Goal: Task Accomplishment & Management: Manage account settings

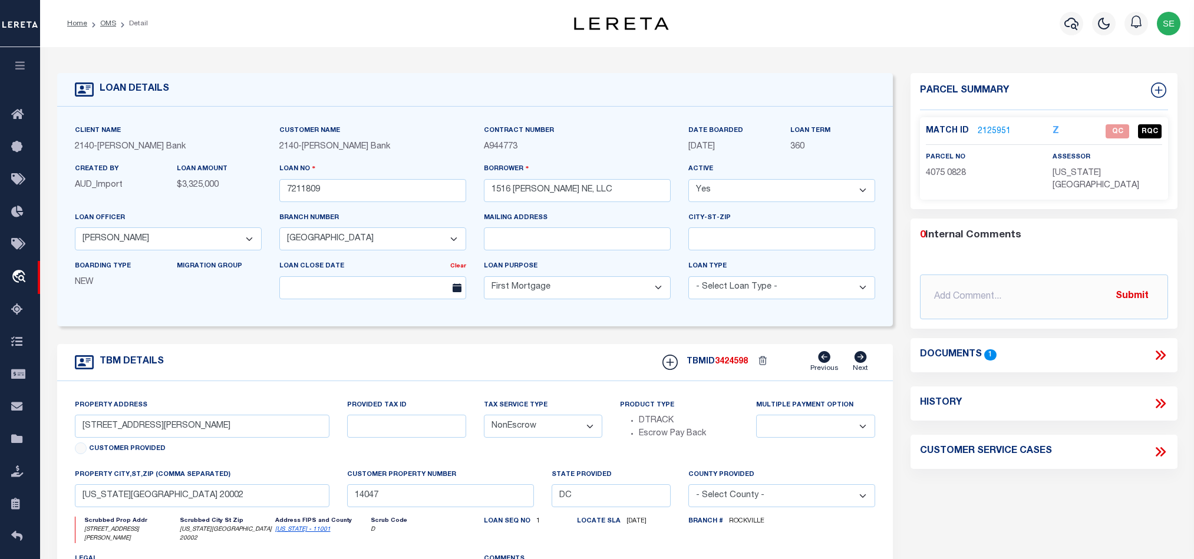
select select "51790"
select select "3200"
select select "10"
select select "NonEscrow"
click at [1070, 504] on div "Parcel Summary Match ID 2125951 Z parcel no 4075 0828 assessor 0" at bounding box center [1044, 399] width 285 height 653
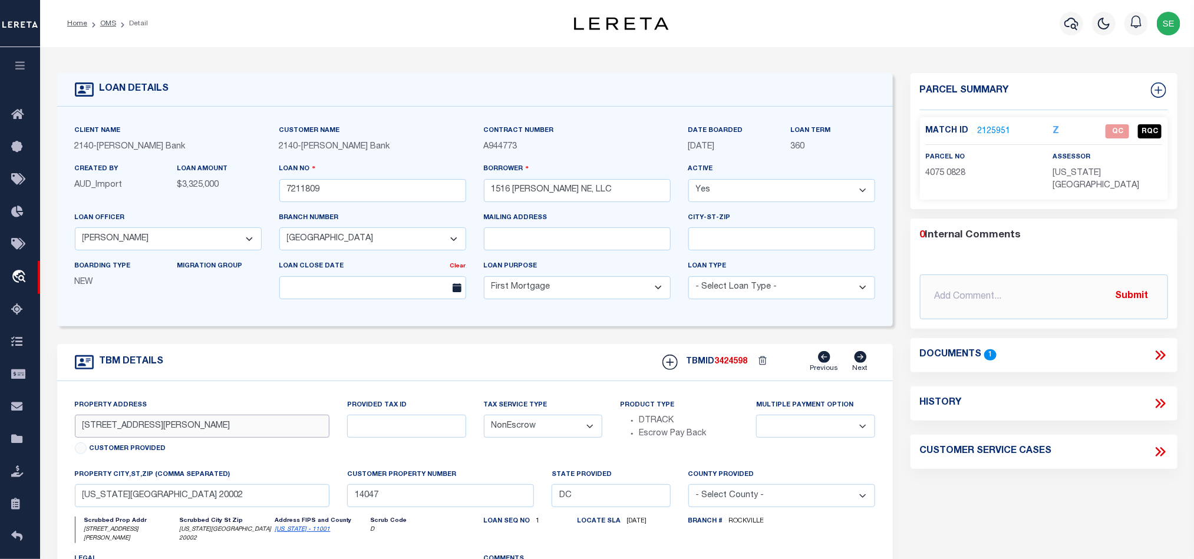
drag, startPoint x: 75, startPoint y: 428, endPoint x: 126, endPoint y: 432, distance: 50.8
click at [126, 432] on input "1516 Oates Street, NE" at bounding box center [202, 426] width 255 height 23
click at [1160, 348] on icon at bounding box center [1160, 355] width 15 height 15
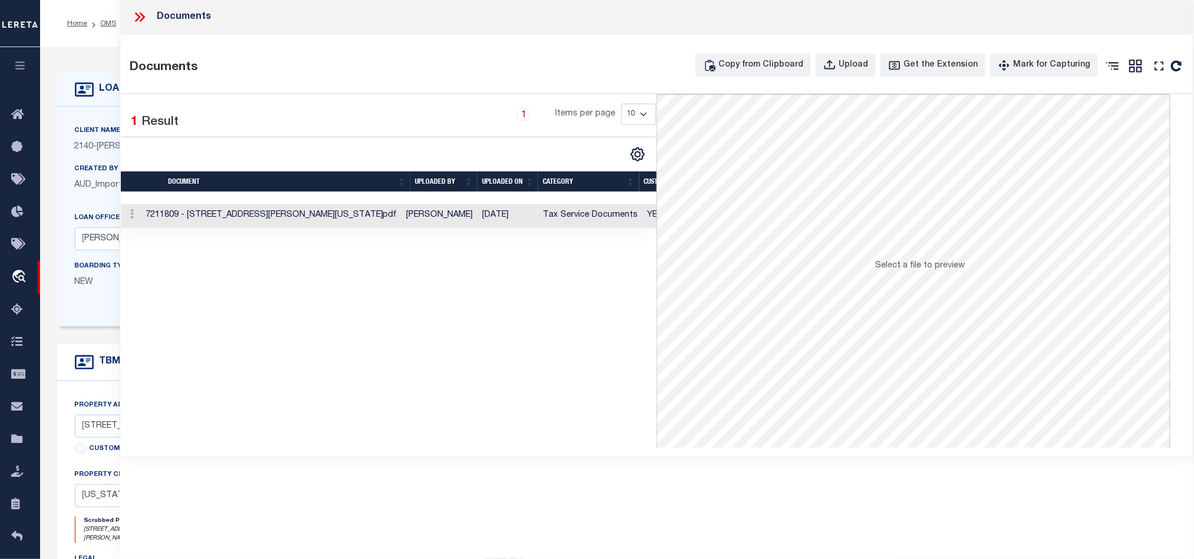
click at [476, 219] on td "[PERSON_NAME]" at bounding box center [440, 216] width 76 height 24
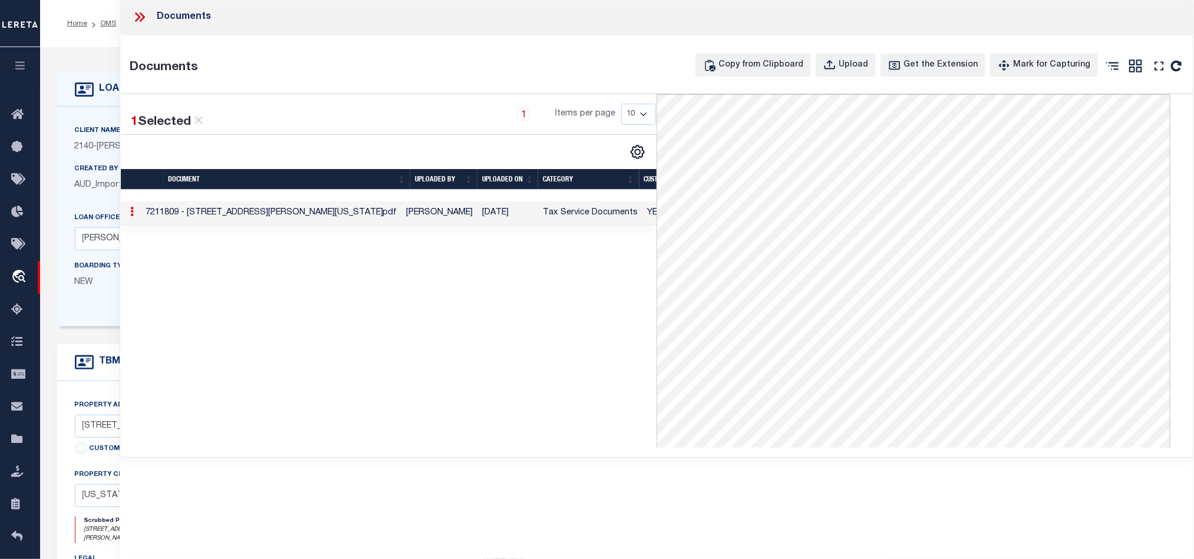
click at [138, 23] on icon at bounding box center [139, 16] width 15 height 15
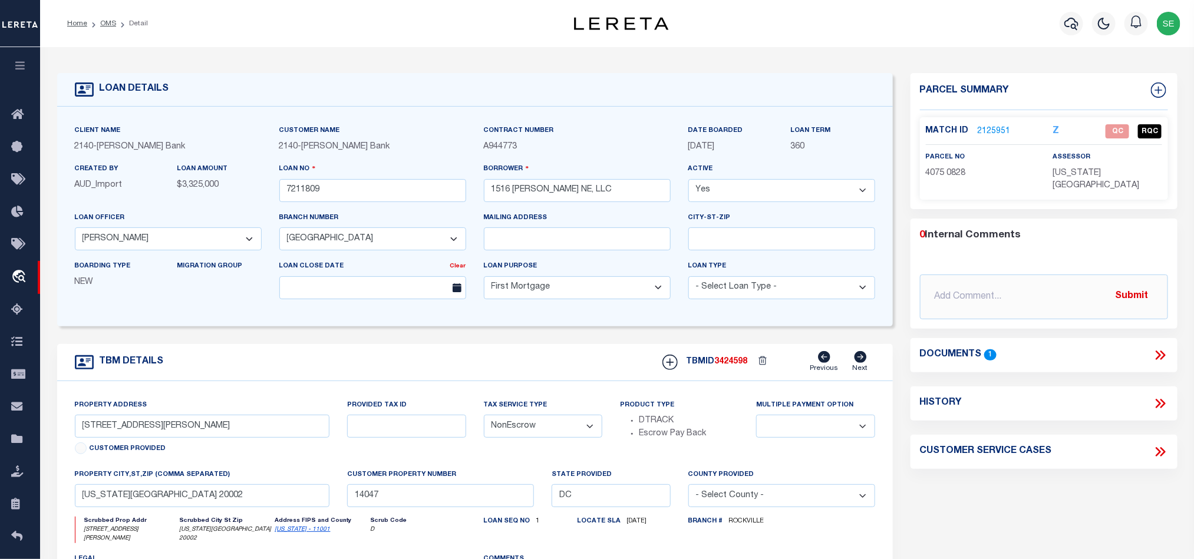
click at [992, 131] on link "2125951" at bounding box center [994, 132] width 33 height 12
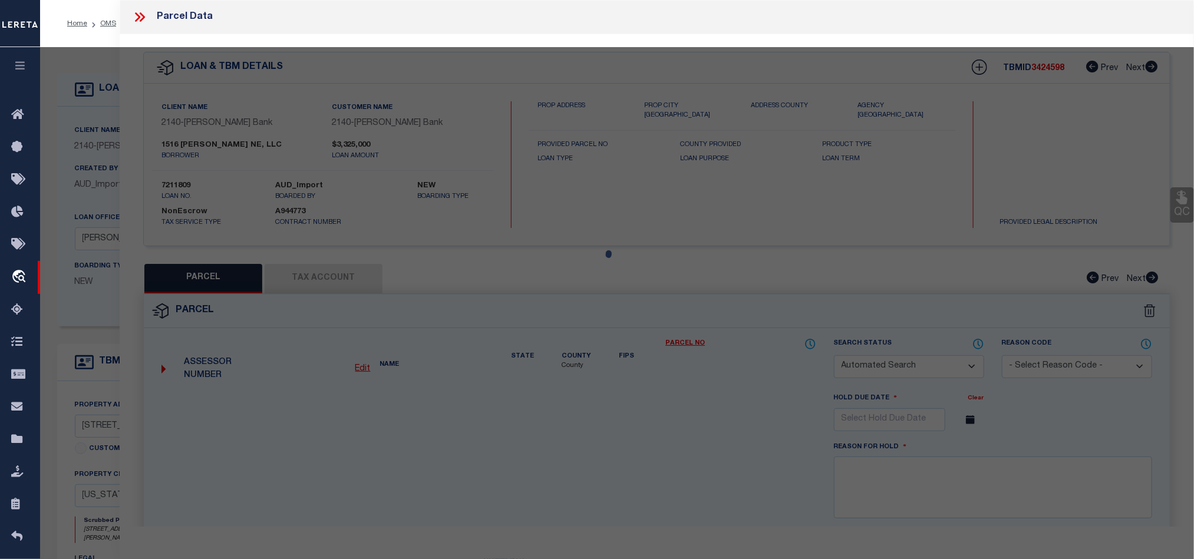
checkbox input "false"
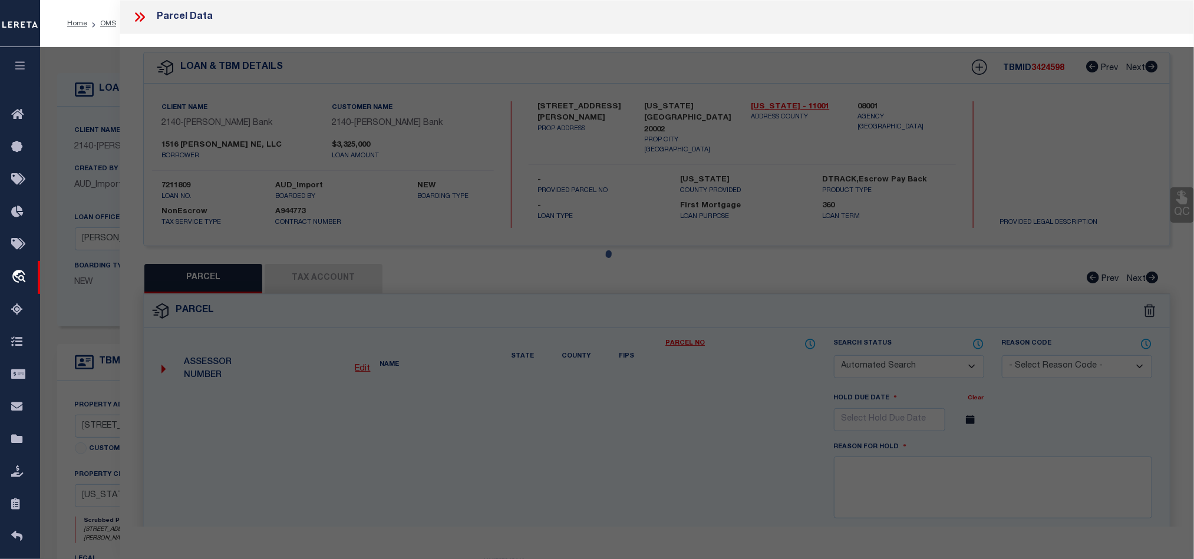
select select "QC"
type input "1516 OATES NE LLC"
select select "AGW"
select select "LEG"
type input "1516 OATES ST NE"
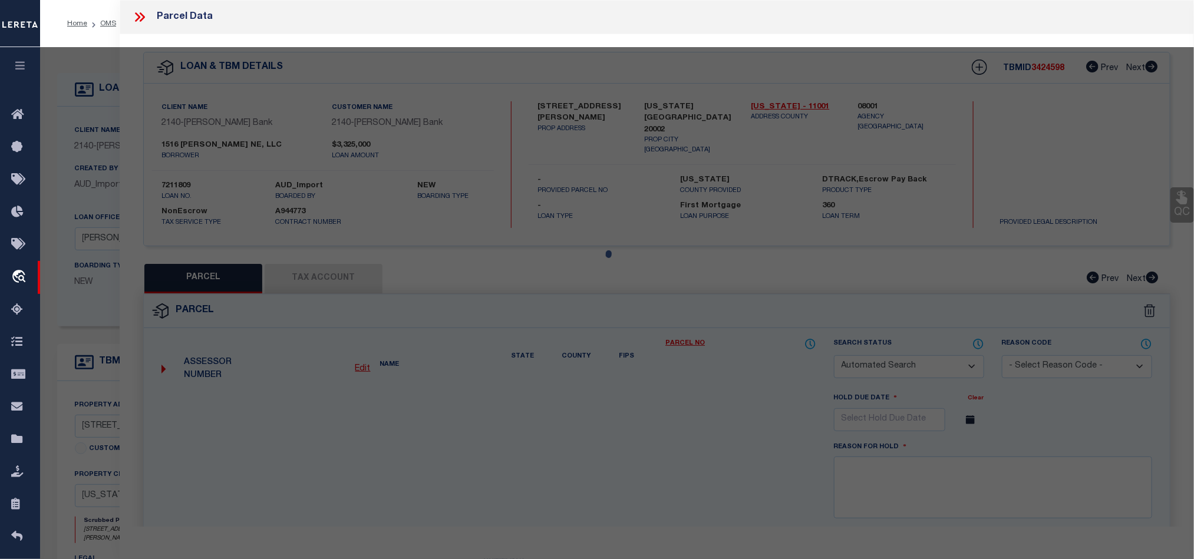
type input "WASHINGTON DC 20002"
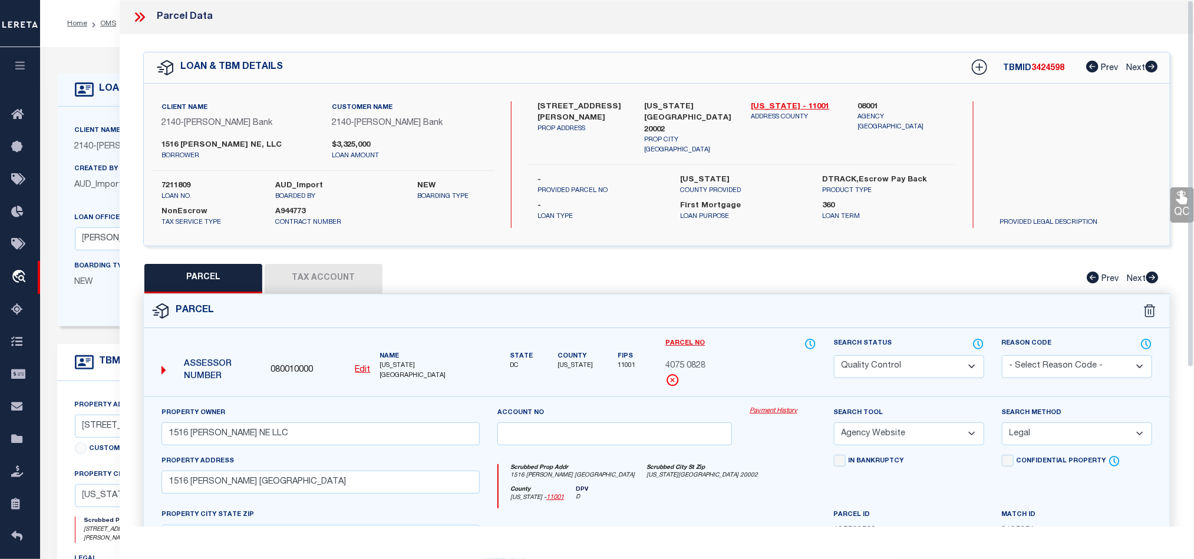
click at [752, 321] on div "Parcel" at bounding box center [657, 312] width 1026 height 34
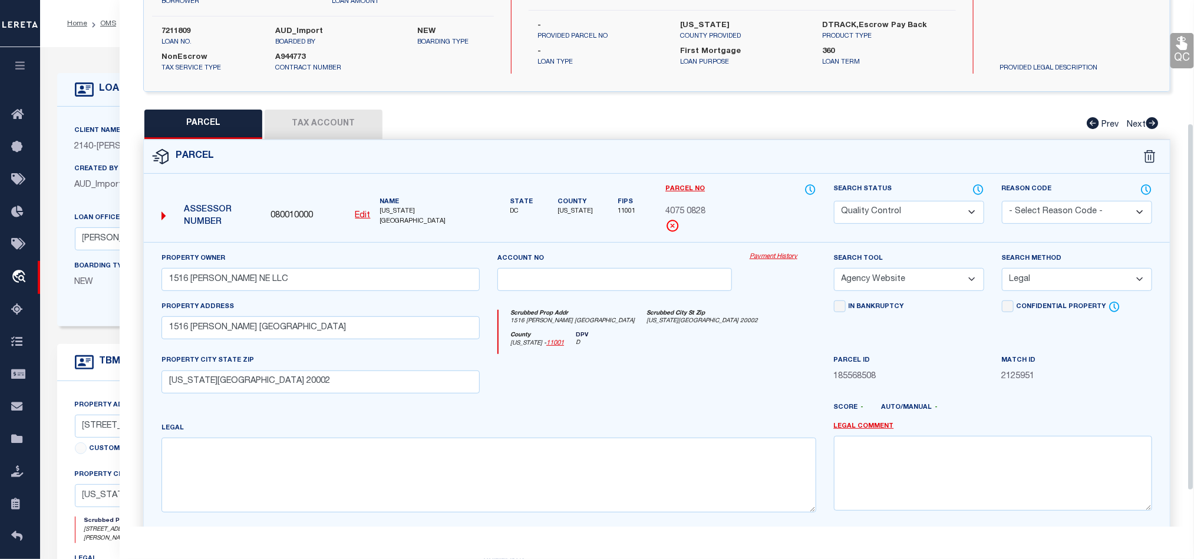
scroll to position [177, 0]
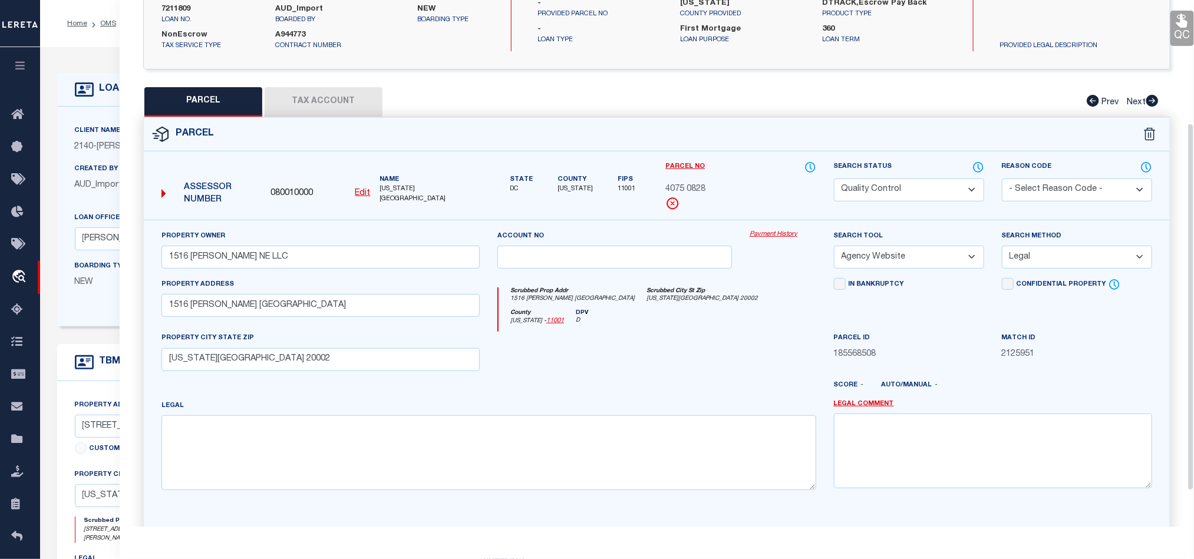
click at [718, 322] on div "County District of Columbia - 11001 DPV D" at bounding box center [656, 320] width 317 height 23
click at [716, 332] on div "County District of Columbia - 11001 DPV D" at bounding box center [656, 320] width 317 height 23
click at [345, 91] on button "Tax Account" at bounding box center [324, 101] width 118 height 29
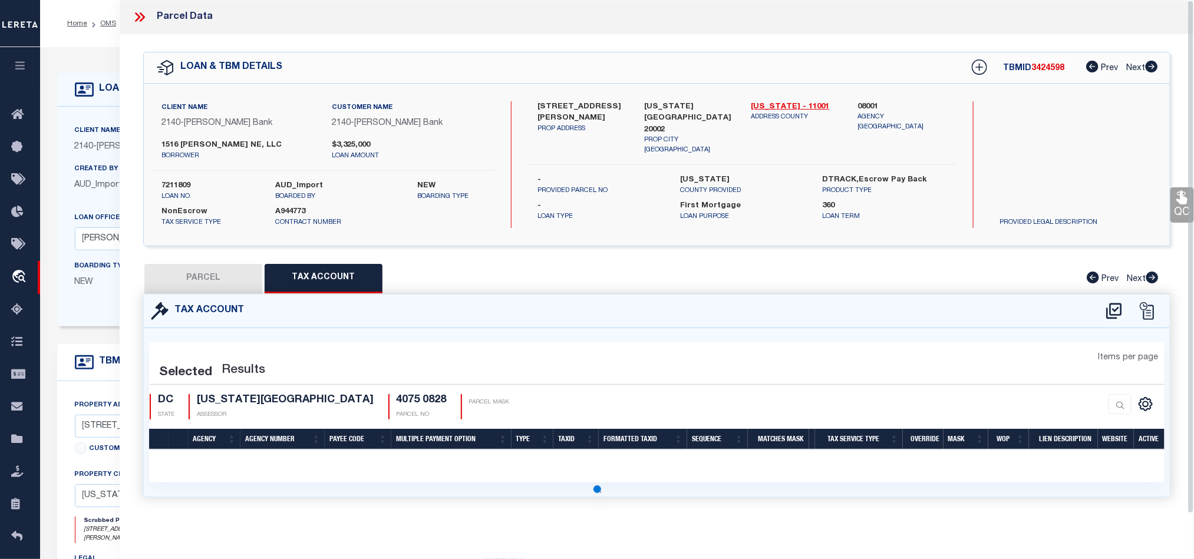
select select "100"
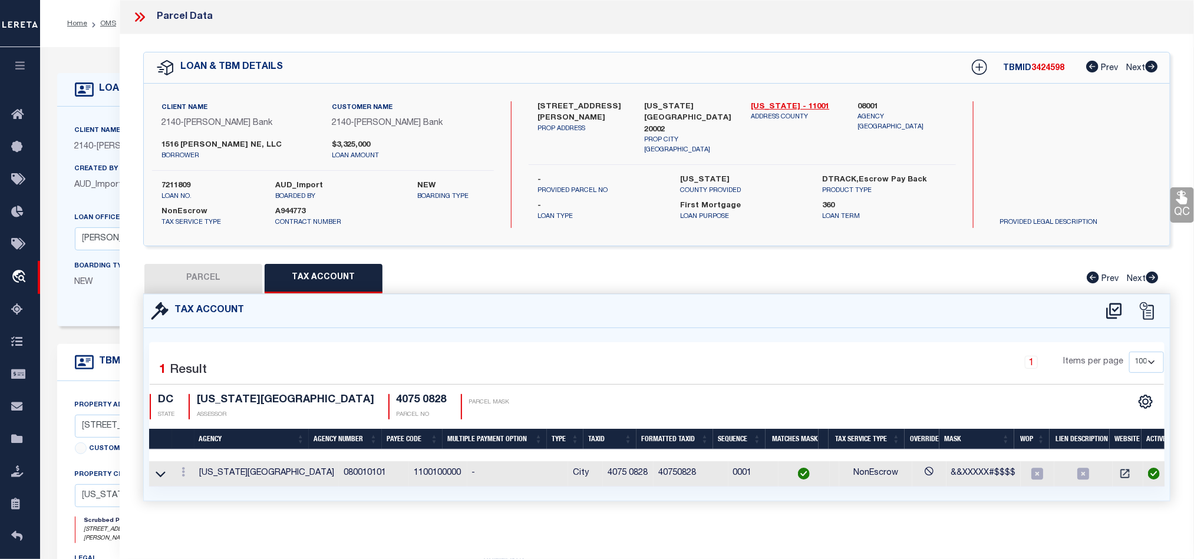
click at [209, 281] on button "PARCEL" at bounding box center [203, 278] width 118 height 29
select select "AS"
select select
checkbox input "false"
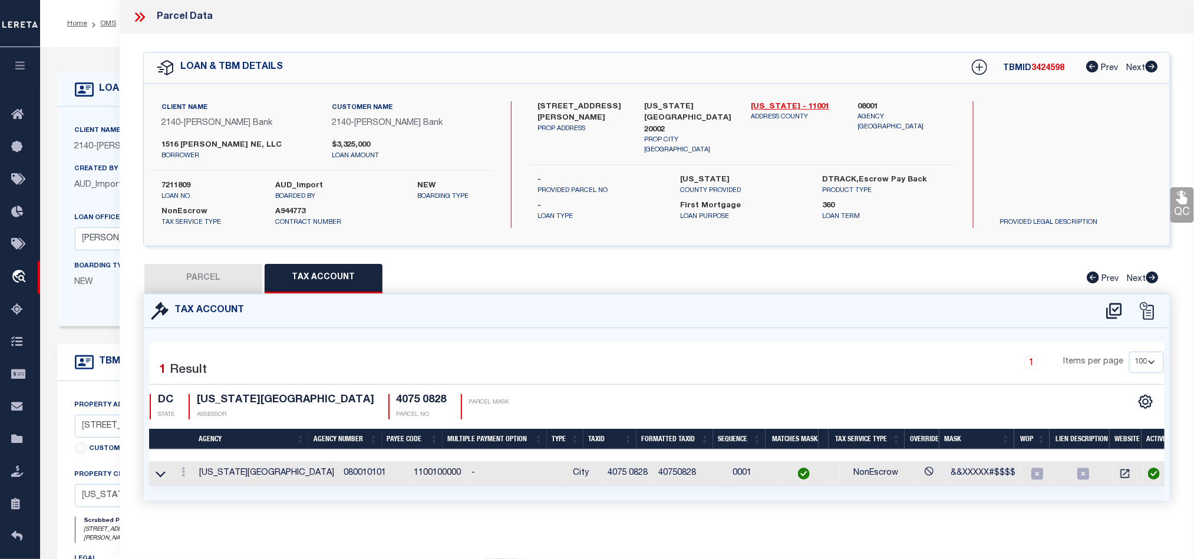
checkbox input "false"
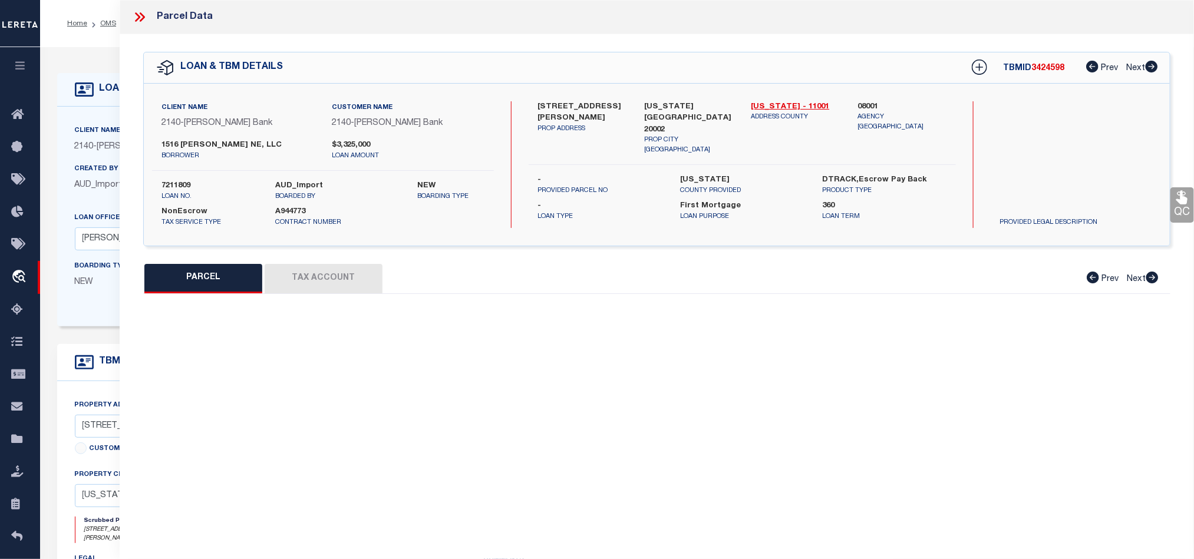
select select "QC"
type input "1516 OATES NE LLC"
select select "AGW"
select select "LEG"
type input "1516 OATES ST NE"
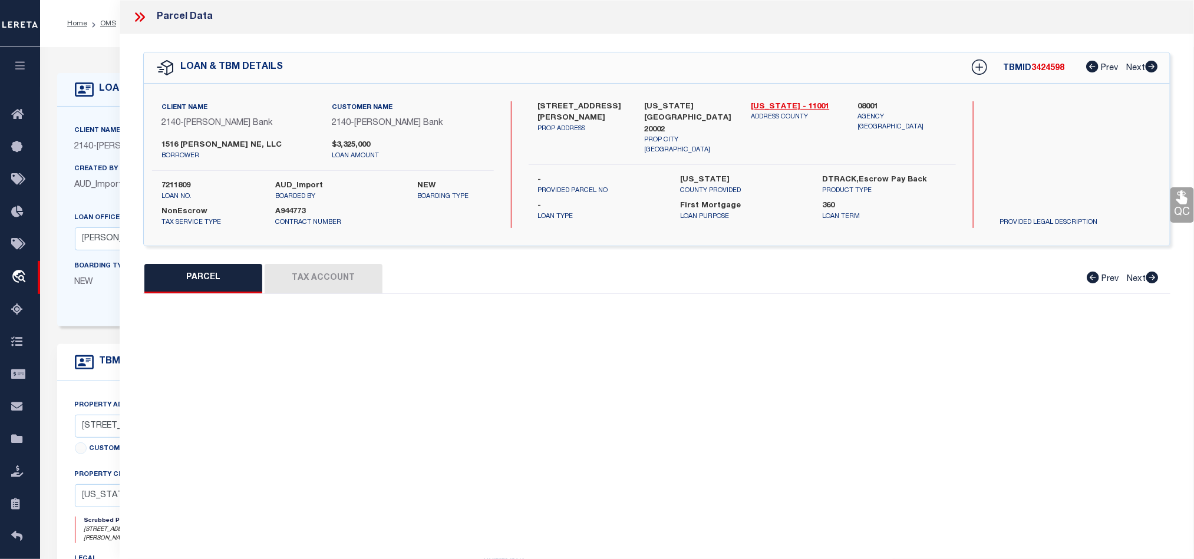
type input "WASHINGTON DC 20002"
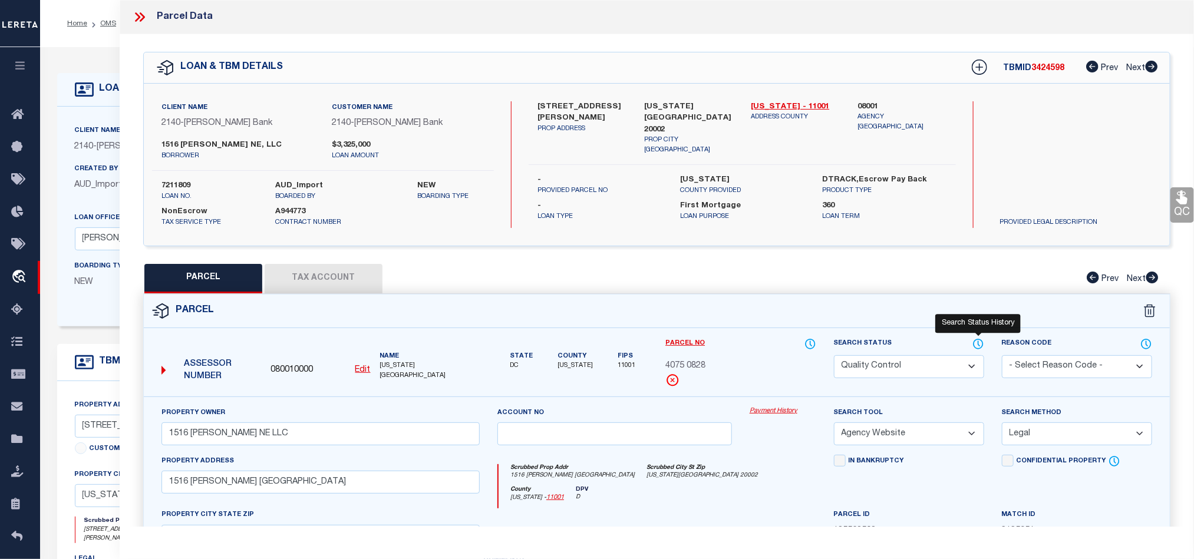
click at [976, 345] on icon at bounding box center [978, 344] width 12 height 13
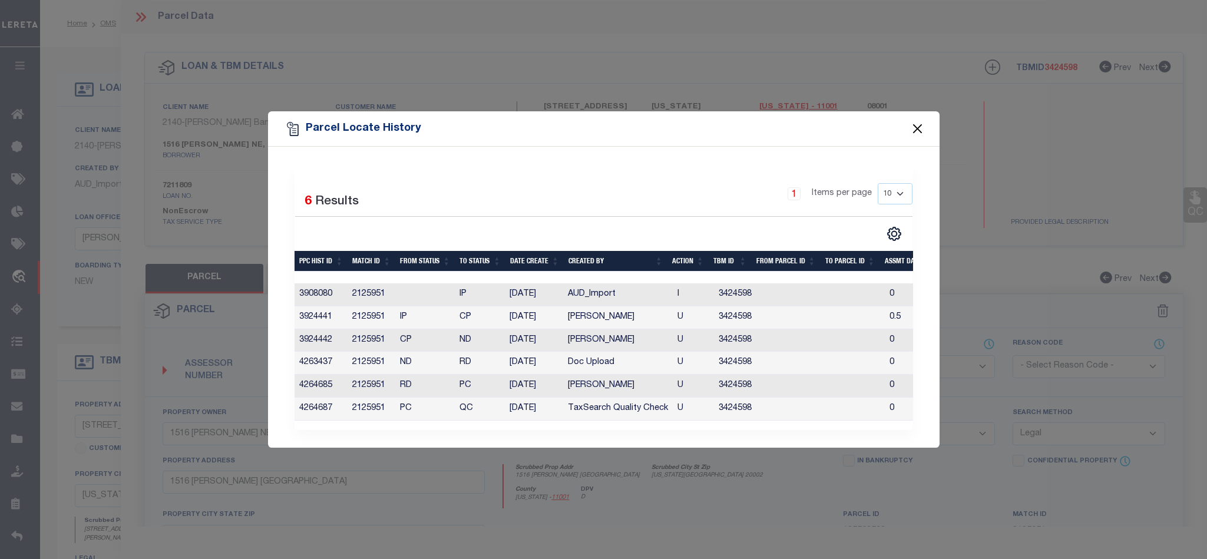
click at [914, 126] on button "Close" at bounding box center [917, 128] width 15 height 15
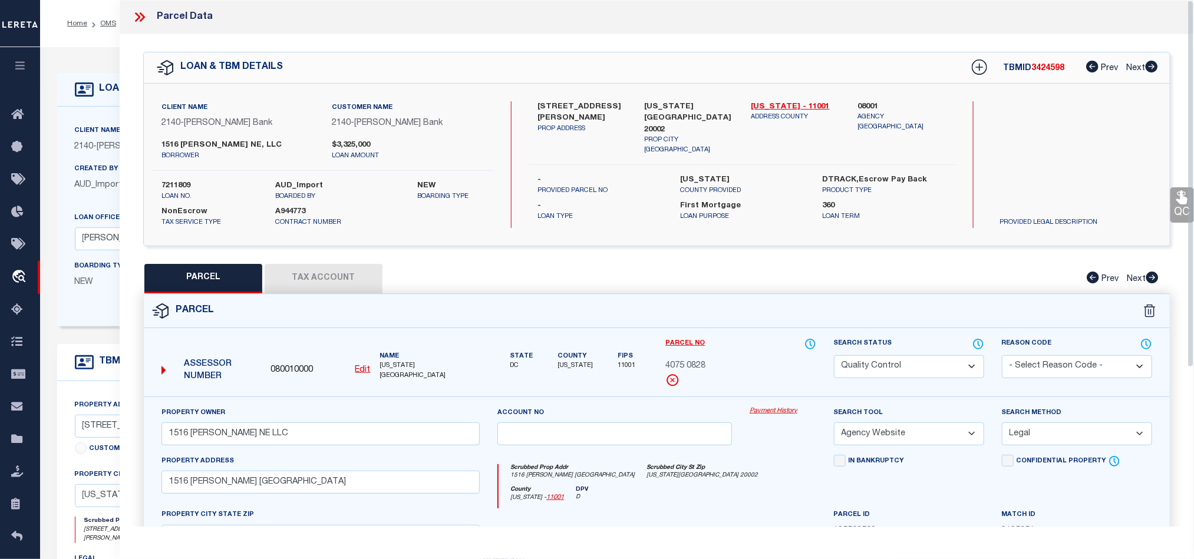
click at [934, 374] on select "Automated Search Bad Parcel Complete Duplicate Parcel High Dollar Reporting In …" at bounding box center [909, 366] width 150 height 23
select select "CP"
drag, startPoint x: 743, startPoint y: 474, endPoint x: 956, endPoint y: 385, distance: 231.1
click at [743, 474] on div "Scrubbed Prop Addr 1516 OATES ST NE Scrubbed City St Zip WASHINGTON DC 20002" at bounding box center [656, 475] width 317 height 22
click at [1174, 200] on icon at bounding box center [1181, 197] width 15 height 15
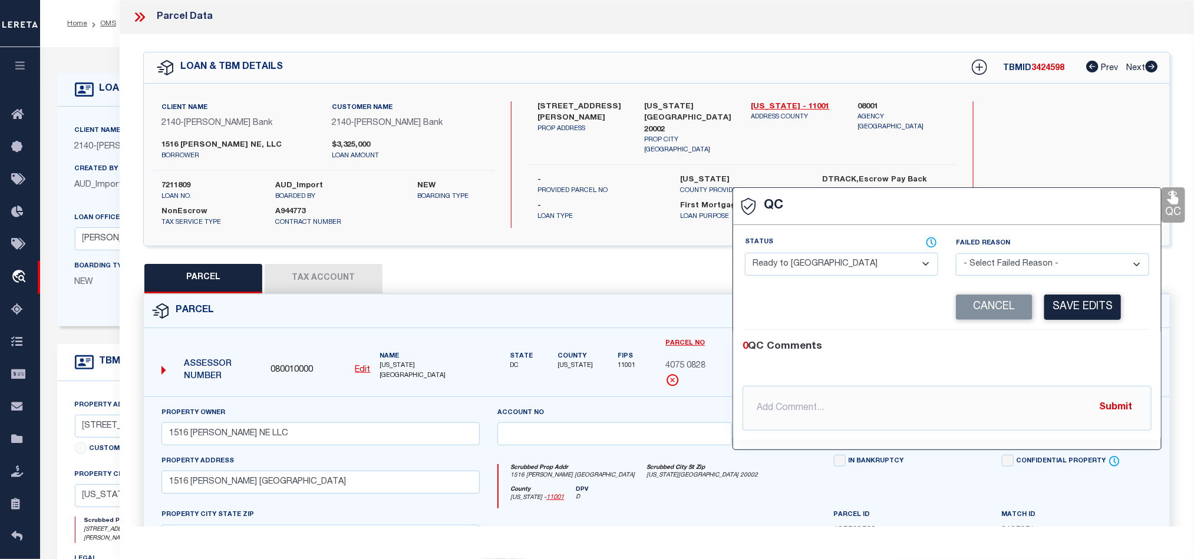
click at [907, 253] on div "Status - Select Status - Ready to QC Correct Incorrect" at bounding box center [841, 256] width 193 height 39
click at [894, 269] on select "- Select Status - Ready to QC Correct Incorrect" at bounding box center [841, 264] width 193 height 23
select select "COR"
drag, startPoint x: 1071, startPoint y: 355, endPoint x: 1084, endPoint y: 329, distance: 28.7
click at [1071, 355] on div "0 QC Comments" at bounding box center [944, 346] width 404 height 15
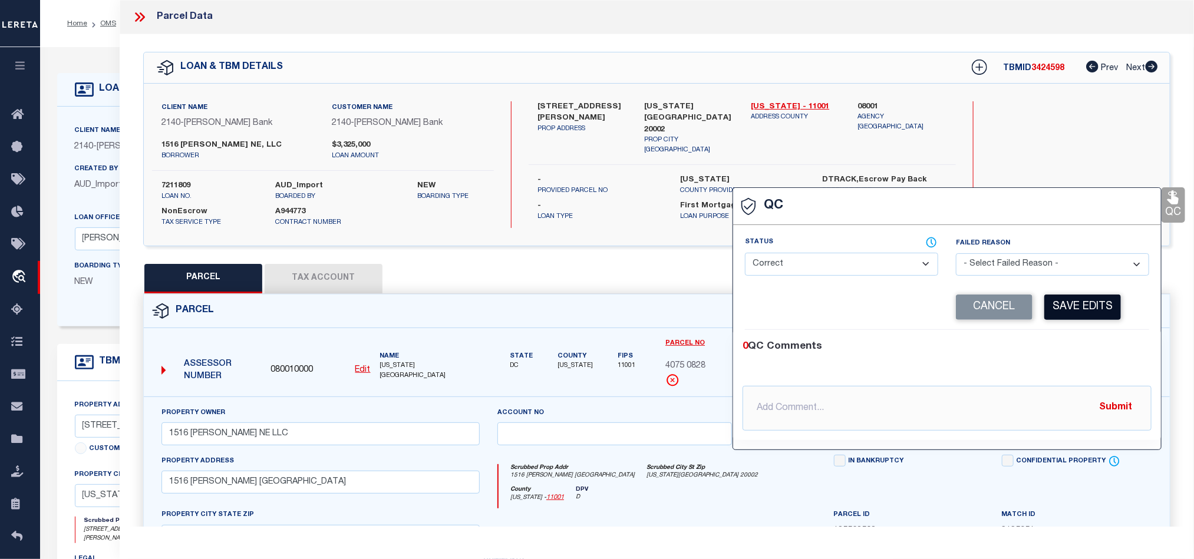
click at [1084, 320] on button "Save Edits" at bounding box center [1082, 307] width 77 height 25
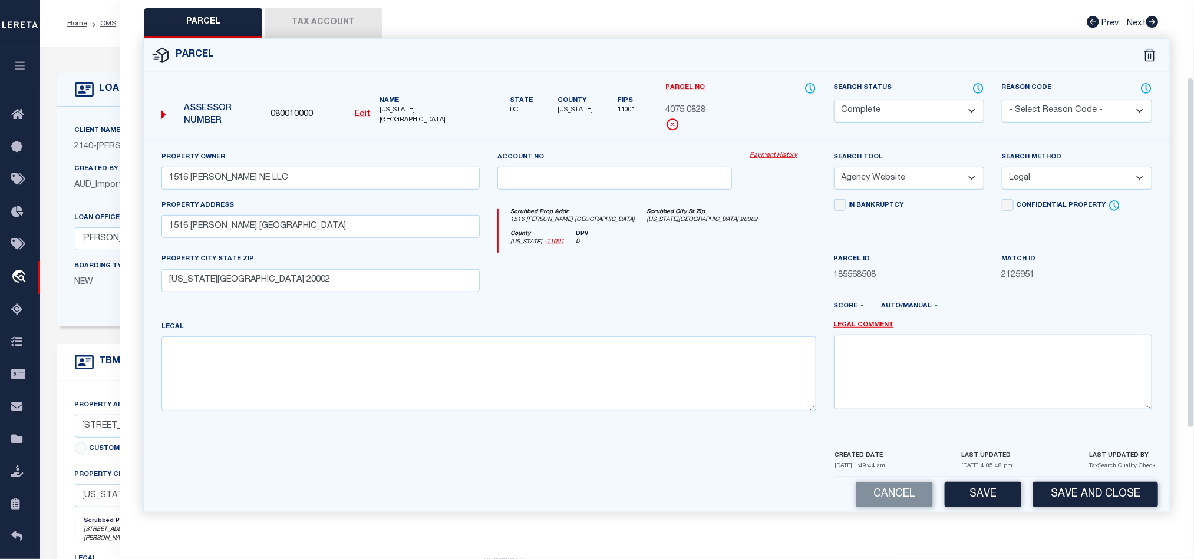
scroll to position [263, 0]
click at [1104, 490] on button "Save and Close" at bounding box center [1095, 494] width 125 height 25
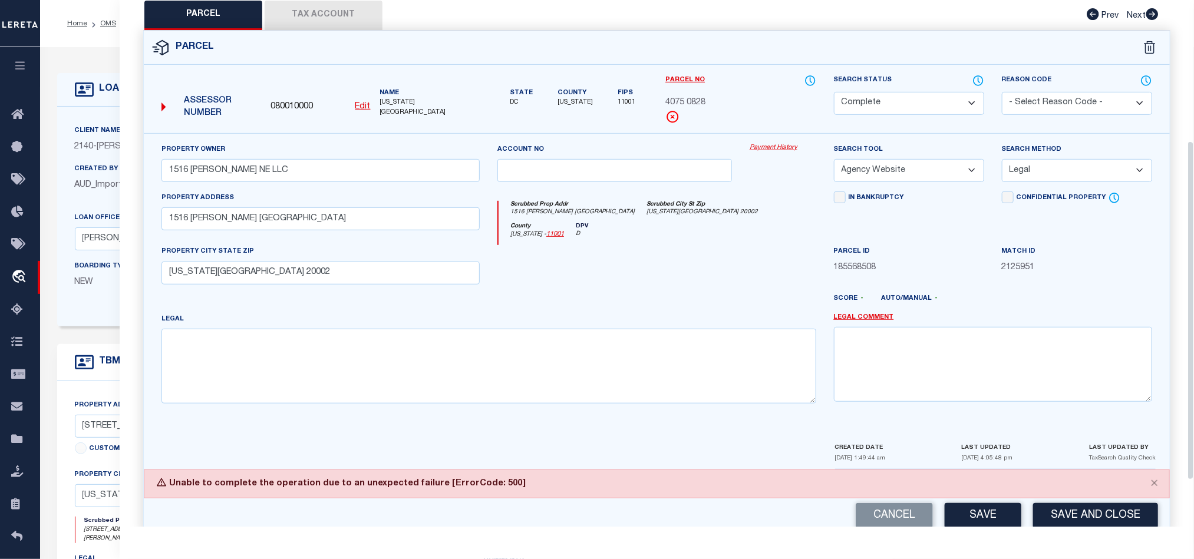
scroll to position [0, 0]
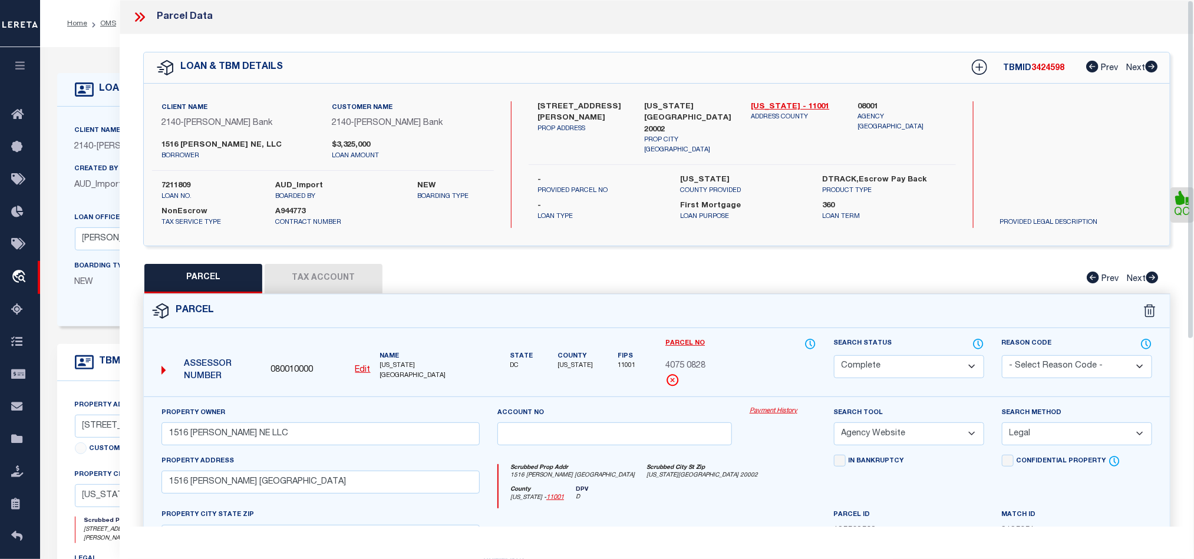
click at [142, 14] on icon at bounding box center [139, 16] width 15 height 15
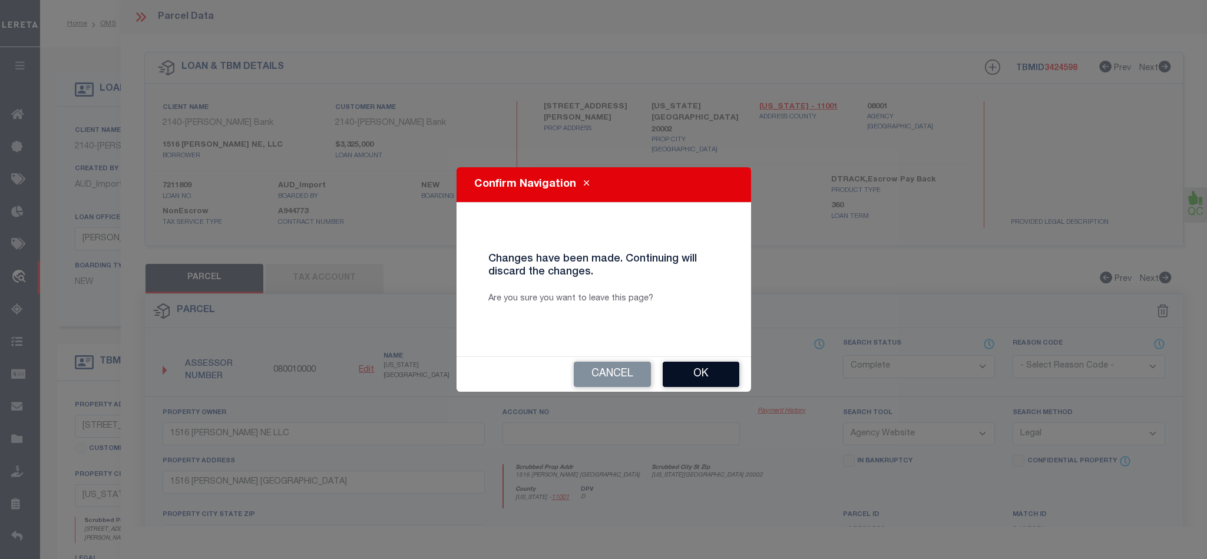
click at [707, 373] on button "Ok" at bounding box center [701, 374] width 77 height 25
select select "QC"
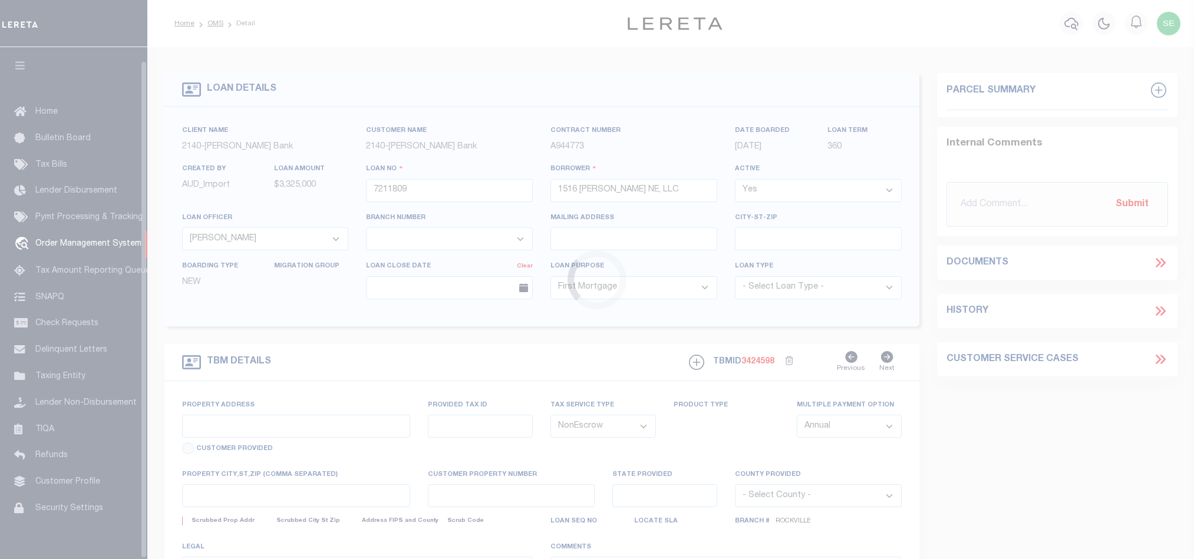
select select "51790"
select select "10"
select select "NonEscrow"
select select "3200"
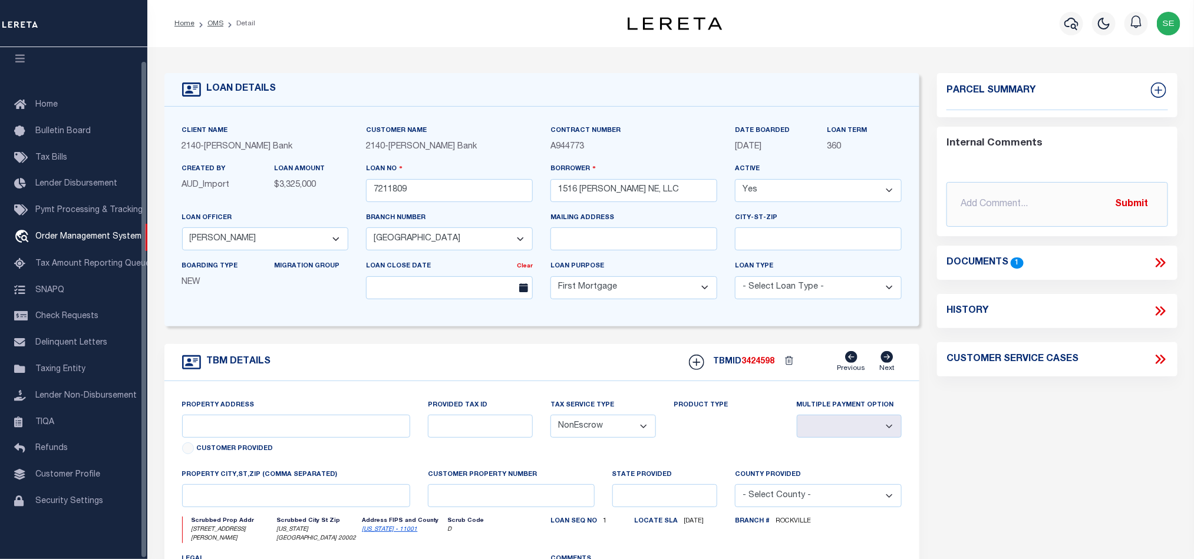
type input "[STREET_ADDRESS][PERSON_NAME]"
select select
type input "[US_STATE][GEOGRAPHIC_DATA] 20002"
type input "14047"
type input "DC"
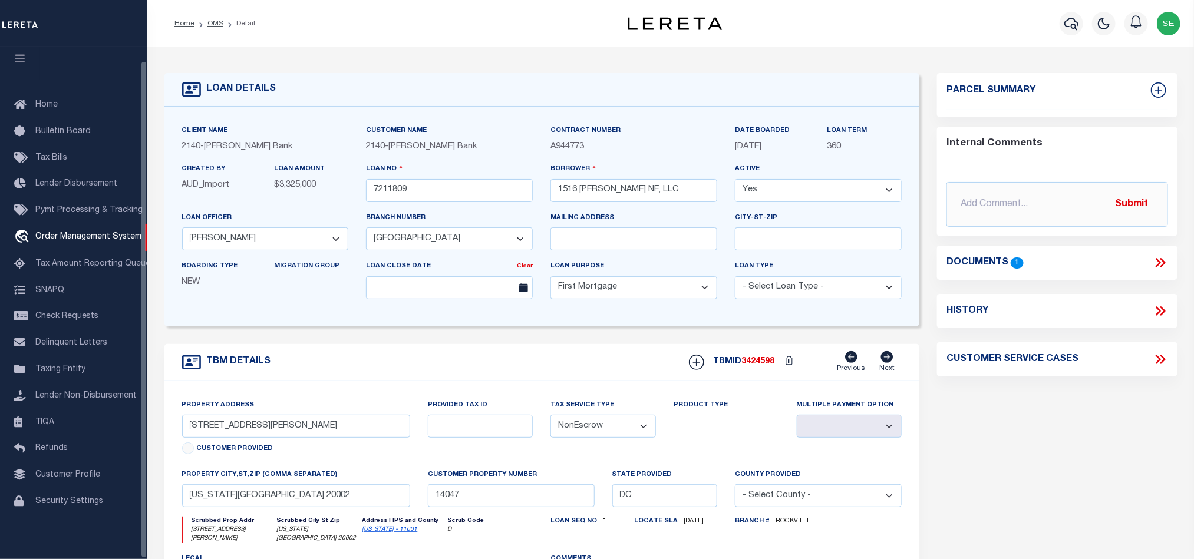
select select
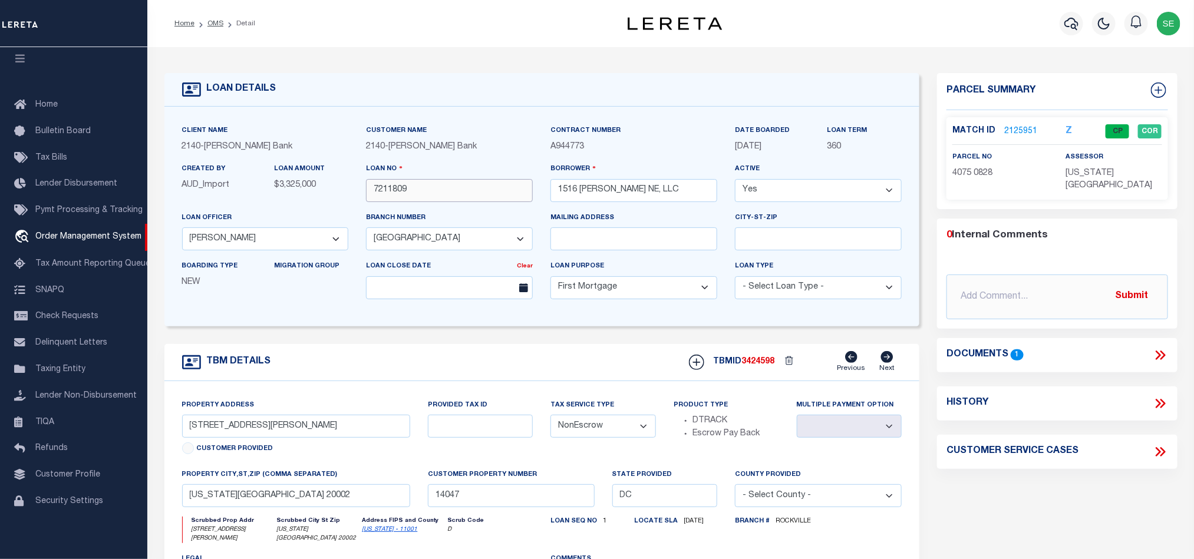
click at [427, 189] on input "7211809" at bounding box center [449, 190] width 167 height 23
click at [773, 363] on span "3424598" at bounding box center [757, 362] width 33 height 8
click at [758, 366] on span "3424598" at bounding box center [757, 362] width 33 height 8
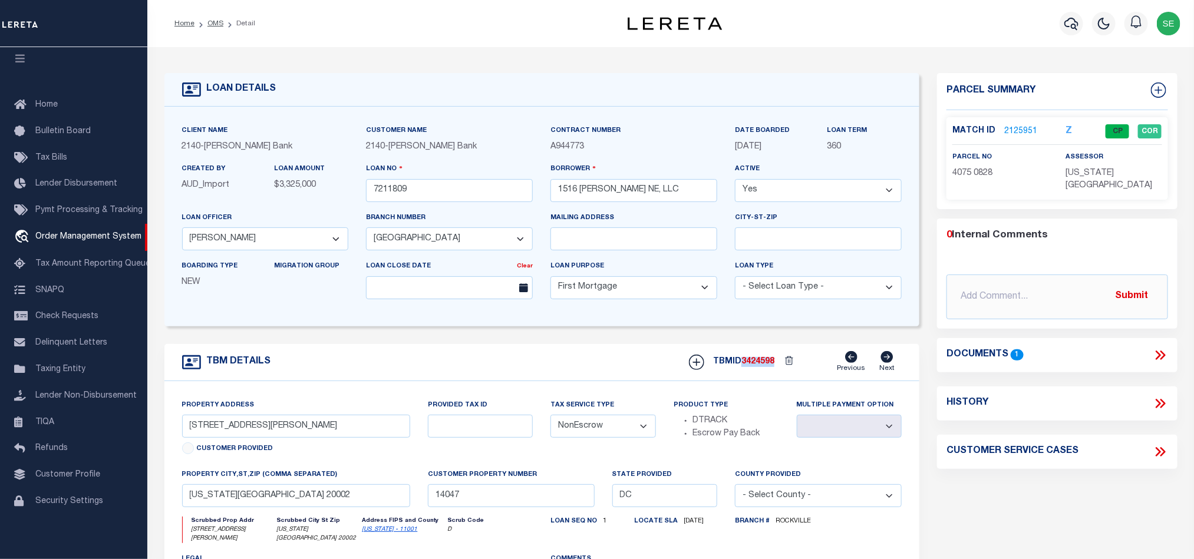
copy span "3424598"
click at [1074, 174] on span "[US_STATE][GEOGRAPHIC_DATA]" at bounding box center [1109, 179] width 87 height 21
copy div "[US_STATE][GEOGRAPHIC_DATA]"
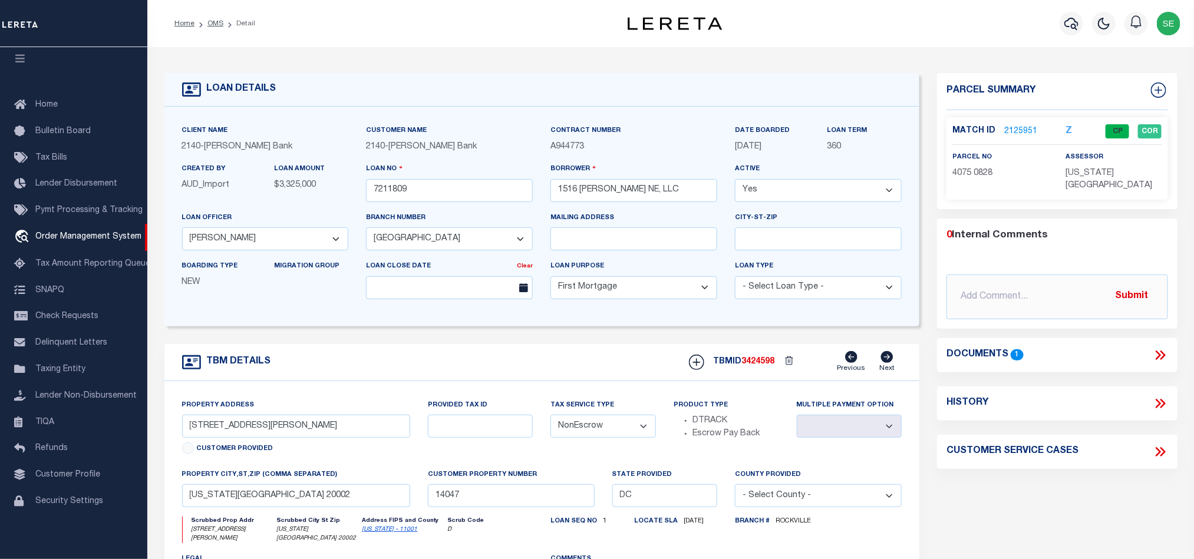
click at [976, 169] on span "4075 0828" at bounding box center [972, 173] width 40 height 8
copy div "4075 0828"
click at [563, 365] on div "TBM DETAILS TBMID 3424598 Previous Next" at bounding box center [541, 362] width 755 height 37
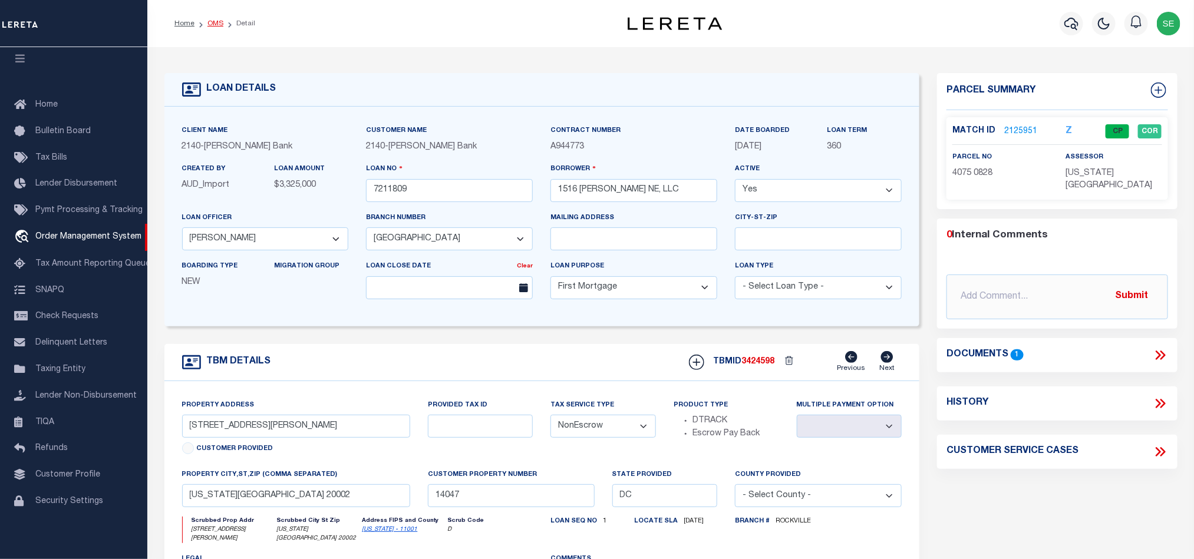
click at [216, 24] on link "OMS" at bounding box center [215, 23] width 16 height 7
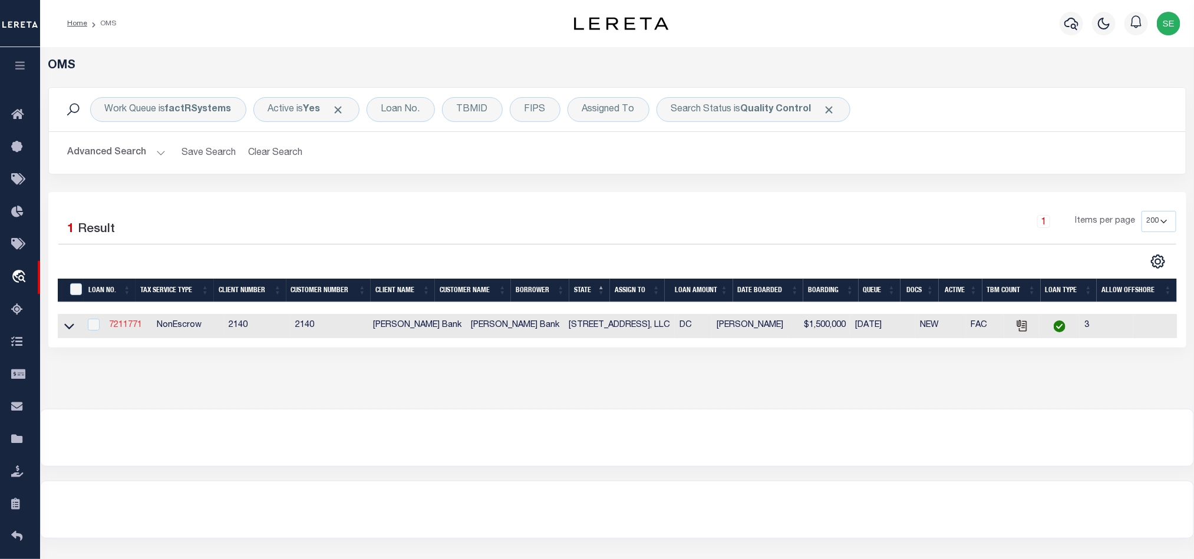
click at [121, 329] on link "7211771" at bounding box center [125, 325] width 33 height 8
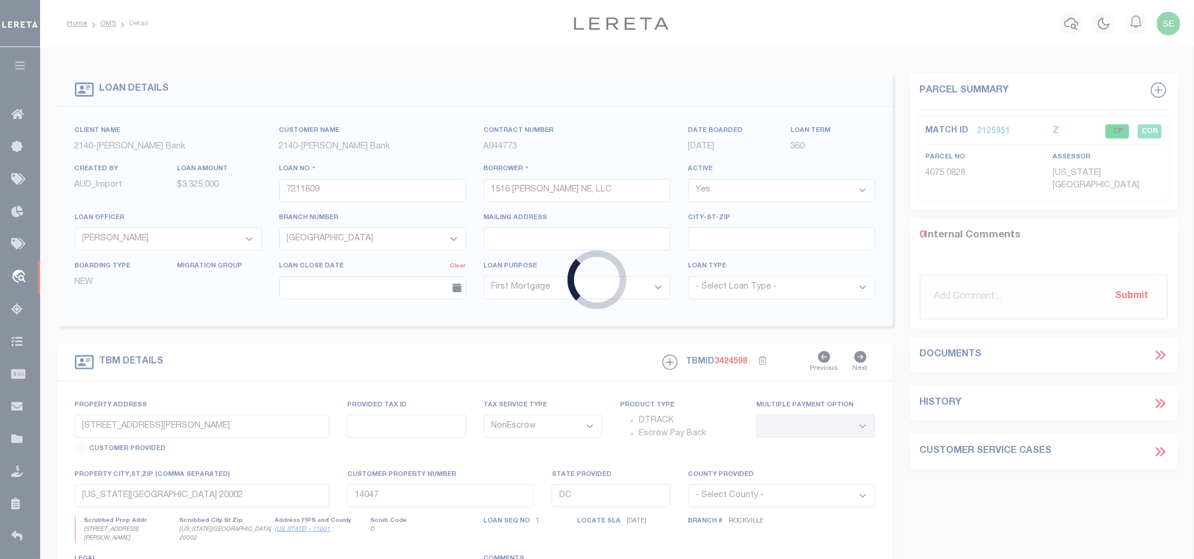
type input "7211771"
type input "[STREET_ADDRESS], LLC"
select select "49795"
select select "3195"
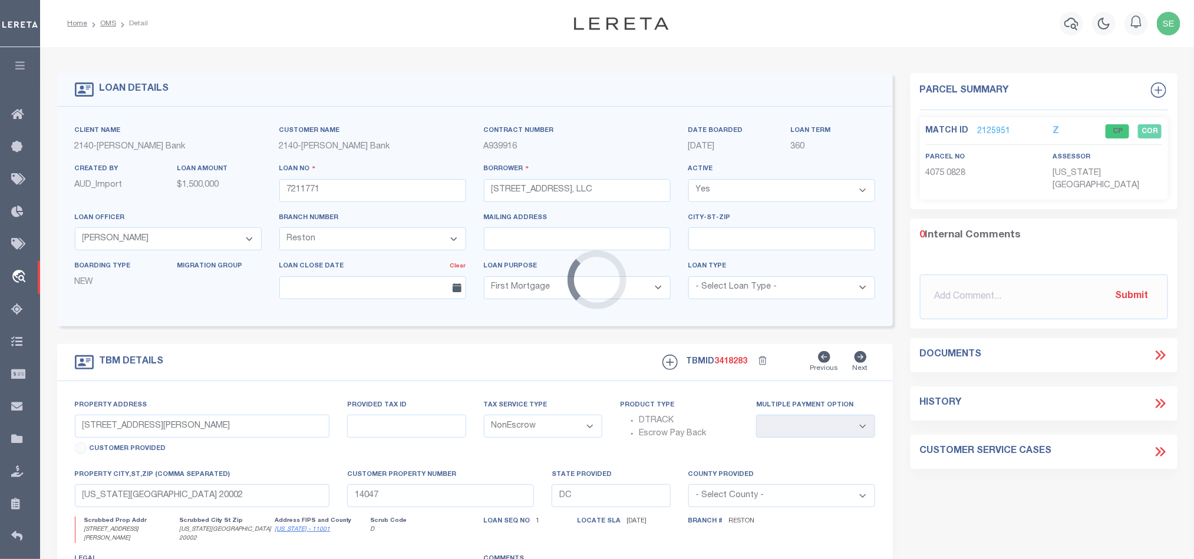
type input "[STREET_ADDRESS][GEOGRAPHIC_DATA][STREET_ADDRESS]"
select select
type input "[US_STATE][GEOGRAPHIC_DATA] 20009"
type input "13955"
select select
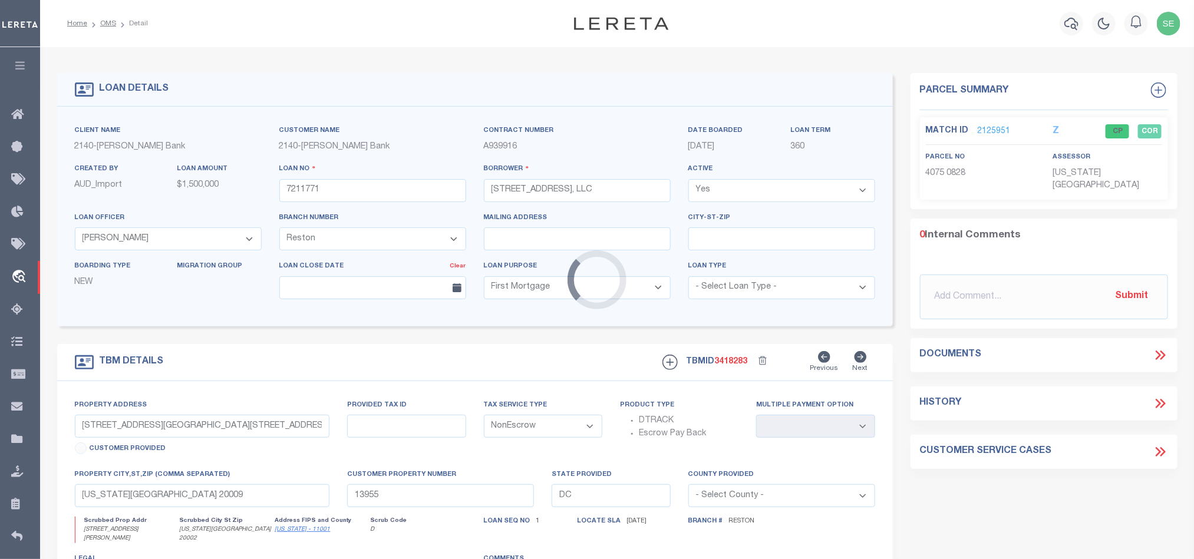
select select "49795"
select select "3195"
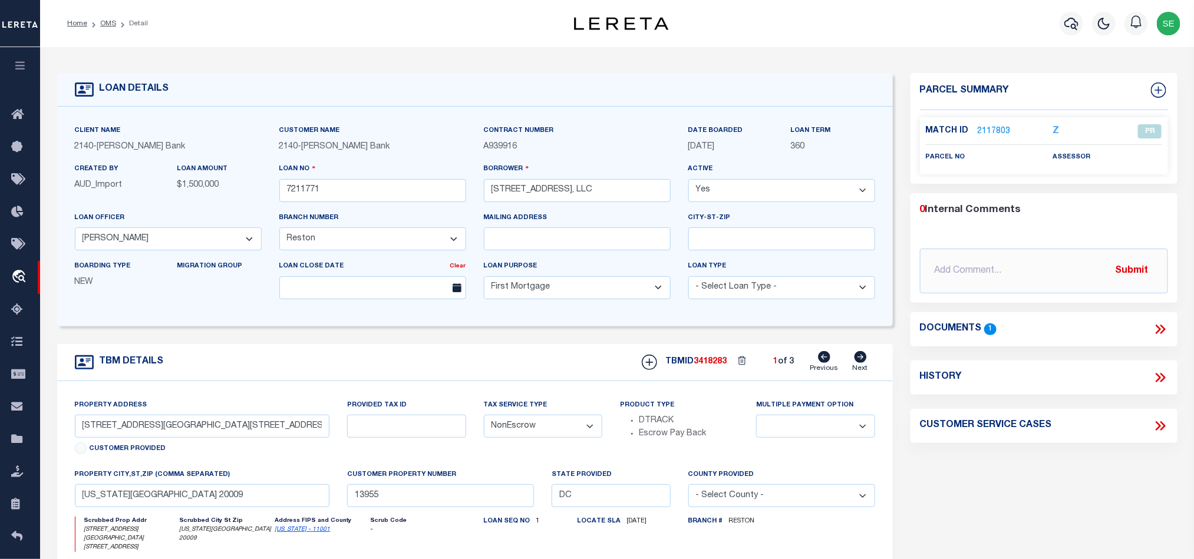
click at [858, 361] on icon at bounding box center [860, 357] width 12 height 12
type input "[STREET_ADDRESS]"
select select
type input "13946"
select select
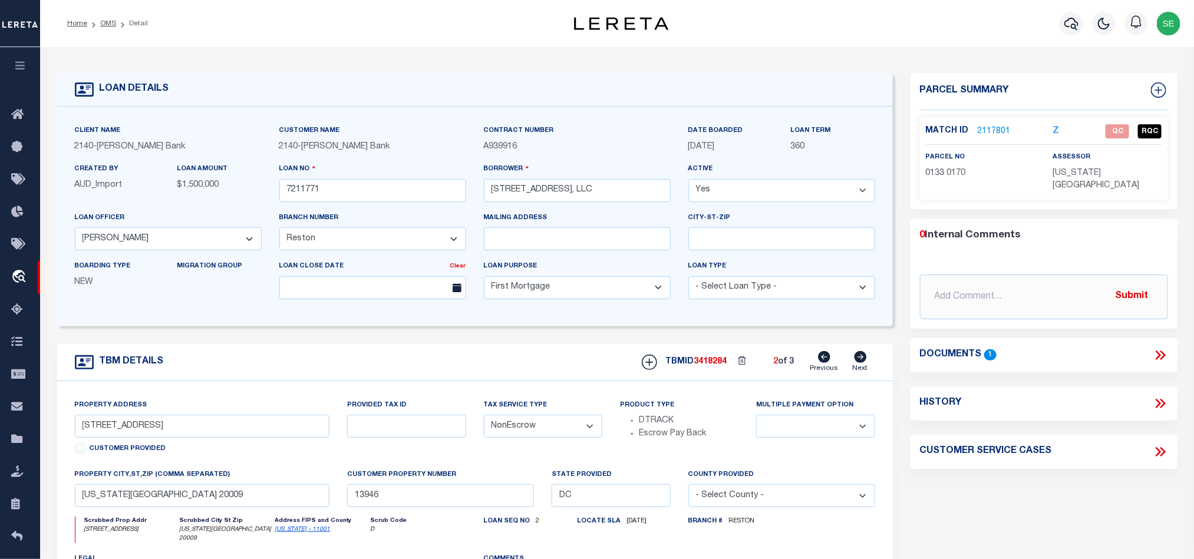
click at [858, 361] on icon at bounding box center [860, 357] width 12 height 12
type input "[STREET_ADDRESS]"
select select
type input "13947"
select select
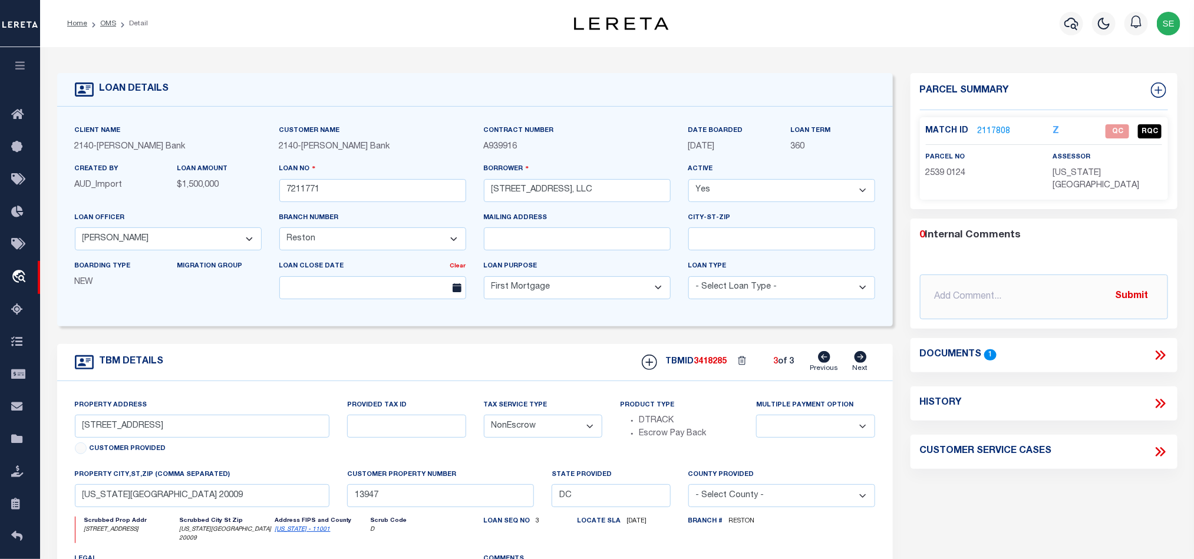
click at [827, 361] on icon at bounding box center [824, 357] width 12 height 12
type input "[STREET_ADDRESS]"
select select
type input "13946"
select select
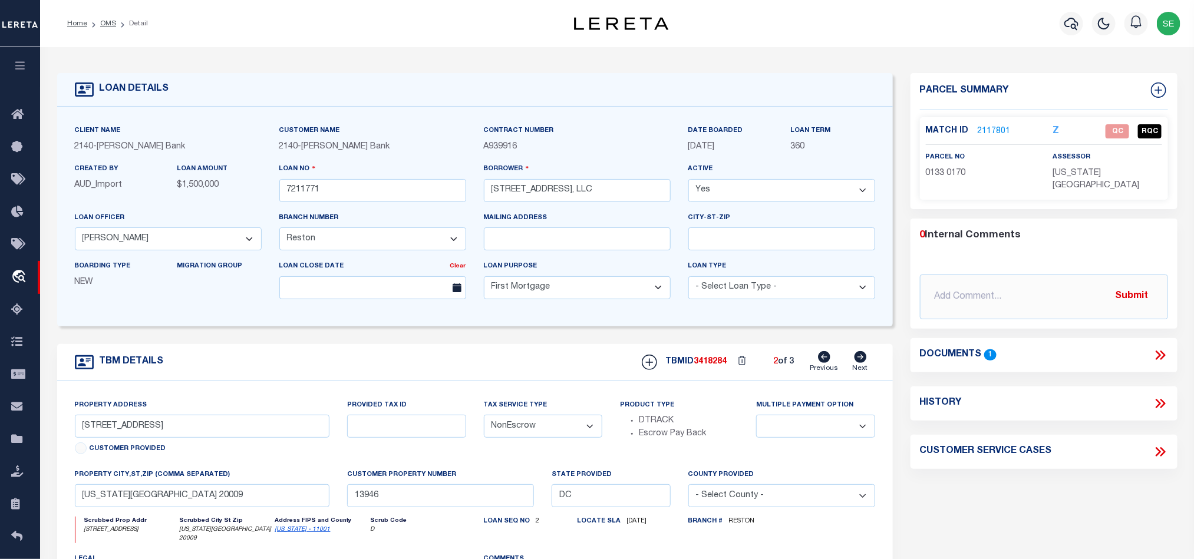
click at [1158, 348] on icon at bounding box center [1160, 355] width 15 height 15
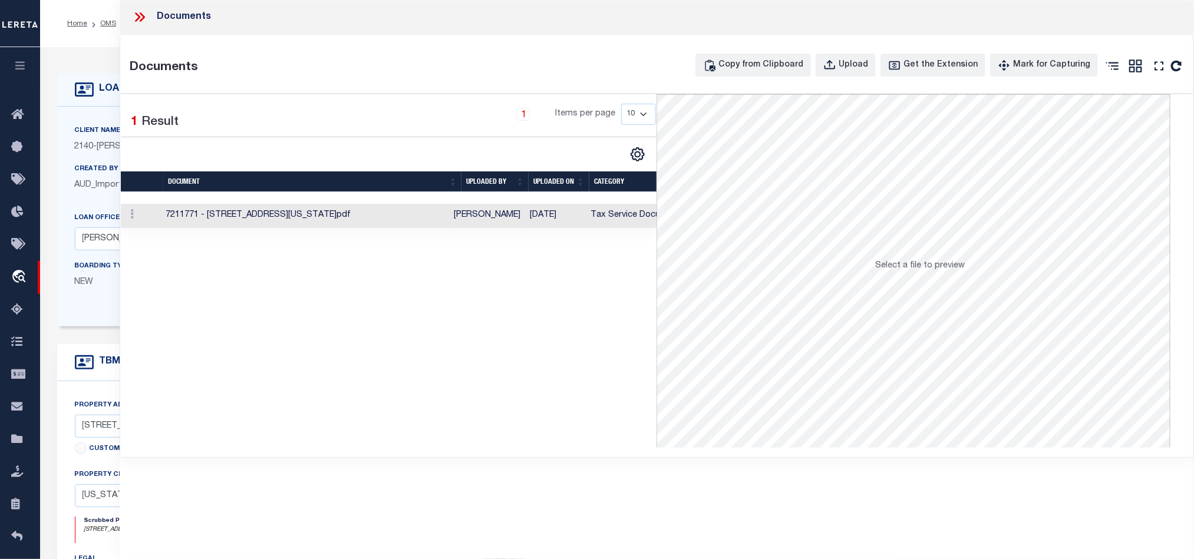
click at [517, 212] on td "[PERSON_NAME]" at bounding box center [488, 216] width 76 height 24
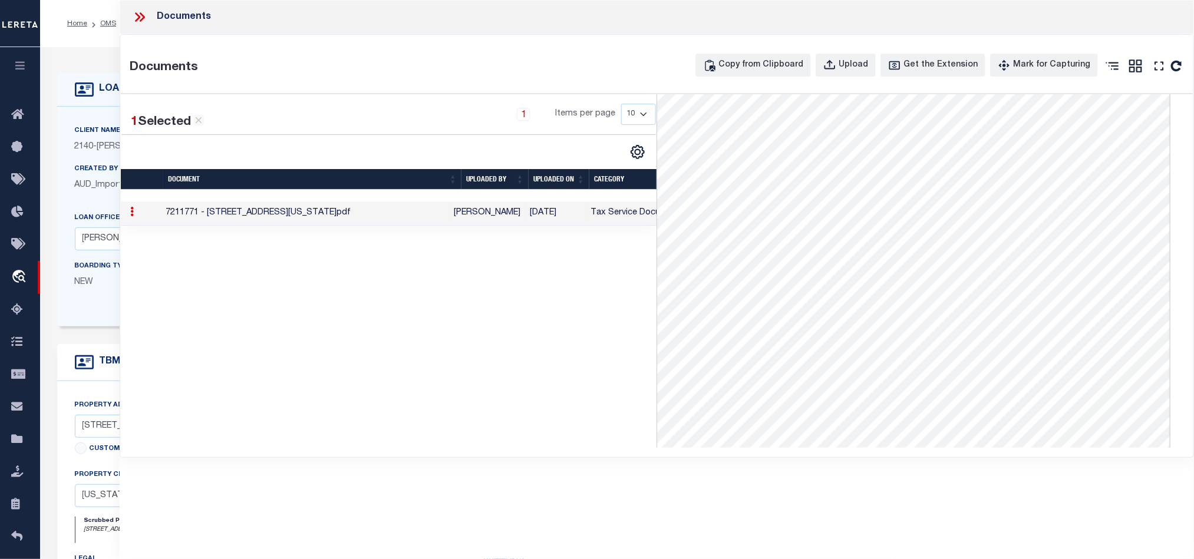
scroll to position [180, 0]
click at [133, 16] on icon at bounding box center [139, 16] width 15 height 15
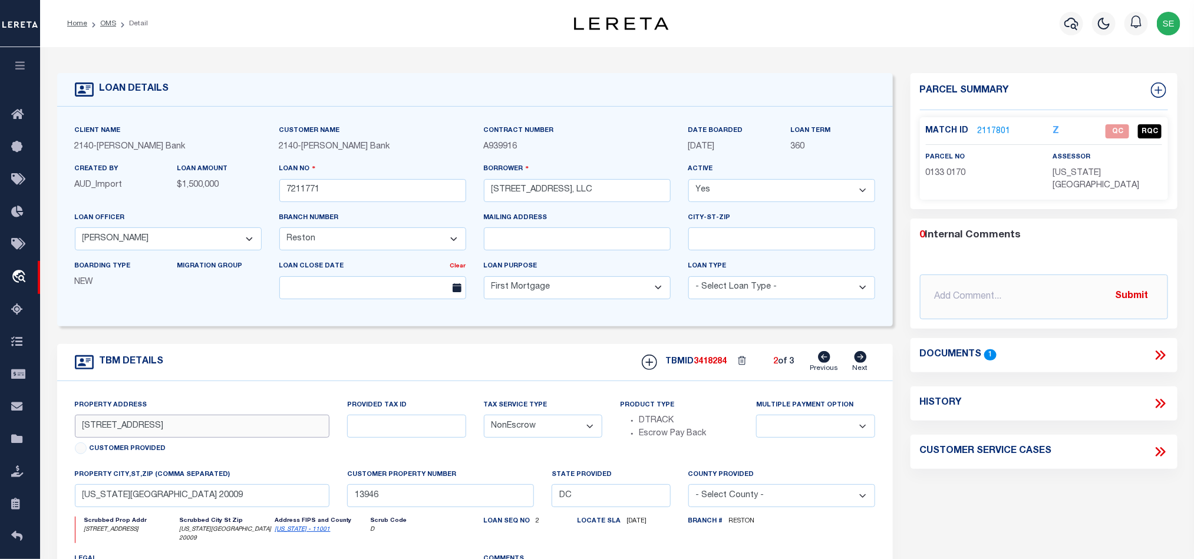
drag, startPoint x: 80, startPoint y: 431, endPoint x: 119, endPoint y: 434, distance: 39.5
click at [119, 434] on input "[STREET_ADDRESS]" at bounding box center [202, 426] width 255 height 23
click at [986, 127] on link "2117801" at bounding box center [994, 132] width 33 height 12
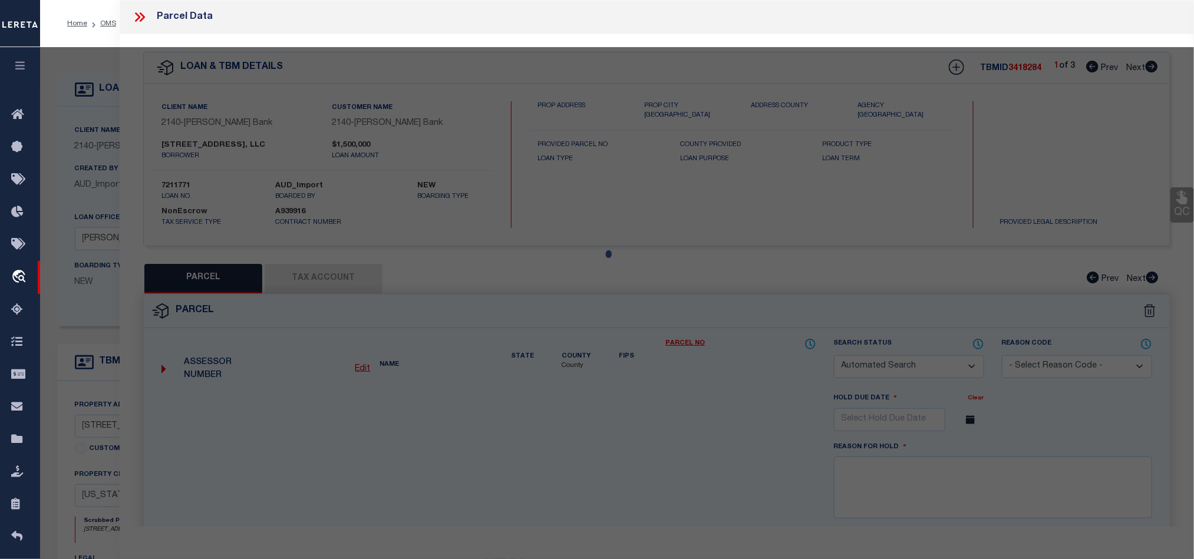
checkbox input "false"
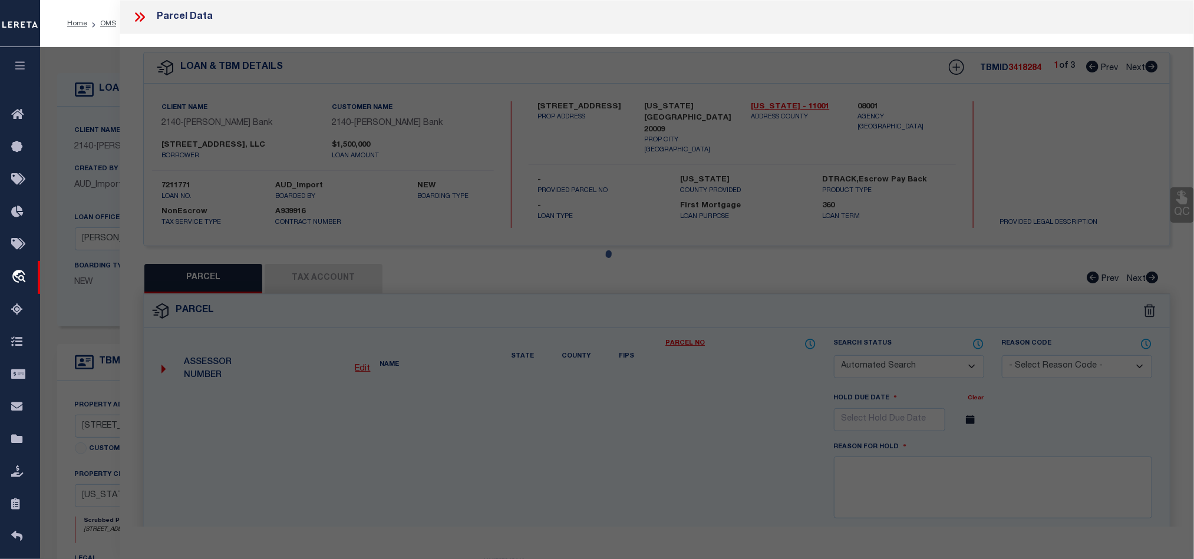
select select "QC"
select select "AGF"
select select "ADD"
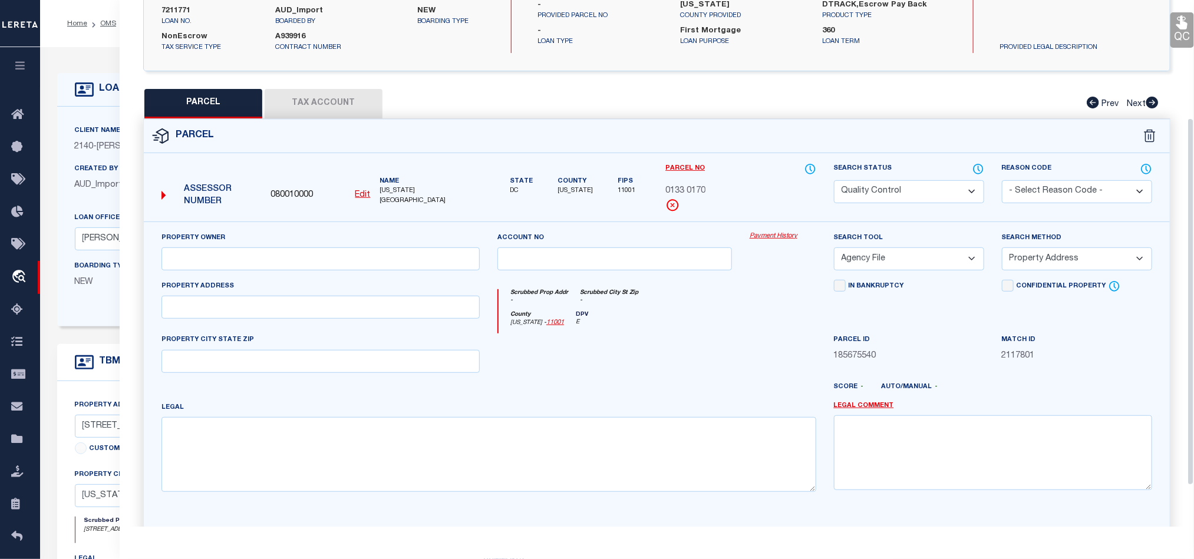
scroll to position [177, 0]
click at [644, 315] on div "County District of Columbia - 11001 DPV E" at bounding box center [656, 320] width 317 height 23
click at [313, 259] on input "text" at bounding box center [320, 257] width 318 height 23
paste input "1717 19TH STREET NW, LLC"
type input "1717 19TH STREET NW, LLC"
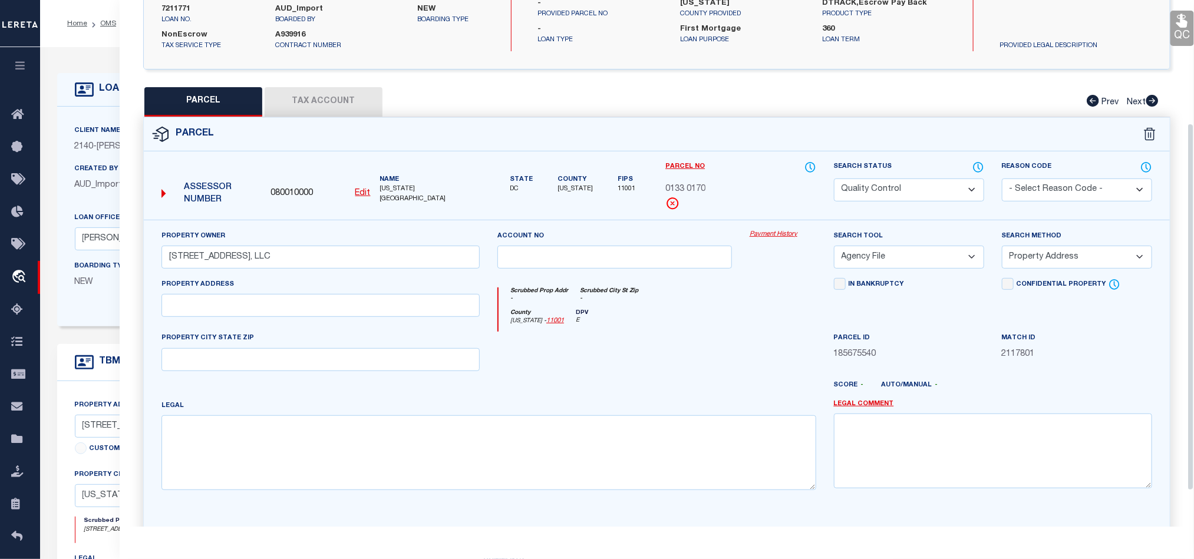
click at [713, 347] on div at bounding box center [614, 356] width 252 height 48
click at [389, 450] on textarea at bounding box center [488, 452] width 655 height 74
click at [338, 308] on input "text" at bounding box center [320, 305] width 318 height 23
paste input "1717 19TH ST NW WASHINGTON DC 20009"
drag, startPoint x: 246, startPoint y: 306, endPoint x: 476, endPoint y: 308, distance: 230.4
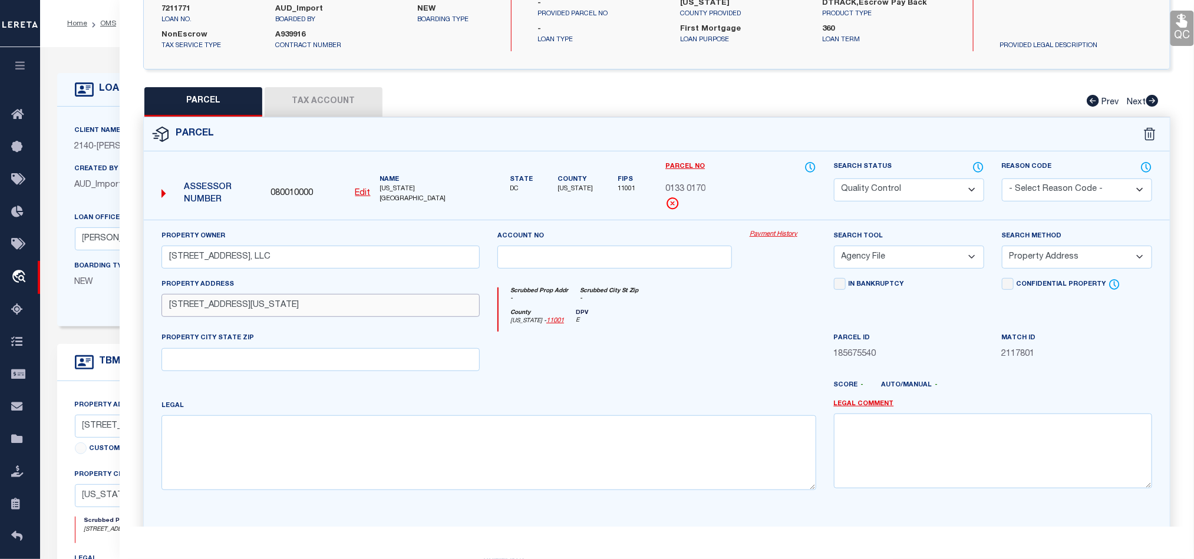
click at [476, 308] on input "1717 19TH ST NW WASHINGTON DC 20009" at bounding box center [320, 305] width 318 height 23
type input "1717 19TH ST NW"
click at [377, 371] on input "text" at bounding box center [320, 359] width 318 height 23
paste input "WASHINGTON DC 20009"
type input "WASHINGTON DC 20009"
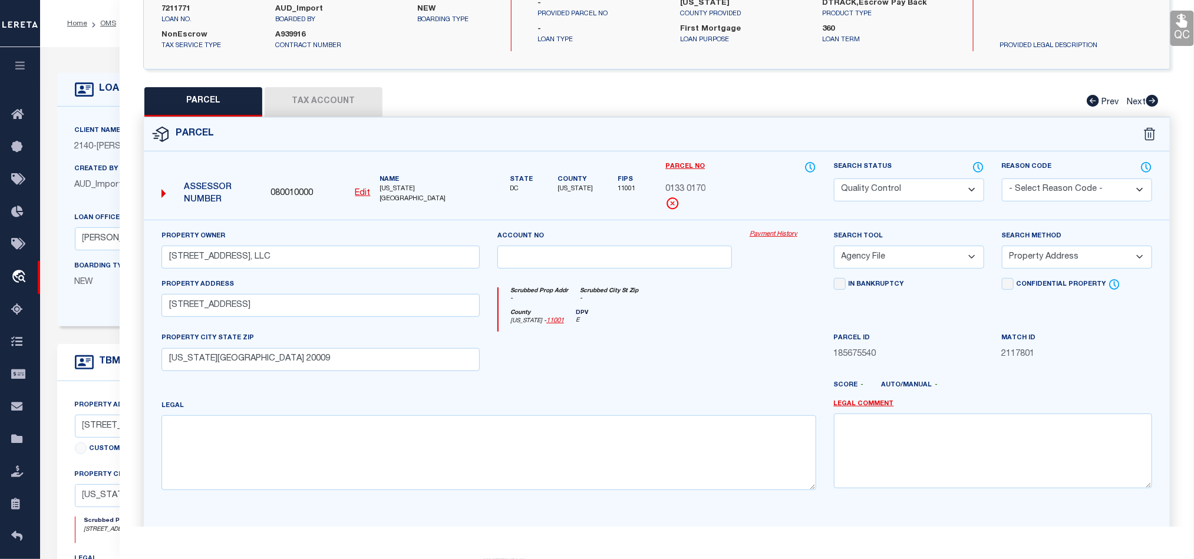
click at [614, 370] on div at bounding box center [614, 356] width 252 height 48
click at [1074, 255] on select "-- Select Search Method -- Property Address Legal Liability Info Provided" at bounding box center [1077, 257] width 150 height 23
select select "LEG"
click at [1002, 249] on select "-- Select Search Method -- Property Address Legal Liability Info Provided" at bounding box center [1077, 257] width 150 height 23
drag, startPoint x: 943, startPoint y: 256, endPoint x: 946, endPoint y: 265, distance: 9.3
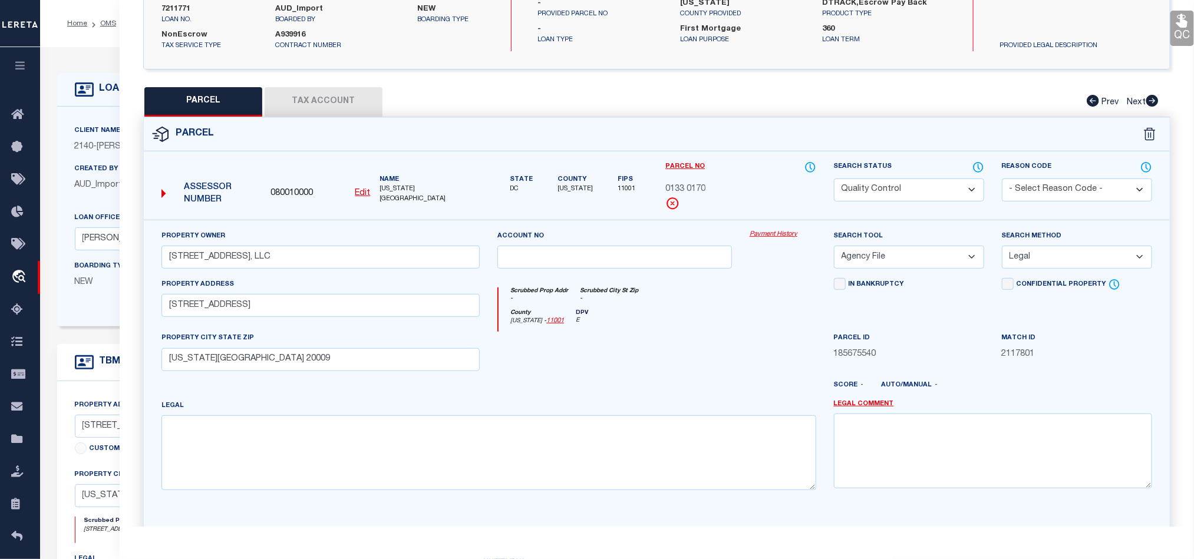
click at [943, 256] on select "-- Select Search Tool -- 3rd Party Website Agency File Agency Website ATLS CNV-…" at bounding box center [909, 257] width 150 height 23
select select "AGW"
click at [834, 249] on select "-- Select Search Tool -- 3rd Party Website Agency File Agency Website ATLS CNV-…" at bounding box center [909, 257] width 150 height 23
click at [704, 347] on div at bounding box center [614, 356] width 252 height 48
click at [325, 110] on button "Tax Account" at bounding box center [324, 101] width 118 height 29
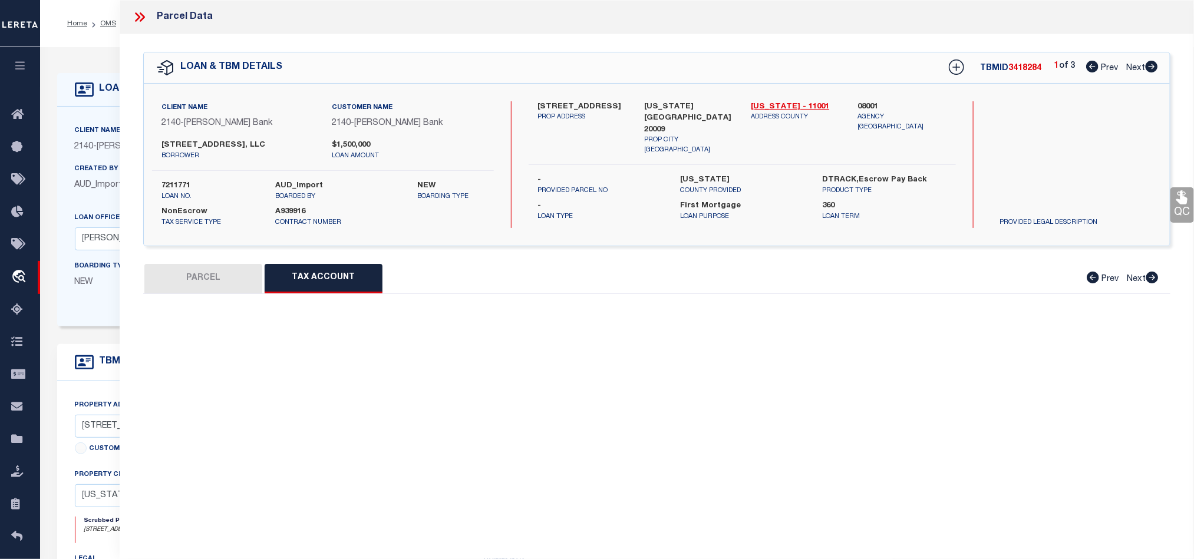
scroll to position [0, 0]
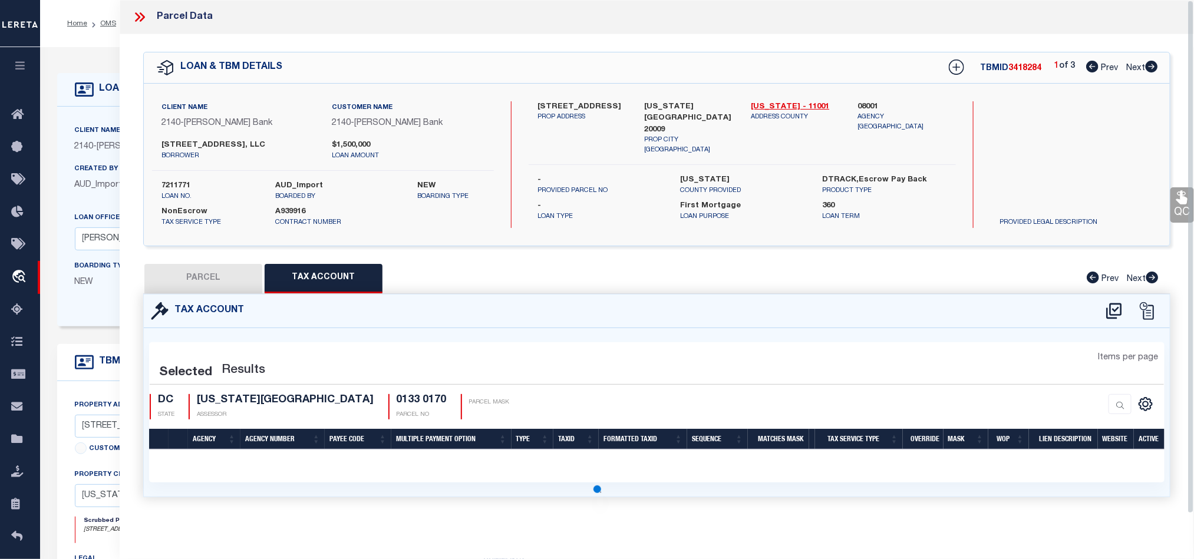
select select "100"
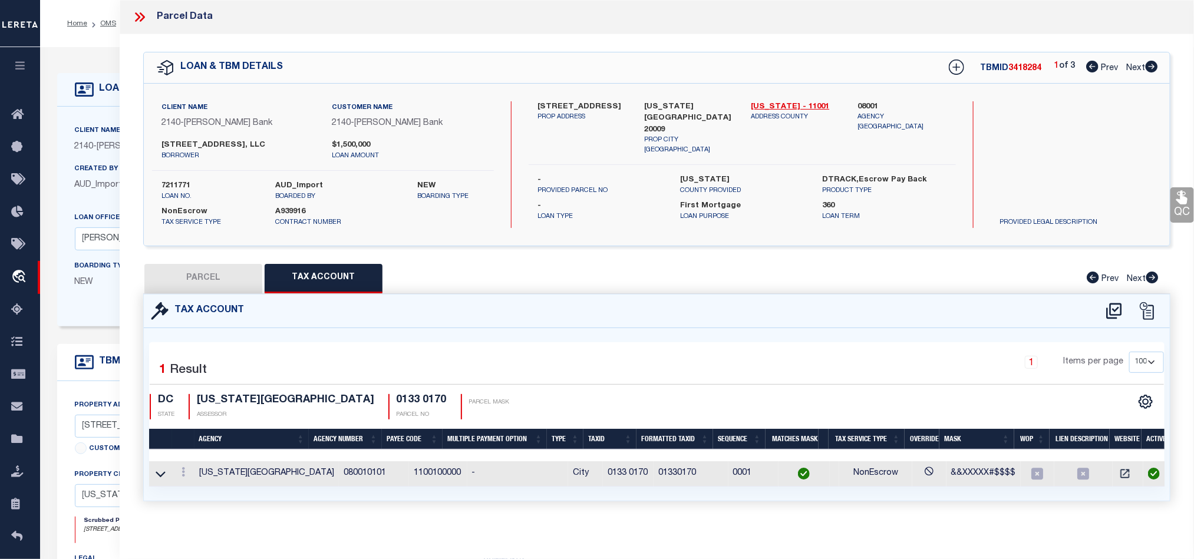
click at [216, 292] on button "PARCEL" at bounding box center [203, 278] width 118 height 29
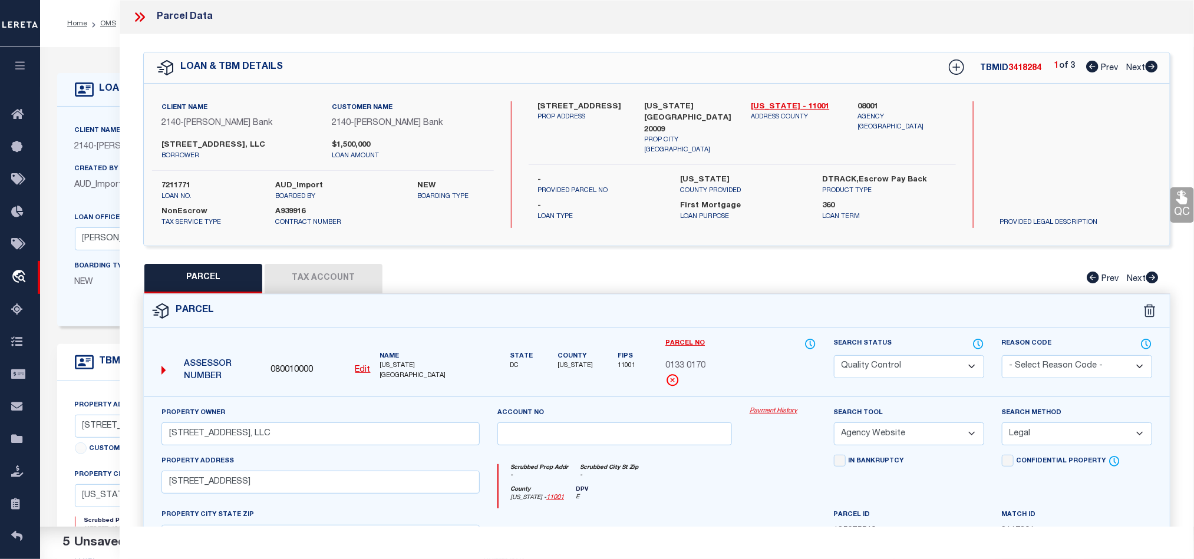
click at [870, 352] on div "Search Status Automated Search Bad Parcel Complete Duplicate Parcel High Dollar…" at bounding box center [909, 358] width 150 height 41
click at [916, 375] on select "Automated Search Bad Parcel Complete Duplicate Parcel High Dollar Reporting In …" at bounding box center [909, 366] width 150 height 23
select select "CP"
click at [683, 311] on div "Parcel" at bounding box center [657, 312] width 1026 height 34
click at [1171, 204] on link "QC" at bounding box center [1182, 204] width 24 height 35
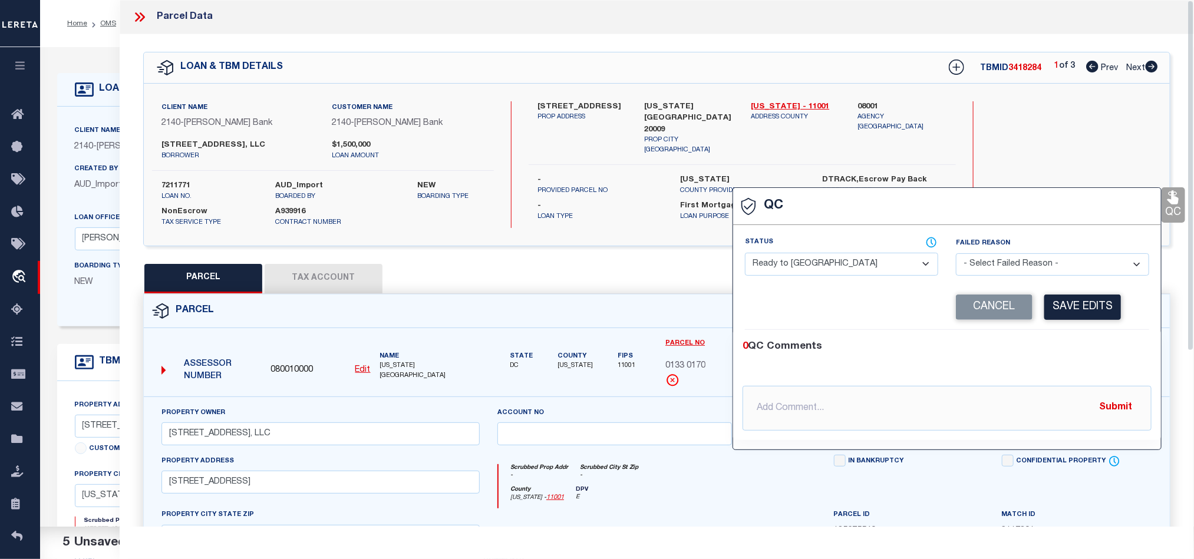
click at [841, 253] on div "Status - Select Status - Ready to QC Correct Incorrect" at bounding box center [841, 256] width 193 height 39
drag, startPoint x: 833, startPoint y: 267, endPoint x: 919, endPoint y: 275, distance: 87.0
click at [833, 267] on select "- Select Status - Ready to QC Correct Incorrect" at bounding box center [841, 264] width 193 height 23
select select "COR"
click at [1067, 341] on div "0 QC Comments @Aakash Patel @Abdul Muzain @Adams, Pamela S @Adhikary Rinki @Agu…" at bounding box center [947, 385] width 428 height 110
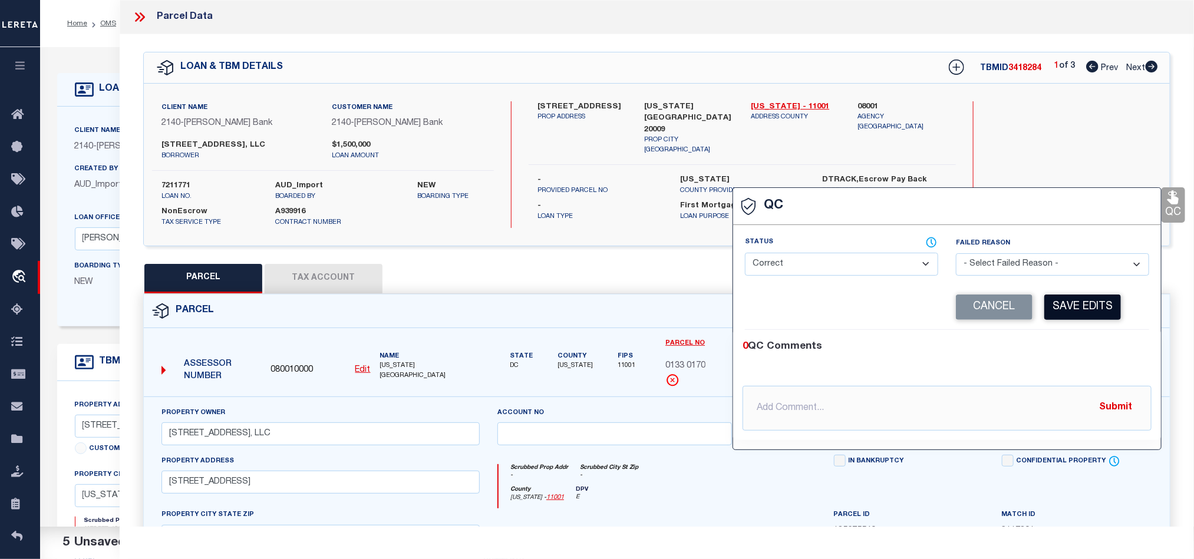
click at [1086, 301] on button "Save Edits" at bounding box center [1082, 307] width 77 height 25
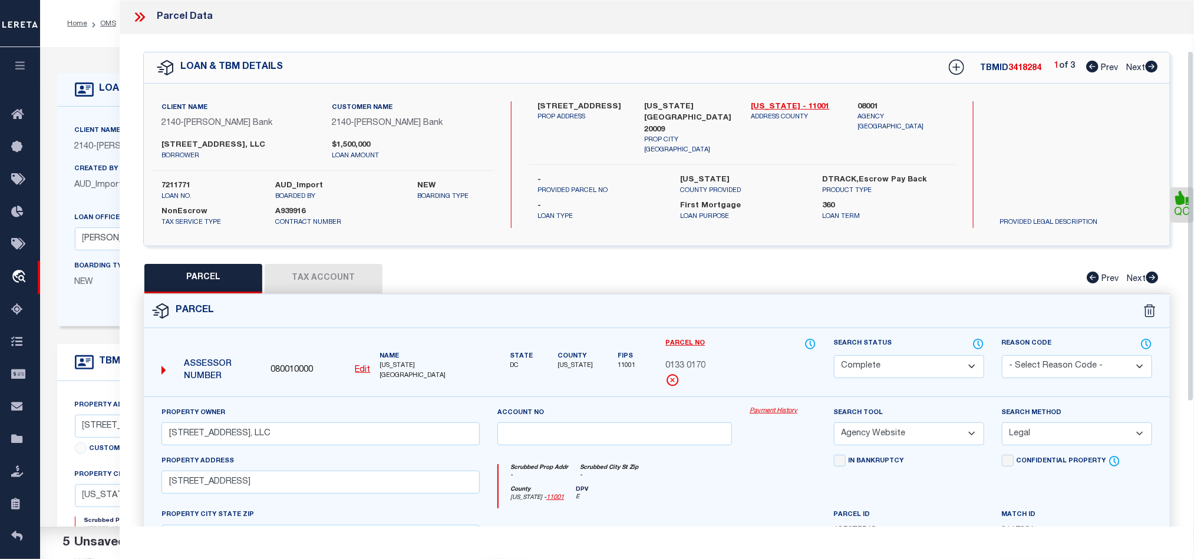
scroll to position [263, 0]
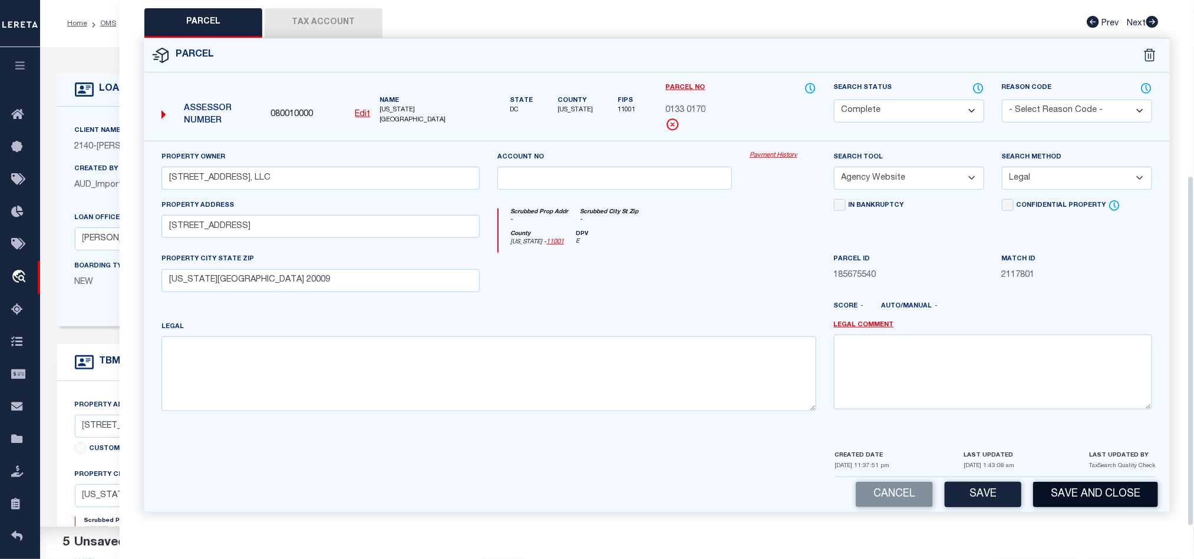
click at [1077, 491] on button "Save and Close" at bounding box center [1095, 494] width 125 height 25
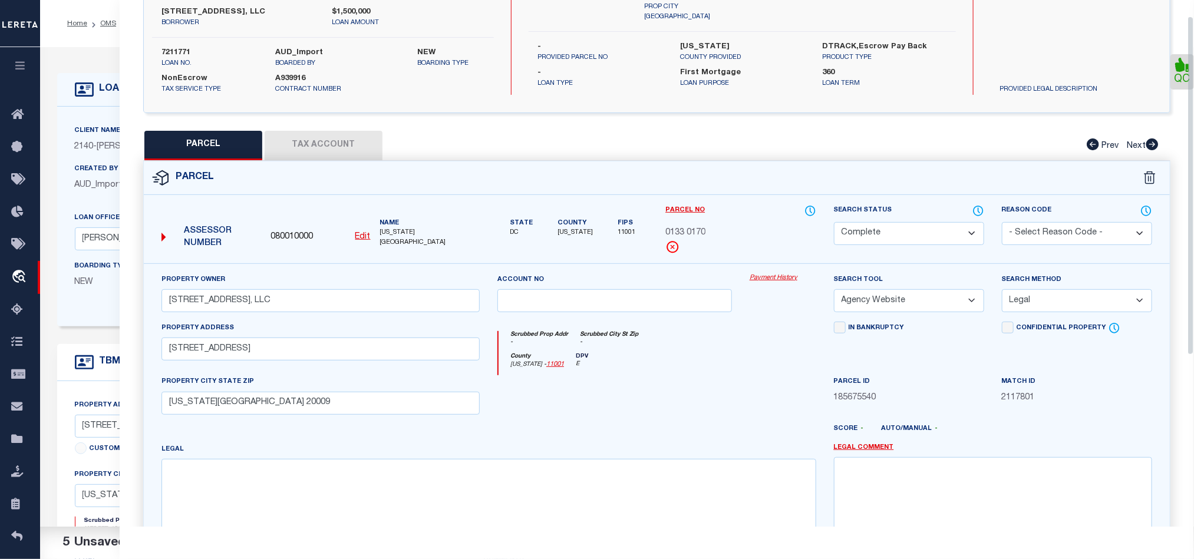
scroll to position [0, 0]
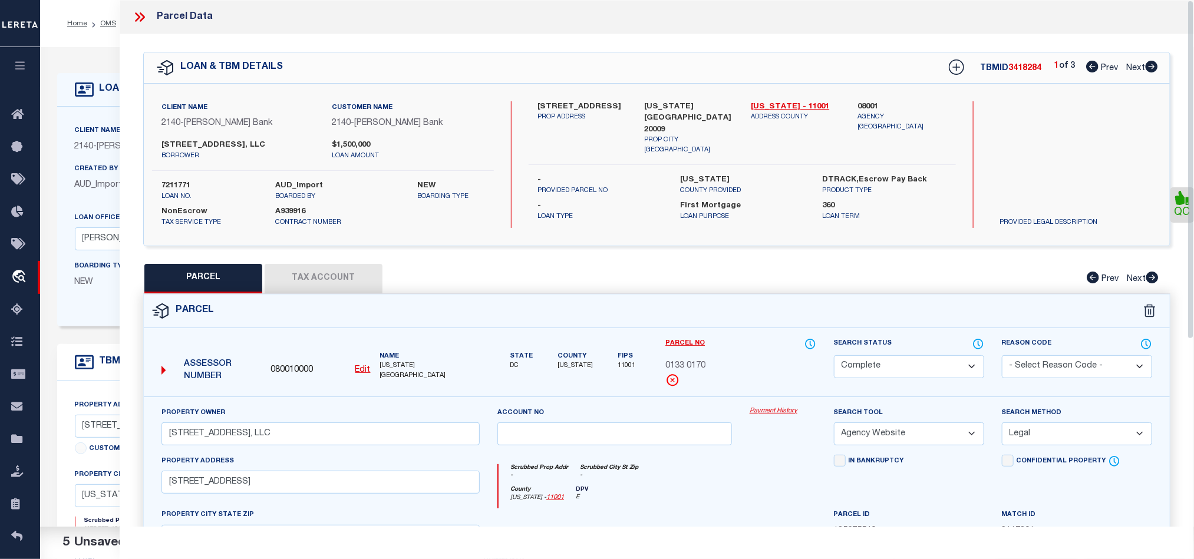
click at [142, 11] on icon at bounding box center [139, 16] width 15 height 15
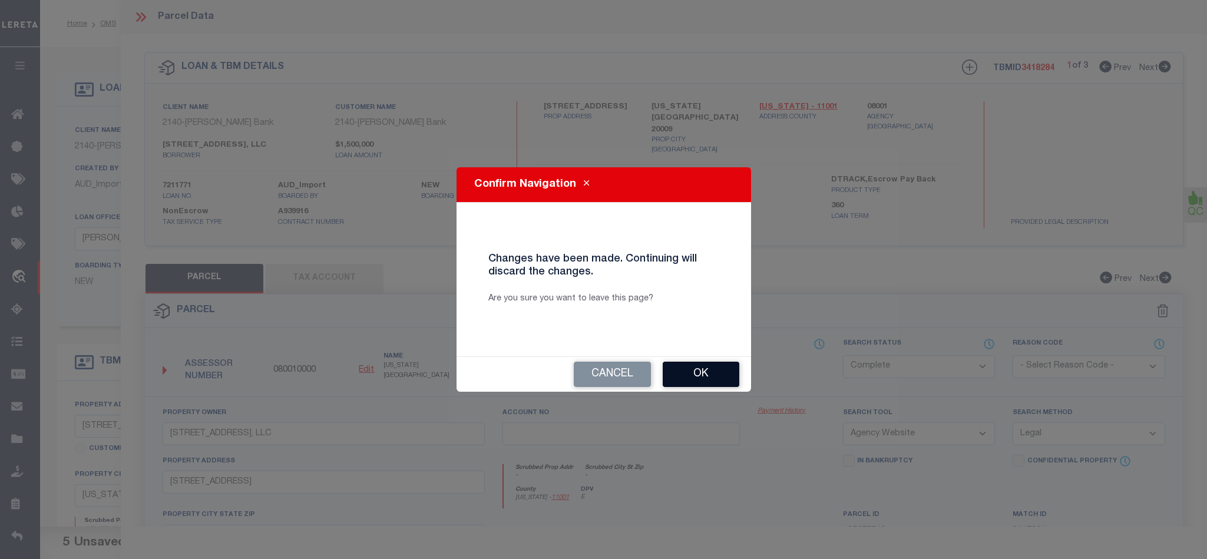
click at [689, 382] on button "Ok" at bounding box center [701, 374] width 77 height 25
select select "QC"
select select "AGF"
select select "ADD"
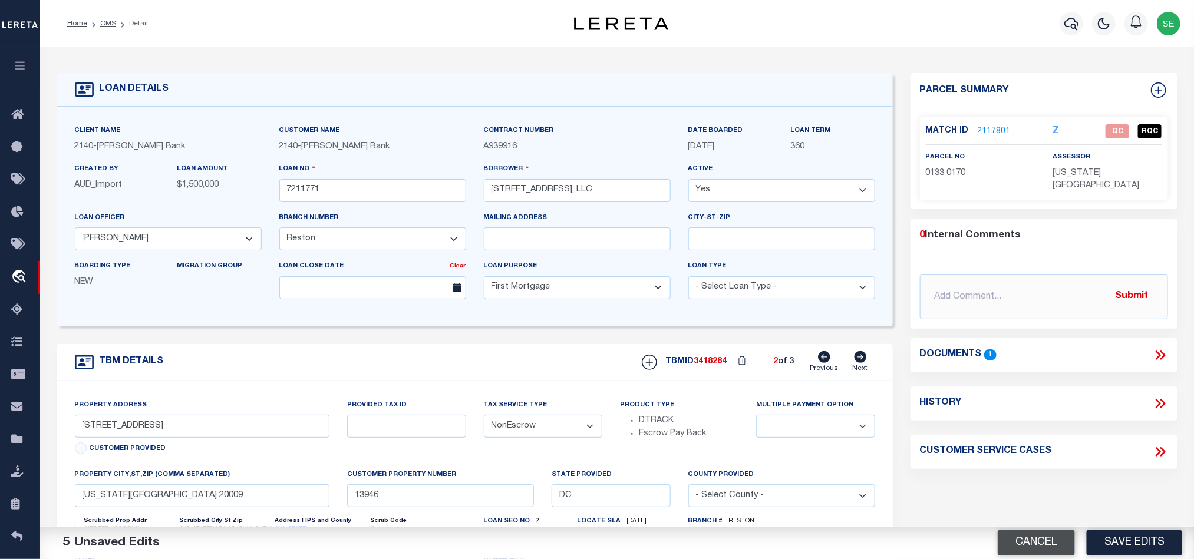
click at [1034, 531] on button "Cancel" at bounding box center [1036, 542] width 77 height 25
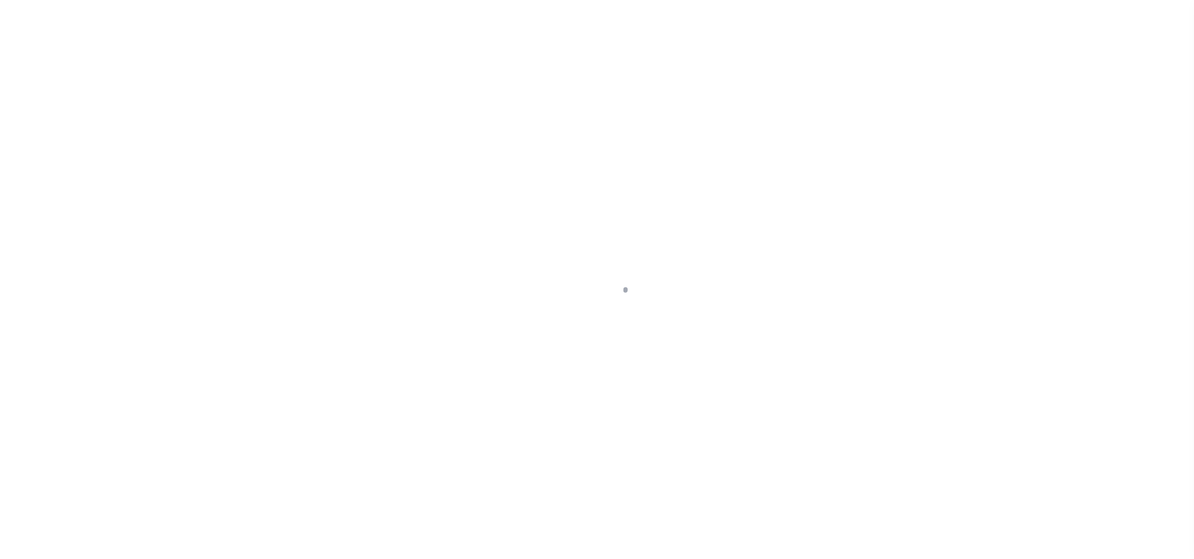
type input "7211771"
type input "[STREET_ADDRESS], LLC"
select select
select select "10"
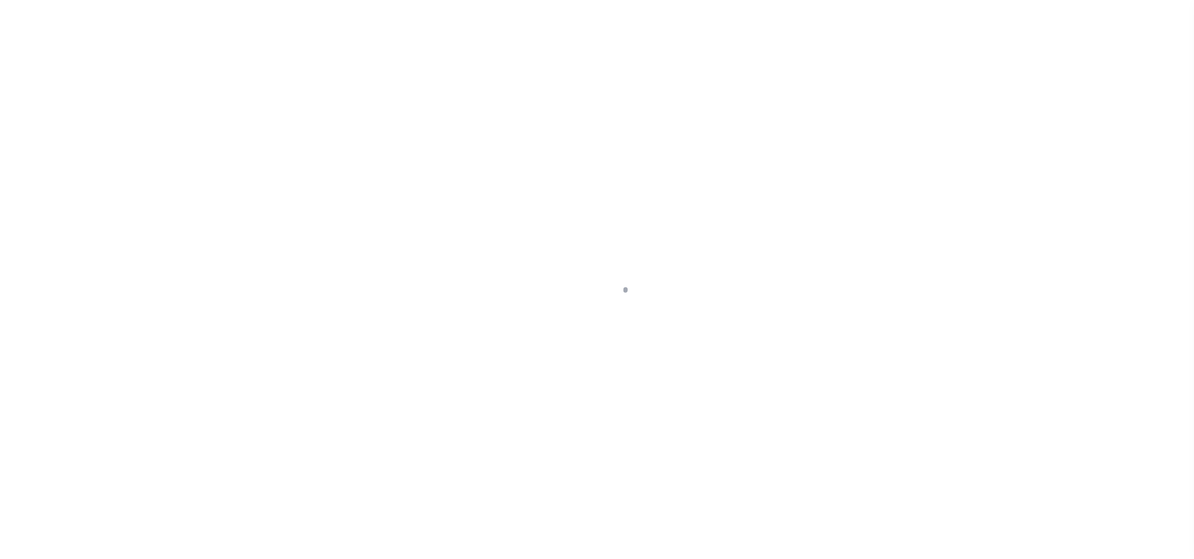
select select "NonEscrow"
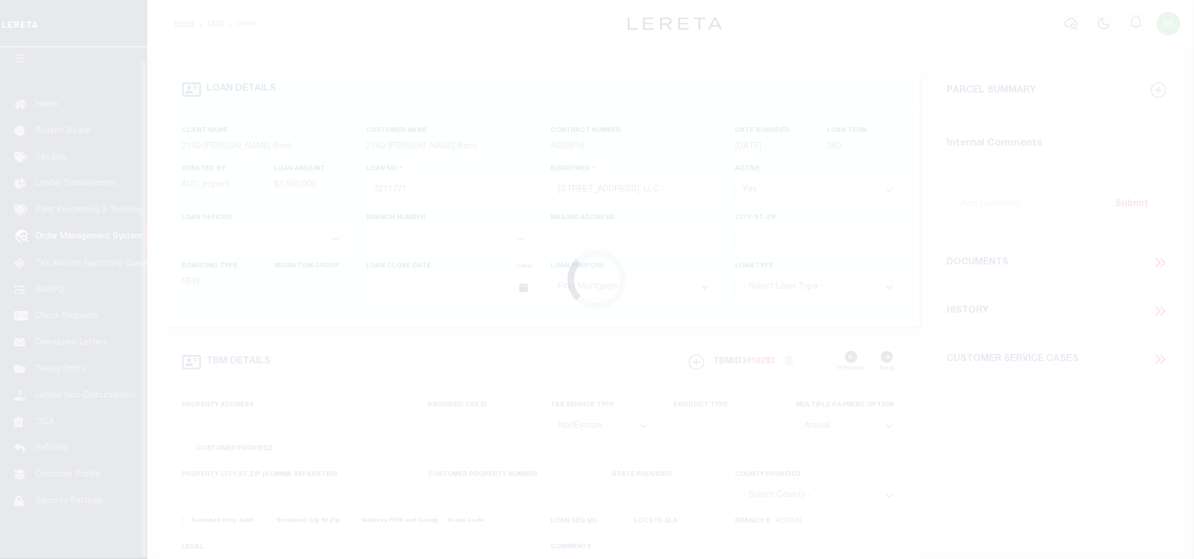
type input "1717 19th St NW & 2300 19th St NW"
select select
type input "Washington DC 20009"
type input "13955"
type input "DC"
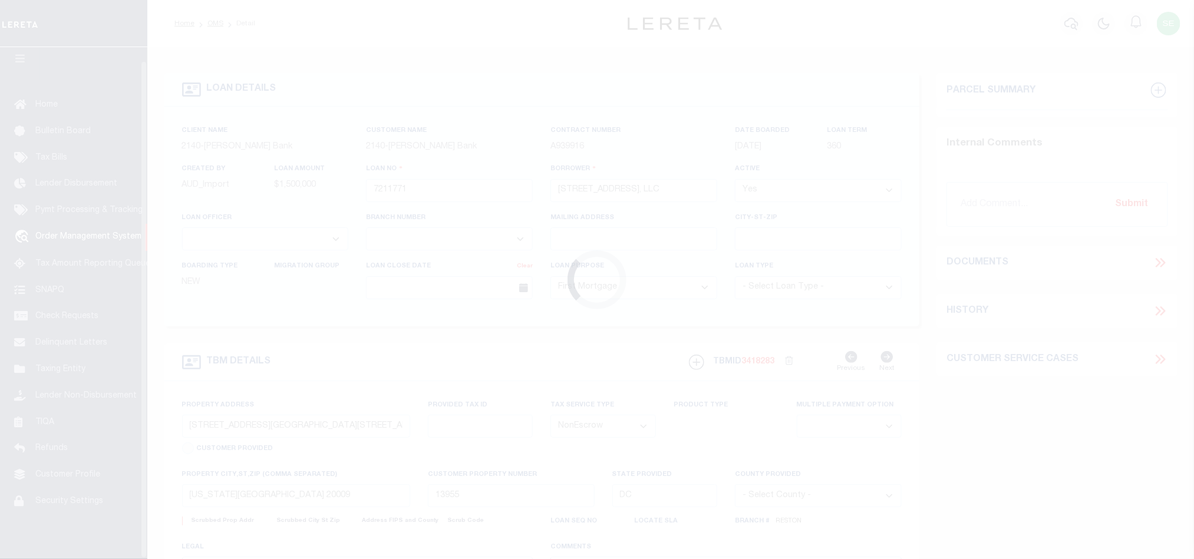
select select
select select "49795"
select select "3195"
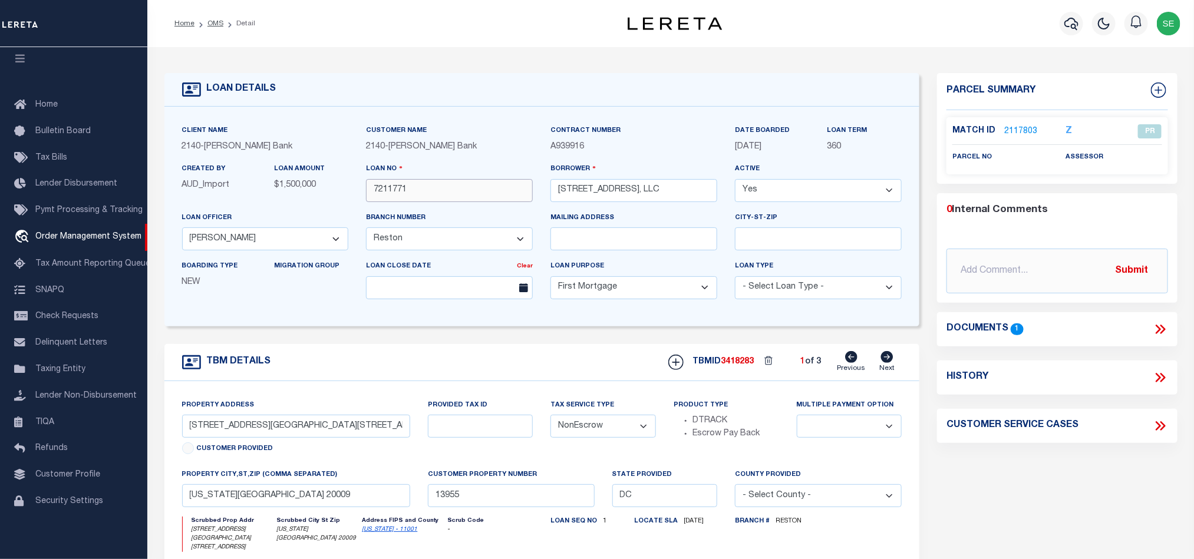
click at [476, 195] on input "7211771" at bounding box center [449, 190] width 167 height 23
click at [890, 362] on icon at bounding box center [886, 357] width 13 height 12
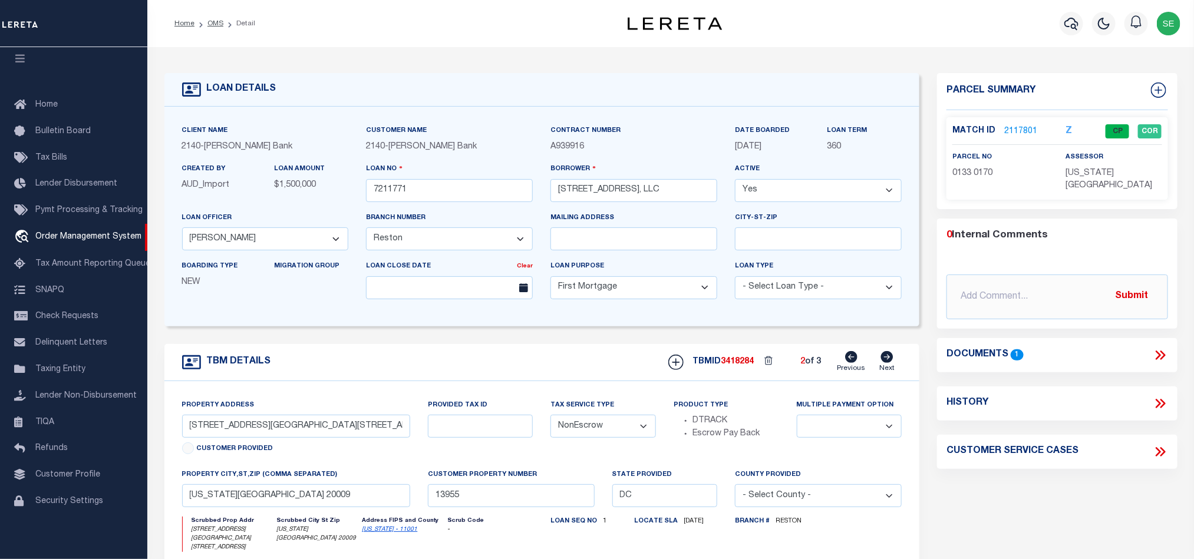
type input "[STREET_ADDRESS]"
select select
type input "13946"
select select
click at [458, 181] on input "7211771" at bounding box center [449, 190] width 167 height 23
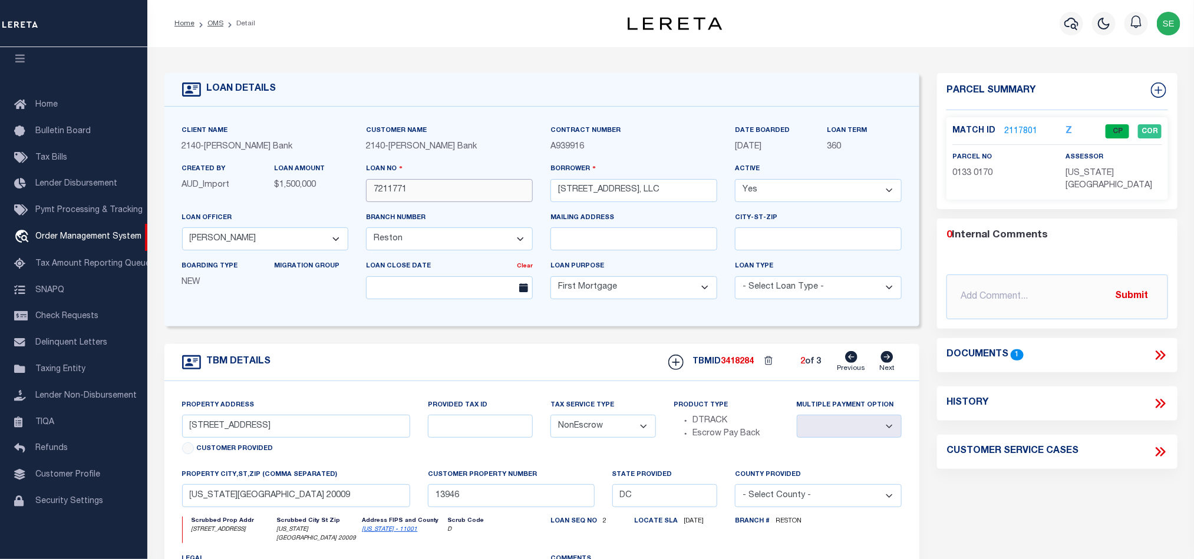
click at [458, 181] on input "7211771" at bounding box center [449, 190] width 167 height 23
click at [891, 362] on icon at bounding box center [887, 357] width 12 height 12
type input "[STREET_ADDRESS]"
select select
type input "13947"
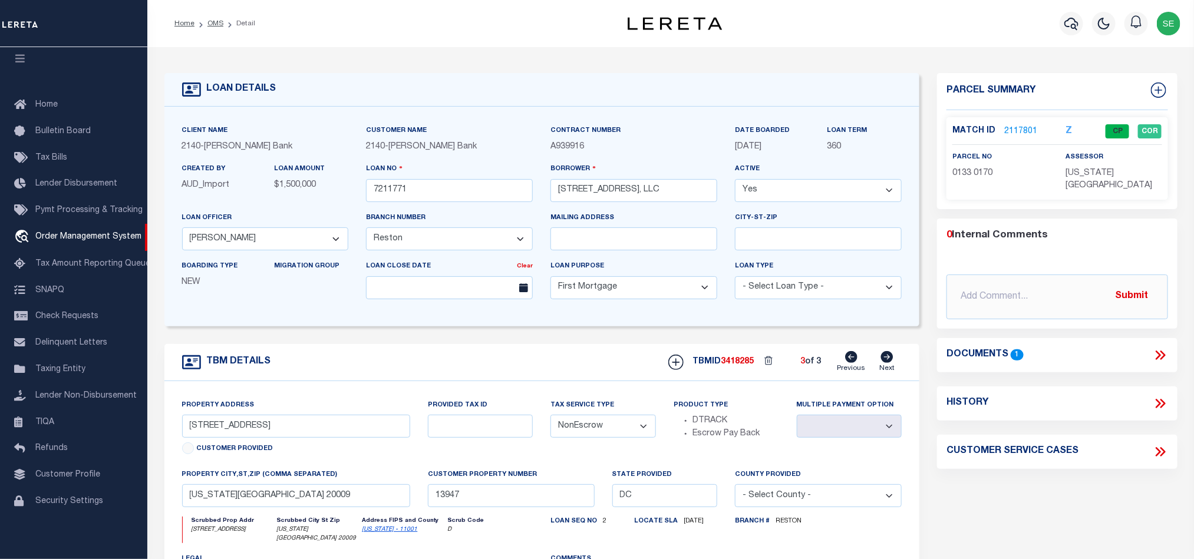
select select
click at [1006, 127] on link "2117808" at bounding box center [1020, 132] width 33 height 12
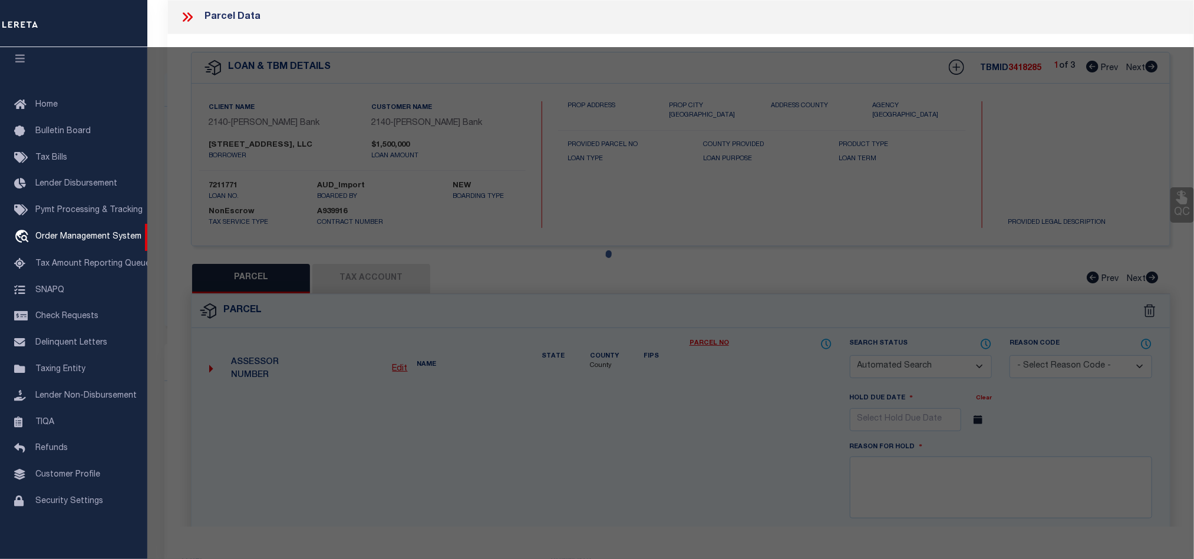
checkbox input "false"
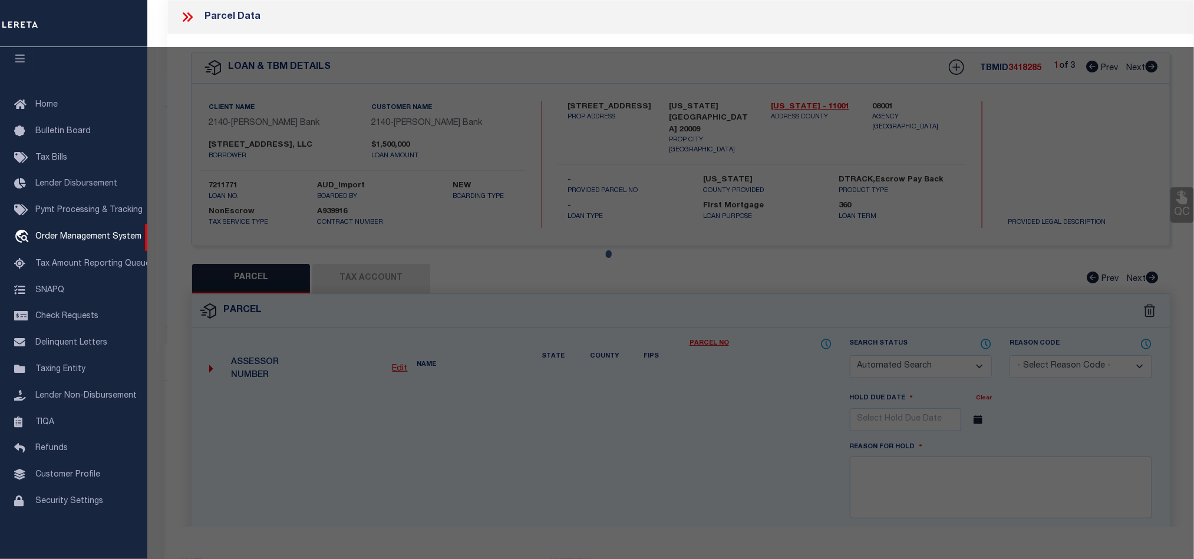
select select "QC"
select select "AGF"
select select "ADD"
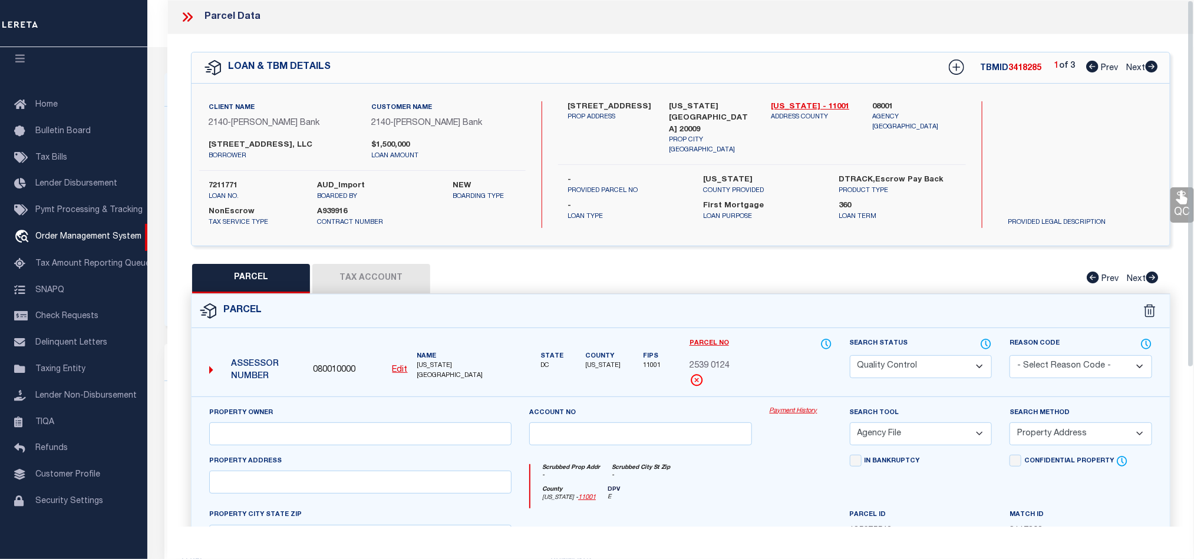
click at [349, 270] on button "Tax Account" at bounding box center [371, 278] width 118 height 29
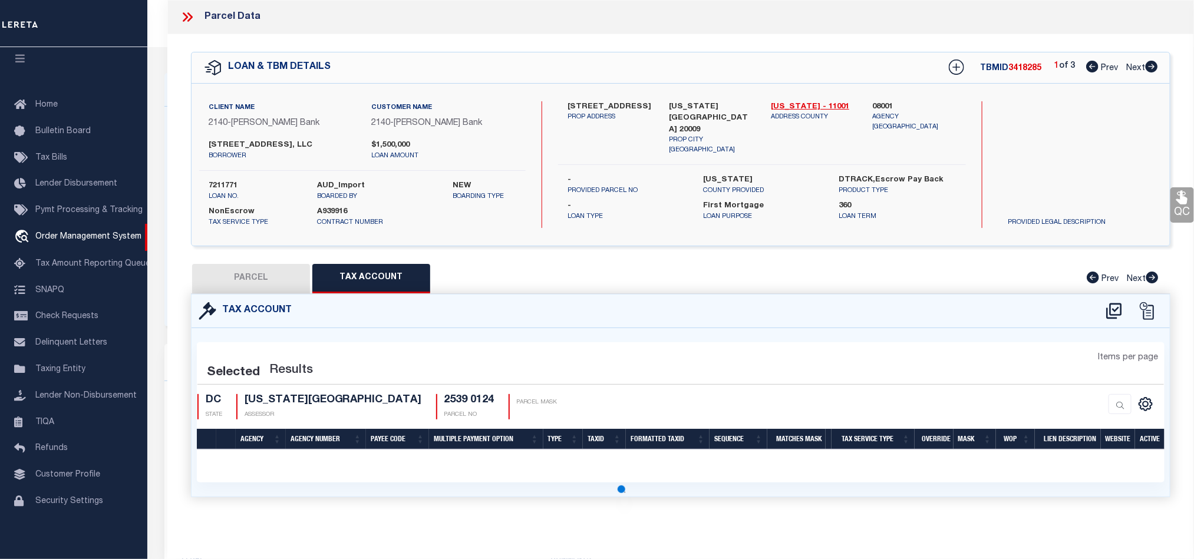
select select "100"
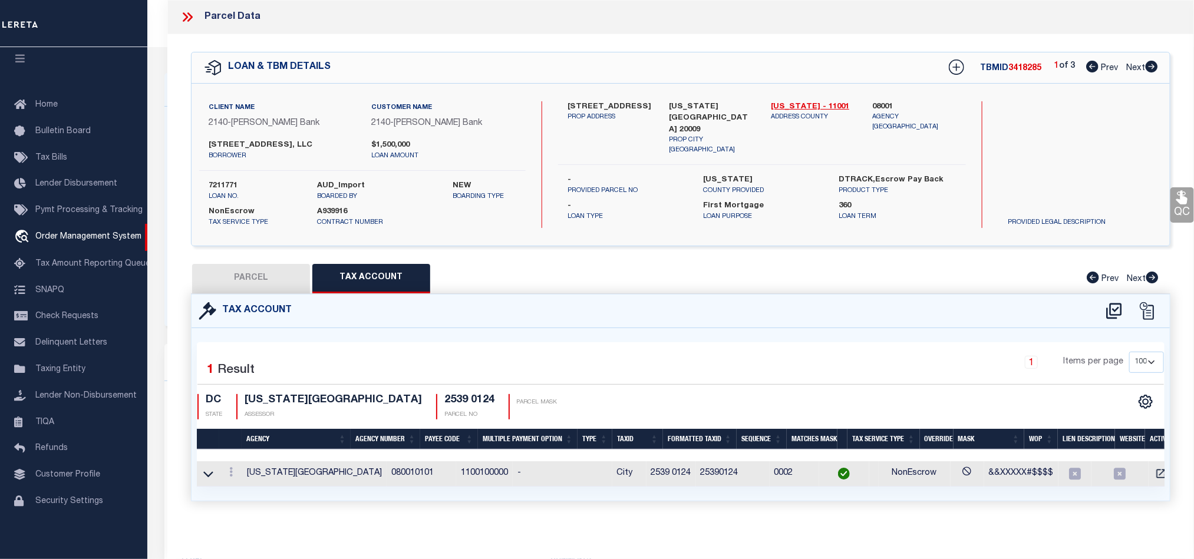
click at [262, 280] on button "PARCEL" at bounding box center [251, 278] width 118 height 29
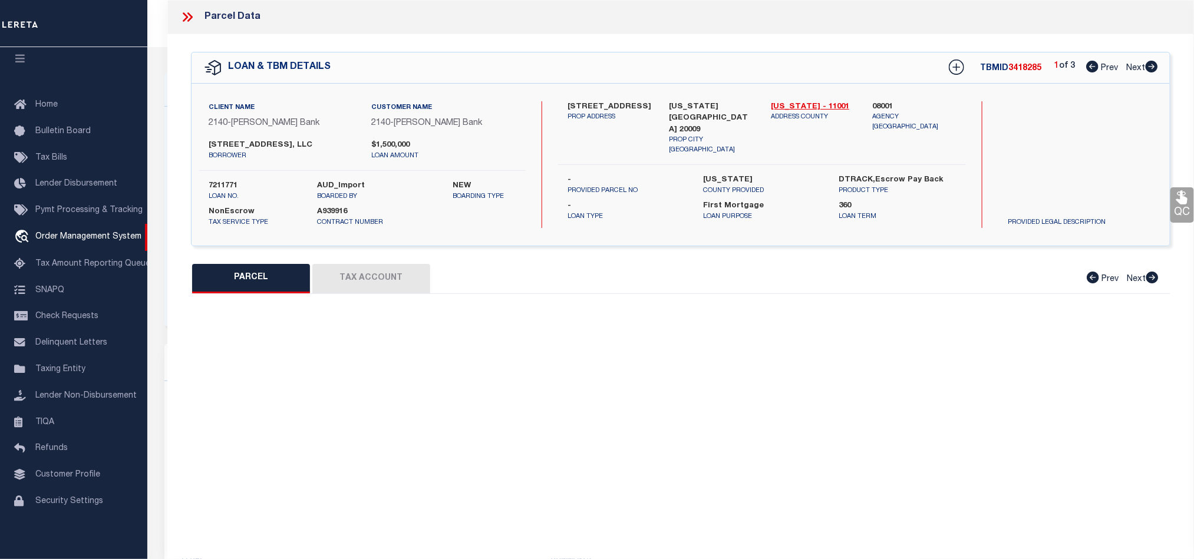
select select "AS"
select select
checkbox input "false"
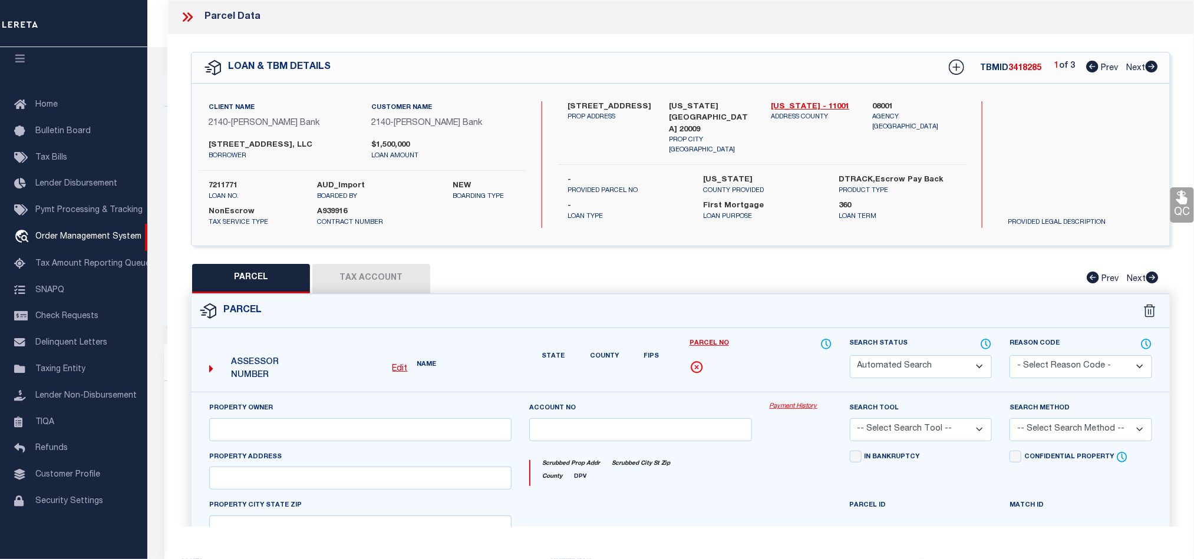
select select "QC"
select select "AGF"
select select "ADD"
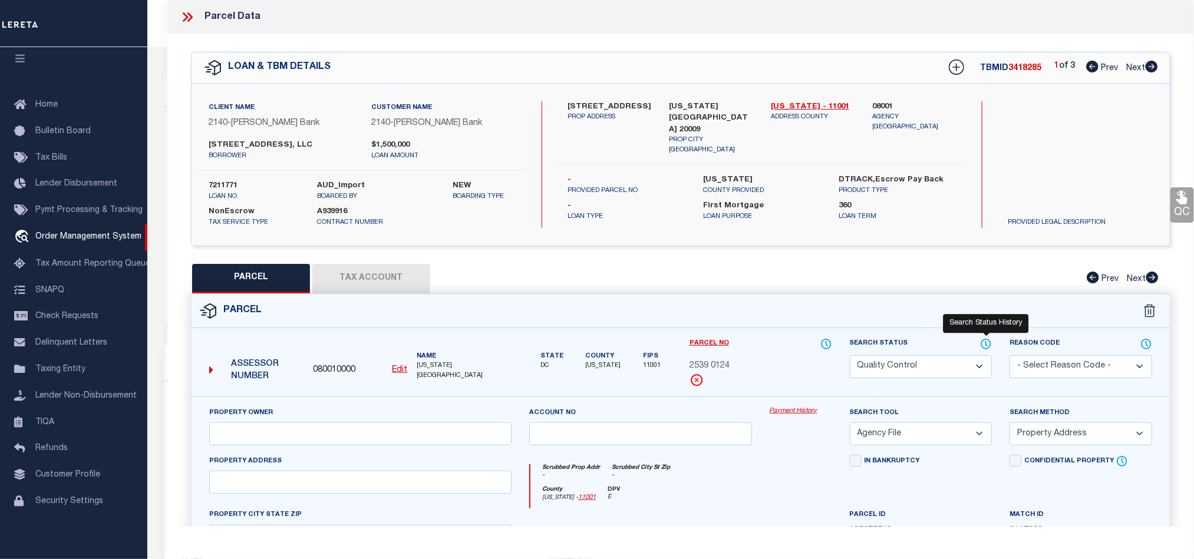
click at [986, 345] on icon at bounding box center [986, 343] width 1 height 5
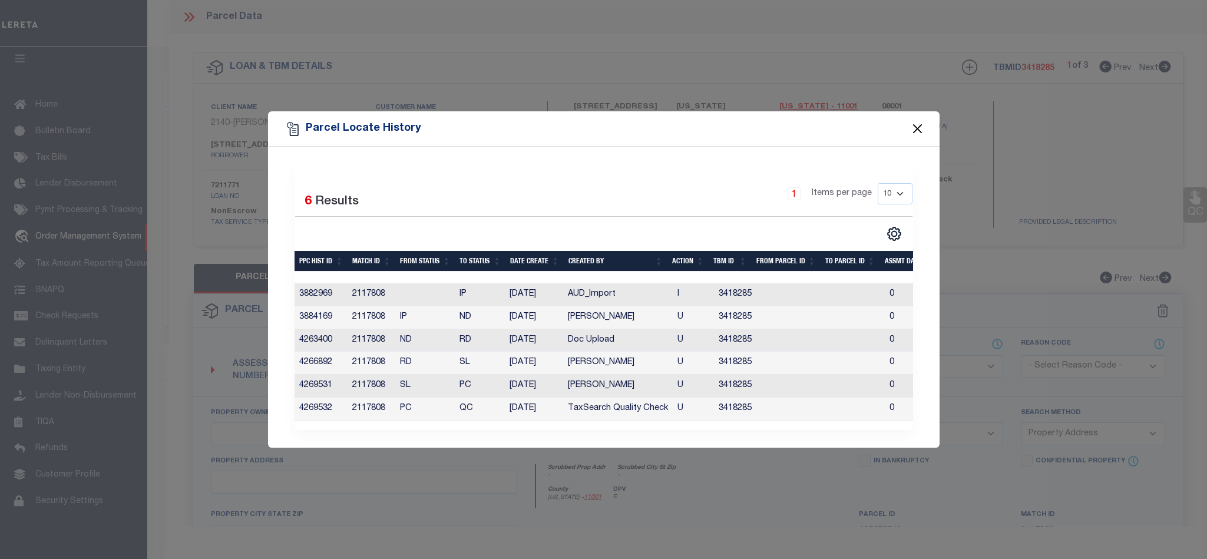
click at [916, 122] on button "Close" at bounding box center [917, 128] width 15 height 15
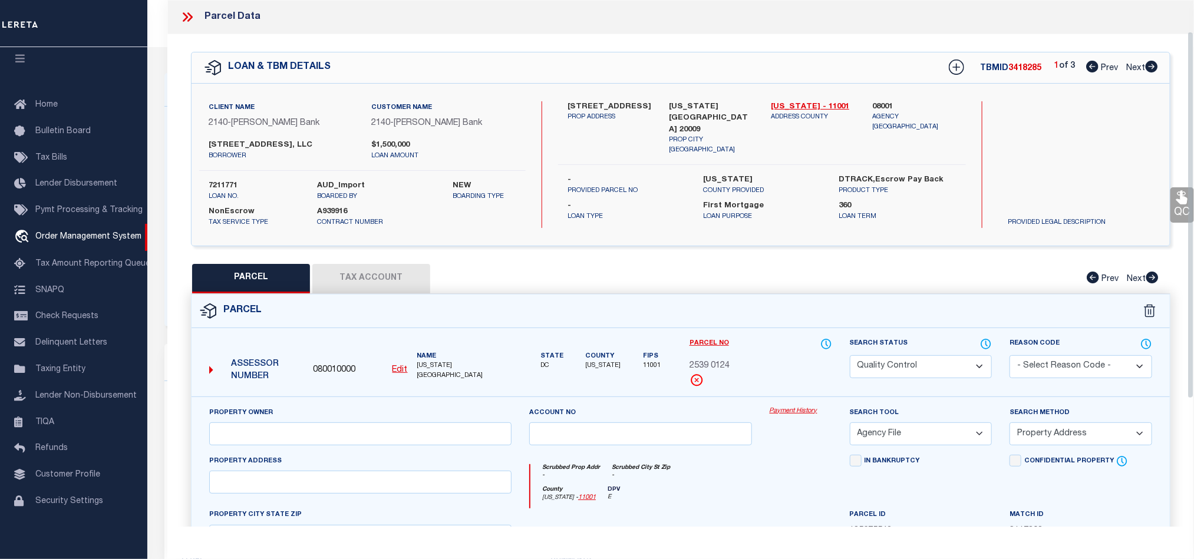
scroll to position [177, 0]
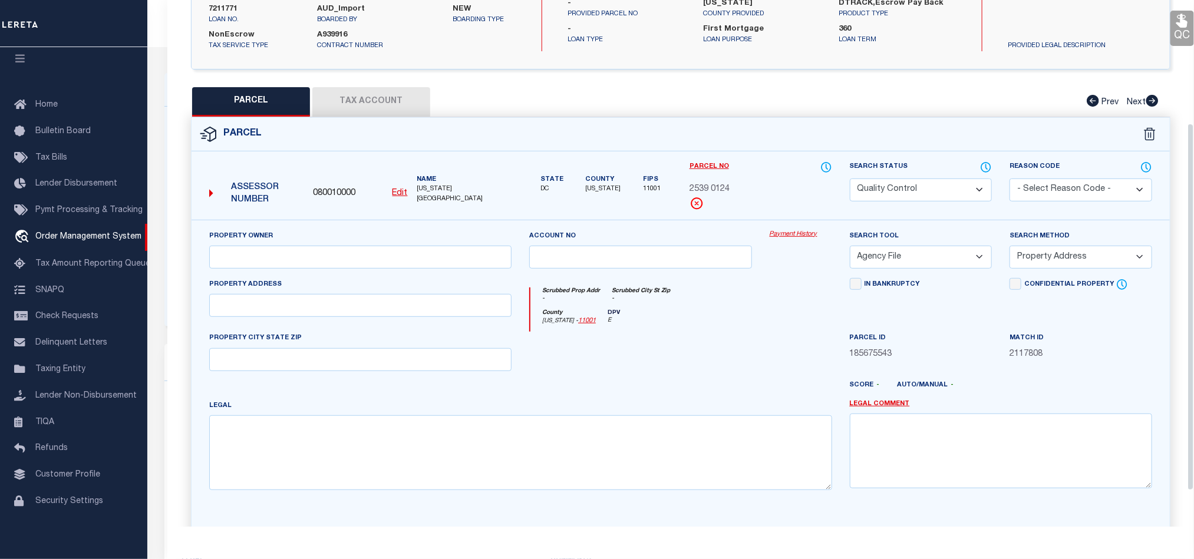
click at [886, 200] on select "Automated Search Bad Parcel Complete Duplicate Parcel High Dollar Reporting In …" at bounding box center [921, 190] width 143 height 23
drag, startPoint x: 648, startPoint y: 316, endPoint x: 665, endPoint y: 321, distance: 18.2
click at [648, 316] on div "County District of Columbia - 11001 DPV E" at bounding box center [680, 320] width 301 height 23
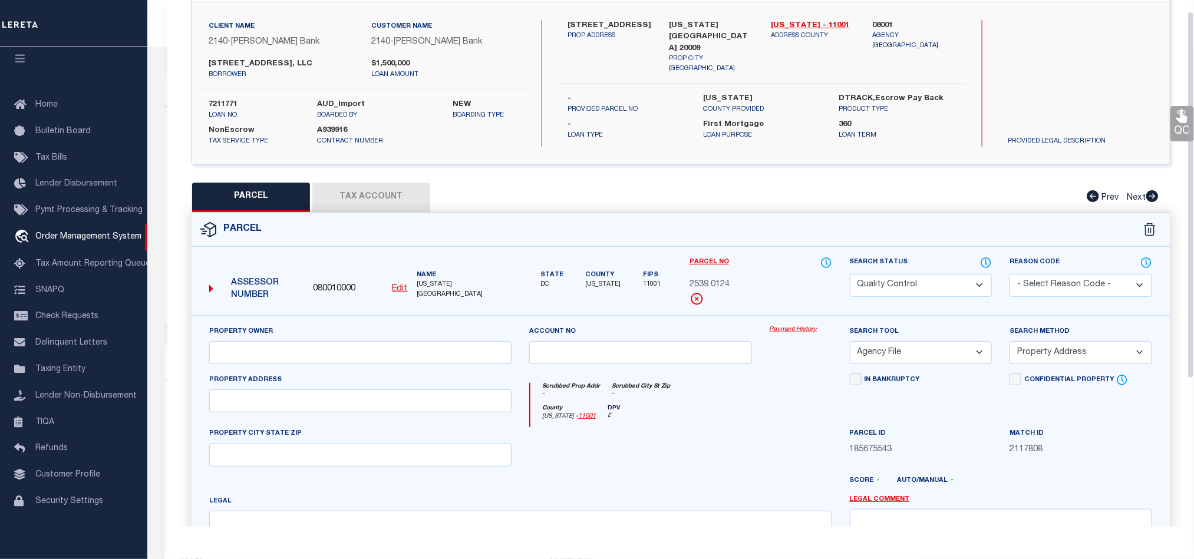
scroll to position [0, 0]
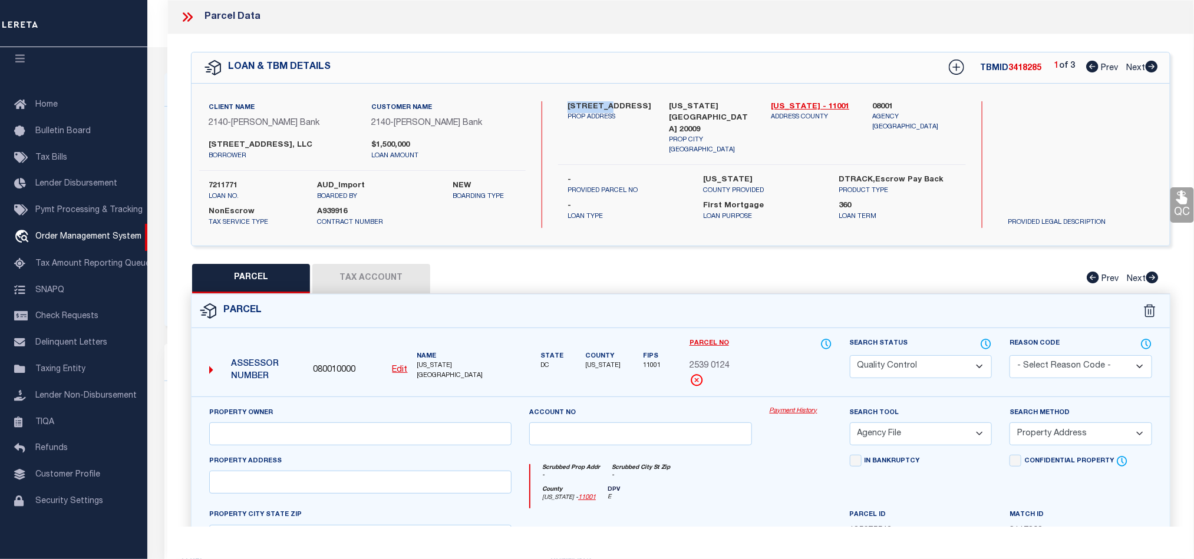
drag, startPoint x: 568, startPoint y: 105, endPoint x: 601, endPoint y: 106, distance: 33.0
click at [601, 106] on label "[STREET_ADDRESS]" at bounding box center [609, 107] width 84 height 12
copy label "2300 19th"
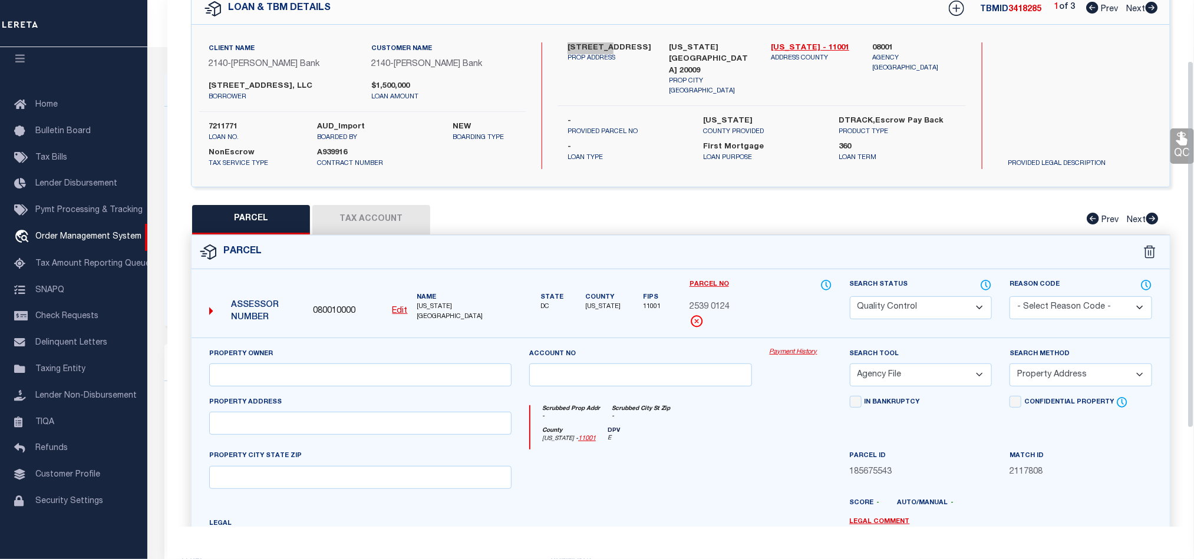
scroll to position [88, 0]
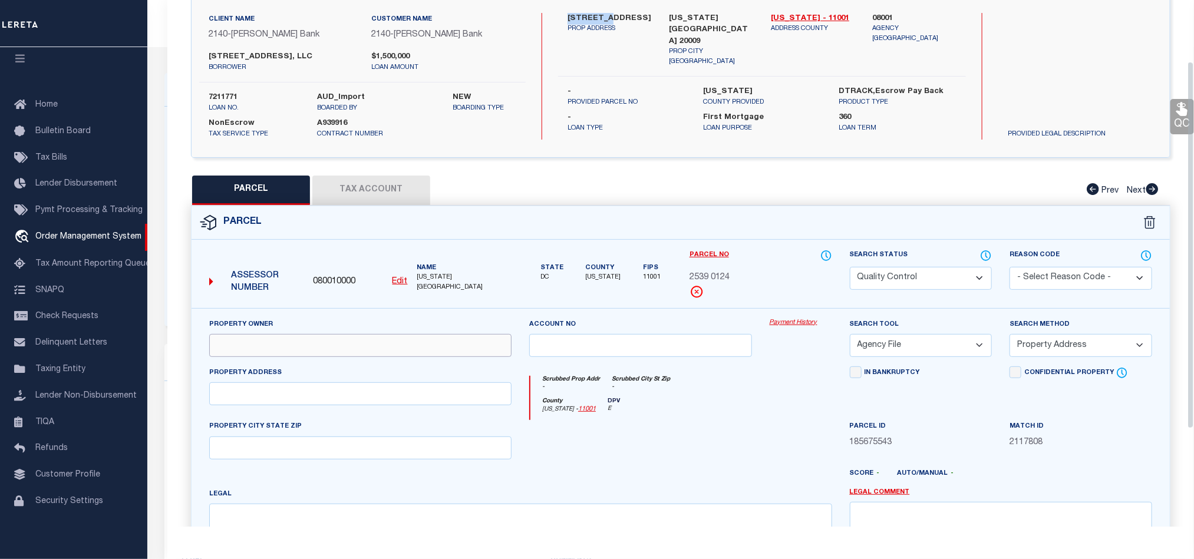
click at [345, 345] on input "text" at bounding box center [360, 345] width 302 height 23
paste input "2300 19TH STREET NW, LLC"
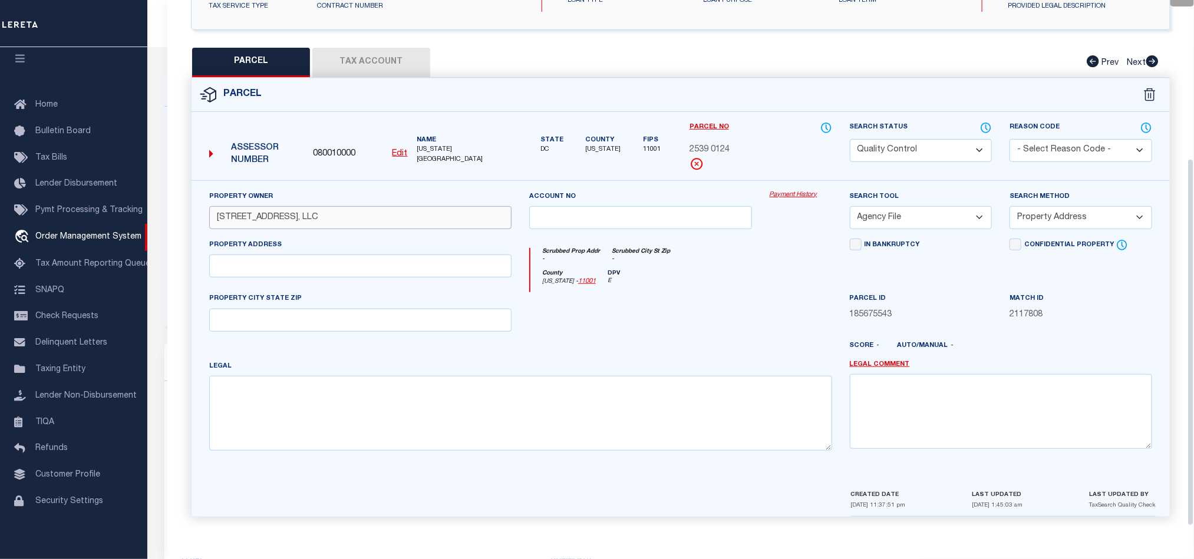
scroll to position [228, 0]
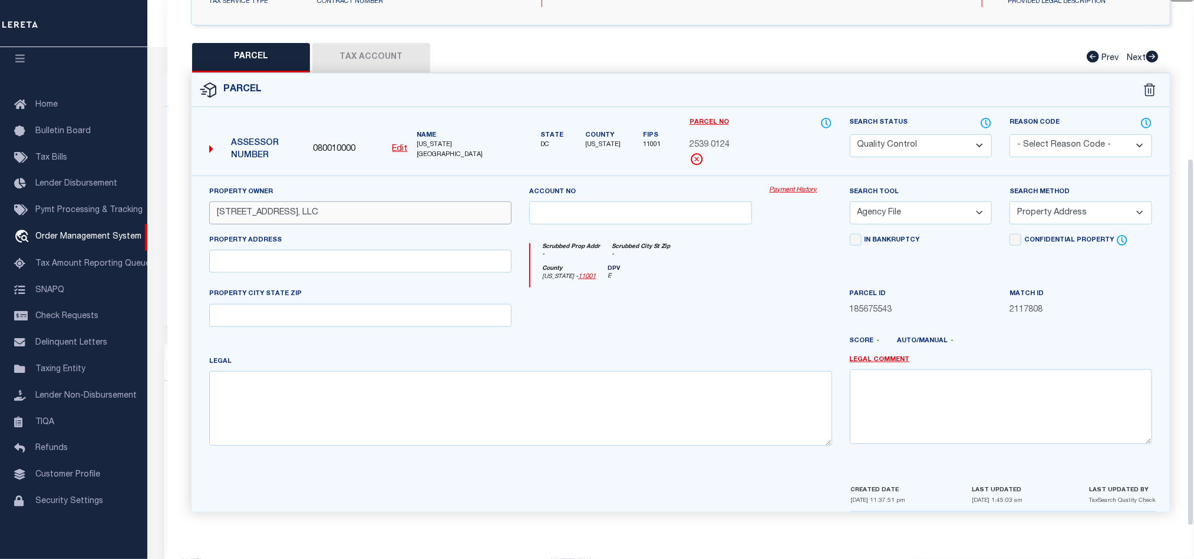
type input "2300 19TH STREET NW, LLC"
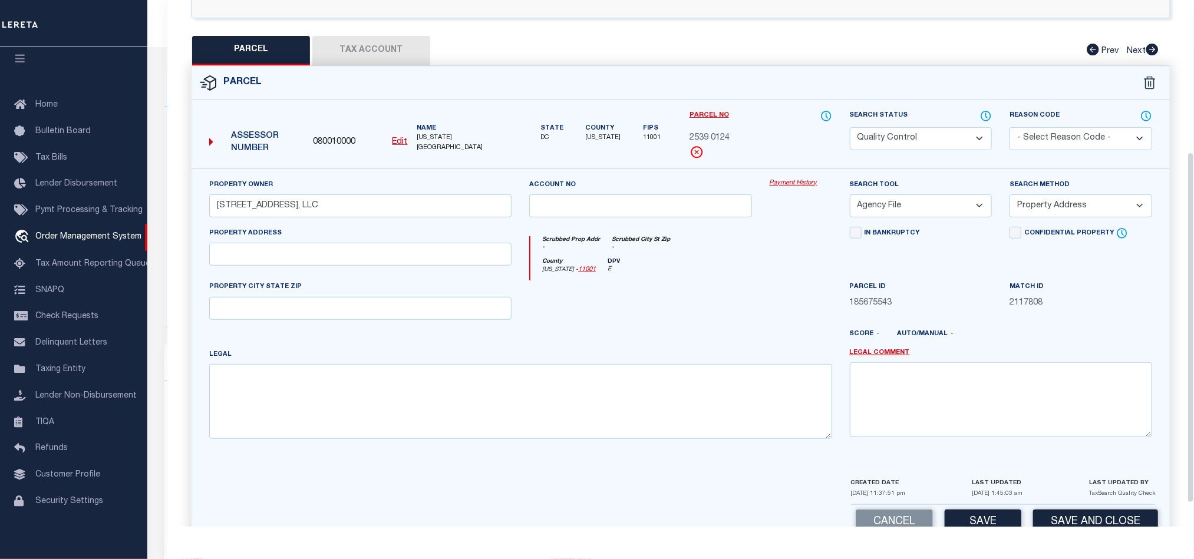
click at [425, 274] on div "Property Address" at bounding box center [360, 254] width 320 height 54
click at [433, 263] on input "text" at bounding box center [360, 254] width 302 height 23
paste input "2300 19TH ST NW WASHINGTON DC 20009"
drag, startPoint x: 292, startPoint y: 260, endPoint x: 488, endPoint y: 272, distance: 196.0
click at [488, 272] on div "Property Address 2300 19TH ST NW WASHINGTON DC 20009" at bounding box center [360, 254] width 320 height 54
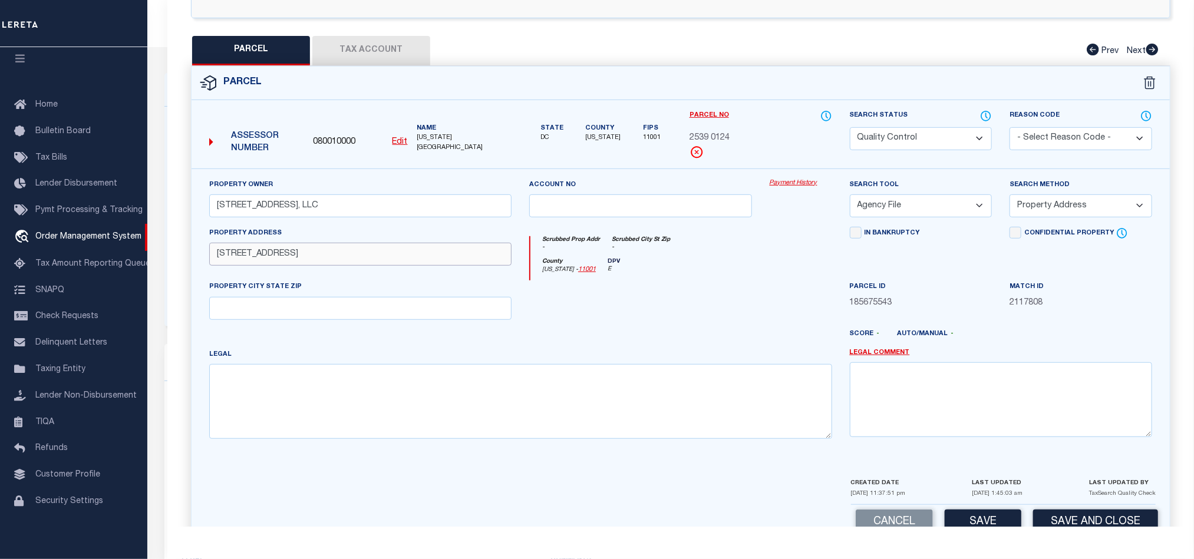
type input "2300 19TH ST NW"
click at [431, 304] on input "text" at bounding box center [360, 308] width 302 height 23
paste input "WASHINGTON DC 20009"
type input "WASHINGTON DC 20009"
click at [628, 317] on div at bounding box center [640, 304] width 240 height 48
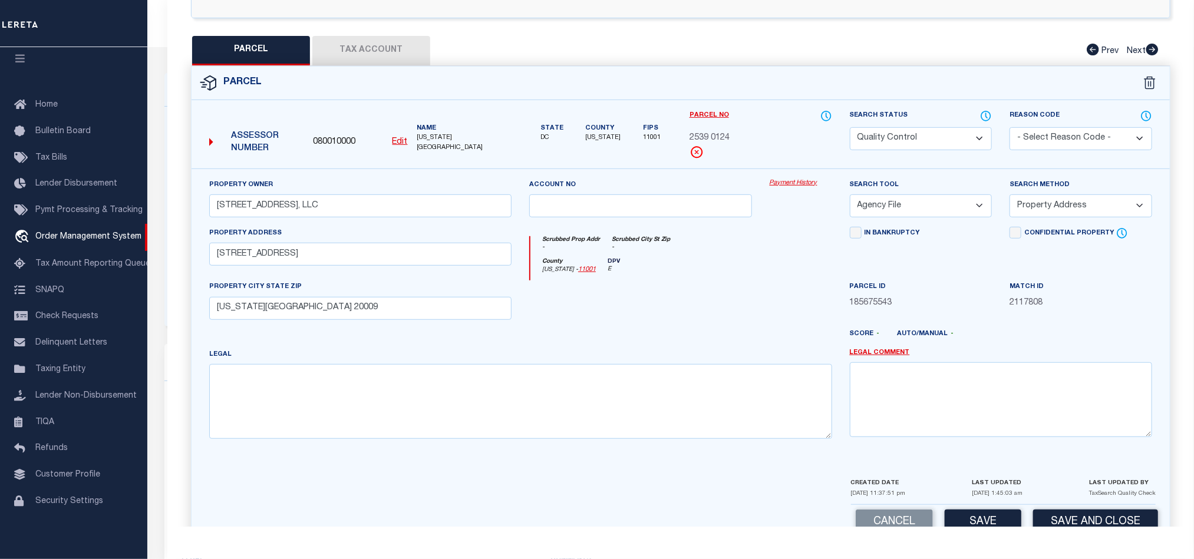
click at [625, 329] on div at bounding box center [640, 304] width 240 height 48
click at [909, 209] on select "-- Select Search Tool -- 3rd Party Website Agency File Agency Website ATLS CNV-…" at bounding box center [921, 205] width 143 height 23
select select "AGW"
click at [850, 198] on select "-- Select Search Tool -- 3rd Party Website Agency File Agency Website ATLS CNV-…" at bounding box center [921, 205] width 143 height 23
click at [734, 297] on div at bounding box center [640, 304] width 240 height 48
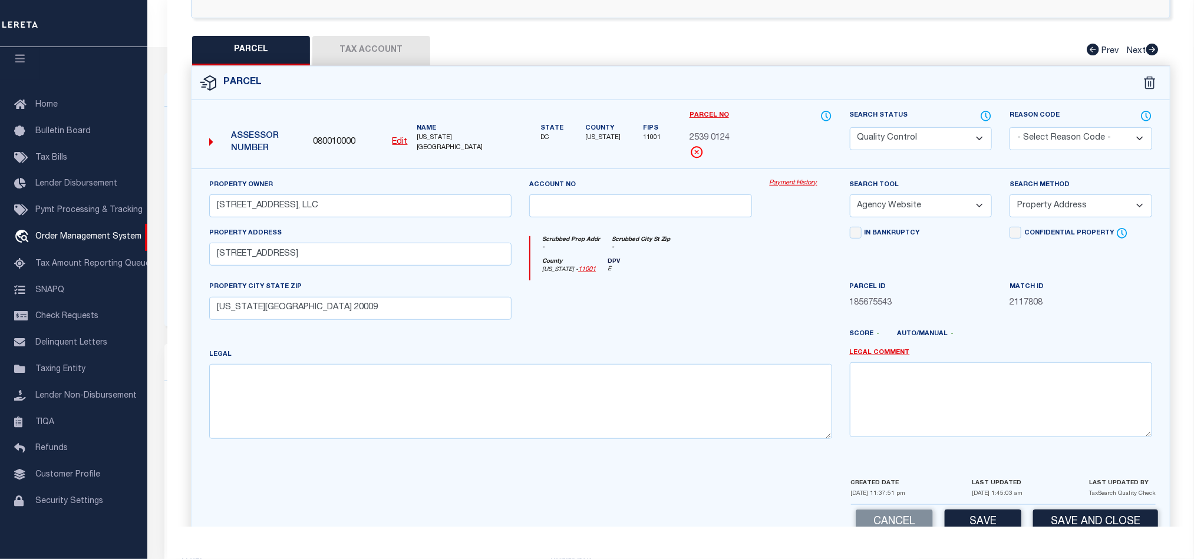
click at [1036, 206] on select "-- Select Search Method -- Property Address Legal Liability Info Provided" at bounding box center [1080, 205] width 143 height 23
select select "LEG"
click at [1009, 198] on select "-- Select Search Method -- Property Address Legal Liability Info Provided" at bounding box center [1080, 205] width 143 height 23
click at [732, 320] on div at bounding box center [640, 304] width 240 height 48
click at [374, 48] on button "Tax Account" at bounding box center [371, 50] width 118 height 29
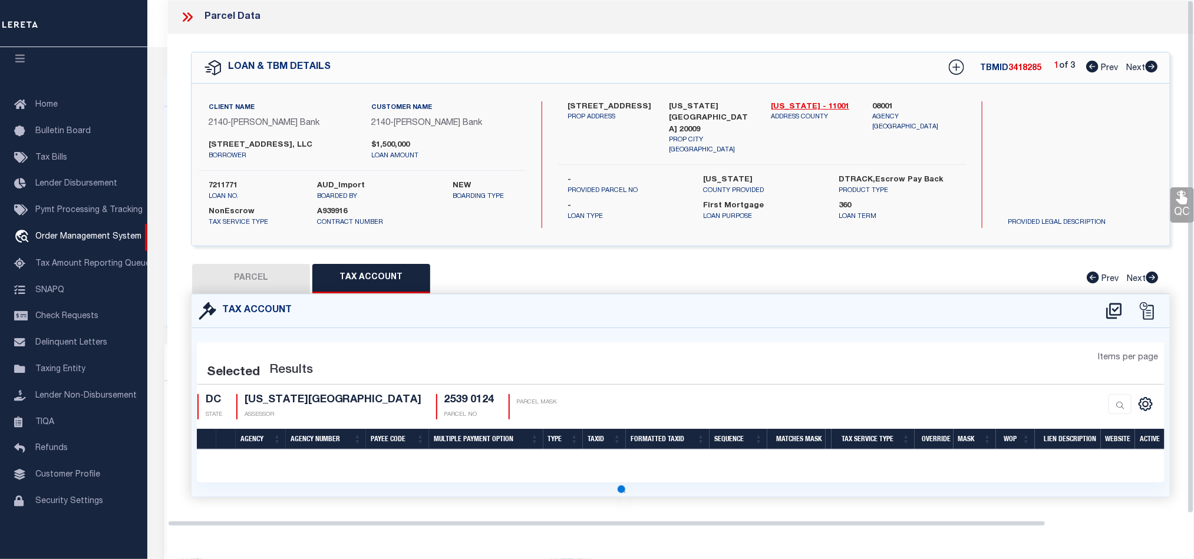
scroll to position [0, 0]
select select "100"
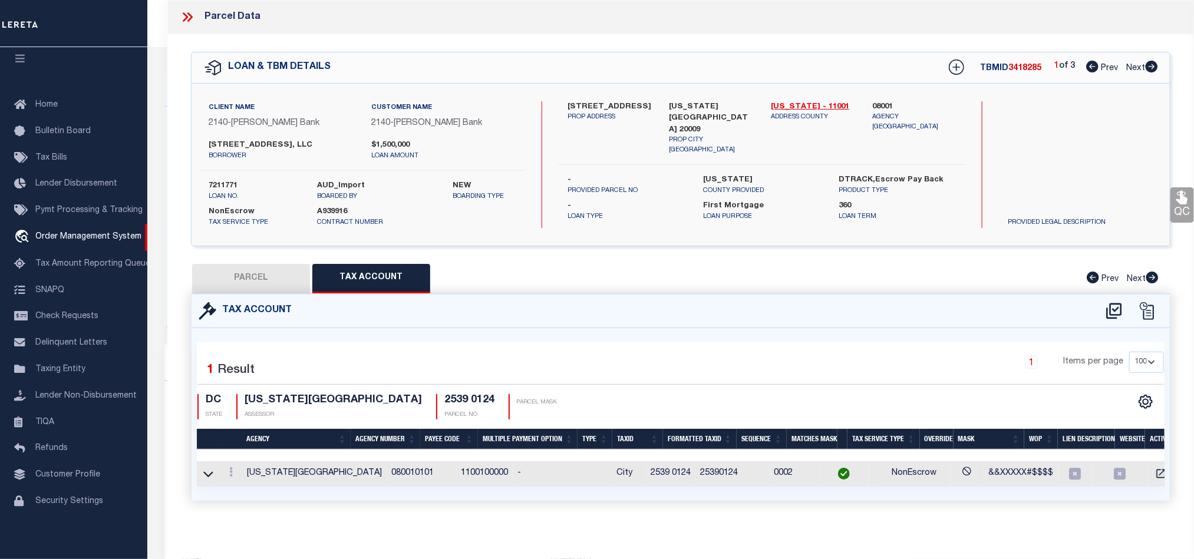
click at [276, 287] on button "PARCEL" at bounding box center [251, 278] width 118 height 29
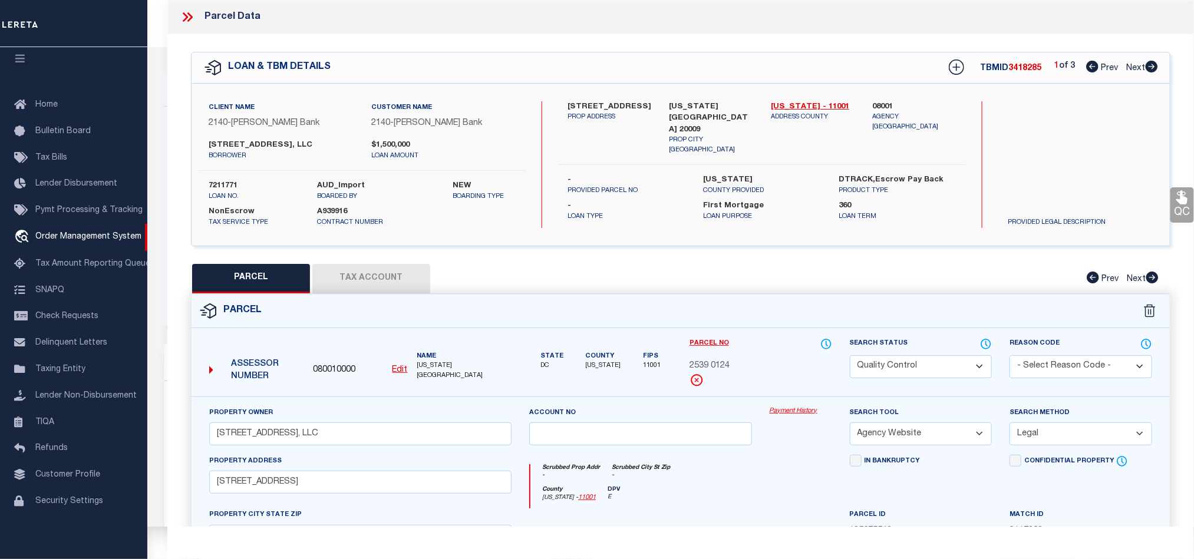
drag, startPoint x: 923, startPoint y: 369, endPoint x: 925, endPoint y: 359, distance: 10.3
click at [923, 369] on select "Automated Search Bad Parcel Complete Duplicate Parcel High Dollar Reporting In …" at bounding box center [921, 366] width 143 height 23
select select "CP"
click at [731, 297] on div "Parcel" at bounding box center [681, 312] width 978 height 34
click at [1177, 202] on icon at bounding box center [1181, 198] width 11 height 14
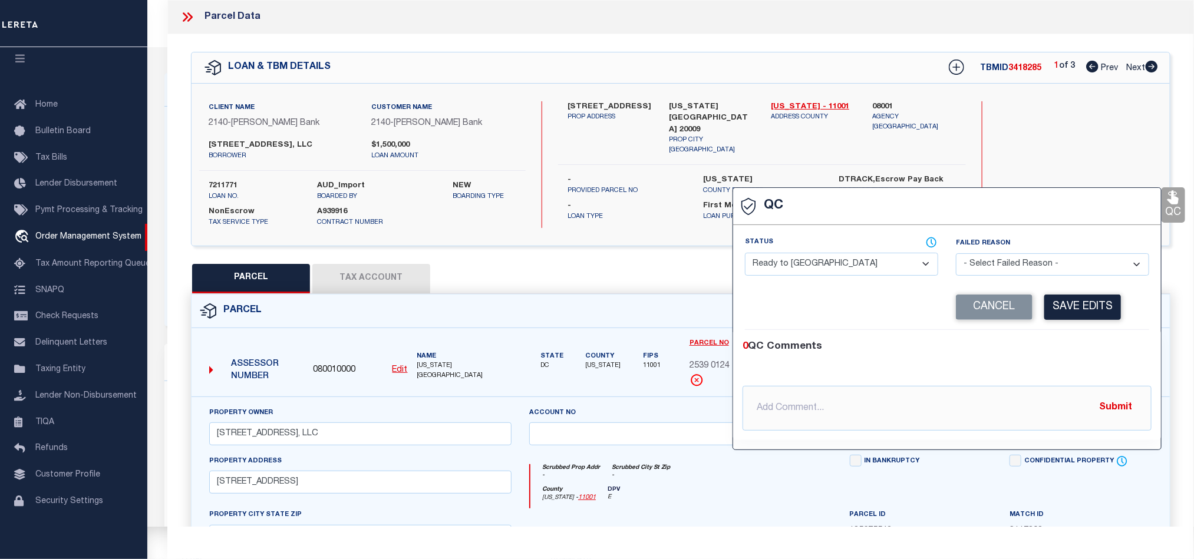
click at [790, 273] on select "- Select Status - Ready to QC Correct Incorrect" at bounding box center [841, 264] width 193 height 23
select select "COR"
drag, startPoint x: 1063, startPoint y: 347, endPoint x: 1065, endPoint y: 313, distance: 33.6
click at [1063, 347] on div "0 QC Comments" at bounding box center [944, 346] width 404 height 15
click at [1065, 310] on button "Save Edits" at bounding box center [1082, 307] width 77 height 25
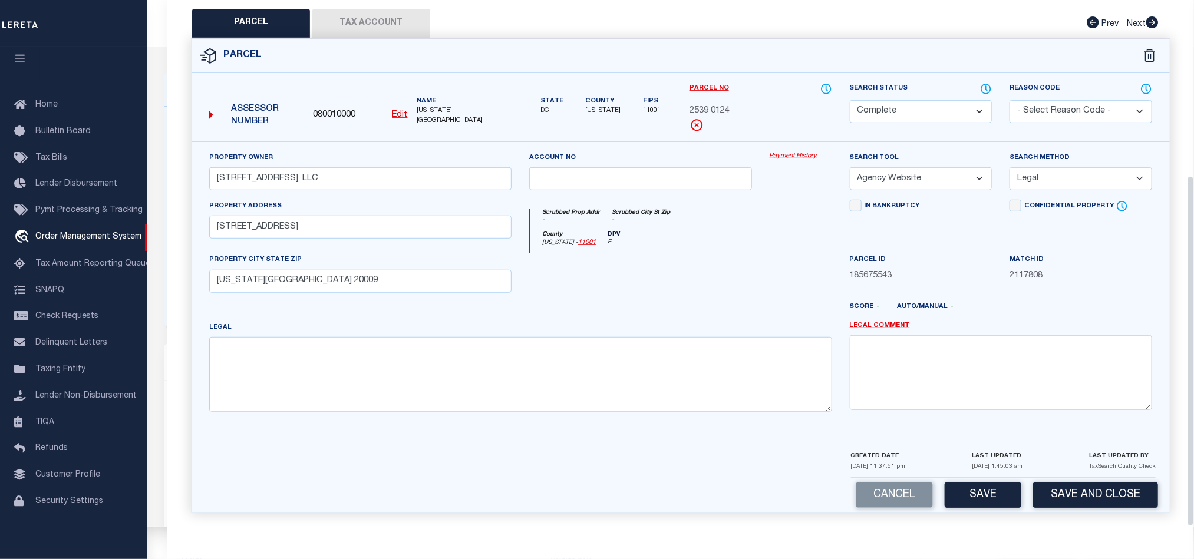
scroll to position [263, 0]
click at [1098, 484] on button "Save and Close" at bounding box center [1095, 494] width 125 height 25
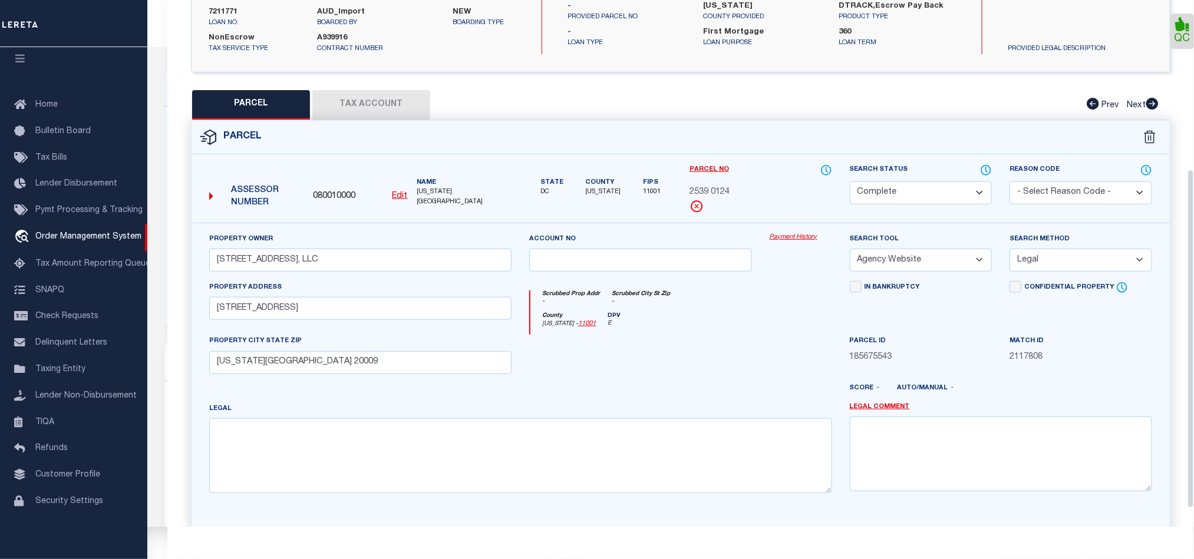
scroll to position [0, 0]
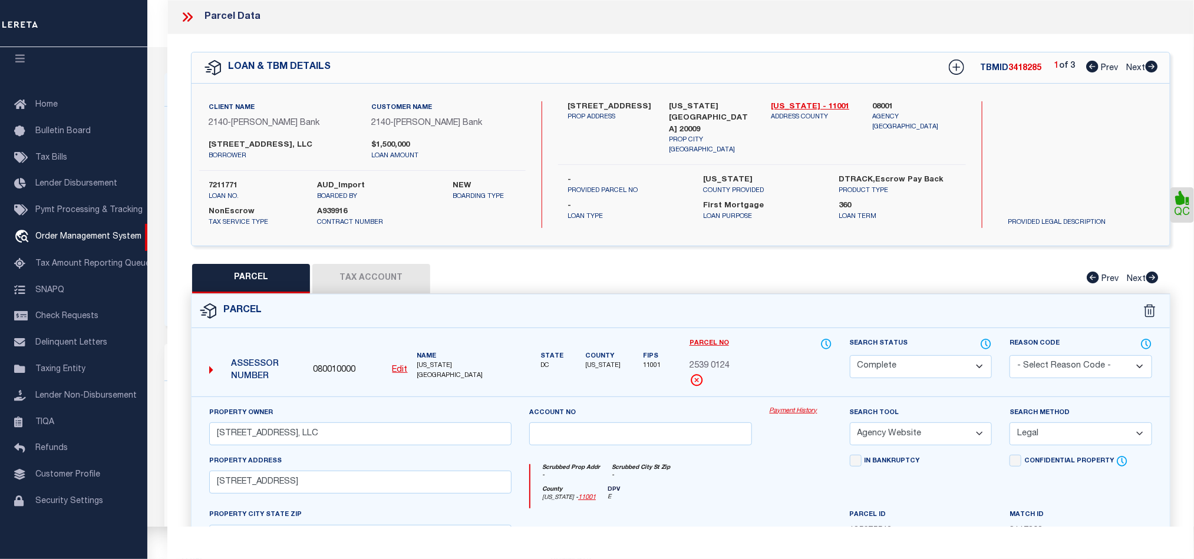
click at [181, 16] on icon at bounding box center [187, 16] width 15 height 15
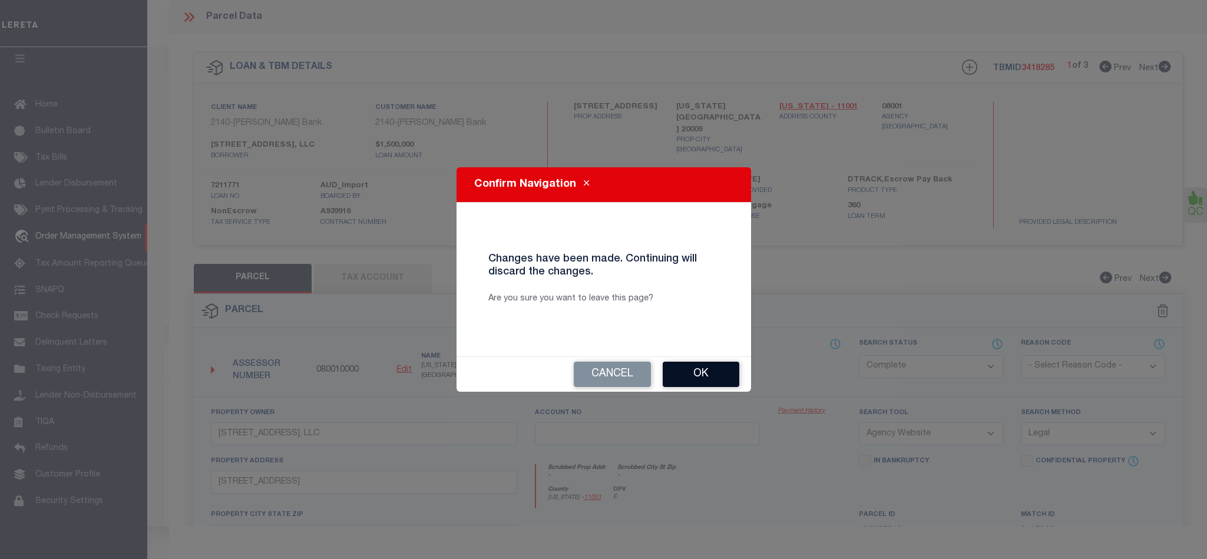
click at [702, 370] on button "Ok" at bounding box center [701, 374] width 77 height 25
select select "QC"
select select "AGF"
select select "ADD"
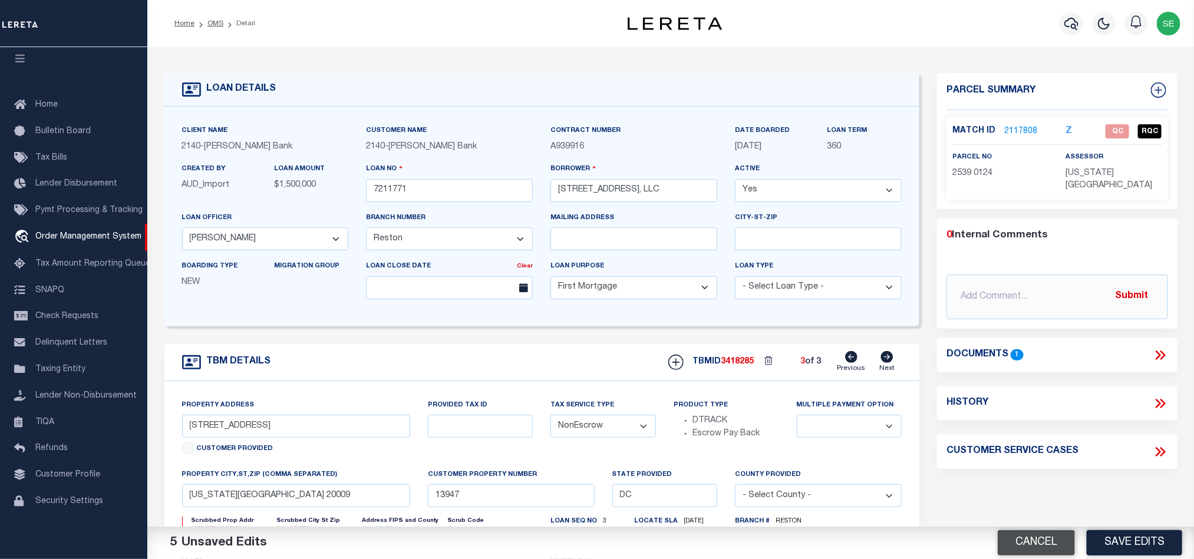
click at [1009, 542] on button "Cancel" at bounding box center [1036, 542] width 77 height 25
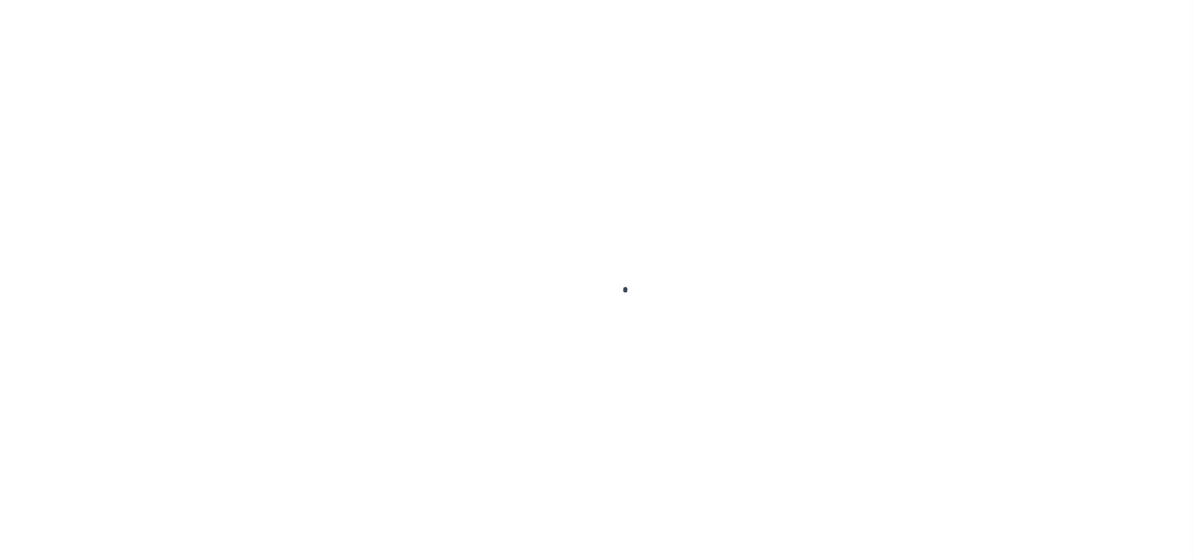
type input "7211771"
type input "[STREET_ADDRESS], LLC"
select select
select select "10"
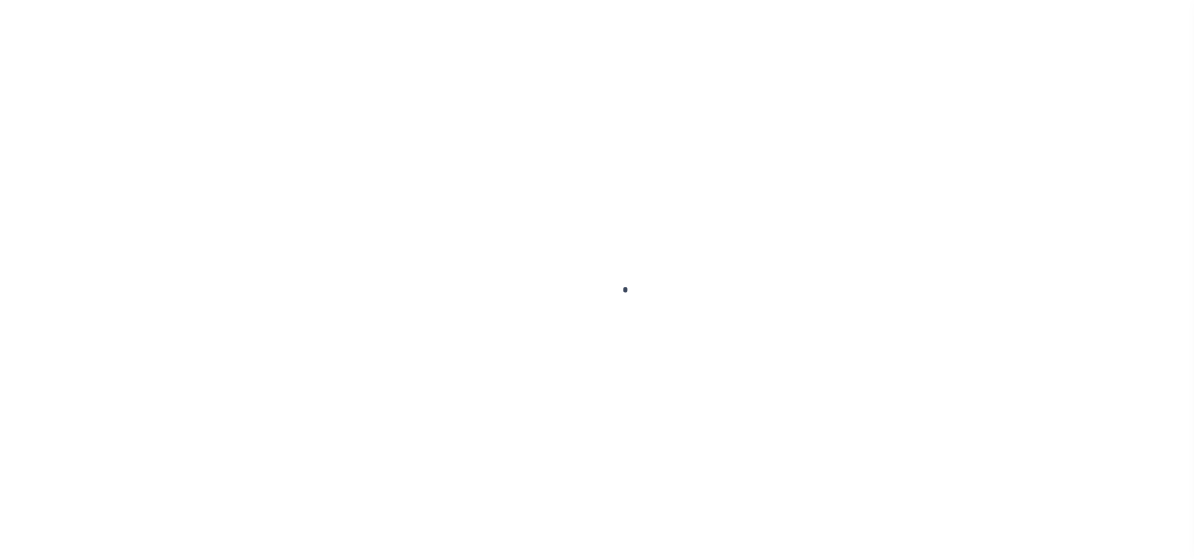
select select "NonEscrow"
type input "[STREET_ADDRESS][GEOGRAPHIC_DATA][STREET_ADDRESS]"
select select
type input "[US_STATE][GEOGRAPHIC_DATA] 20009"
type input "13955"
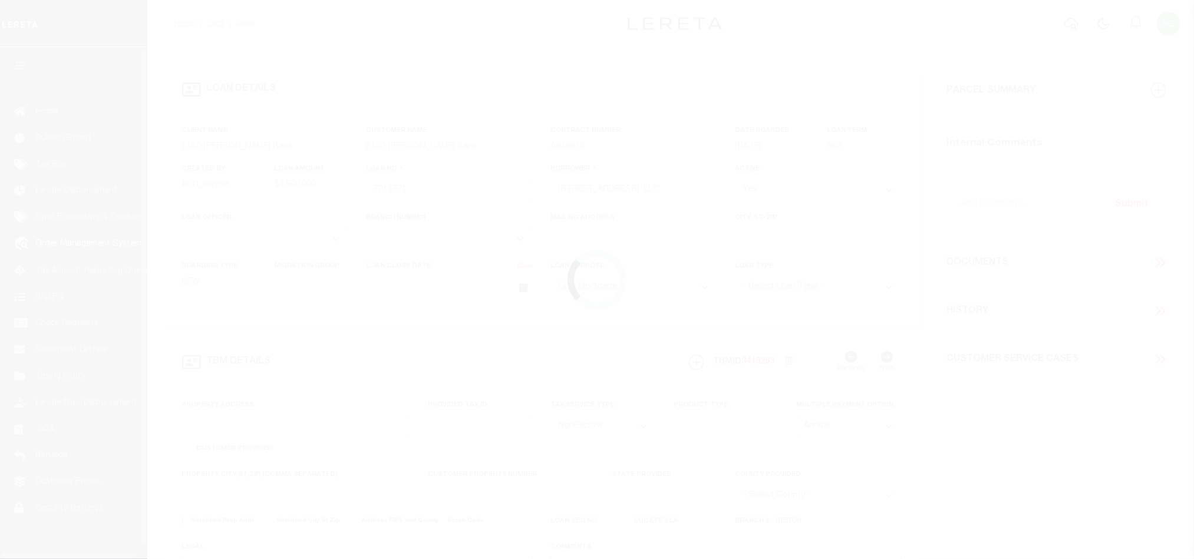
type input "DC"
select select
select select "49795"
select select "3195"
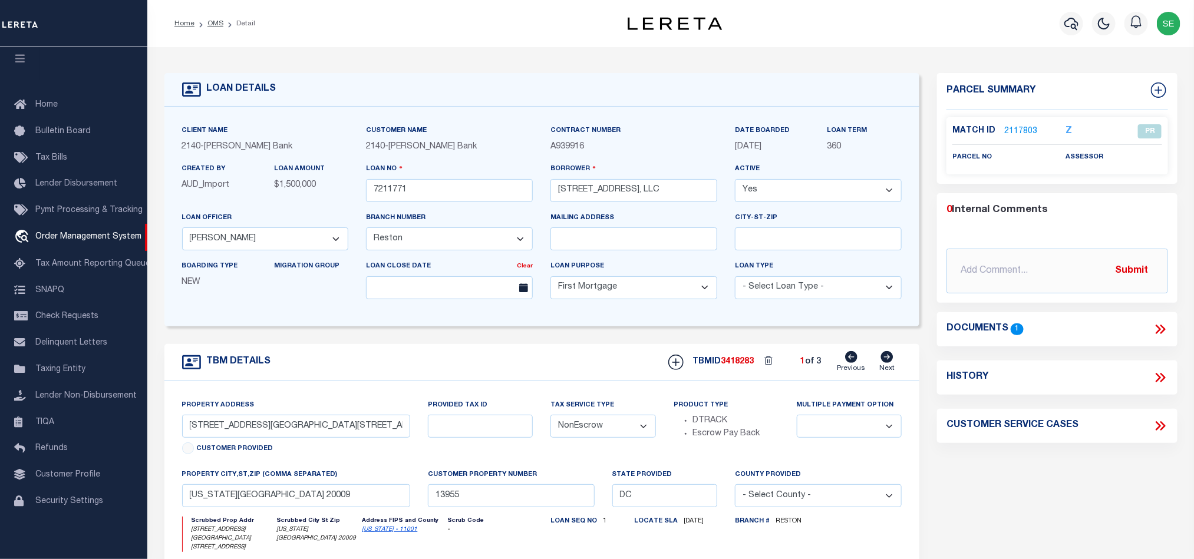
click at [887, 361] on icon at bounding box center [887, 357] width 12 height 12
type input "[STREET_ADDRESS]"
select select
type input "13946"
select select
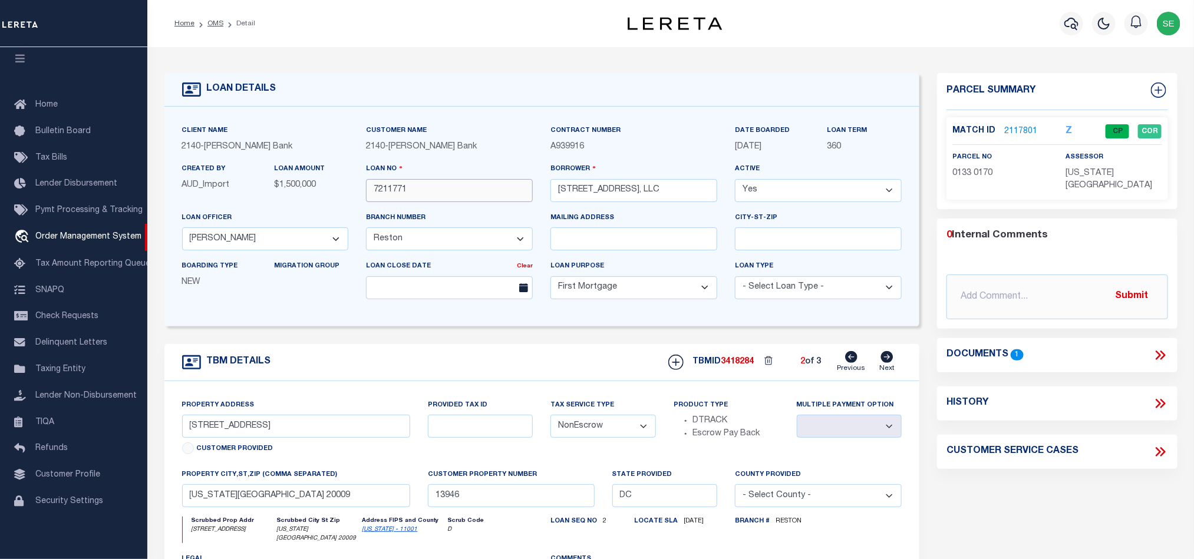
click at [430, 191] on input "7211771" at bounding box center [449, 190] width 167 height 23
click at [739, 363] on span "3418284" at bounding box center [737, 362] width 33 height 8
copy span "3418284"
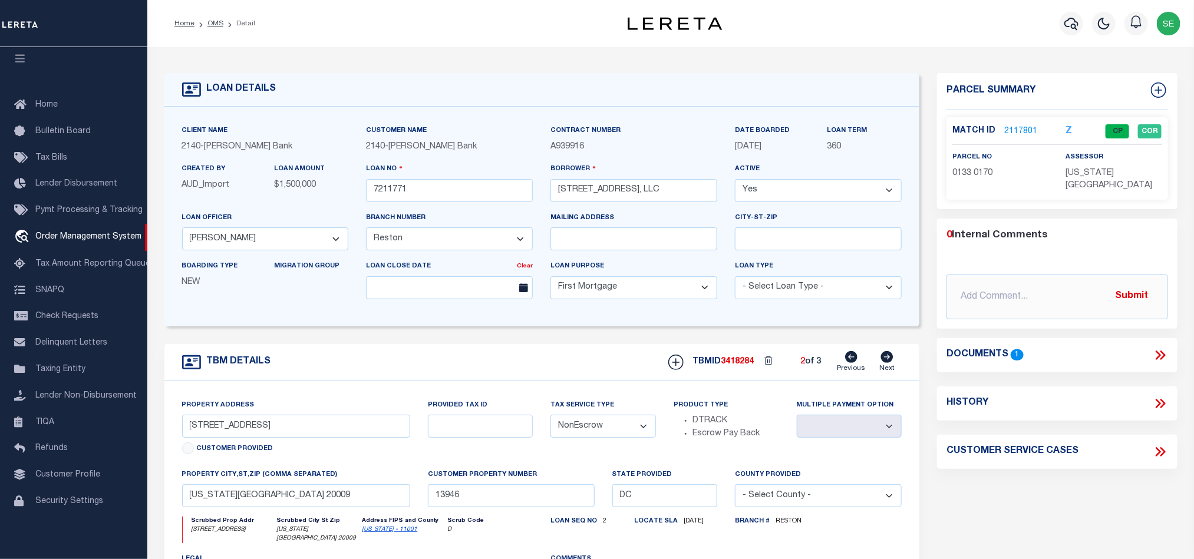
click at [1091, 179] on p "DISTRICT OF COLUMBIA" at bounding box center [1114, 180] width 96 height 26
copy div "DISTRICT OF COLUMBIA"
click at [960, 170] on span "0133 0170" at bounding box center [972, 173] width 40 height 8
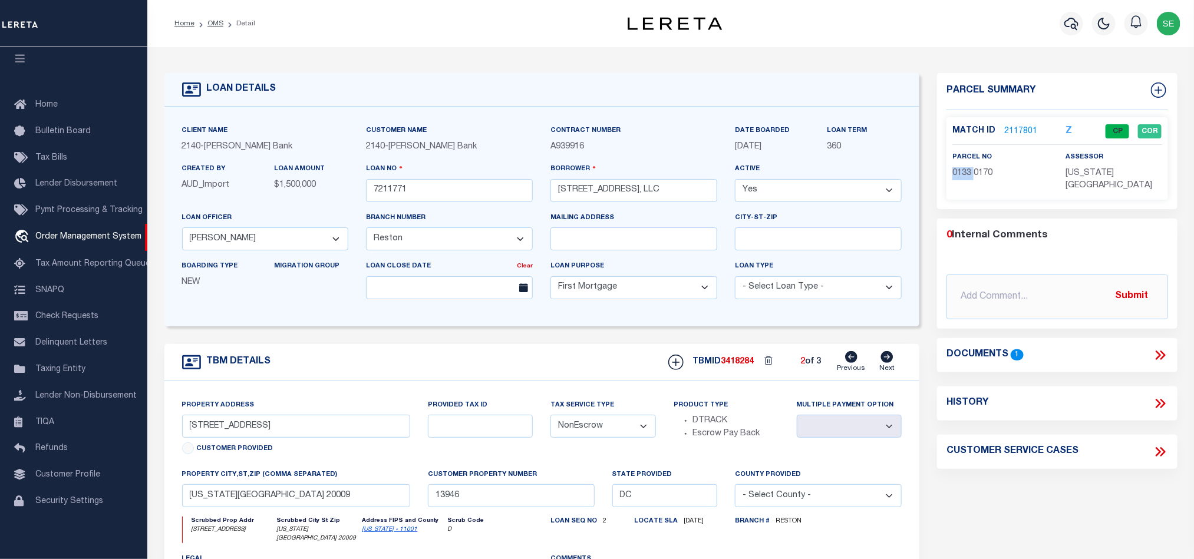
click at [960, 170] on span "0133 0170" at bounding box center [972, 173] width 40 height 8
copy div "0133 0170"
drag, startPoint x: 888, startPoint y: 368, endPoint x: 896, endPoint y: 366, distance: 8.4
click at [888, 368] on link "Next" at bounding box center [886, 362] width 15 height 22
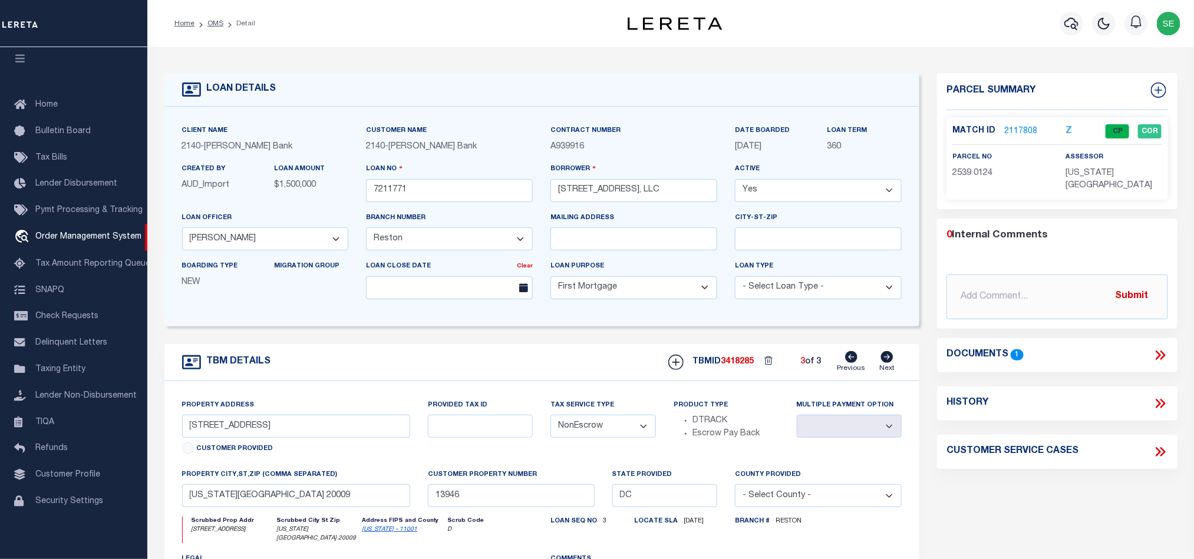
type input "2300 19th Street NW"
select select
type input "13947"
select select
click at [481, 186] on input "7211771" at bounding box center [449, 190] width 167 height 23
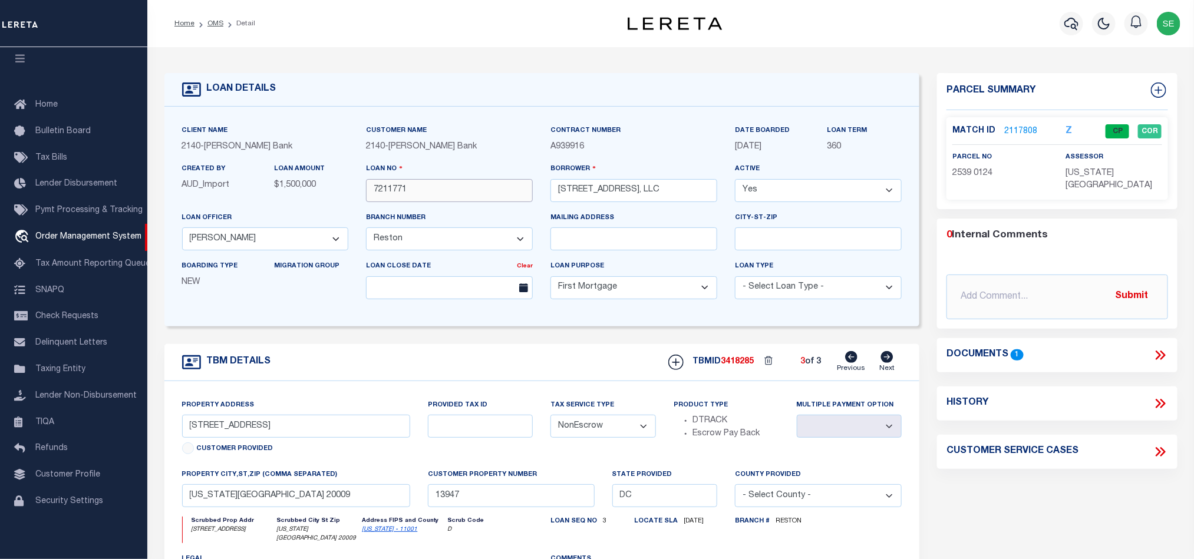
click at [481, 186] on input "7211771" at bounding box center [449, 190] width 167 height 23
click at [741, 363] on span "3418285" at bounding box center [737, 362] width 33 height 8
copy span "3418285"
click at [1100, 172] on span "DISTRICT OF COLUMBIA" at bounding box center [1109, 179] width 87 height 21
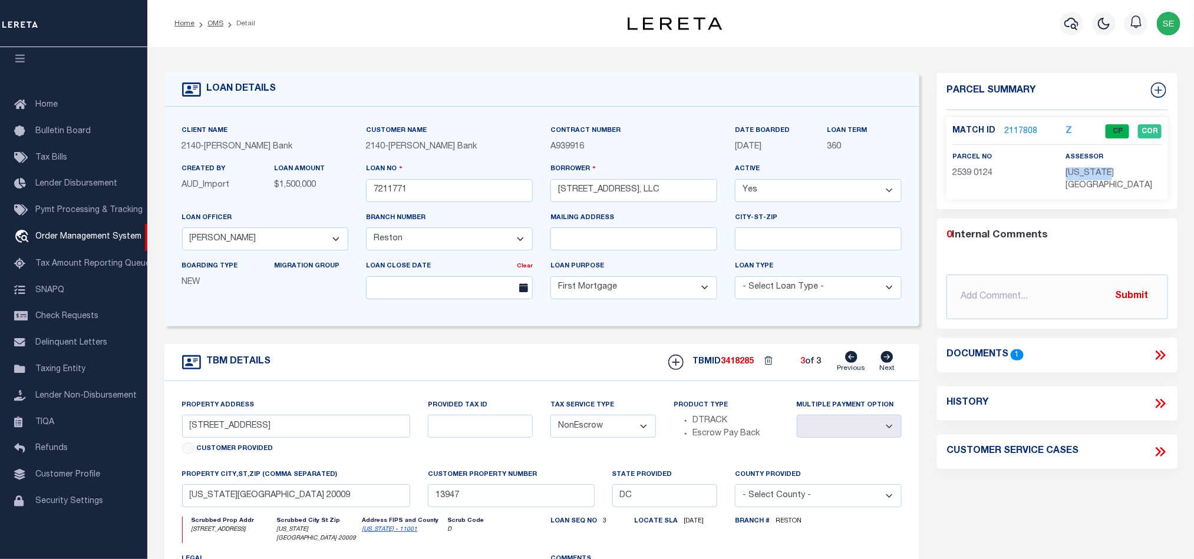
click at [1100, 172] on span "DISTRICT OF COLUMBIA" at bounding box center [1109, 179] width 87 height 21
copy div "DISTRICT OF COLUMBIA"
click at [972, 174] on span "2539 0124" at bounding box center [972, 173] width 40 height 8
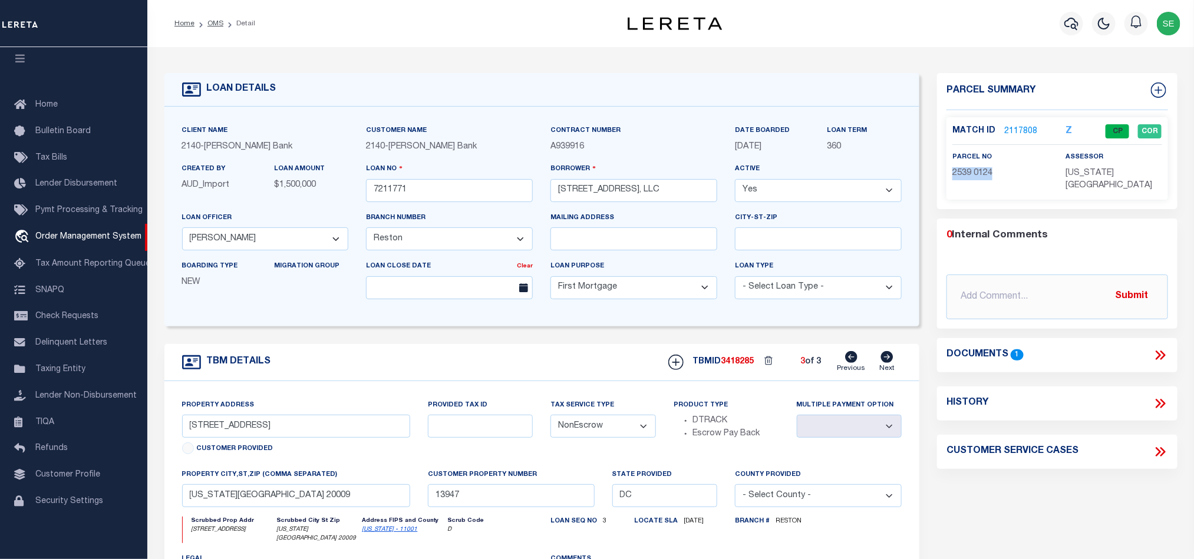
click at [972, 174] on span "2539 0124" at bounding box center [972, 173] width 40 height 8
copy div "2539 0124"
click at [853, 358] on icon at bounding box center [851, 357] width 12 height 12
type input "1717 19th Street NW"
select select
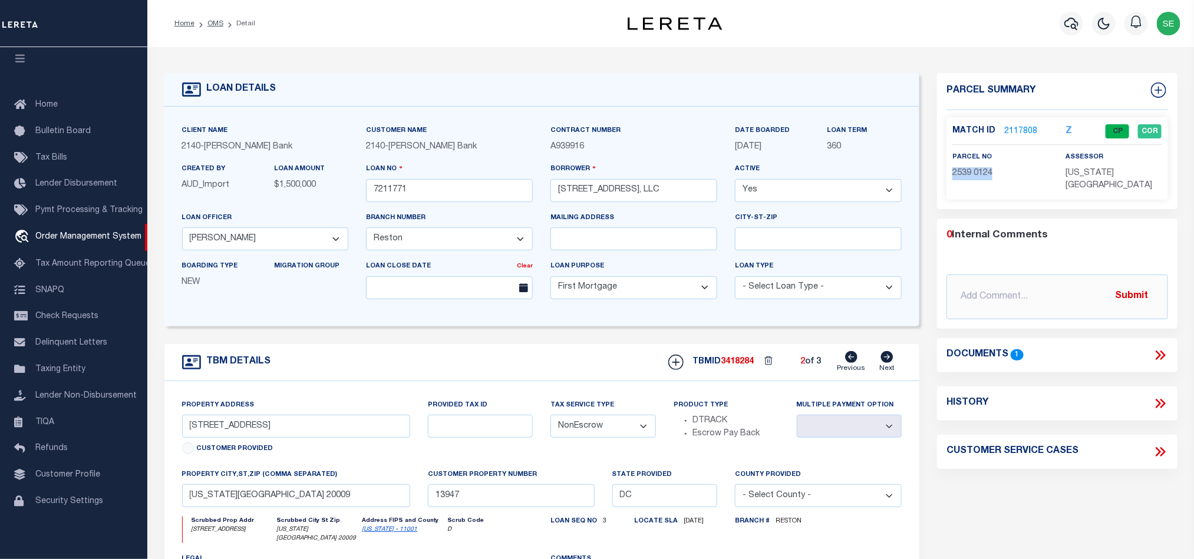
type input "13946"
select select
click at [853, 358] on icon at bounding box center [851, 357] width 12 height 12
type input "1717 19th St NW & 2300 19th St NW"
select select
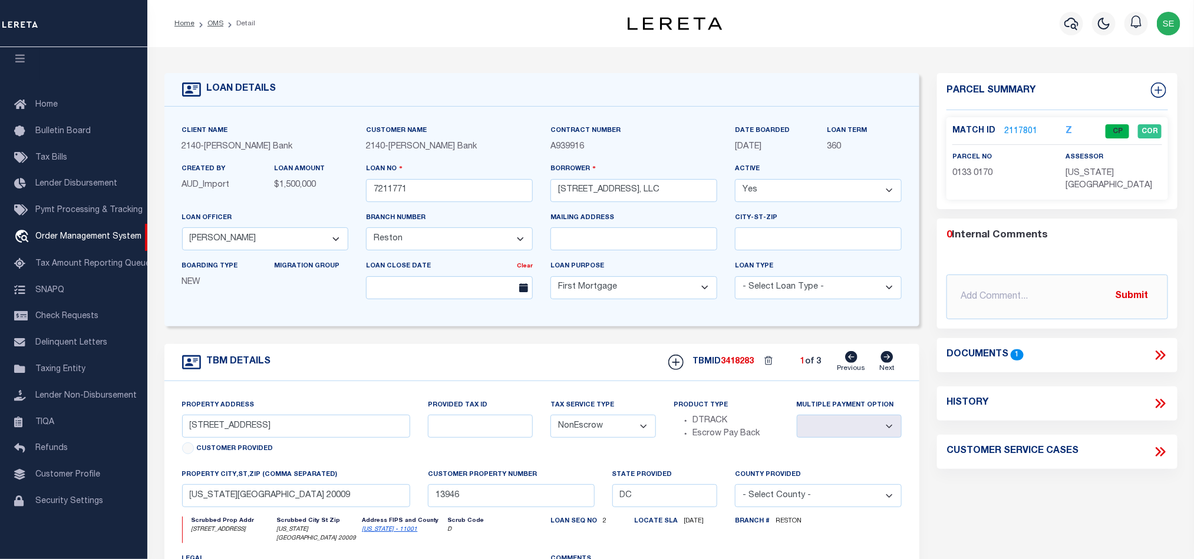
type input "13955"
select select
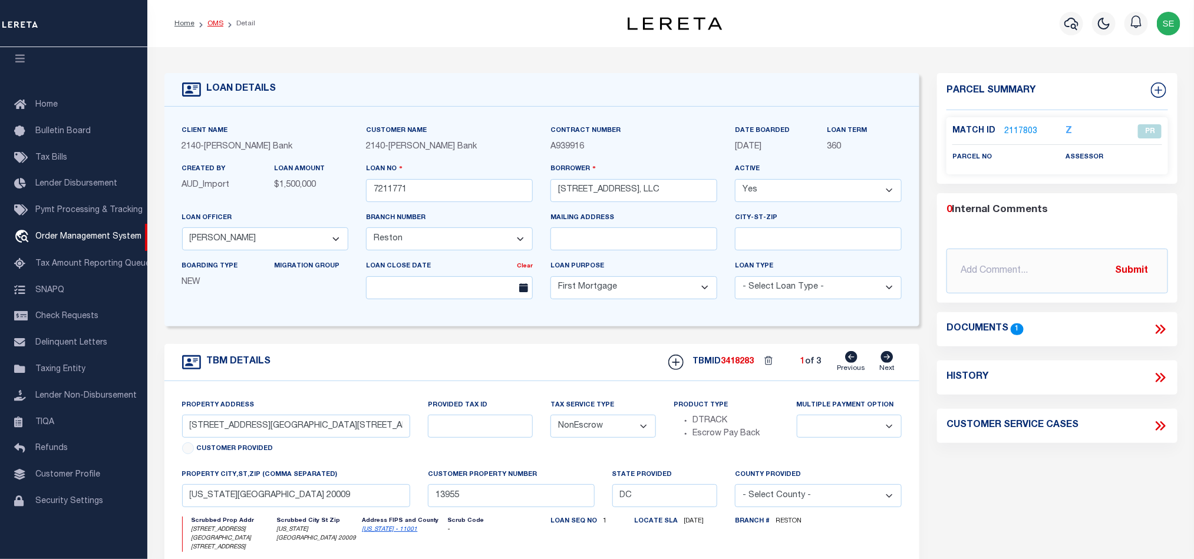
click at [212, 22] on link "OMS" at bounding box center [215, 23] width 16 height 7
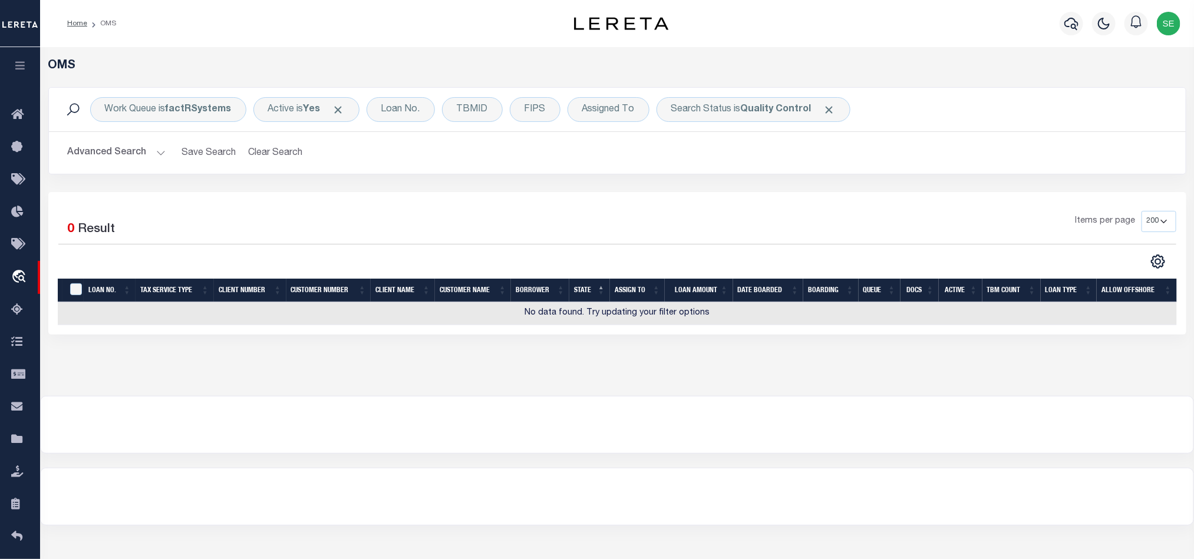
click at [90, 154] on button "Advanced Search" at bounding box center [117, 152] width 98 height 23
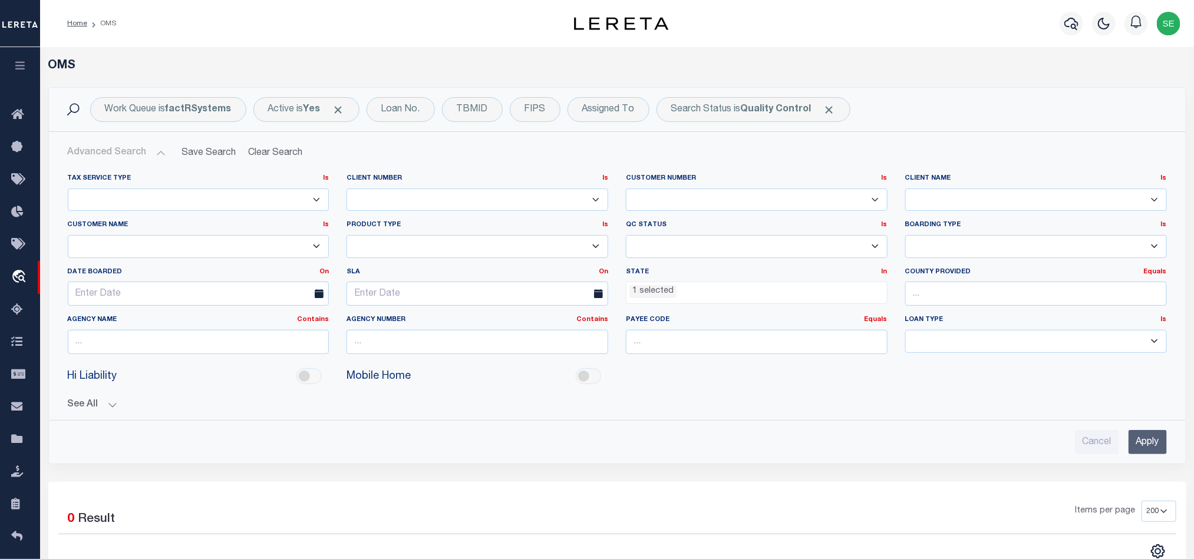
click at [642, 294] on li "1 selected" at bounding box center [652, 291] width 47 height 13
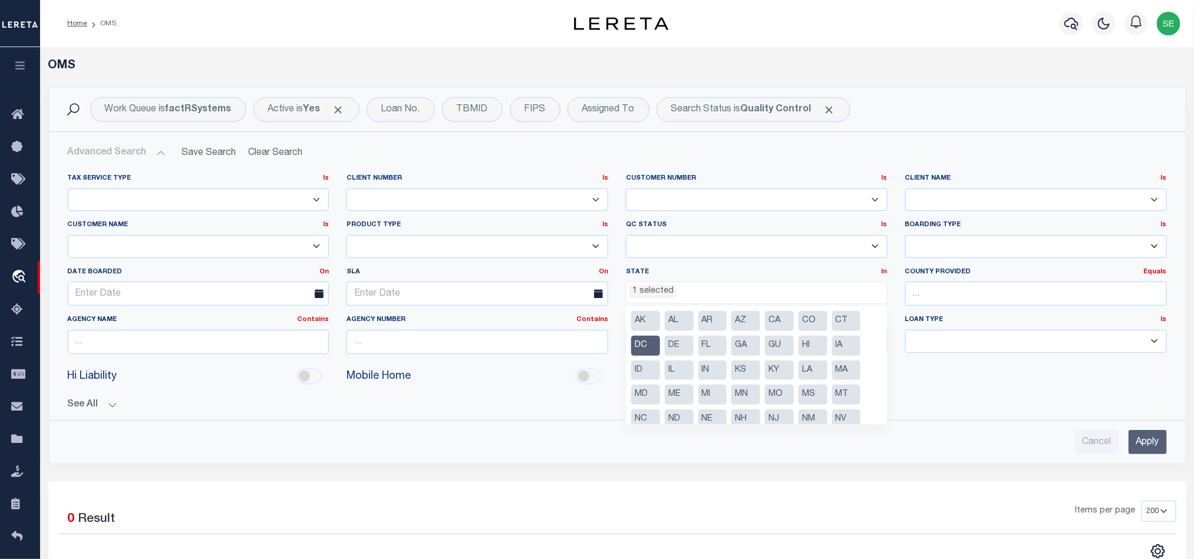
click at [648, 345] on li "DC" at bounding box center [645, 346] width 29 height 20
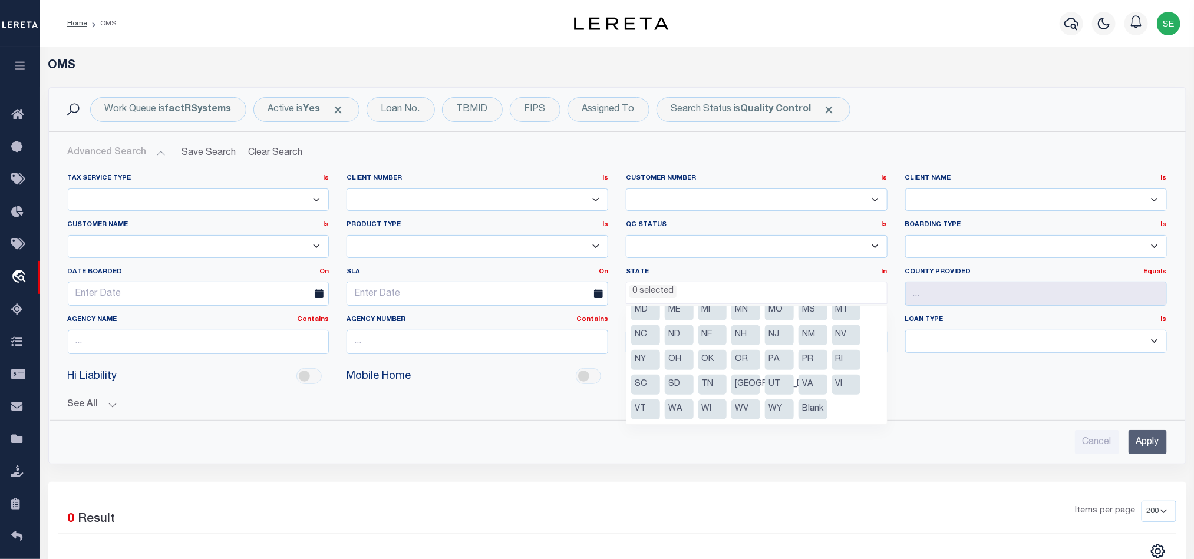
click at [737, 387] on li "[GEOGRAPHIC_DATA]" at bounding box center [745, 385] width 29 height 20
select select "[GEOGRAPHIC_DATA]"
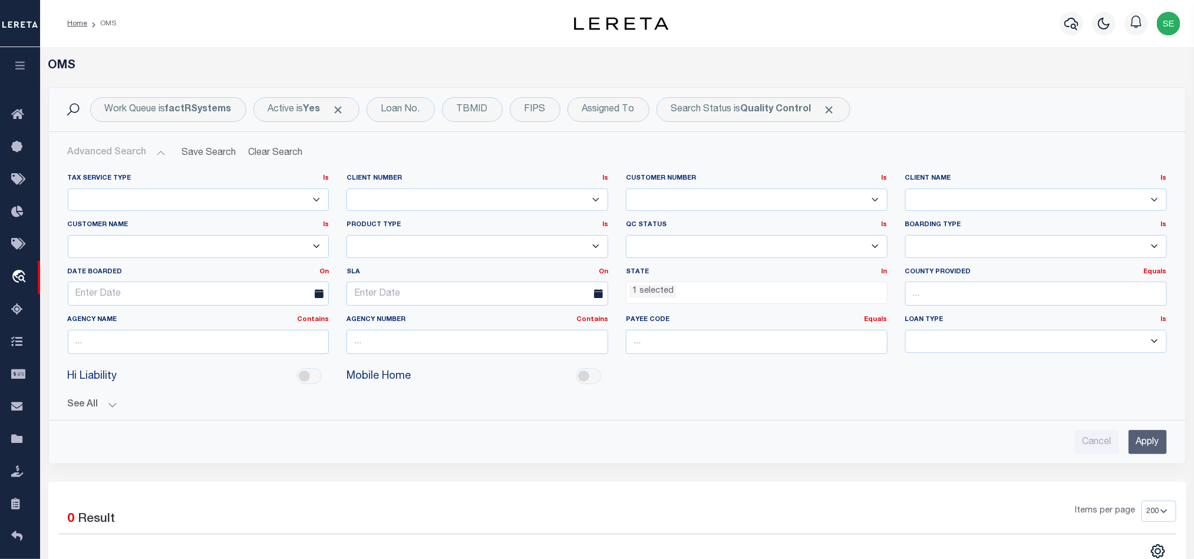
click at [1137, 453] on input "Apply" at bounding box center [1147, 442] width 38 height 24
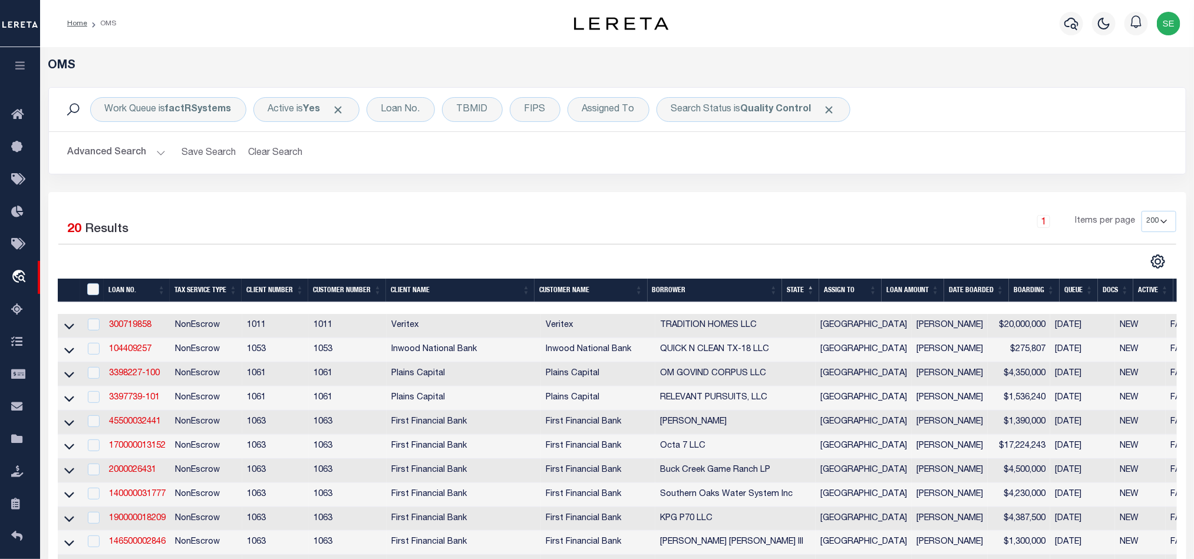
click at [704, 169] on div "Advanced Search Save Search Clear Search tblSearchTopScreen_dynamictable_____De…" at bounding box center [617, 153] width 1137 height 42
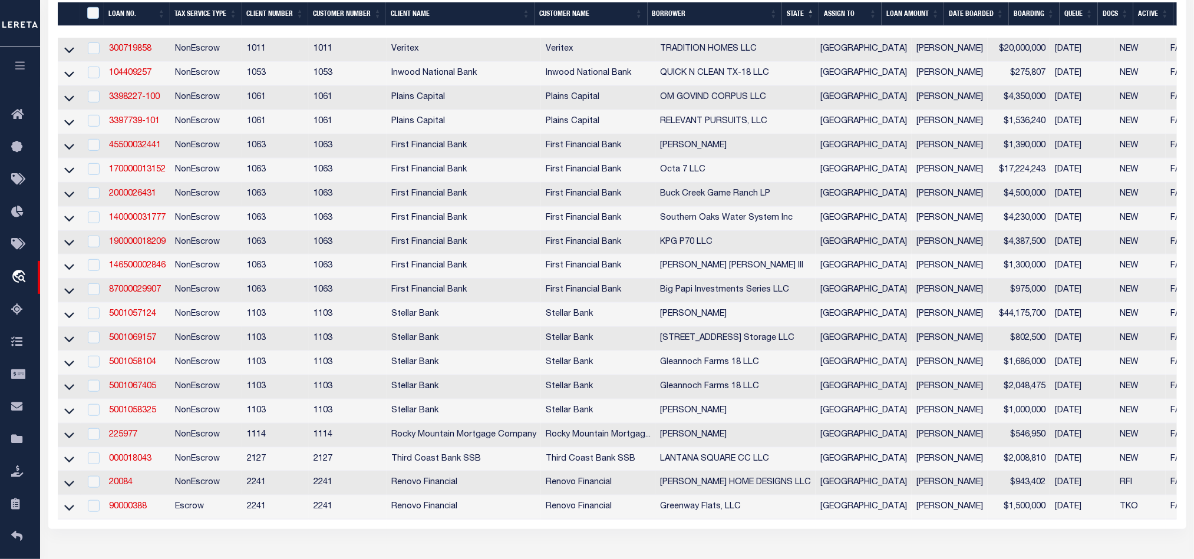
scroll to position [258, 0]
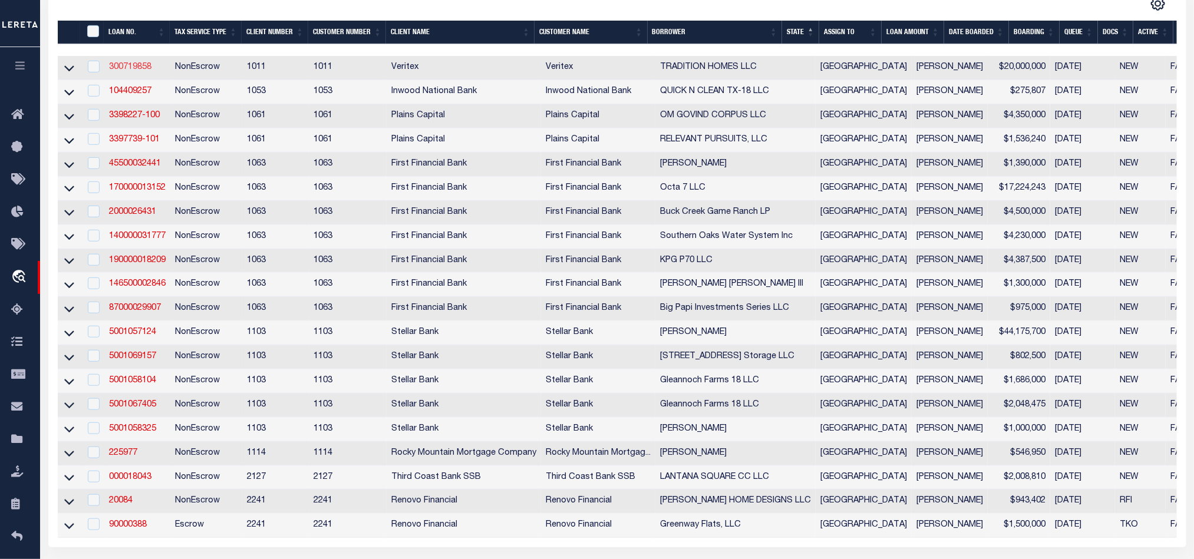
click at [133, 69] on link "300719858" at bounding box center [130, 67] width 42 height 8
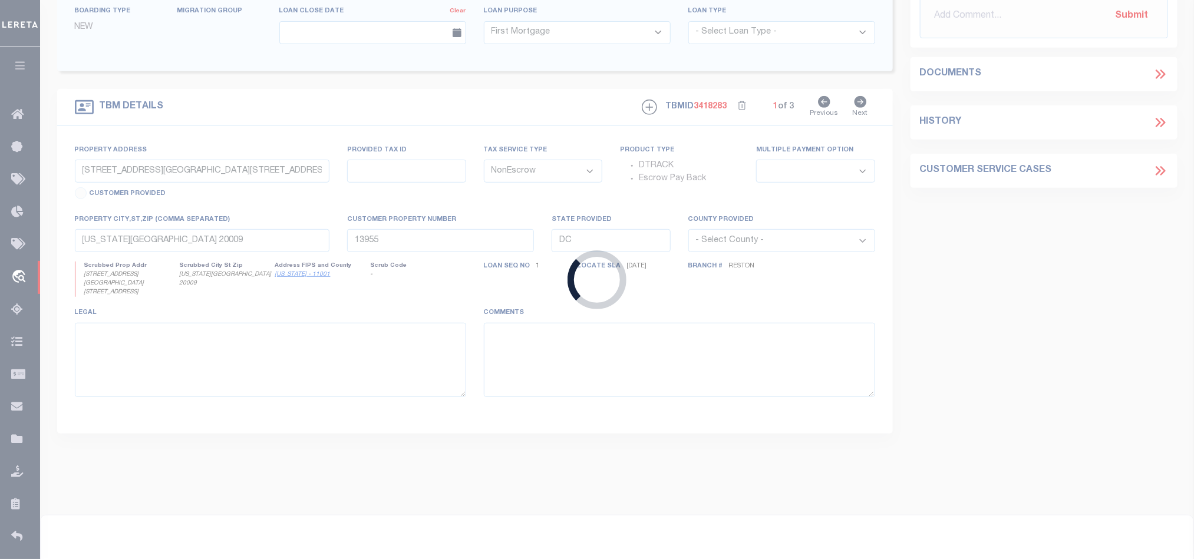
type input "300719858"
type input "TRADITION HOMES LLC"
select select
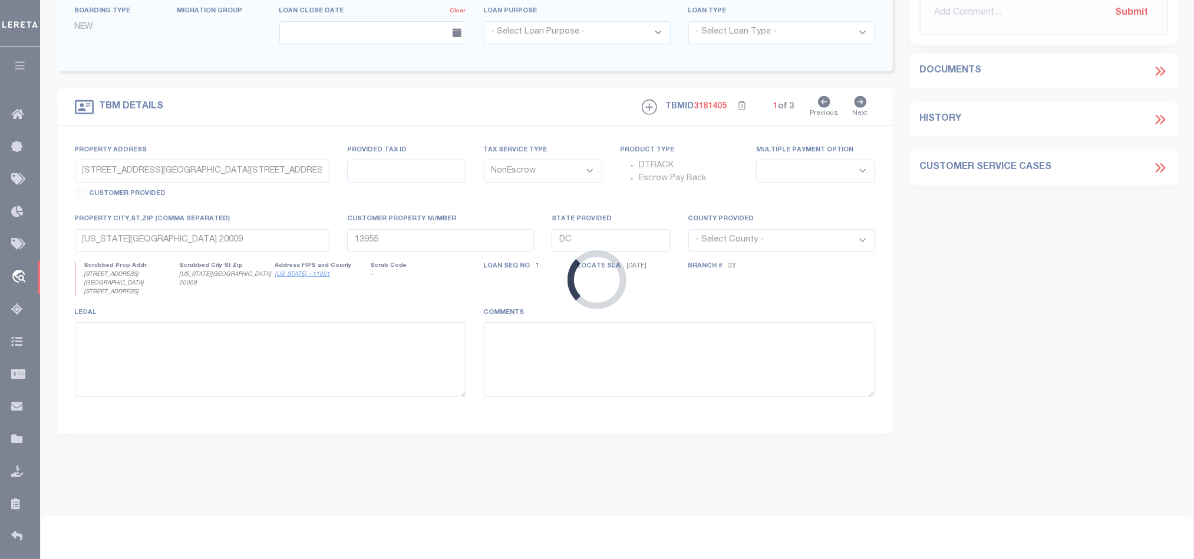
scroll to position [191, 0]
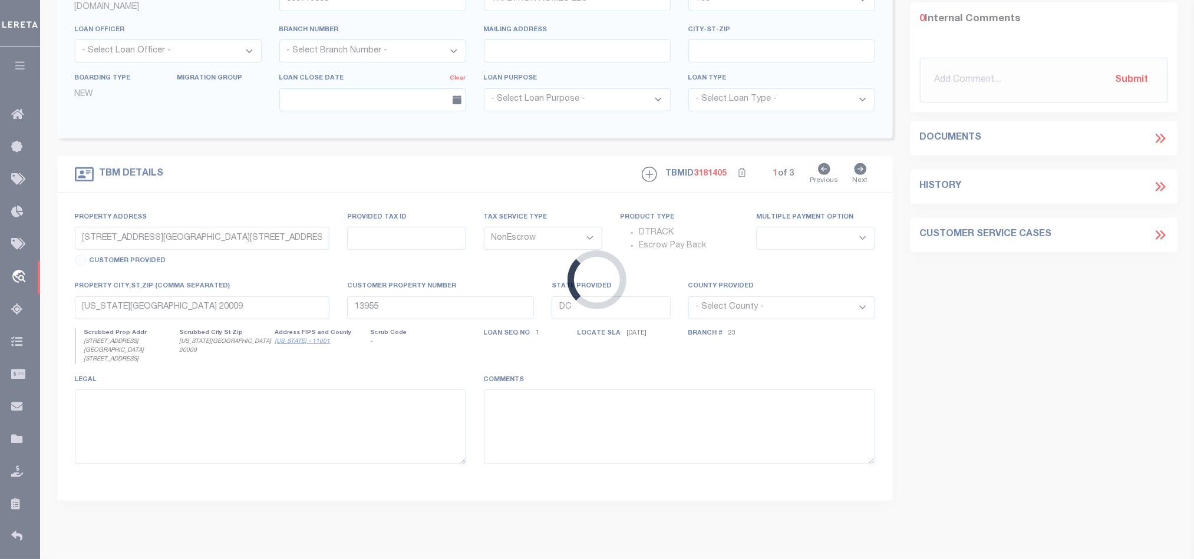
type input "2409 Excelsis Ct"
select select
type input "Celina TX"
type input "[GEOGRAPHIC_DATA]"
select select "Collin"
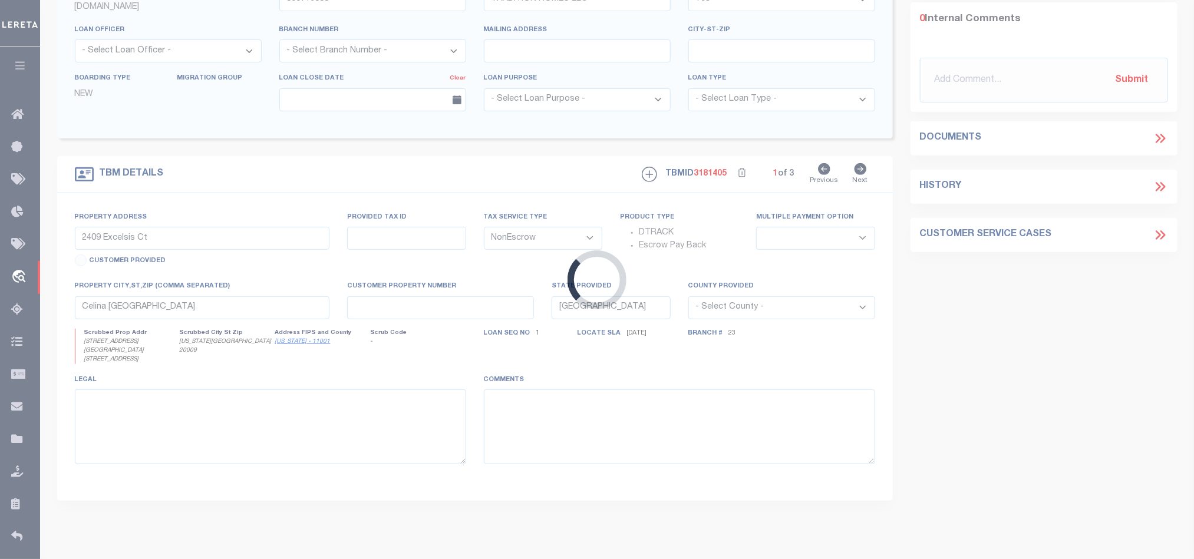
type textarea "CS: per Lamona Smith change the loan officer to Ben Weimer and officer to 90. B…"
select select "7434"
select select "65"
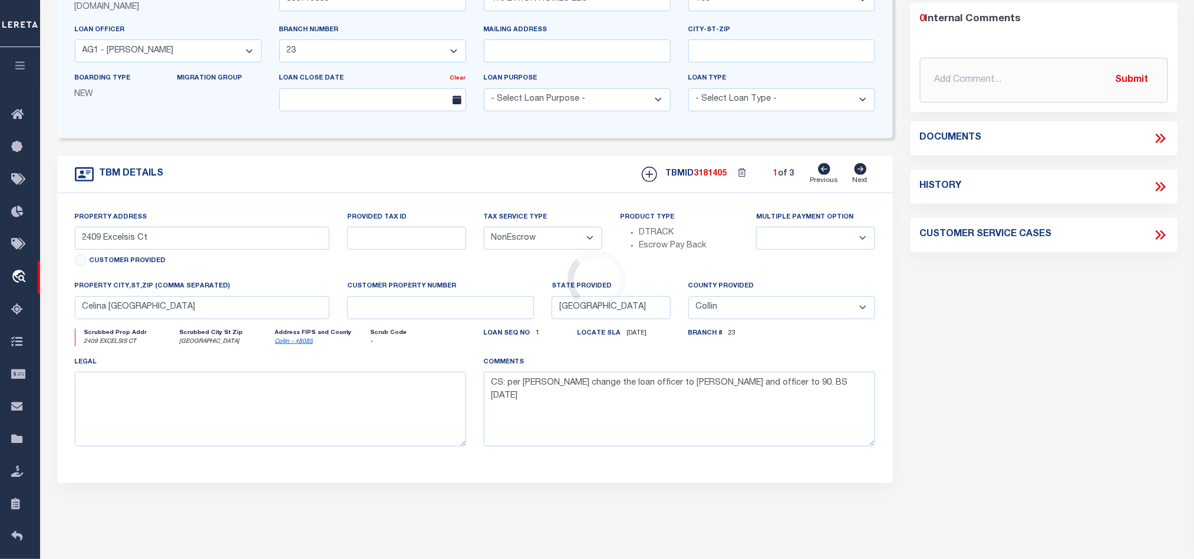
scroll to position [0, 0]
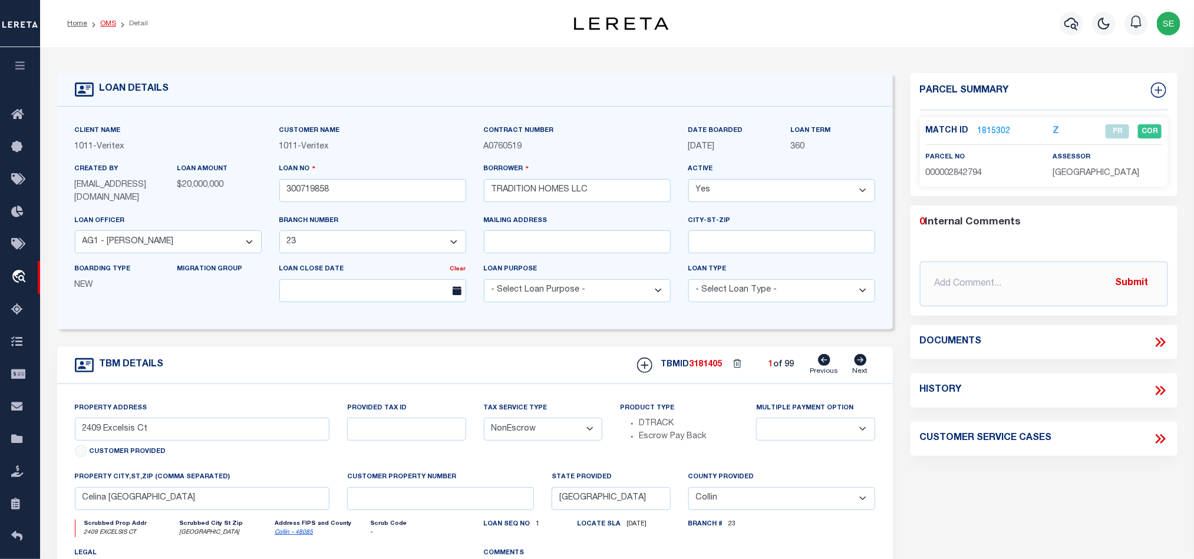
click at [107, 27] on link "OMS" at bounding box center [108, 23] width 16 height 7
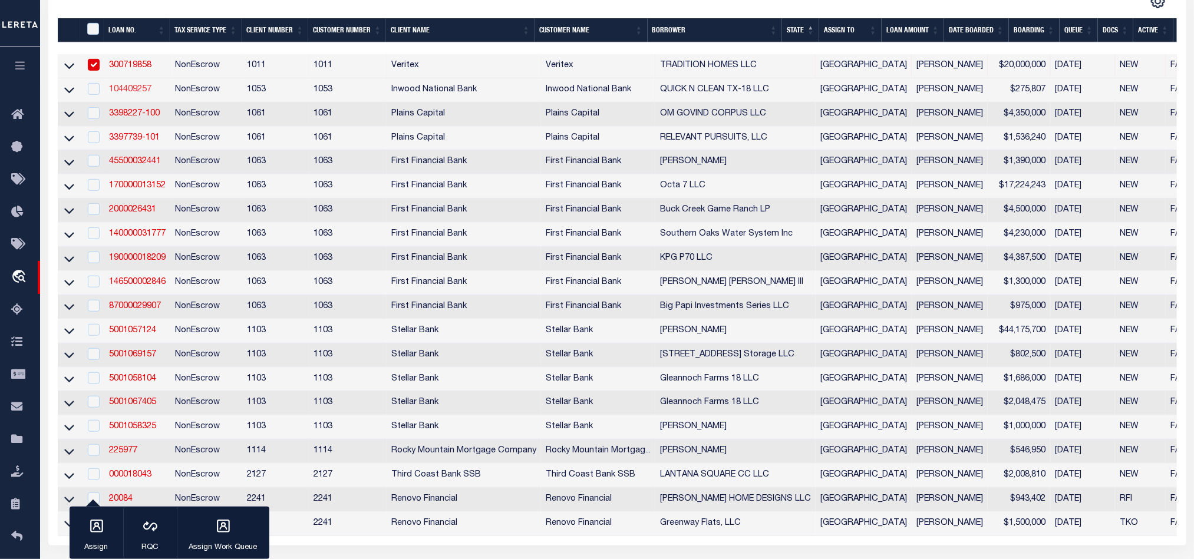
click at [126, 90] on link "104409257" at bounding box center [130, 89] width 42 height 8
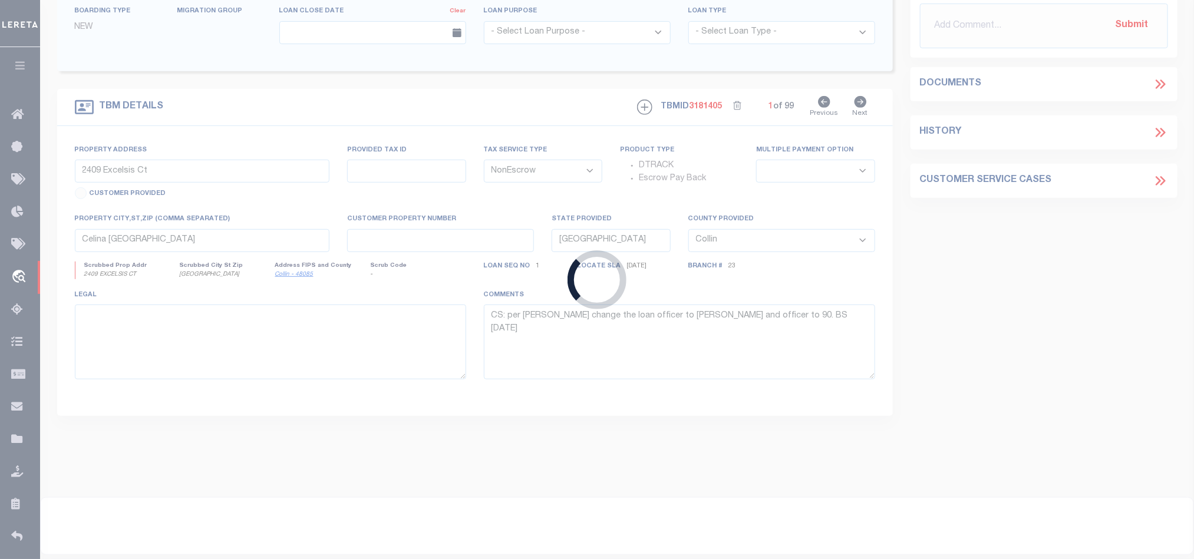
type input "104409257"
type input "QUICK N CLEAN TX-18 LLC"
select select
type input "[DATE]"
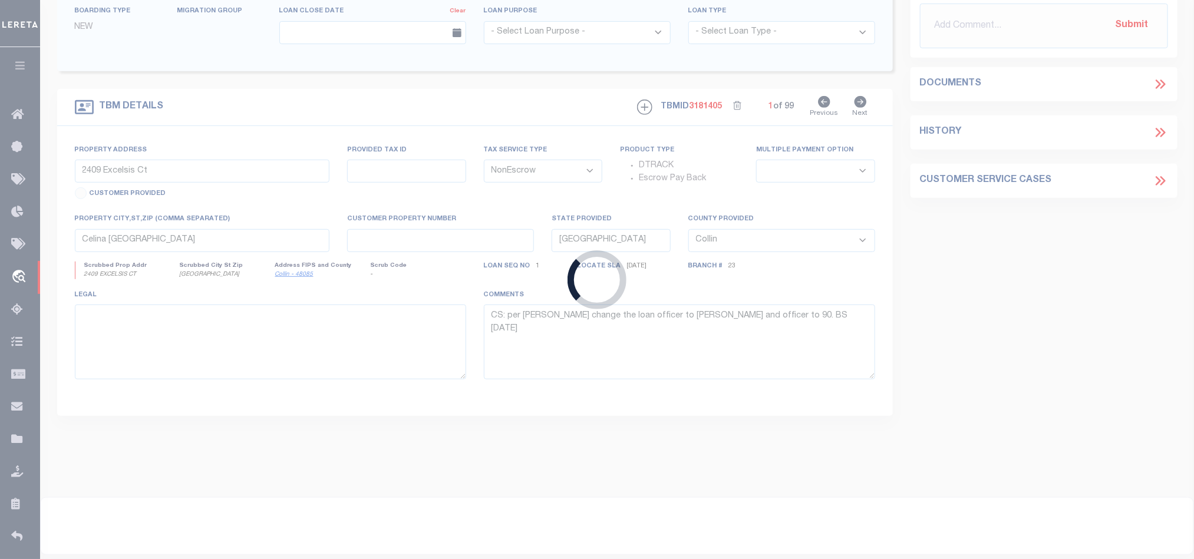
select select "20"
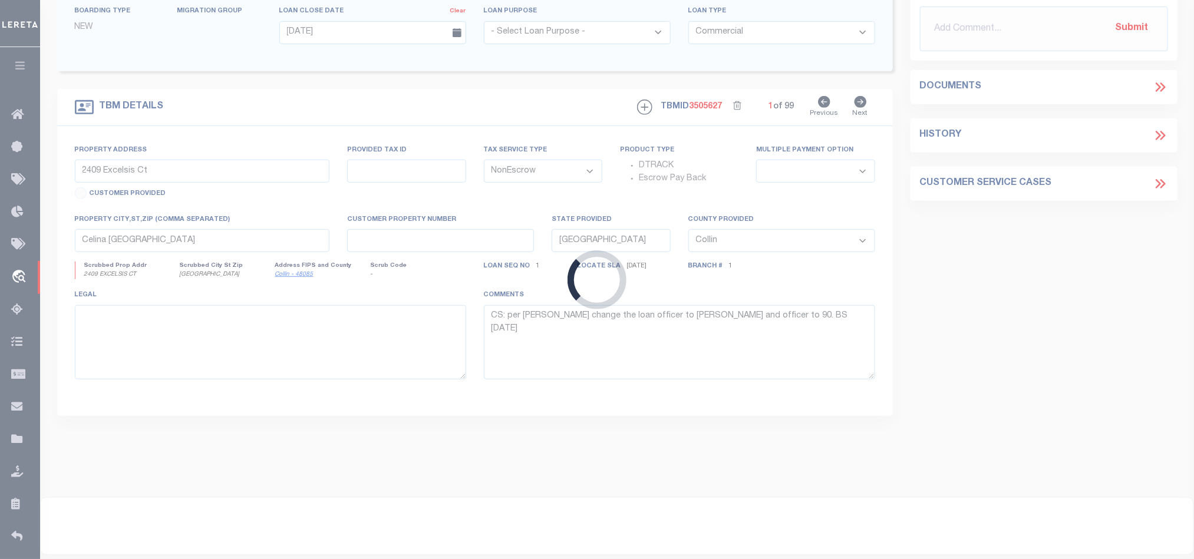
type input "7090 HIGHWAY 78"
type input "2779509"
select select
type input "SACHSE TX 75048-2528"
select select
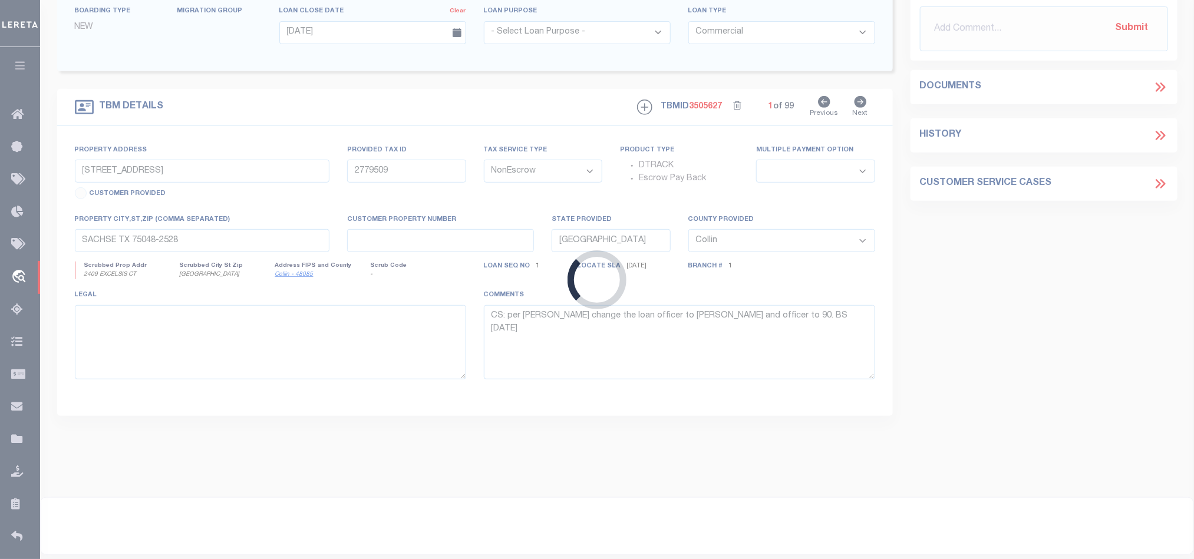
type textarea "BEING ALL OF LOT 2R, BLOCK A, ROMANA SACHSE ADDITION , AN ADDITION TO THE CITY …"
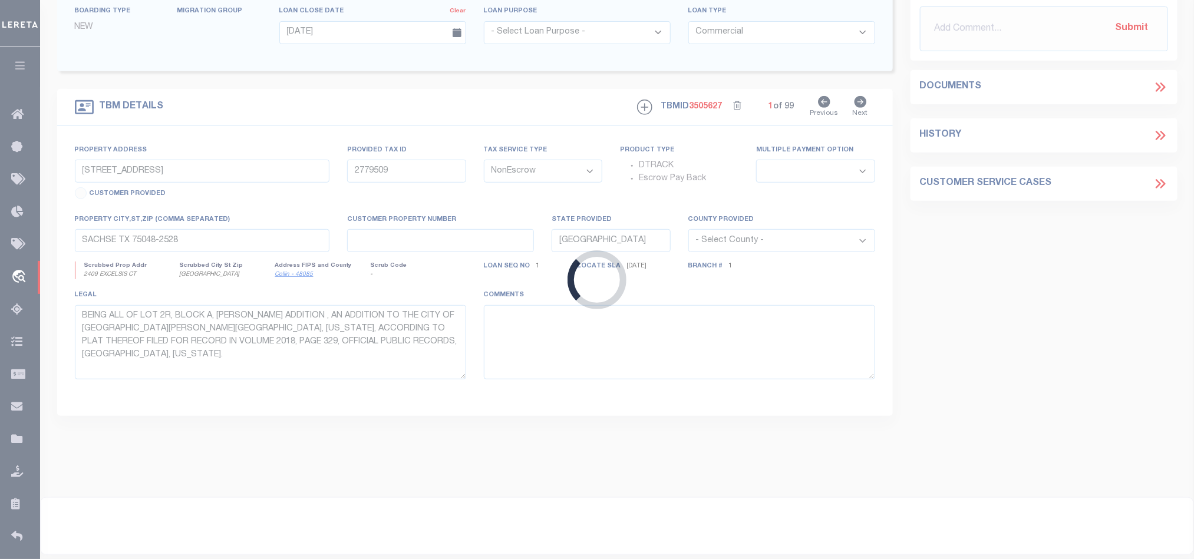
select select "4197"
select select "91"
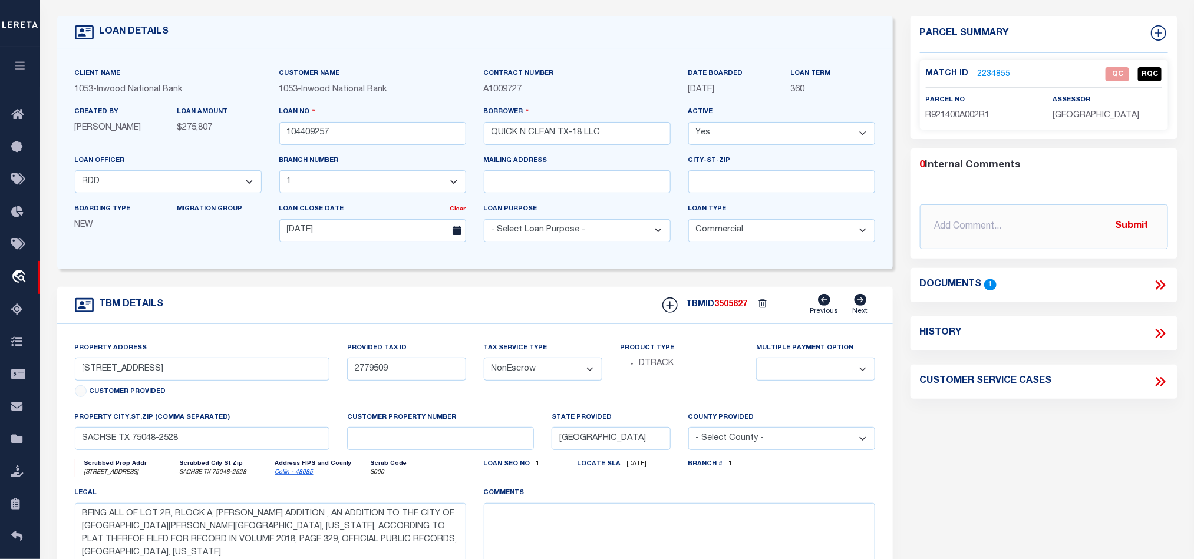
scroll to position [88, 0]
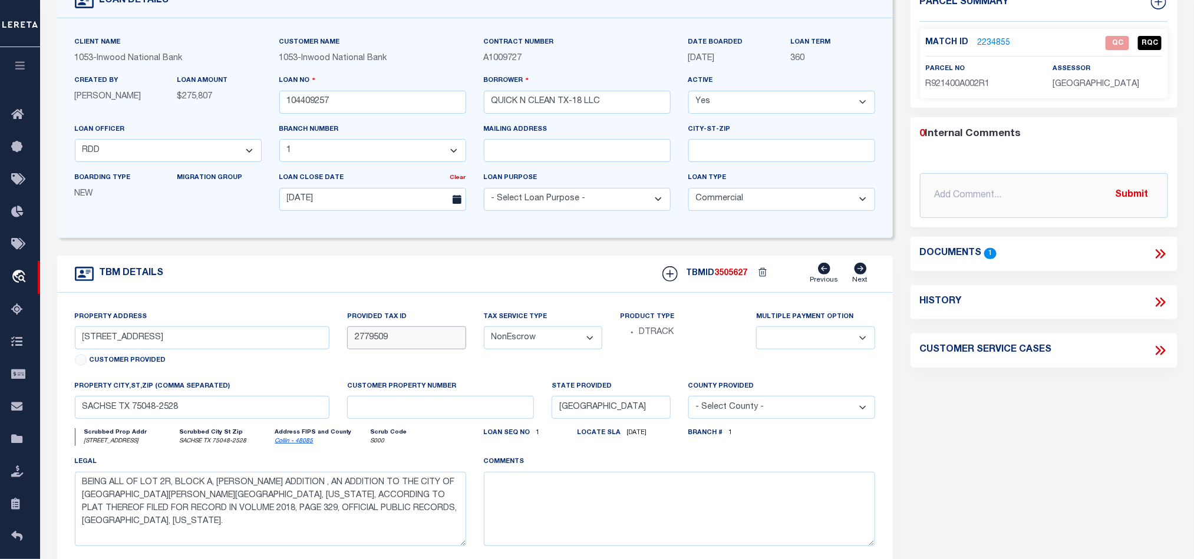
click at [421, 334] on input "2779509" at bounding box center [406, 337] width 118 height 23
click at [523, 285] on div "TBM DETAILS TBMID 3505627 Previous Next" at bounding box center [475, 274] width 836 height 37
click at [1154, 253] on icon at bounding box center [1160, 253] width 15 height 15
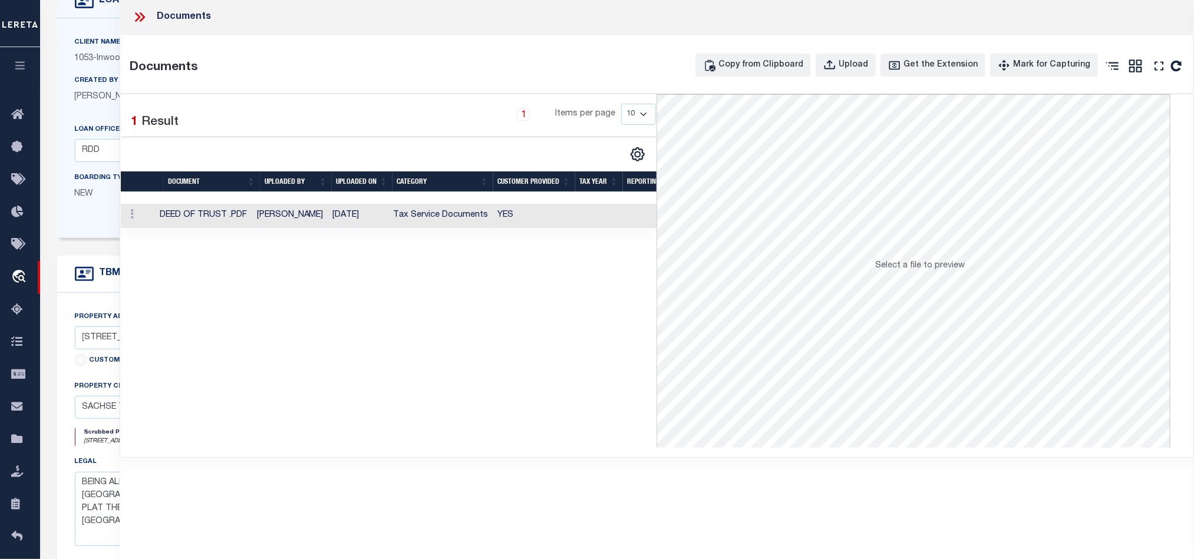
click at [539, 214] on td "YES" at bounding box center [534, 216] width 82 height 24
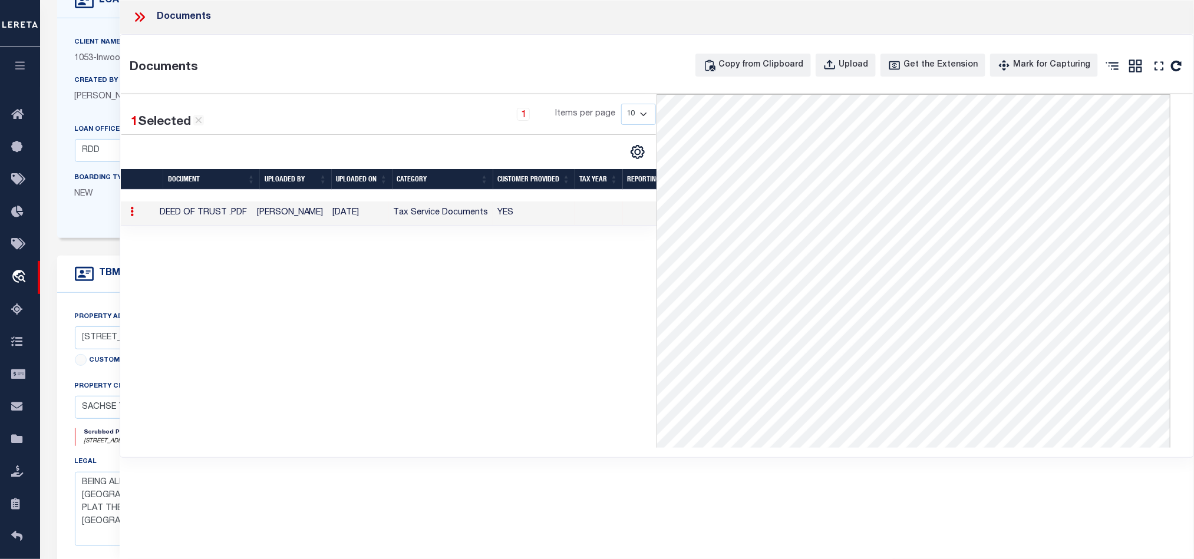
click at [135, 14] on icon at bounding box center [139, 16] width 15 height 15
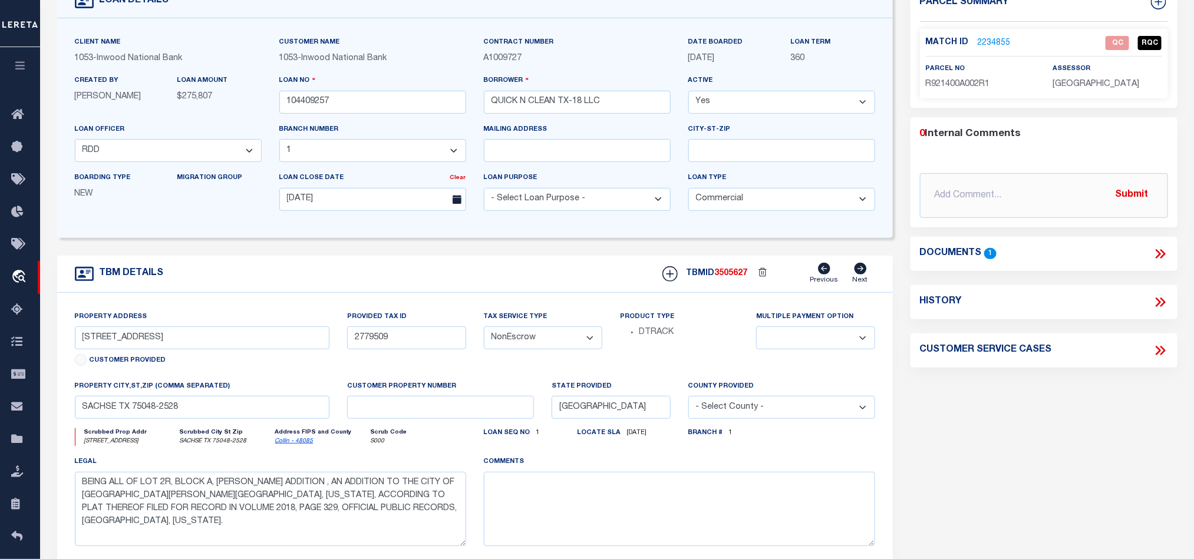
click at [994, 47] on link "2234855" at bounding box center [994, 43] width 33 height 12
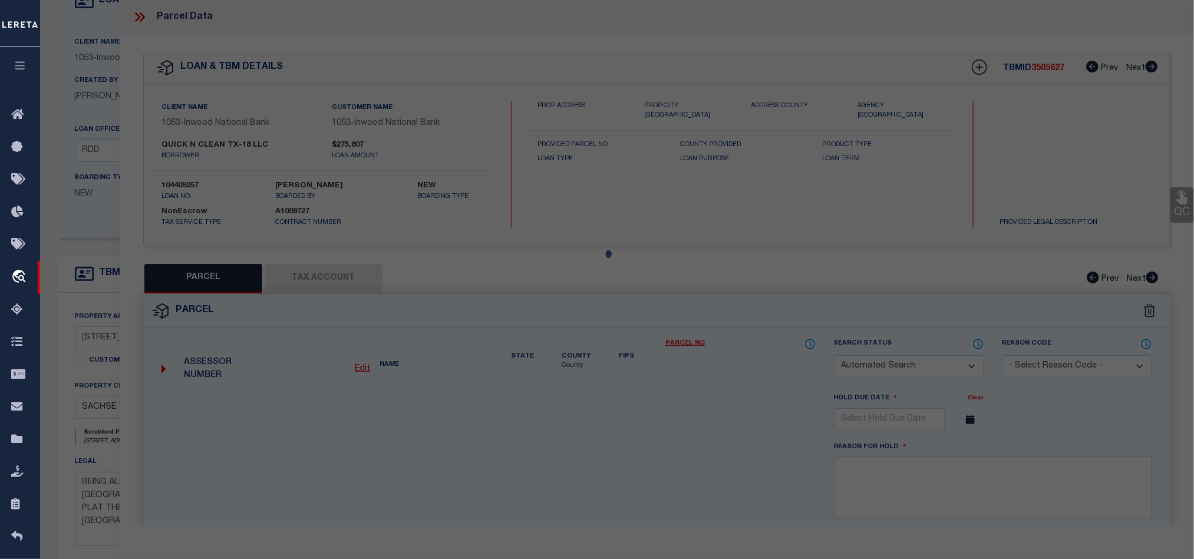
checkbox input "false"
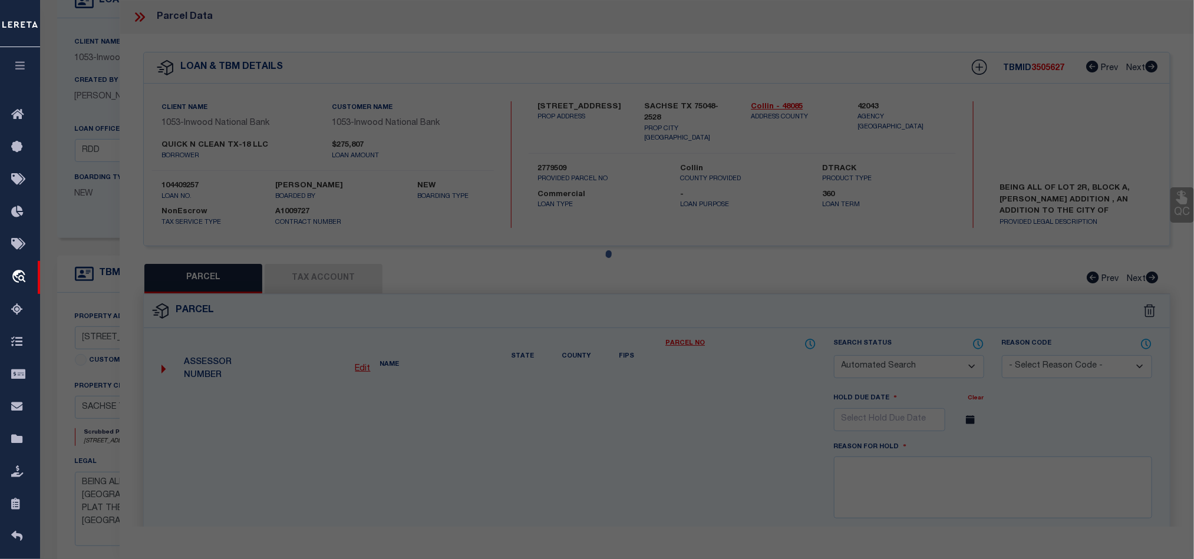
select select "QC"
type input "QUICK N CLEAN TX 18 LLC"
select select "AGW"
select select "LEG"
type input "7090 HIGHWAY 78"
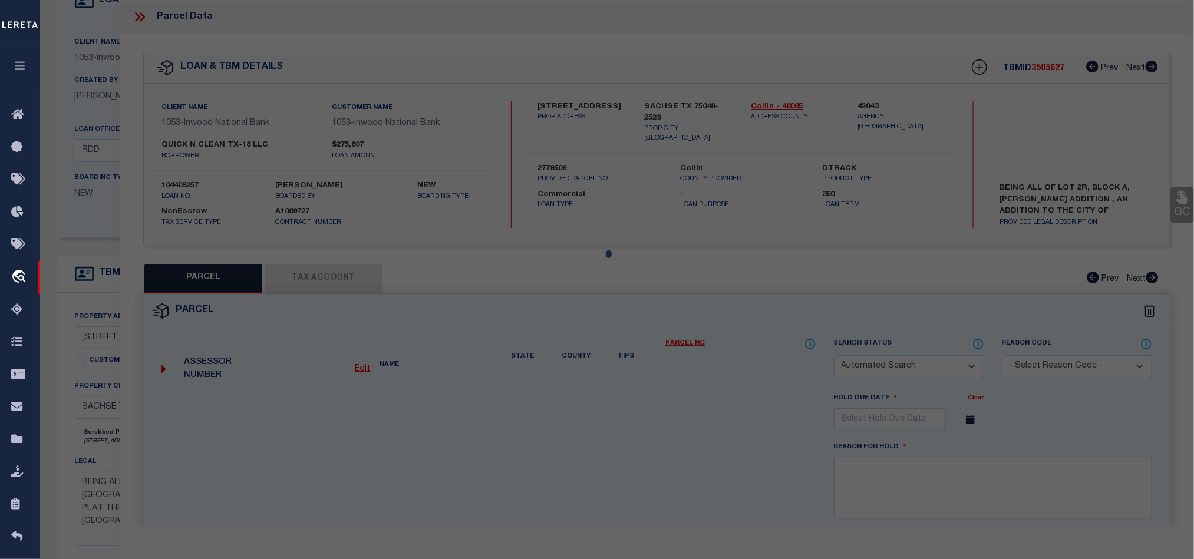
type input "SACHSE, TX 75048"
type textarea "ROMANA SACHSE ADDITION (CSA), BLK A, LOT 2R; (REPLAT) (REPLAT)"
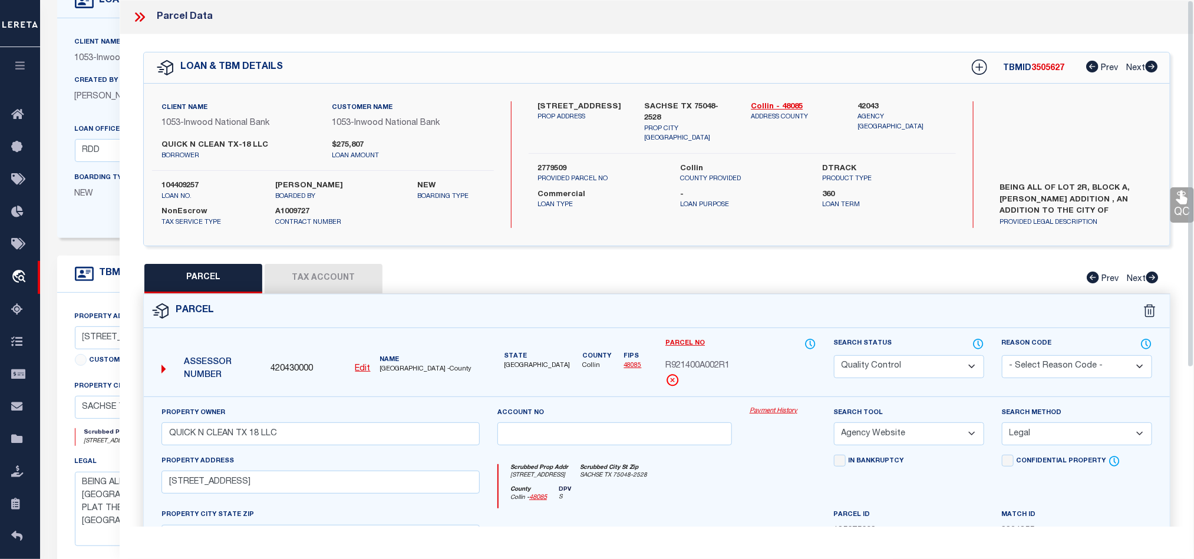
click at [718, 317] on div "Parcel" at bounding box center [657, 312] width 1026 height 34
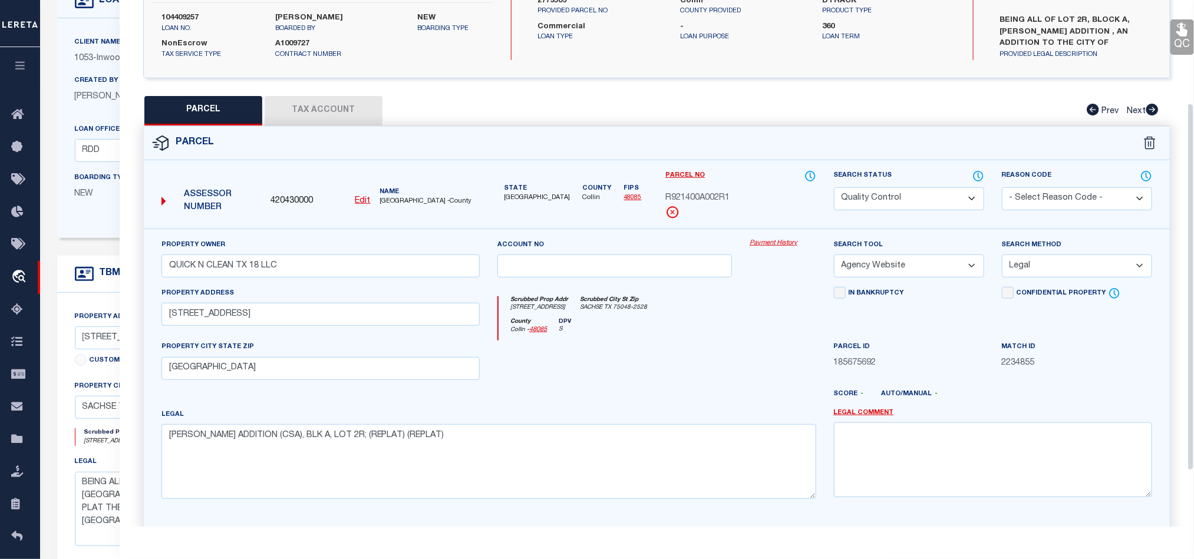
scroll to position [140, 0]
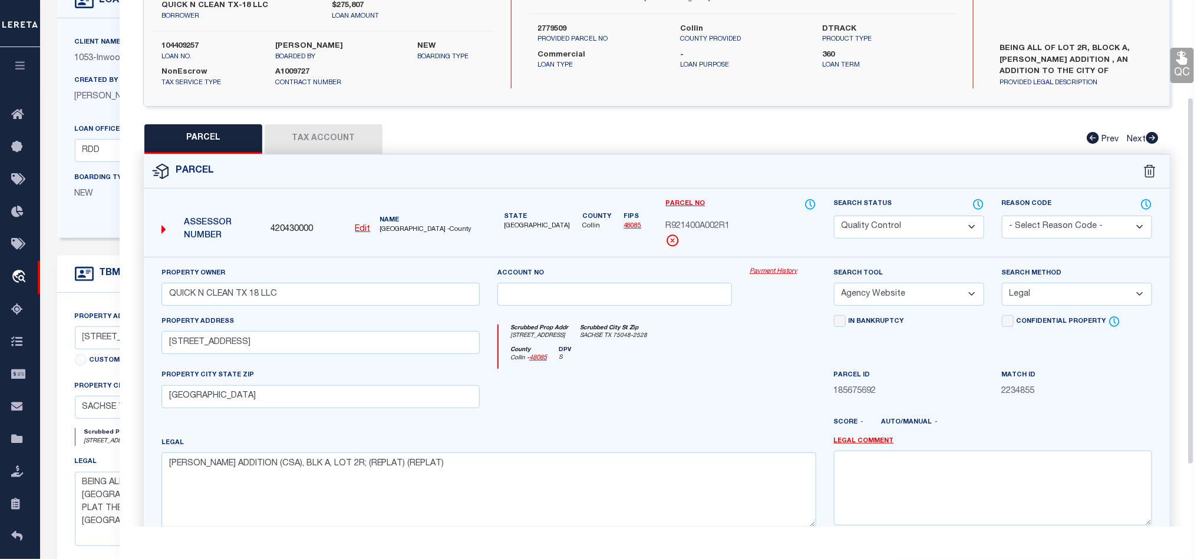
click at [346, 138] on button "Tax Account" at bounding box center [324, 138] width 118 height 29
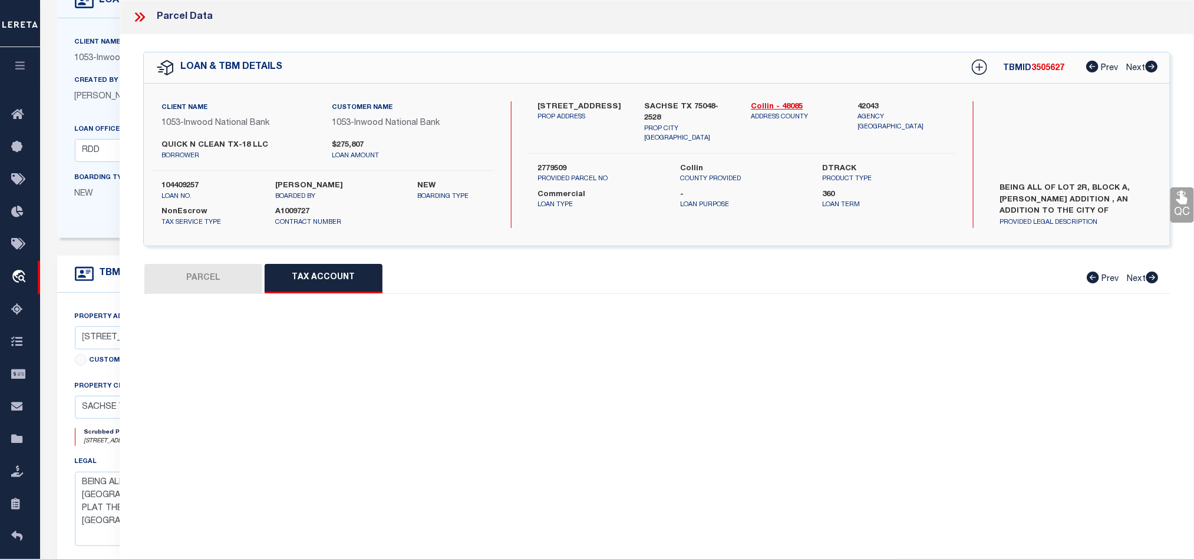
scroll to position [0, 0]
select select "100"
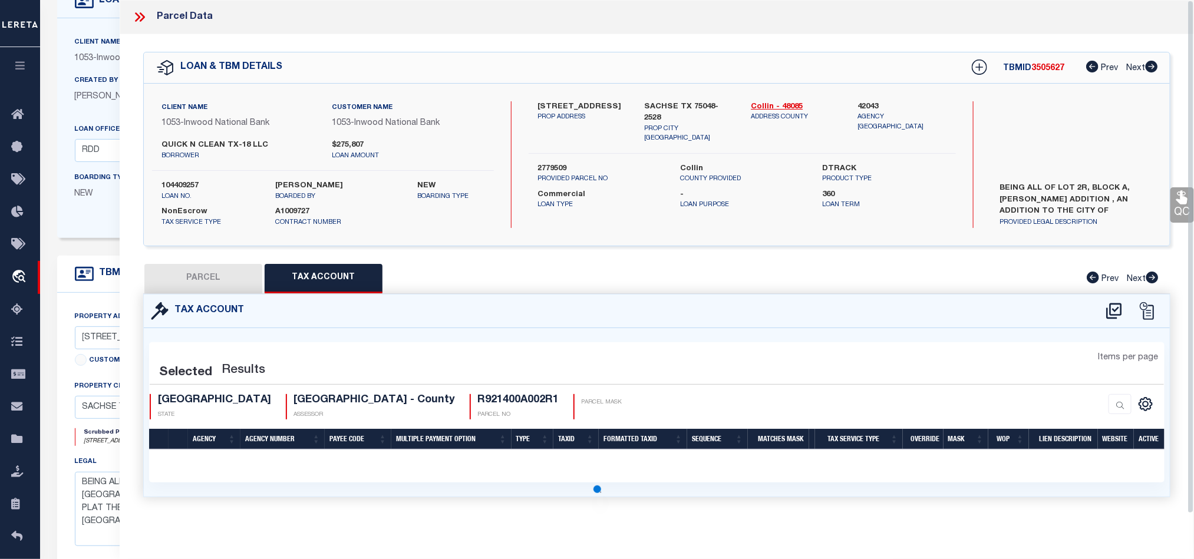
select select "100"
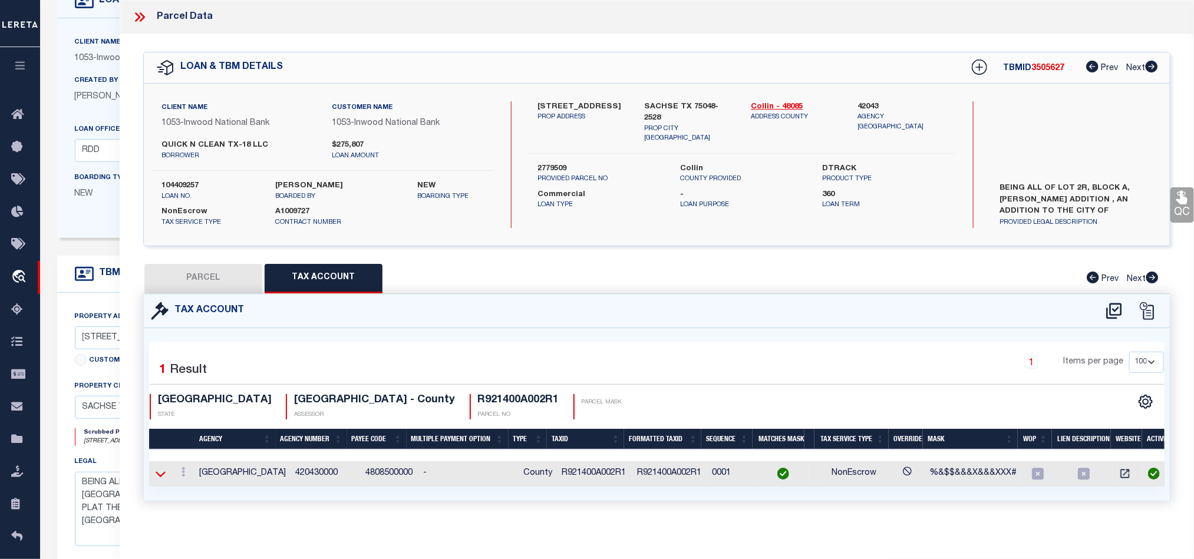
click at [163, 480] on icon at bounding box center [161, 474] width 10 height 12
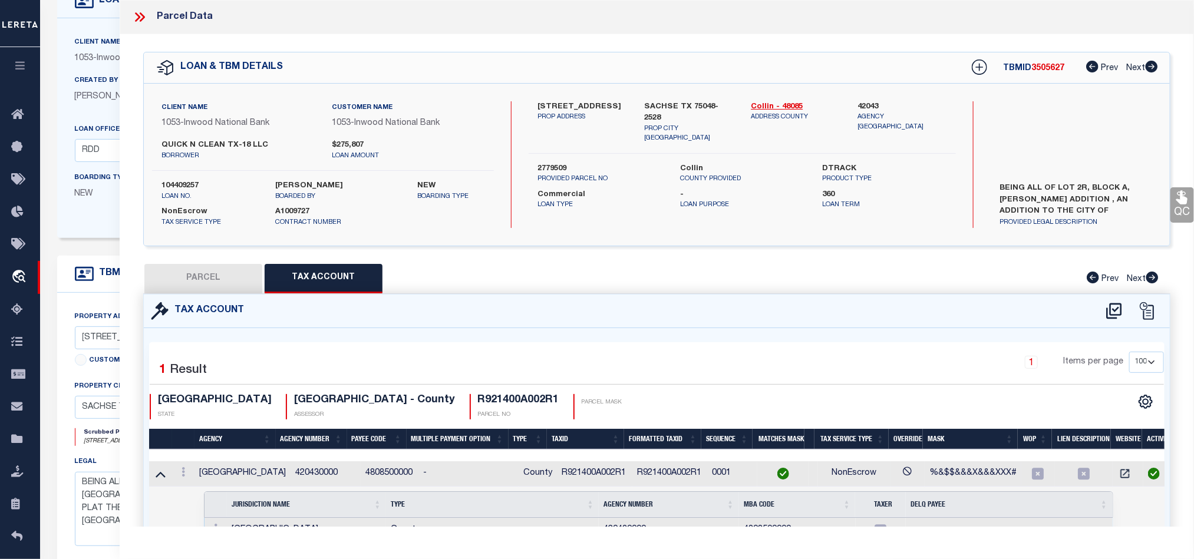
click at [160, 485] on td at bounding box center [160, 473] width 23 height 25
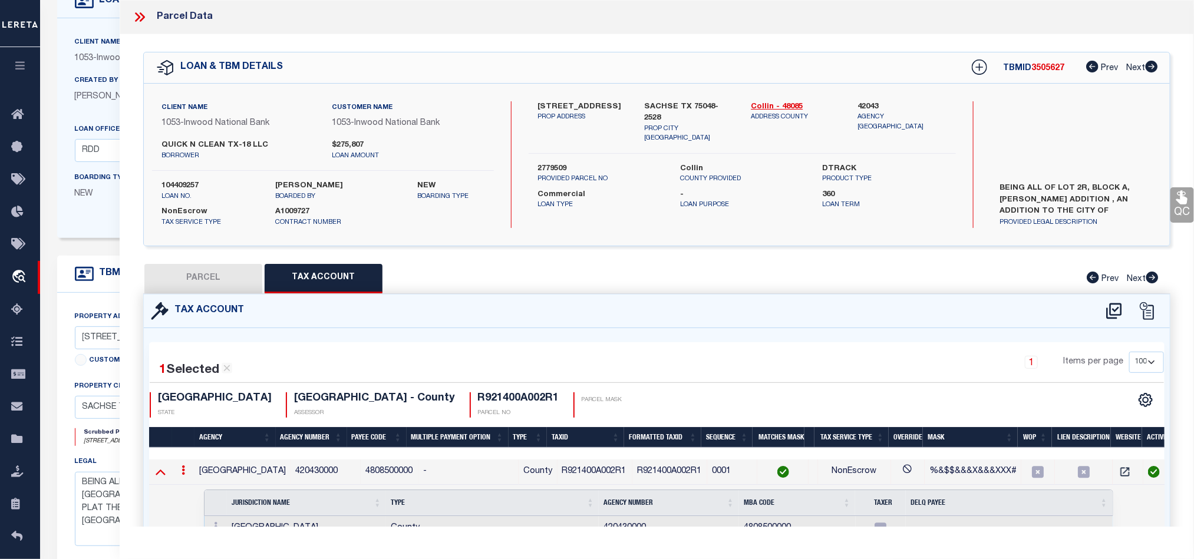
click at [160, 472] on icon at bounding box center [161, 471] width 10 height 12
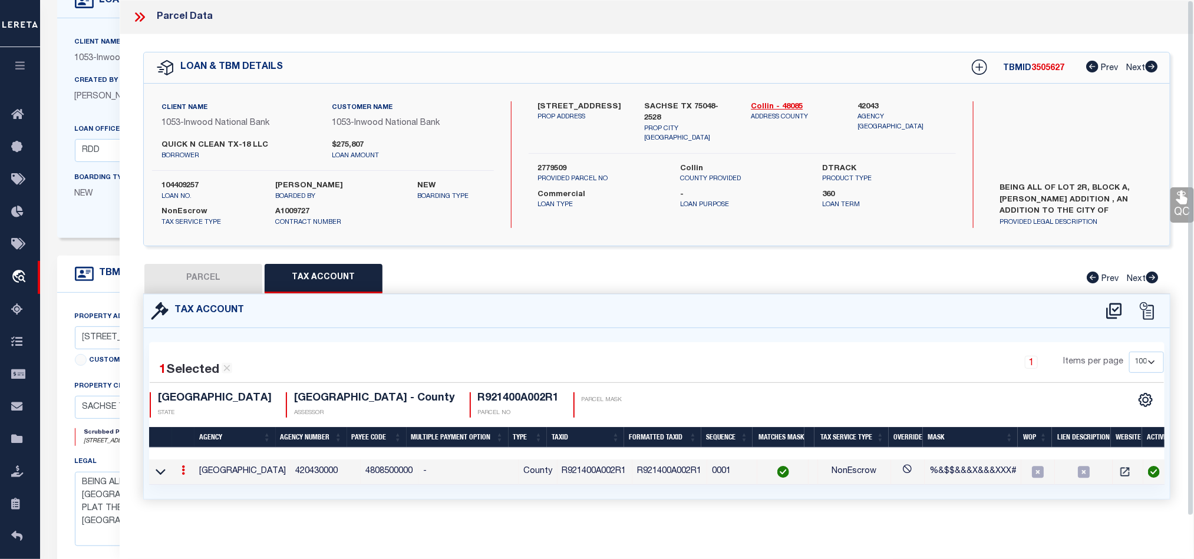
click at [224, 269] on button "PARCEL" at bounding box center [203, 278] width 118 height 29
select select "AS"
select select
checkbox input "false"
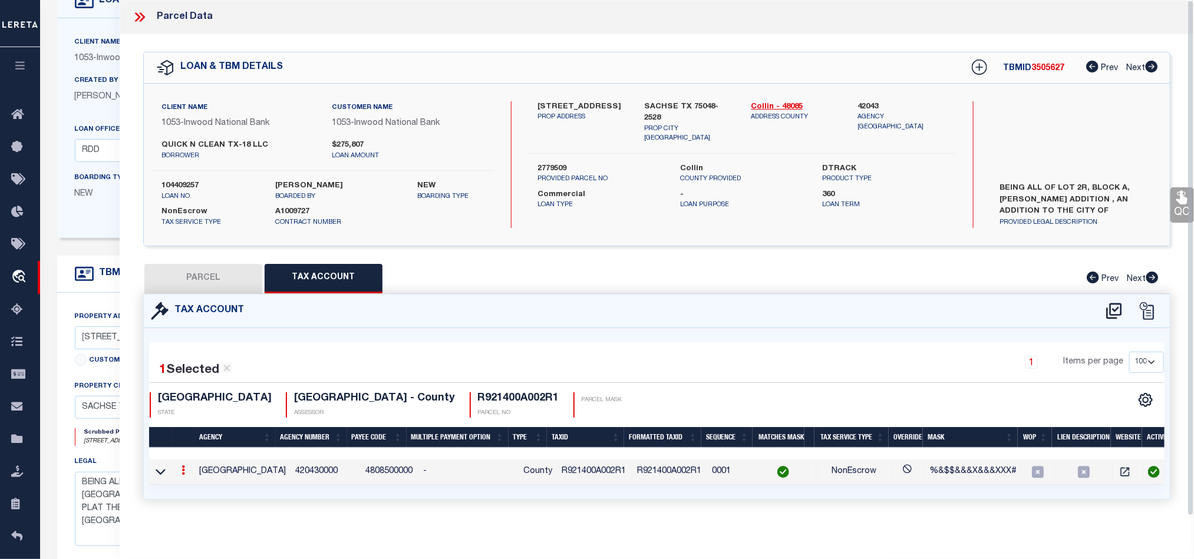
checkbox input "false"
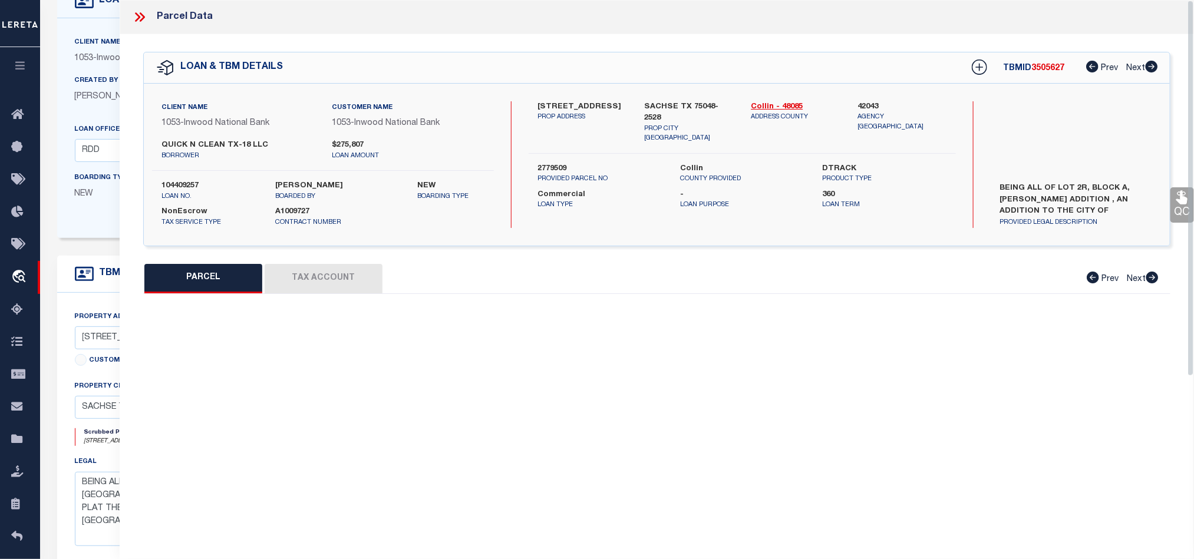
select select "QC"
type input "QUICK N CLEAN TX 18 LLC"
select select "AGW"
select select "LEG"
type input "7090 HIGHWAY 78"
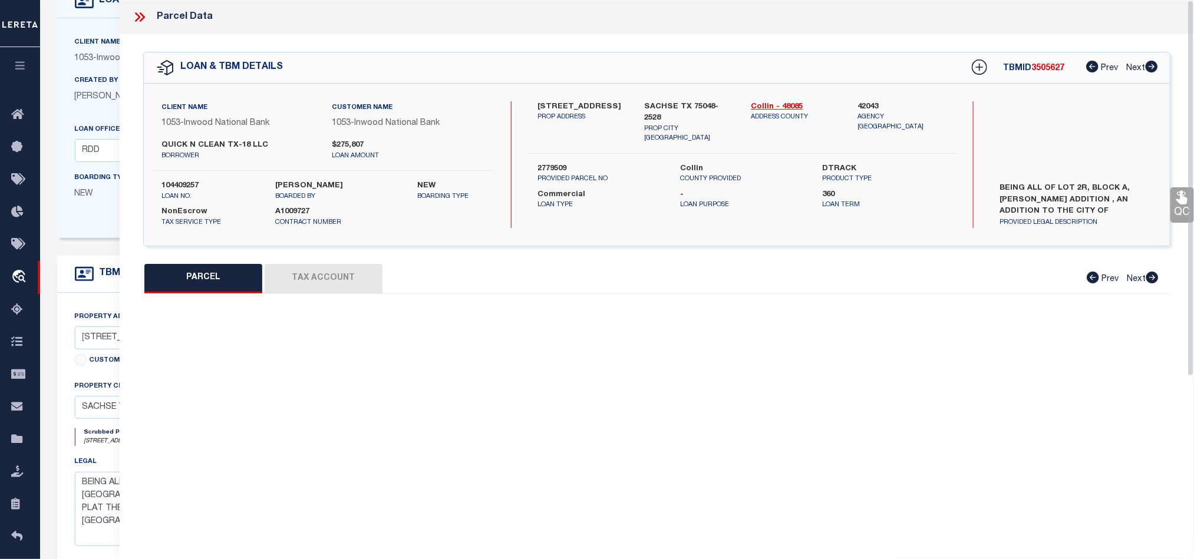
type input "SACHSE, TX 75048"
type textarea "ROMANA SACHSE ADDITION (CSA), BLK A, LOT 2R; (REPLAT) (REPLAT)"
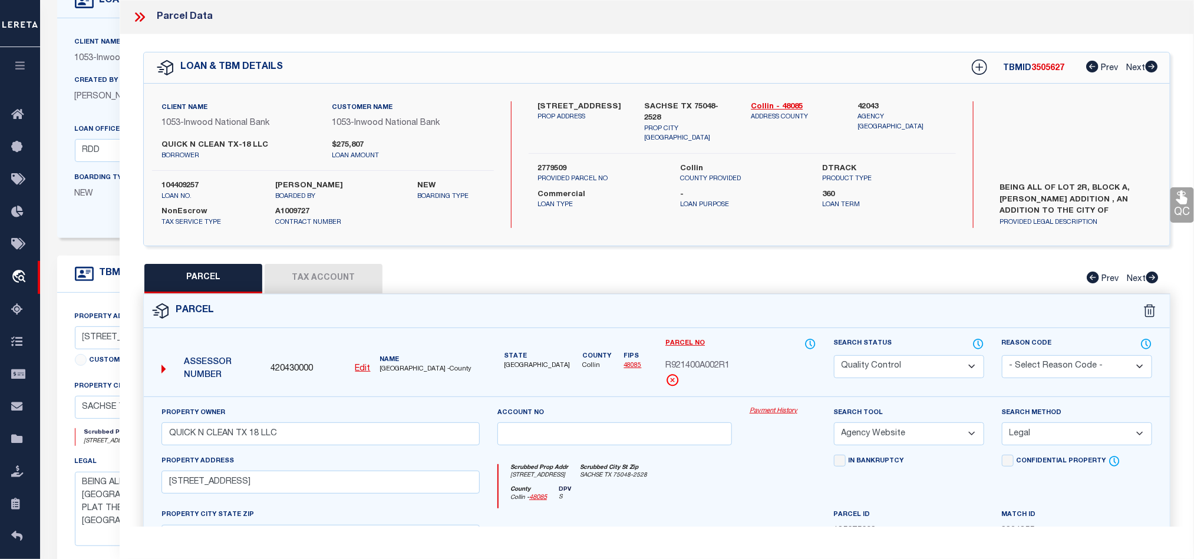
click at [888, 361] on select "Automated Search Bad Parcel Complete Duplicate Parcel High Dollar Reporting In …" at bounding box center [909, 366] width 150 height 23
select select "CP"
click at [776, 326] on div "Parcel" at bounding box center [657, 312] width 1026 height 34
click at [1184, 204] on icon at bounding box center [1181, 198] width 11 height 14
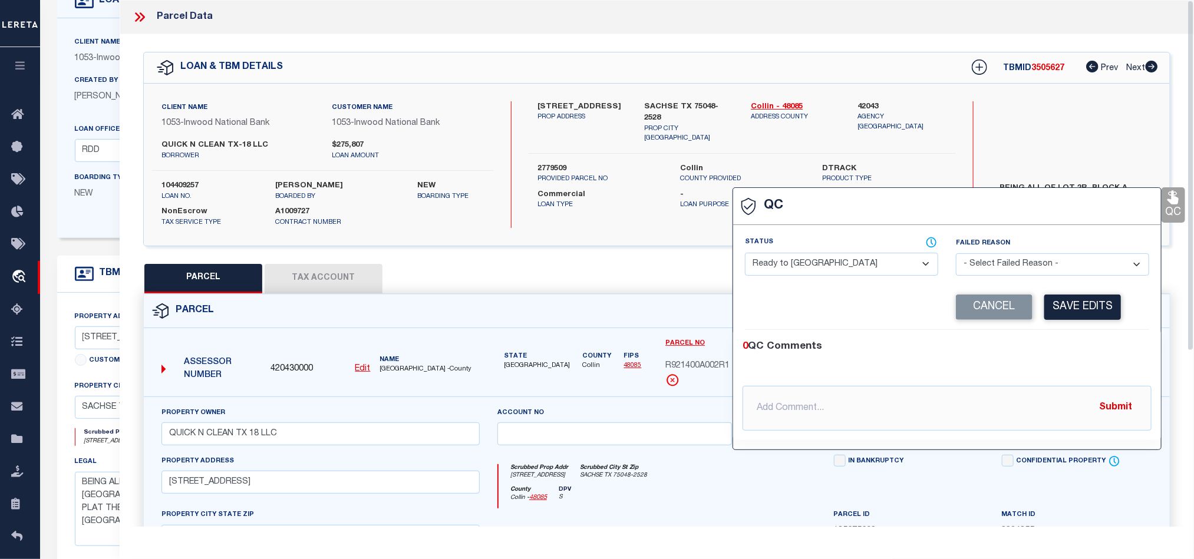
click at [837, 265] on select "- Select Status - Ready to QC Correct Incorrect" at bounding box center [841, 264] width 193 height 23
select select "COR"
drag, startPoint x: 1055, startPoint y: 334, endPoint x: 1075, endPoint y: 310, distance: 31.4
click at [1055, 334] on div "0 QC Comments @[PERSON_NAME] @[PERSON_NAME] @[PERSON_NAME] @[PERSON_NAME] @[PER…" at bounding box center [947, 385] width 428 height 110
click at [1077, 308] on button "Save Edits" at bounding box center [1082, 307] width 77 height 25
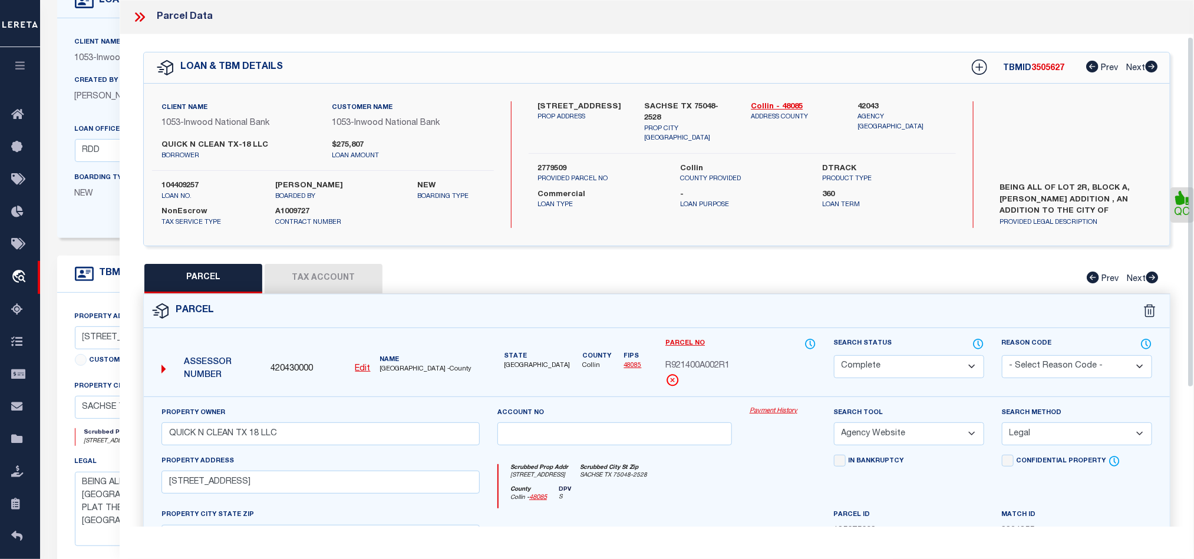
scroll to position [263, 0]
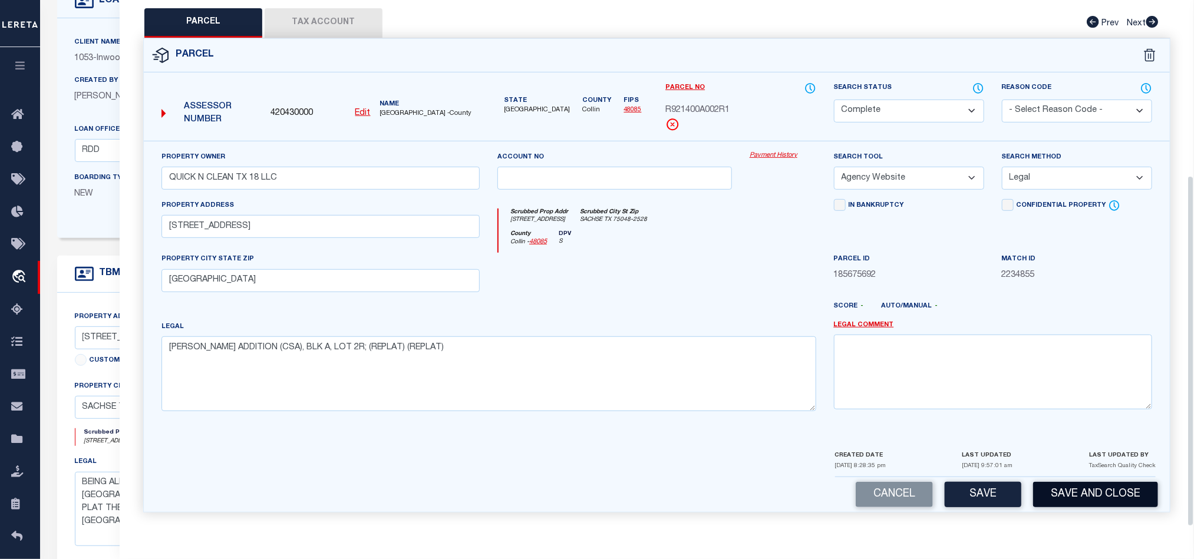
click at [1074, 490] on button "Save and Close" at bounding box center [1095, 494] width 125 height 25
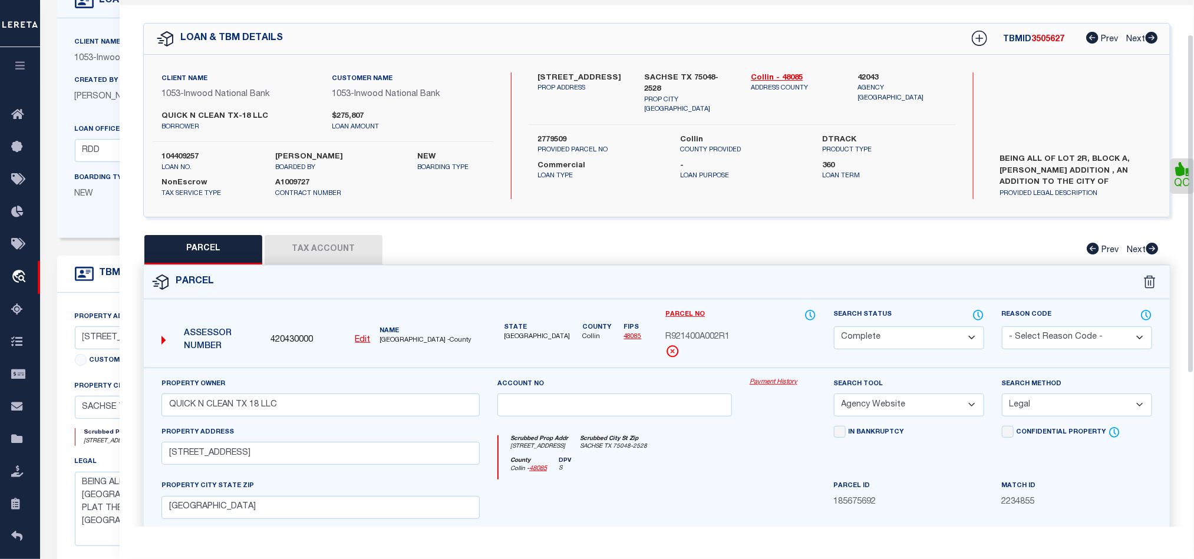
scroll to position [0, 0]
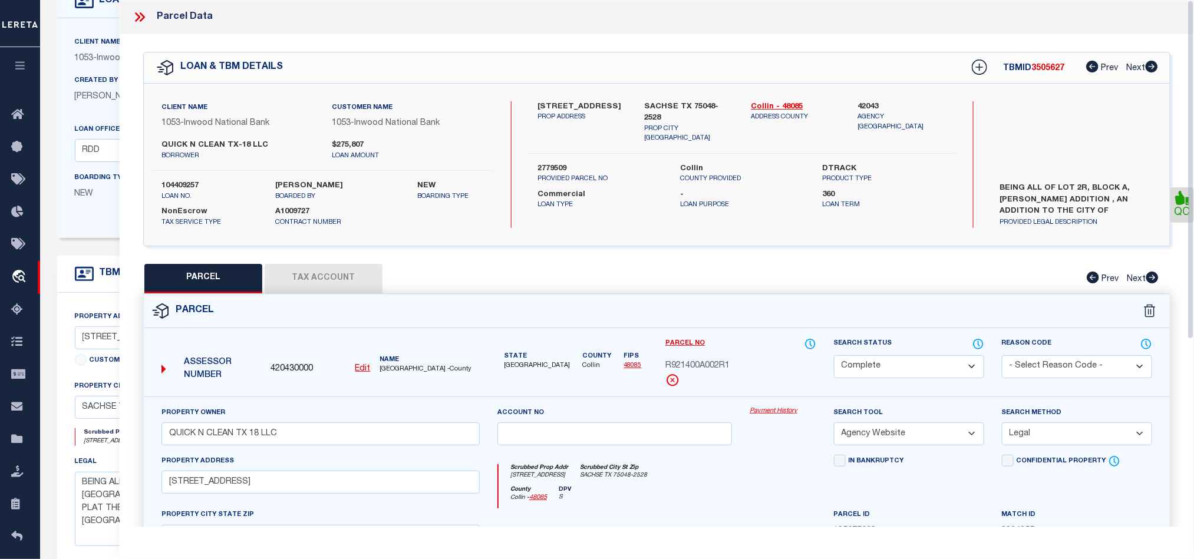
click at [138, 18] on icon at bounding box center [137, 16] width 5 height 9
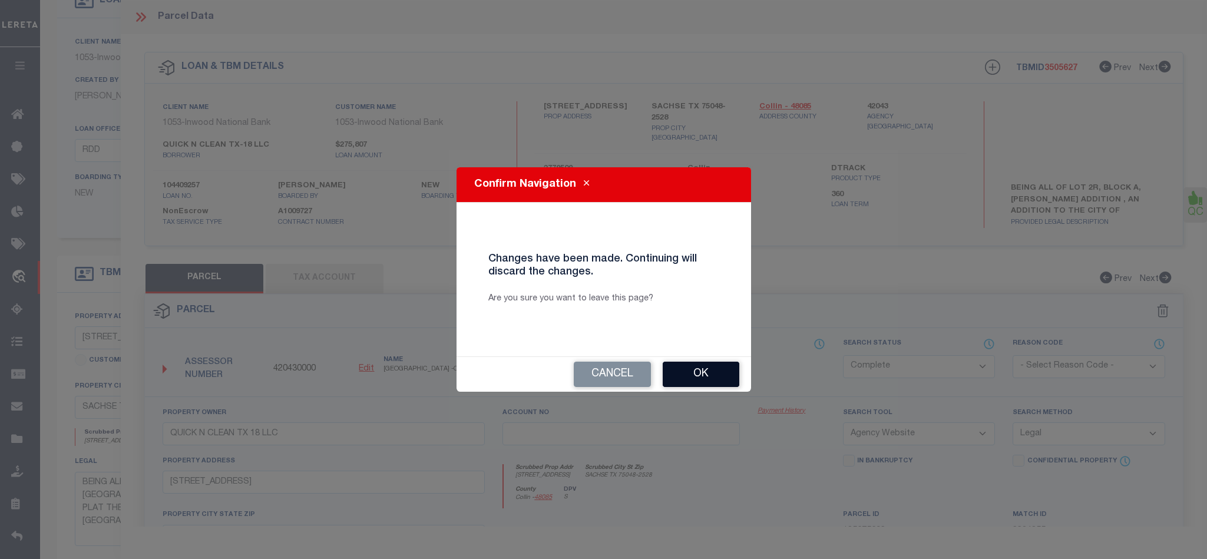
click at [700, 384] on button "Ok" at bounding box center [701, 374] width 77 height 25
select select "QC"
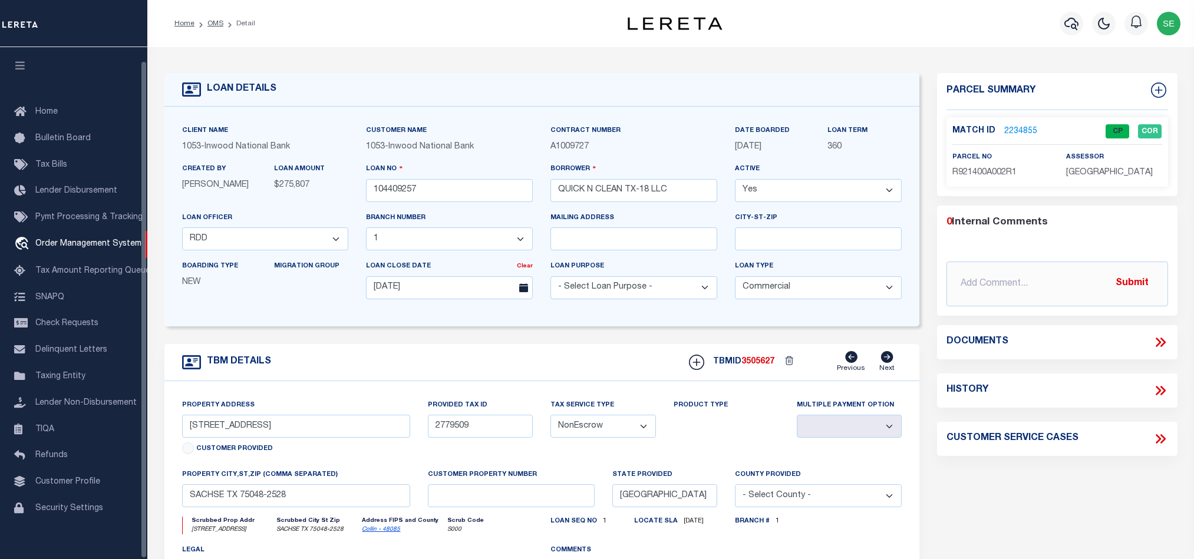
select select "4197"
select select "91"
select select "20"
select select "NonEscrow"
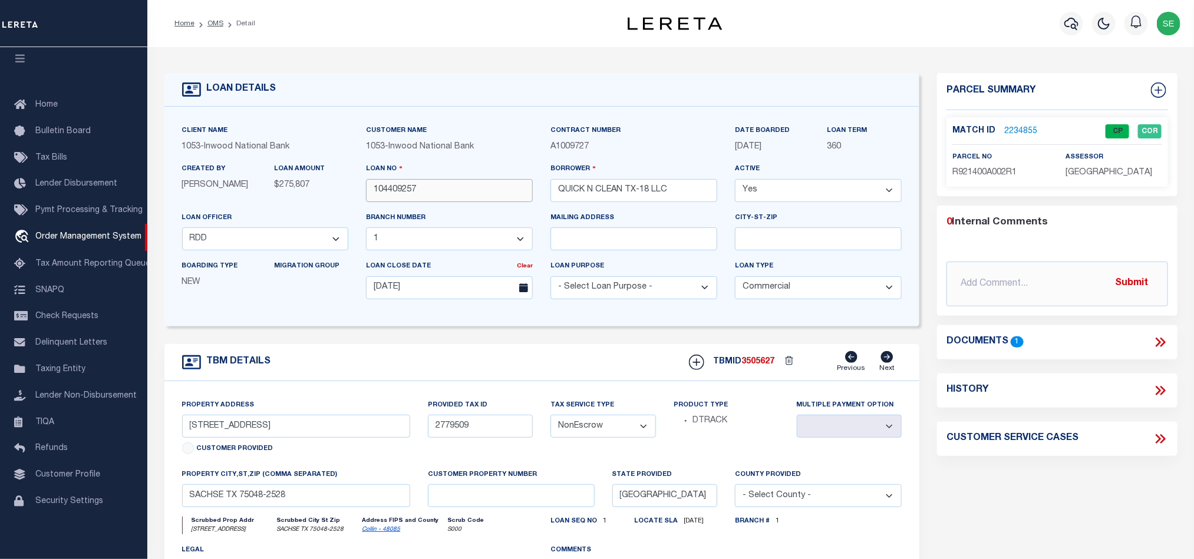
click at [427, 195] on input "104409257" at bounding box center [449, 190] width 167 height 23
click at [762, 352] on div "TBM DETAILS TBMID 3505627 Previous Next" at bounding box center [541, 362] width 755 height 37
click at [760, 365] on span "3505627" at bounding box center [757, 362] width 33 height 8
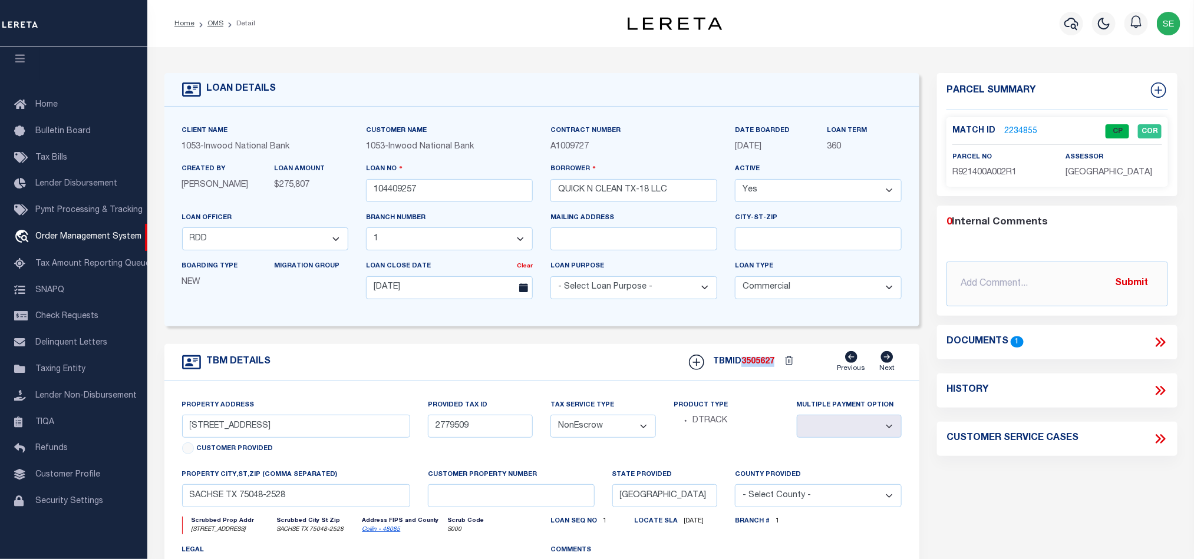
copy span "3505627"
click at [1103, 172] on span "[GEOGRAPHIC_DATA]" at bounding box center [1109, 173] width 87 height 8
copy div "[GEOGRAPHIC_DATA]"
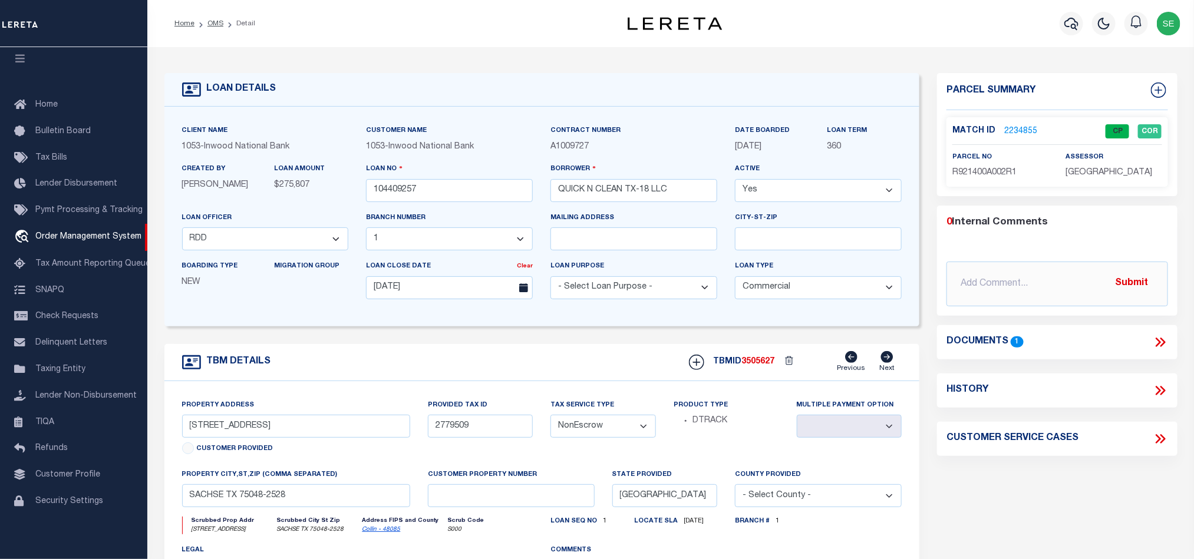
click at [976, 171] on span "R921400A002R1" at bounding box center [984, 173] width 64 height 8
copy span "R921400A002R1"
click at [1023, 129] on link "2234855" at bounding box center [1020, 132] width 33 height 12
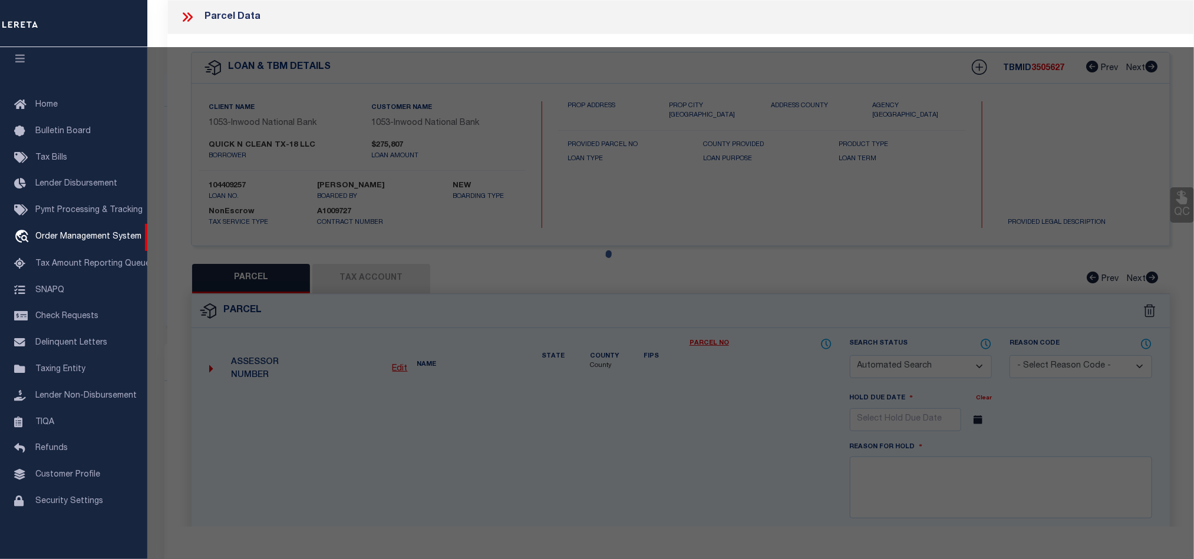
checkbox input "false"
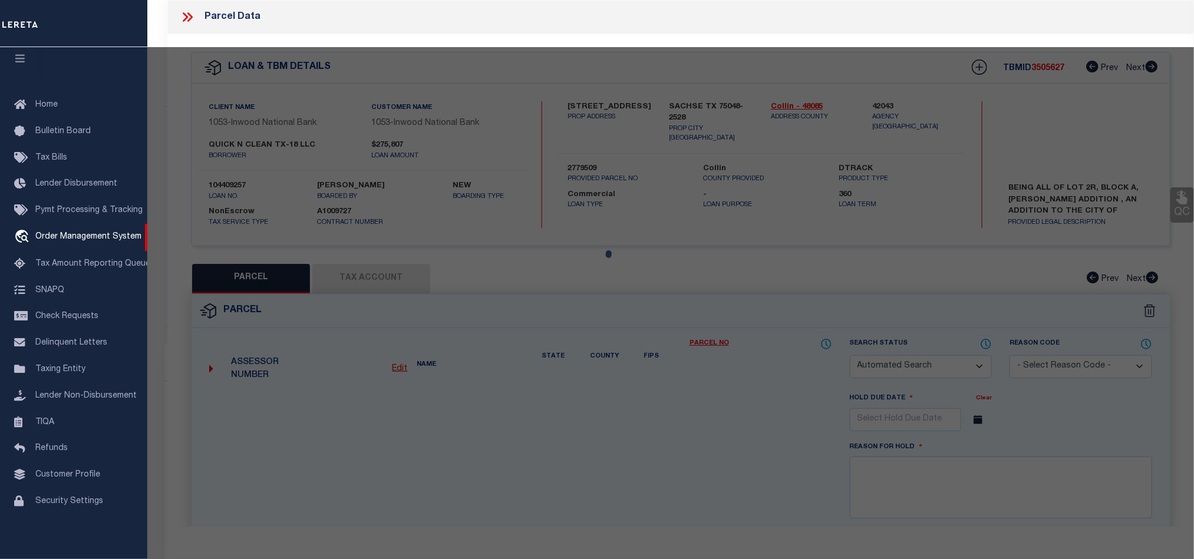
select select "CP"
type input "QUICK N CLEAN TX 18 LLC"
select select "AGW"
select select "LEG"
type input "7090 HIGHWAY 78"
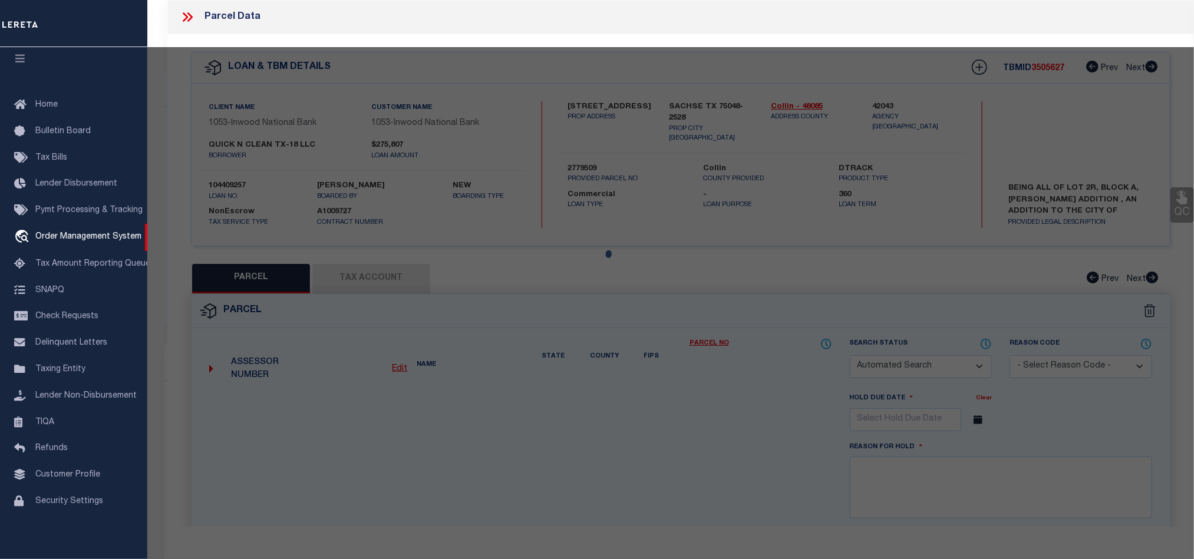
type input "SACHSE, TX 75048"
type textarea "ROMANA SACHSE ADDITION (CSA), BLK A, LOT 2R; (REPLAT) (REPLAT)"
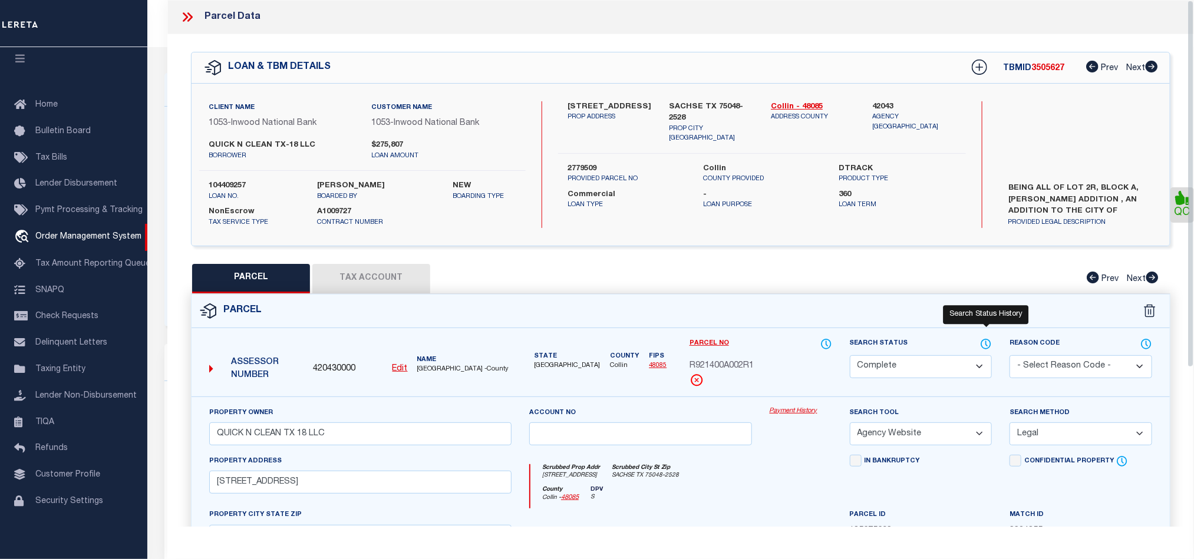
click at [987, 344] on icon at bounding box center [986, 344] width 12 height 13
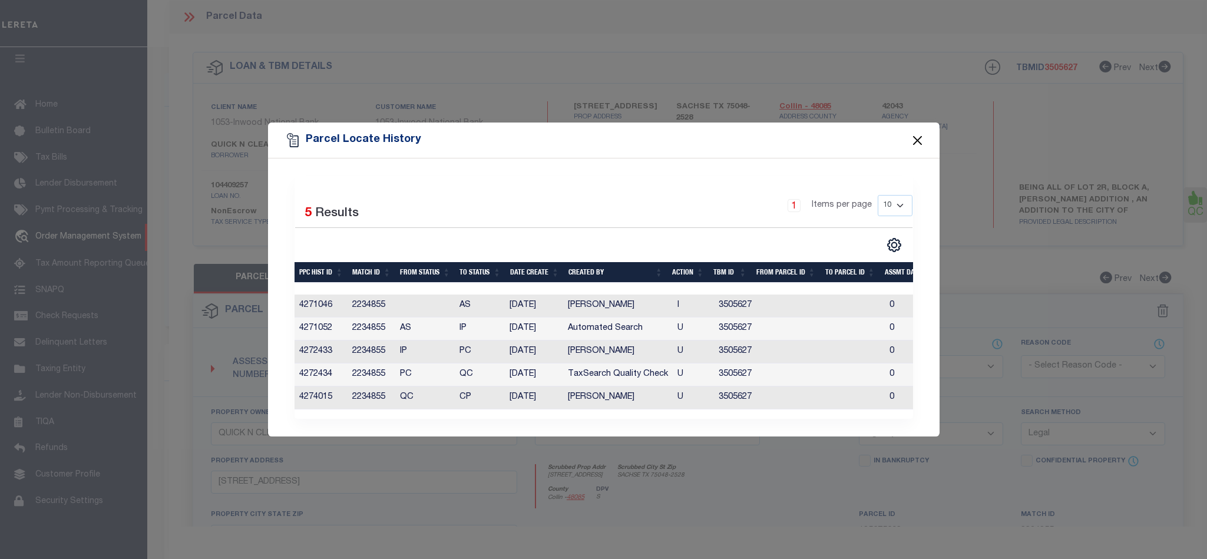
click at [911, 135] on button "Close" at bounding box center [917, 140] width 15 height 15
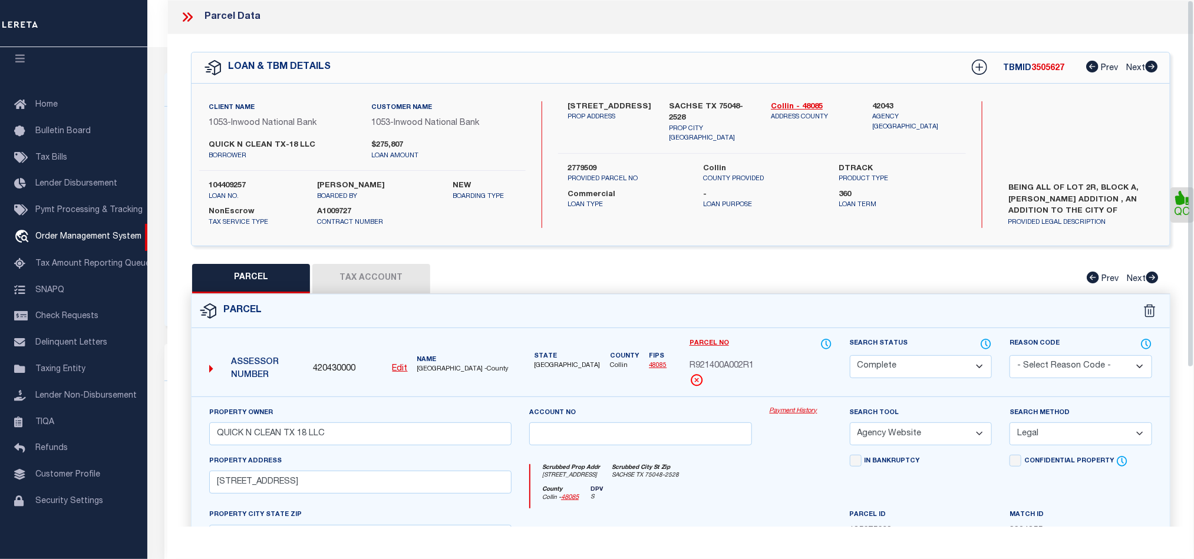
click at [180, 18] on icon at bounding box center [187, 16] width 15 height 15
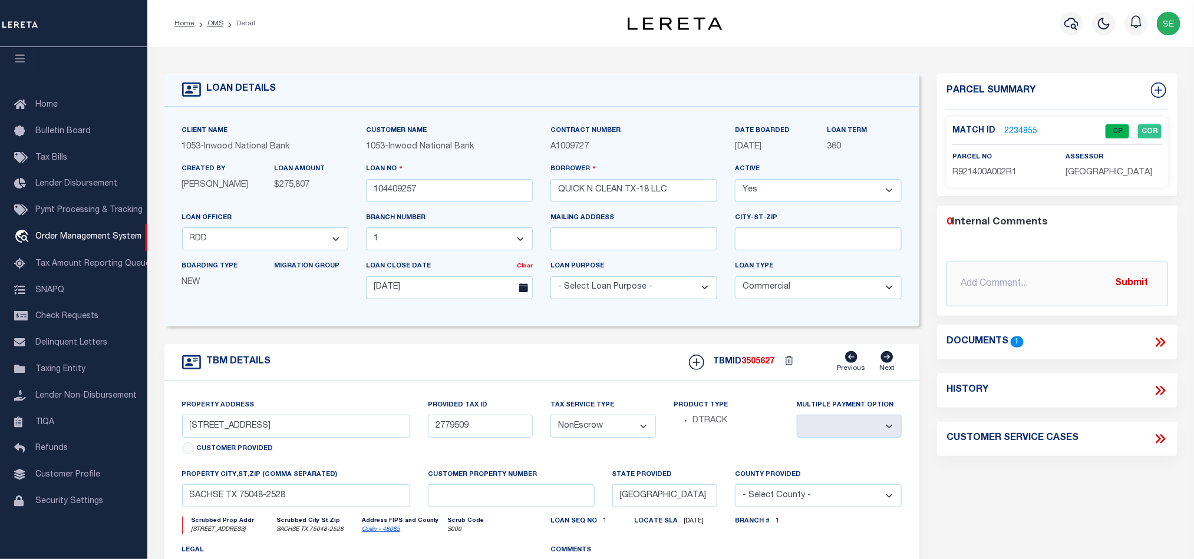
click at [531, 357] on div "TBM DETAILS TBMID 3505627 Previous Next" at bounding box center [541, 362] width 755 height 37
drag, startPoint x: 209, startPoint y: 18, endPoint x: 315, endPoint y: 47, distance: 110.3
click at [209, 20] on link "OMS" at bounding box center [215, 23] width 16 height 7
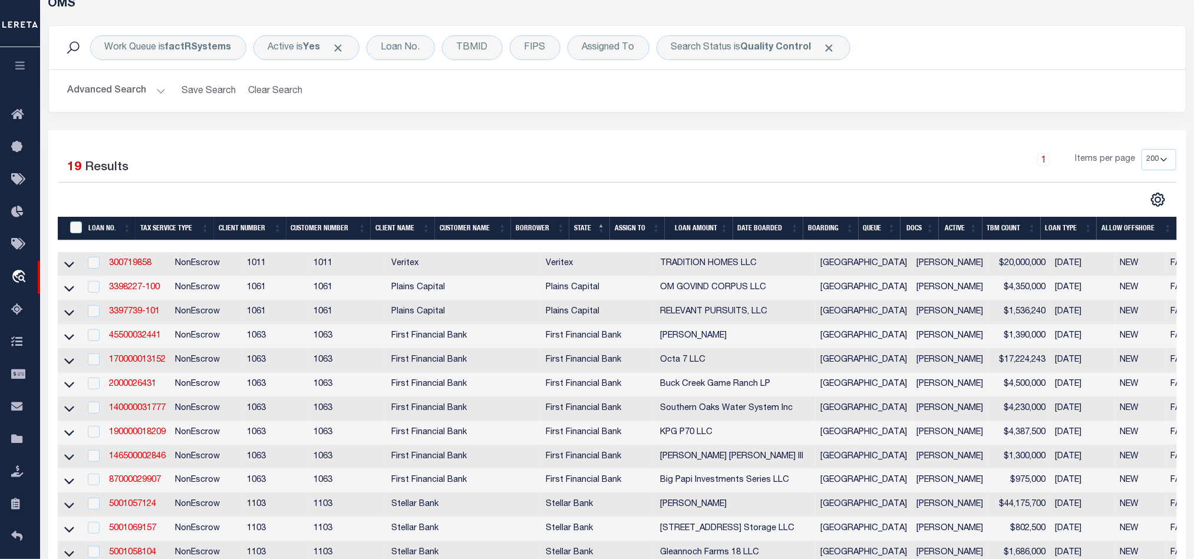
scroll to position [88, 0]
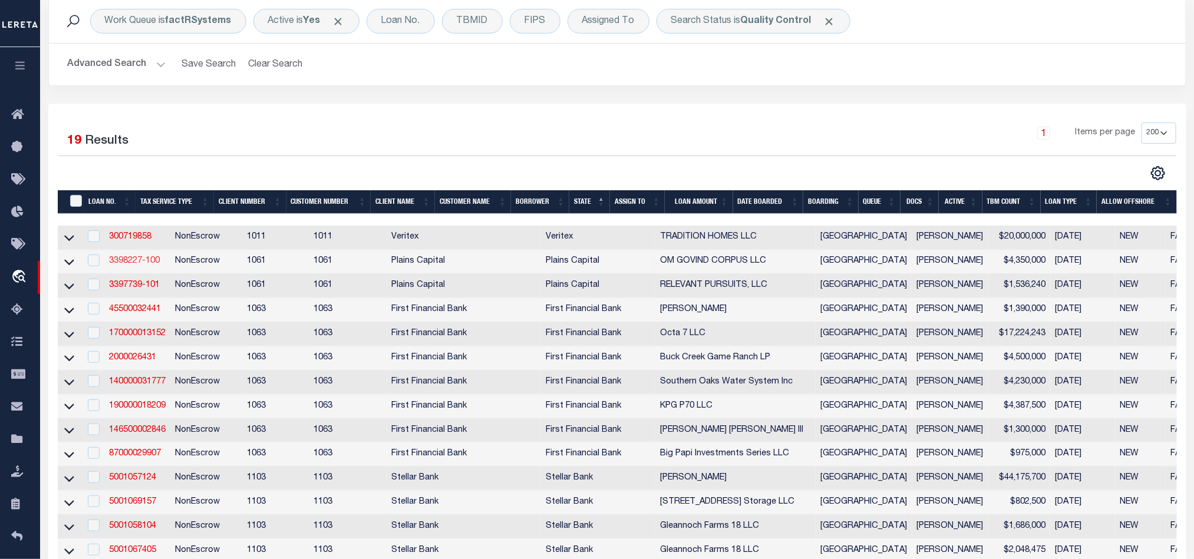
click at [142, 264] on link "3398227-100" at bounding box center [134, 261] width 51 height 8
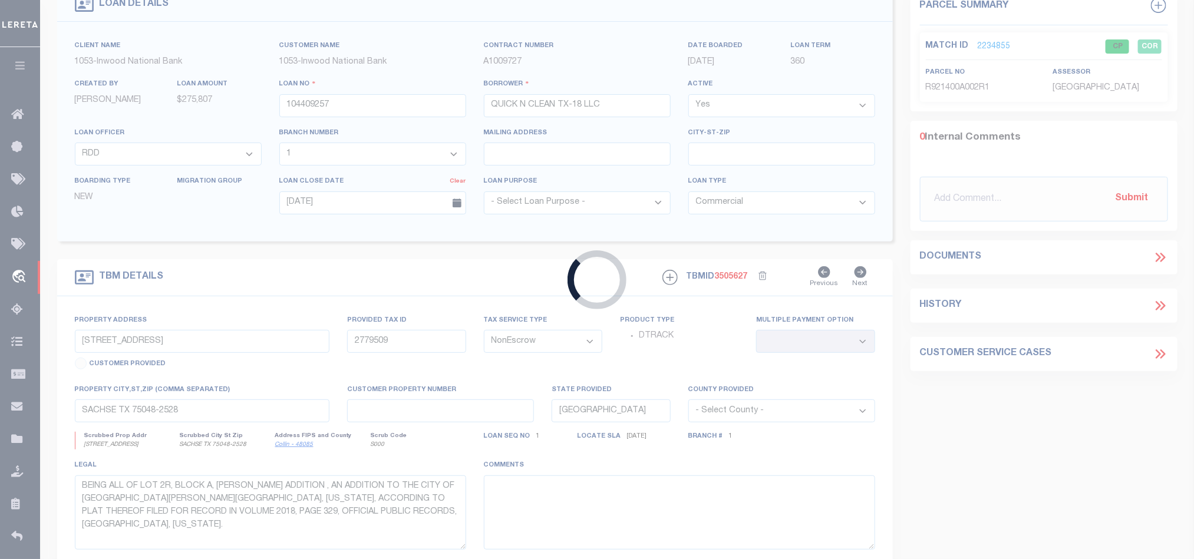
type input "3398227-100"
type input "OM GOVIND CORPUS LLC"
select select
type input "[STREET_ADDRESS]"
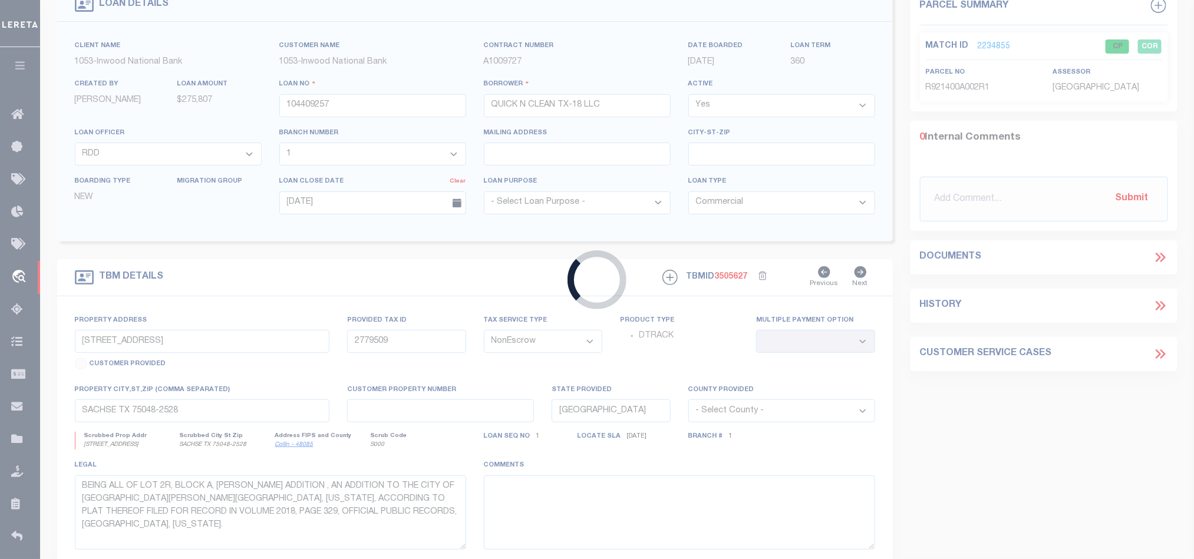
type input "[DATE][GEOGRAPHIC_DATA] 78413"
select select
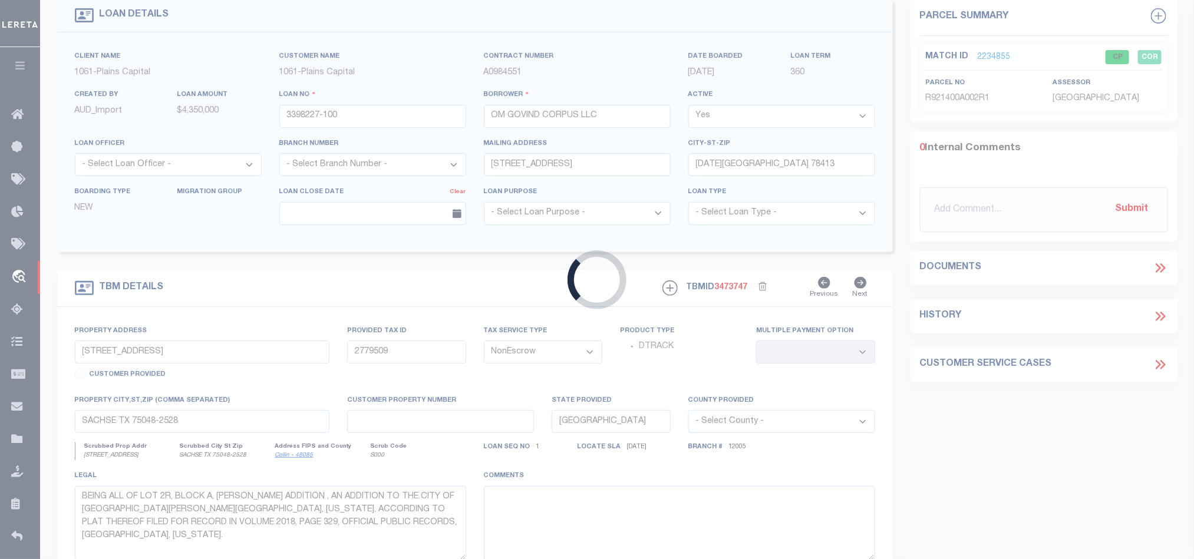
type input "[STREET_ADDRESS]"
select select
type input "[DATE][GEOGRAPHIC_DATA] 78413"
select select
type textarea "[STREET_ADDRESS]"
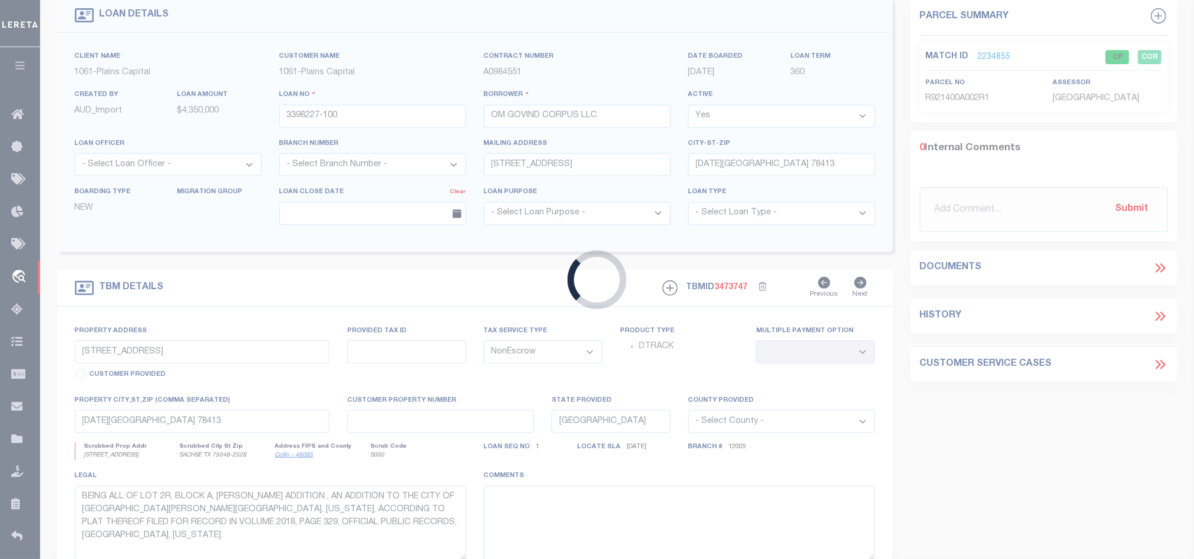
select select "1438"
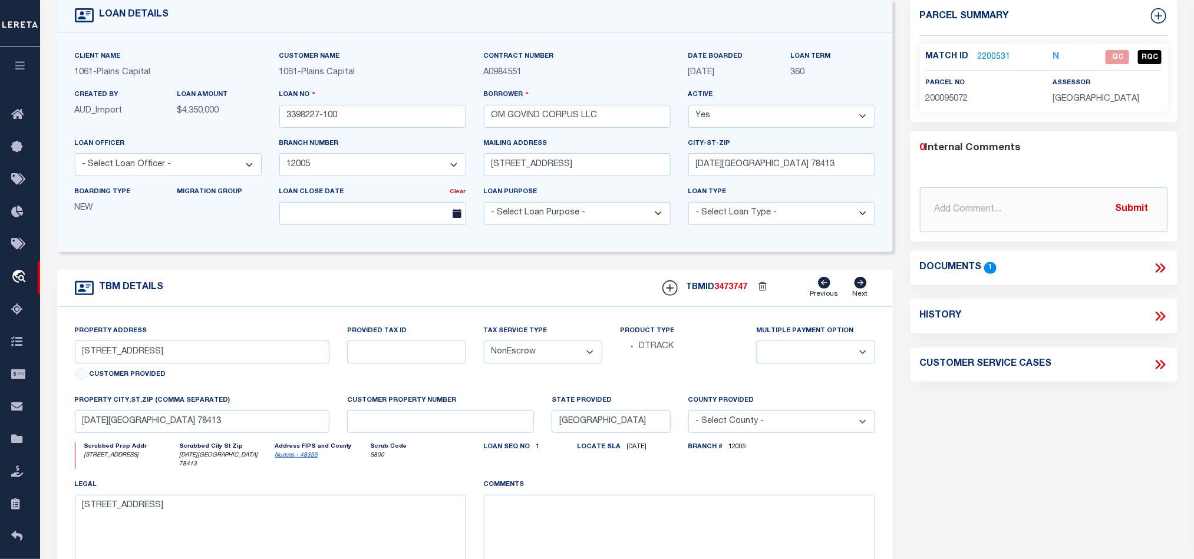
scroll to position [0, 0]
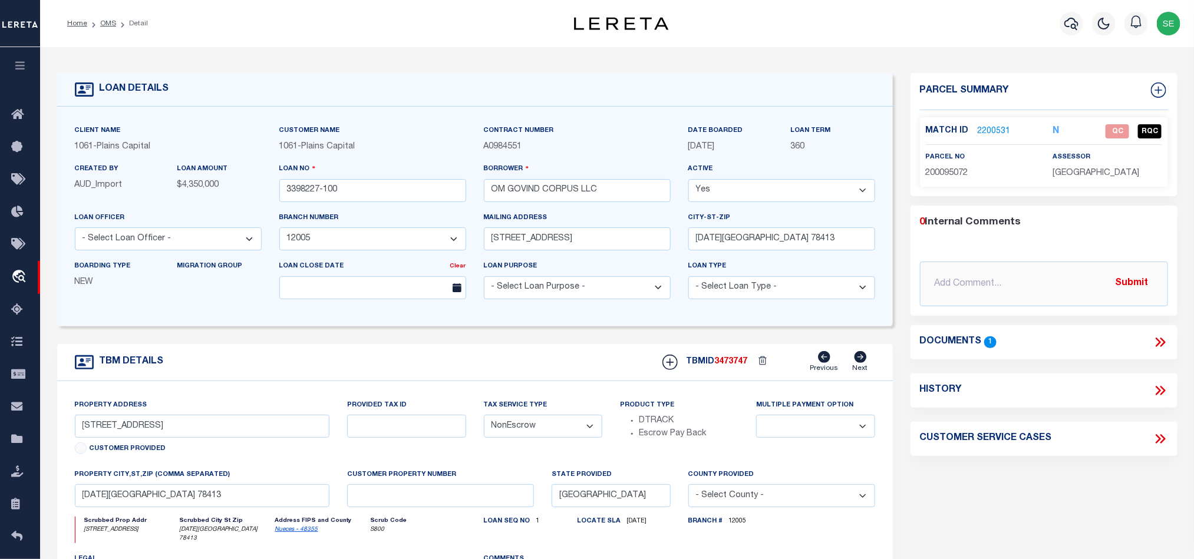
click at [1155, 340] on icon at bounding box center [1160, 342] width 15 height 15
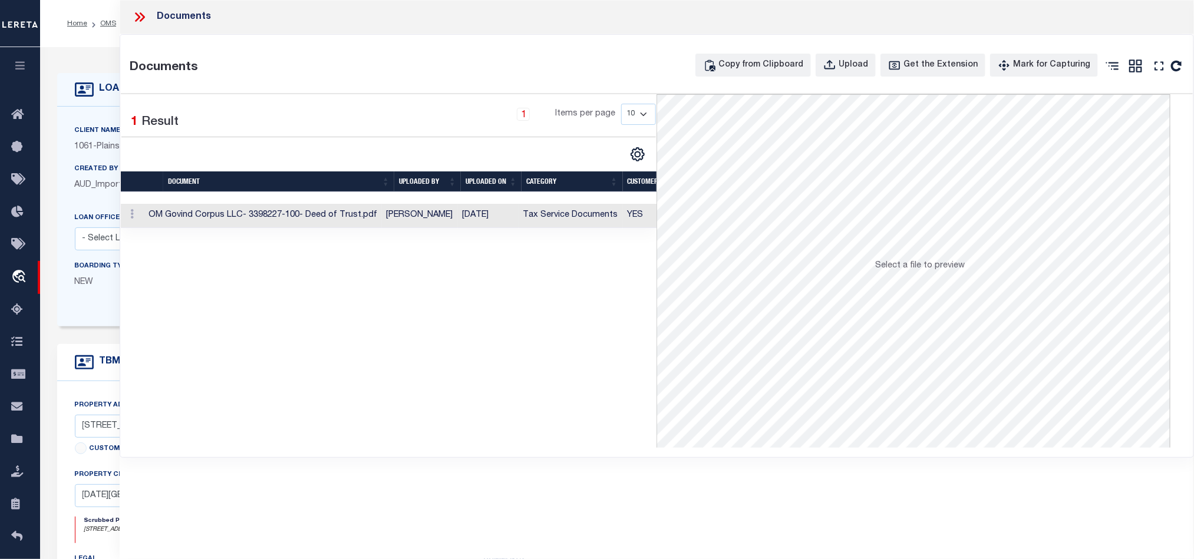
click at [519, 209] on td "[DATE]" at bounding box center [488, 216] width 61 height 24
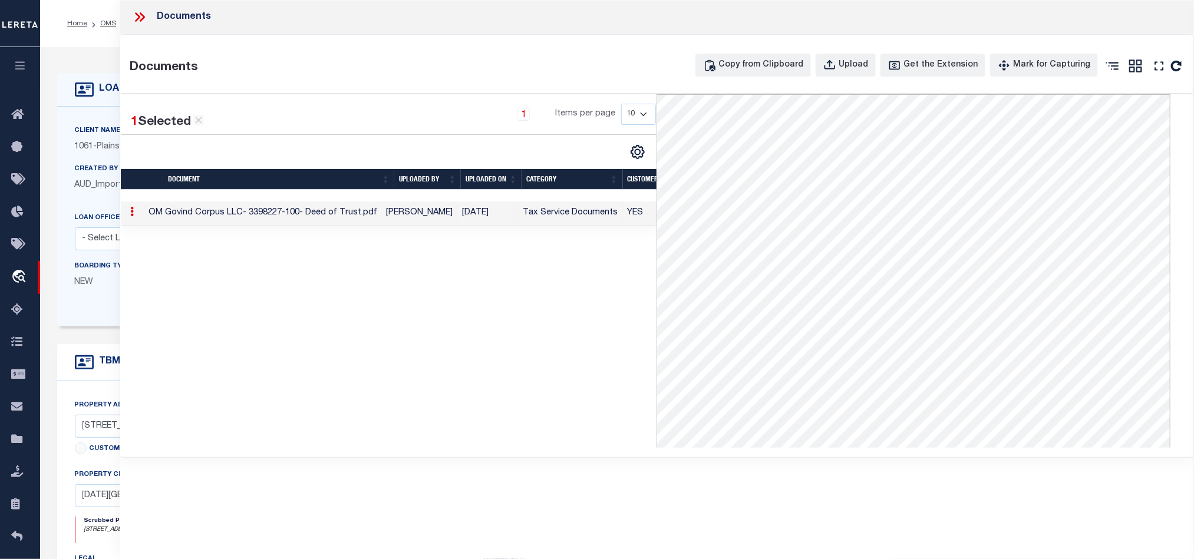
click at [140, 16] on icon at bounding box center [139, 16] width 15 height 15
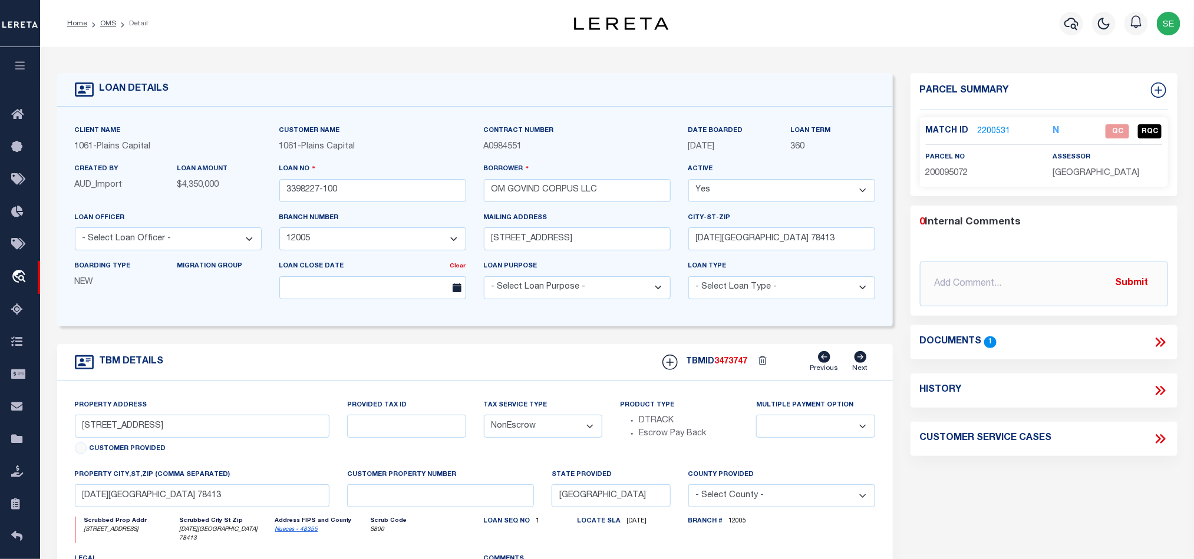
scroll to position [88, 0]
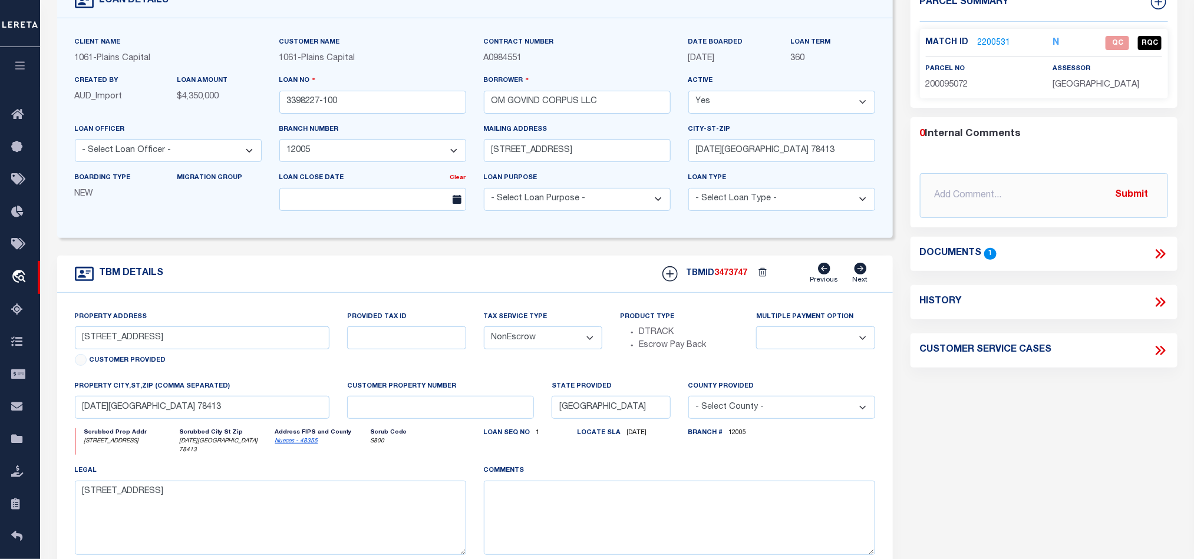
click at [951, 81] on span "200095072" at bounding box center [947, 85] width 42 height 8
copy span "200095072"
click at [1166, 252] on icon at bounding box center [1160, 253] width 15 height 15
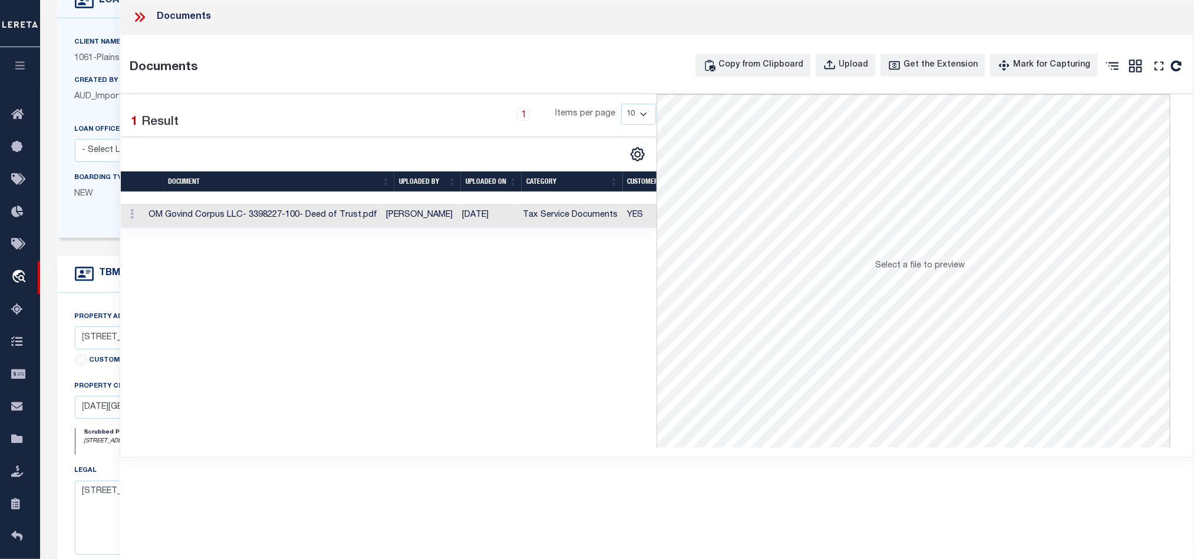
click at [511, 223] on td "[DATE]" at bounding box center [488, 216] width 61 height 24
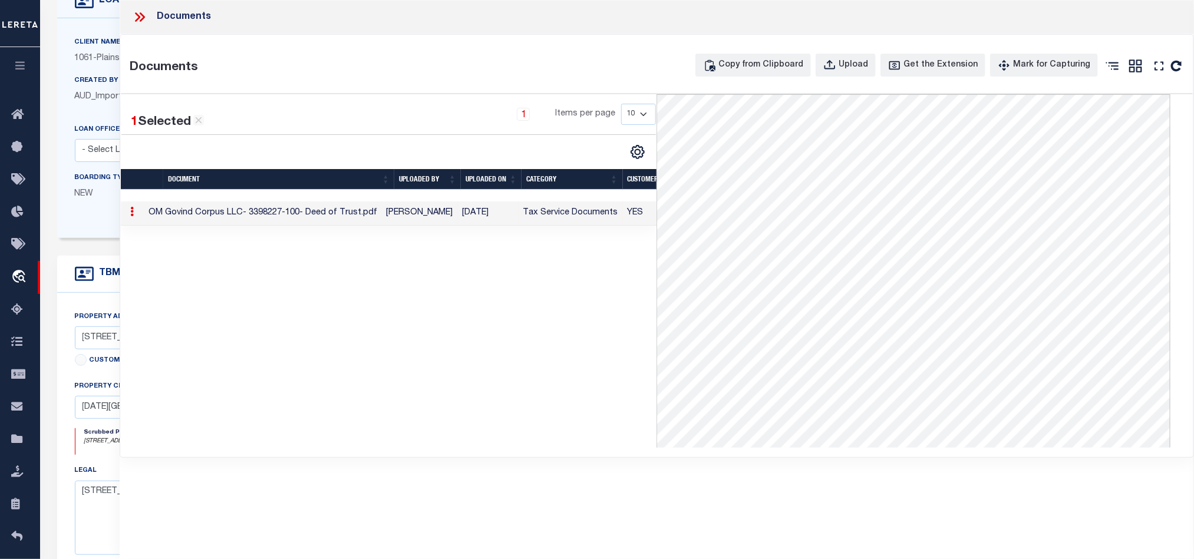
click at [140, 20] on icon at bounding box center [142, 16] width 5 height 9
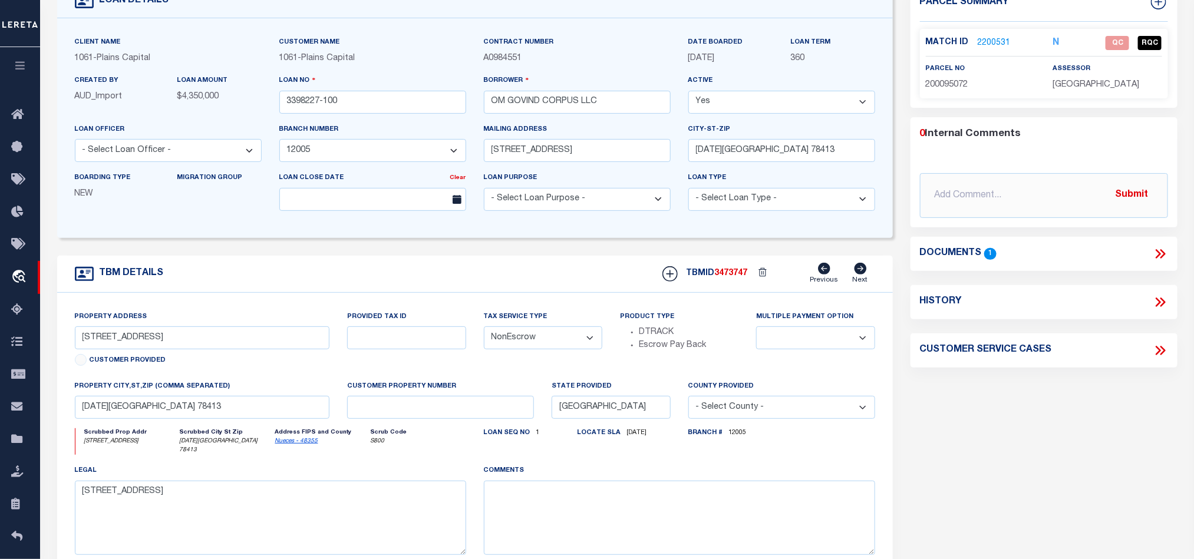
click at [999, 392] on div "Parcel Summary Match ID 2200531 N parcel no 200095072 assessor 0" at bounding box center [1044, 311] width 285 height 653
click at [1055, 378] on div "Parcel Summary Match ID 2200531 N parcel no 200095072 assessor 0" at bounding box center [1044, 311] width 285 height 653
click at [1022, 405] on div "Parcel Summary Match ID 2200531 N parcel no 200095072 assessor 0" at bounding box center [1044, 311] width 285 height 653
click at [1001, 39] on link "2200531" at bounding box center [994, 43] width 33 height 12
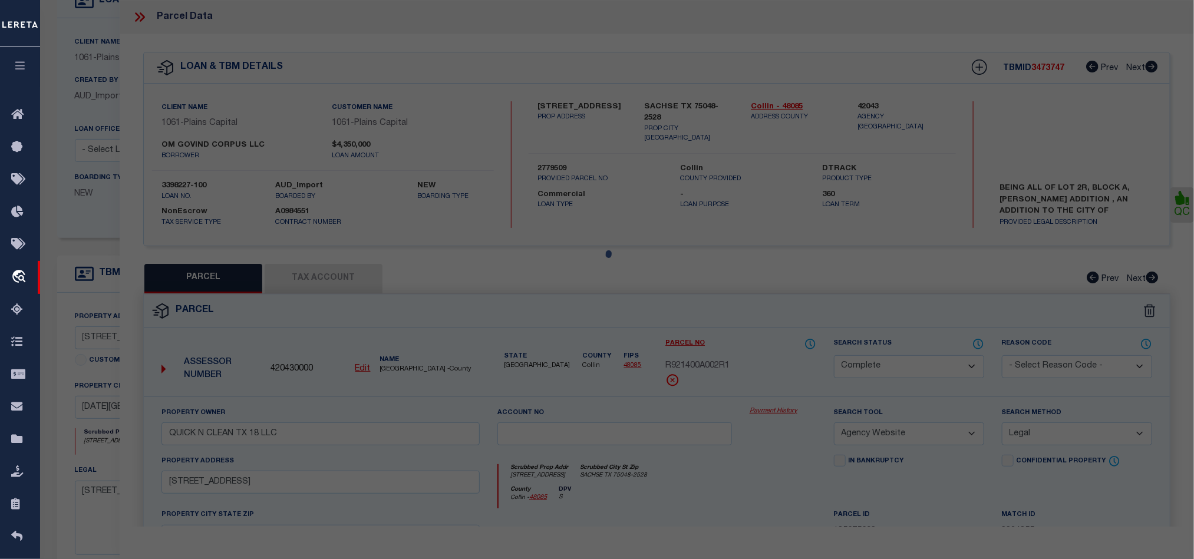
select select "AS"
select select
checkbox input "false"
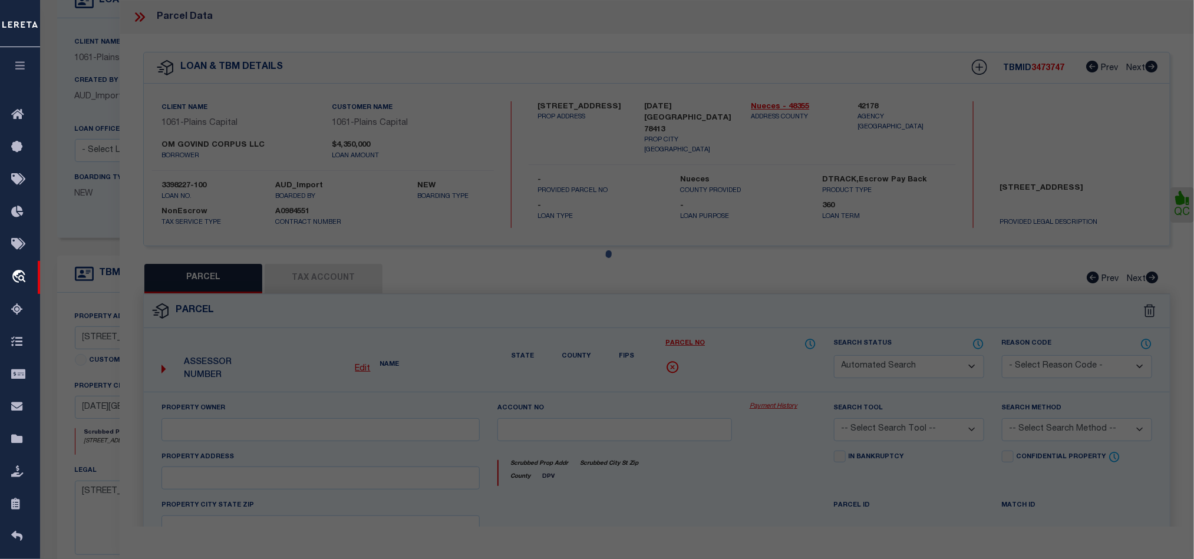
select select "QC"
type input "OM GOVIND CORPUS LLC"
select select "AGW"
select select "LEG"
type input "[STREET_ADDRESS]"
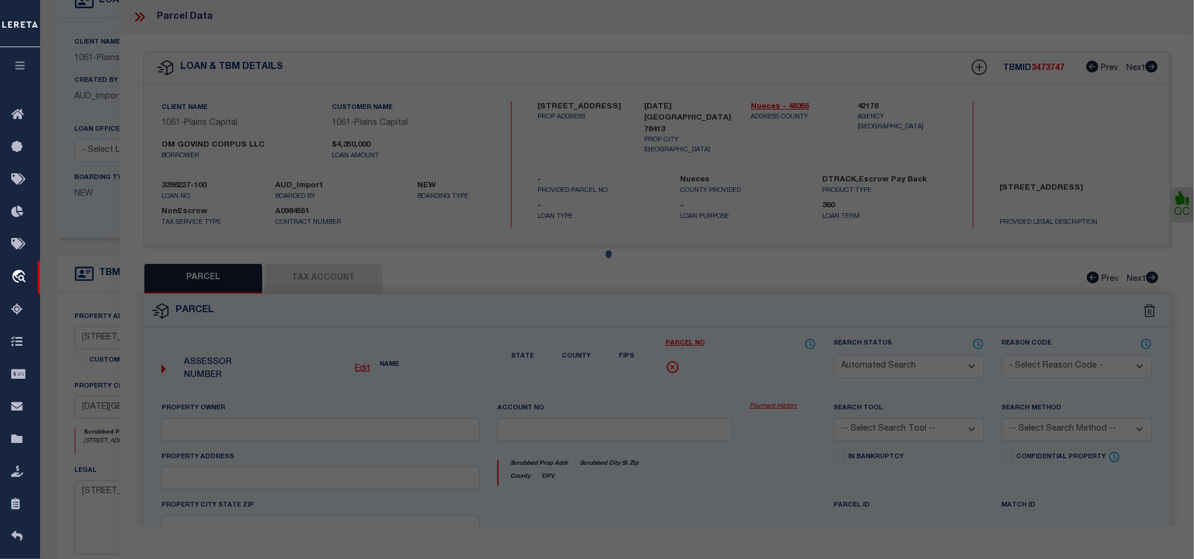
type input "[DATE][GEOGRAPHIC_DATA]"
type textarea "ESPLANADE UNIT 1 LT 8 BLK 2"
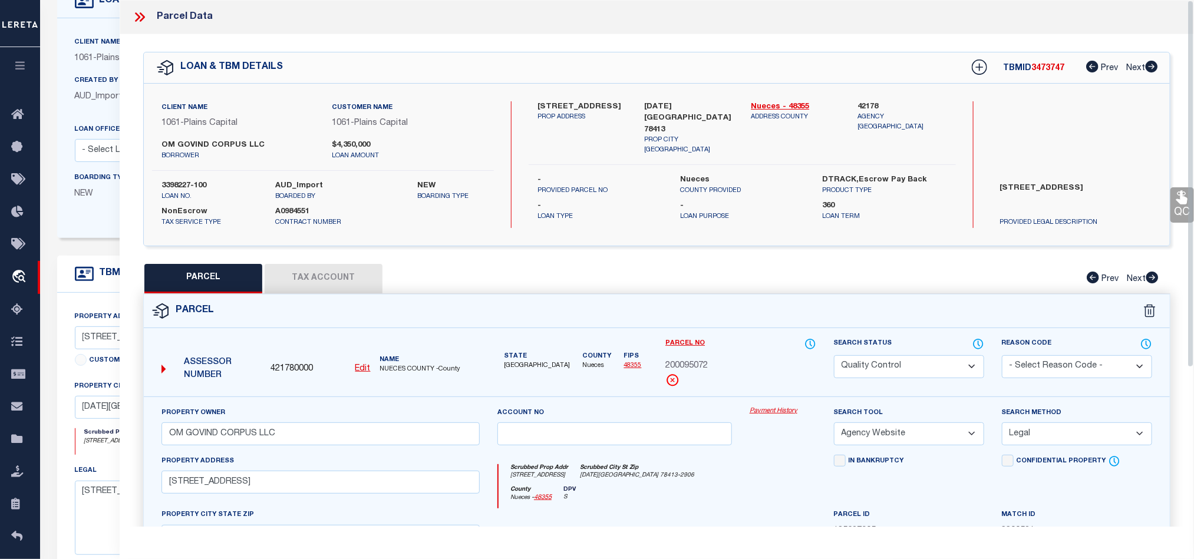
click at [711, 304] on div "Parcel" at bounding box center [657, 312] width 1026 height 34
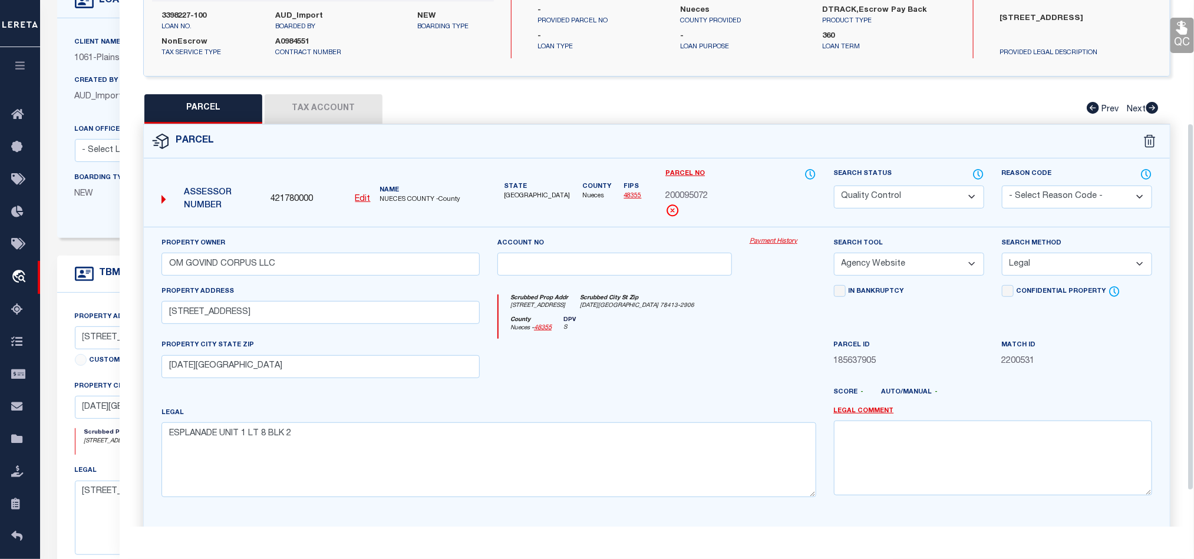
scroll to position [177, 0]
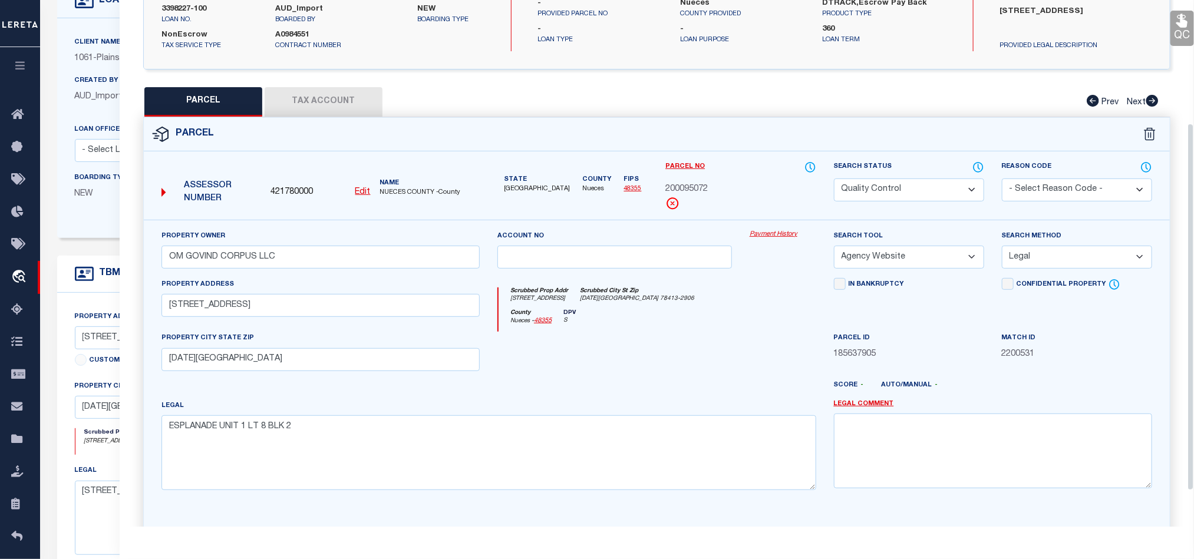
click at [669, 324] on div "County Nueces - 48355 DPV S" at bounding box center [656, 320] width 317 height 23
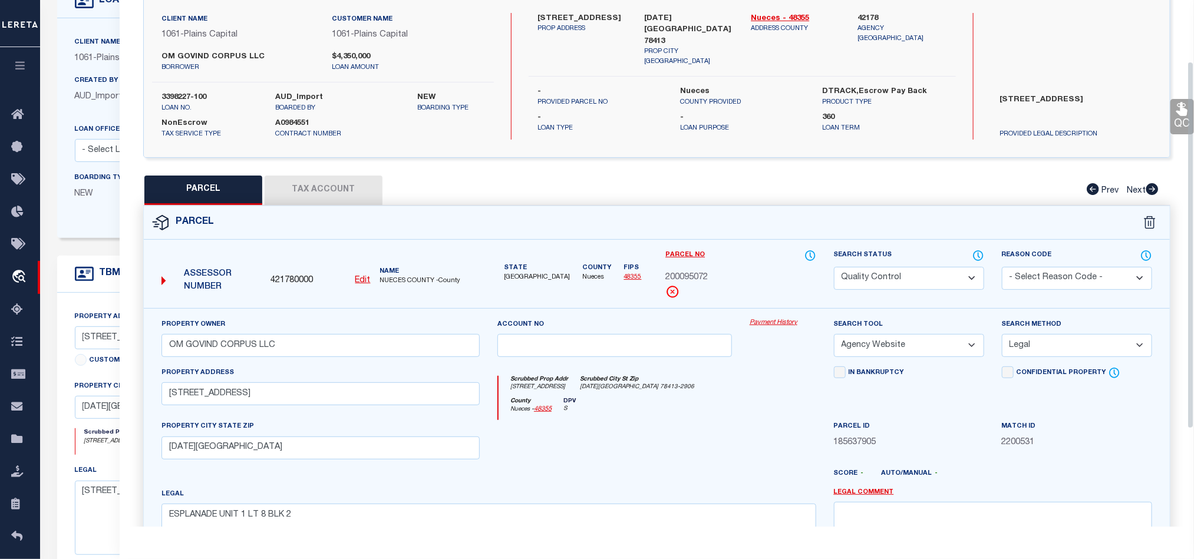
click at [724, 420] on div "County Nueces - 48355 DPV S" at bounding box center [656, 409] width 317 height 23
click at [708, 434] on div at bounding box center [614, 444] width 252 height 48
click at [304, 193] on button "Tax Account" at bounding box center [324, 190] width 118 height 29
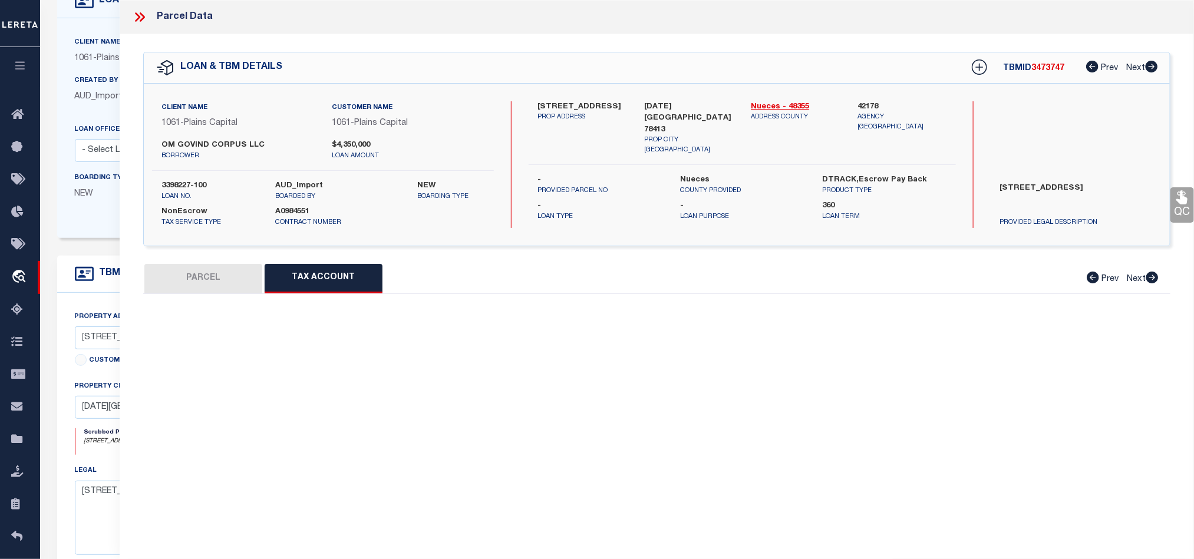
scroll to position [0, 0]
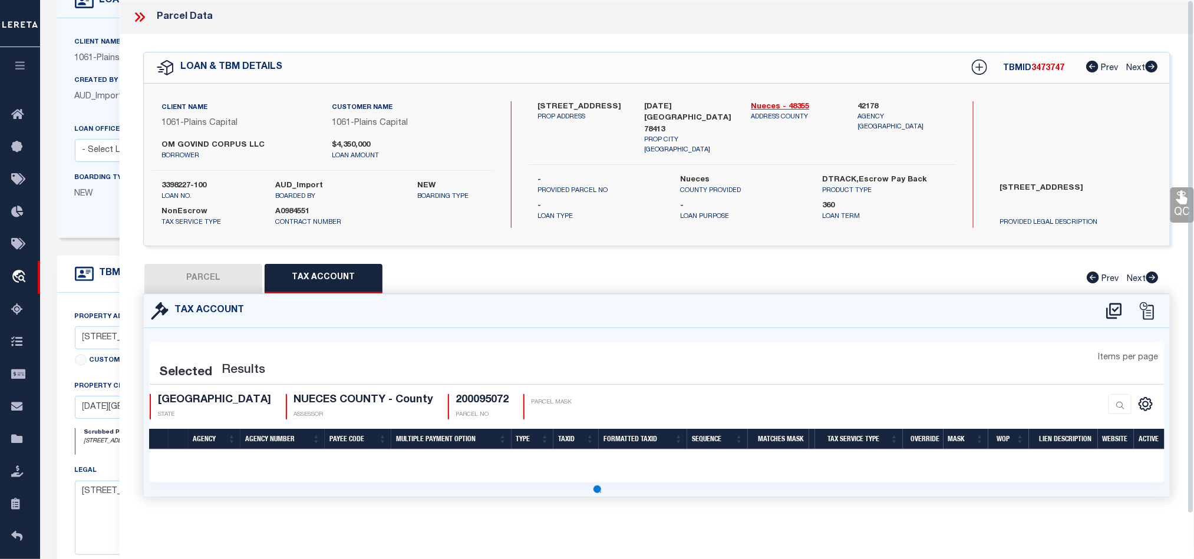
select select "100"
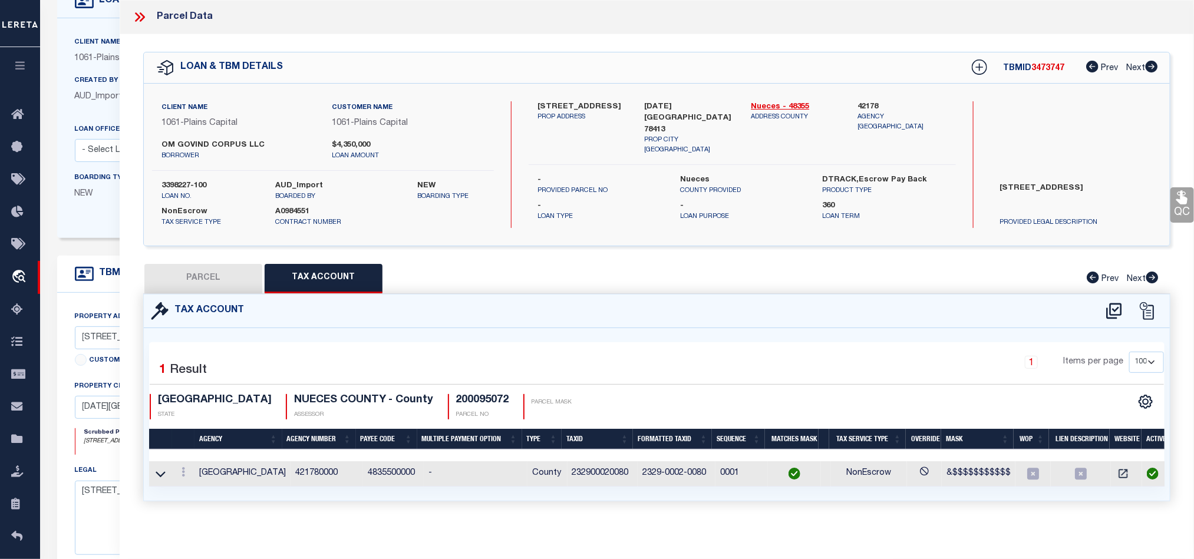
click at [203, 282] on button "PARCEL" at bounding box center [203, 278] width 118 height 29
select select "AS"
select select
checkbox input "false"
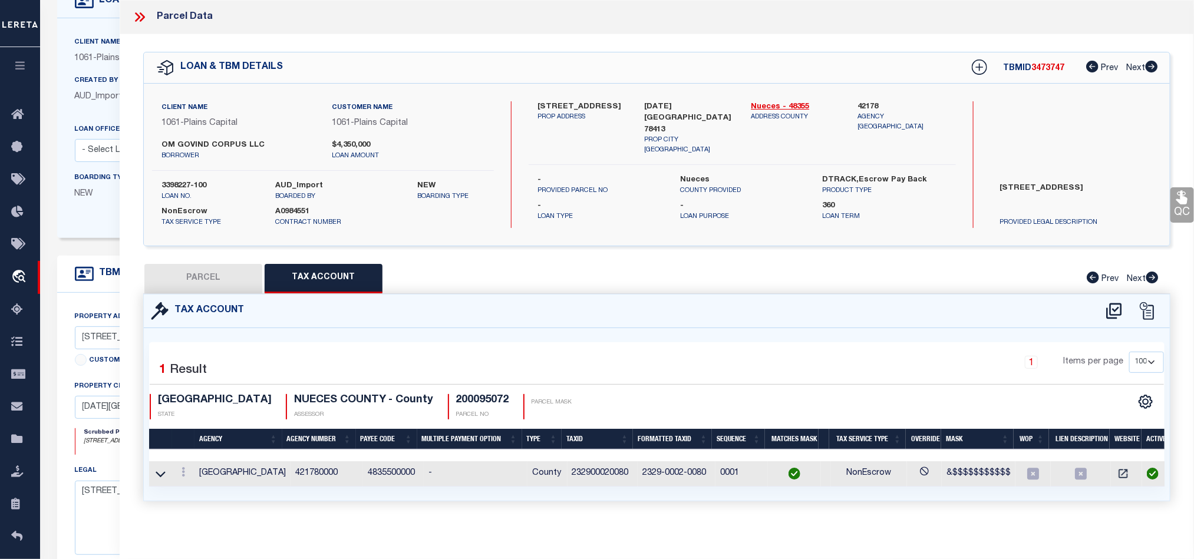
checkbox input "false"
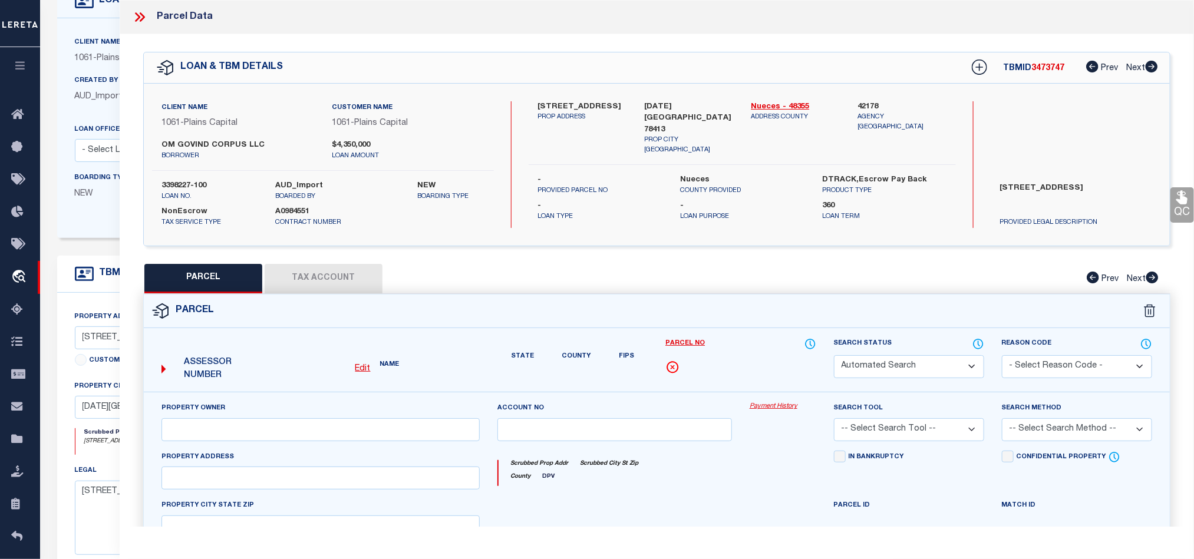
select select "QC"
type input "OM GOVIND CORPUS LLC"
select select "AGW"
select select "LEG"
type input "[STREET_ADDRESS]"
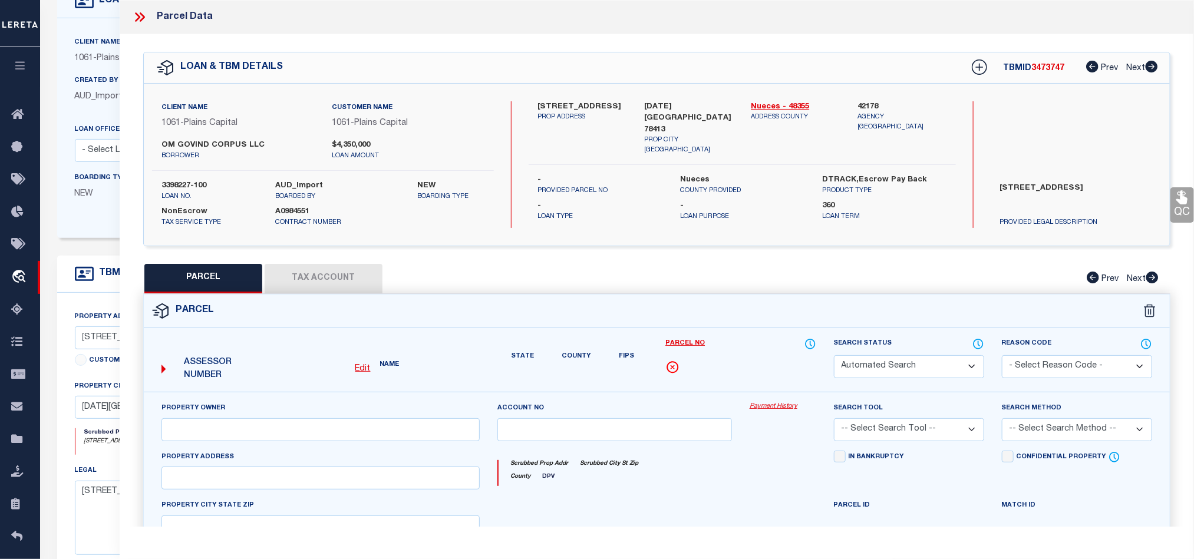
type input "[DATE][GEOGRAPHIC_DATA]"
type textarea "ESPLANADE UNIT 1 LT 8 BLK 2"
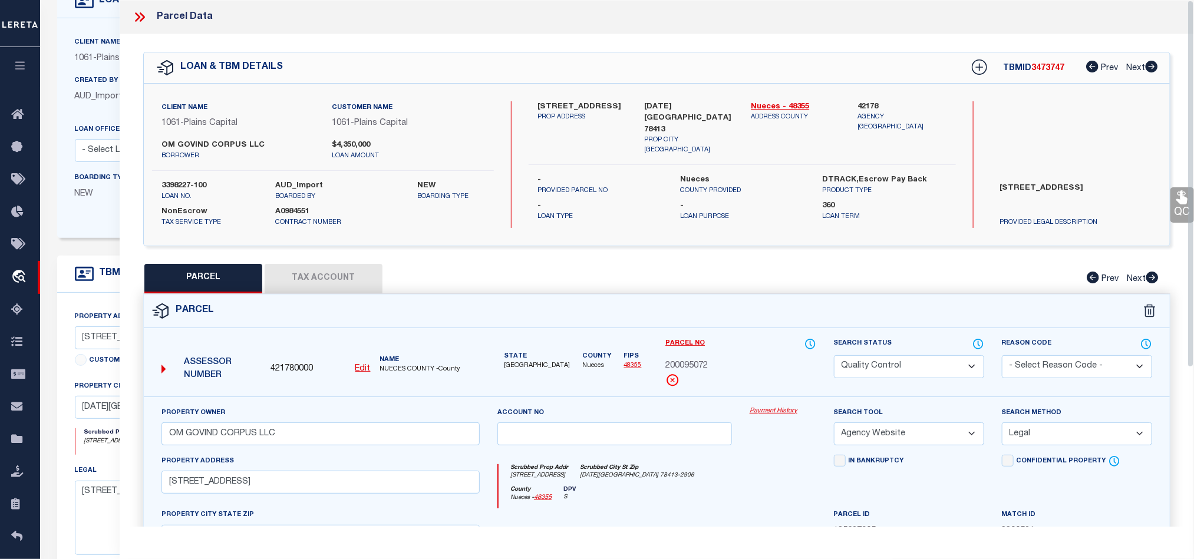
click at [902, 359] on select "Automated Search Bad Parcel Complete Duplicate Parcel High Dollar Reporting In …" at bounding box center [909, 366] width 150 height 23
select select "CP"
drag, startPoint x: 695, startPoint y: 485, endPoint x: 1061, endPoint y: 322, distance: 400.7
click at [695, 485] on div "Scrubbed Prop Addr 6218 S STAPLES ST Scrubbed City St Zip CORPUS CHRISTI TX 784…" at bounding box center [656, 475] width 317 height 22
click at [1174, 202] on icon at bounding box center [1181, 197] width 15 height 15
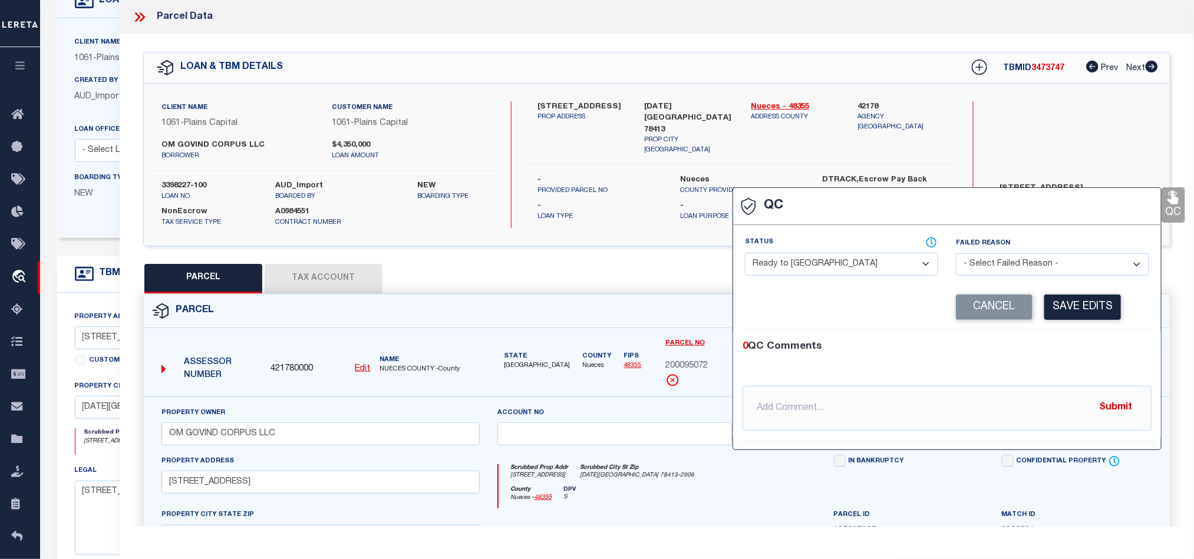
drag, startPoint x: 831, startPoint y: 265, endPoint x: 853, endPoint y: 273, distance: 22.6
click at [831, 265] on select "- Select Status - Ready to QC Correct Incorrect" at bounding box center [841, 264] width 193 height 23
select select "COR"
drag, startPoint x: 1059, startPoint y: 348, endPoint x: 1068, endPoint y: 335, distance: 16.5
click at [1059, 348] on div "0 QC Comments" at bounding box center [944, 346] width 404 height 15
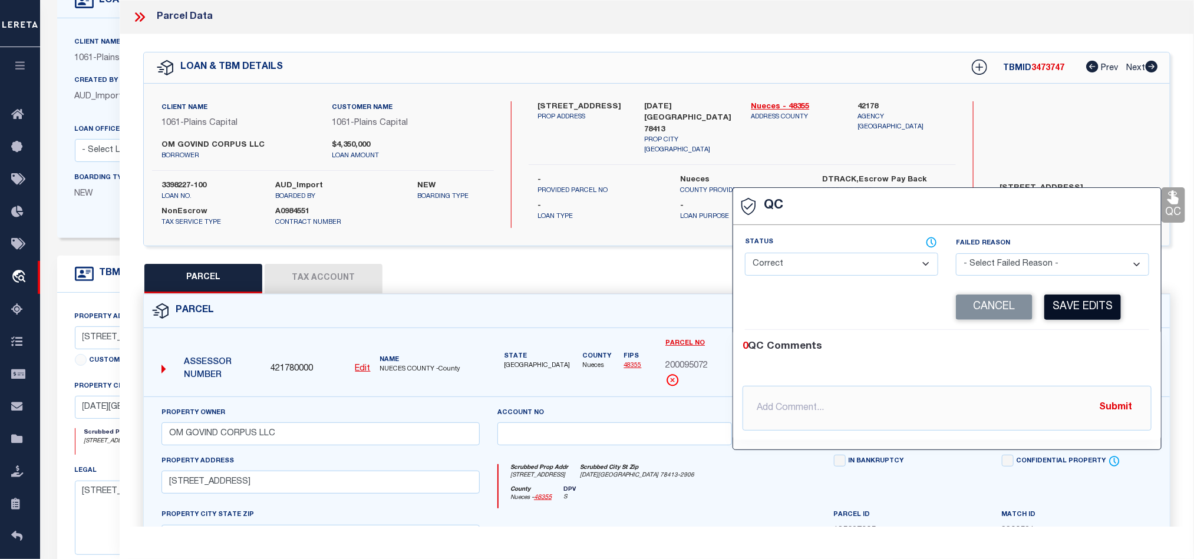
click at [1089, 308] on button "Save Edits" at bounding box center [1082, 307] width 77 height 25
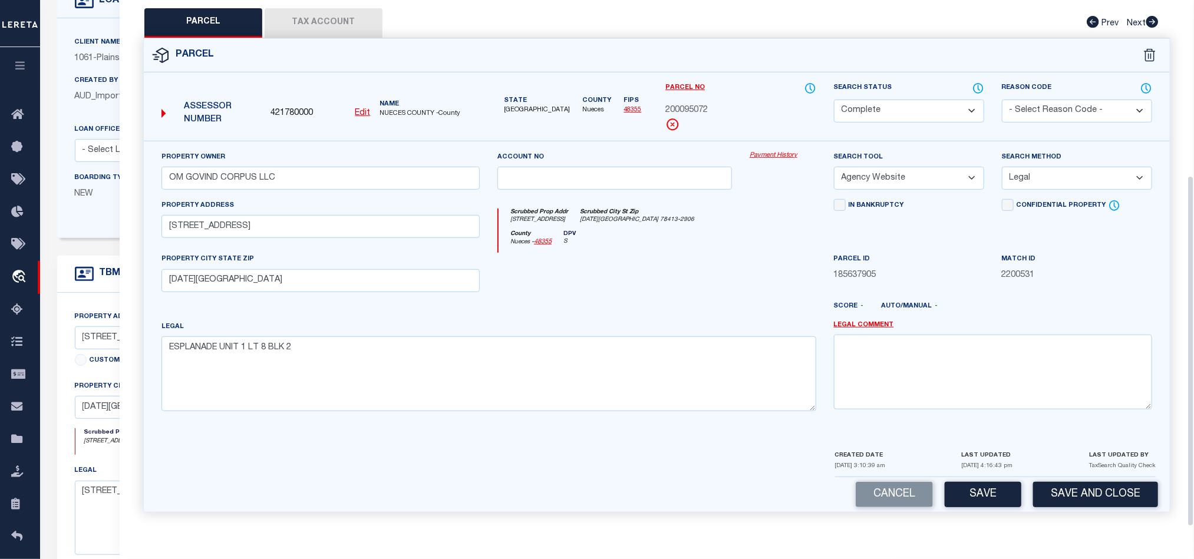
scroll to position [263, 0]
click at [1111, 497] on button "Save and Close" at bounding box center [1095, 494] width 125 height 25
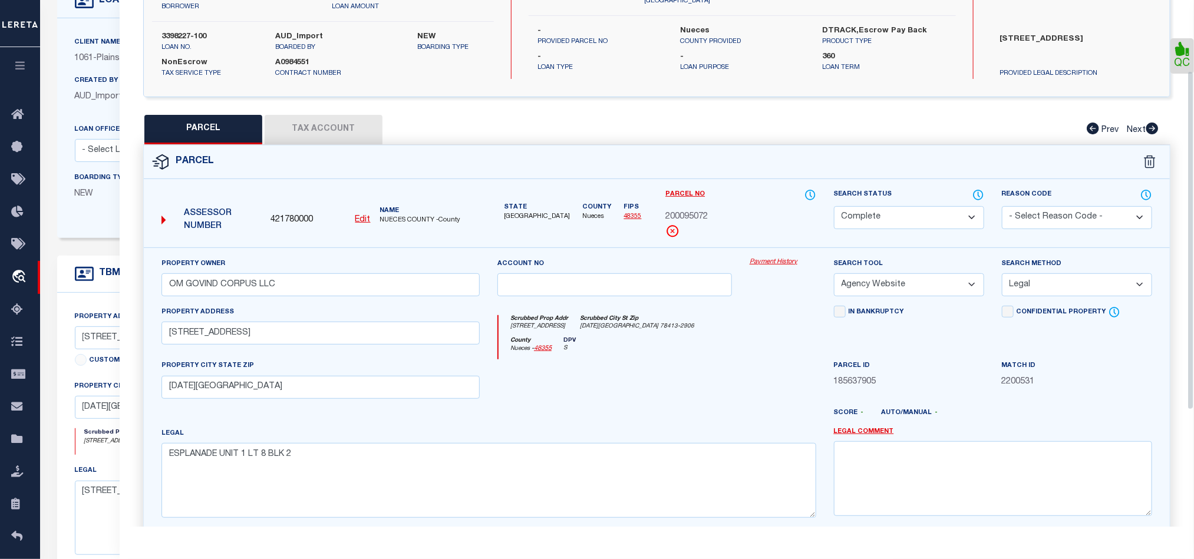
scroll to position [0, 0]
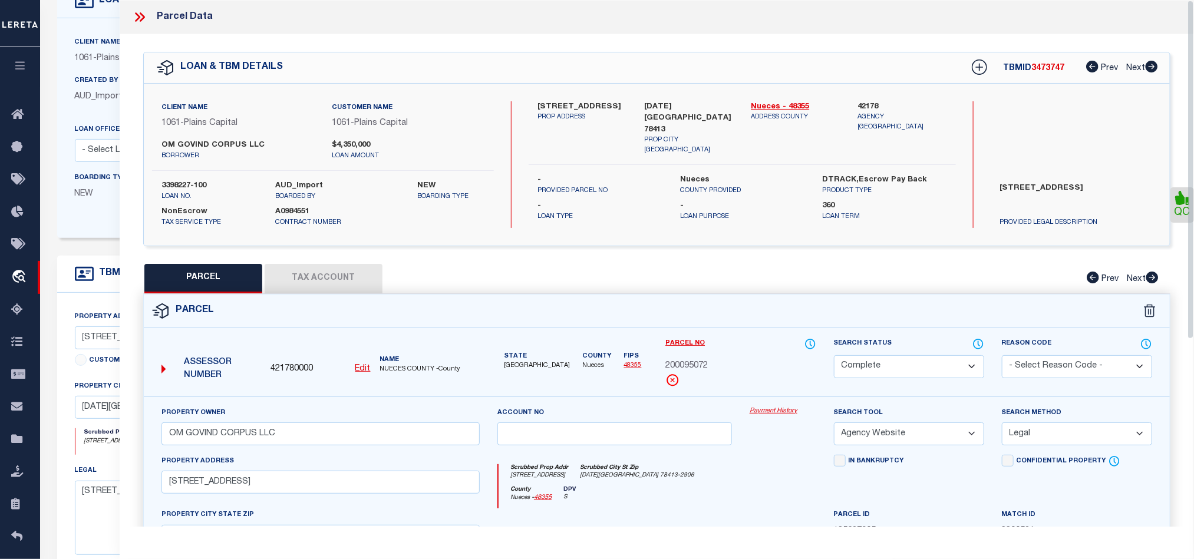
click at [134, 18] on icon at bounding box center [139, 16] width 15 height 15
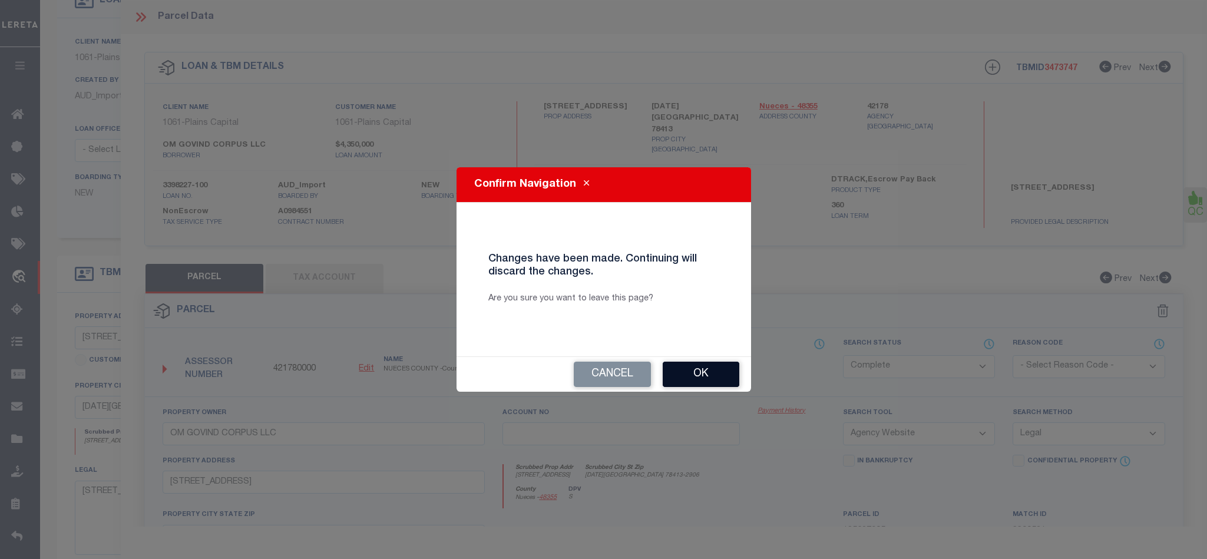
click at [709, 375] on button "Ok" at bounding box center [701, 374] width 77 height 25
select select "QC"
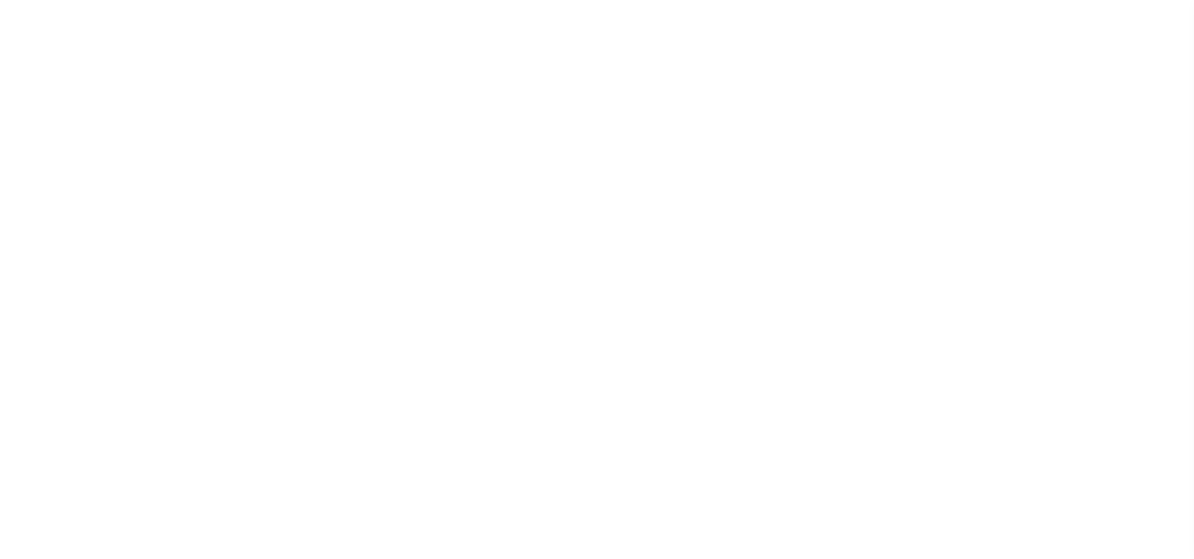
select select "NonEscrow"
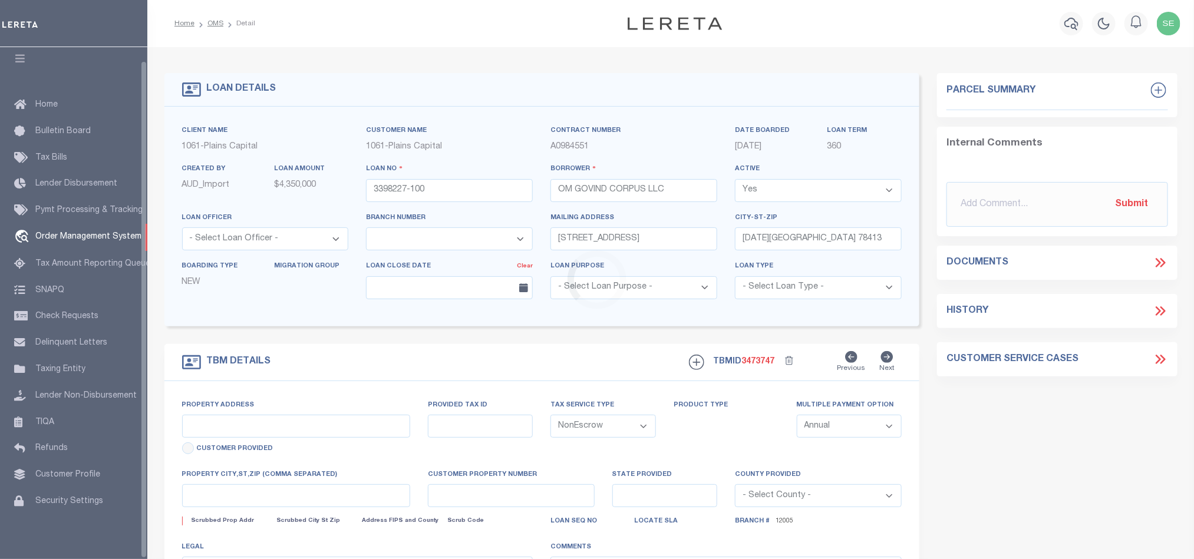
select select "1438"
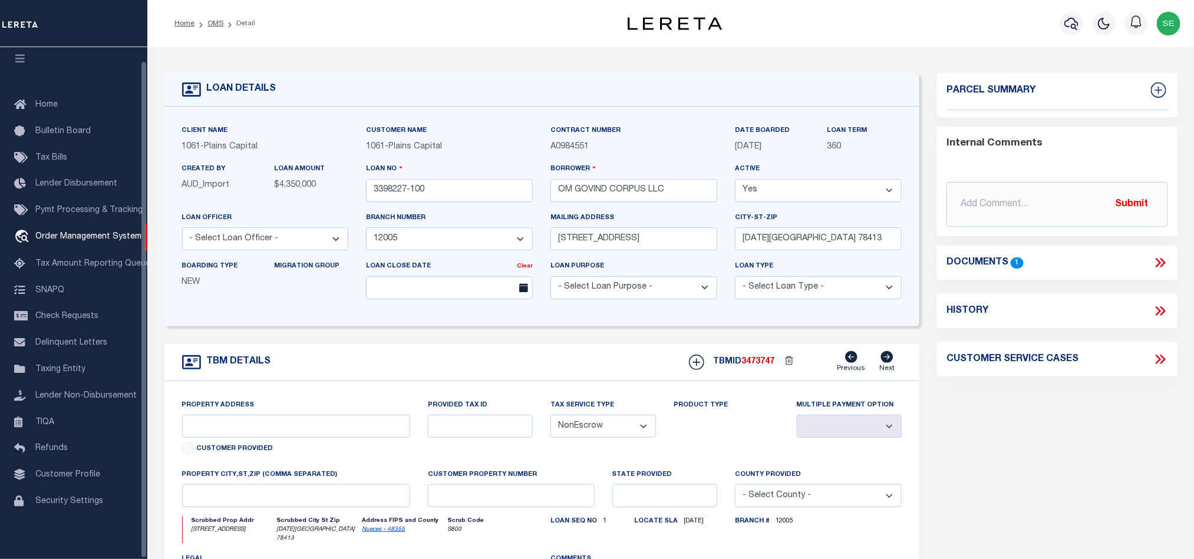
type input "[STREET_ADDRESS]"
select select
type input "[DATE][GEOGRAPHIC_DATA] 78413"
type input "[GEOGRAPHIC_DATA]"
select select
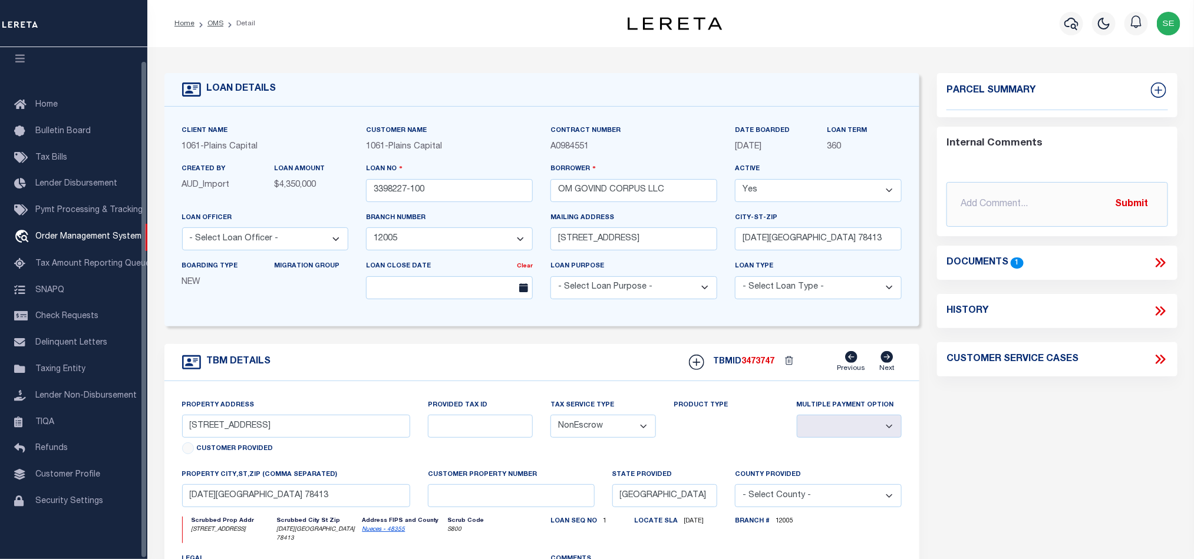
type textarea "[STREET_ADDRESS]"
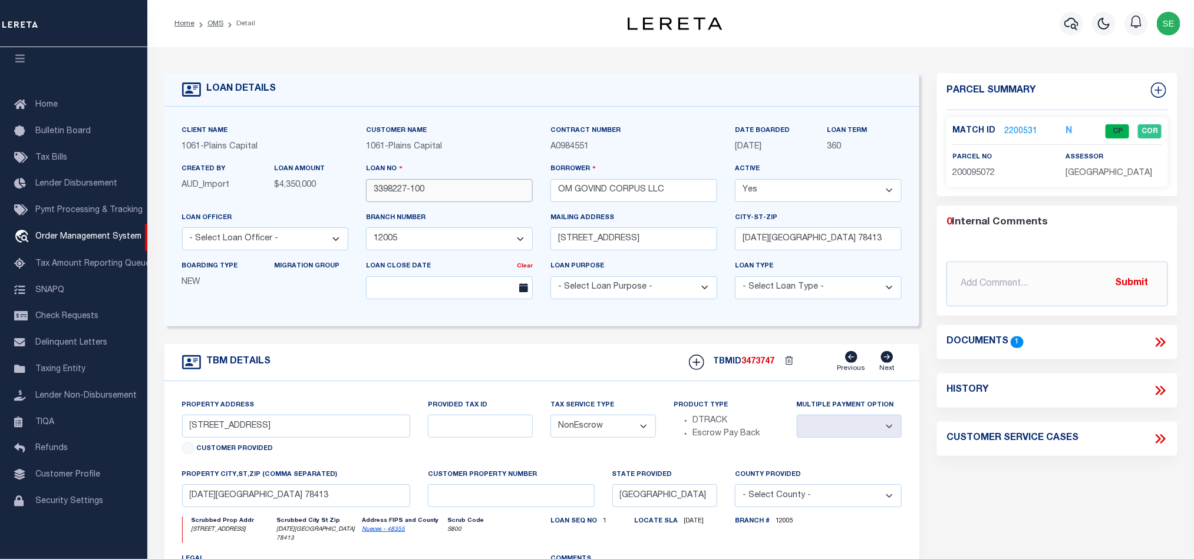
click at [451, 192] on input "3398227-100" at bounding box center [449, 190] width 167 height 23
click at [453, 193] on input "3398227-100" at bounding box center [449, 190] width 167 height 23
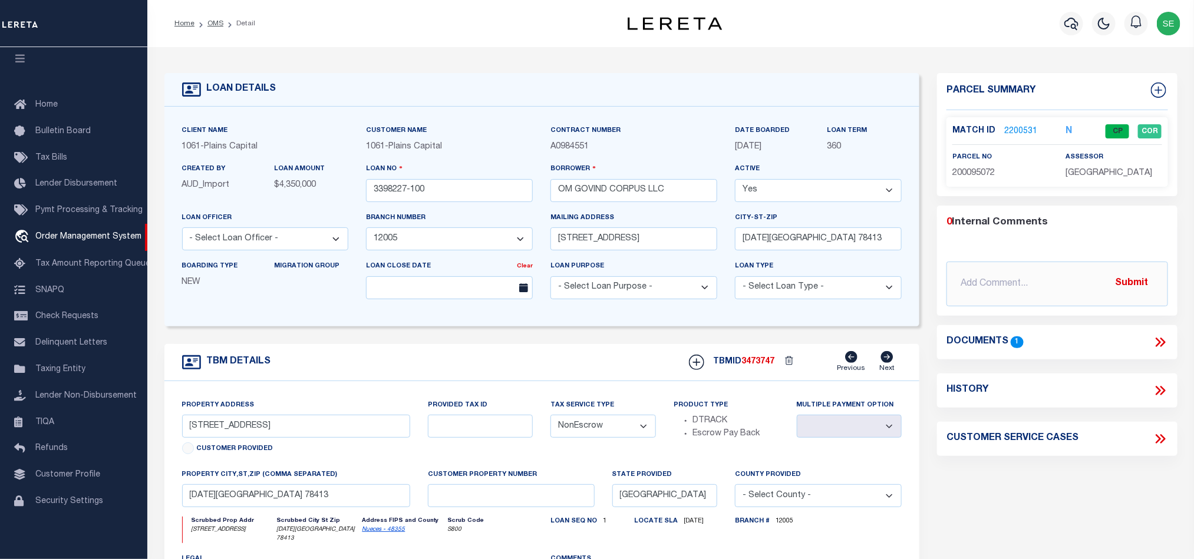
click at [750, 364] on span "3473747" at bounding box center [757, 362] width 33 height 8
copy span "3473747"
click at [1104, 163] on div "assessor NUECES COUNTY" at bounding box center [1114, 165] width 96 height 29
click at [1107, 170] on span "[GEOGRAPHIC_DATA]" at bounding box center [1109, 173] width 87 height 8
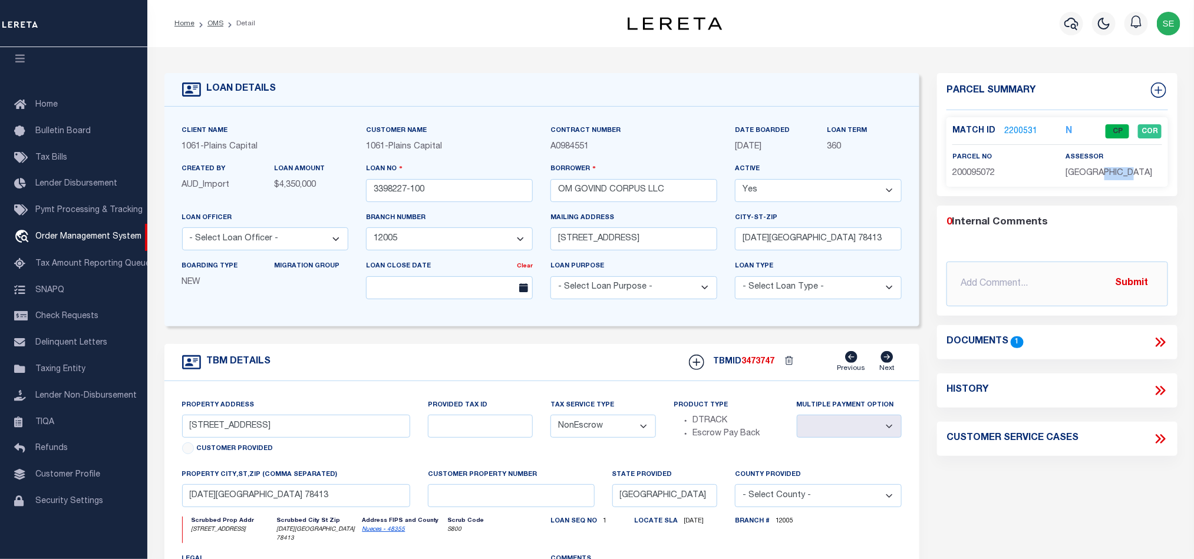
click at [1107, 170] on span "[GEOGRAPHIC_DATA]" at bounding box center [1109, 173] width 87 height 8
copy div "[GEOGRAPHIC_DATA]"
click at [969, 172] on span "200095072" at bounding box center [973, 173] width 42 height 8
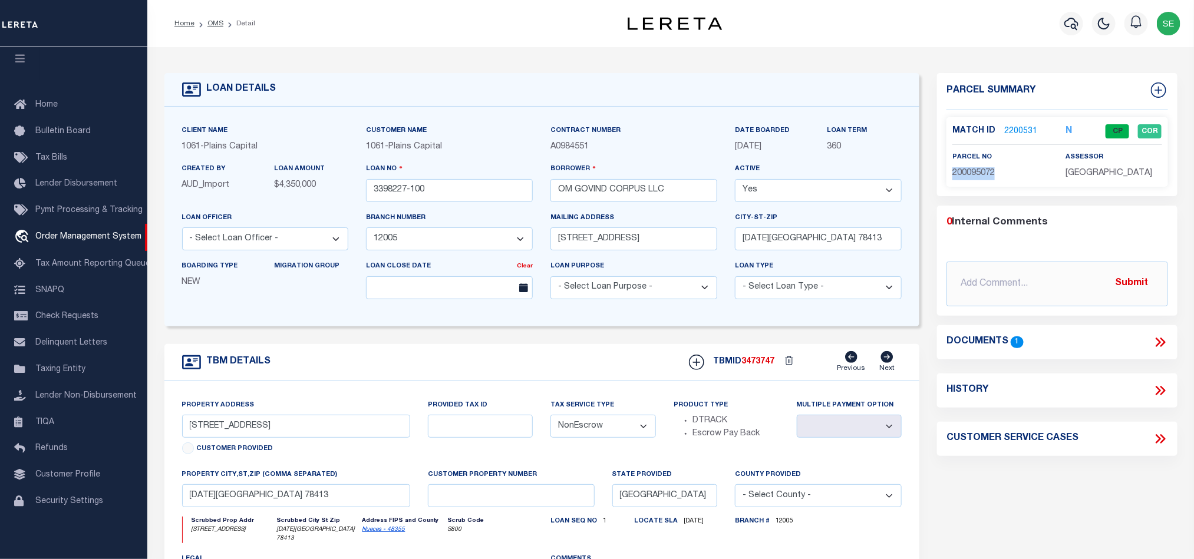
copy span "200095072"
click at [1020, 126] on link "2200531" at bounding box center [1020, 132] width 33 height 12
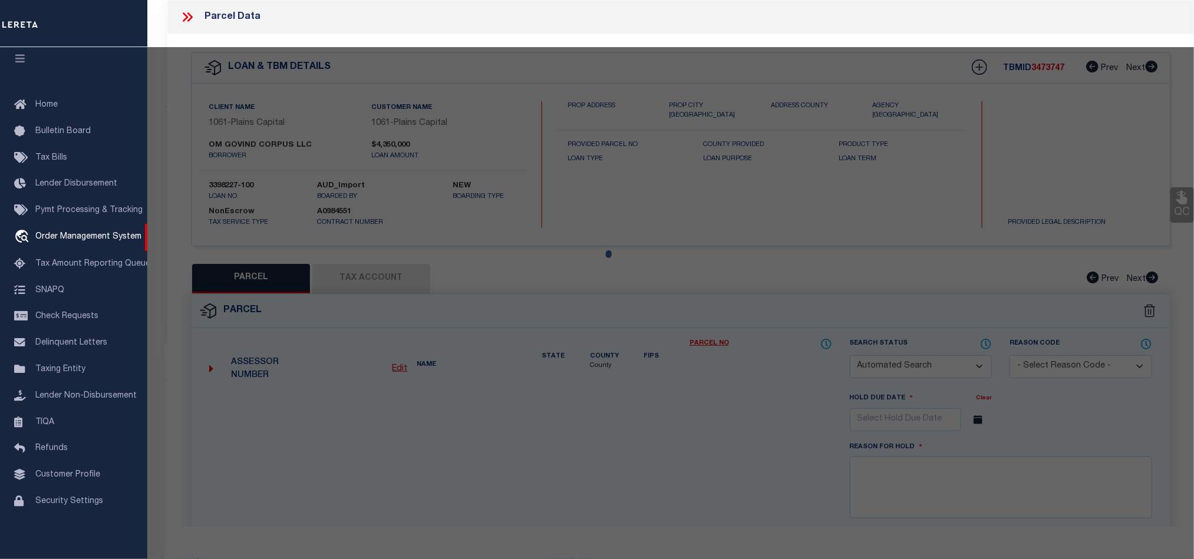
checkbox input "false"
select select "CP"
type input "OM GOVIND CORPUS LLC"
select select "AGW"
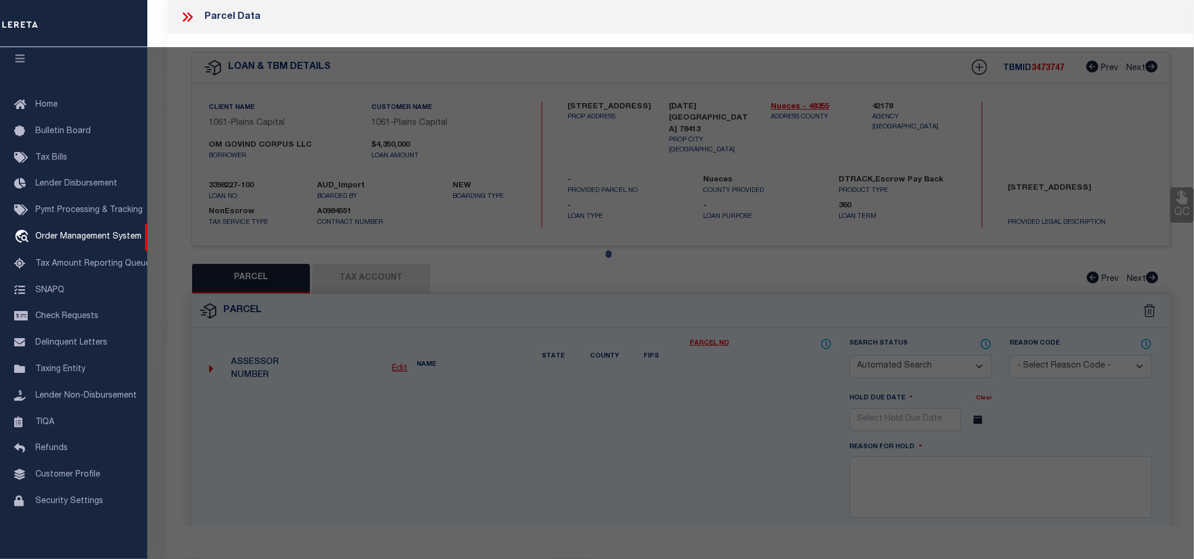
select select "LEG"
type input "[STREET_ADDRESS]"
type input "[DATE][GEOGRAPHIC_DATA]"
type textarea "ESPLANADE UNIT 1 LT 8 BLK 2"
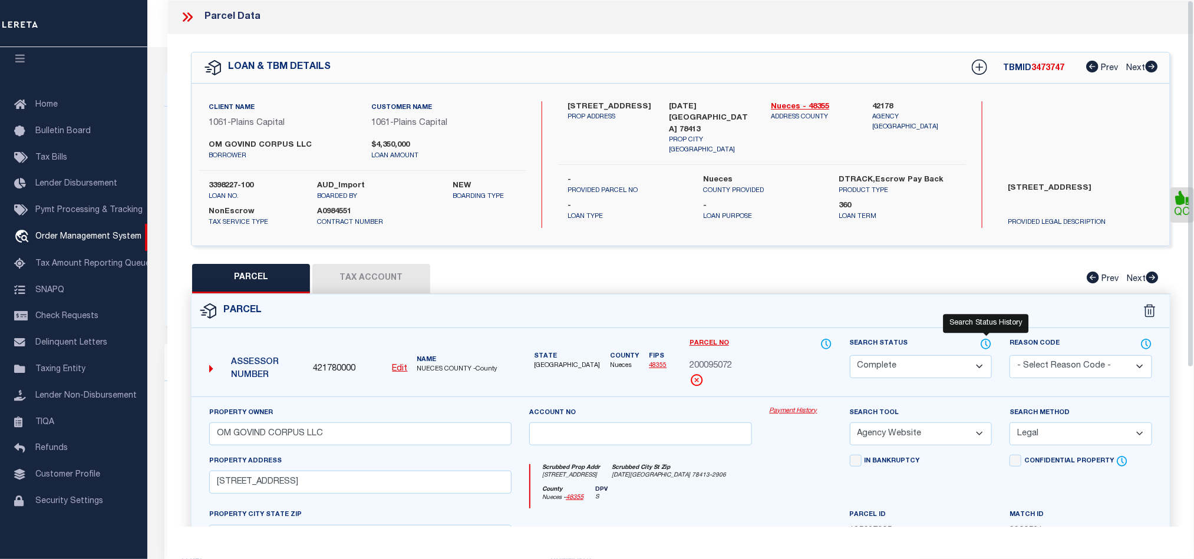
click at [983, 344] on icon at bounding box center [986, 344] width 12 height 13
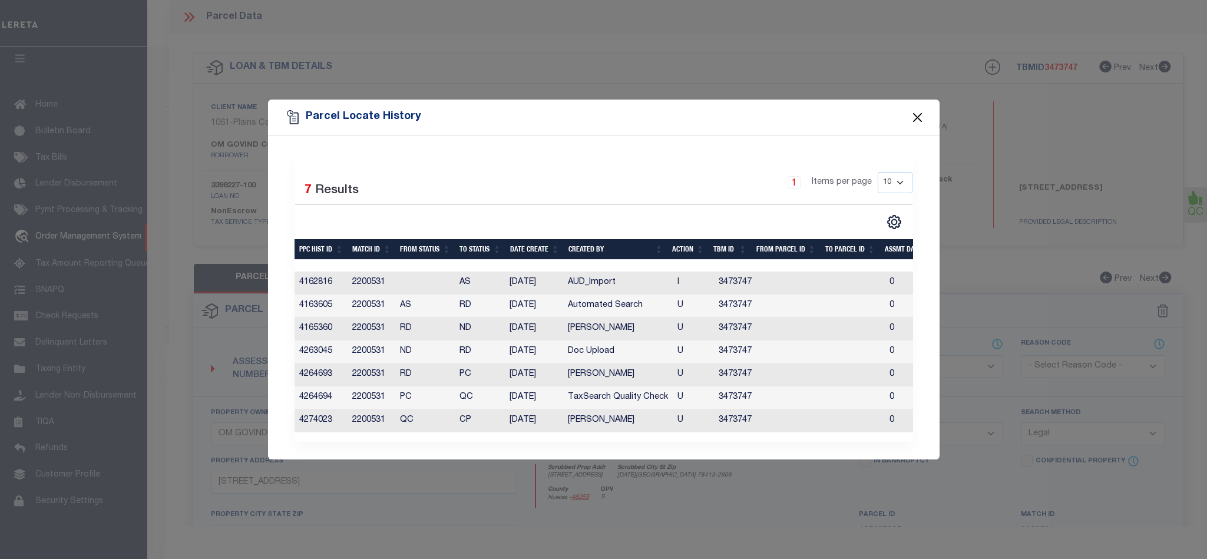
click at [923, 115] on button "Close" at bounding box center [917, 117] width 15 height 15
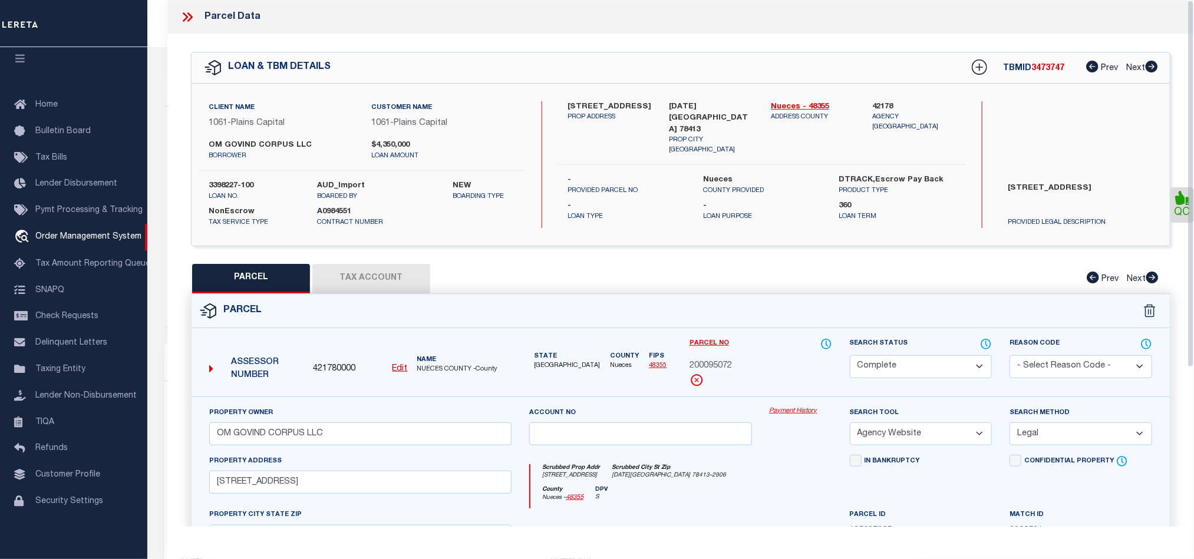
click at [184, 16] on icon at bounding box center [187, 16] width 15 height 15
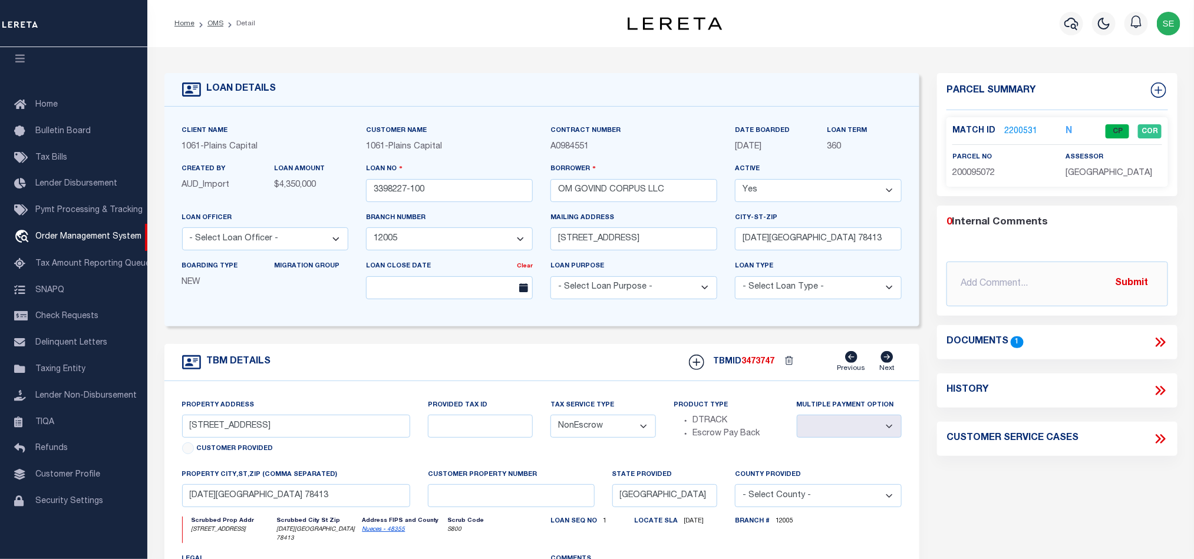
click at [547, 368] on div "TBM DETAILS TBMID 3473747 Previous Next" at bounding box center [541, 362] width 755 height 37
click at [212, 20] on link "OMS" at bounding box center [215, 23] width 16 height 7
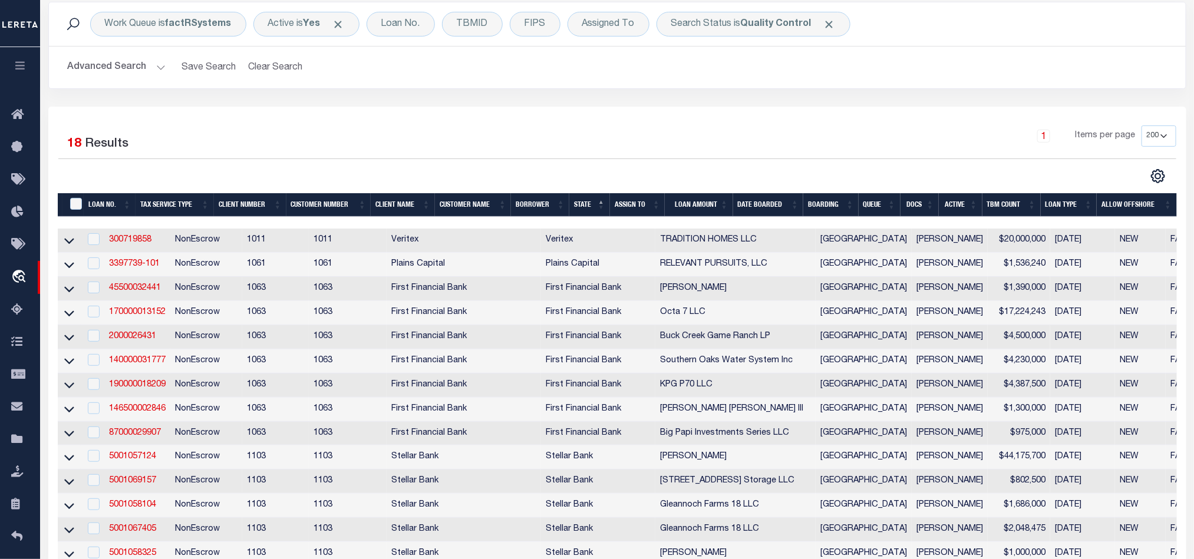
scroll to position [88, 0]
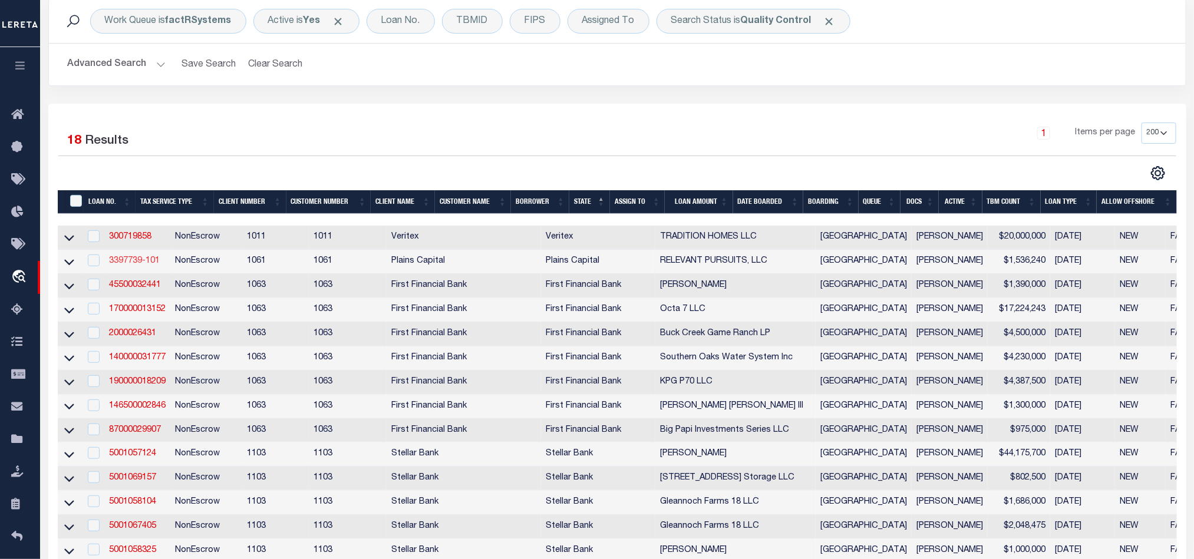
click at [127, 265] on link "3397739-101" at bounding box center [134, 261] width 51 height 8
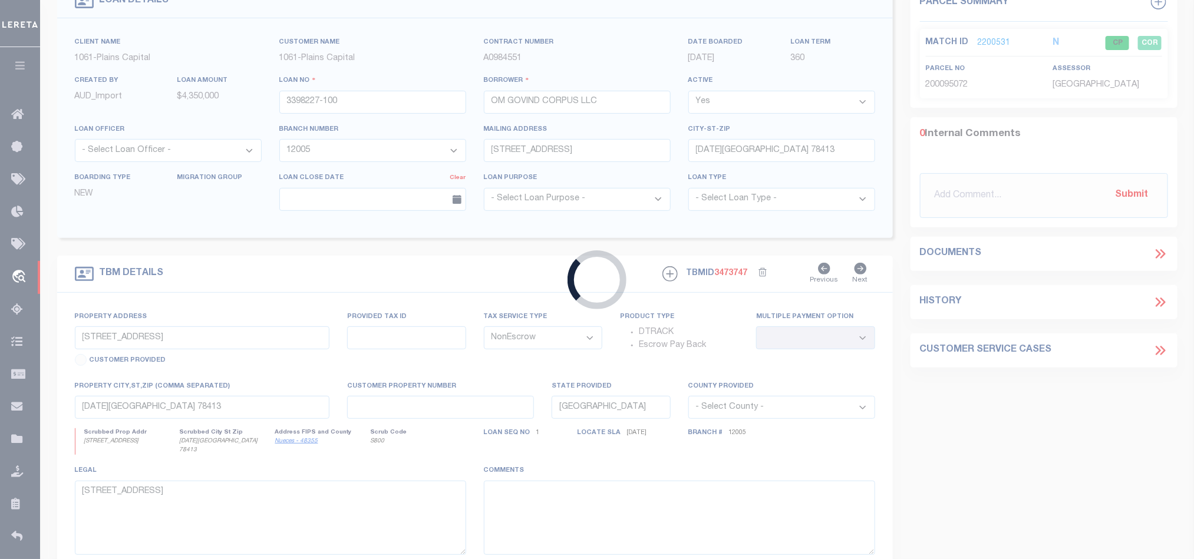
type input "3397739-101"
type input "RELEVANT PURSUITS, LLC"
select select "1463"
type input "[STREET_ADDRESS][PERSON_NAME]"
type input "[PERSON_NAME][GEOGRAPHIC_DATA]"
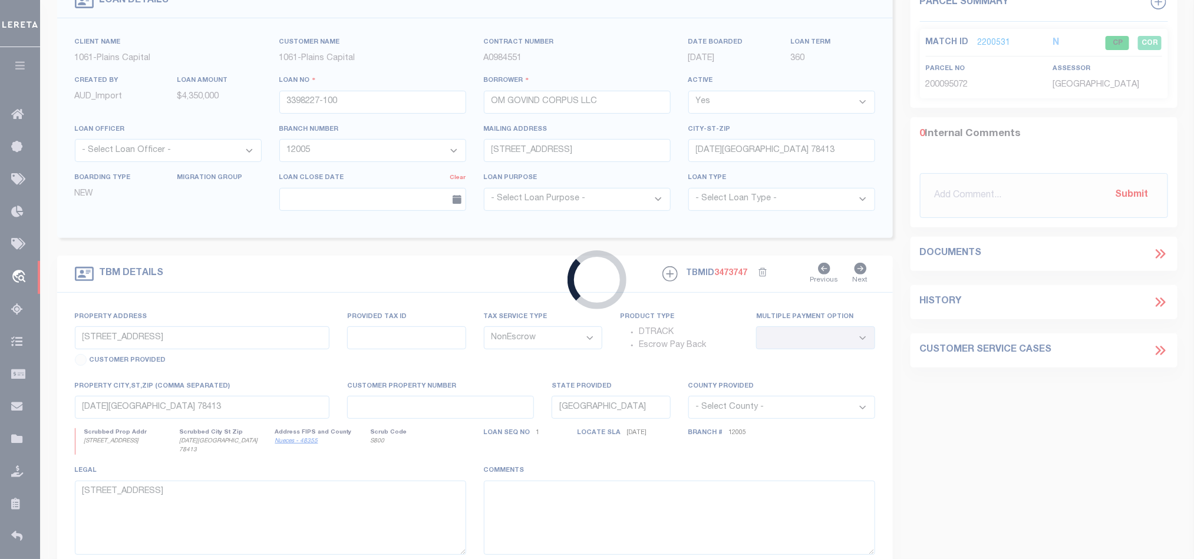
select select "700"
type input "[STREET_ADDRESS][PERSON_NAME]"
select select
type input "[GEOGRAPHIC_DATA]"
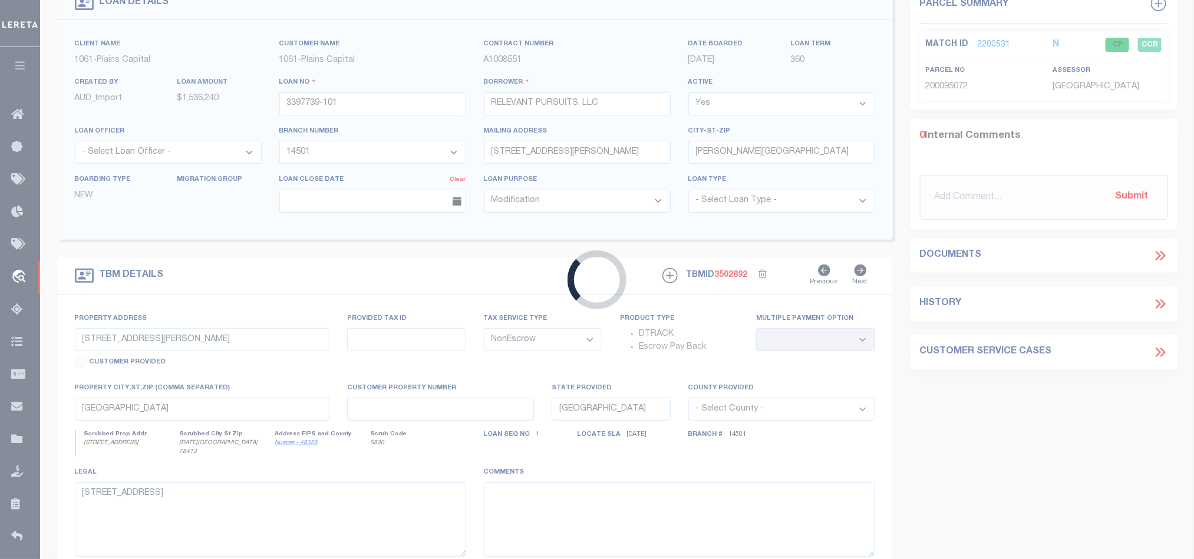
select select
type textarea "[PERSON_NAME] & [PERSON_NAME] SURV ABST 955, [PERSON_NAME] R CO TX"
select select "1463"
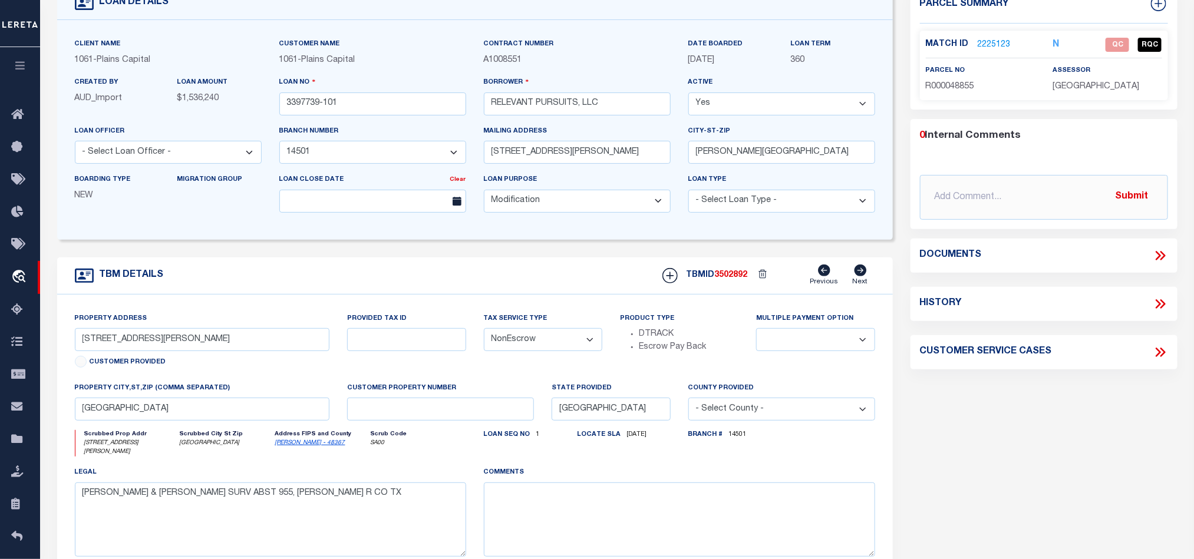
scroll to position [0, 0]
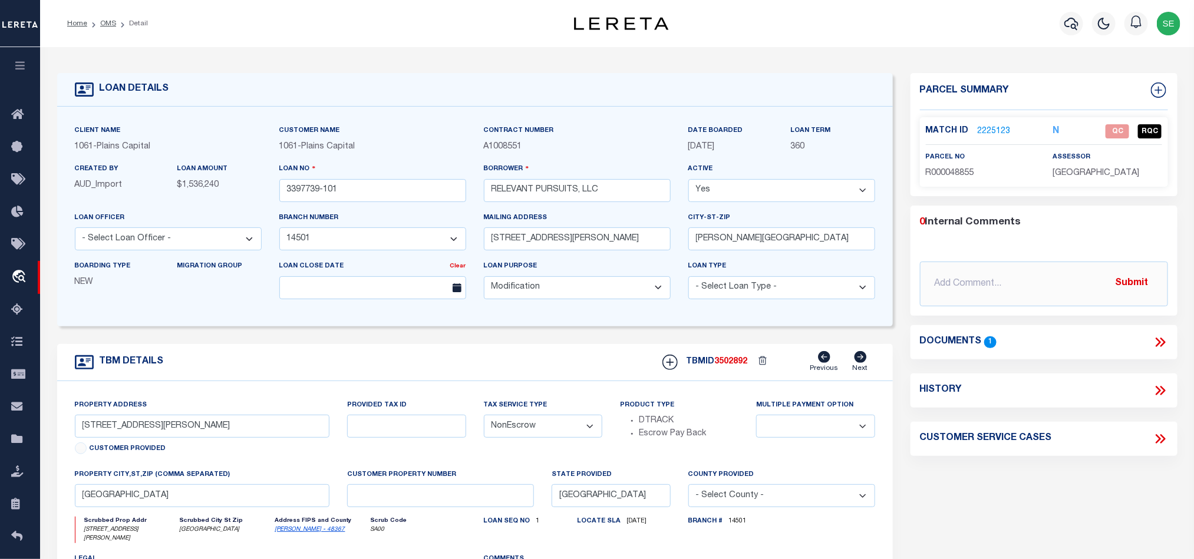
click at [955, 173] on span "R000048855" at bounding box center [950, 173] width 48 height 8
copy span "R000048855"
drag, startPoint x: 1017, startPoint y: 455, endPoint x: 1046, endPoint y: 450, distance: 29.9
click at [1017, 455] on div "Customer Service Cases" at bounding box center [1043, 439] width 267 height 34
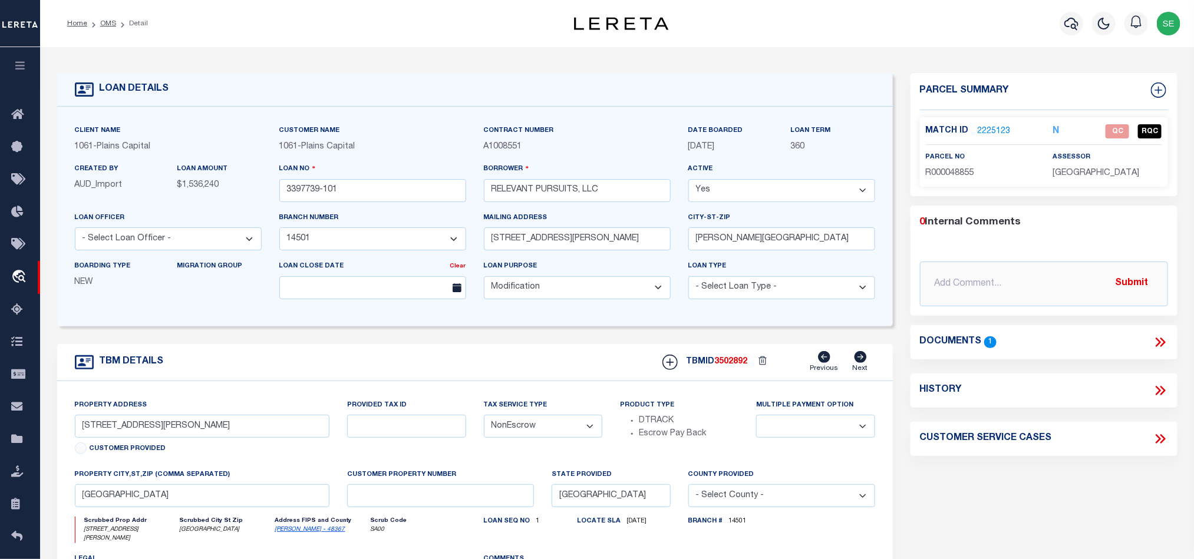
click at [1157, 351] on div "Documents 1" at bounding box center [1043, 342] width 267 height 34
click at [1158, 343] on icon at bounding box center [1160, 342] width 15 height 15
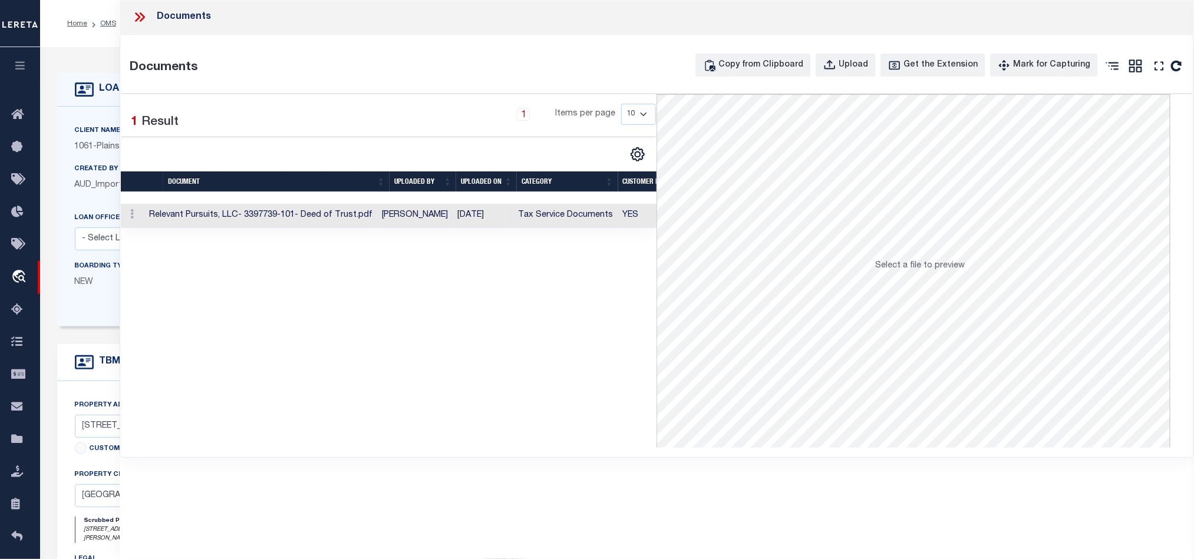
click at [471, 217] on td "[DATE]" at bounding box center [483, 216] width 61 height 24
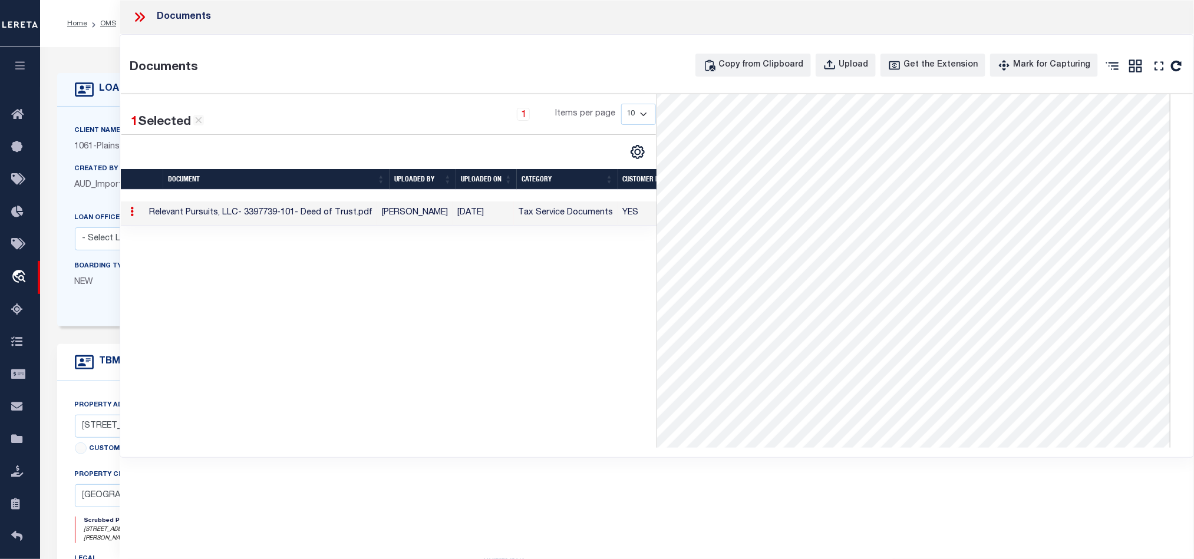
scroll to position [4, 0]
click at [144, 14] on icon at bounding box center [139, 16] width 15 height 15
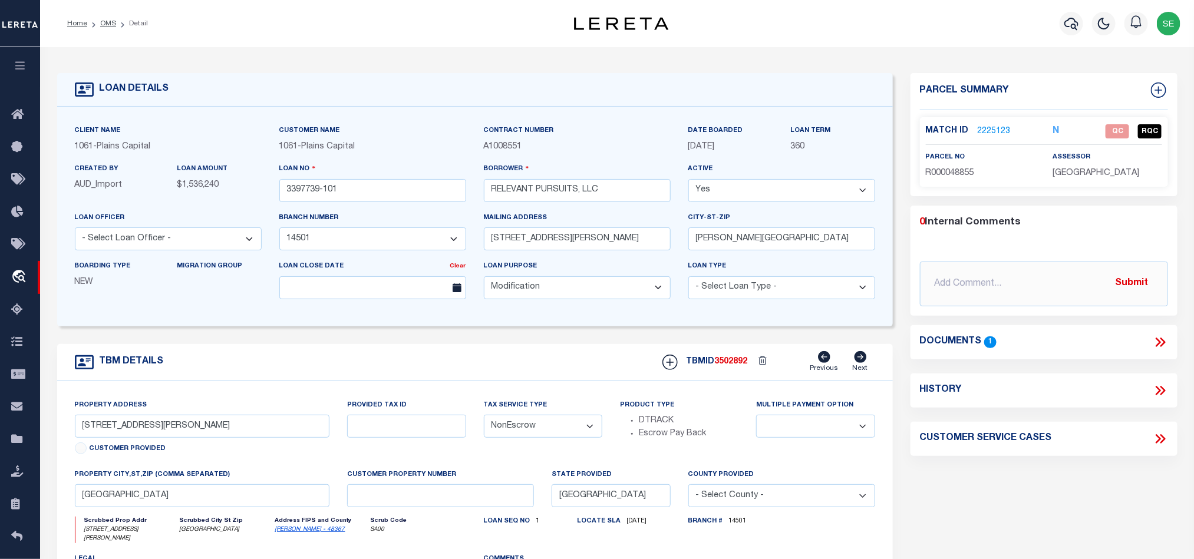
click at [467, 366] on div "TBM DETAILS TBMID 3502892 Previous Next" at bounding box center [475, 362] width 836 height 37
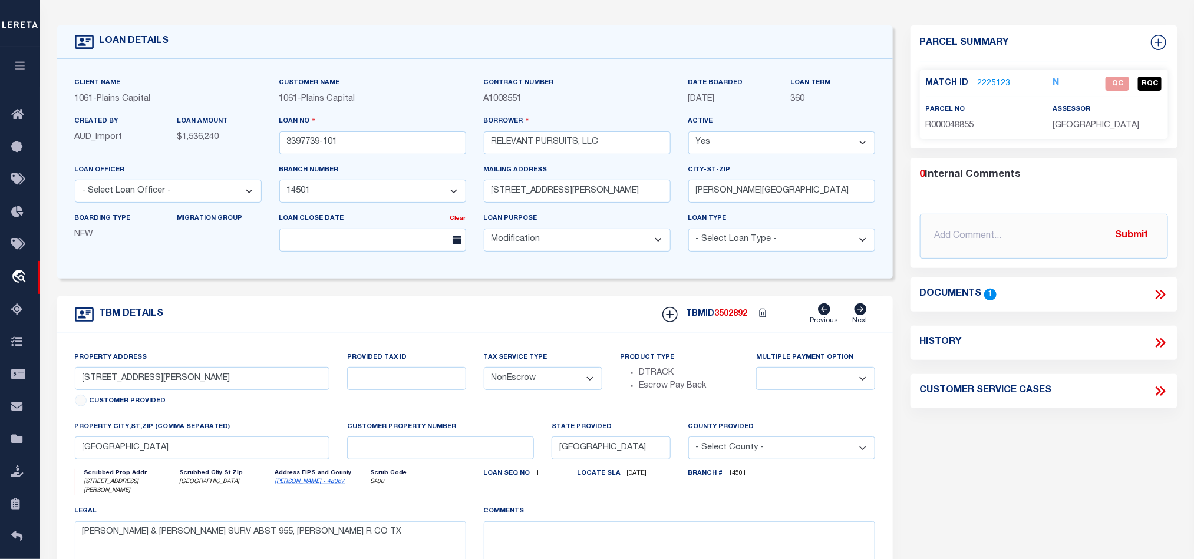
scroll to position [88, 0]
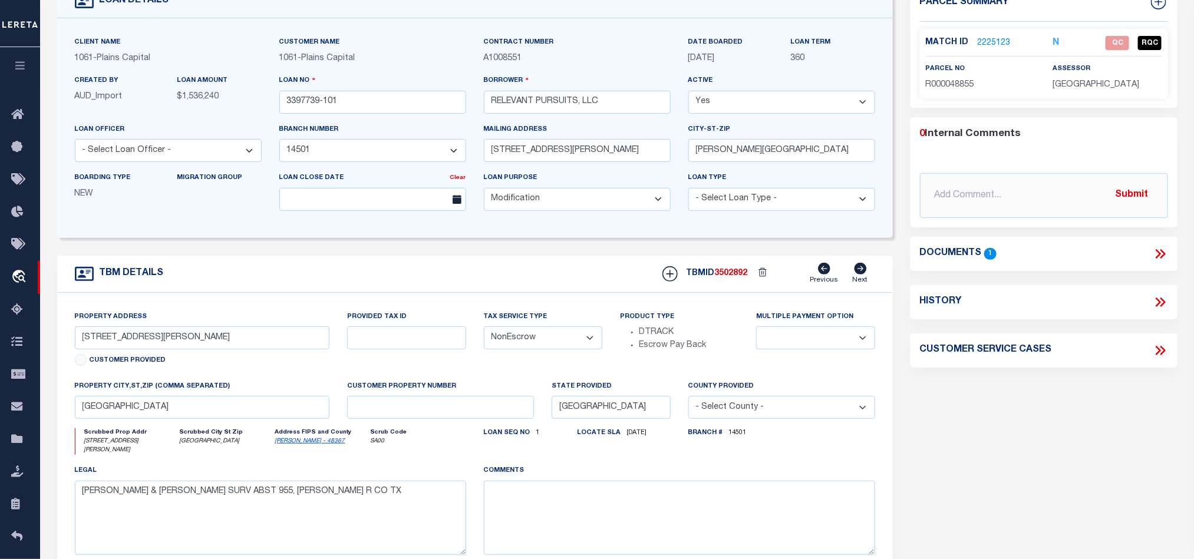
click at [1005, 409] on div "Parcel Summary Match ID 2225123 N parcel no R000048855 assessor" at bounding box center [1044, 311] width 285 height 653
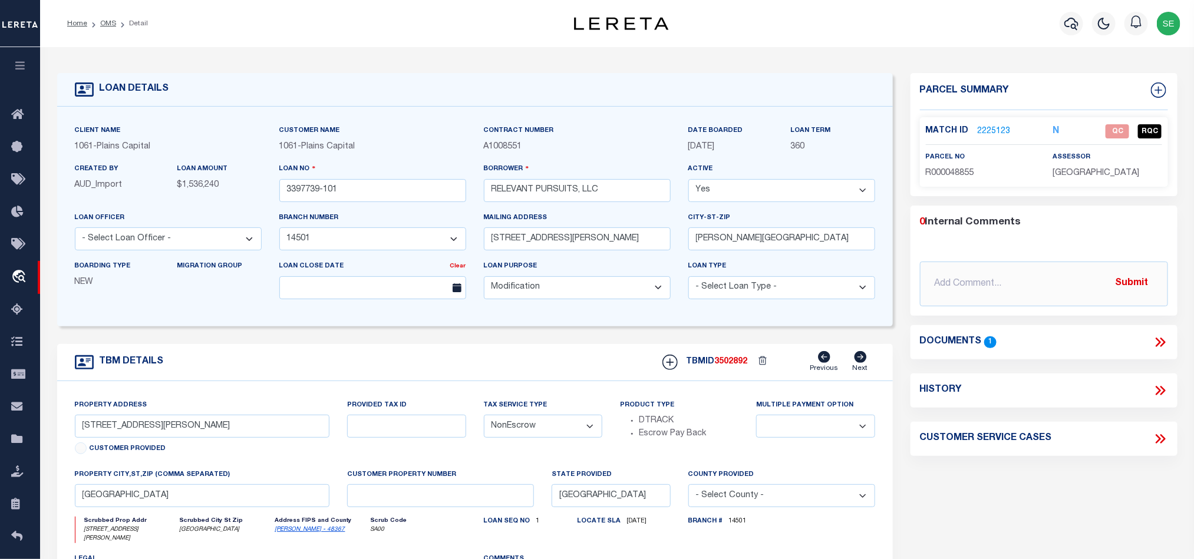
click at [1084, 511] on div "Parcel Summary Match ID 2225123 N parcel no R000048855 assessor" at bounding box center [1044, 399] width 285 height 653
click at [999, 127] on link "2225123" at bounding box center [994, 132] width 33 height 12
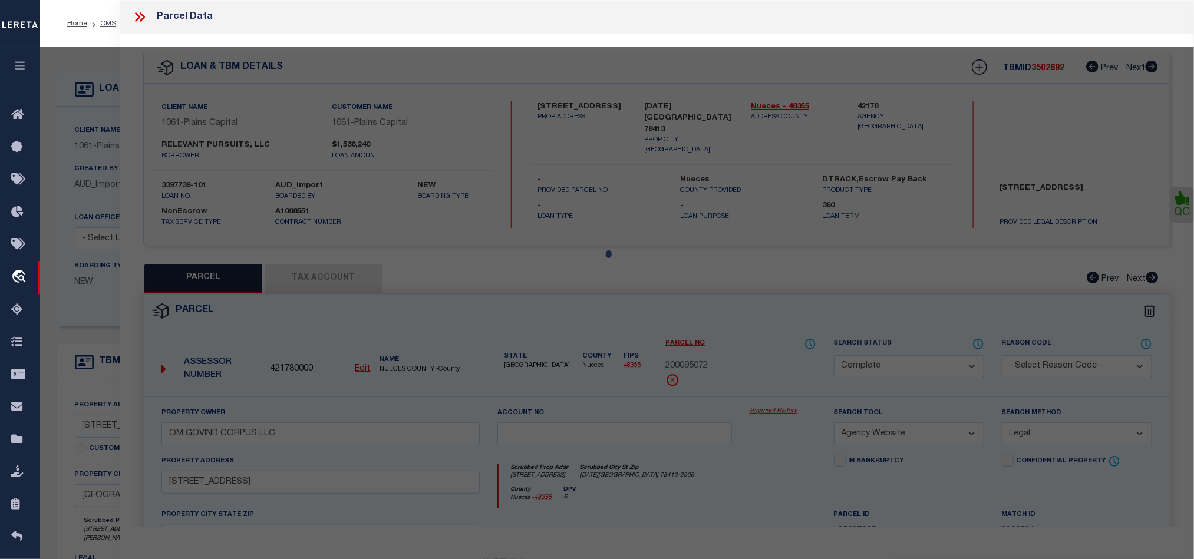
select select "AS"
select select
checkbox input "false"
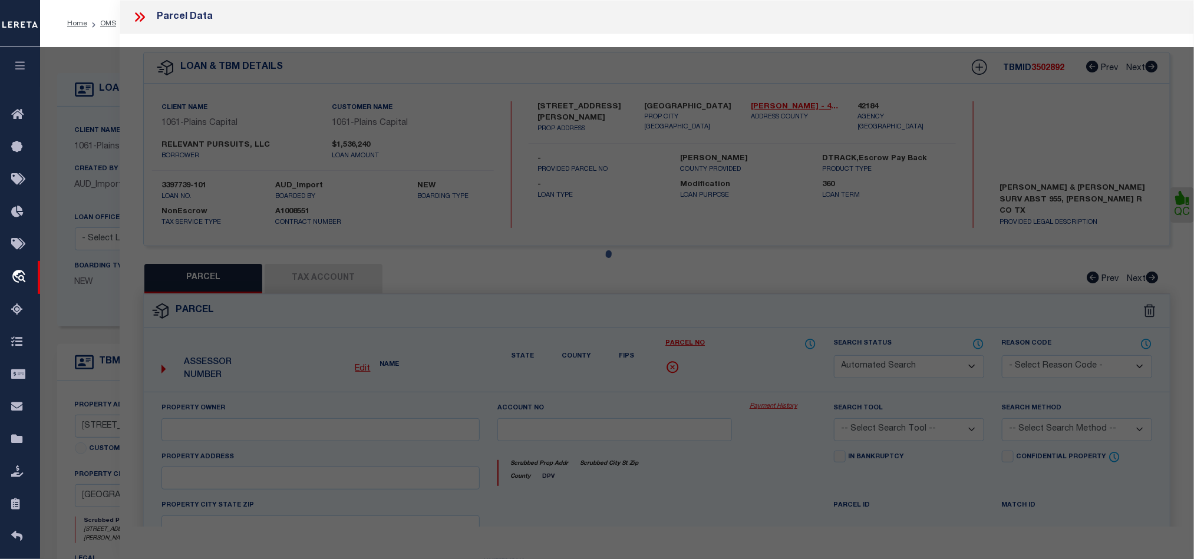
select select "QC"
type input "[PERSON_NAME] FAMILY TRUST"
select select "AGW"
select select "LEG"
type input "[PERSON_NAME] 215"
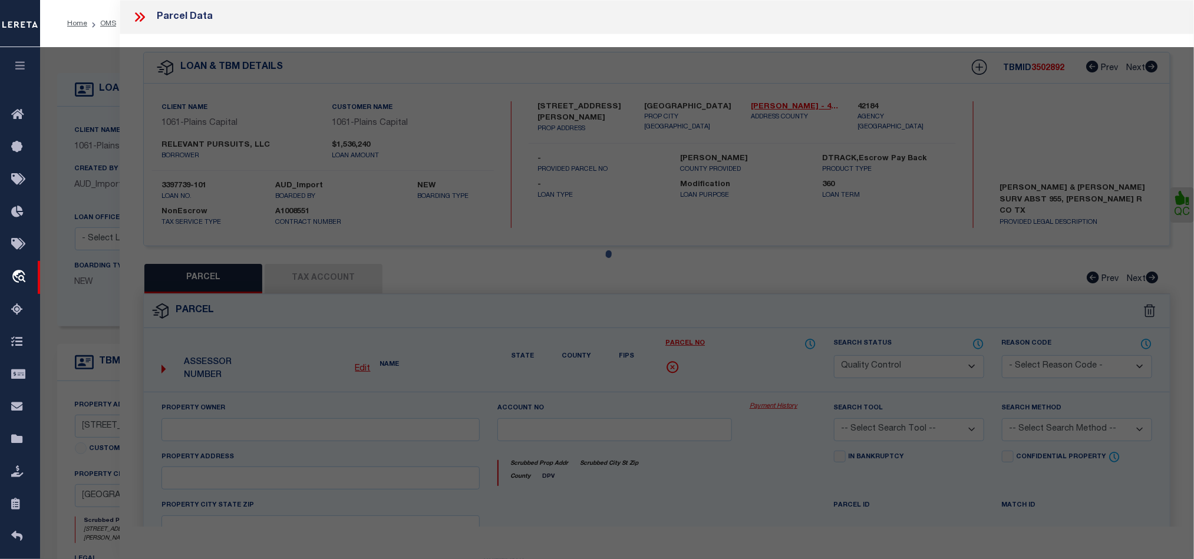
type input "[GEOGRAPHIC_DATA]"
type textarea "Acres: 4.549, Abst: 954, Survey: [PERSON_NAME] & [PERSON_NAME]"
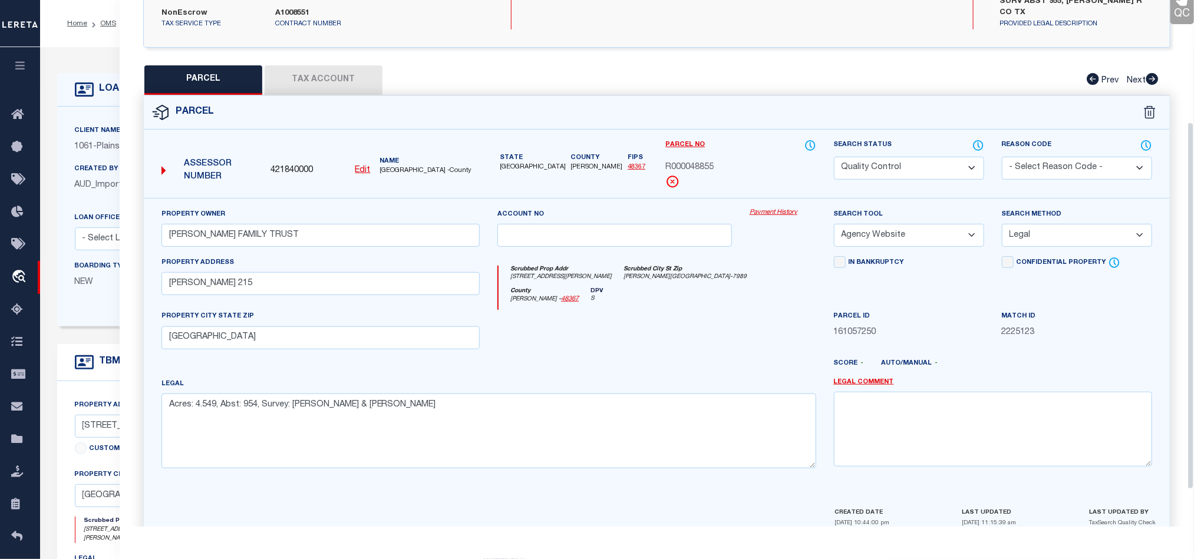
scroll to position [228, 0]
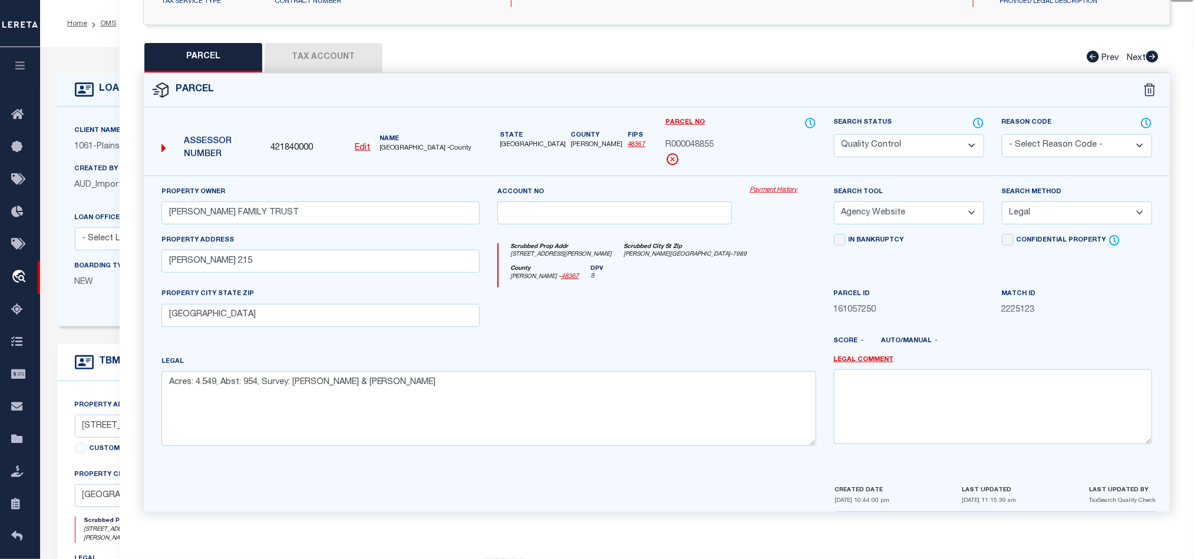
click at [312, 48] on button "Tax Account" at bounding box center [324, 57] width 118 height 29
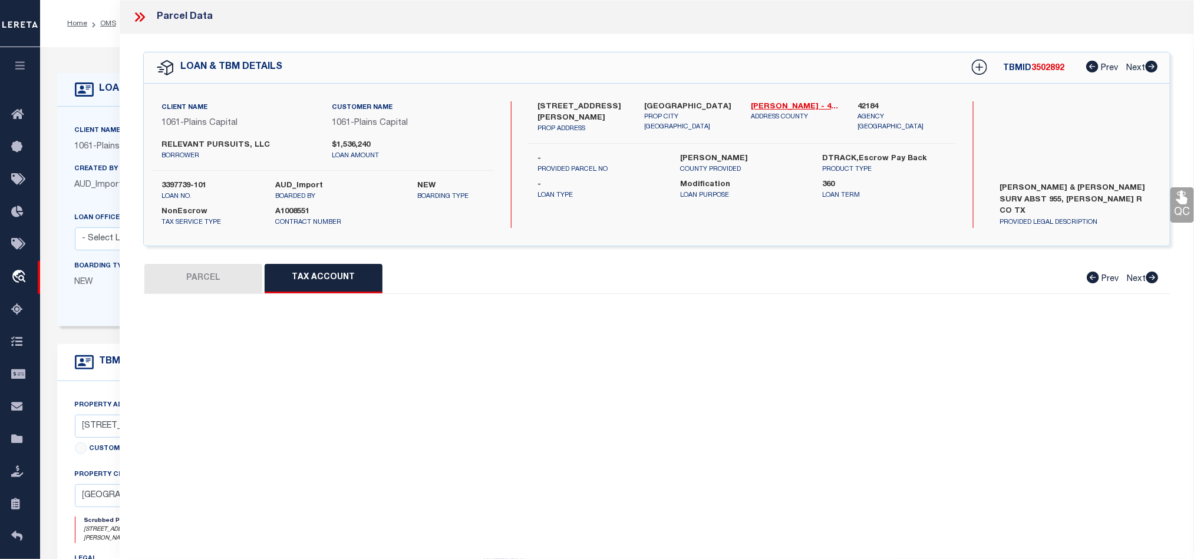
scroll to position [0, 0]
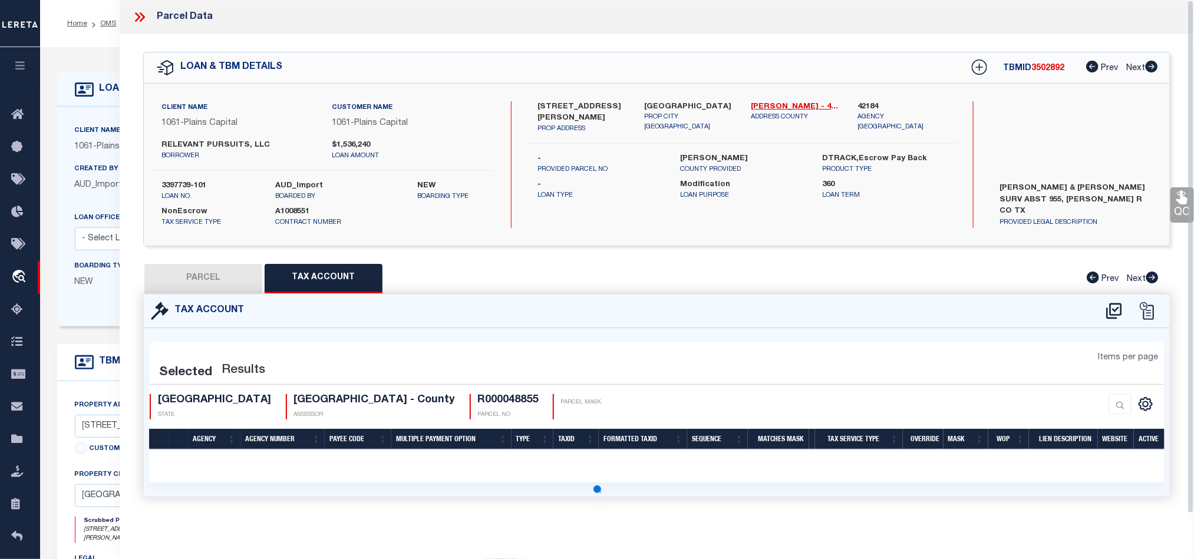
select select "100"
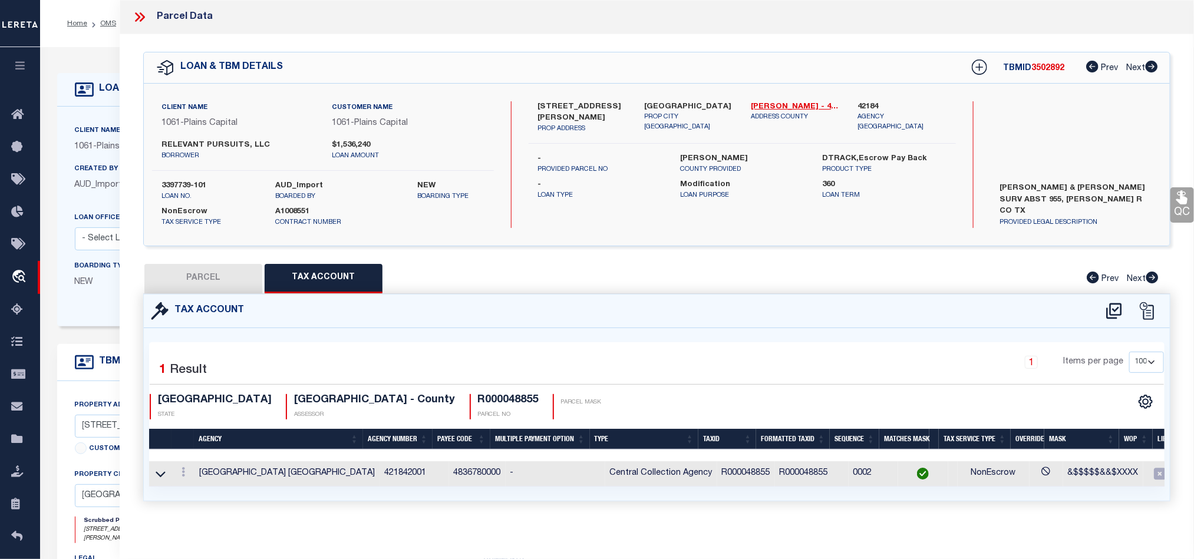
click at [216, 276] on button "PARCEL" at bounding box center [203, 278] width 118 height 29
select select "AS"
select select
checkbox input "false"
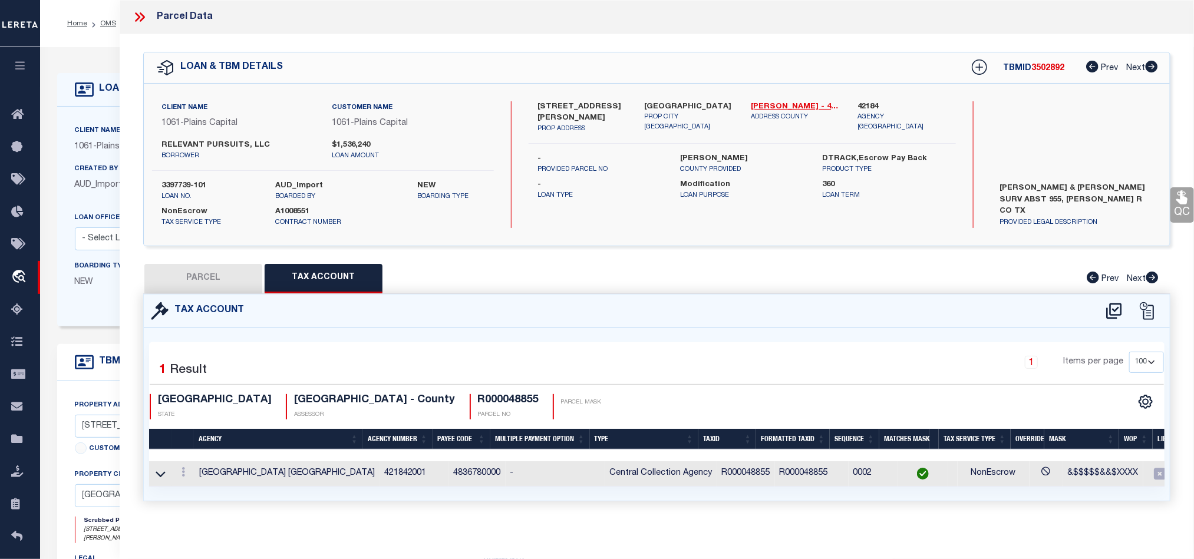
checkbox input "false"
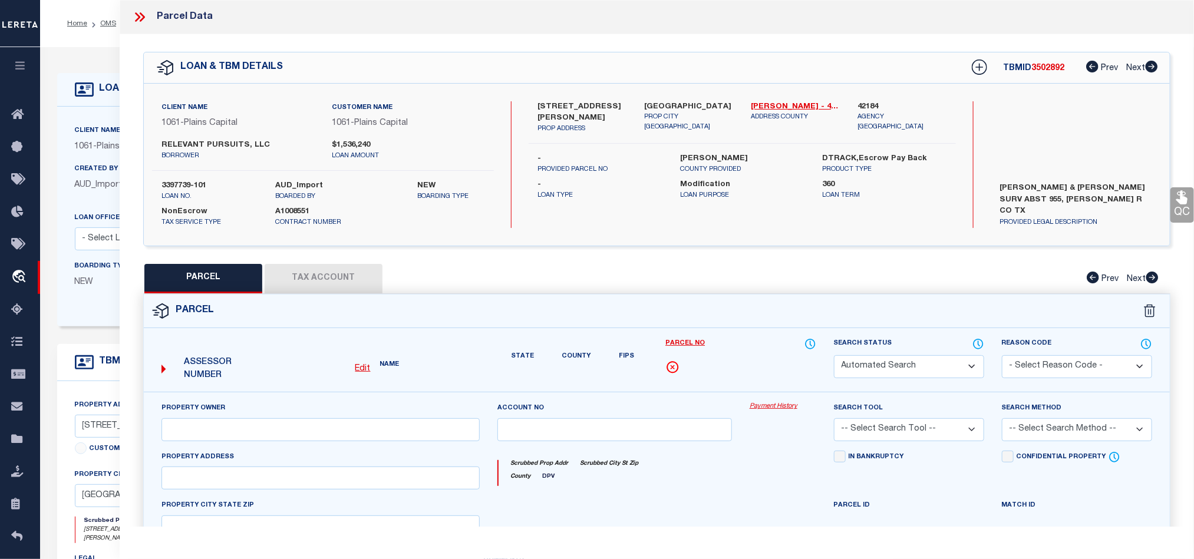
select select "QC"
type input "[PERSON_NAME] FAMILY TRUST"
select select "AGW"
select select "LEG"
type input "[PERSON_NAME] 215"
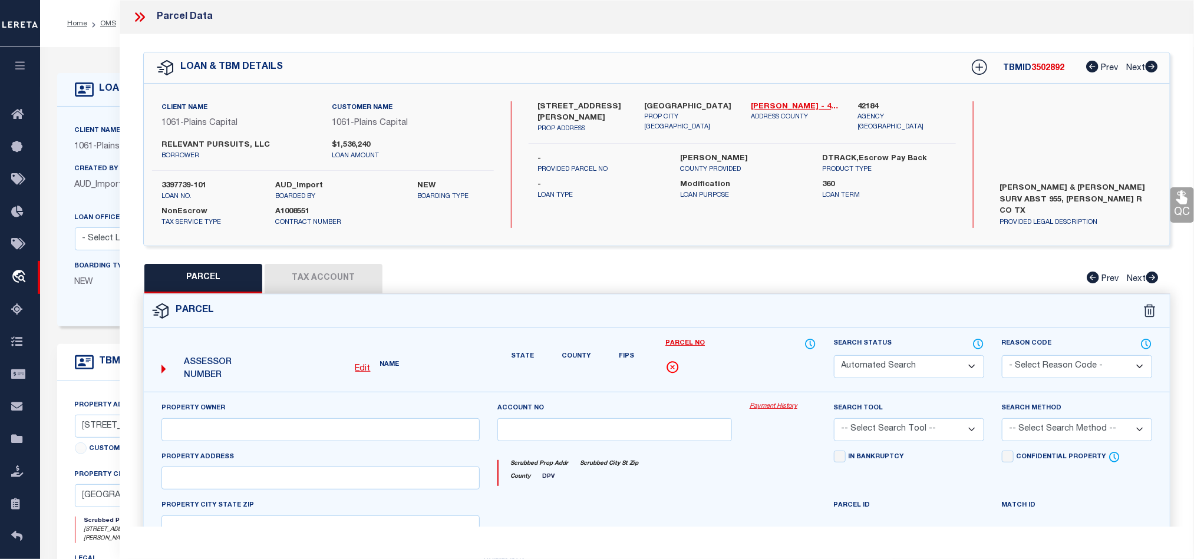
type input "[GEOGRAPHIC_DATA]"
type textarea "Acres: 4.549, Abst: 954, Survey: [PERSON_NAME] & [PERSON_NAME]"
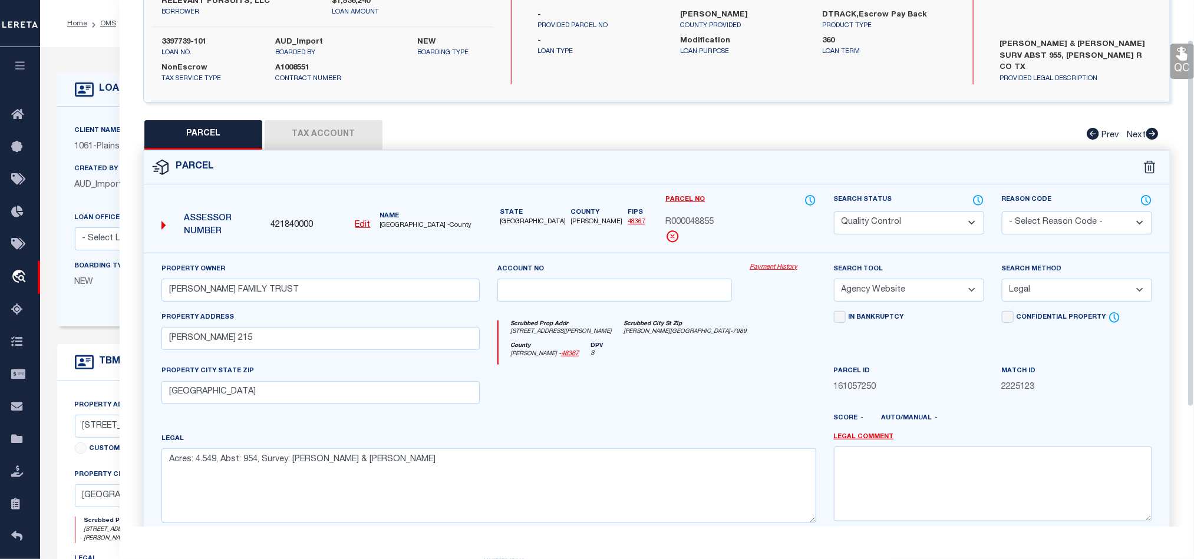
scroll to position [177, 0]
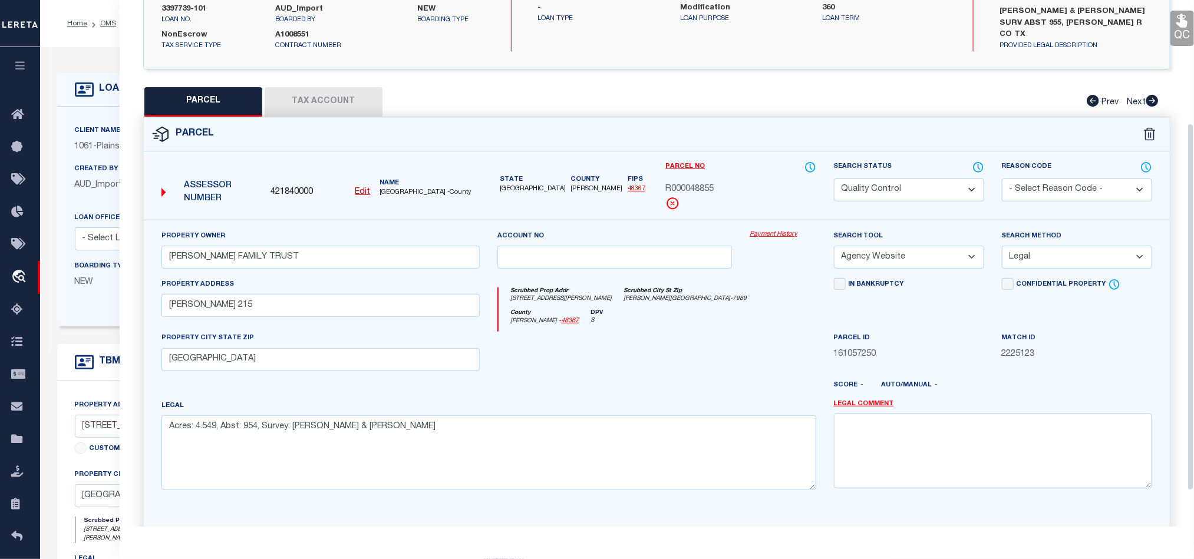
click at [674, 391] on div at bounding box center [699, 390] width 252 height 19
click at [905, 194] on select "Automated Search Bad Parcel Complete Duplicate Parcel High Dollar Reporting In …" at bounding box center [909, 190] width 150 height 23
select select "CP"
drag, startPoint x: 616, startPoint y: 345, endPoint x: 830, endPoint y: 342, distance: 213.9
click at [616, 345] on div at bounding box center [614, 356] width 252 height 48
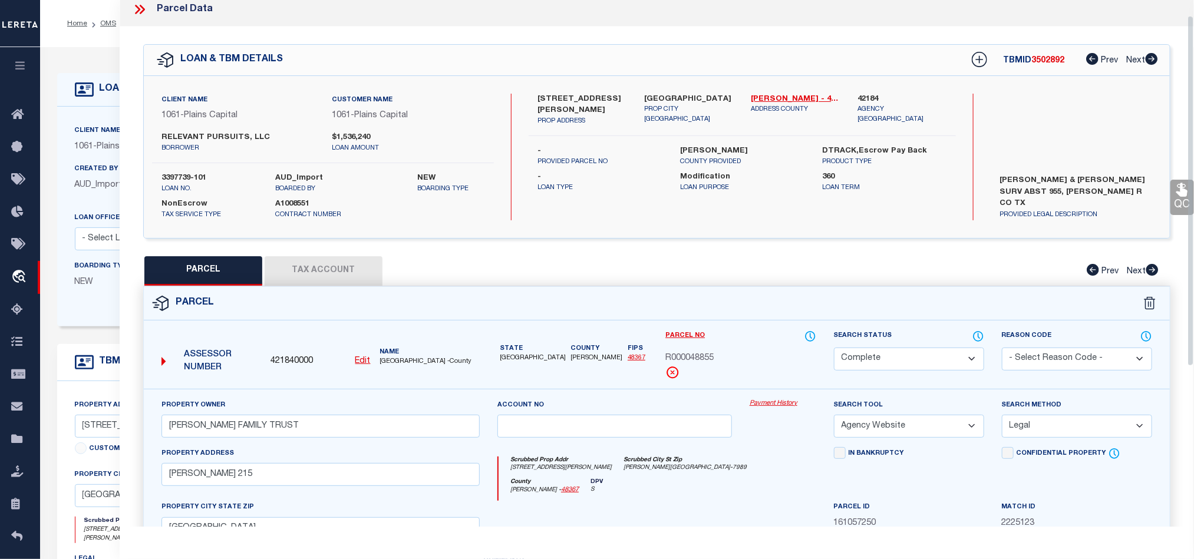
scroll to position [0, 0]
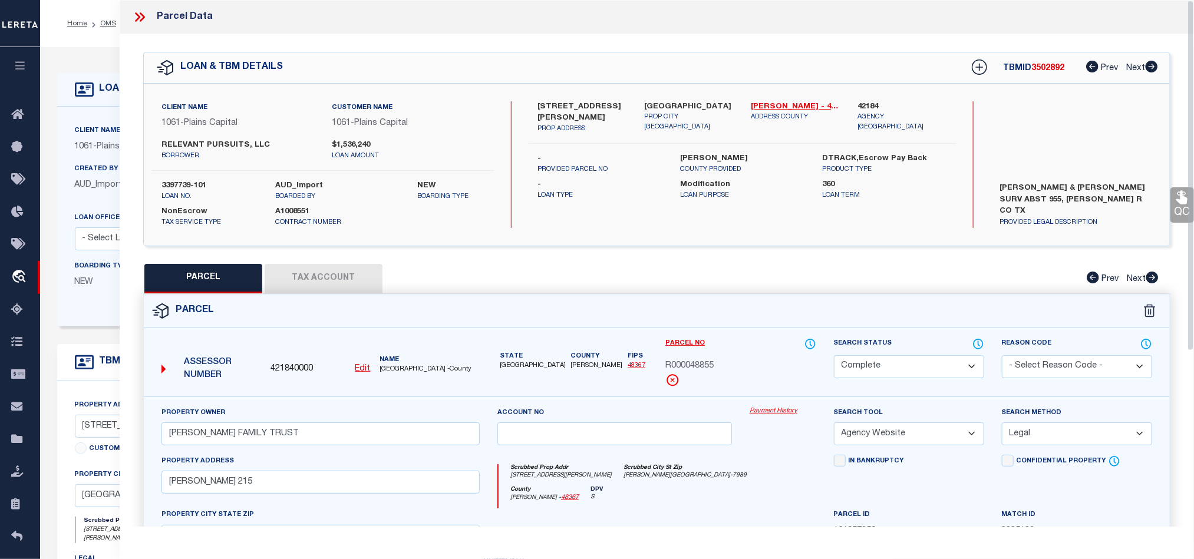
click at [1183, 203] on icon at bounding box center [1181, 198] width 11 height 14
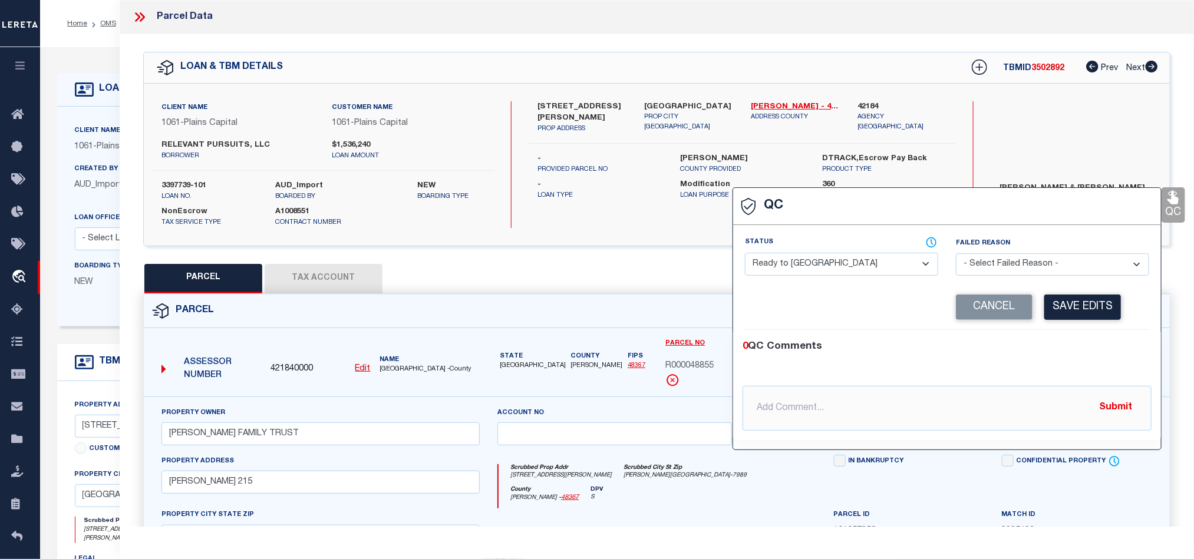
click at [860, 268] on select "- Select Status - Ready to QC Correct Incorrect" at bounding box center [841, 264] width 193 height 23
select select "COR"
click at [745, 253] on select "- Select Status - Ready to QC Correct Incorrect" at bounding box center [841, 264] width 193 height 23
click at [1072, 308] on button "Save Edits" at bounding box center [1082, 307] width 77 height 25
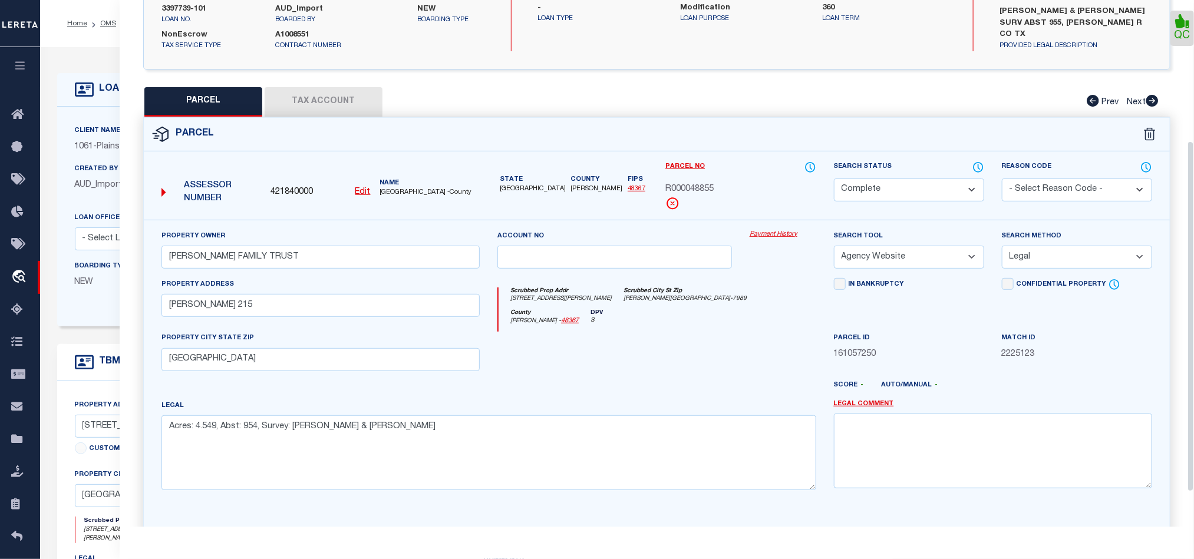
scroll to position [263, 0]
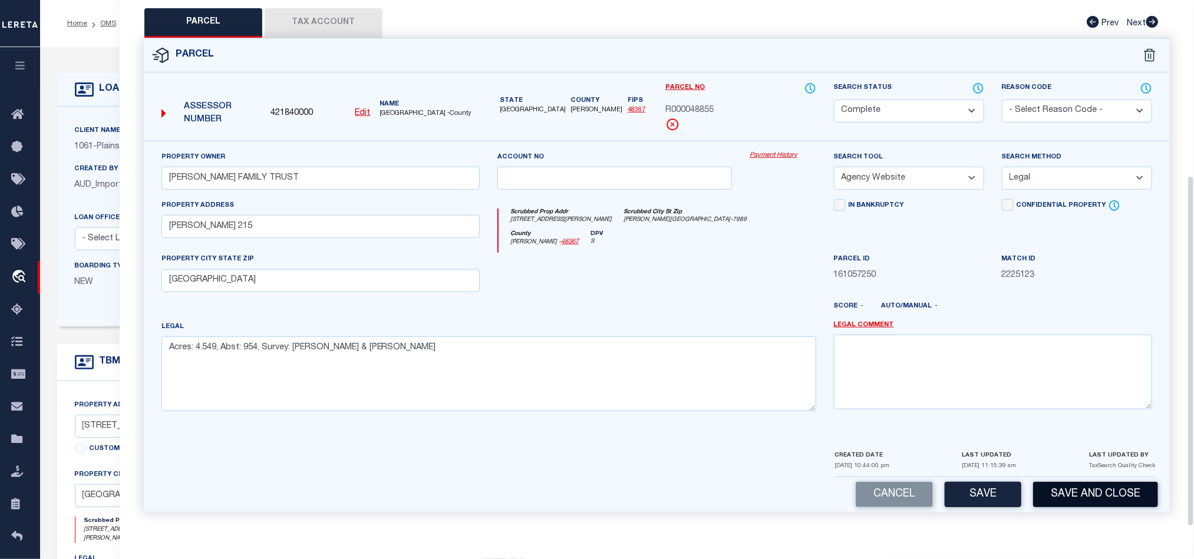
click at [1086, 499] on button "Save and Close" at bounding box center [1095, 494] width 125 height 25
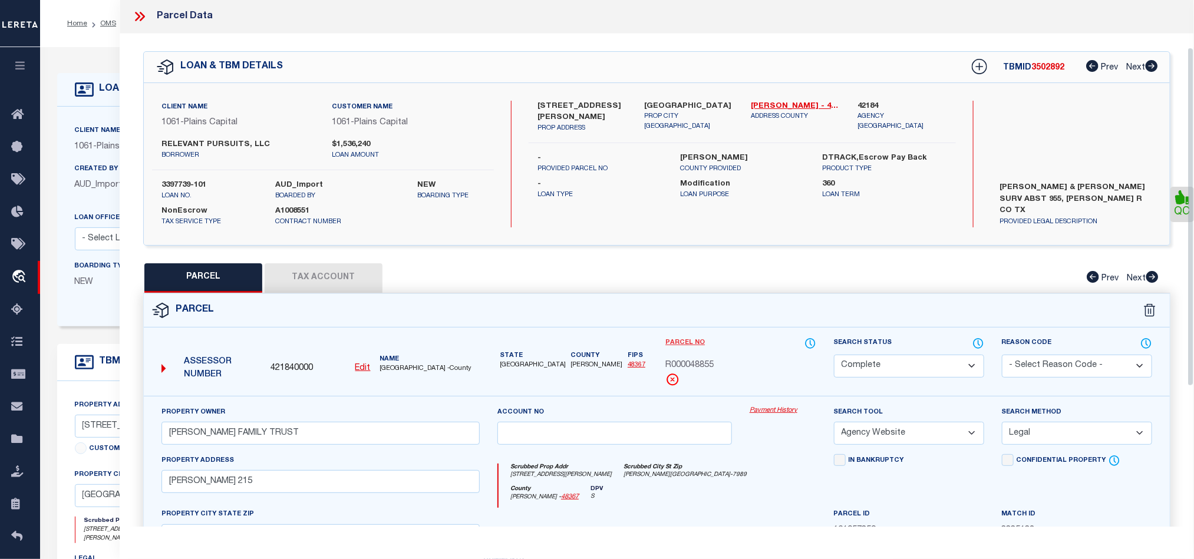
scroll to position [0, 0]
click at [138, 18] on icon at bounding box center [139, 16] width 15 height 15
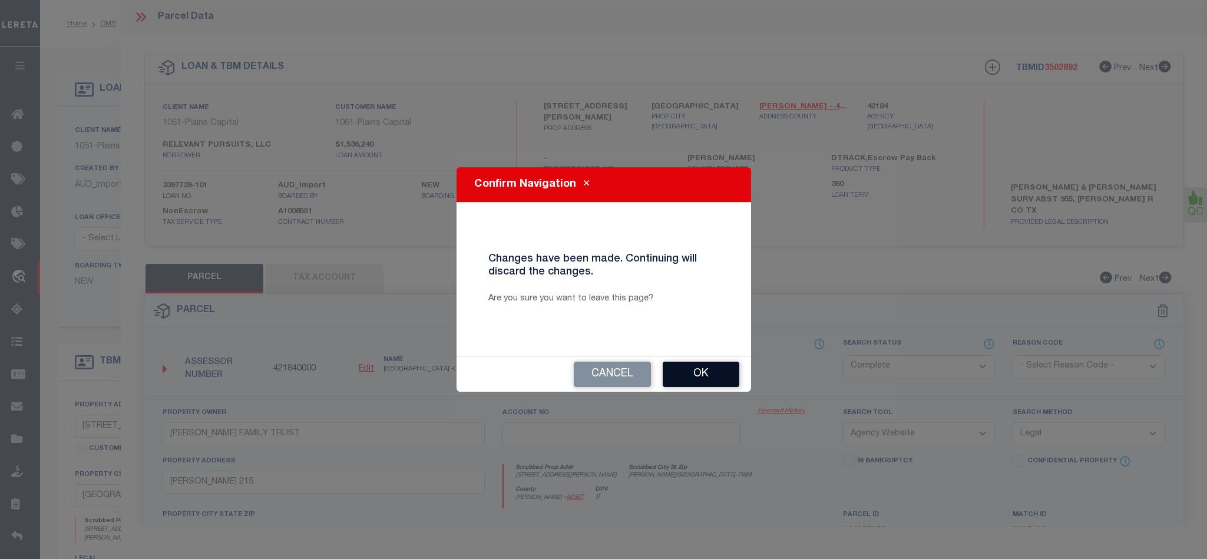
click at [688, 377] on button "Ok" at bounding box center [701, 374] width 77 height 25
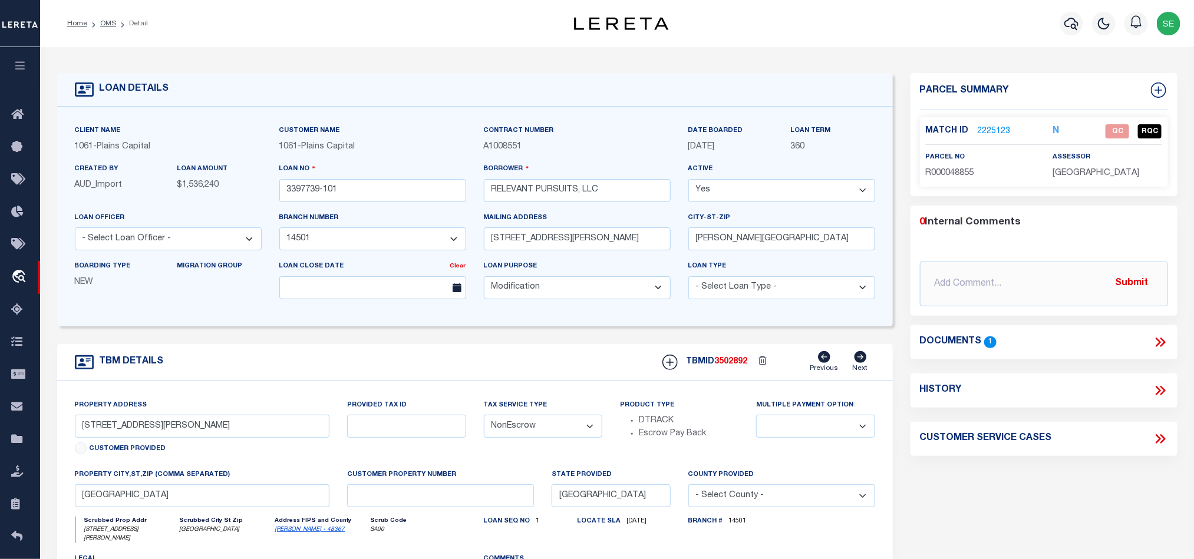
click at [997, 127] on link "2225123" at bounding box center [994, 132] width 33 height 12
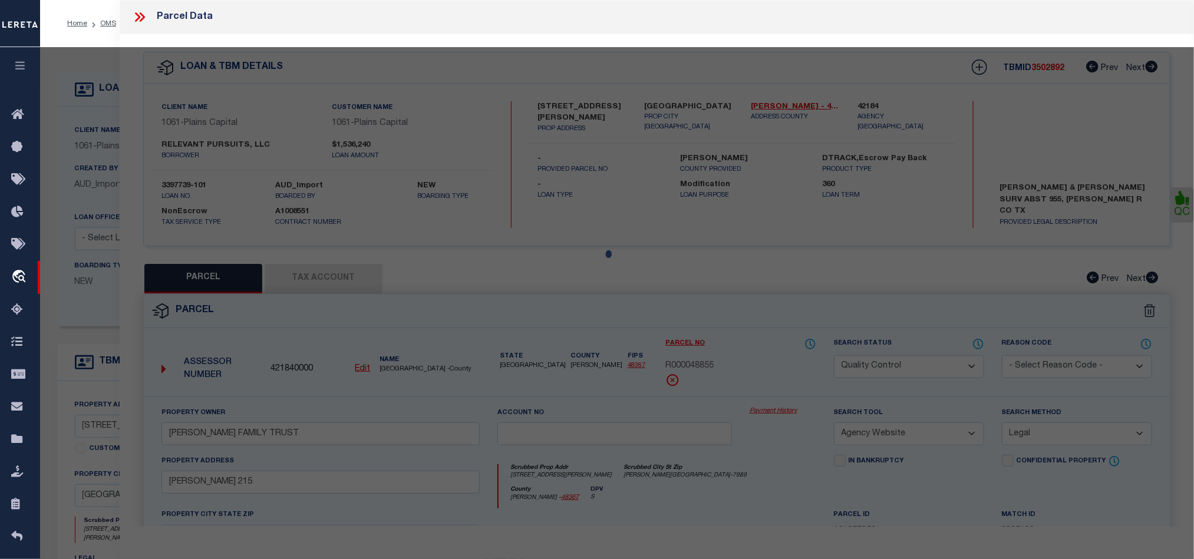
select select "AS"
select select
checkbox input "false"
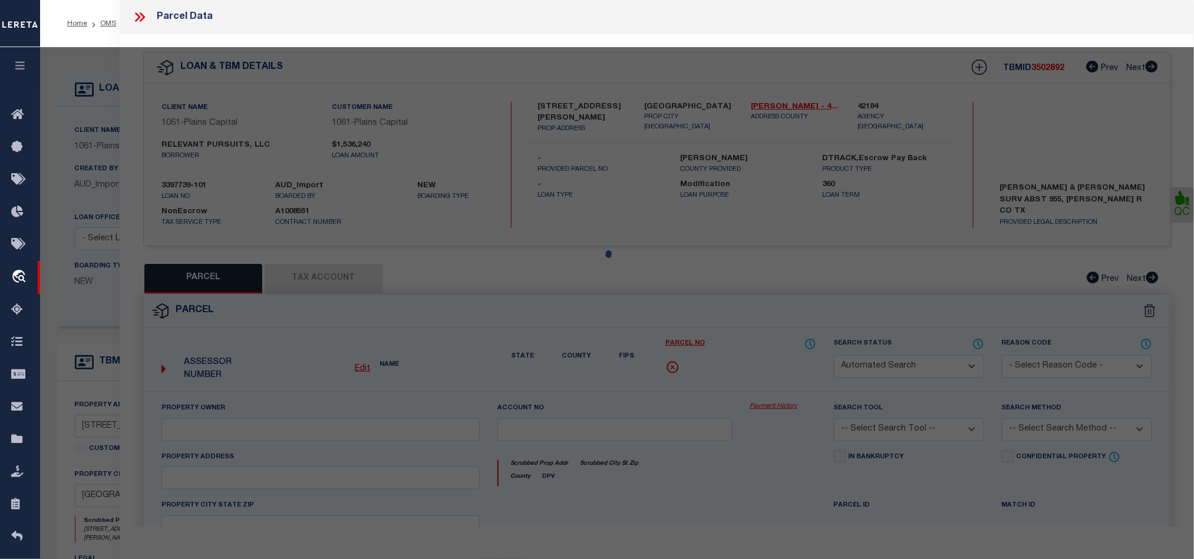
select select "CP"
type input "[PERSON_NAME] FAMILY TRUST"
select select "AGW"
select select "LEG"
type input "[PERSON_NAME] 215"
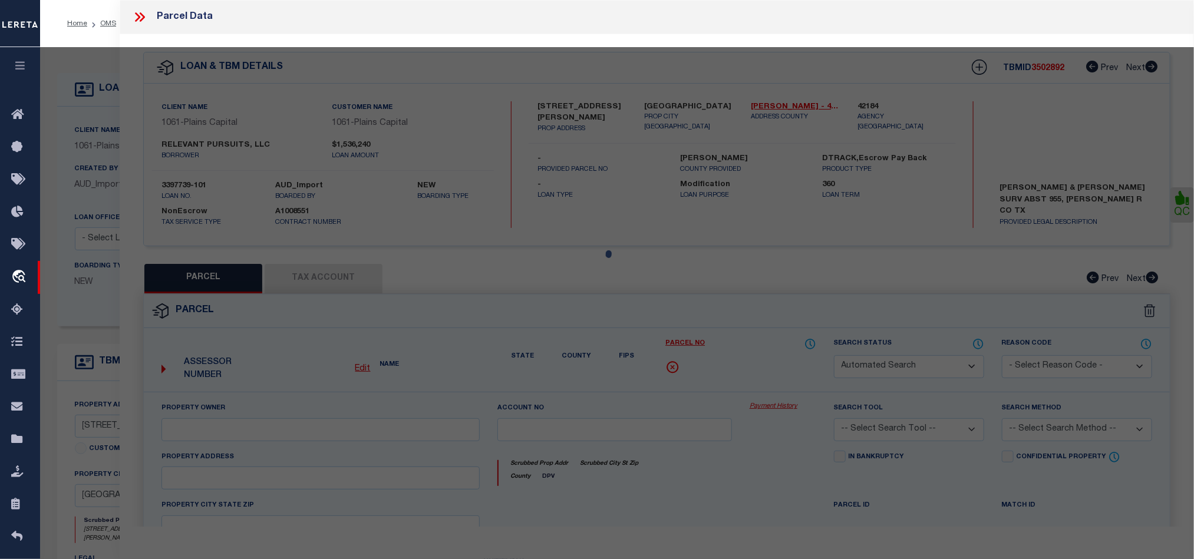
type input "[GEOGRAPHIC_DATA]"
type textarea "Acres: 4.549, Abst: 954, Survey: [PERSON_NAME] & [PERSON_NAME]"
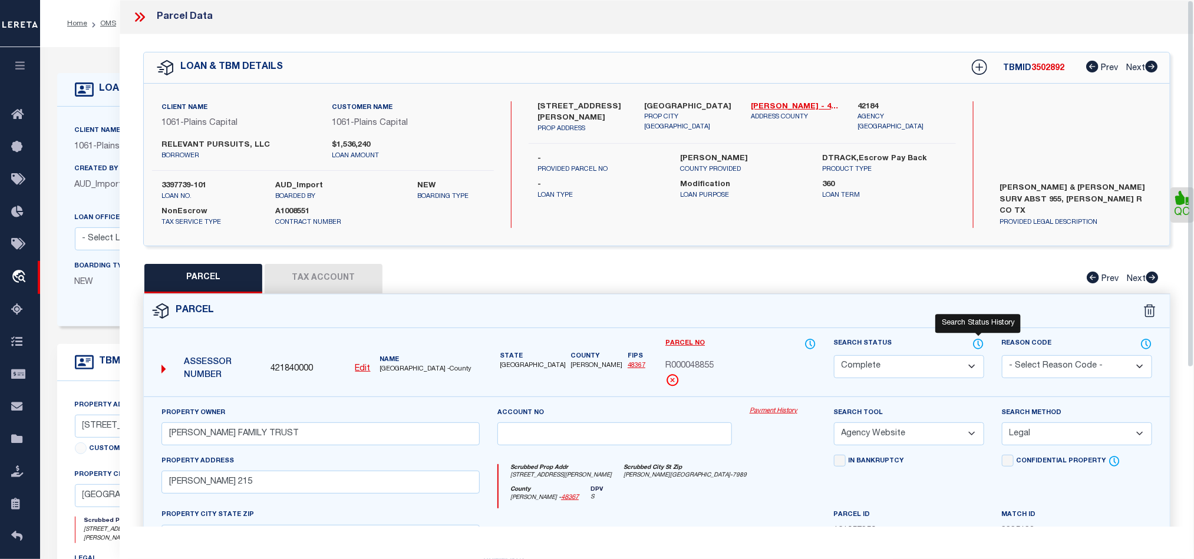
click at [978, 345] on icon at bounding box center [978, 343] width 1 height 5
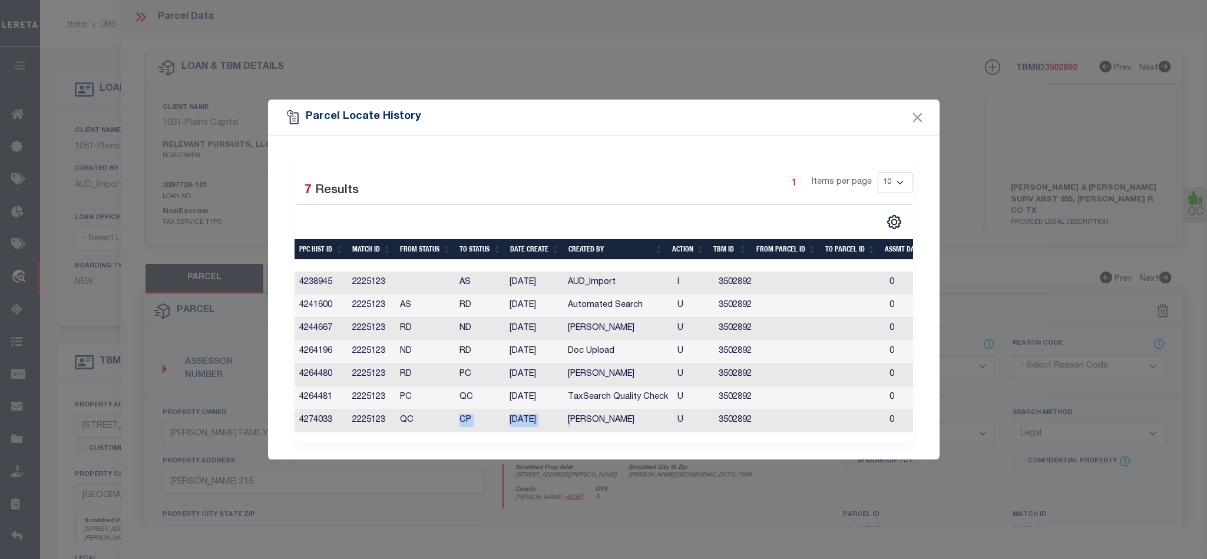
drag, startPoint x: 451, startPoint y: 416, endPoint x: 572, endPoint y: 419, distance: 120.2
click at [572, 419] on tr "4274033 2225123 QC CP 08/23/2025 Sebastin Sebu U 3502892 0 0 0 0 0 0 0 0" at bounding box center [843, 421] width 1096 height 23
click at [603, 421] on td "[PERSON_NAME]" at bounding box center [618, 421] width 110 height 23
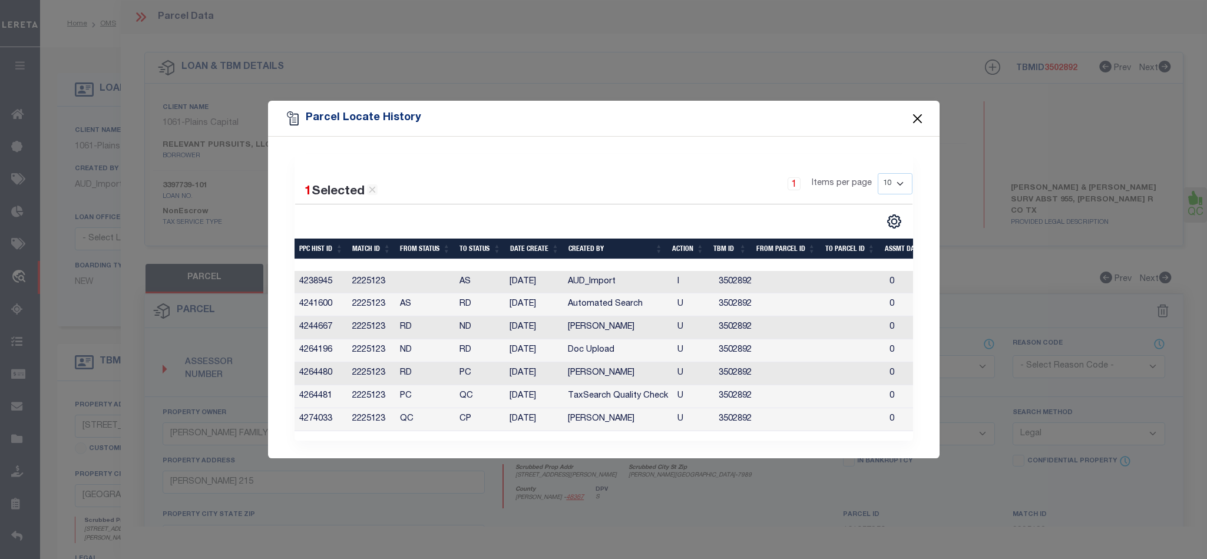
click at [920, 111] on button "Close" at bounding box center [917, 118] width 15 height 15
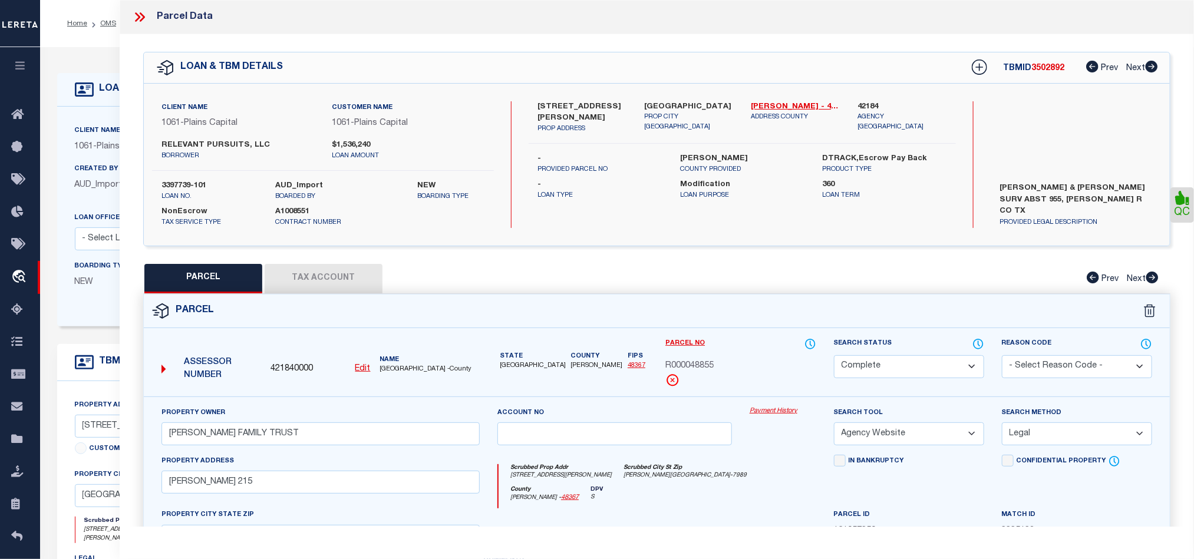
click at [143, 19] on icon at bounding box center [142, 16] width 5 height 9
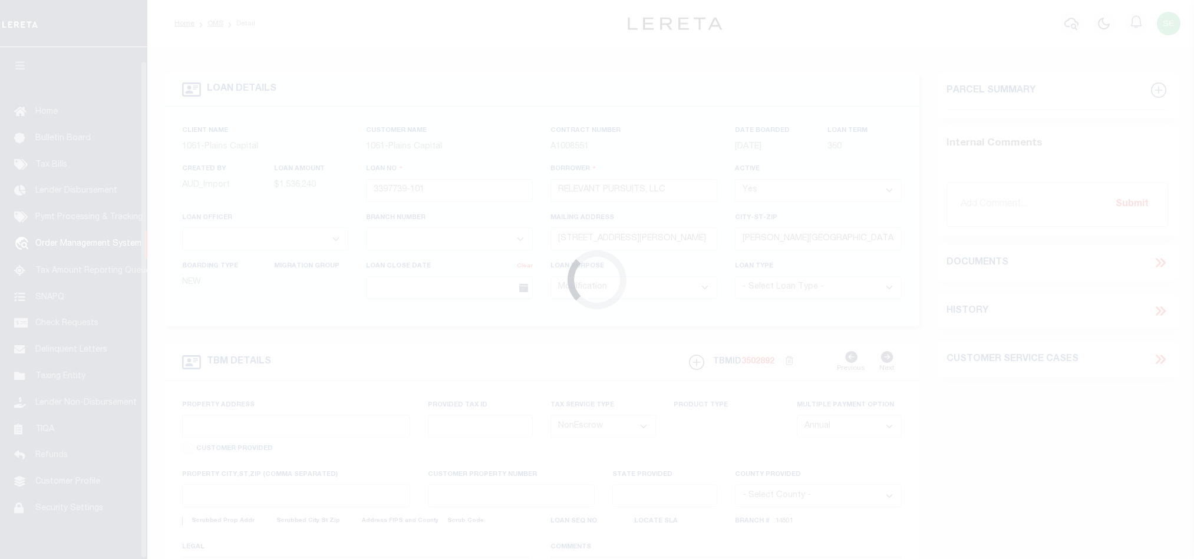
select select "700"
select select "NonEscrow"
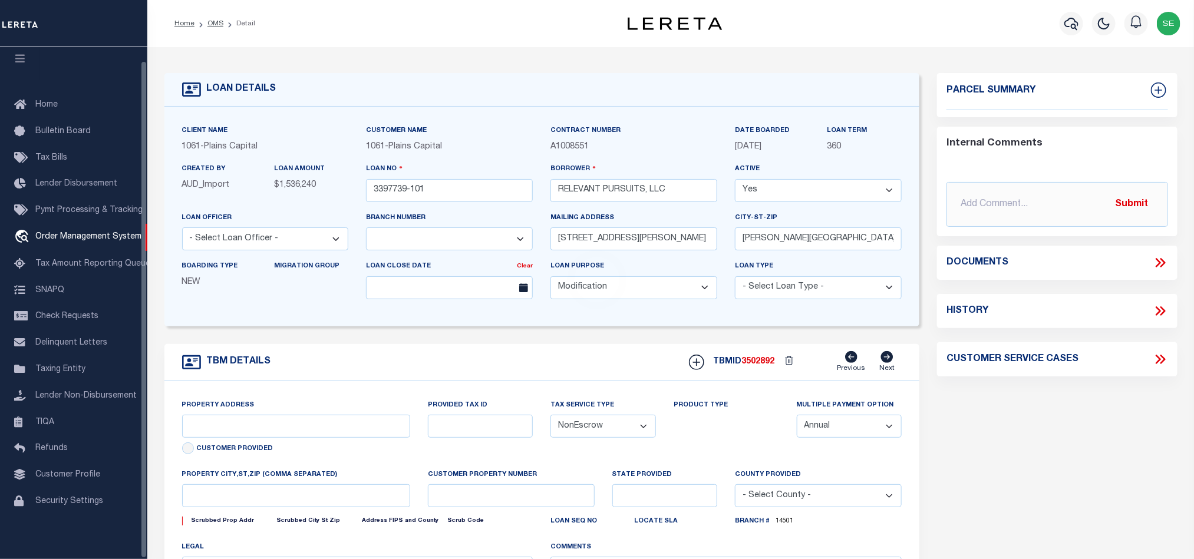
select select "1463"
type input "[STREET_ADDRESS][PERSON_NAME]"
select select
type input "[GEOGRAPHIC_DATA]"
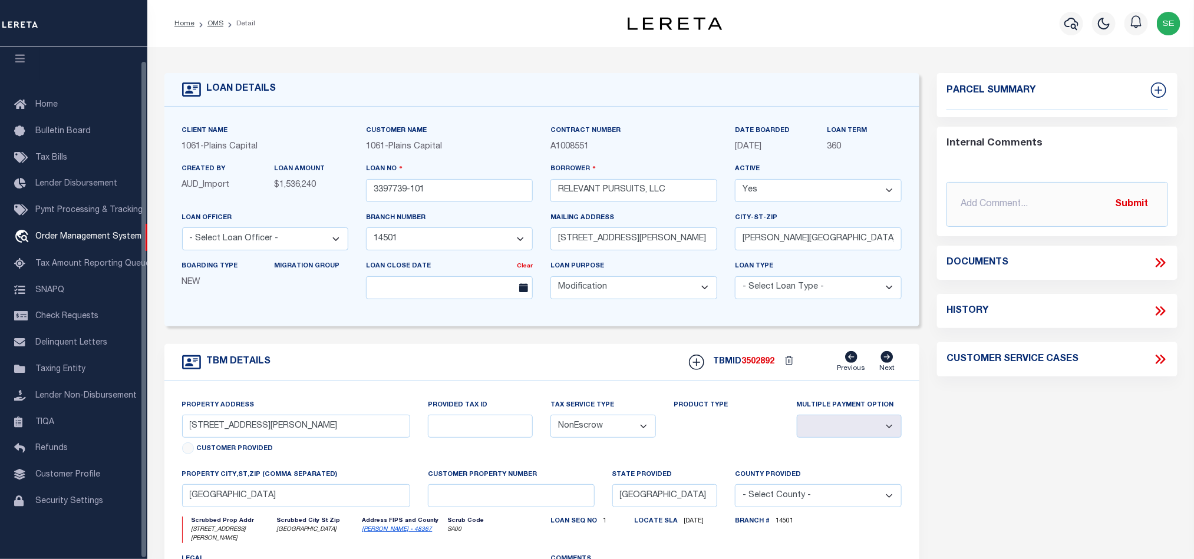
select select
type textarea "[PERSON_NAME] & [PERSON_NAME] SURV ABST 955, [PERSON_NAME] R CO TX"
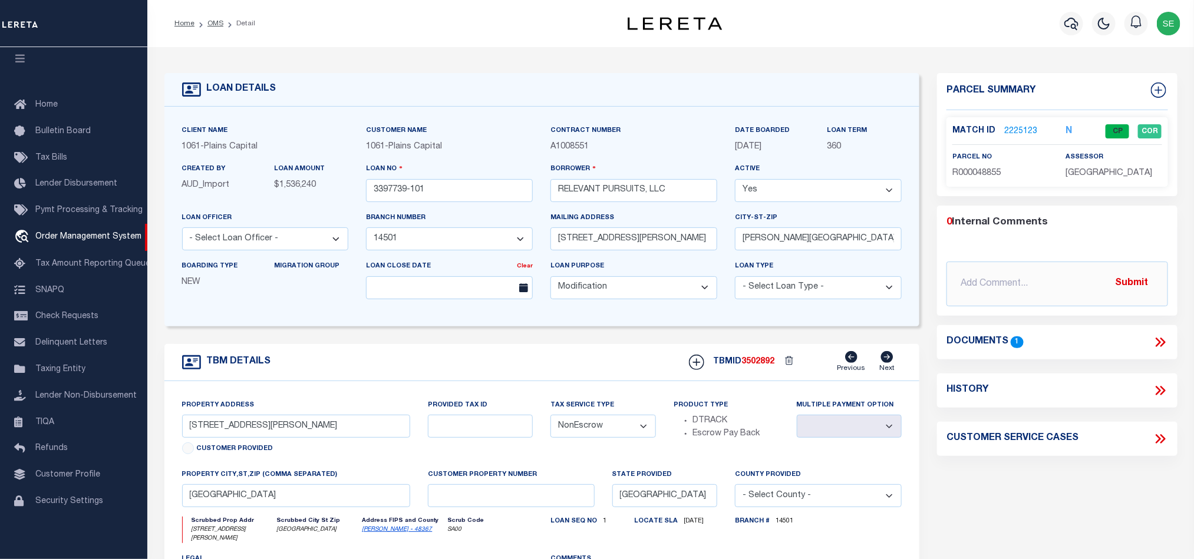
click at [546, 358] on div "TBM DETAILS TBMID 3502892 Previous Next" at bounding box center [541, 362] width 755 height 37
click at [463, 184] on input "3397739-101" at bounding box center [449, 190] width 167 height 23
click at [762, 358] on div "TBMID 3502892 Previous Next" at bounding box center [791, 362] width 222 height 22
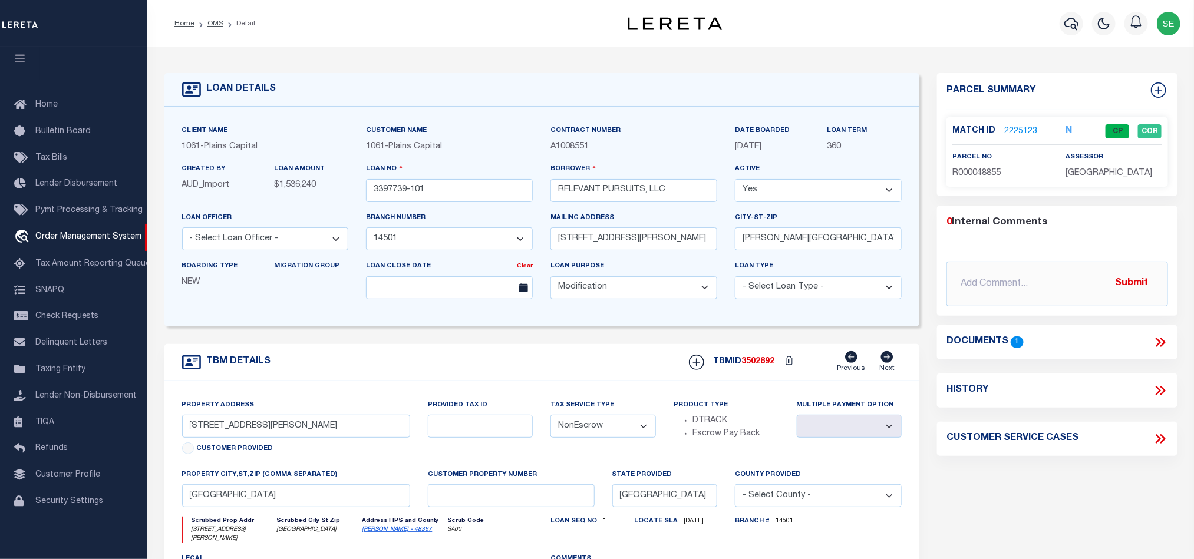
click at [758, 374] on div "TBMID 3502892 Previous Next" at bounding box center [791, 362] width 222 height 22
copy span "3502892"
click at [1077, 170] on span "[GEOGRAPHIC_DATA]" at bounding box center [1109, 173] width 87 height 8
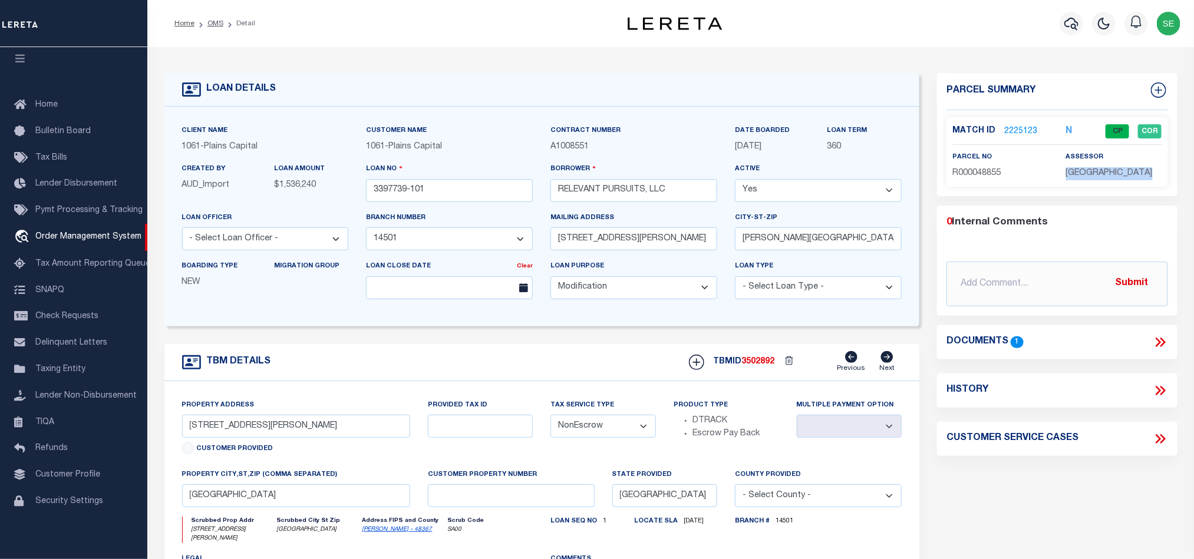
click at [1077, 170] on span "[GEOGRAPHIC_DATA]" at bounding box center [1109, 173] width 87 height 8
copy div "[GEOGRAPHIC_DATA]"
click at [987, 169] on span "R000048855" at bounding box center [976, 173] width 48 height 8
copy span "R000048855"
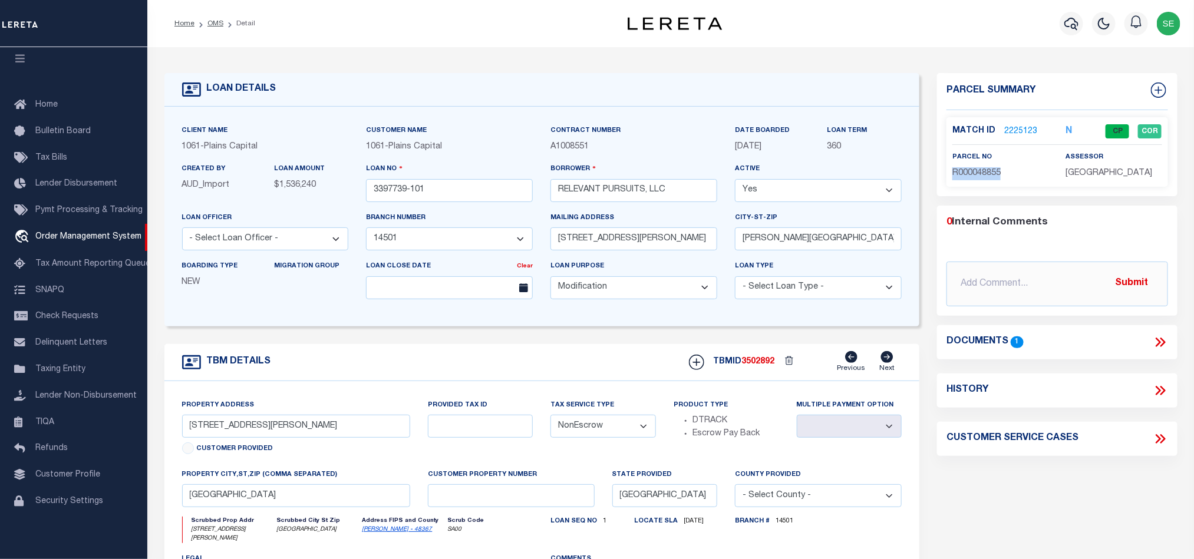
click at [1023, 128] on link "2225123" at bounding box center [1020, 132] width 33 height 12
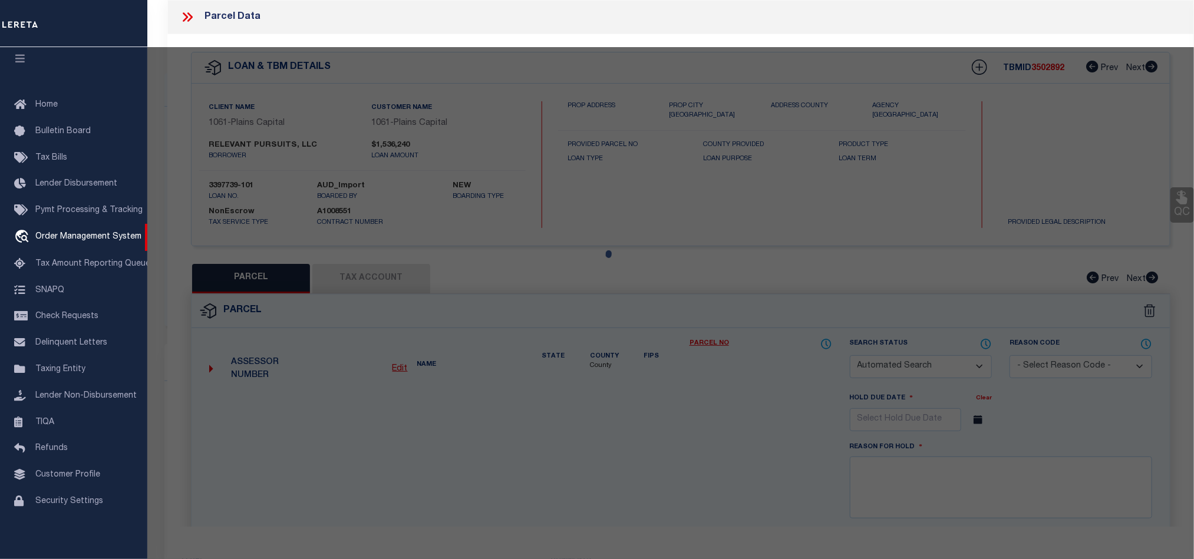
checkbox input "false"
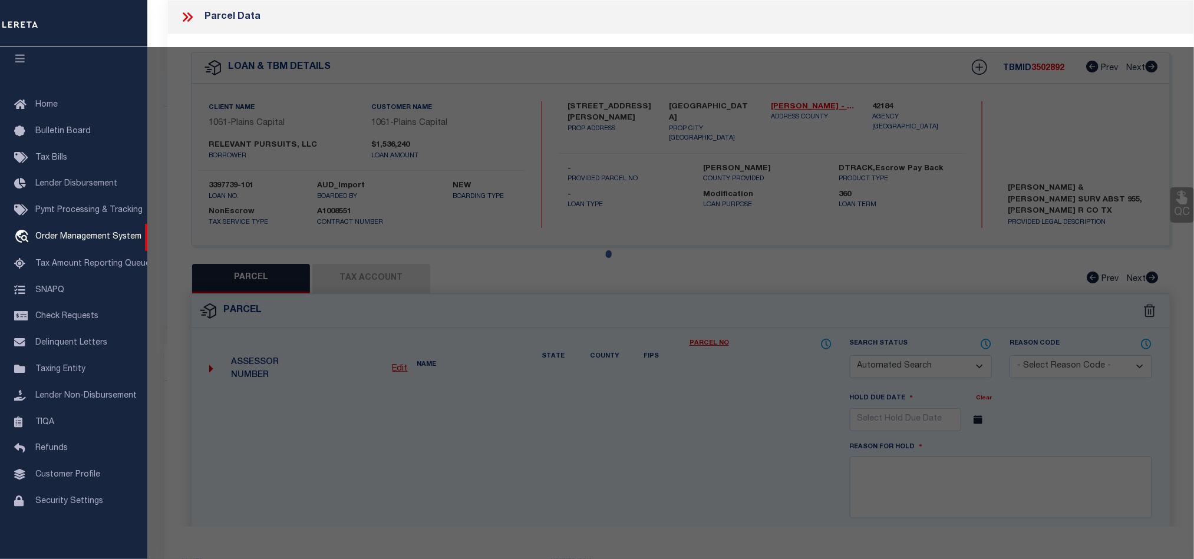
select select "CP"
type input "[PERSON_NAME] FAMILY TRUST"
select select "AGW"
select select "LEG"
type input "[PERSON_NAME] 215"
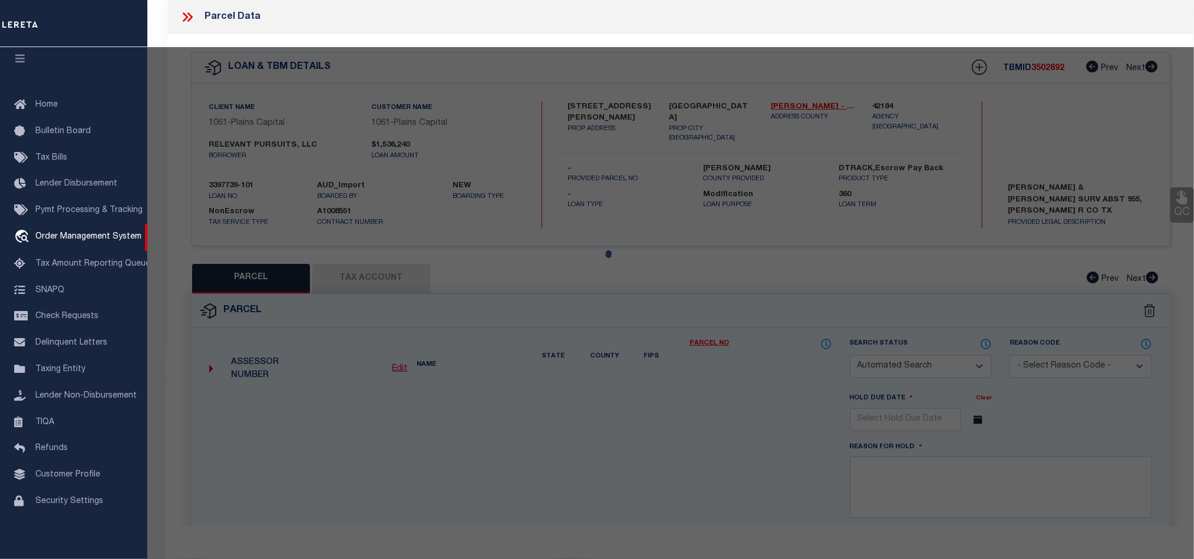
type input "[GEOGRAPHIC_DATA]"
type textarea "Acres: 4.549, Abst: 954, Survey: [PERSON_NAME] & [PERSON_NAME]"
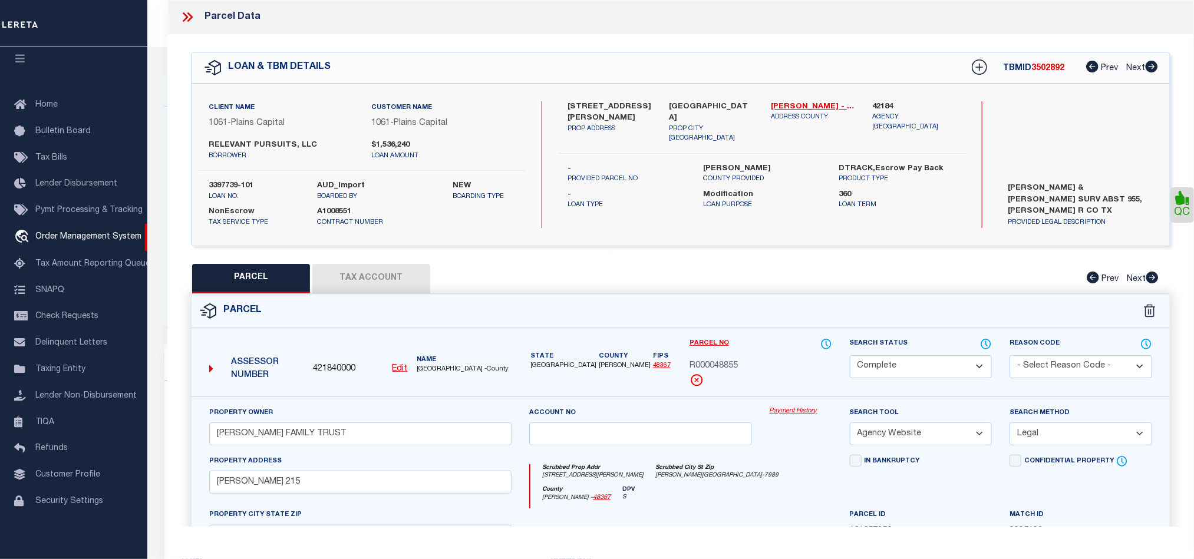
click at [983, 344] on icon at bounding box center [986, 344] width 12 height 13
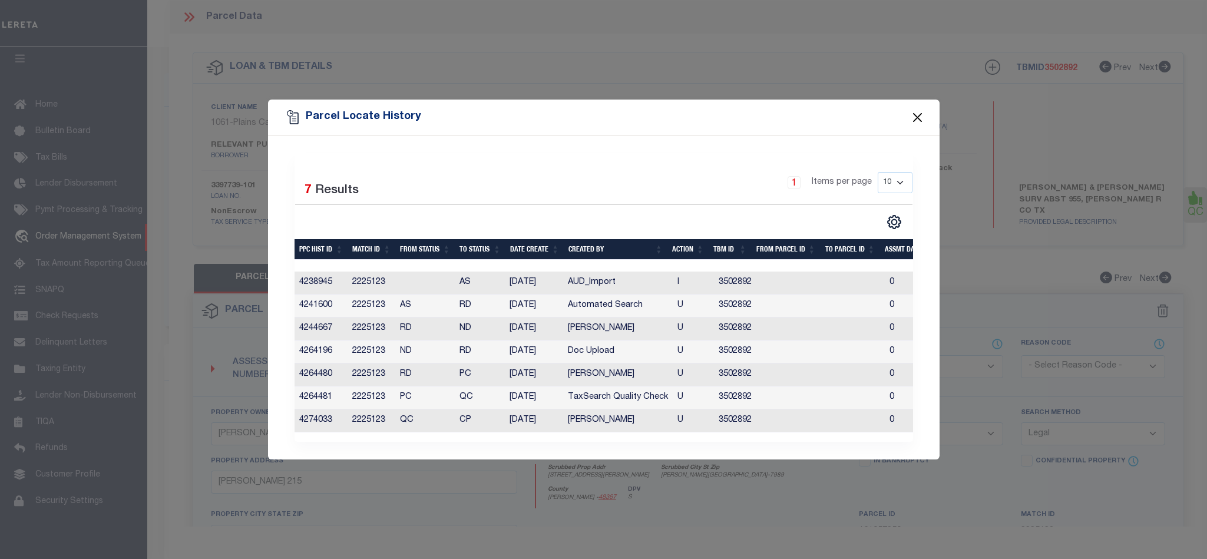
click at [916, 115] on button "Close" at bounding box center [917, 117] width 15 height 15
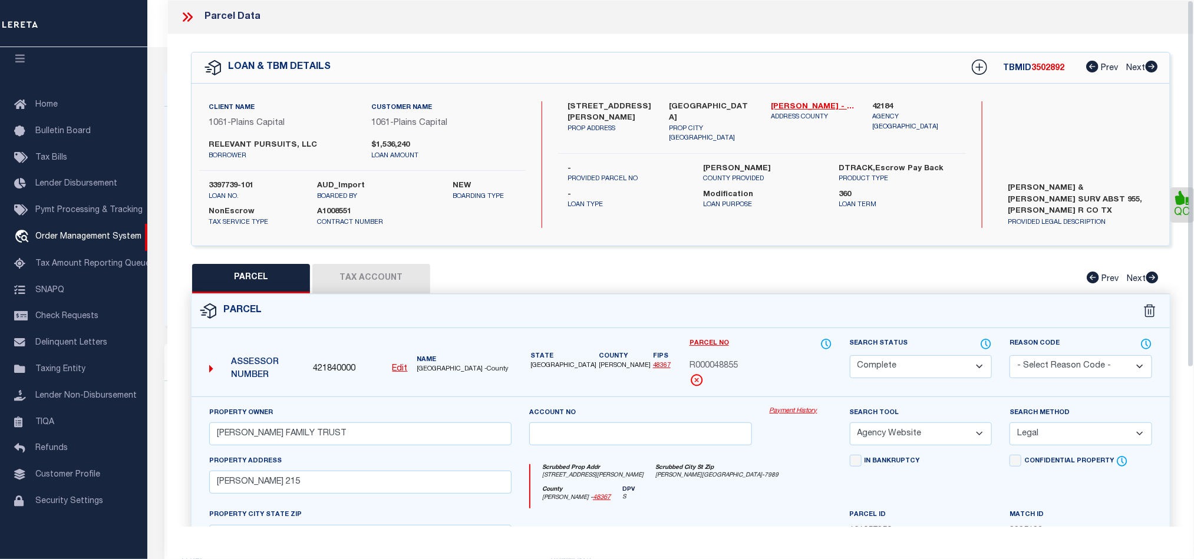
click at [188, 14] on icon at bounding box center [189, 16] width 5 height 9
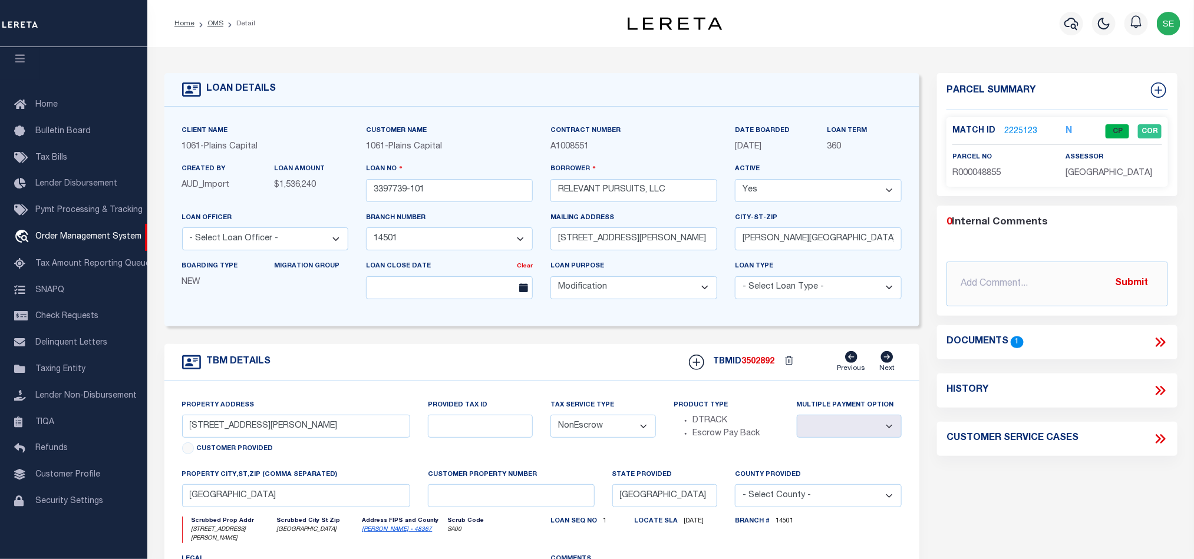
click at [460, 374] on div "TBM DETAILS TBMID 3502892 Previous Next" at bounding box center [541, 362] width 755 height 37
drag, startPoint x: 207, startPoint y: 25, endPoint x: 453, endPoint y: 106, distance: 259.4
click at [207, 25] on link "OMS" at bounding box center [215, 23] width 16 height 7
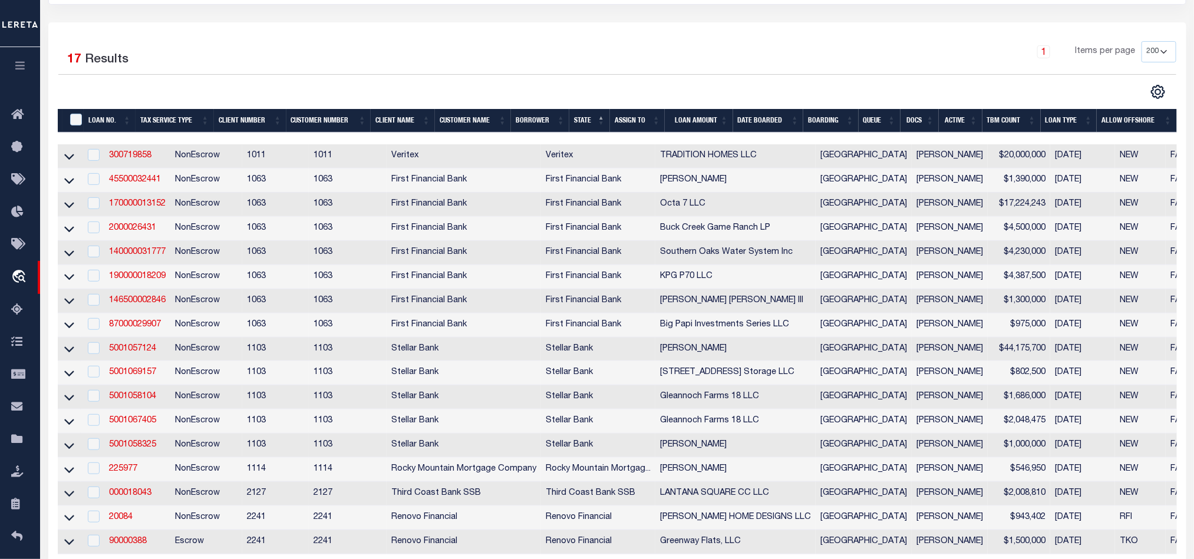
scroll to position [177, 0]
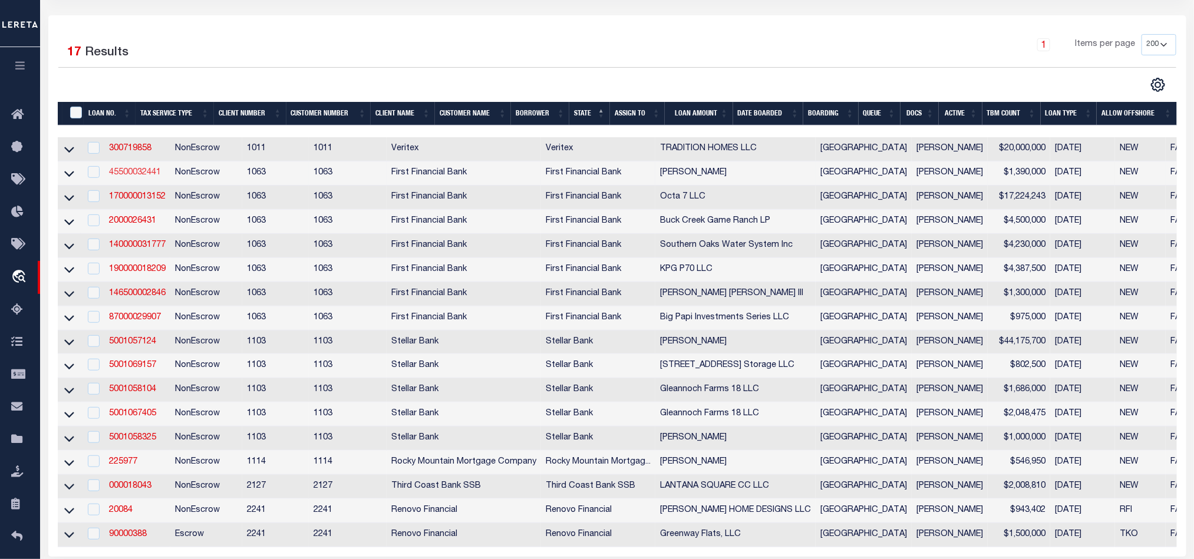
click at [137, 177] on link "45500032441" at bounding box center [135, 173] width 52 height 8
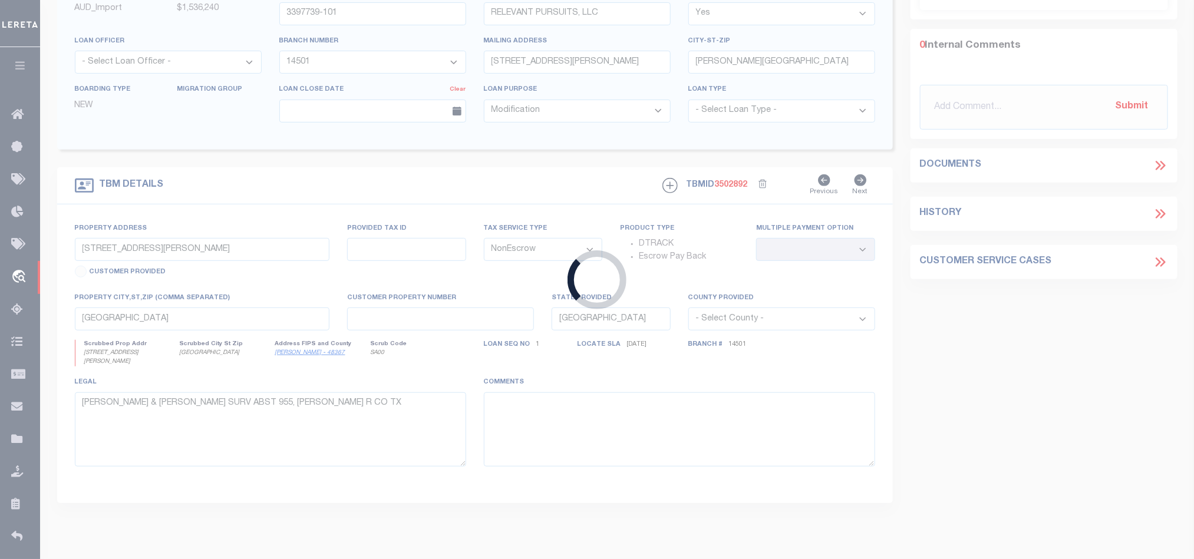
type input "45500032441"
type input "[PERSON_NAME]"
select select
select select "100"
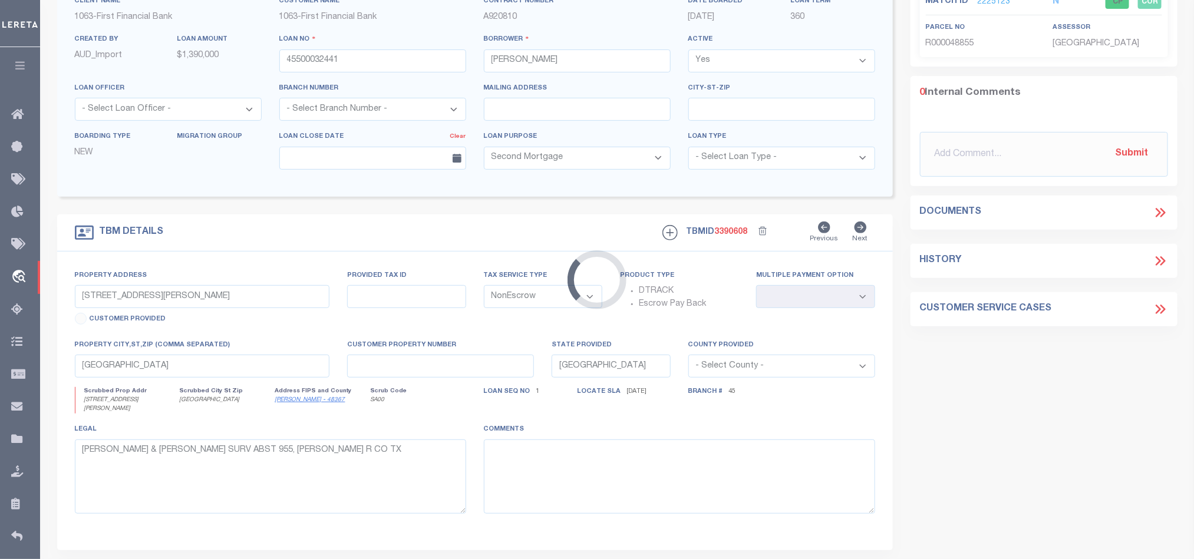
scroll to position [2, 0]
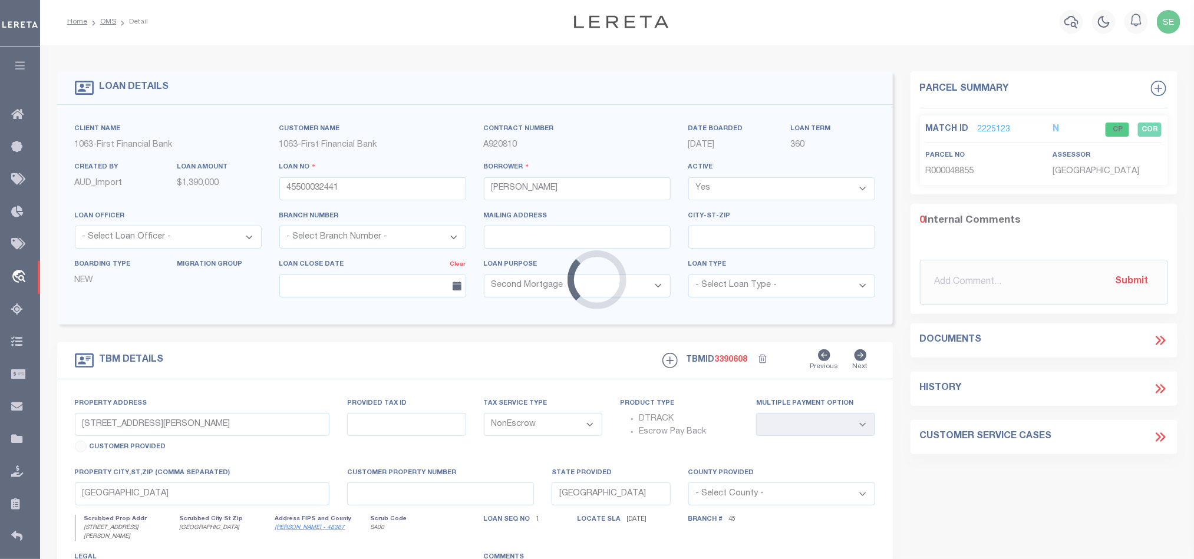
select select "92697"
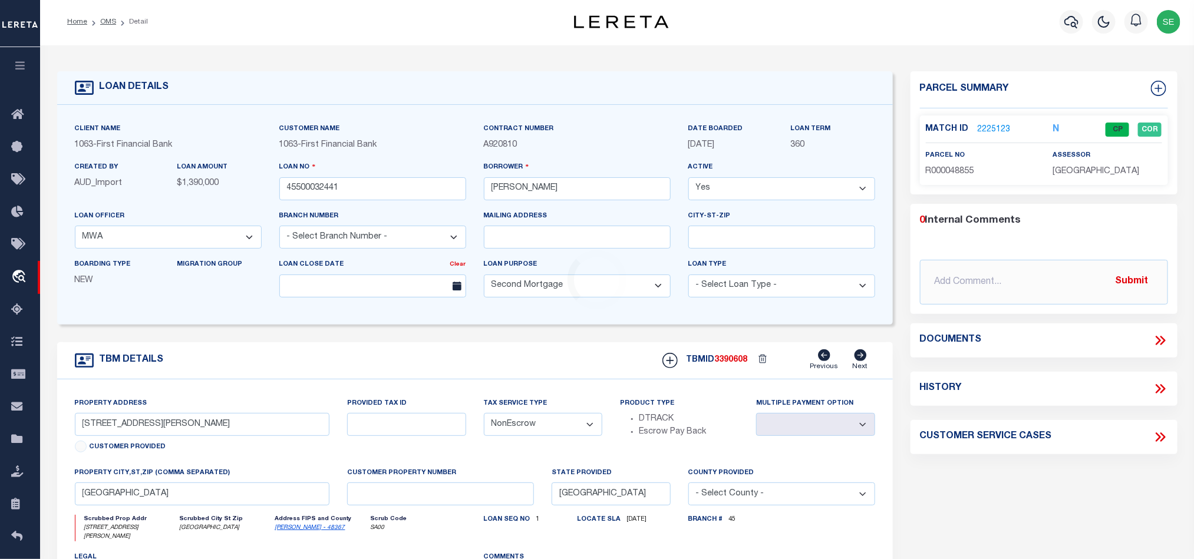
scroll to position [0, 0]
select select "518"
type input "[STREET_ADDRESS]"
select select
type input "MIDLOTHIAN TX 760655720"
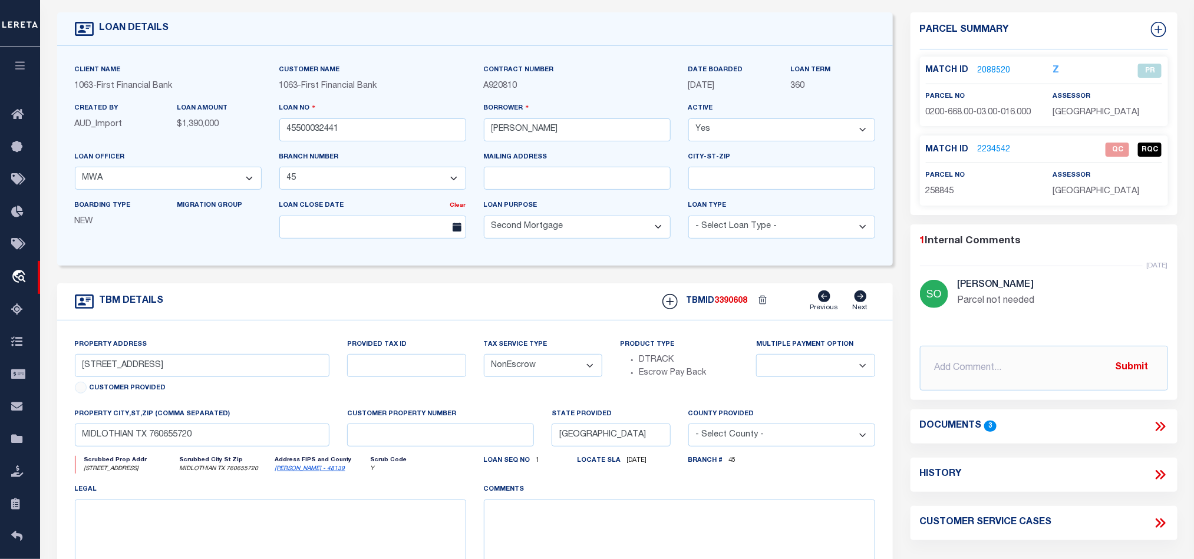
scroll to position [177, 0]
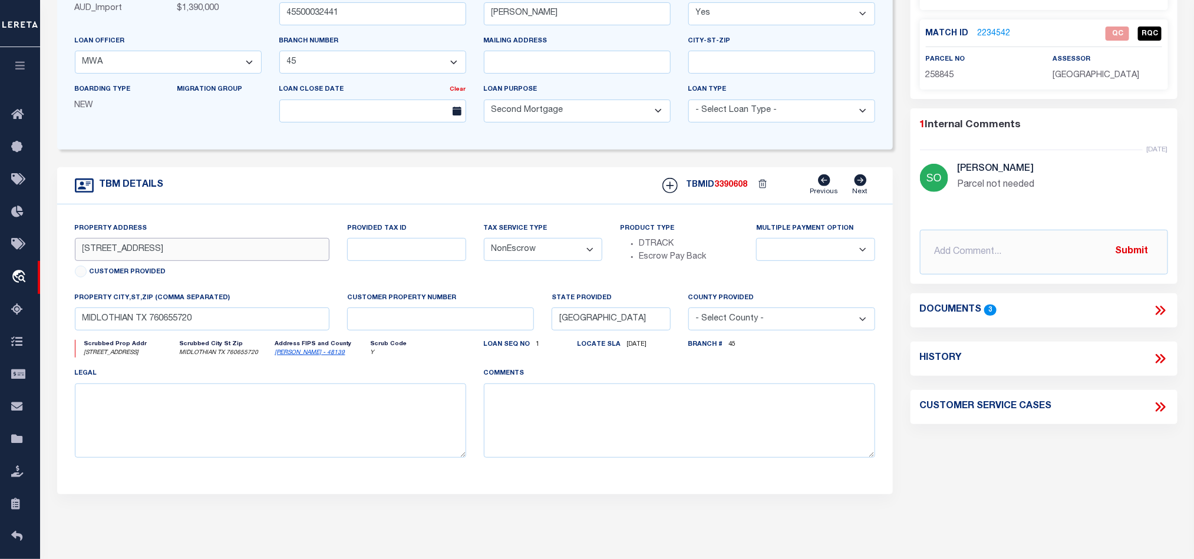
click at [135, 252] on input "[STREET_ADDRESS]" at bounding box center [202, 249] width 255 height 23
click at [351, 193] on div "TBM DETAILS TBMID 3390608 Previous Next" at bounding box center [475, 185] width 836 height 37
click at [945, 77] on span "258845" at bounding box center [940, 75] width 28 height 8
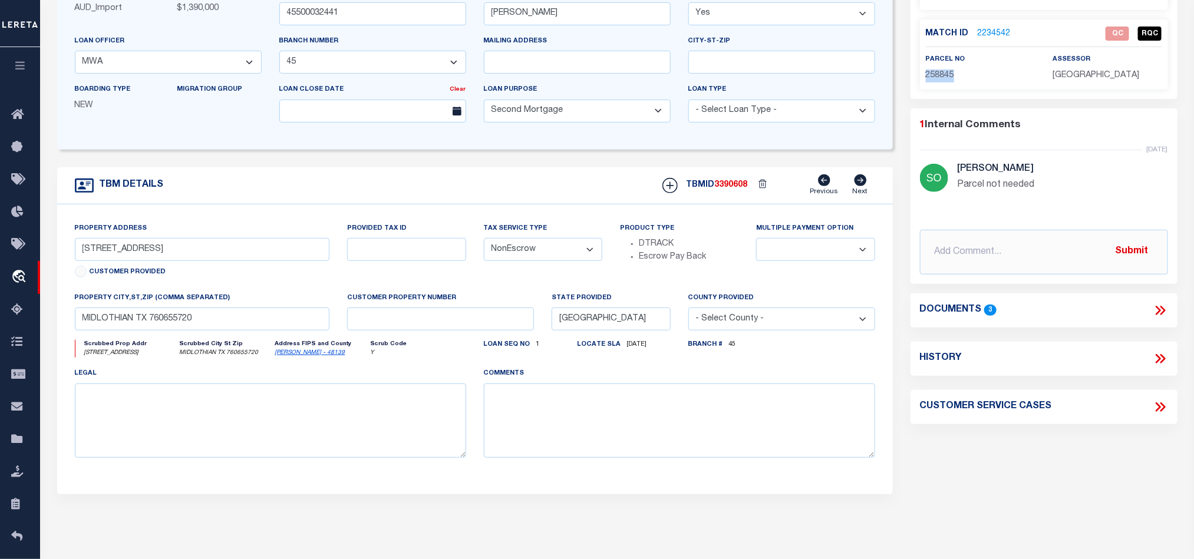
copy span "258845"
click at [1017, 476] on div "Parcel Summary Match ID 2088520 Z parcel no assessor Match ID 1" at bounding box center [1044, 218] width 285 height 644
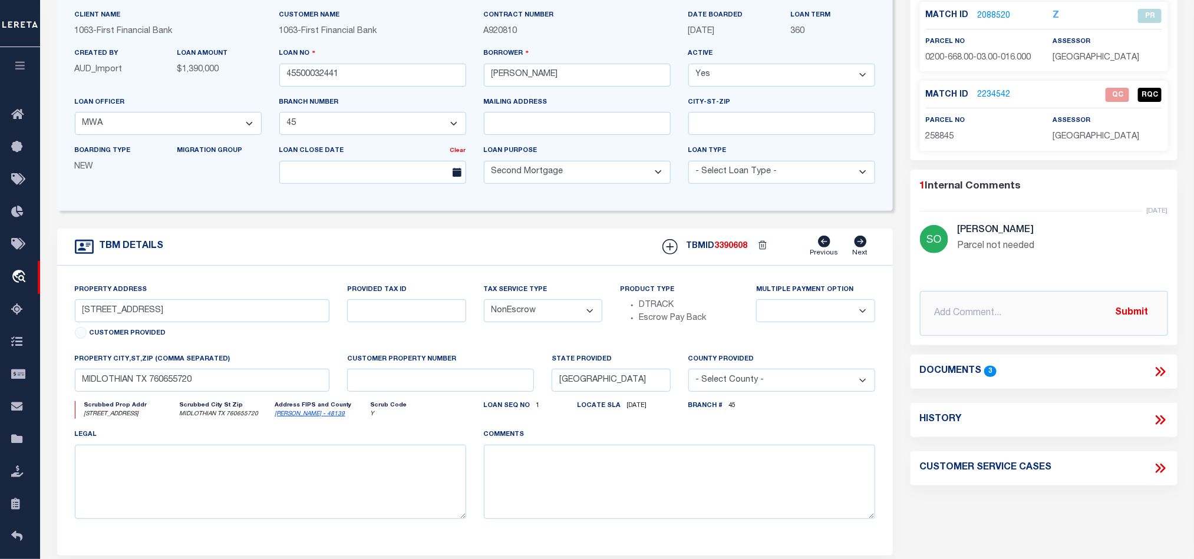
scroll to position [88, 0]
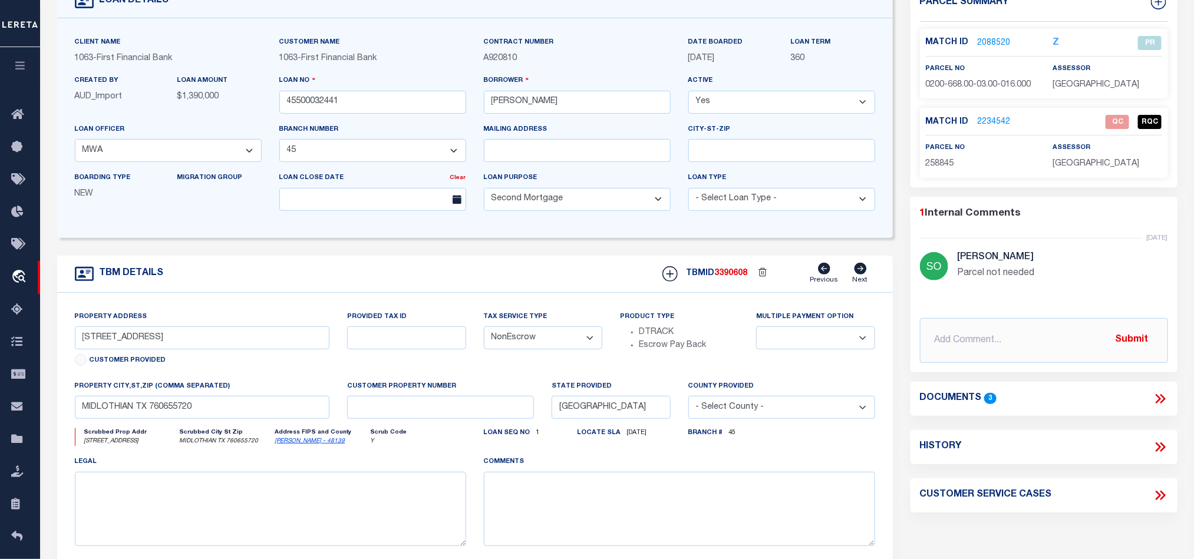
click at [945, 168] on span "258845" at bounding box center [940, 164] width 28 height 8
copy span "258845"
click at [1001, 119] on link "2234542" at bounding box center [994, 122] width 33 height 12
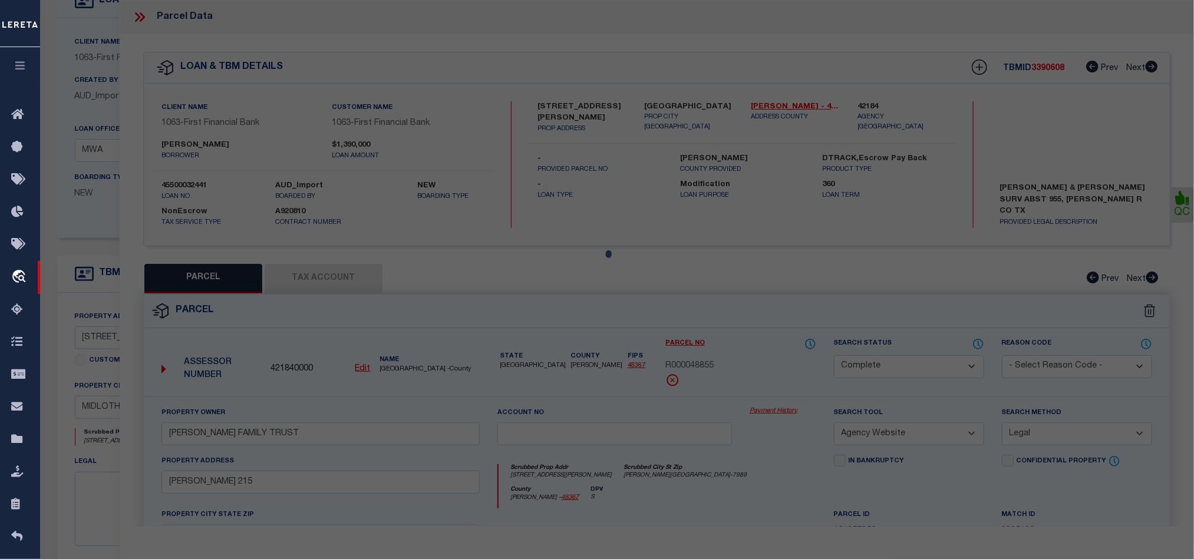
select select "AS"
select select
checkbox input "false"
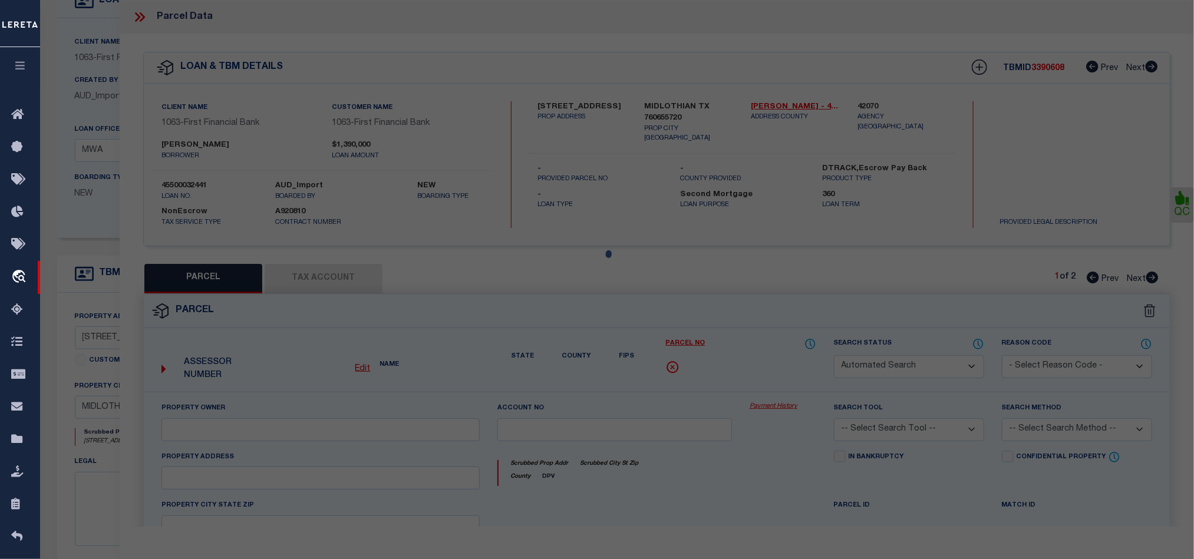
select select "QC"
select select "AGW"
select select "LEG"
checkbox input "true"
type textarea "Confidential parcel."
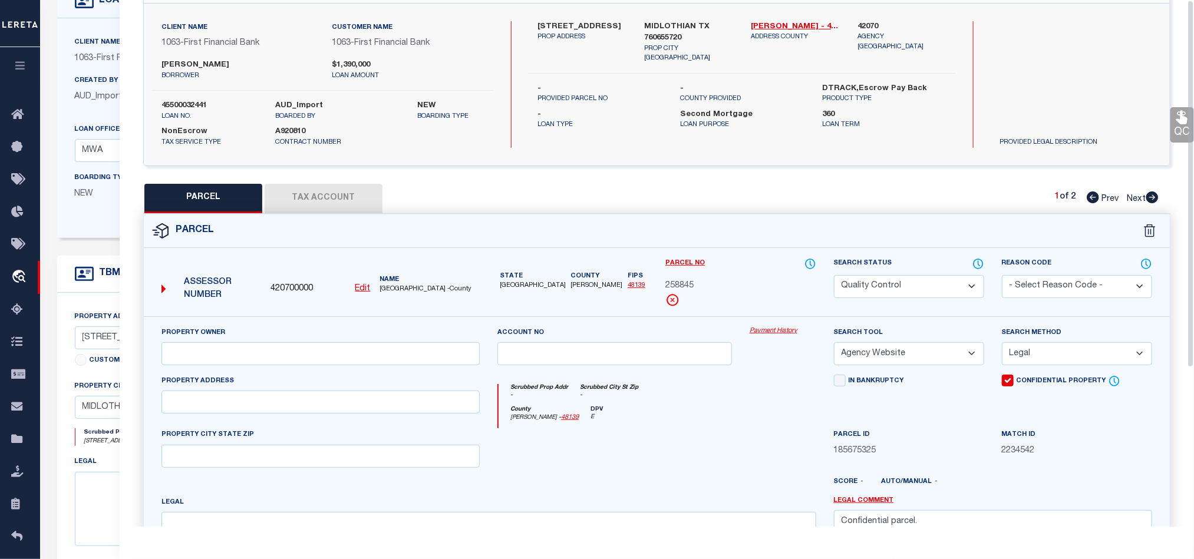
scroll to position [0, 0]
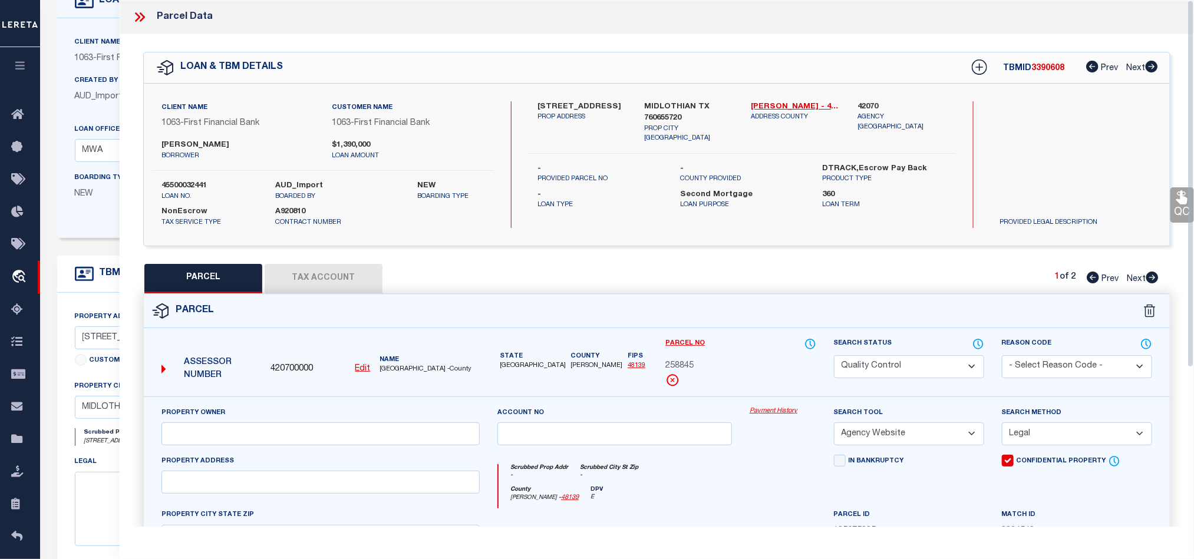
click at [137, 24] on icon at bounding box center [139, 16] width 15 height 15
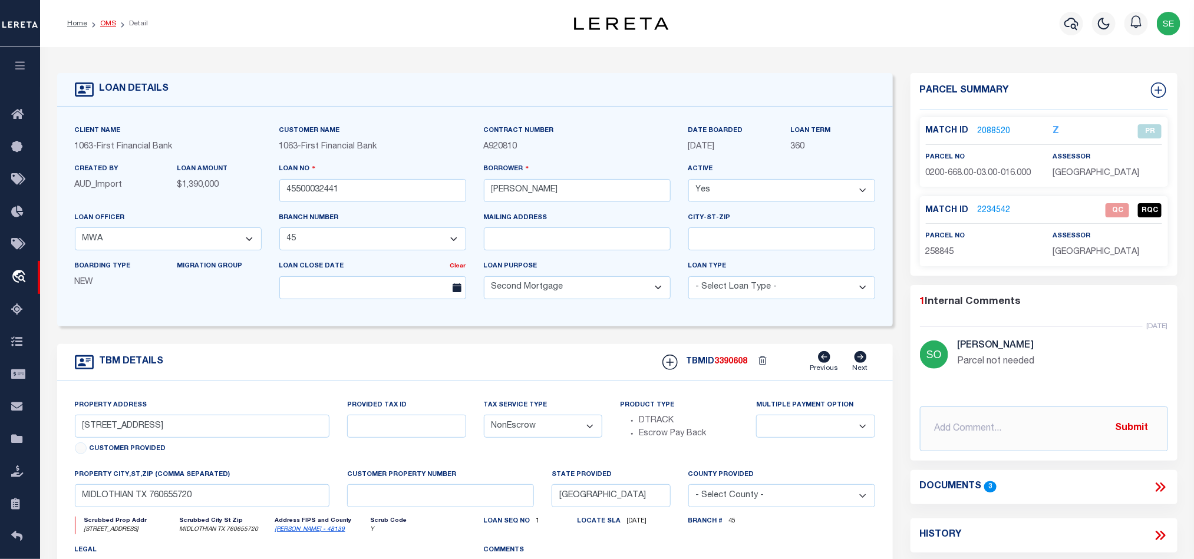
click at [103, 20] on link "OMS" at bounding box center [108, 23] width 16 height 7
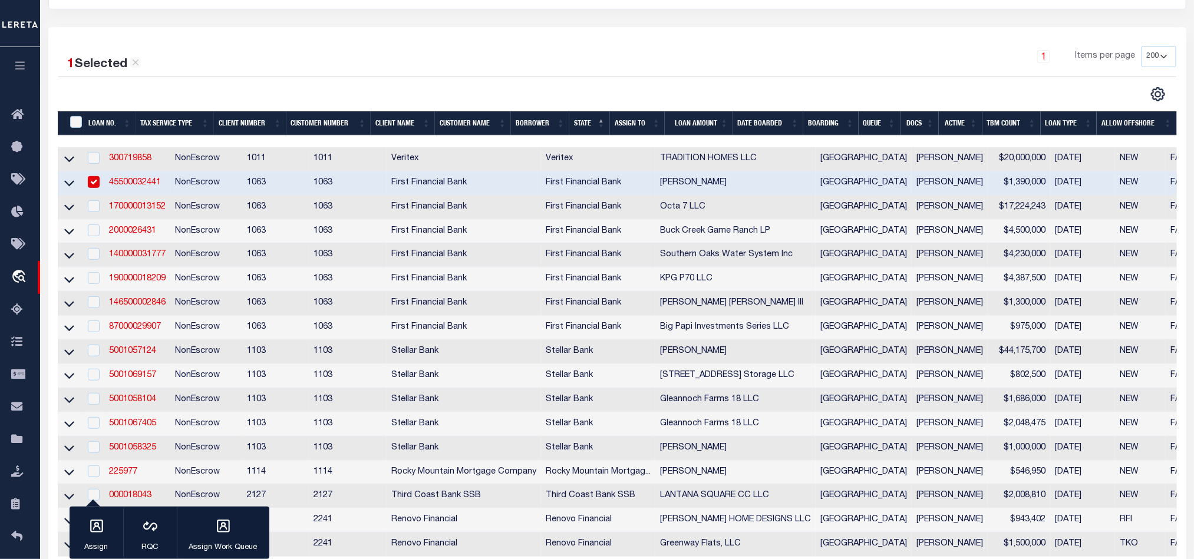
scroll to position [177, 0]
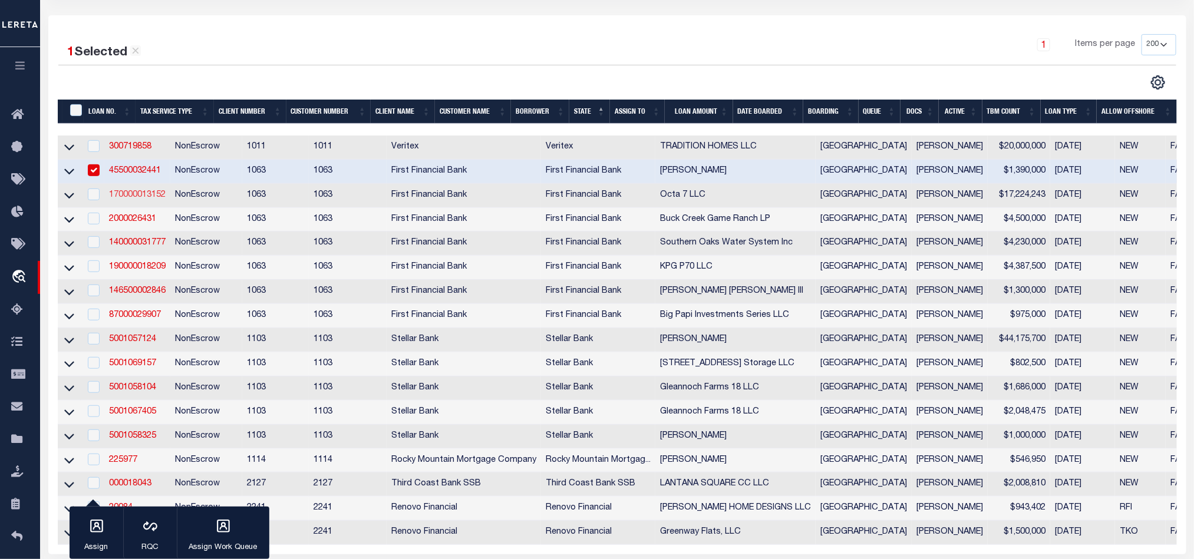
click at [145, 199] on link "170000013152" at bounding box center [137, 195] width 57 height 8
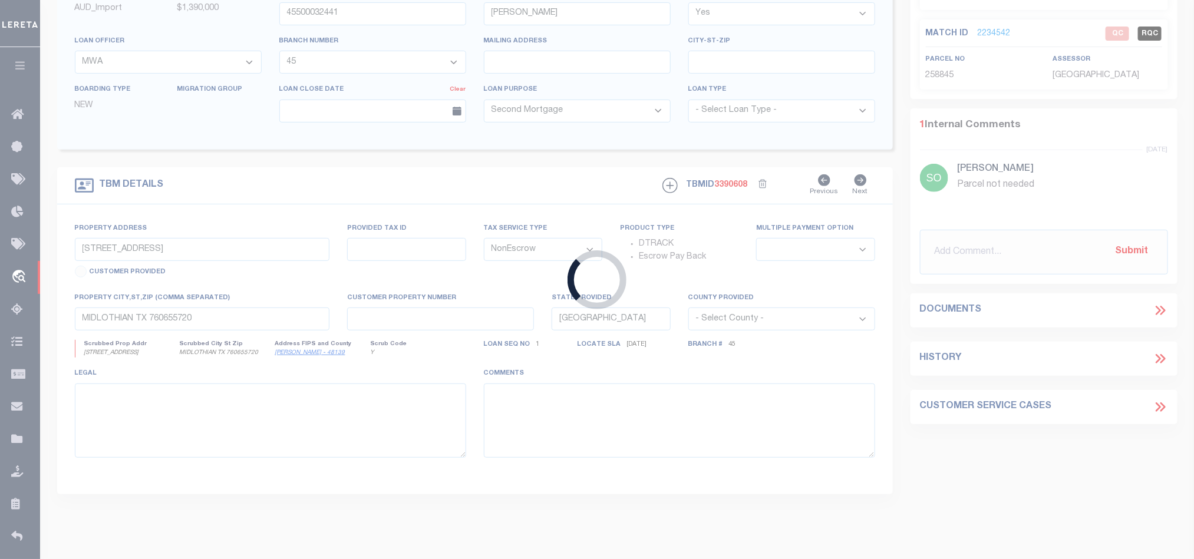
type input "170000013152"
type input "Octa 7 LLC"
select select "92690"
select select "2311"
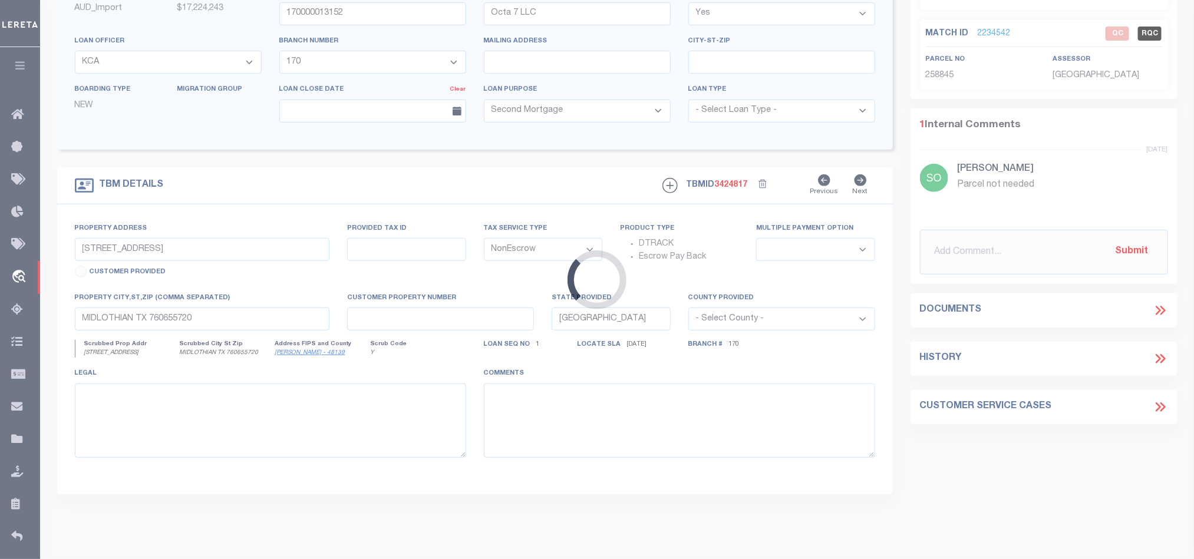
type input "[STREET_ADDRESS][PERSON_NAME]"
select select
type input "[GEOGRAPHIC_DATA]"
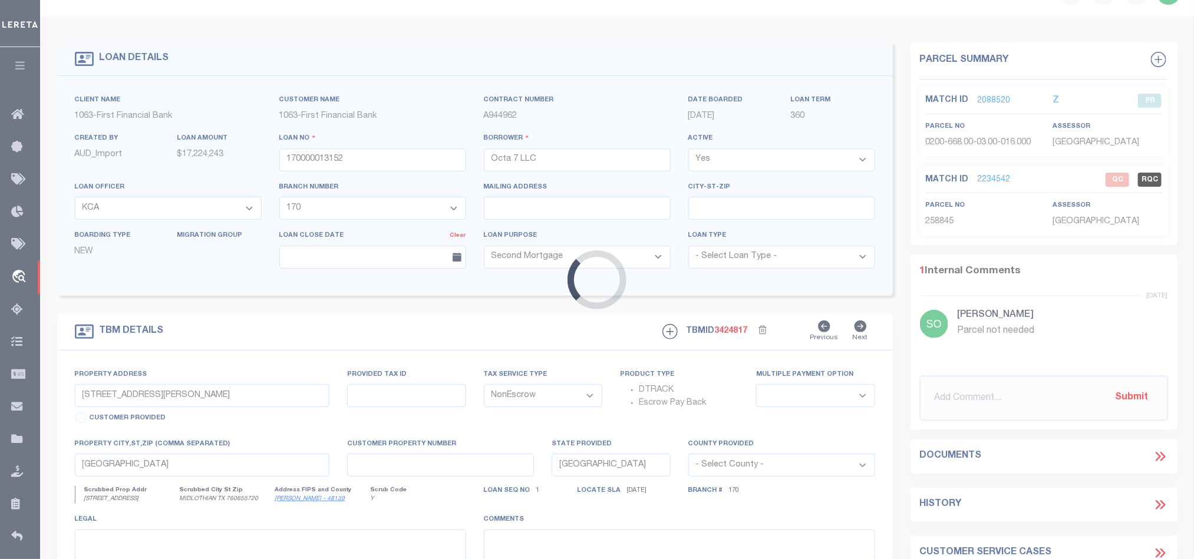
select select "92690"
select select "2311"
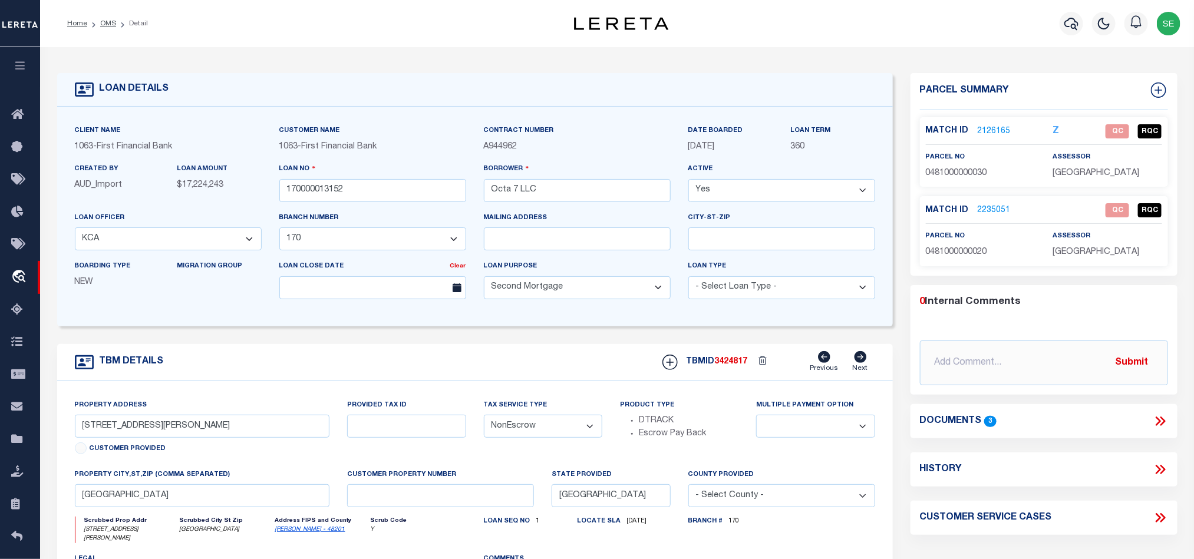
scroll to position [88, 0]
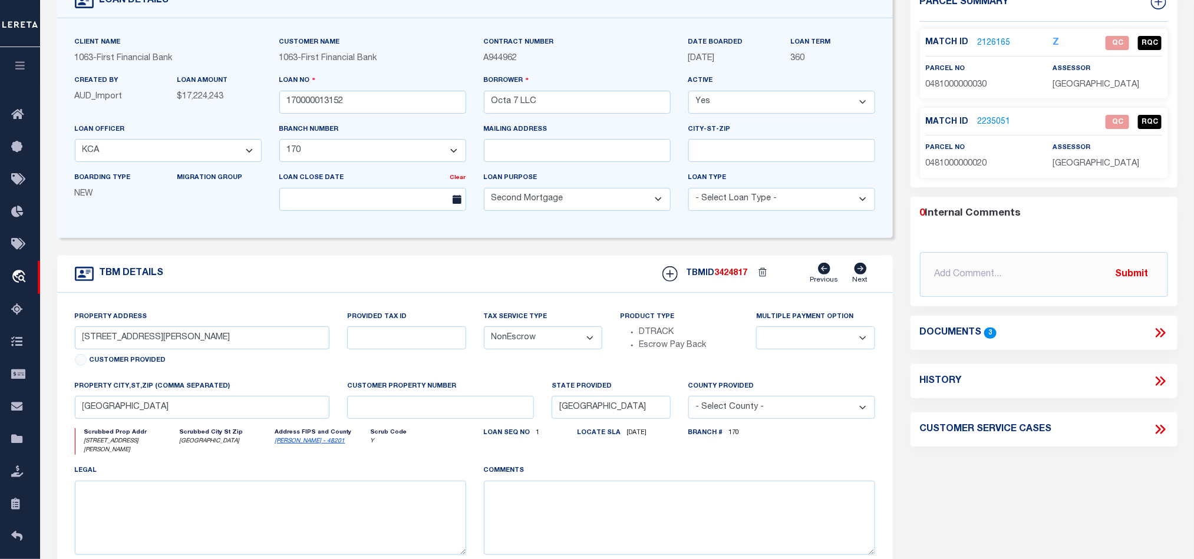
drag, startPoint x: 1154, startPoint y: 329, endPoint x: 1138, endPoint y: 312, distance: 23.3
click at [1154, 329] on icon at bounding box center [1160, 332] width 15 height 15
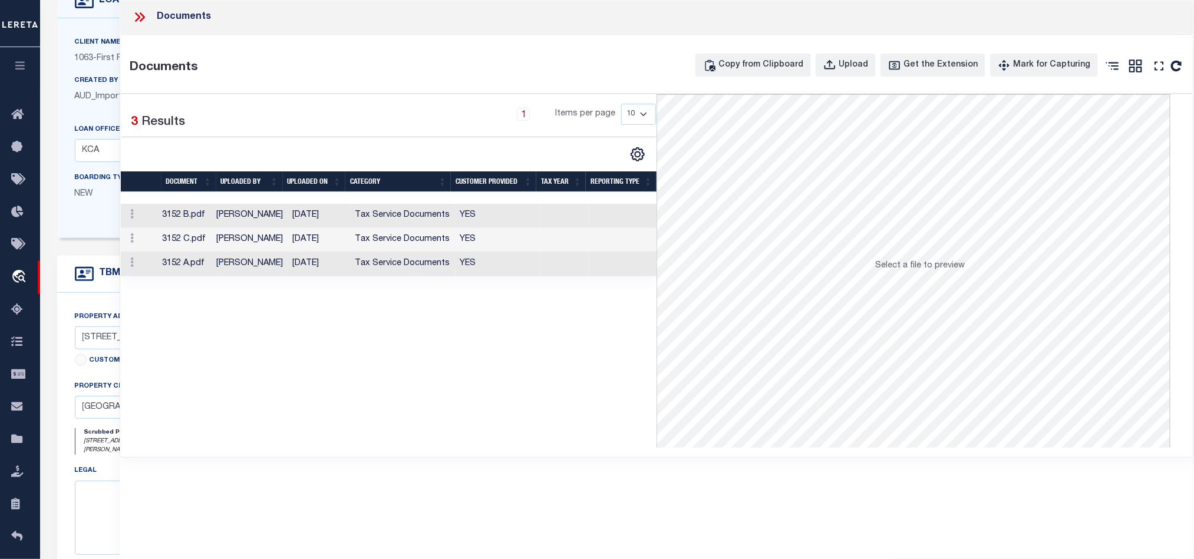
scroll to position [0, 0]
click at [575, 214] on td at bounding box center [564, 216] width 49 height 24
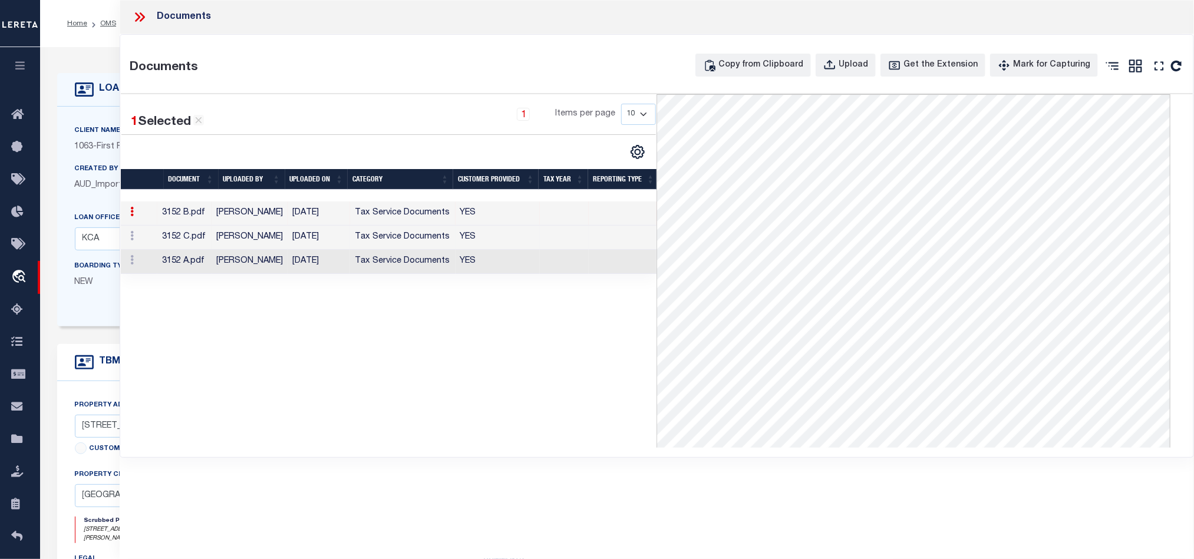
click at [507, 246] on td "YES" at bounding box center [497, 238] width 84 height 24
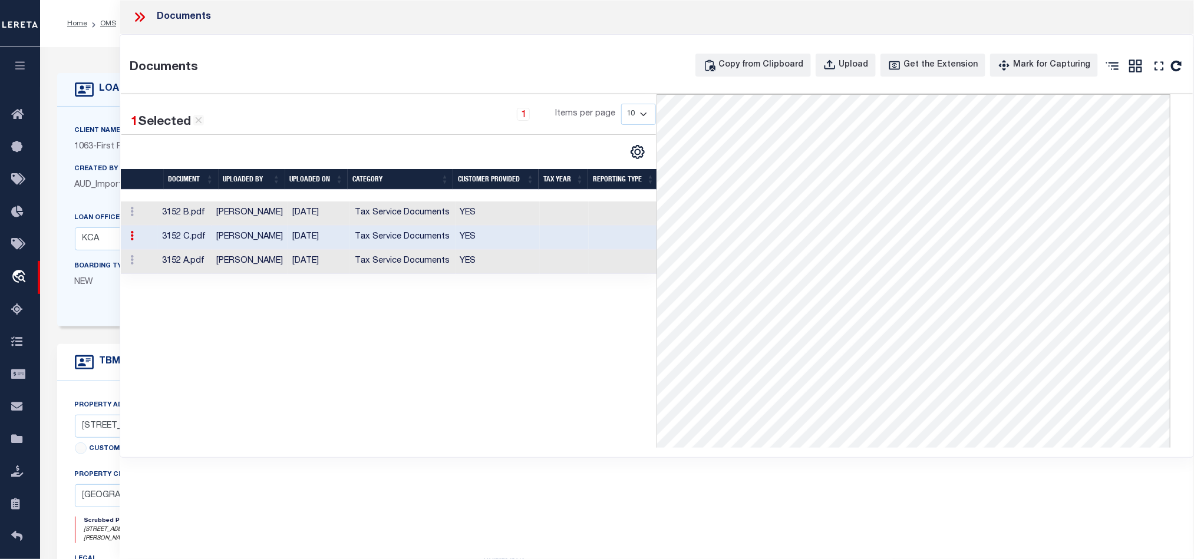
click at [392, 271] on td "Tax Service Documents" at bounding box center [402, 262] width 105 height 24
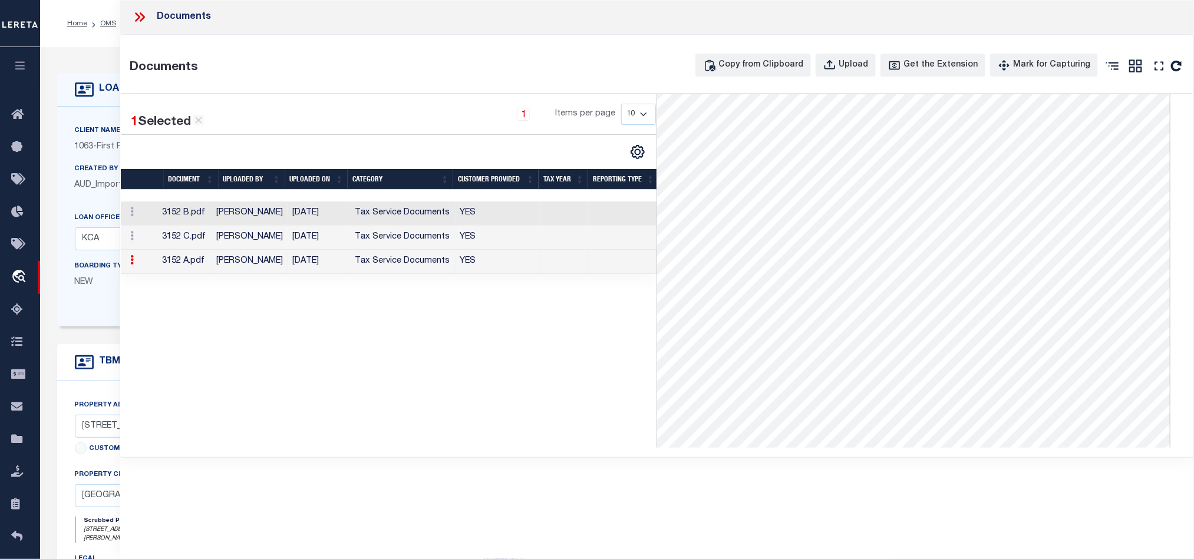
scroll to position [180, 0]
click at [138, 11] on icon at bounding box center [139, 16] width 15 height 15
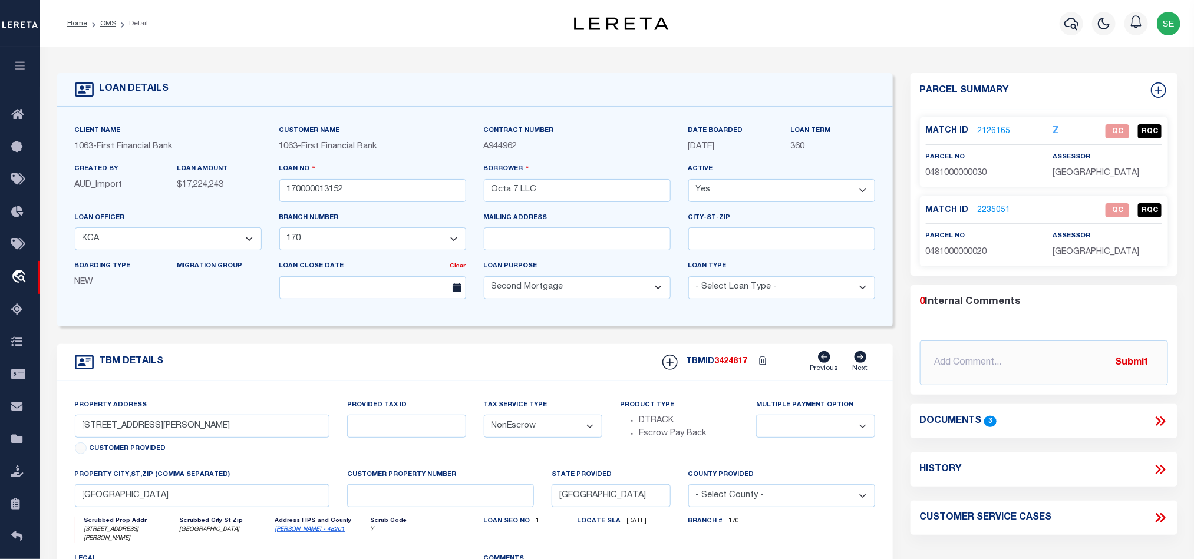
click at [509, 352] on div "TBM DETAILS TBMID 3424817 Previous Next" at bounding box center [475, 362] width 836 height 37
click at [576, 372] on div "TBM DETAILS TBMID 3424817 Previous Next" at bounding box center [475, 362] width 836 height 37
click at [975, 173] on span "0481000000030" at bounding box center [956, 173] width 61 height 8
copy span "0481000000030"
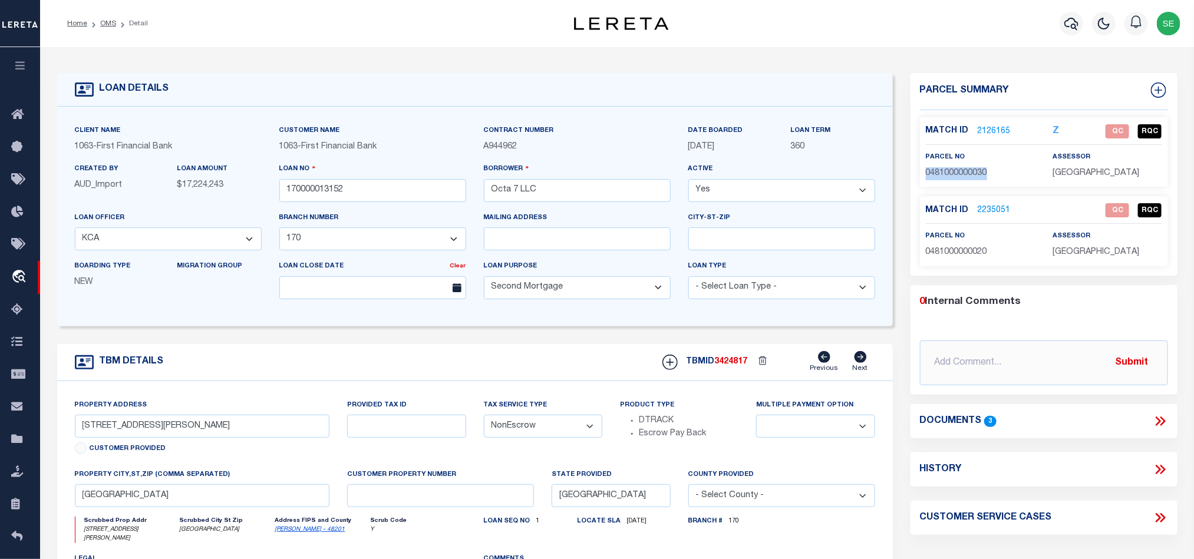
click at [966, 177] on span "0481000000030" at bounding box center [956, 173] width 61 height 8
click at [964, 172] on span "0481000000030" at bounding box center [956, 173] width 61 height 8
copy span "0481000000030"
click at [949, 255] on span "0481000000020" at bounding box center [956, 252] width 61 height 8
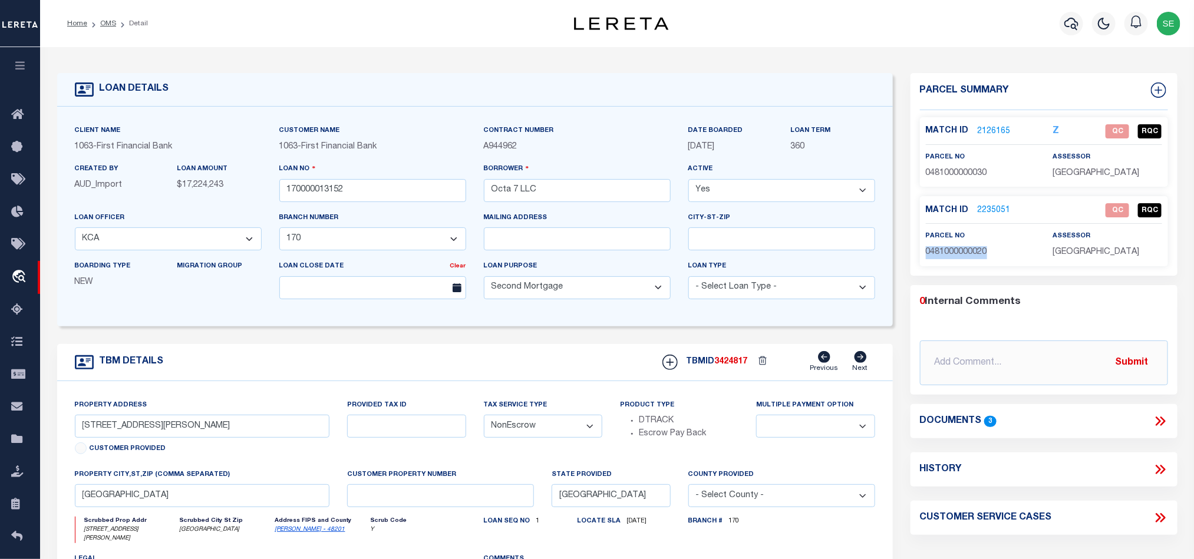
click at [949, 255] on span "0481000000020" at bounding box center [956, 252] width 61 height 8
copy span "0481000000020"
click at [440, 358] on div "TBM DETAILS TBMID 3424817 Previous Next" at bounding box center [475, 362] width 836 height 37
click at [513, 352] on div "TBM DETAILS TBMID 3424817 Previous Next" at bounding box center [475, 362] width 836 height 37
click at [503, 368] on div "TBM DETAILS TBMID 3424817 Previous Next" at bounding box center [475, 362] width 836 height 37
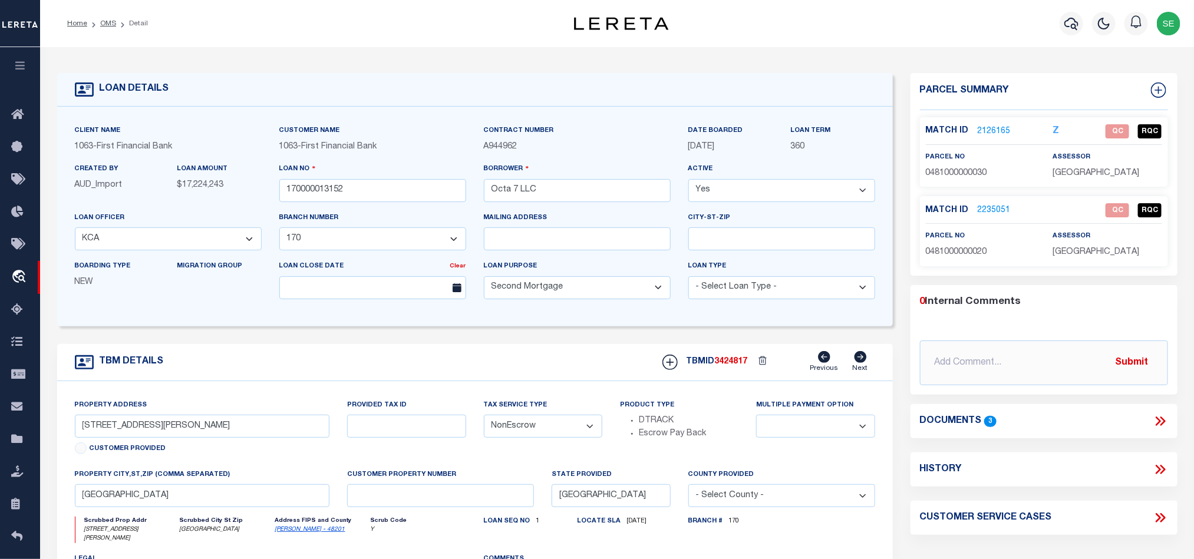
click at [542, 367] on div "TBM DETAILS TBMID 3424817 Previous Next" at bounding box center [475, 362] width 836 height 37
click at [506, 367] on div "TBM DETAILS TBMID 3424817 Previous Next" at bounding box center [475, 362] width 836 height 37
click at [591, 359] on div "TBM DETAILS TBMID 3424817 Previous Next" at bounding box center [475, 362] width 836 height 37
click at [995, 134] on link "2126165" at bounding box center [994, 132] width 33 height 12
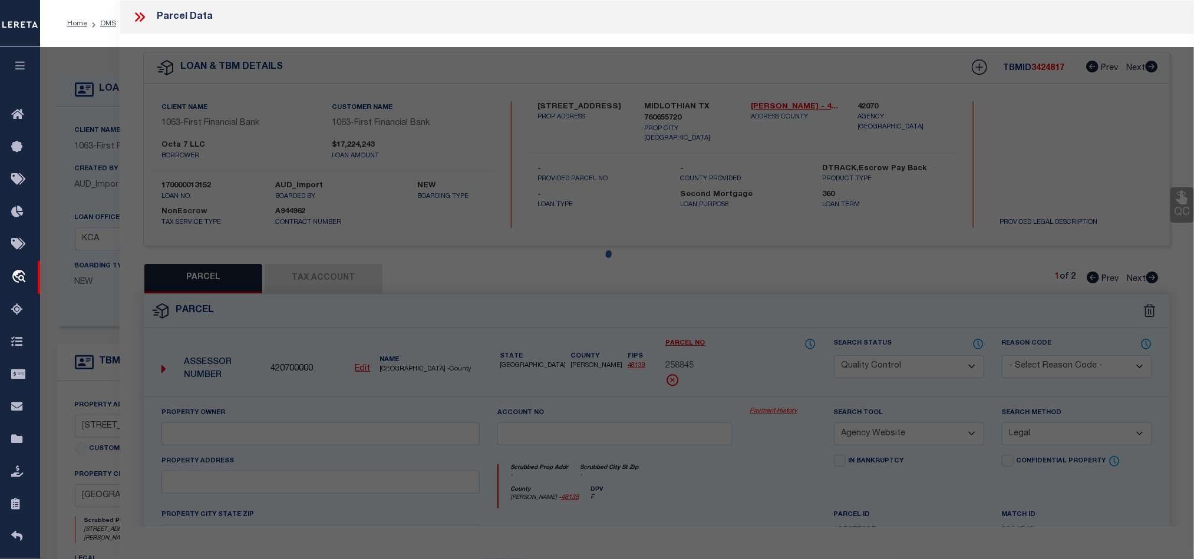
select select "AS"
select select
checkbox input "false"
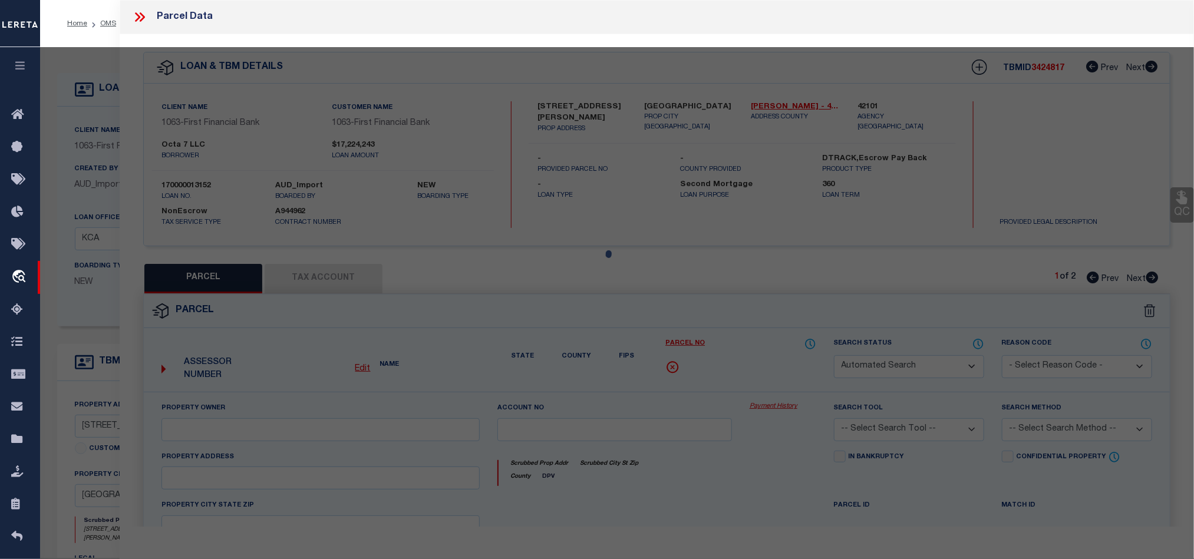
select select "QC"
type input "[PERSON_NAME]"
select select "AGW"
select select "LEG"
type input "[STREET_ADDRESS][PERSON_NAME]"
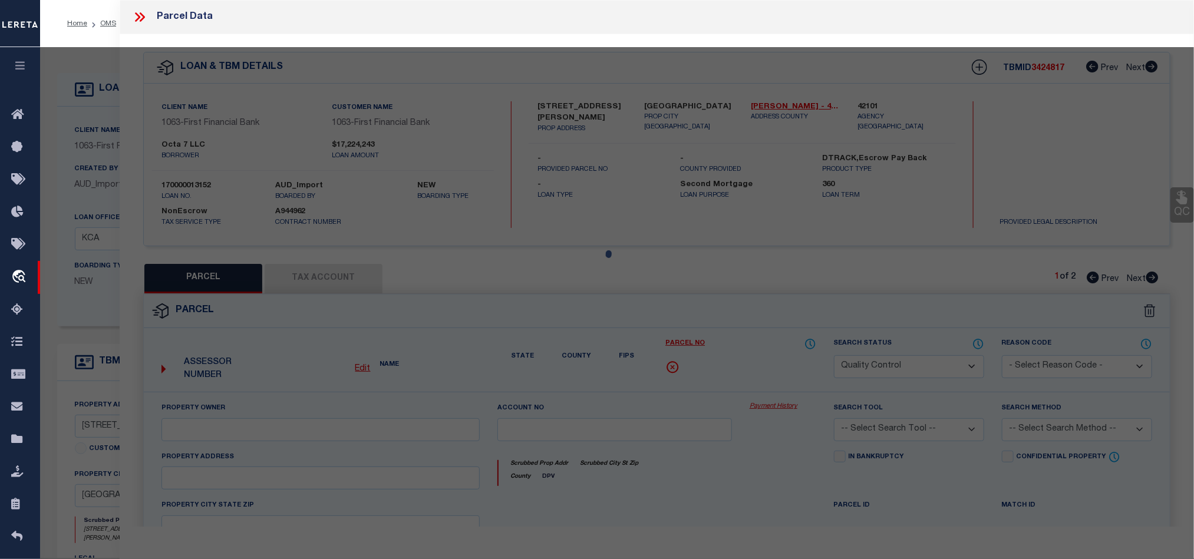
type input "KATY TX 77493"
type textarea "PT TR 1C (AG-USE) ABST 1563 H&TCRR CO SEC 68"
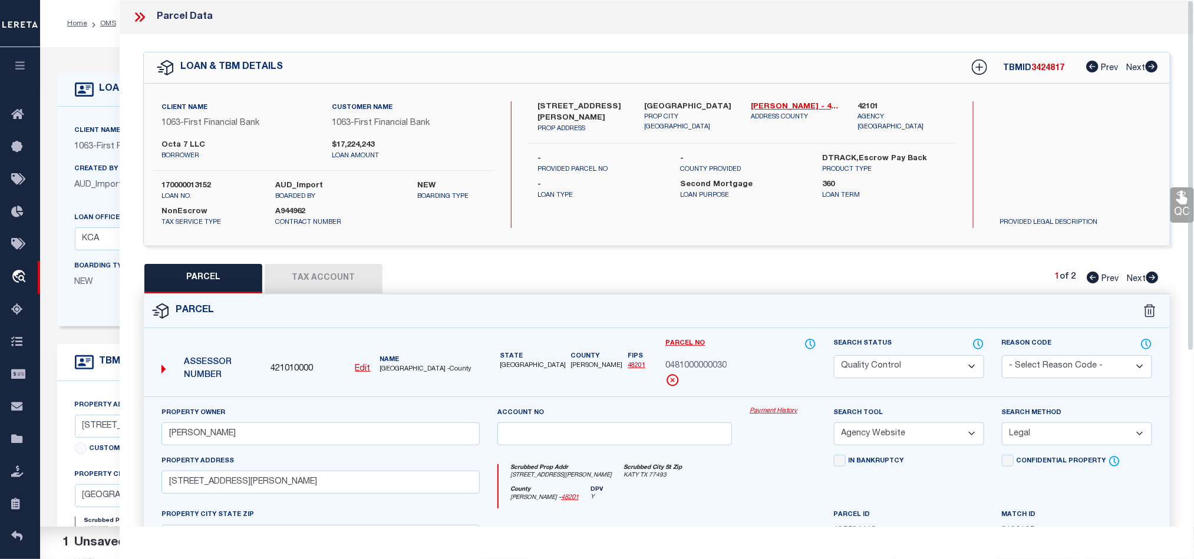
click at [725, 324] on div "Parcel" at bounding box center [657, 312] width 1026 height 34
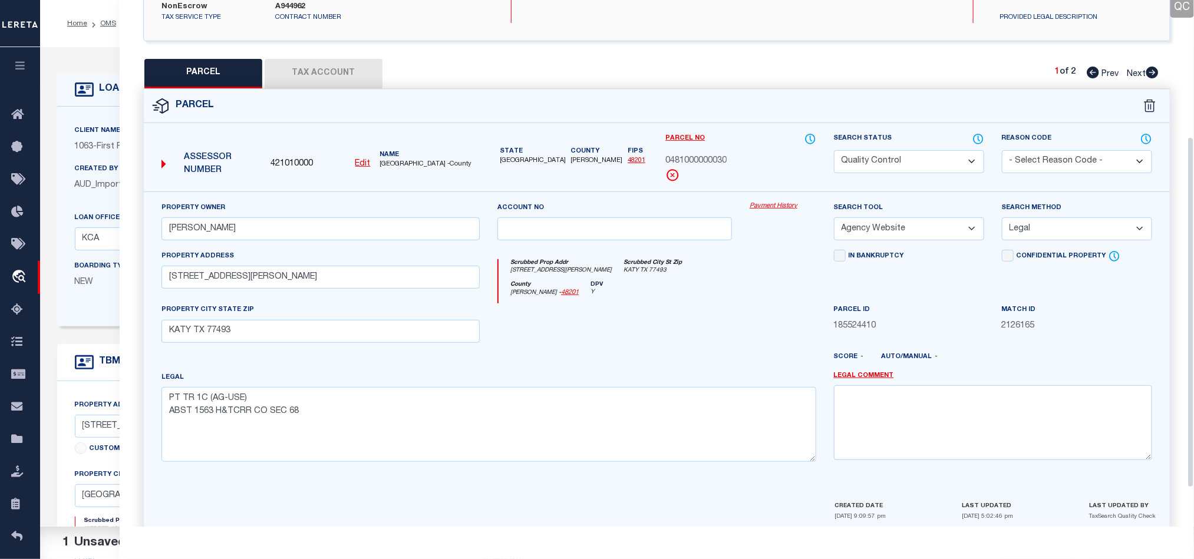
scroll to position [175, 0]
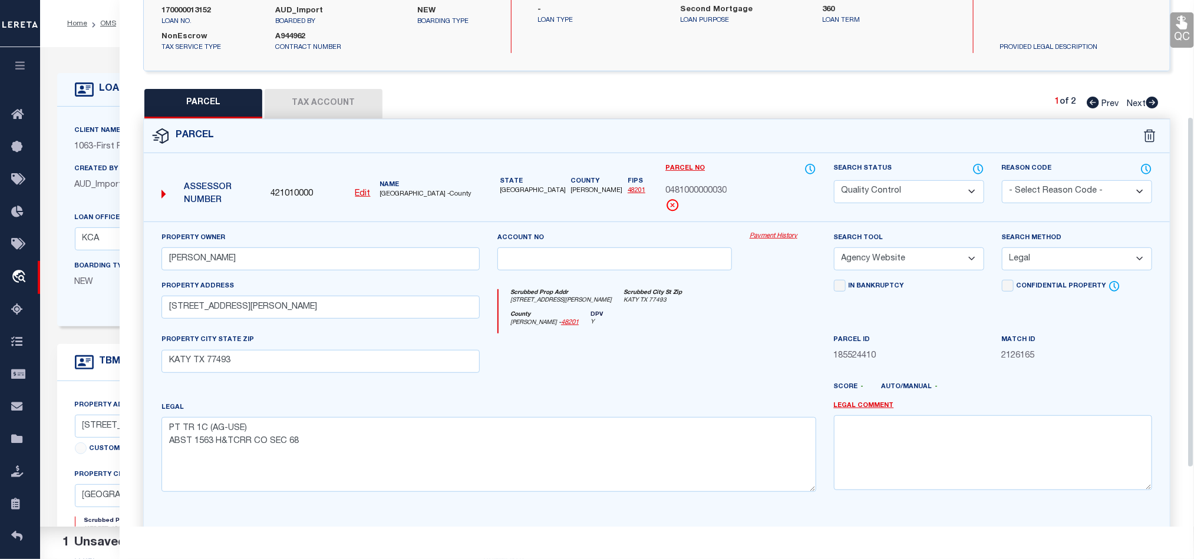
click at [343, 112] on button "Tax Account" at bounding box center [324, 103] width 118 height 29
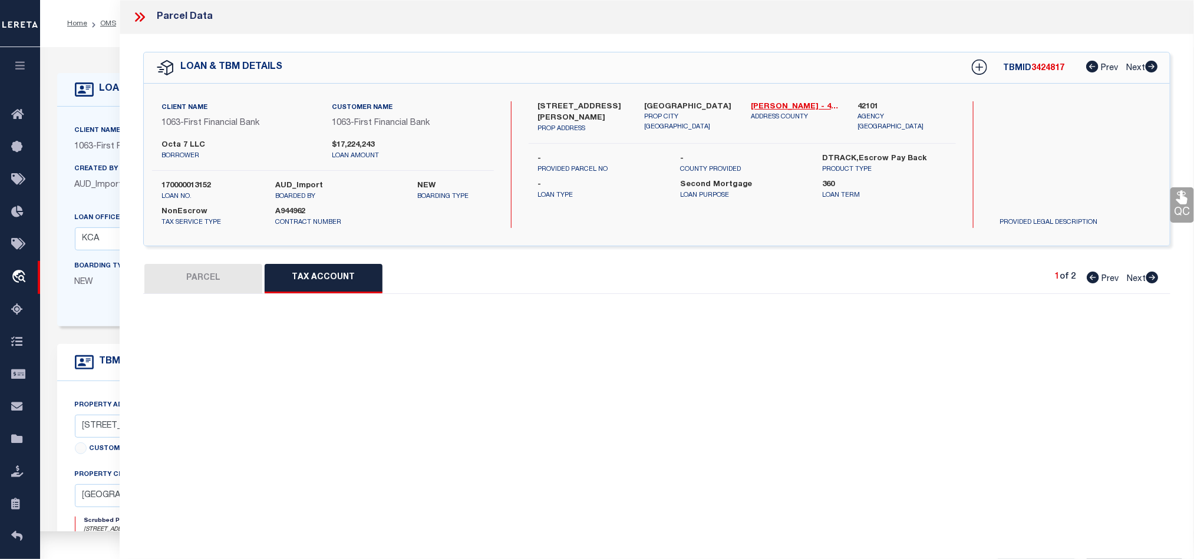
select select "100"
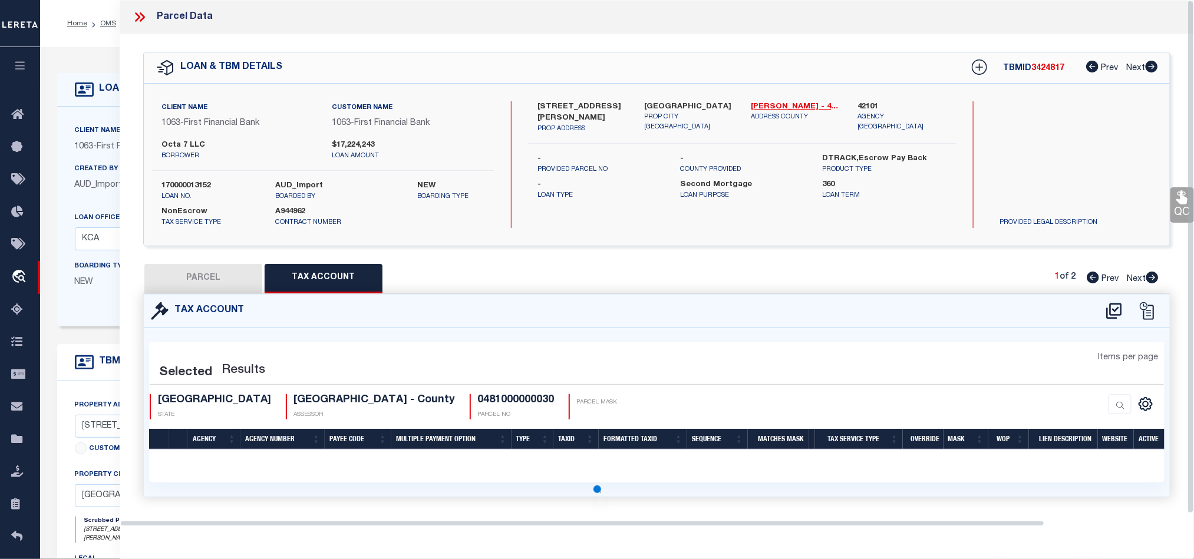
select select "100"
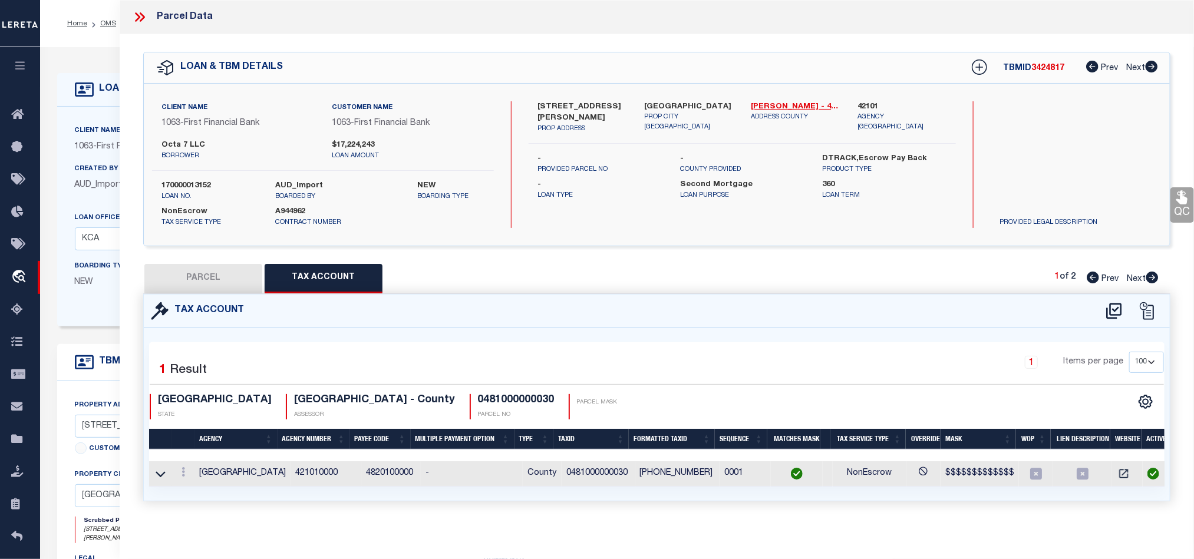
click at [232, 278] on button "PARCEL" at bounding box center [203, 278] width 118 height 29
select select "AS"
select select
checkbox input "false"
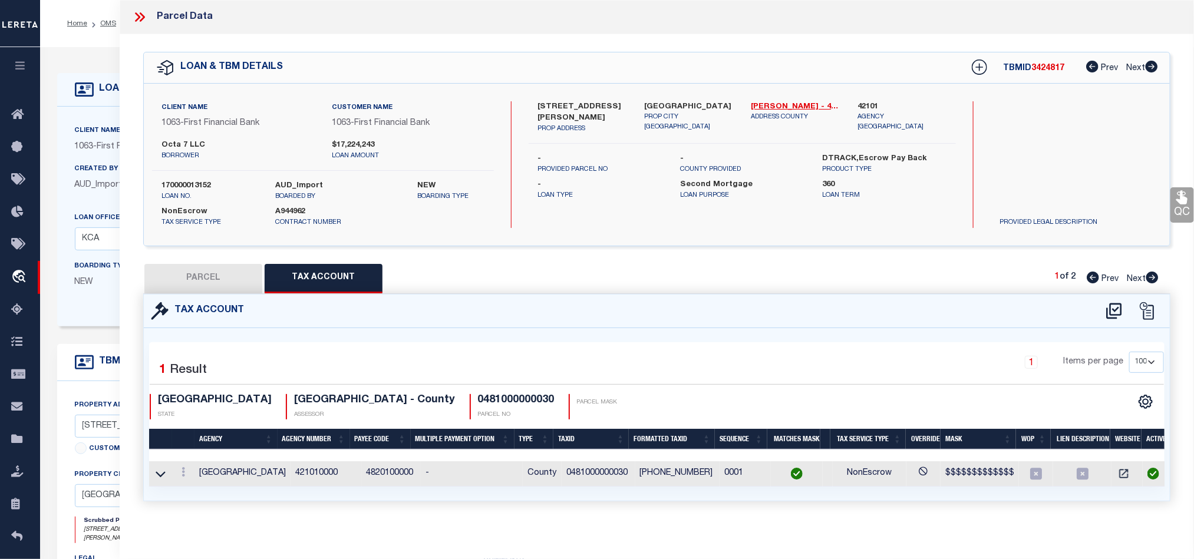
checkbox input "false"
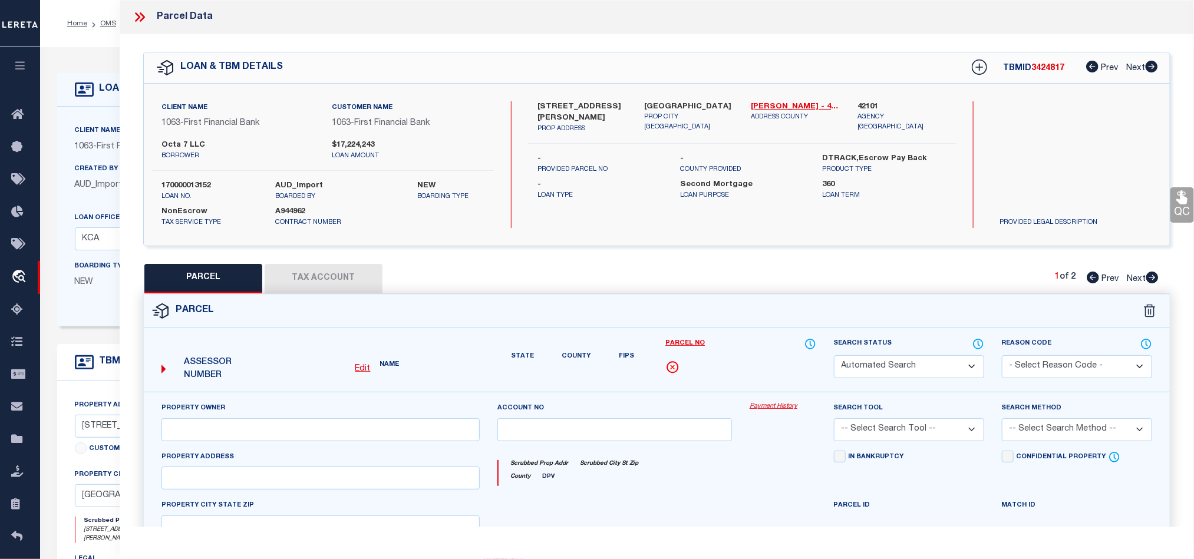
select select "QC"
type input "[PERSON_NAME]"
select select "AGW"
select select "LEG"
type input "[STREET_ADDRESS][PERSON_NAME]"
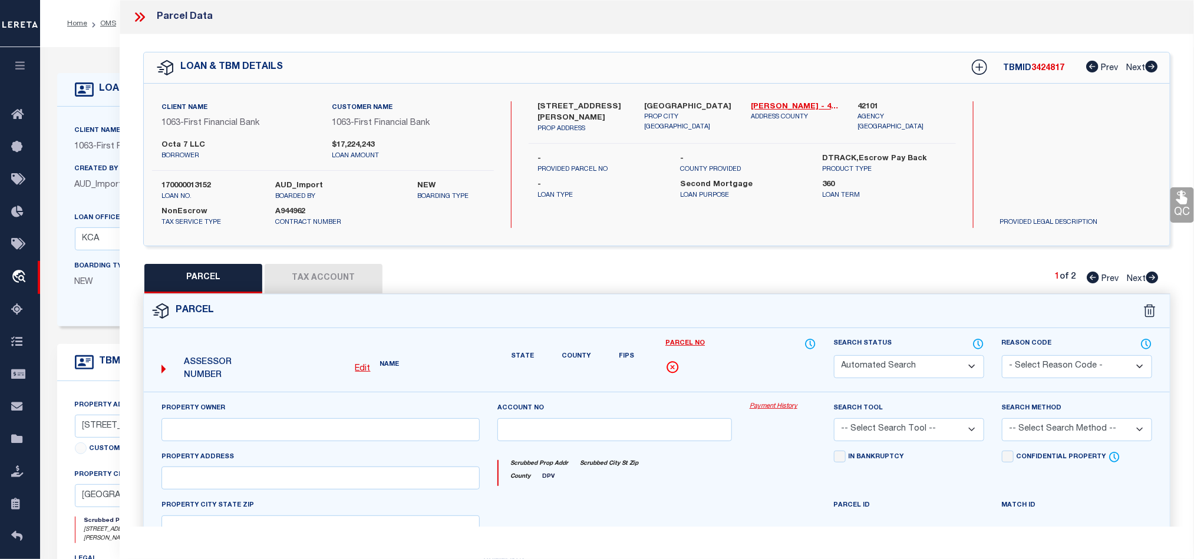
type input "KATY TX 77493"
type textarea "PT TR 1C (AG-USE) ABST 1563 H&TCRR CO SEC 68"
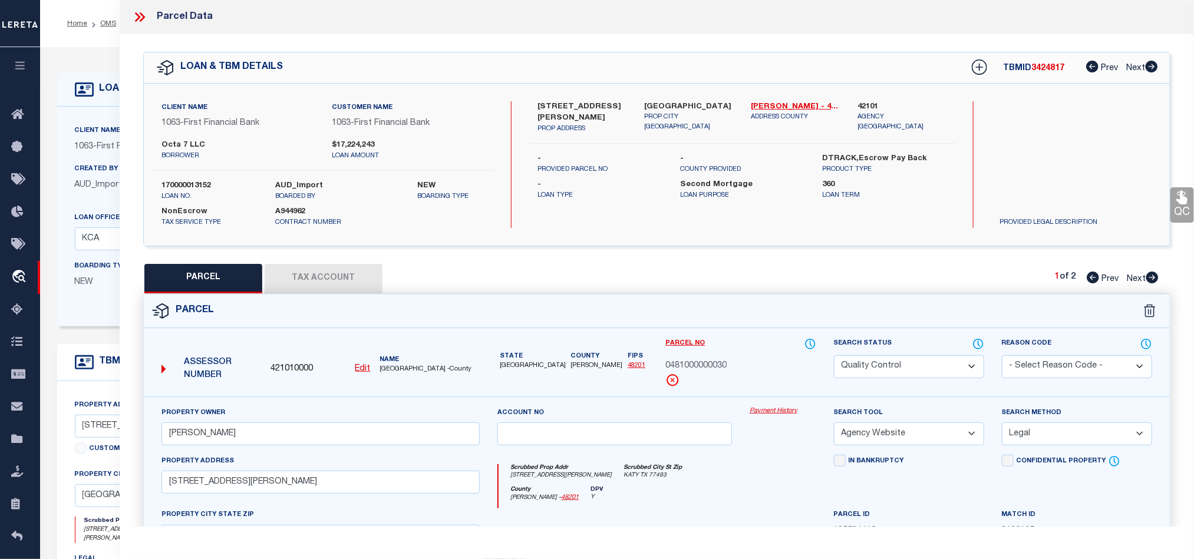
click at [137, 18] on icon at bounding box center [139, 16] width 15 height 15
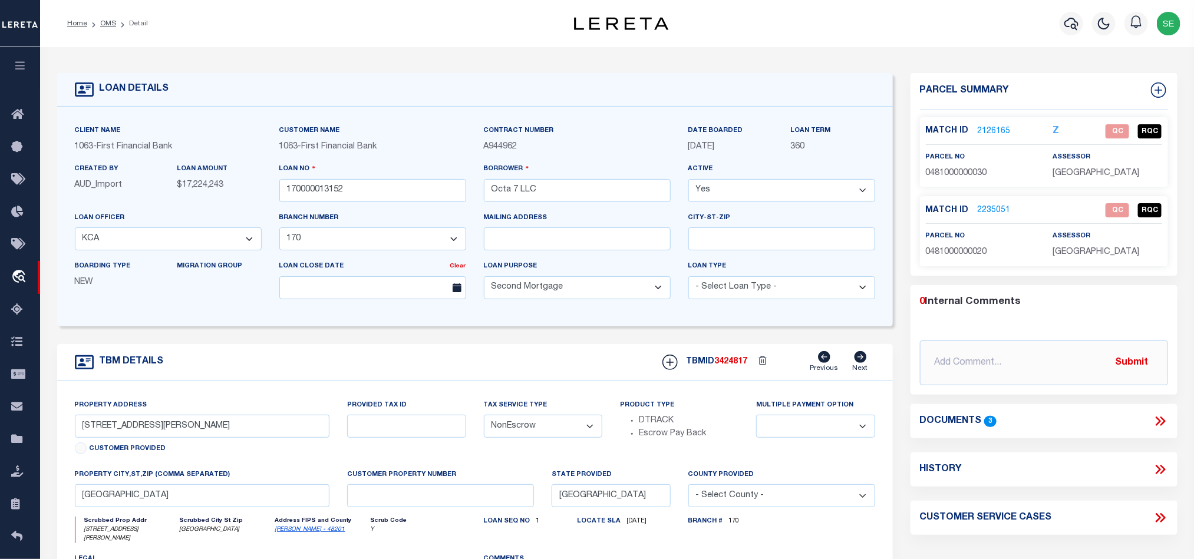
click at [520, 364] on div "TBM DETAILS TBMID 3424817 Previous Next" at bounding box center [475, 362] width 836 height 37
click at [538, 349] on div "TBM DETAILS TBMID 3424817 Previous Next" at bounding box center [475, 362] width 836 height 37
click at [537, 362] on div "TBM DETAILS TBMID 3424817 Previous Next" at bounding box center [475, 362] width 836 height 37
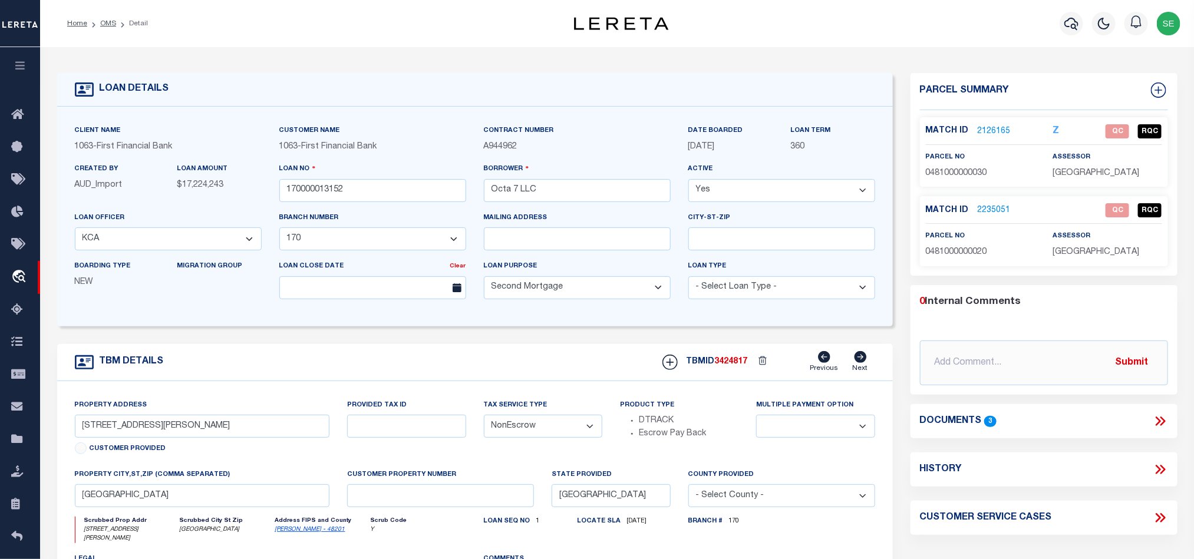
click at [493, 367] on div "TBM DETAILS TBMID 3424817 Previous Next" at bounding box center [475, 362] width 836 height 37
click at [495, 367] on div "TBM DETAILS TBMID 3424817 Previous Next" at bounding box center [475, 362] width 836 height 37
click at [578, 366] on div "TBM DETAILS TBMID 3424817 Previous Next" at bounding box center [475, 362] width 836 height 37
click at [554, 354] on div "TBM DETAILS TBMID 3424817 Previous Next" at bounding box center [475, 362] width 836 height 37
click at [546, 375] on div "TBM DETAILS TBMID 3424817 Previous Next" at bounding box center [475, 362] width 836 height 37
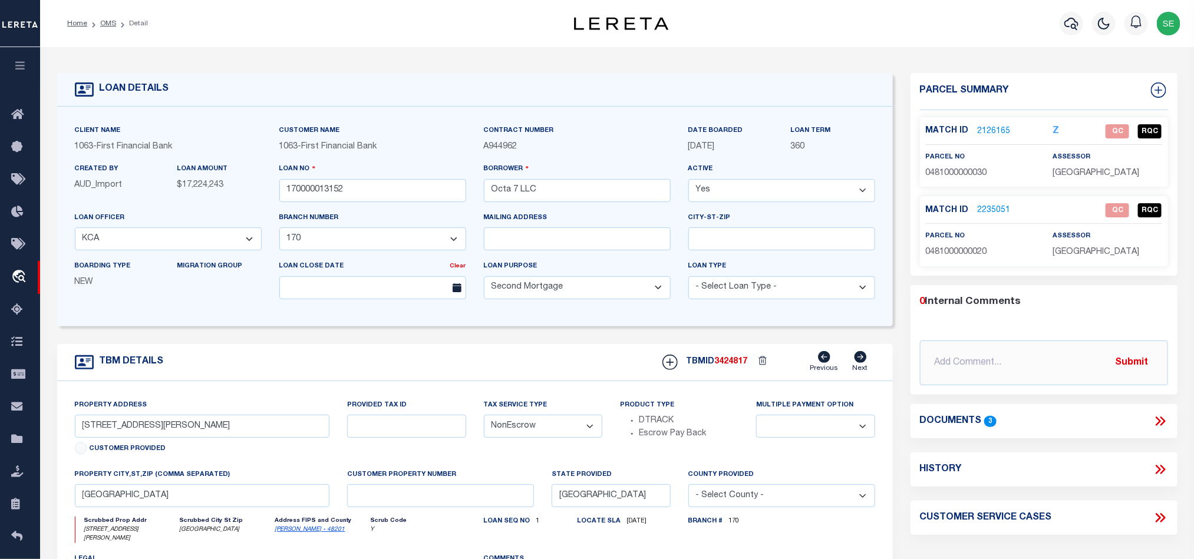
click at [540, 350] on div "TBM DETAILS TBMID 3424817 Previous Next" at bounding box center [475, 362] width 836 height 37
click at [573, 374] on div "TBM DETAILS TBMID 3424817 Previous Next" at bounding box center [475, 362] width 836 height 37
click at [575, 357] on div "TBM DETAILS TBMID 3424817 Previous Next" at bounding box center [475, 362] width 836 height 37
click at [509, 358] on div "TBM DETAILS TBMID 3424817 Previous Next" at bounding box center [475, 362] width 836 height 37
click at [485, 370] on div "TBM DETAILS TBMID 3424817 Previous Next" at bounding box center [475, 362] width 836 height 37
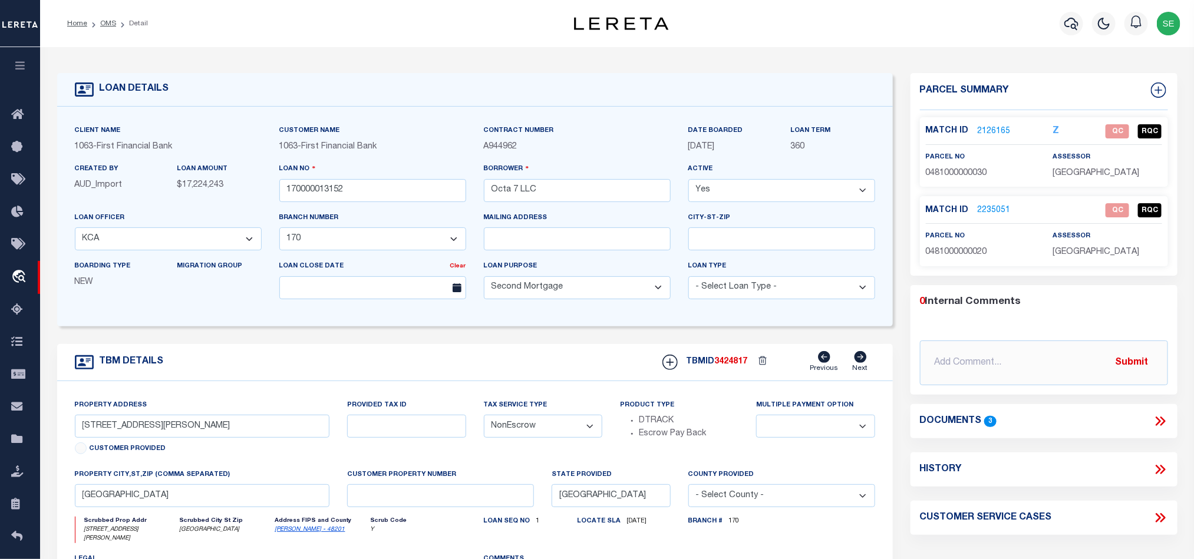
click at [631, 377] on div "TBM DETAILS TBMID 3424817 Previous Next" at bounding box center [475, 362] width 836 height 37
click at [629, 361] on div "TBM DETAILS TBMID 3424817 Previous Next" at bounding box center [475, 362] width 836 height 37
click at [993, 129] on link "2126165" at bounding box center [994, 132] width 33 height 12
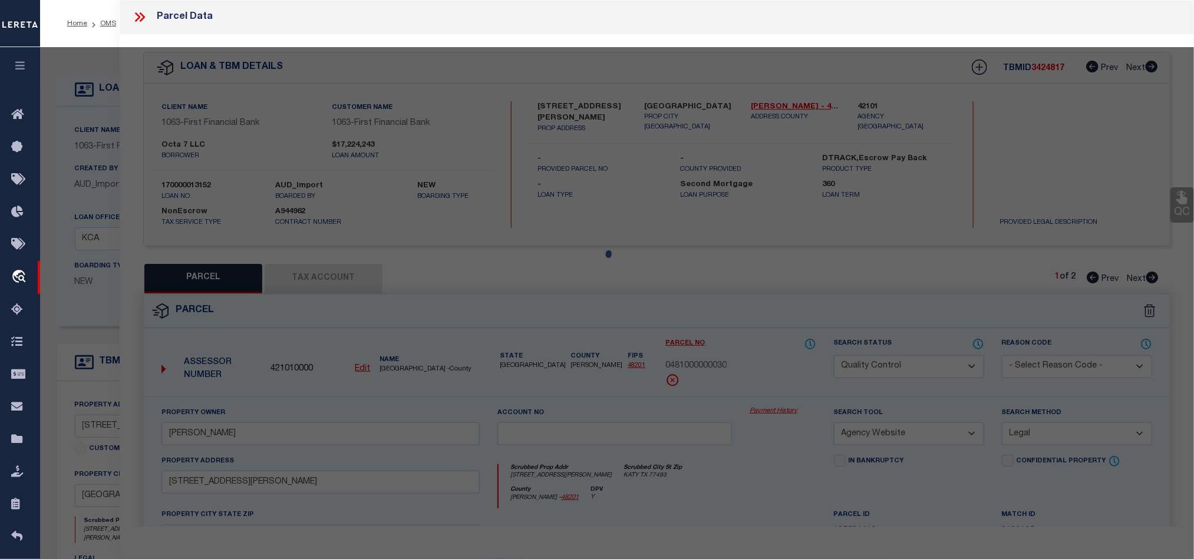
select select "AS"
select select
checkbox input "false"
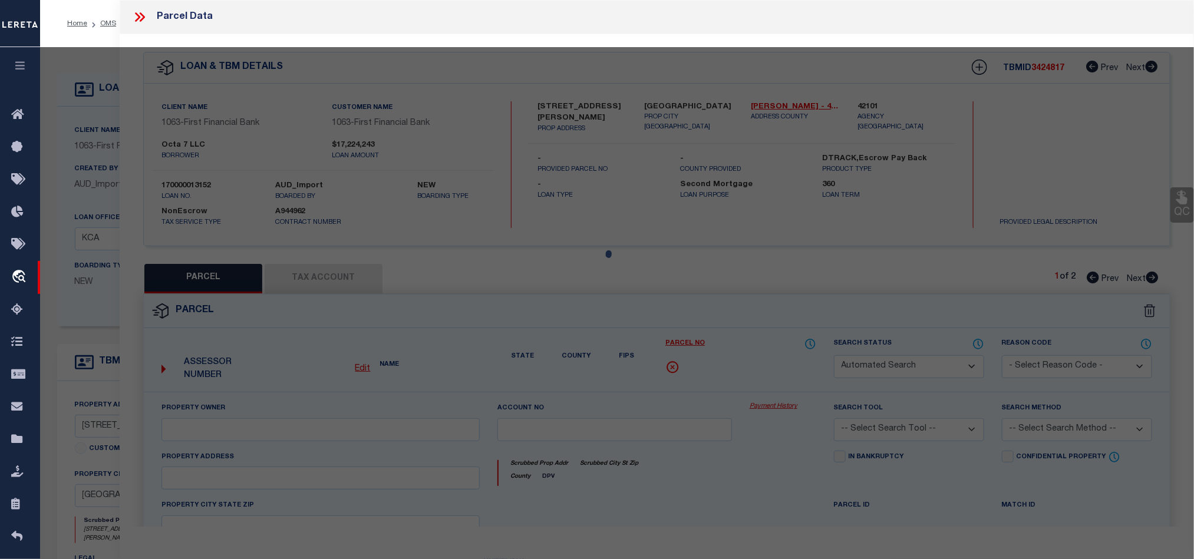
select select "QC"
type input "[PERSON_NAME]"
select select "AGW"
select select "LEG"
type input "[STREET_ADDRESS][PERSON_NAME]"
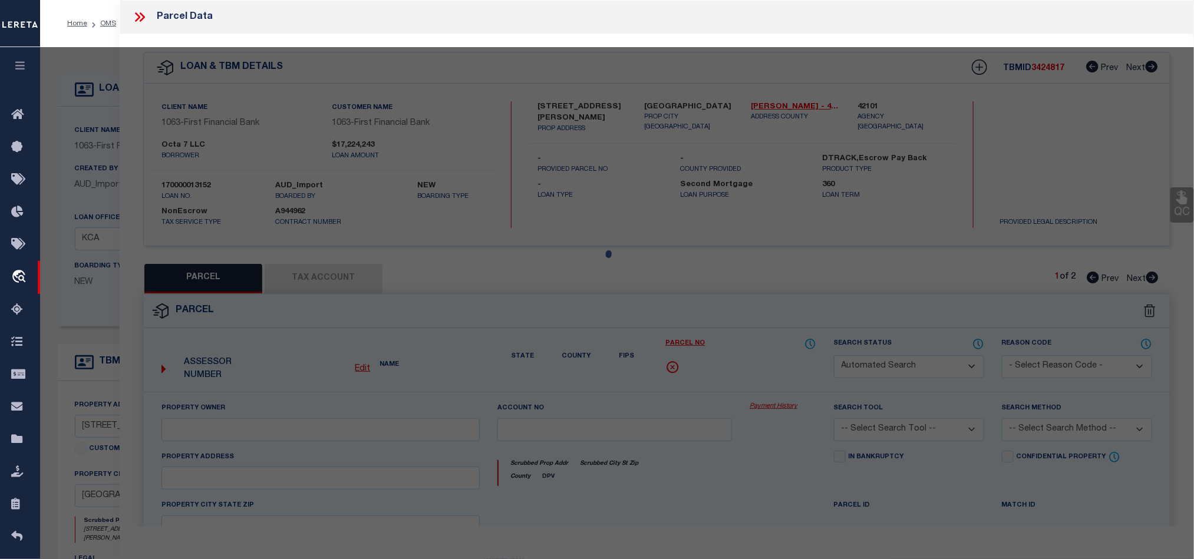
type input "KATY TX 77493"
type textarea "PT TR 1C (AG-USE) ABST 1563 H&TCRR CO SEC 68"
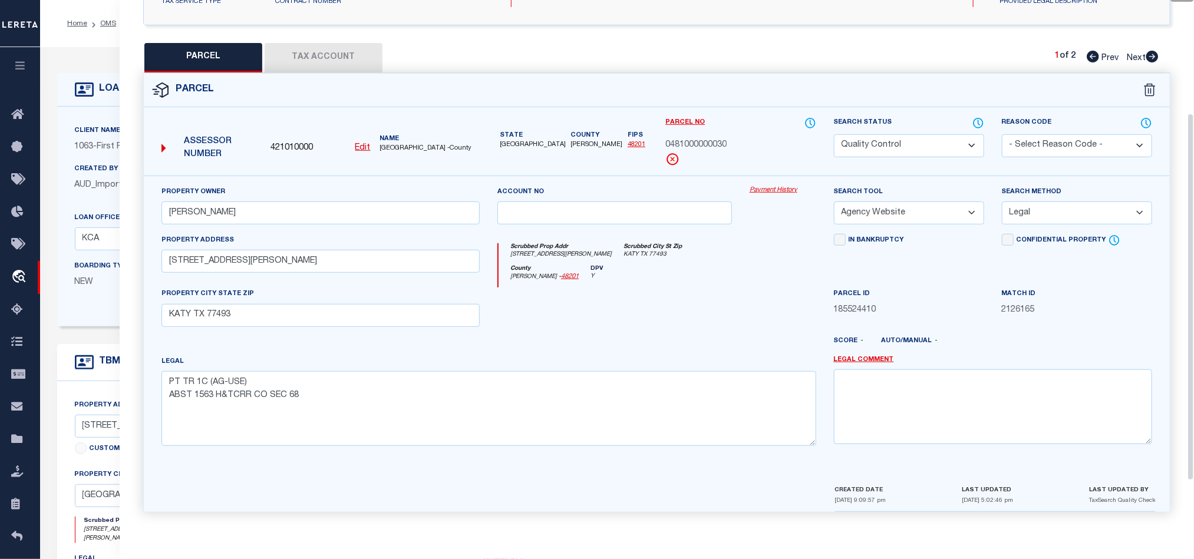
scroll to position [228, 0]
click at [914, 137] on select "Automated Search Bad Parcel Complete Duplicate Parcel High Dollar Reporting In …" at bounding box center [909, 145] width 150 height 23
select select "CP"
drag, startPoint x: 580, startPoint y: 317, endPoint x: 1011, endPoint y: 222, distance: 441.2
click at [580, 317] on div at bounding box center [614, 312] width 252 height 48
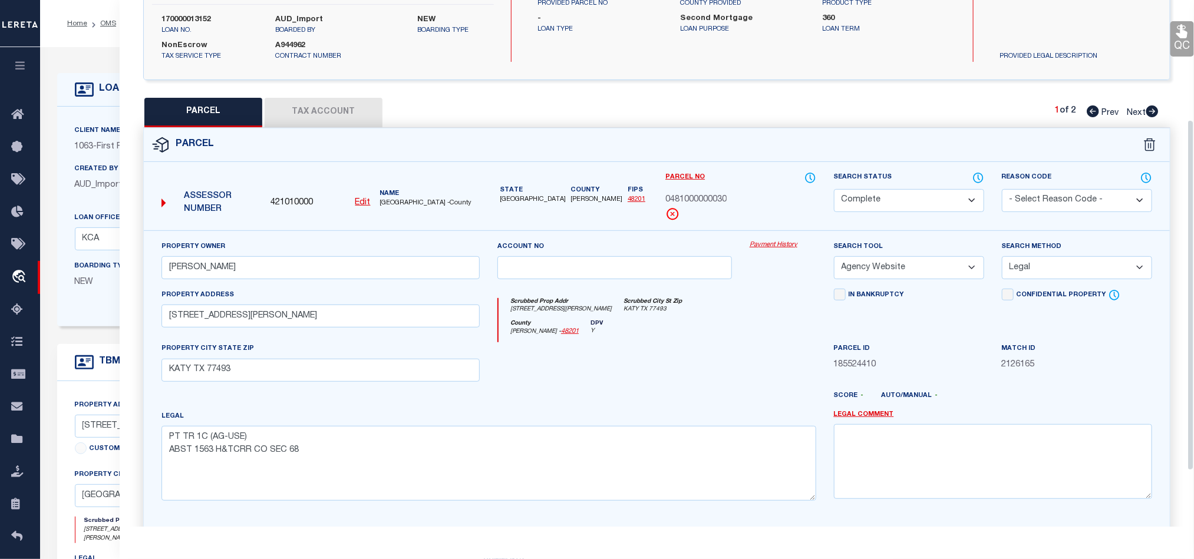
scroll to position [140, 0]
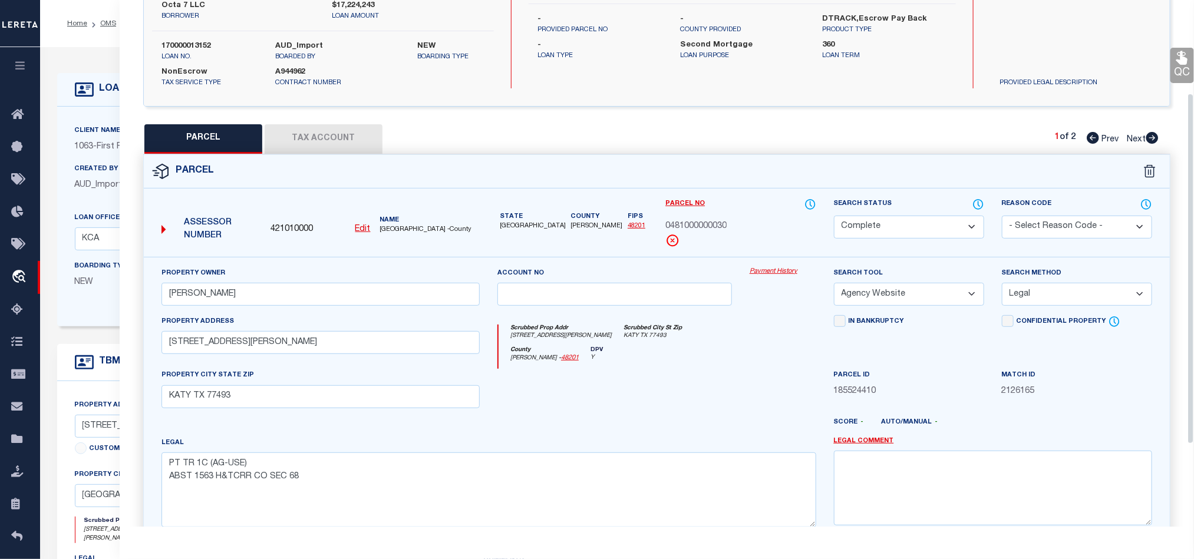
click at [1180, 60] on icon at bounding box center [1181, 57] width 15 height 15
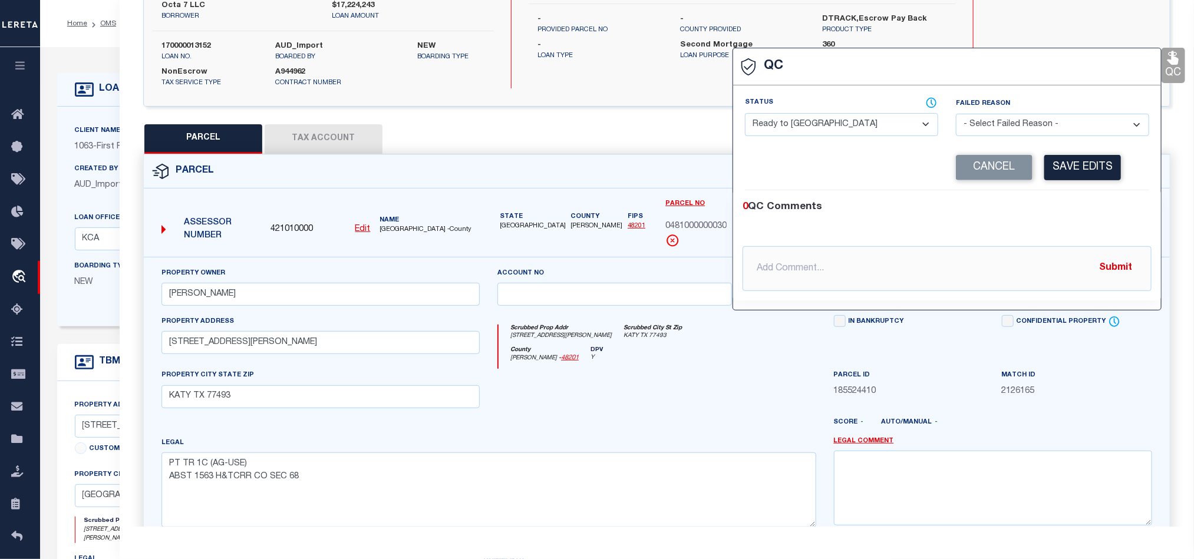
click at [837, 131] on select "- Select Status - Ready to QC Correct Incorrect" at bounding box center [841, 124] width 193 height 23
select select "COR"
drag, startPoint x: 1066, startPoint y: 198, endPoint x: 1081, endPoint y: 180, distance: 23.0
click at [1066, 198] on div "0 QC Comments @[PERSON_NAME] @[PERSON_NAME] @[PERSON_NAME] @[PERSON_NAME] @[PER…" at bounding box center [947, 245] width 428 height 110
click at [1088, 170] on button "Save Edits" at bounding box center [1082, 167] width 77 height 25
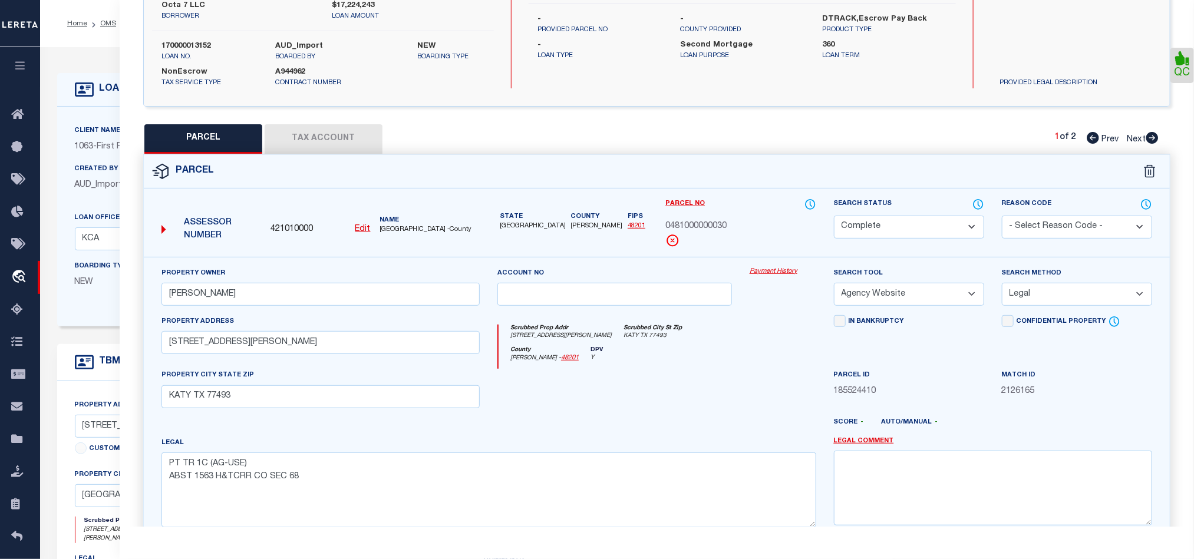
click at [679, 384] on div at bounding box center [614, 393] width 252 height 48
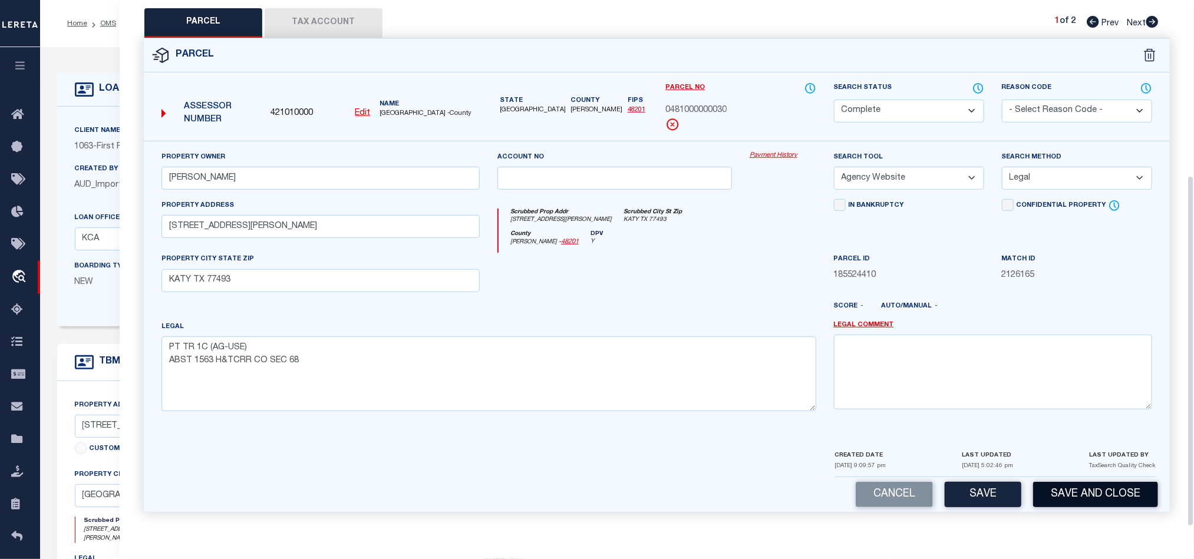
click at [1085, 491] on button "Save and Close" at bounding box center [1095, 494] width 125 height 25
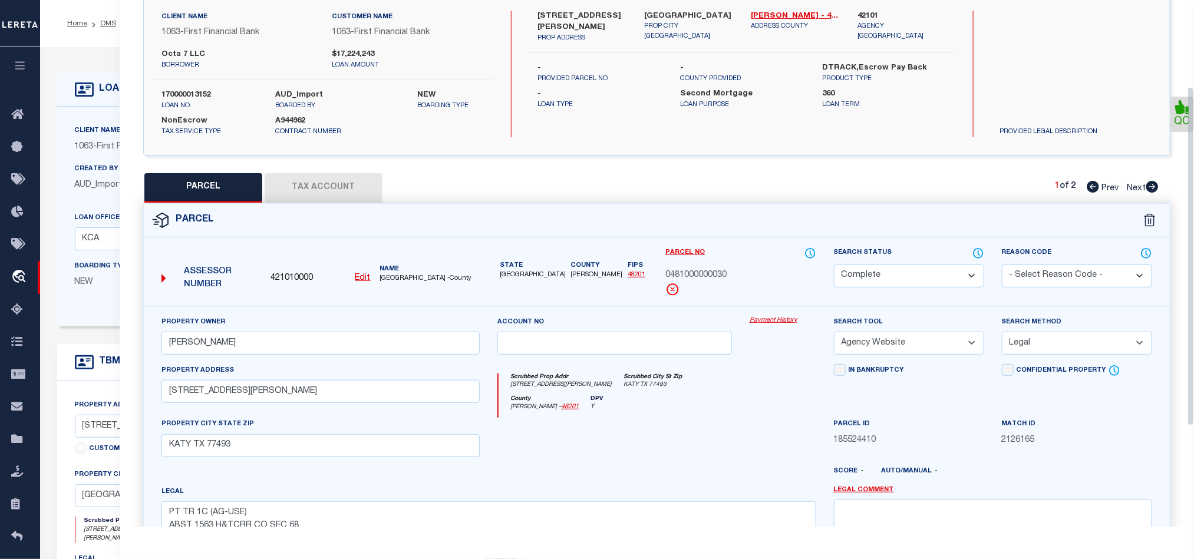
scroll to position [87, 0]
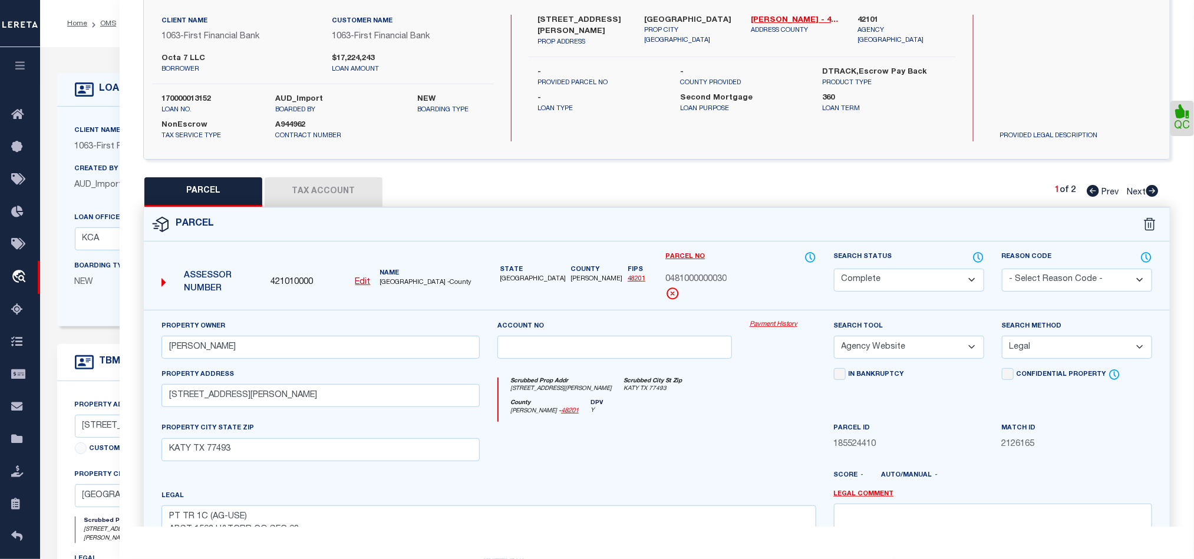
click at [757, 270] on div "Parcel No 0481000000030" at bounding box center [740, 275] width 150 height 49
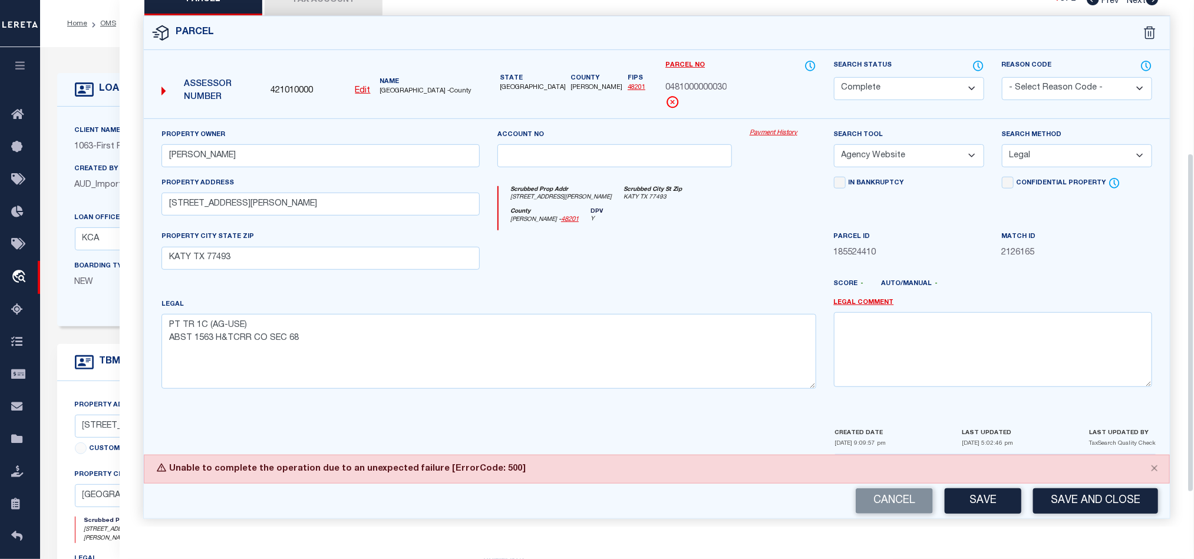
scroll to position [292, 0]
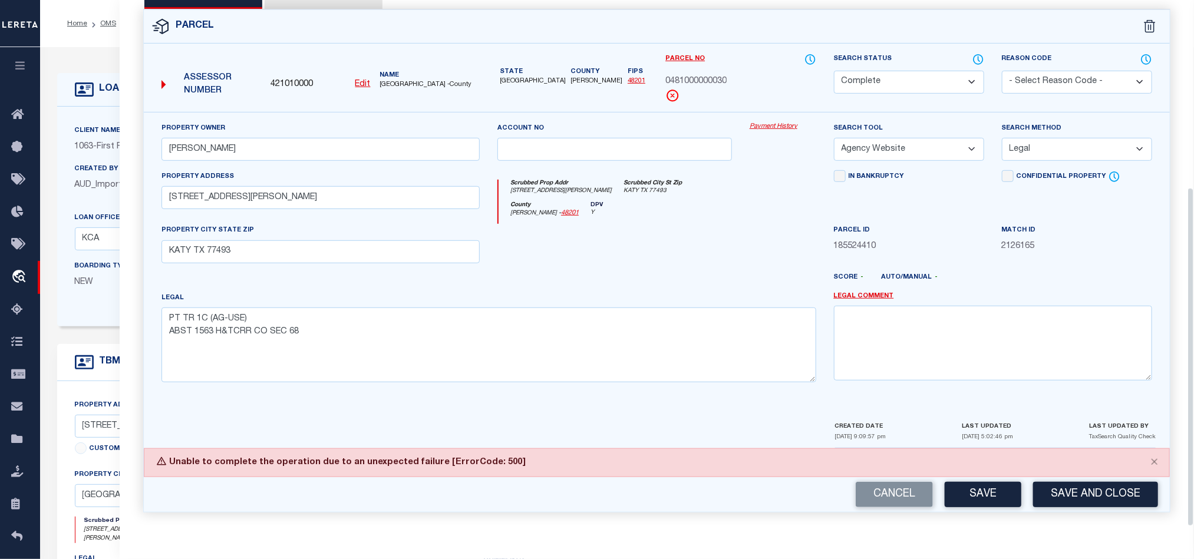
click at [654, 292] on div "Legal PT TR 1C (AG-USE) ABST 1563 H&TCRR CO SEC 68" at bounding box center [488, 337] width 655 height 91
click at [747, 244] on div at bounding box center [783, 248] width 84 height 48
click at [721, 230] on div at bounding box center [614, 248] width 252 height 48
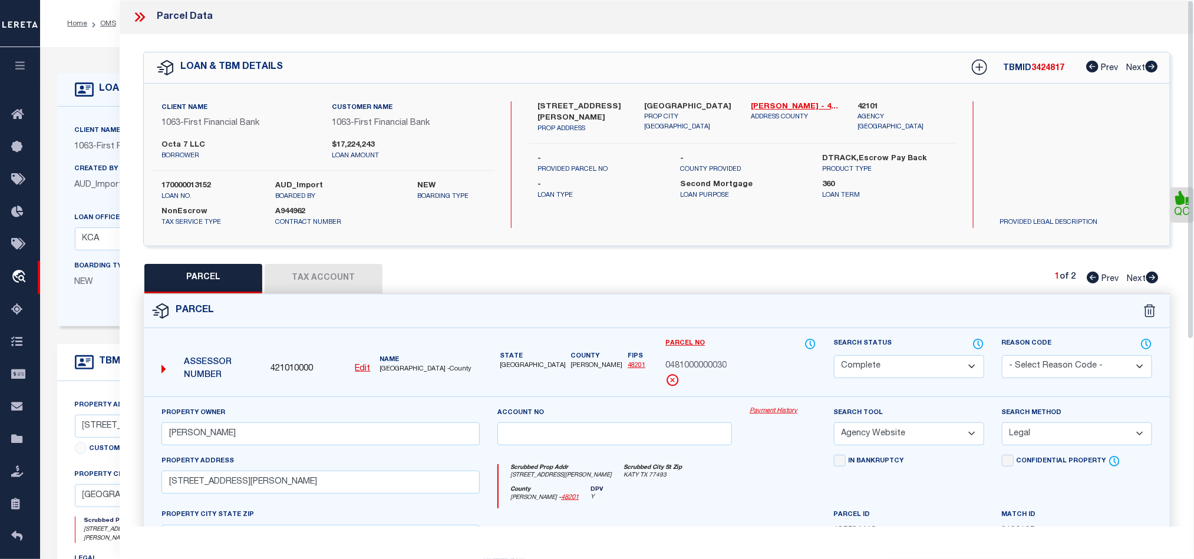
scroll to position [265, 0]
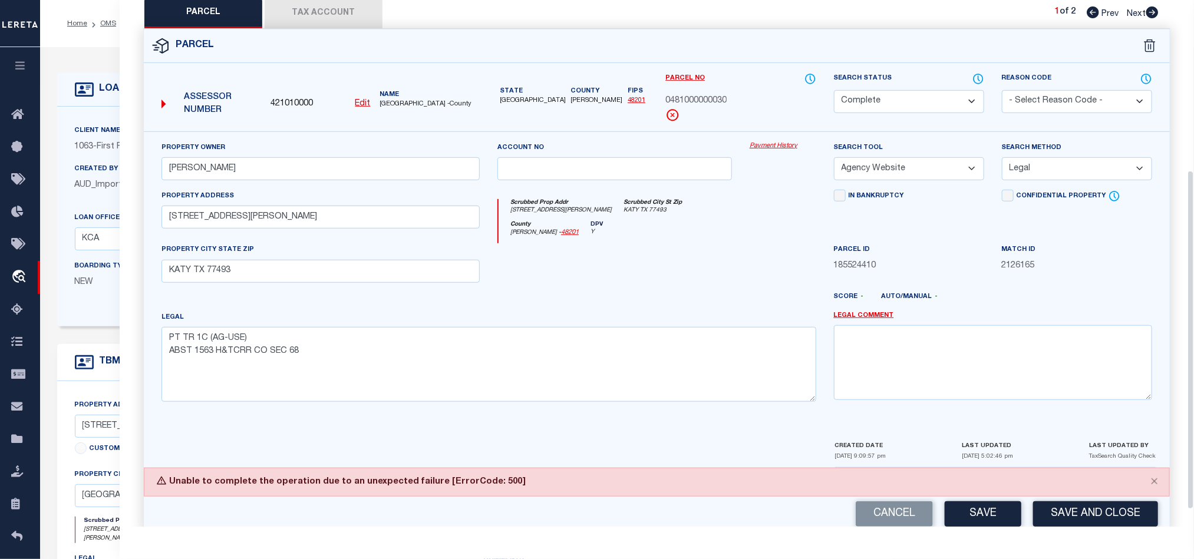
click at [695, 273] on div at bounding box center [614, 267] width 252 height 48
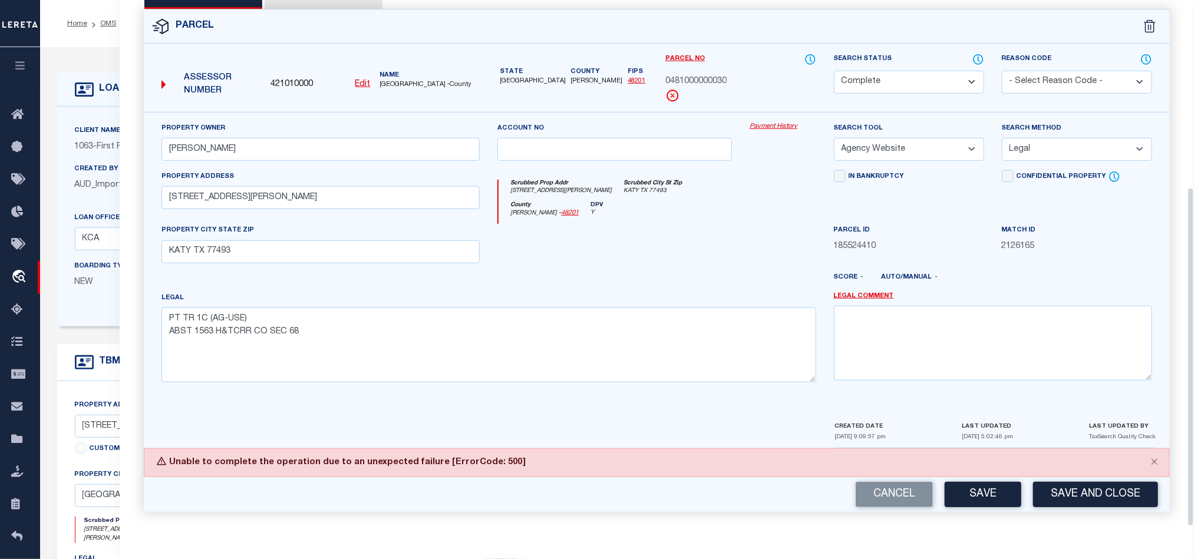
click at [613, 250] on div at bounding box center [614, 248] width 252 height 48
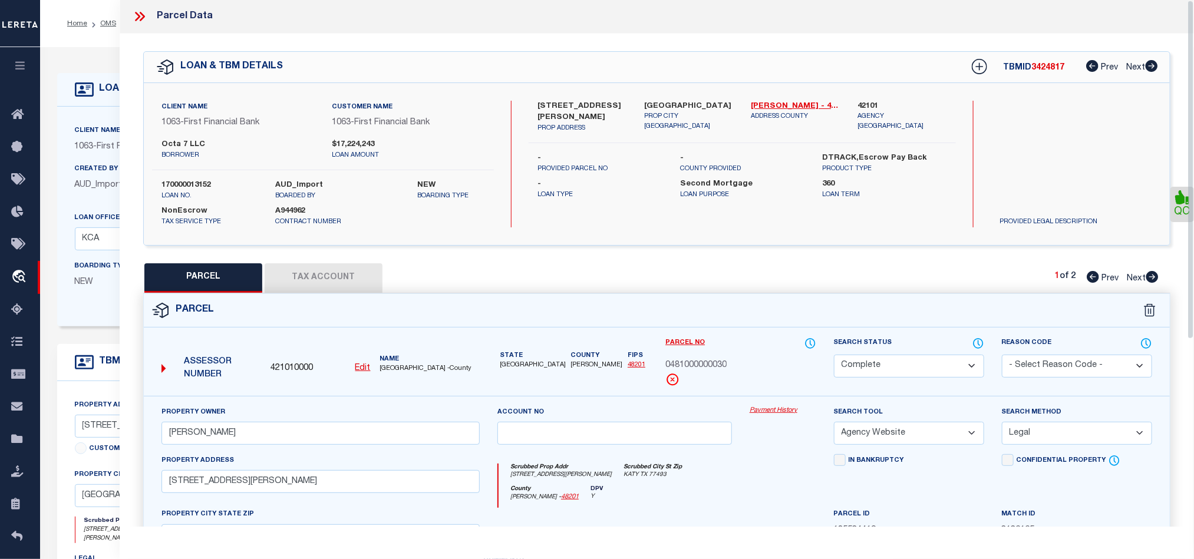
scroll to position [0, 0]
click at [748, 308] on div "Parcel" at bounding box center [657, 312] width 1026 height 34
click at [138, 18] on icon at bounding box center [137, 16] width 5 height 9
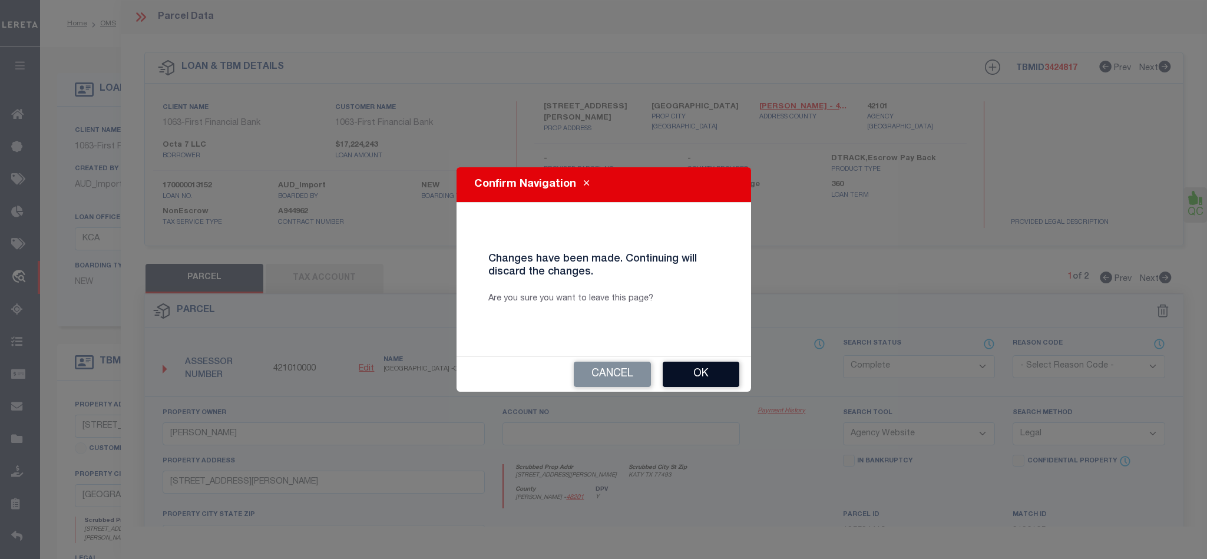
click at [691, 384] on button "Ok" at bounding box center [701, 374] width 77 height 25
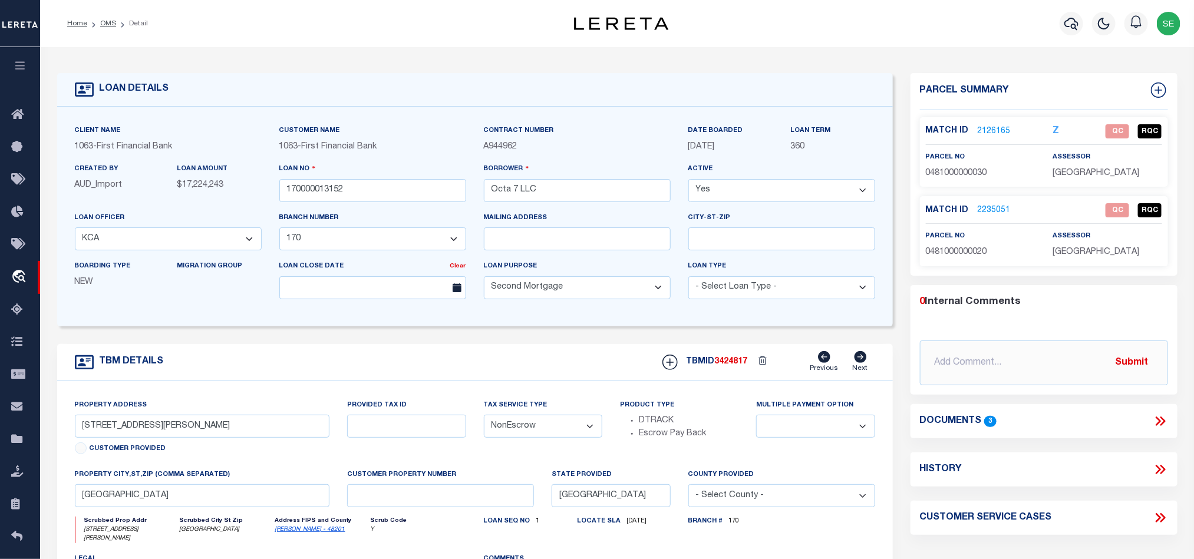
click at [992, 212] on link "2235051" at bounding box center [994, 210] width 33 height 12
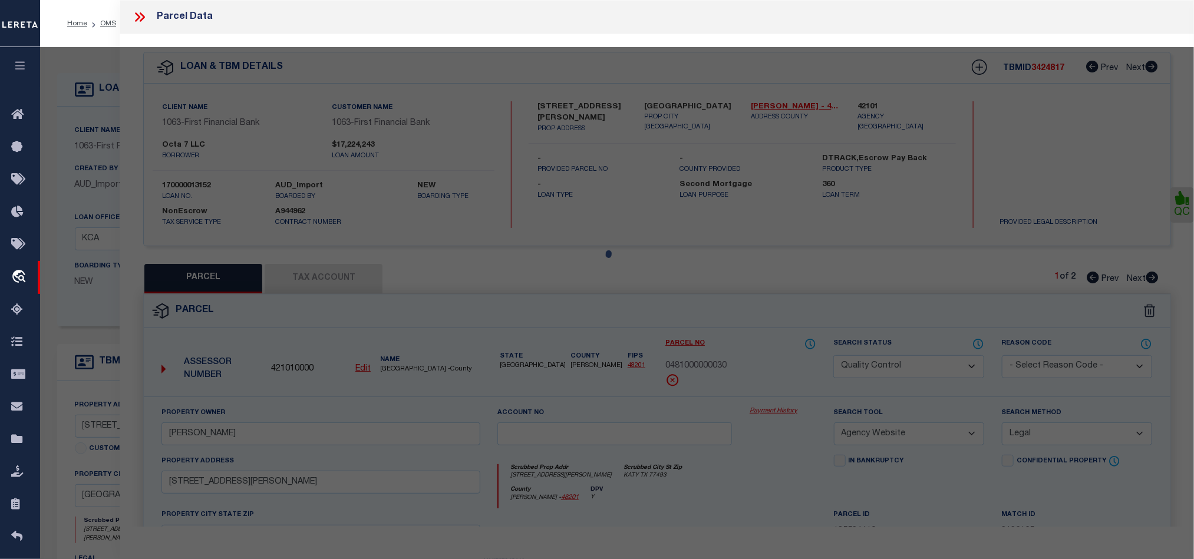
select select "AS"
select select
checkbox input "false"
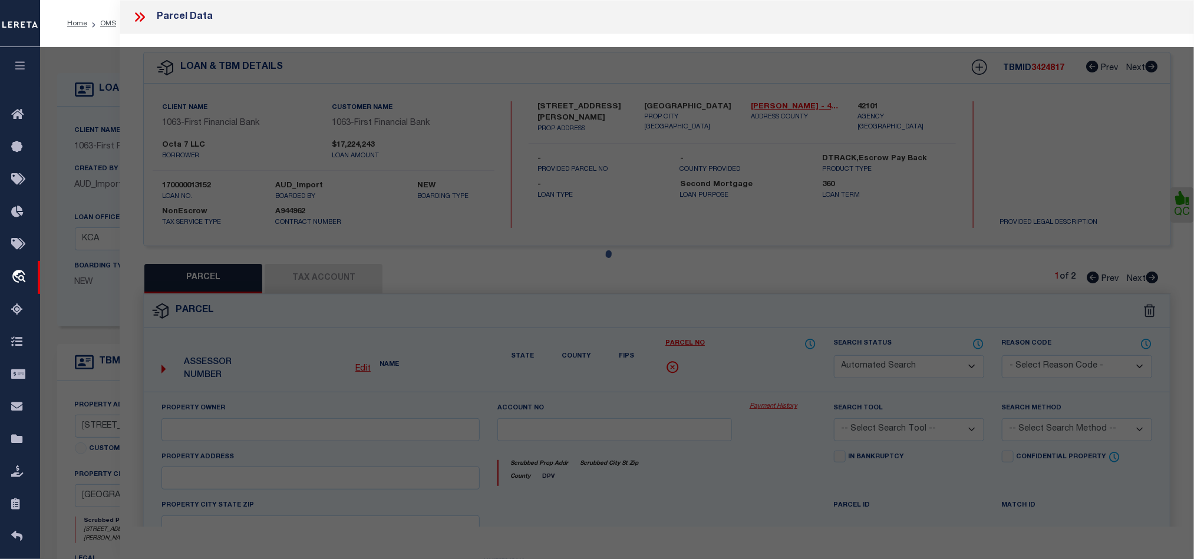
select select "QC"
type input "BROADSTONE PROPERTY LLC"
select select "AGW"
select select "LEG"
type input "0 [PERSON_NAME] RD"
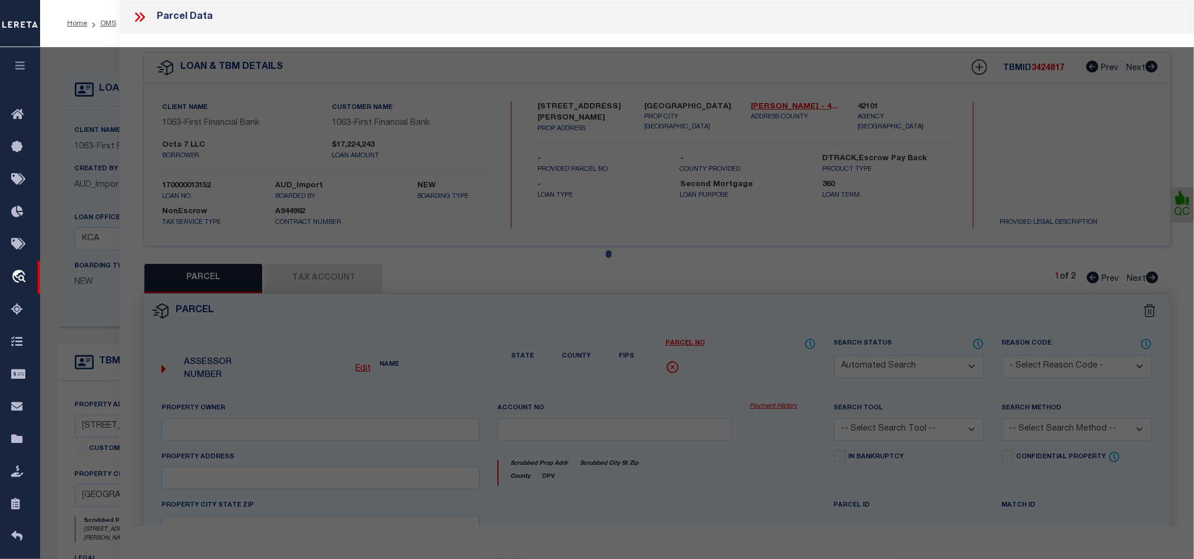
type input "KATY TX 77493"
type textarea "TR 1D-1 ABST 1563 H&TCRR CO SEC 68"
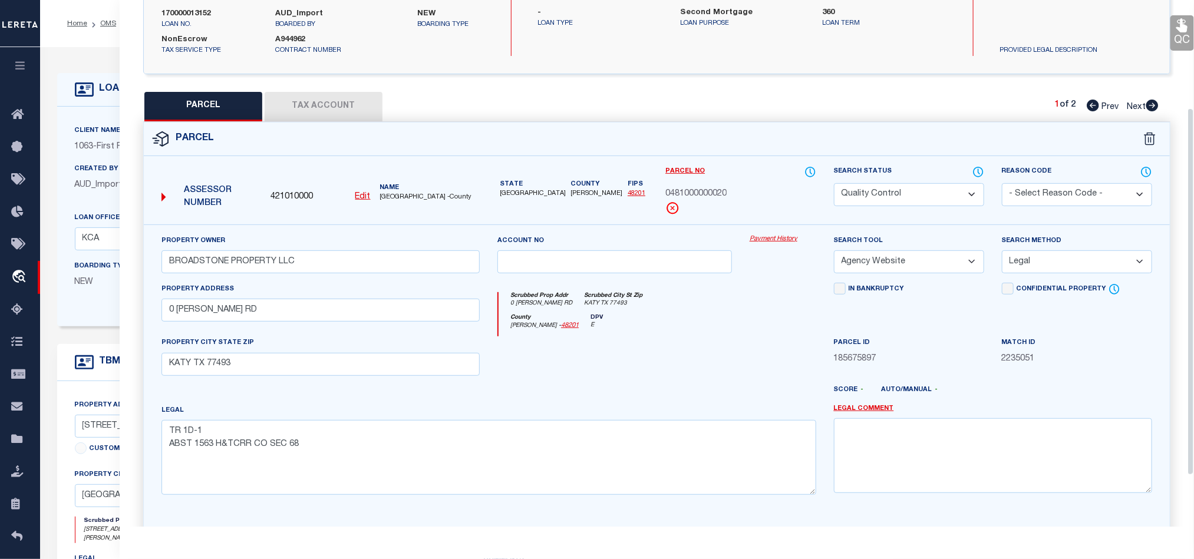
scroll to position [177, 0]
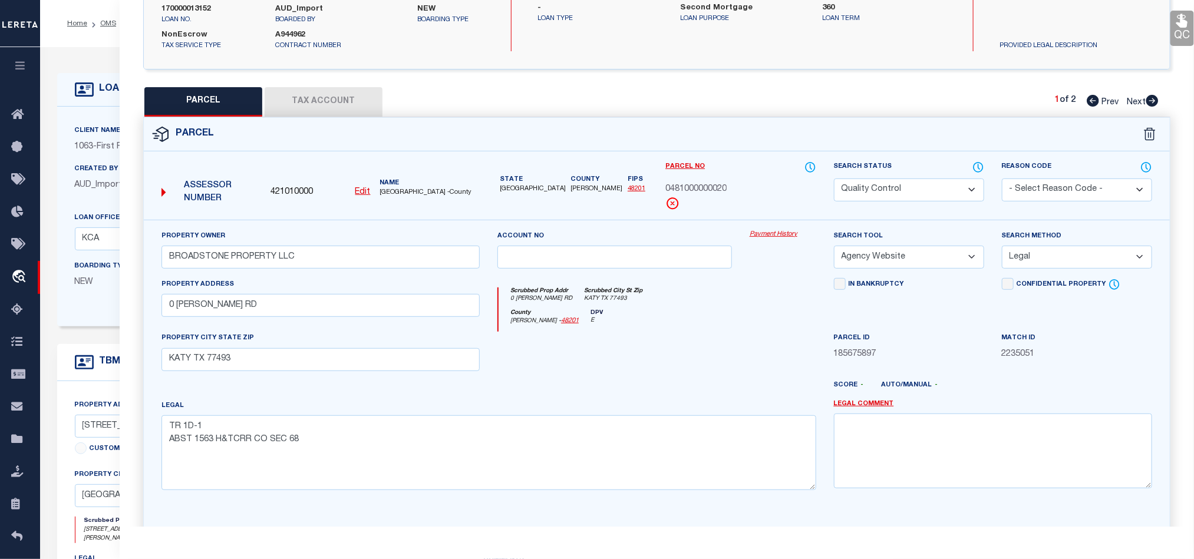
click at [930, 190] on select "Automated Search Bad Parcel Complete Duplicate Parcel High Dollar Reporting In …" at bounding box center [909, 190] width 150 height 23
select select "CP"
click at [651, 331] on div "County [PERSON_NAME] - 48201 DPV E" at bounding box center [656, 320] width 317 height 23
click at [1183, 23] on icon at bounding box center [1181, 21] width 11 height 14
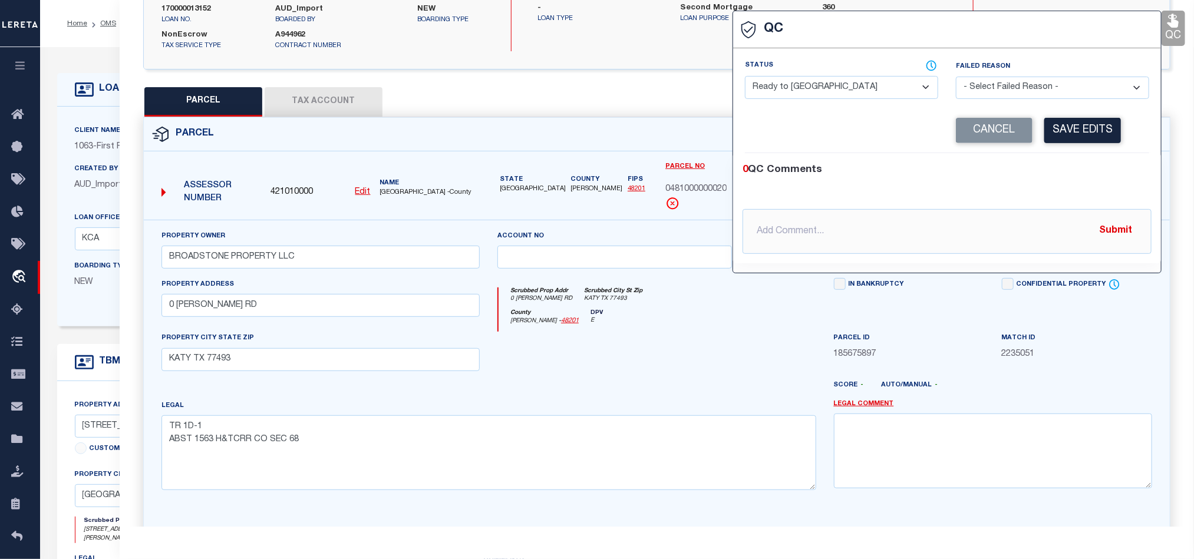
click at [810, 99] on select "- Select Status - Ready to QC Correct Incorrect" at bounding box center [841, 87] width 193 height 23
select select "COR"
click at [1065, 160] on div "0 QC Comments @[PERSON_NAME] @[PERSON_NAME] @[PERSON_NAME] @[PERSON_NAME] @[PER…" at bounding box center [947, 208] width 428 height 110
click at [1075, 138] on button "Save Edits" at bounding box center [1082, 130] width 77 height 25
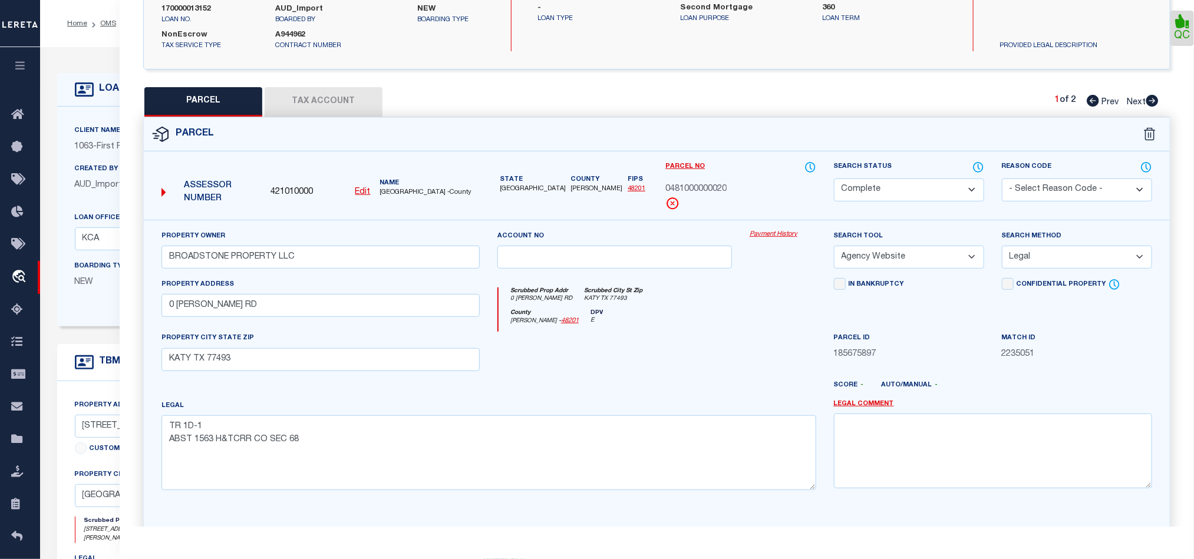
click at [331, 105] on button "Tax Account" at bounding box center [324, 101] width 118 height 29
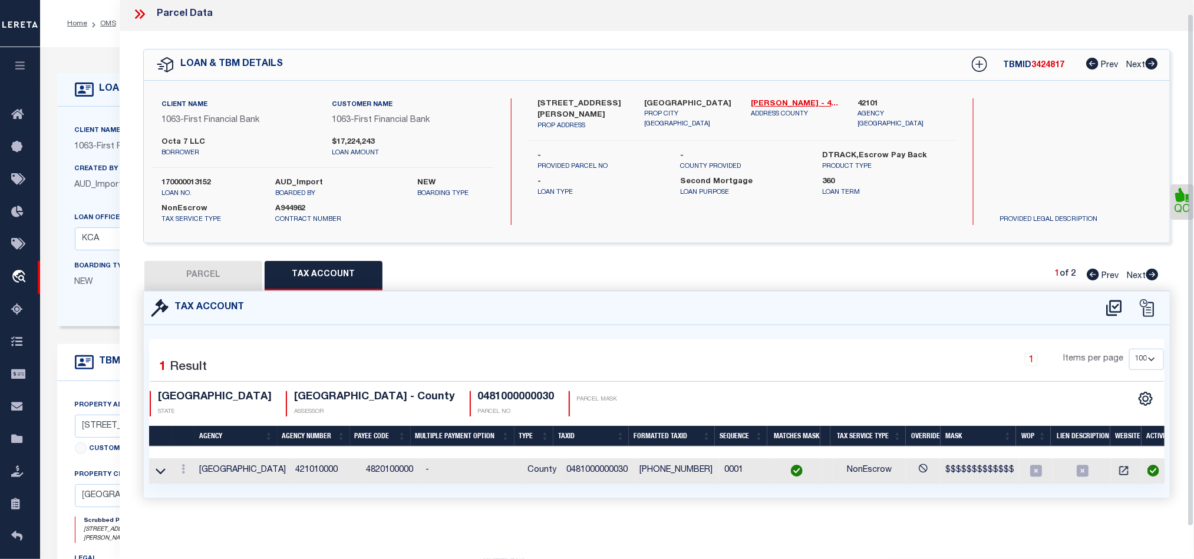
select select "100"
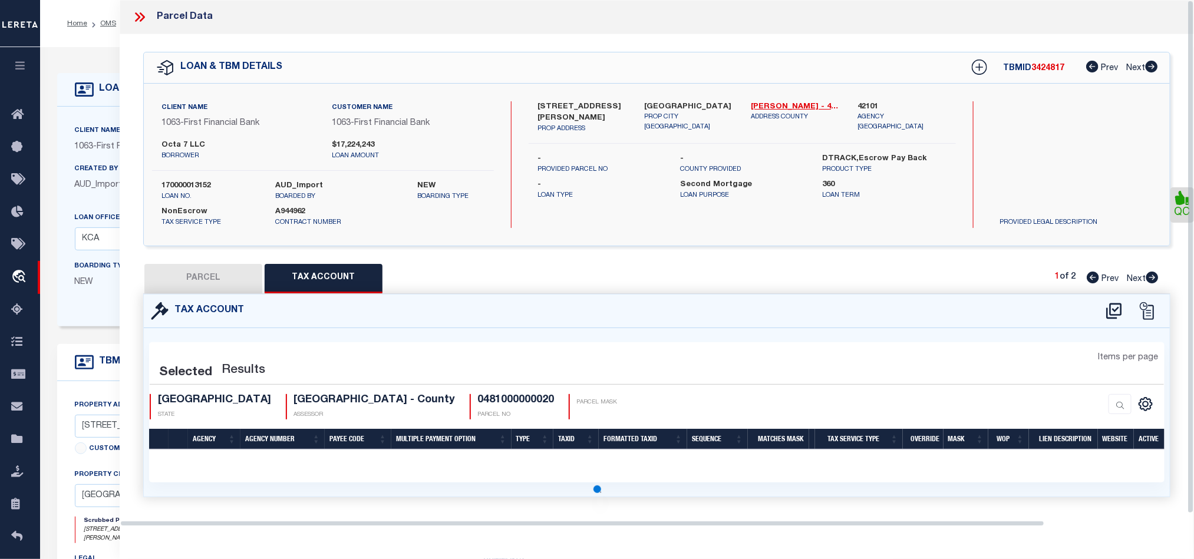
scroll to position [0, 0]
select select "100"
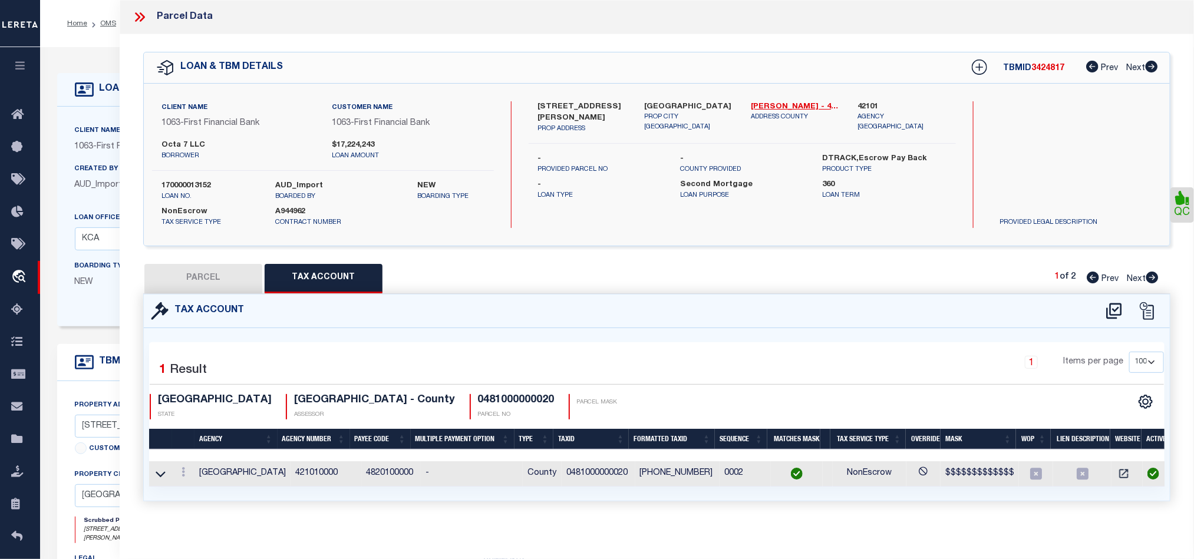
click at [226, 276] on button "PARCEL" at bounding box center [203, 278] width 118 height 29
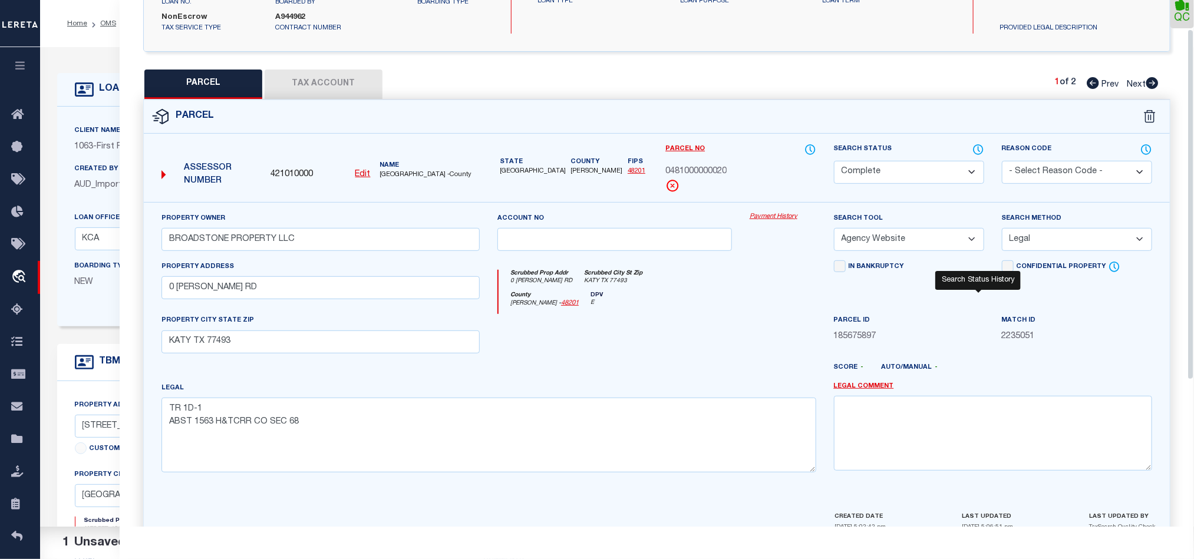
scroll to position [263, 0]
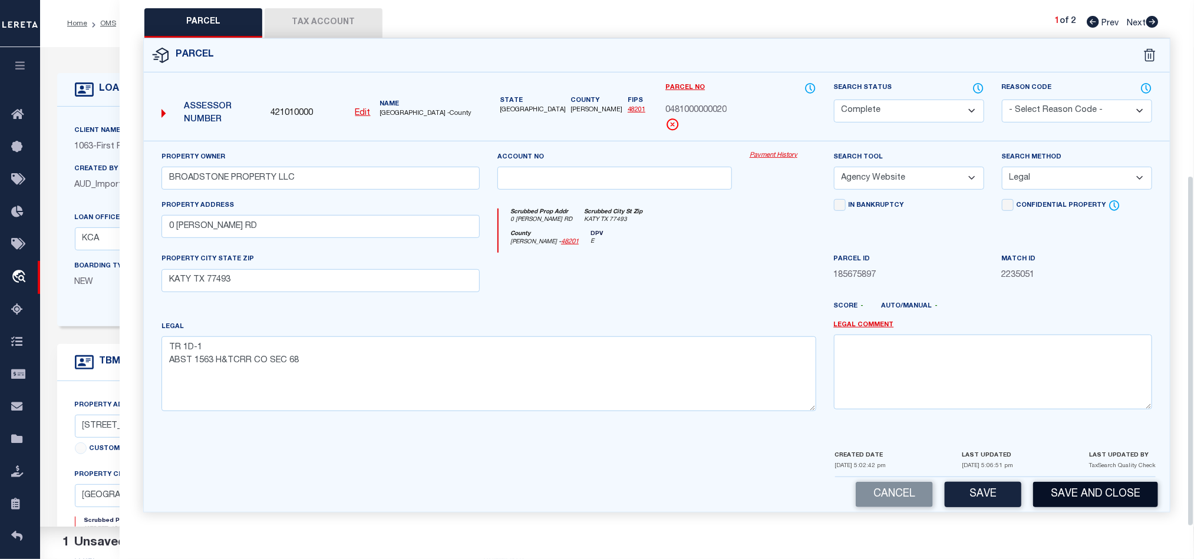
click at [1088, 485] on button "Save and Close" at bounding box center [1095, 494] width 125 height 25
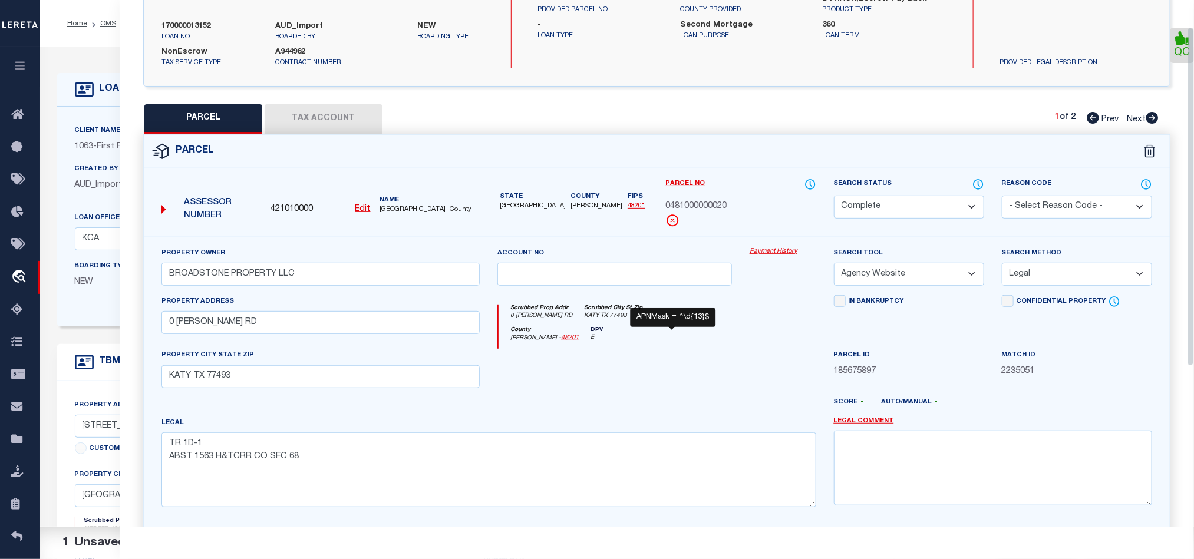
scroll to position [0, 0]
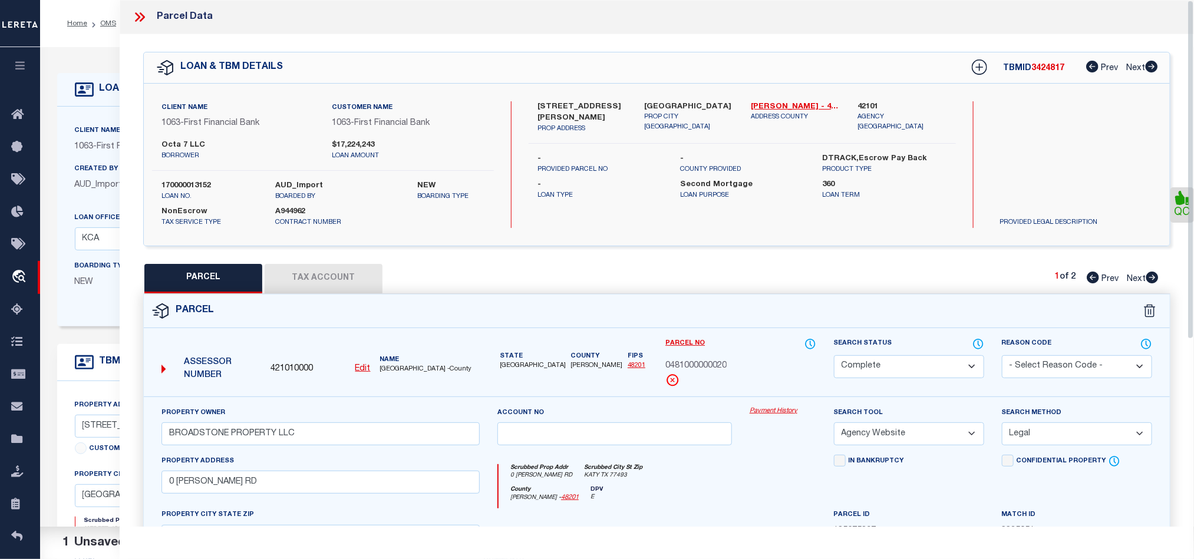
click at [137, 14] on icon at bounding box center [137, 16] width 5 height 9
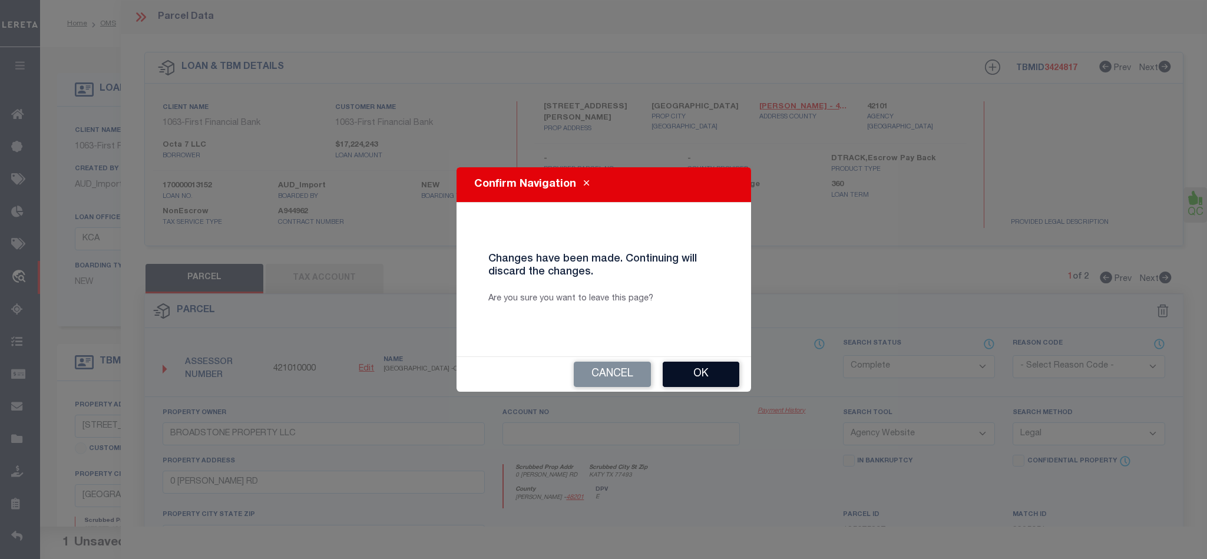
click at [702, 381] on button "Ok" at bounding box center [701, 374] width 77 height 25
select select "QC"
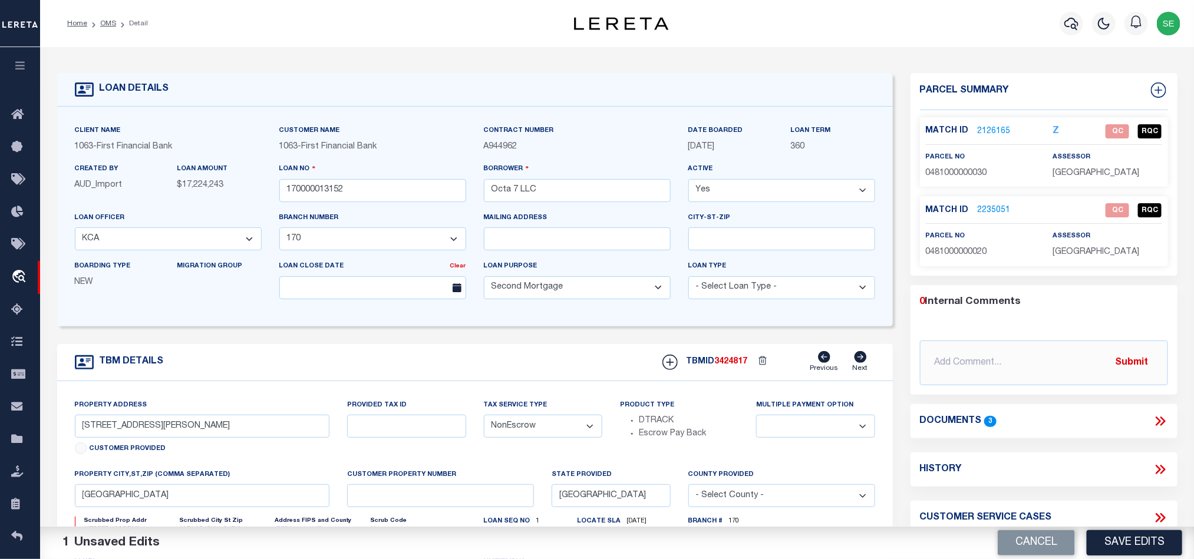
drag, startPoint x: 499, startPoint y: 361, endPoint x: 506, endPoint y: 361, distance: 7.1
click at [499, 361] on div "TBM DETAILS TBMID 3424817 Previous Next" at bounding box center [475, 362] width 836 height 37
click at [1028, 548] on button "Cancel" at bounding box center [1036, 542] width 77 height 25
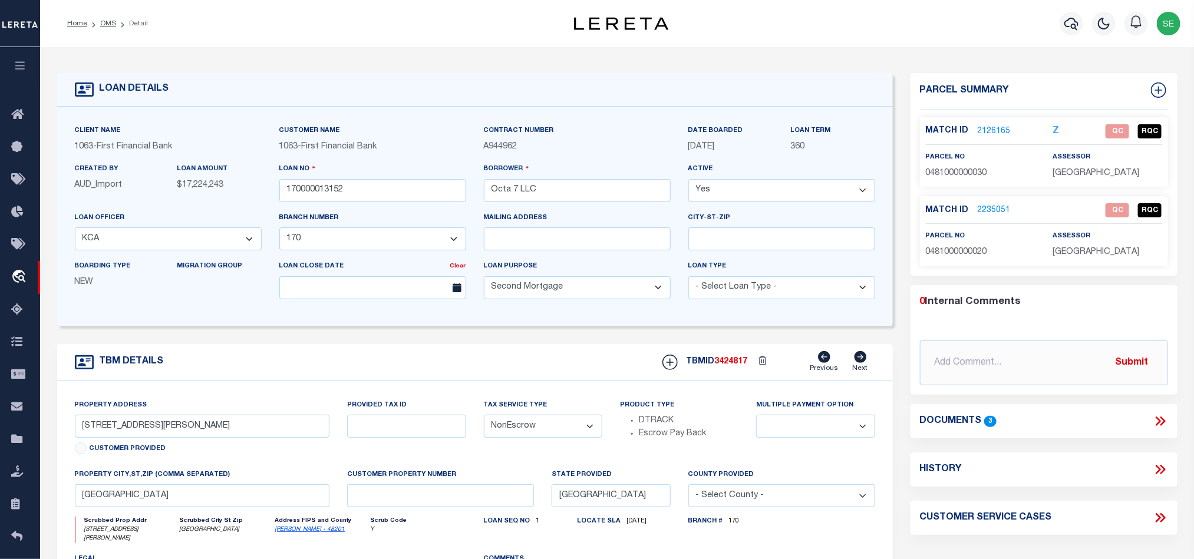
click at [598, 359] on div "TBM DETAILS TBMID 3424817 Previous Next" at bounding box center [475, 362] width 836 height 37
click at [1156, 85] on icon at bounding box center [1158, 89] width 15 height 15
select select "IP"
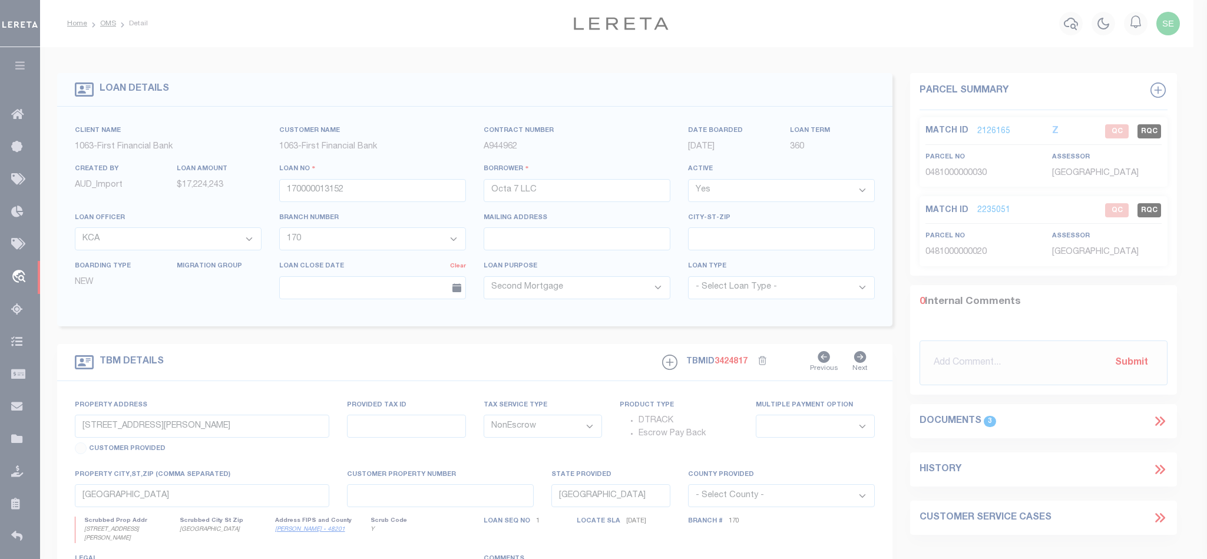
type textarea "-"
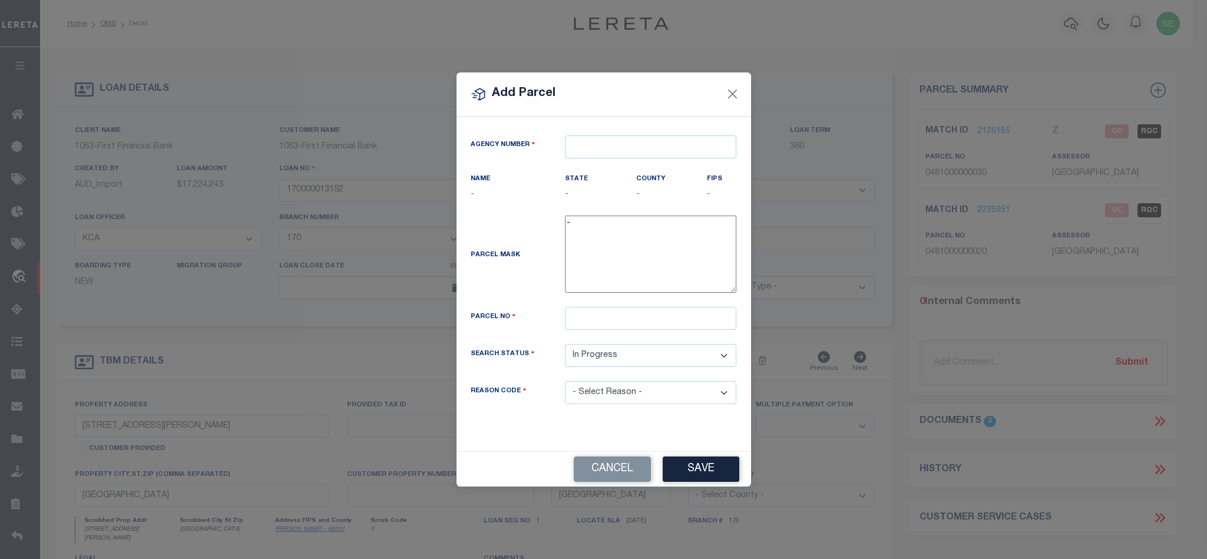
click at [619, 128] on div "Agency Number Name - State -" at bounding box center [604, 284] width 295 height 335
click at [618, 130] on div "Agency Number Name - State -" at bounding box center [604, 284] width 295 height 335
click at [598, 153] on input "text" at bounding box center [650, 147] width 171 height 23
click at [651, 168] on div "421010000 : [GEOGRAPHIC_DATA]" at bounding box center [651, 173] width 170 height 34
type input "421010000"
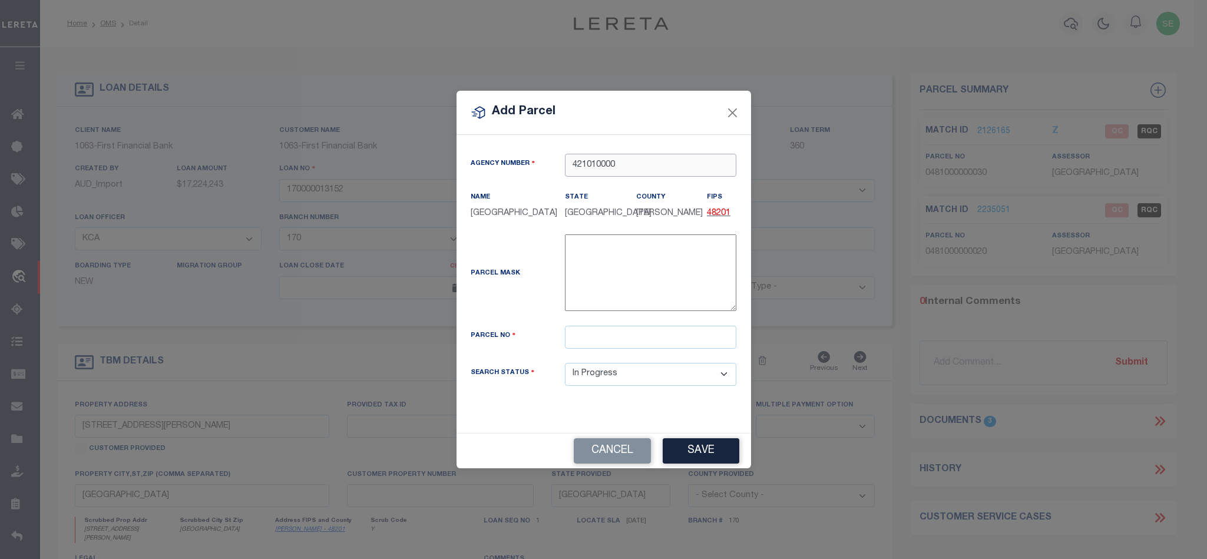
type input "421010000"
click at [638, 319] on div "Parcel Mask -" at bounding box center [604, 280] width 284 height 91
click at [642, 336] on input "text" at bounding box center [650, 337] width 171 height 23
paste input "0481000000001"
type input "0481000000001"
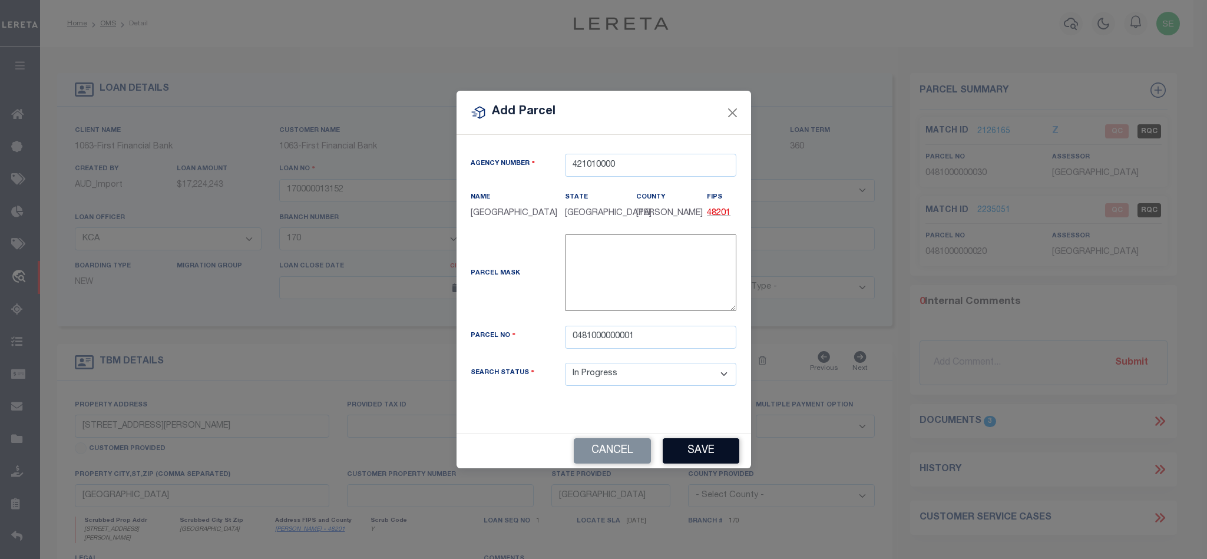
click at [713, 460] on button "Save" at bounding box center [701, 450] width 77 height 25
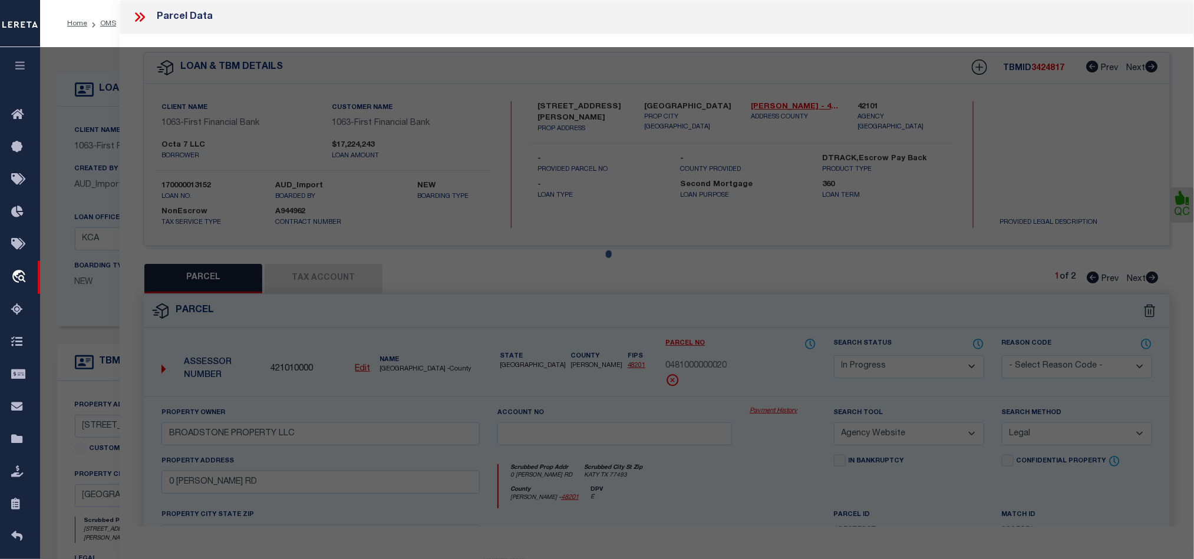
select select "AS"
select select
checkbox input "false"
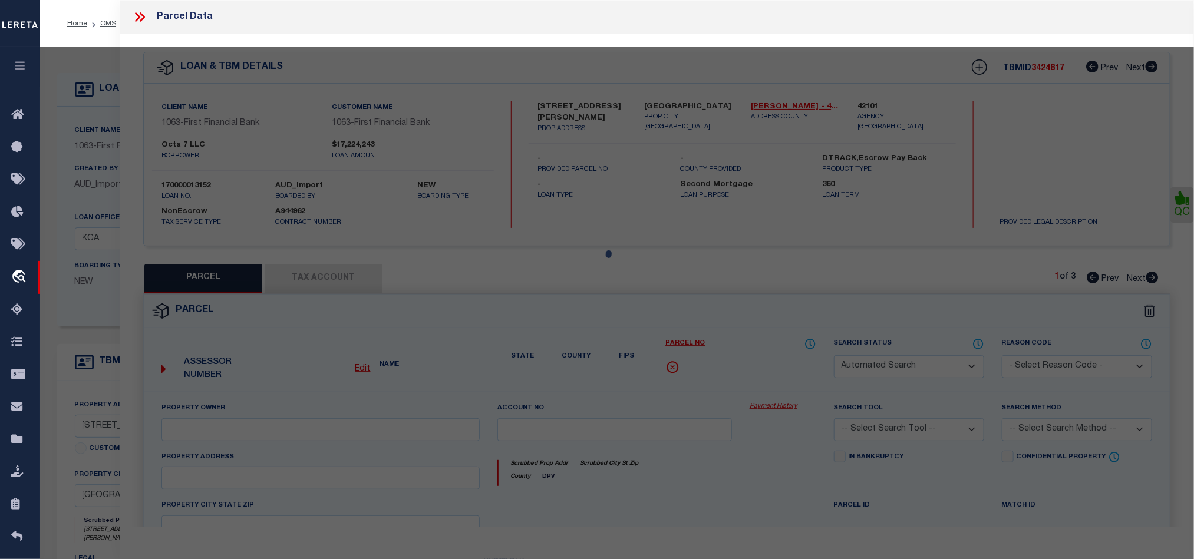
select select "IP"
type input "[PERSON_NAME]"
type input "[STREET_ADDRESS][PERSON_NAME]"
checkbox input "false"
type input "KATY TX 77493"
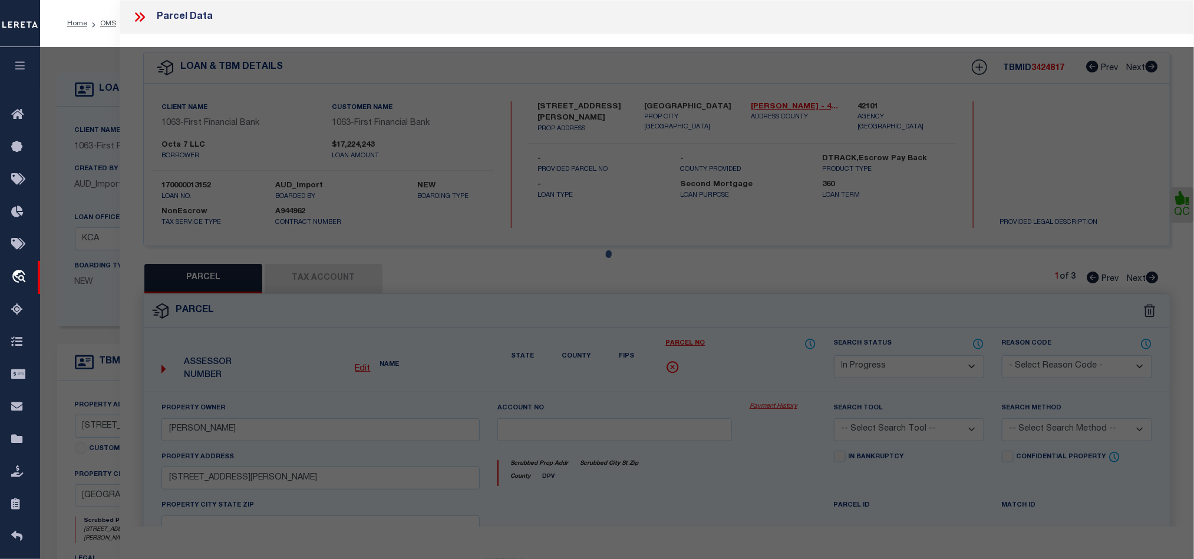
type textarea "PT TR 1C (HOMESITE) ABST 1563 H&TCRR CO SEC 68"
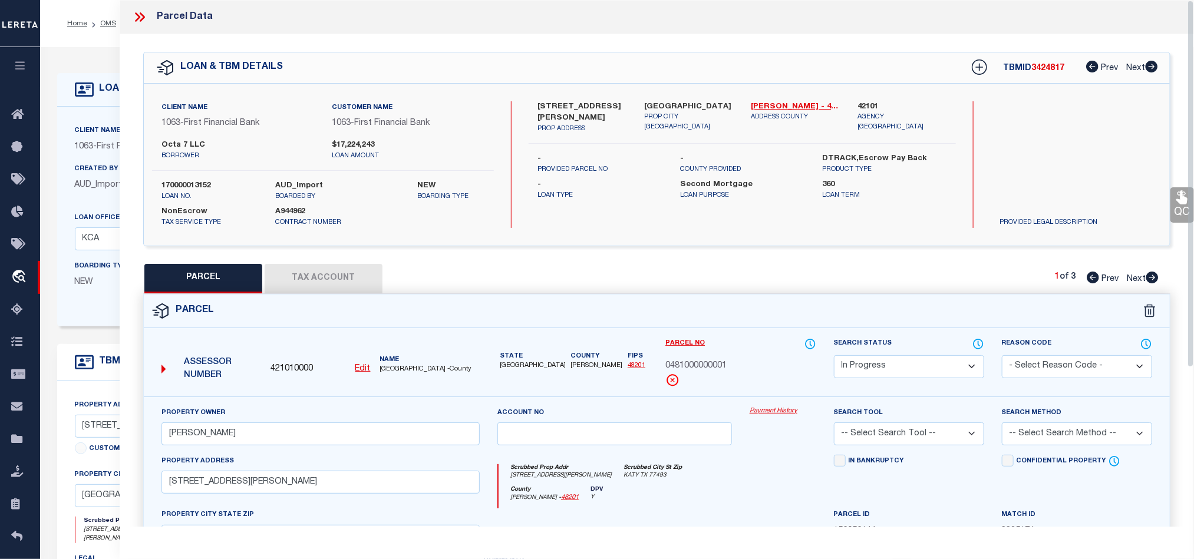
drag, startPoint x: 741, startPoint y: 315, endPoint x: 767, endPoint y: 319, distance: 26.3
click at [742, 316] on div "Parcel" at bounding box center [657, 312] width 1026 height 34
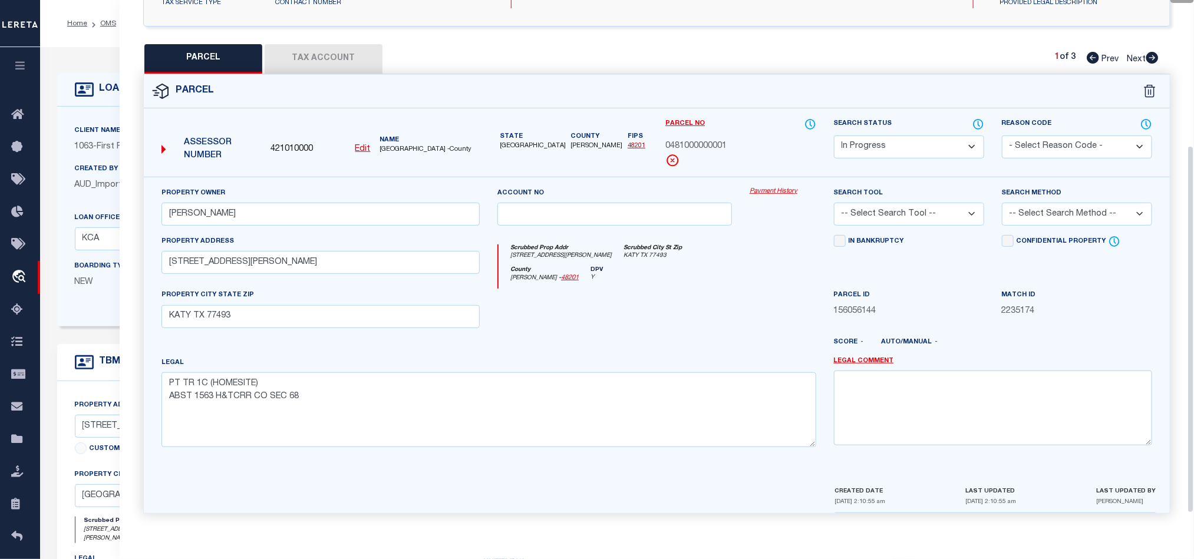
scroll to position [228, 0]
click at [653, 303] on div at bounding box center [614, 312] width 252 height 48
click at [1077, 202] on select "-- Select Search Method -- Property Address Legal Liability Info Provided" at bounding box center [1077, 213] width 150 height 23
select select "LEG"
click at [1002, 202] on select "-- Select Search Method -- Property Address Legal Liability Info Provided" at bounding box center [1077, 213] width 150 height 23
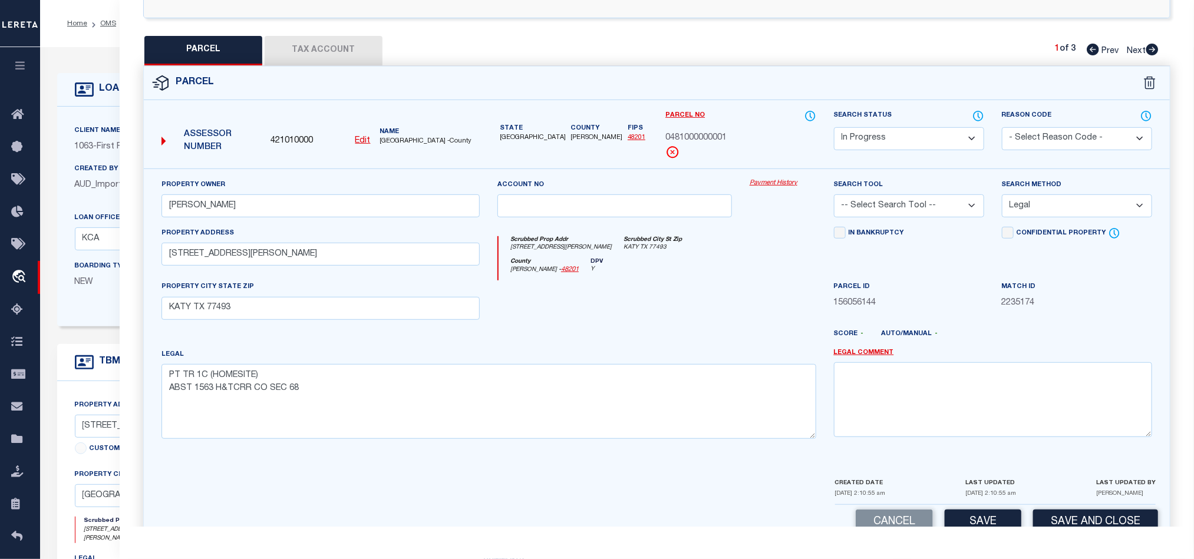
drag, startPoint x: 882, startPoint y: 214, endPoint x: 911, endPoint y: 217, distance: 29.1
click at [882, 214] on select "-- Select Search Tool -- 3rd Party Website Agency File Agency Website ATLS CNV-…" at bounding box center [909, 205] width 150 height 23
select select "AGW"
click at [834, 198] on select "-- Select Search Tool -- 3rd Party Website Agency File Agency Website ATLS CNV-…" at bounding box center [909, 205] width 150 height 23
click at [677, 303] on div at bounding box center [614, 304] width 252 height 48
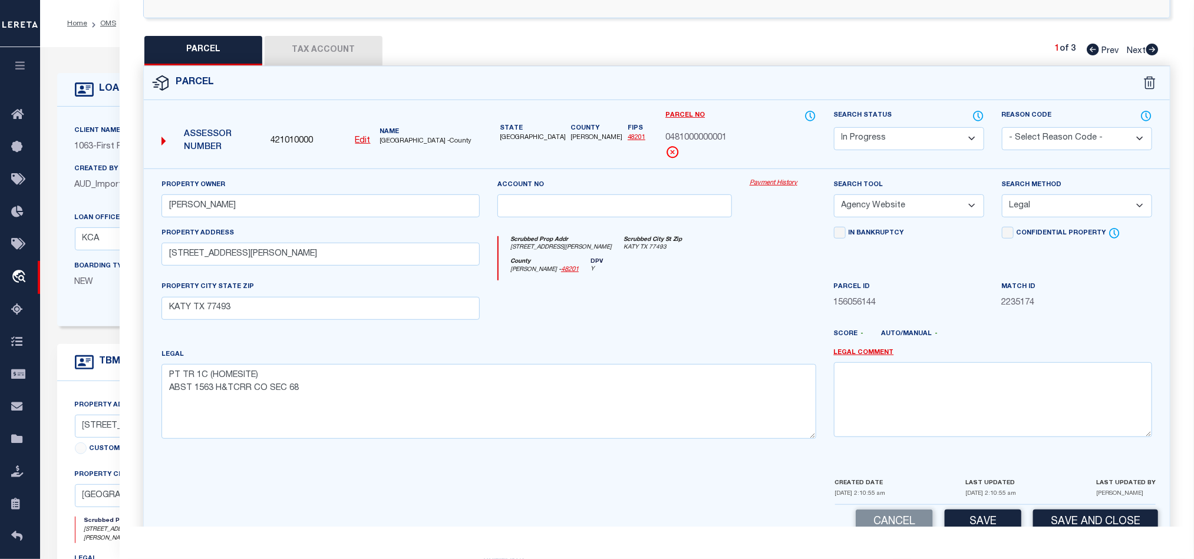
click at [327, 39] on button "Tax Account" at bounding box center [324, 50] width 118 height 29
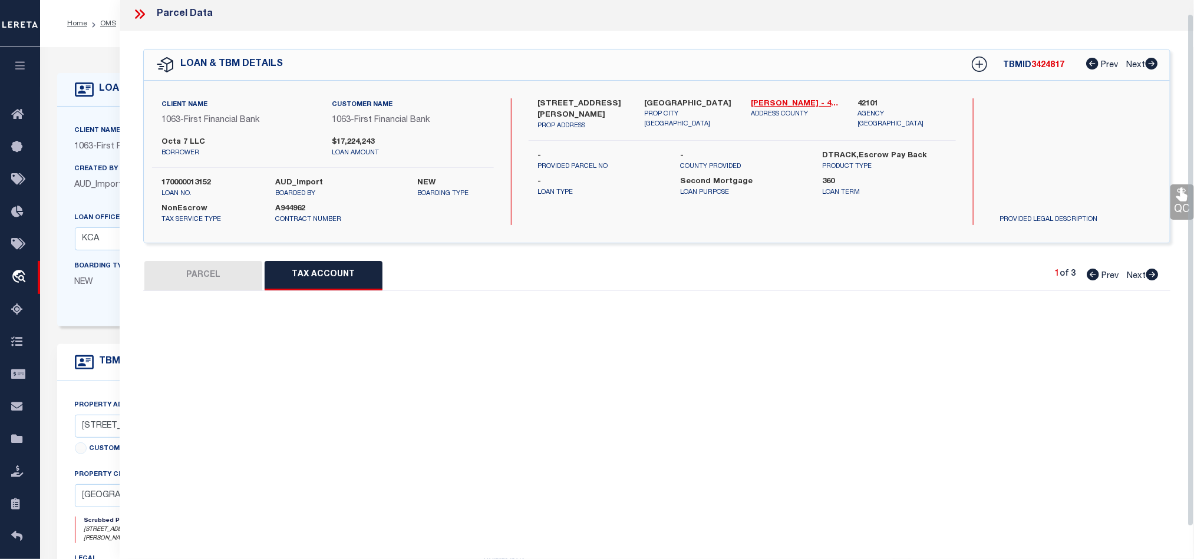
scroll to position [14, 0]
select select "100"
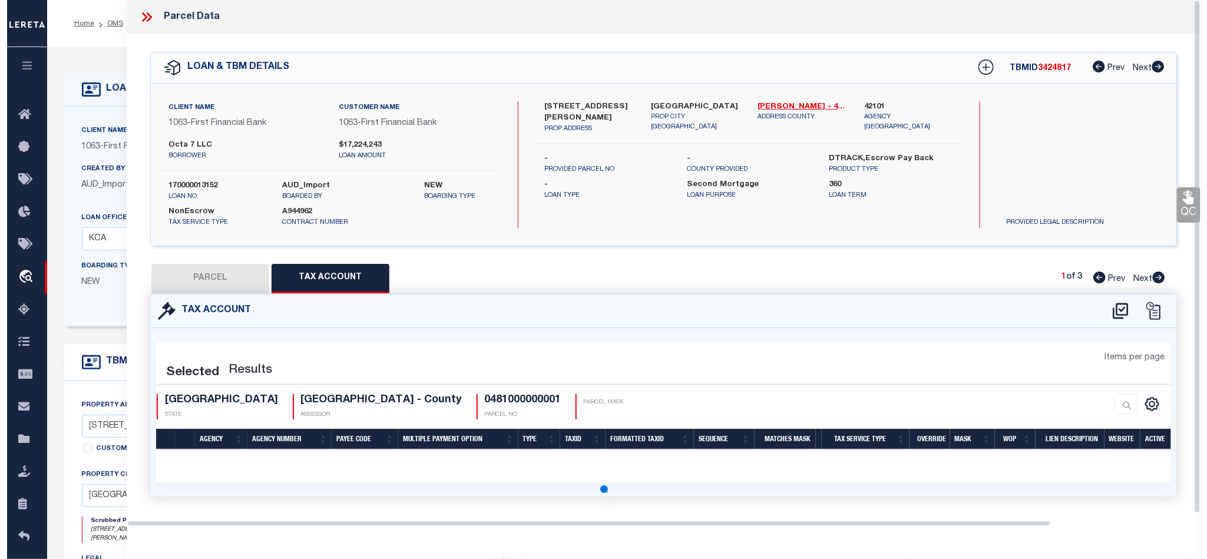
scroll to position [0, 0]
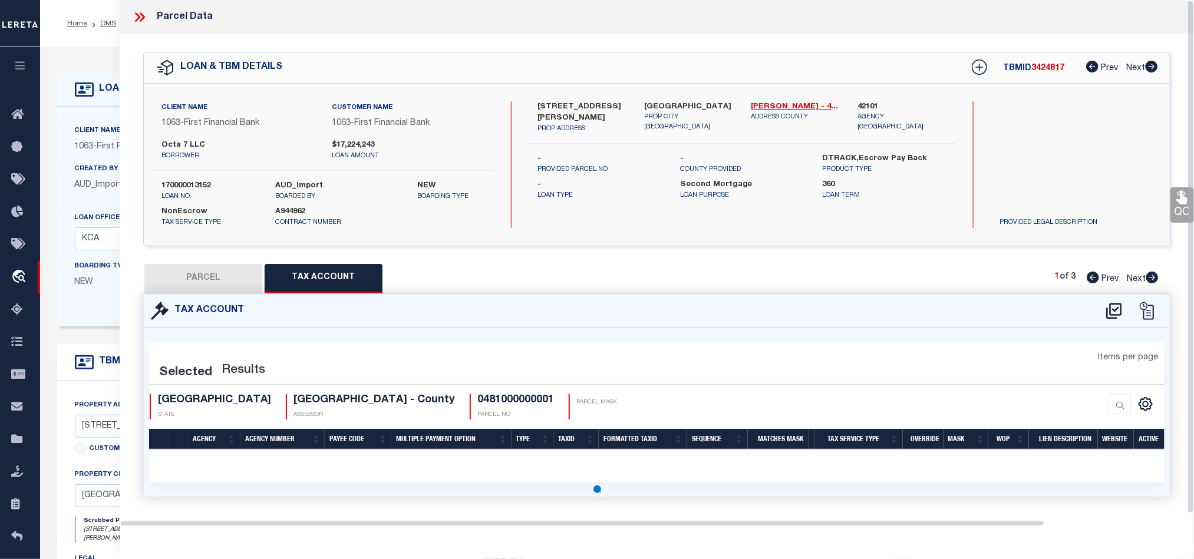
select select "100"
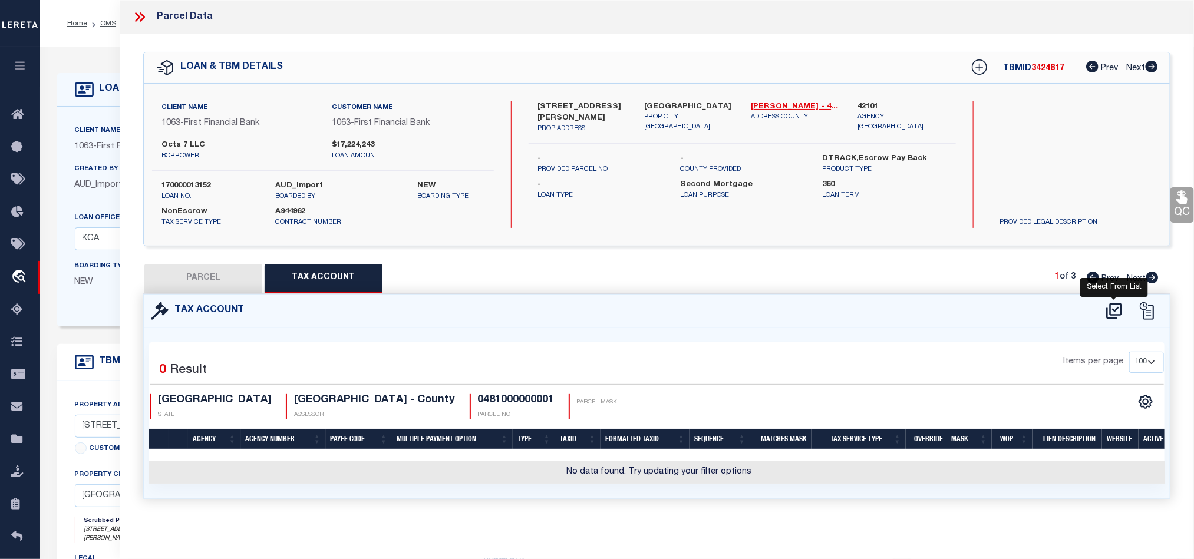
click at [1117, 305] on icon at bounding box center [1113, 311] width 15 height 16
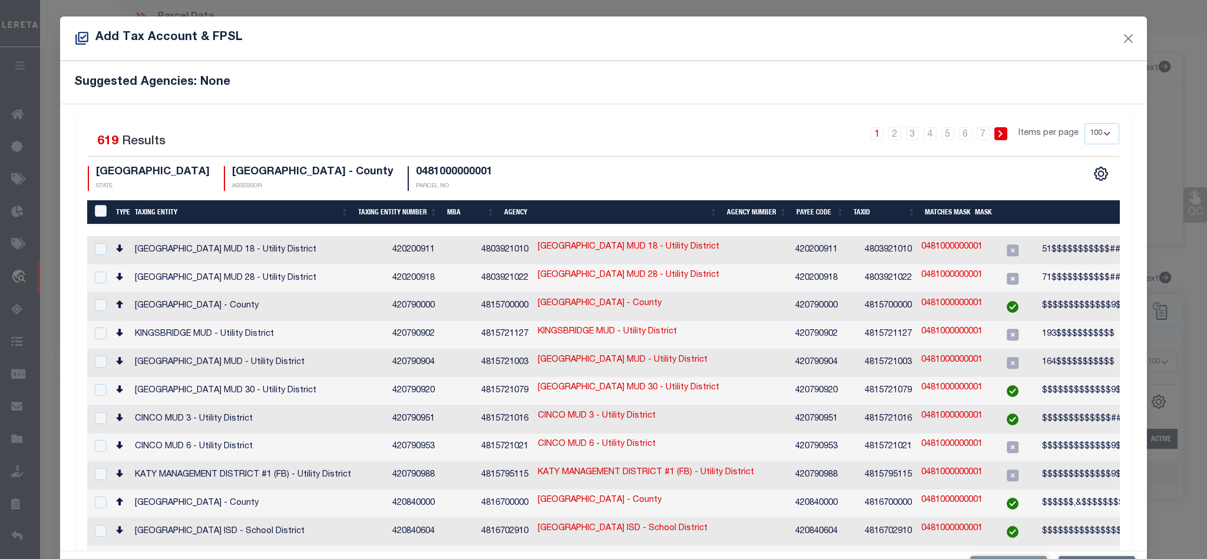
click at [1091, 134] on select "10 25 50 100 200" at bounding box center [1102, 133] width 35 height 21
select select "200"
click at [1085, 124] on select "10 25 50 100 200" at bounding box center [1102, 133] width 35 height 21
click at [153, 216] on th "Taxing Entity" at bounding box center [241, 212] width 223 height 24
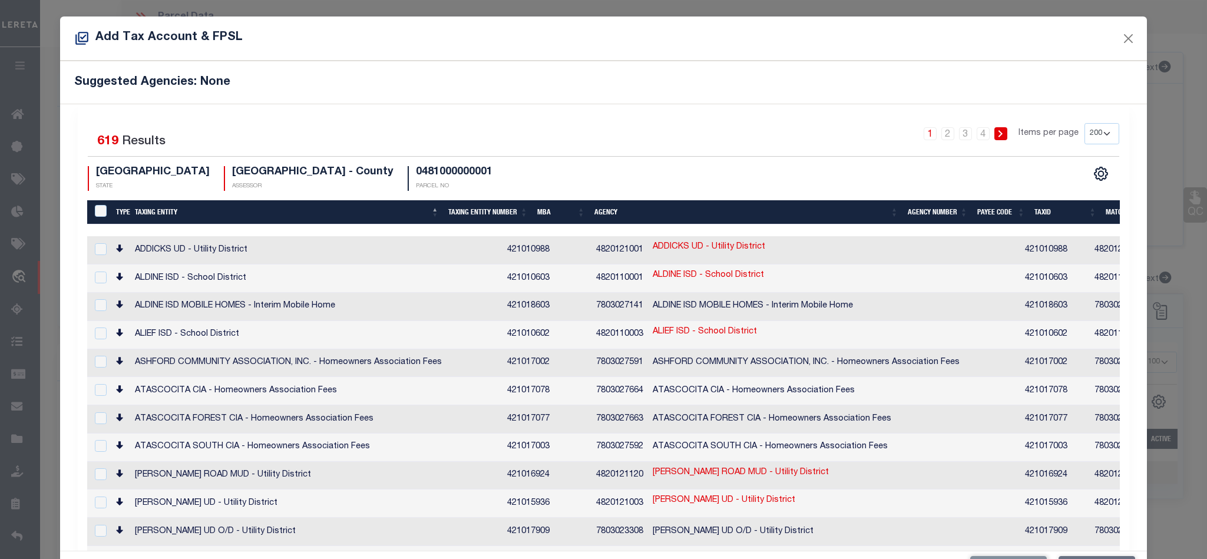
click at [702, 78] on h5 "Suggested Agencies: None" at bounding box center [603, 82] width 1058 height 14
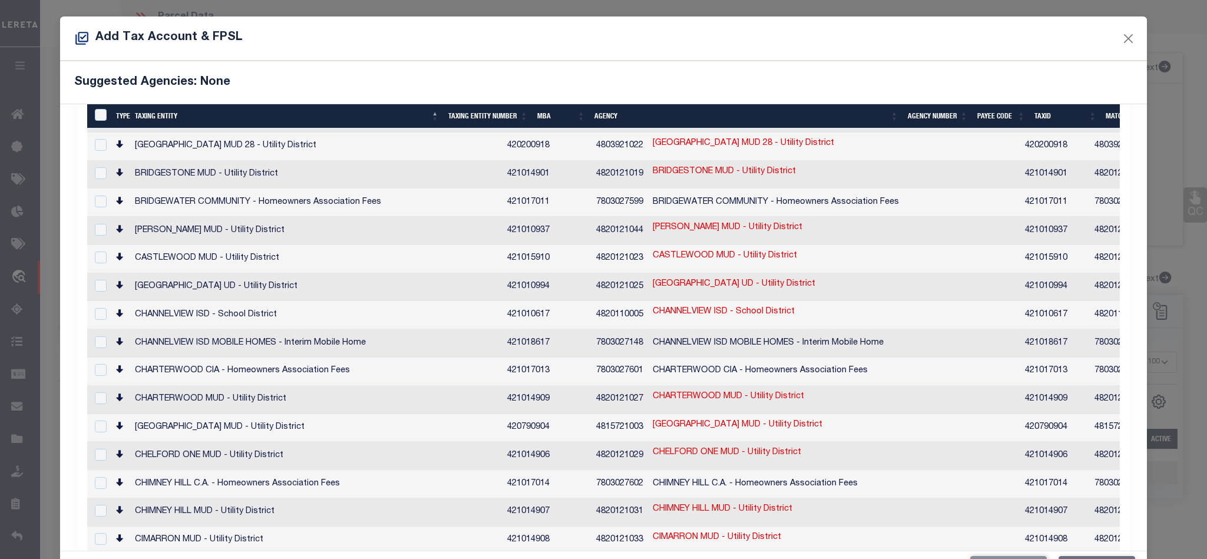
scroll to position [795, 0]
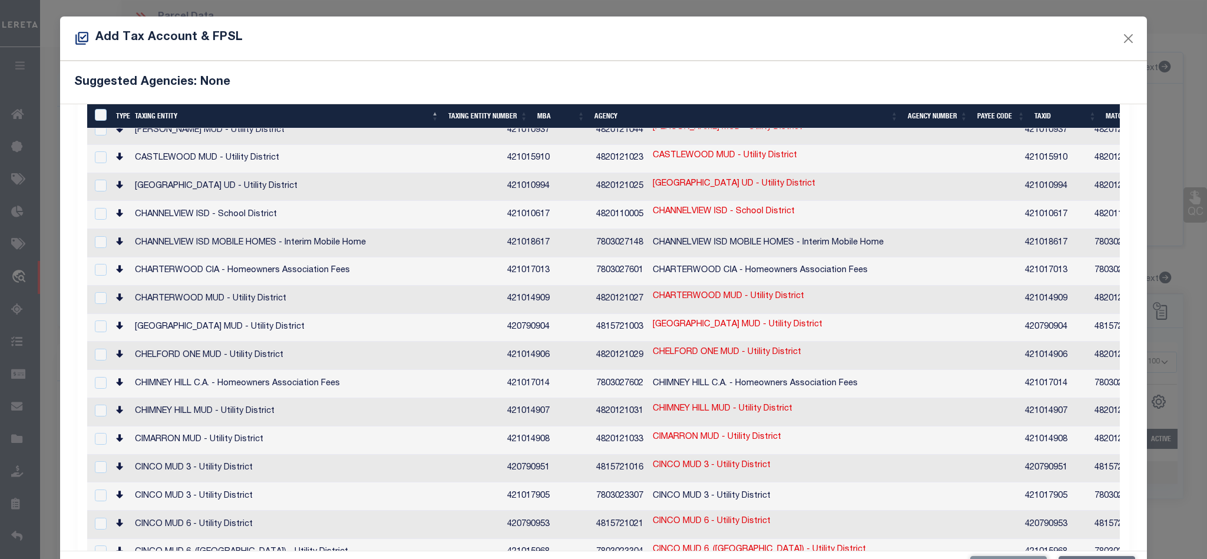
click at [1127, 183] on div "Selected 619 Results 1 2 3 4 Items per page 10 25 50 100 200" at bounding box center [603, 327] width 1087 height 447
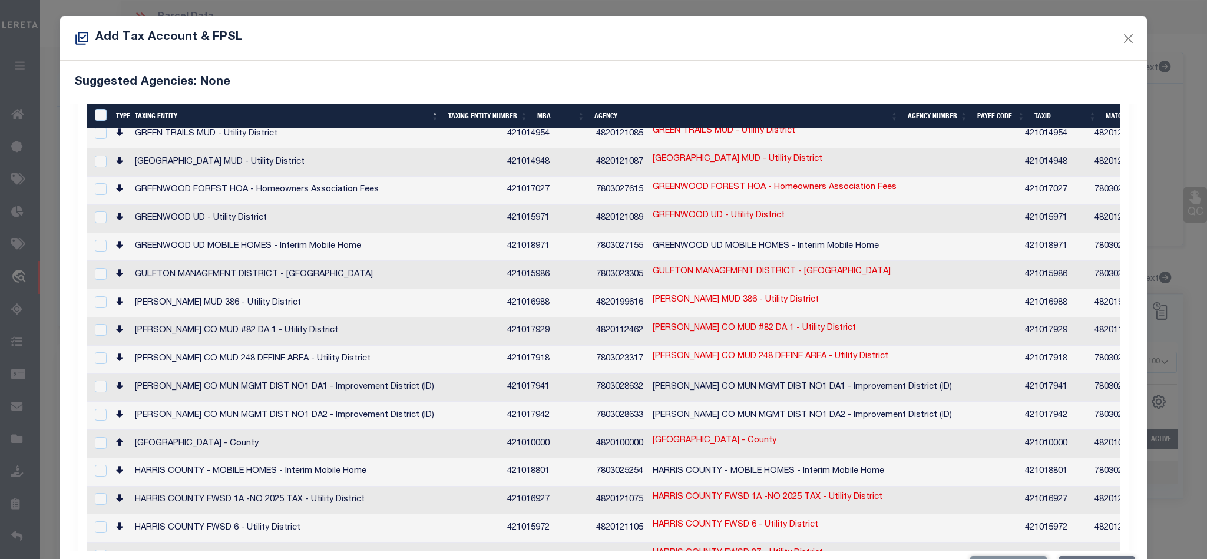
scroll to position [2664, 0]
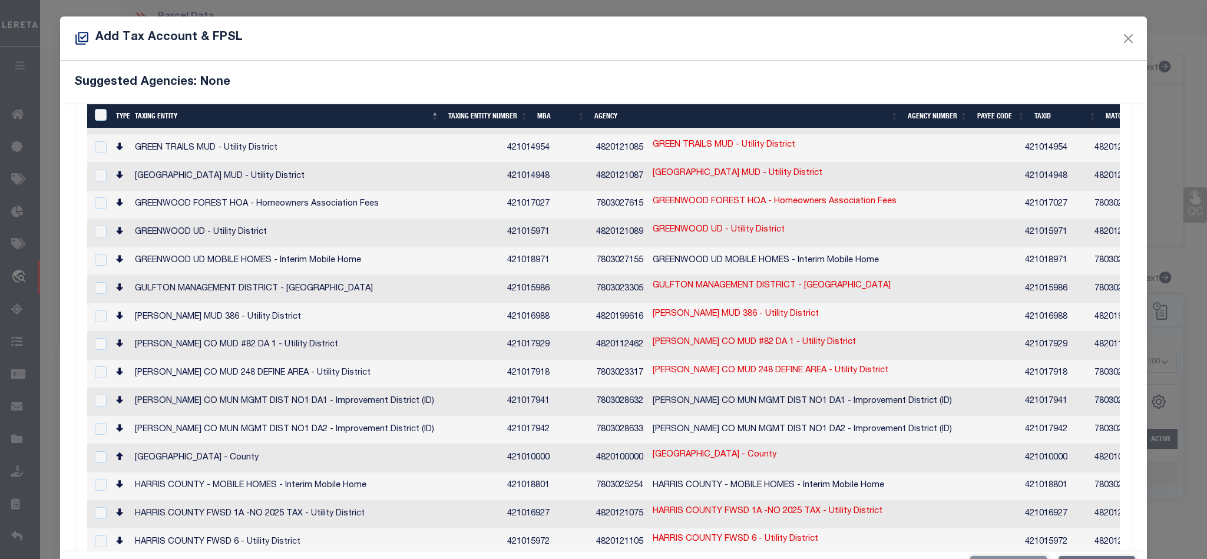
click at [297, 444] on td "[GEOGRAPHIC_DATA] - County" at bounding box center [316, 458] width 372 height 28
checkbox input "true"
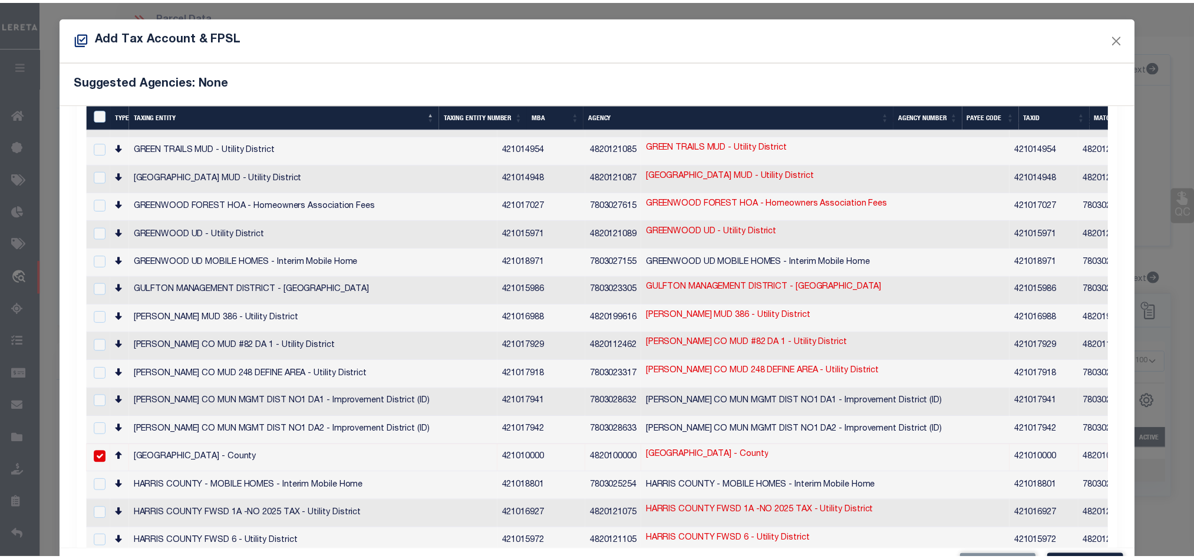
scroll to position [36, 0]
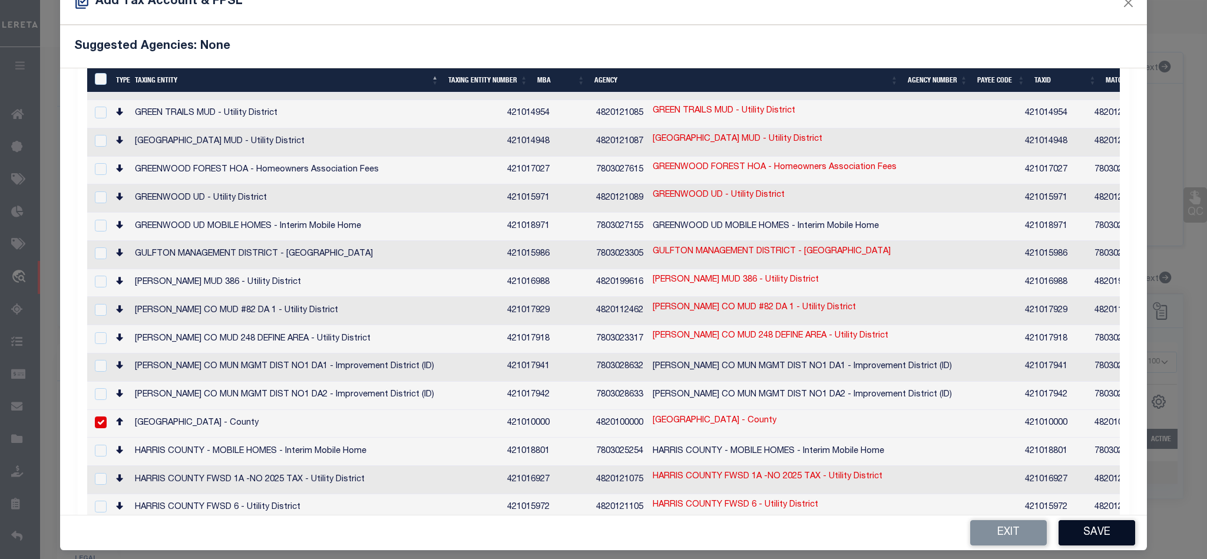
click at [1092, 524] on button "Save" at bounding box center [1097, 532] width 77 height 25
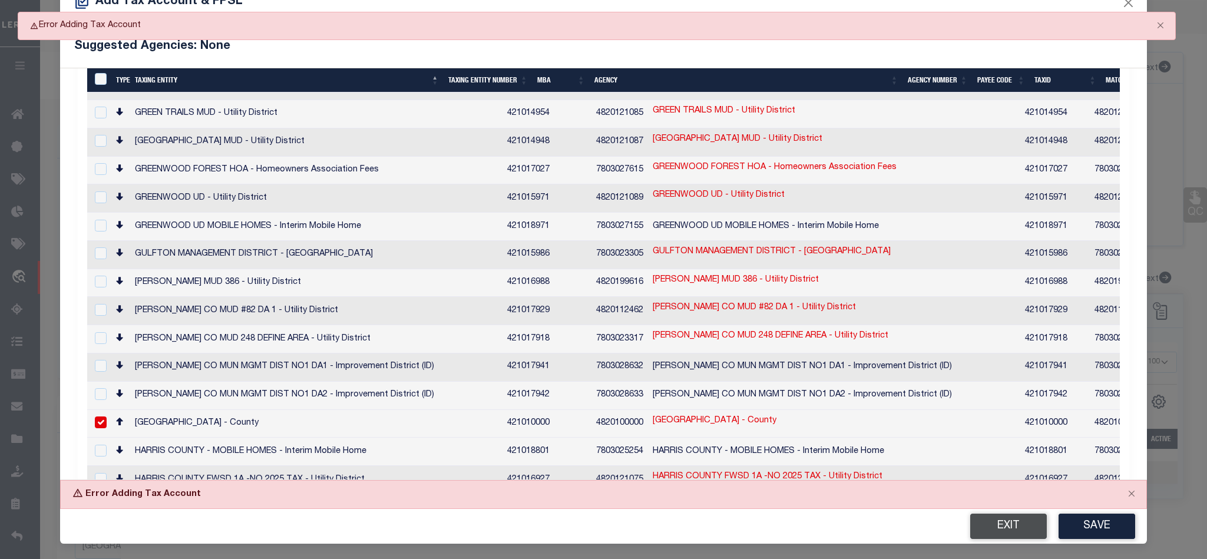
click at [992, 520] on button "Exit" at bounding box center [1008, 526] width 77 height 25
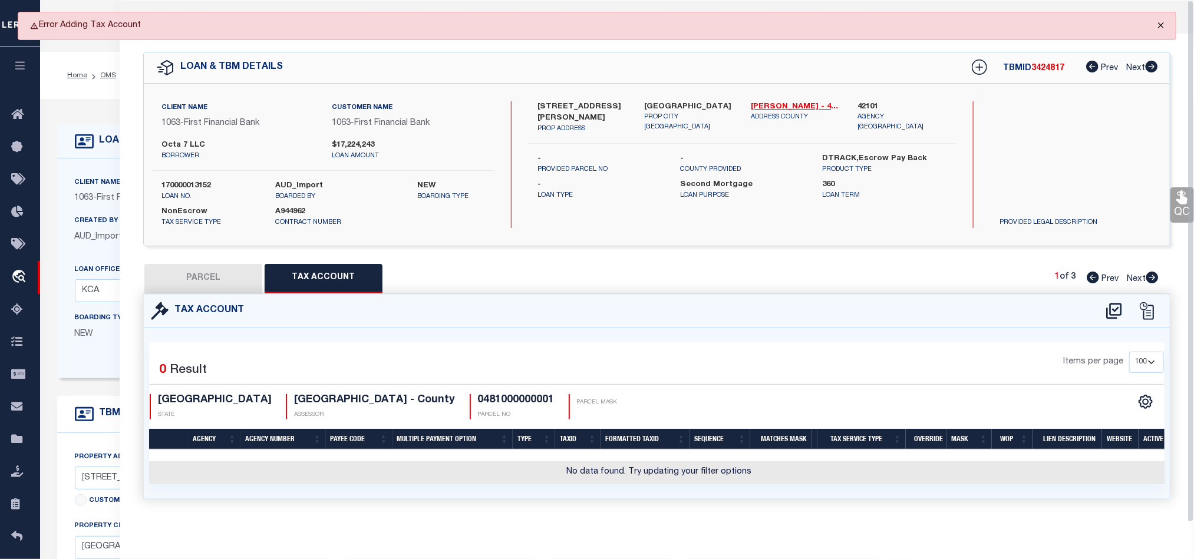
click at [1163, 23] on button "Close" at bounding box center [1160, 25] width 29 height 26
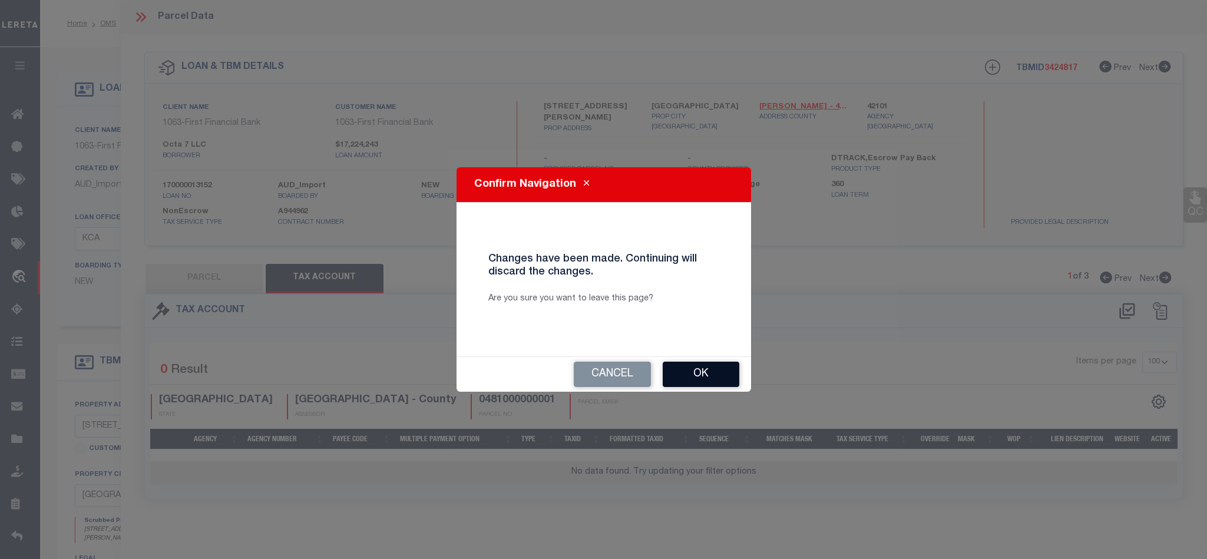
click at [690, 370] on button "Ok" at bounding box center [701, 374] width 77 height 25
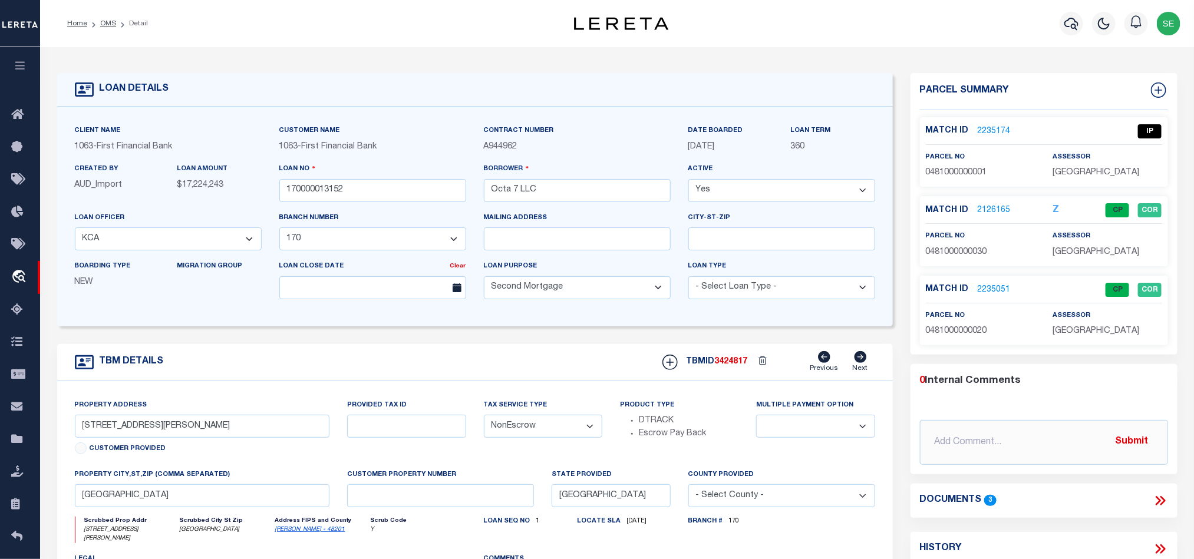
click at [996, 126] on link "2235174" at bounding box center [994, 132] width 33 height 12
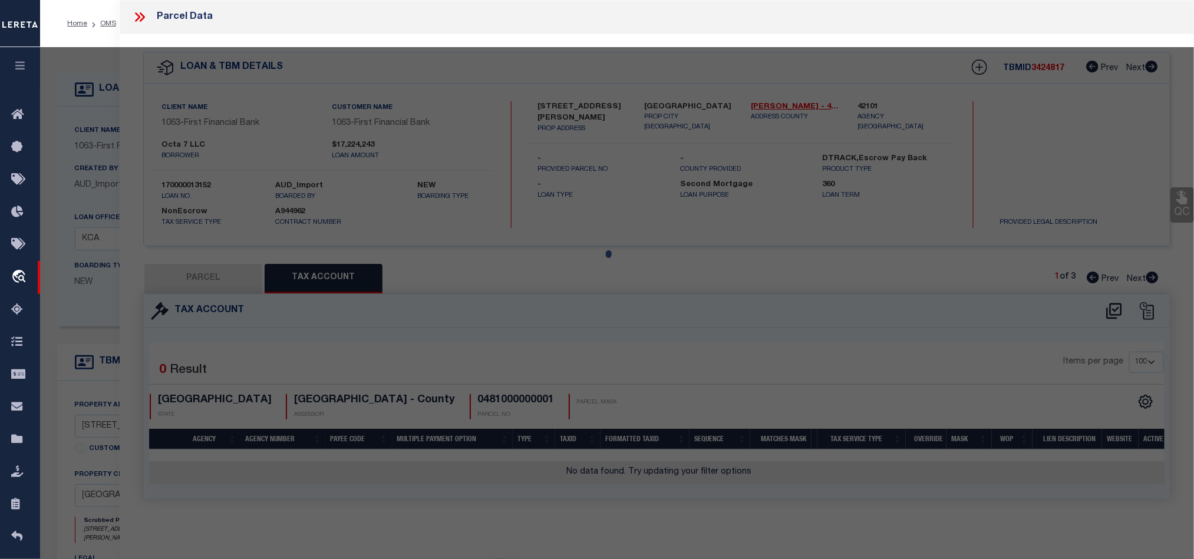
select select "AS"
checkbox input "false"
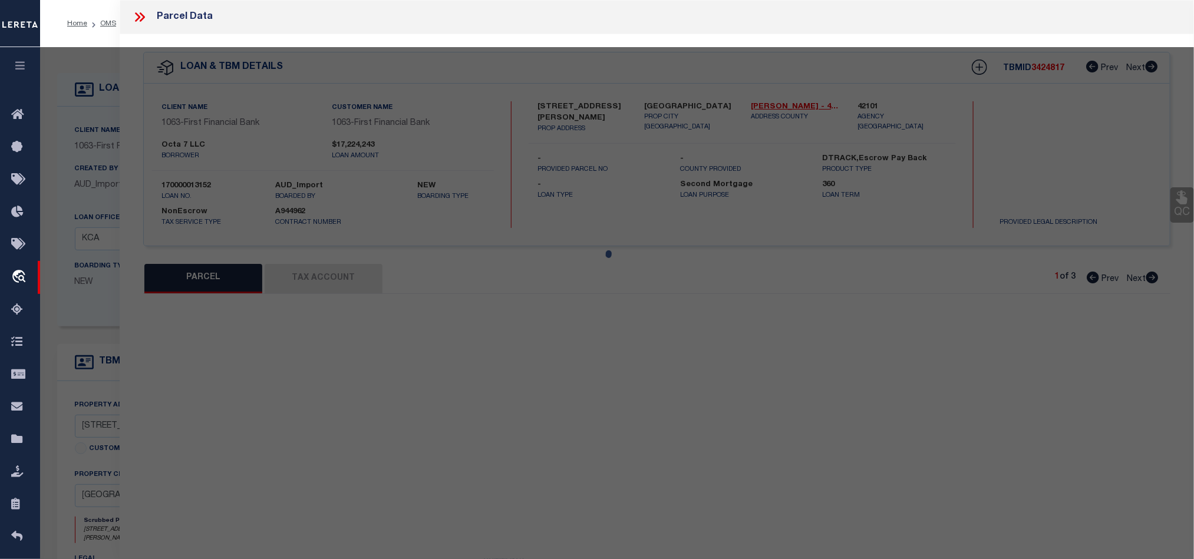
select select "IP"
type input "[PERSON_NAME]"
type input "[STREET_ADDRESS][PERSON_NAME]"
checkbox input "false"
type input "KATY TX 77493"
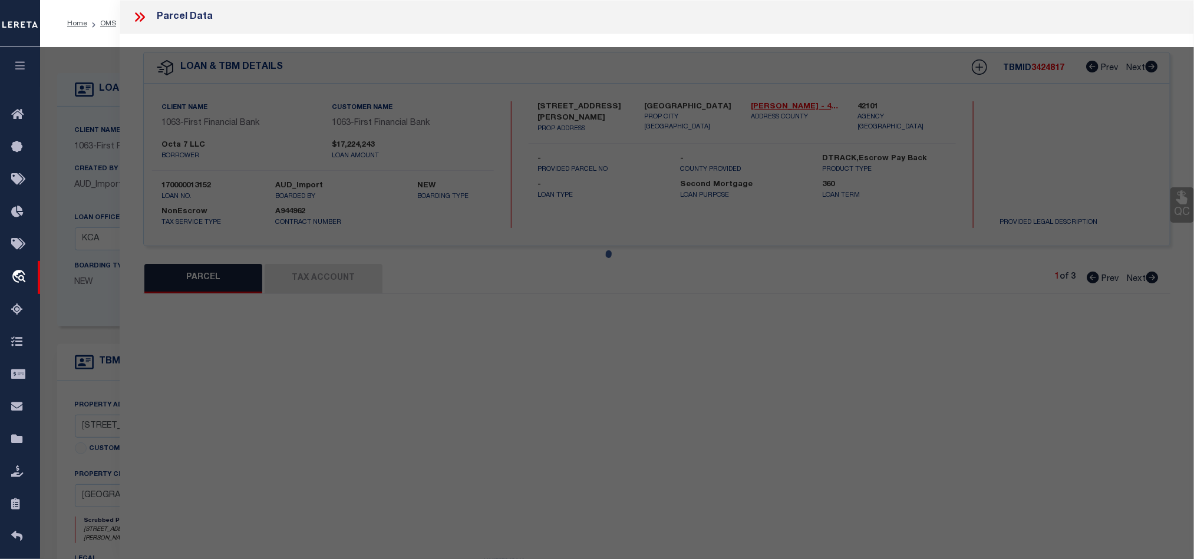
type textarea "PT TR 1C (HOMESITE) ABST 1563 H&TCRR CO SEC 68"
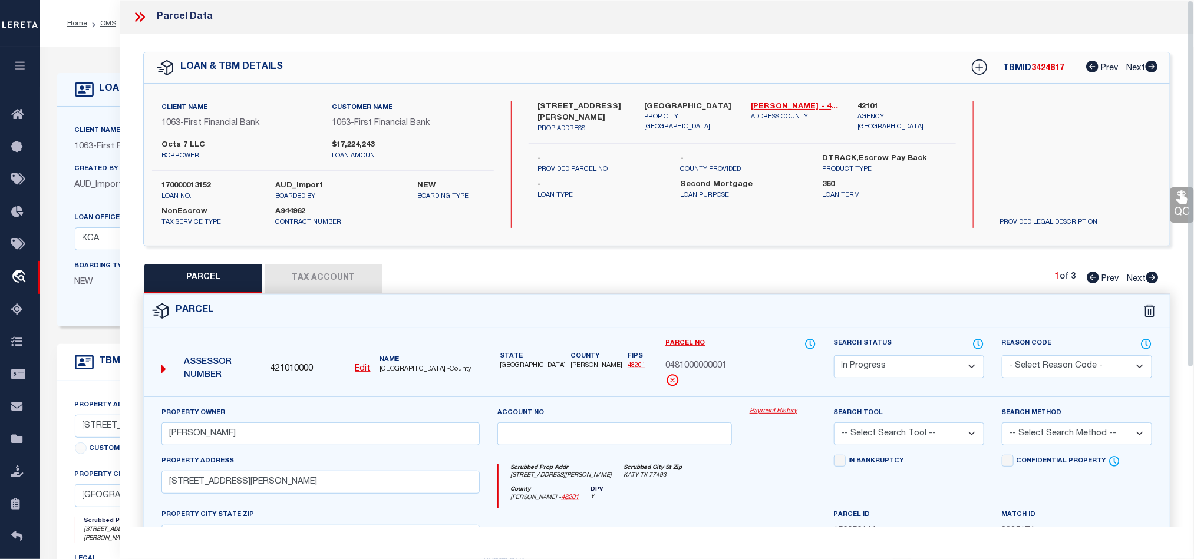
click at [305, 276] on button "Tax Account" at bounding box center [324, 278] width 118 height 29
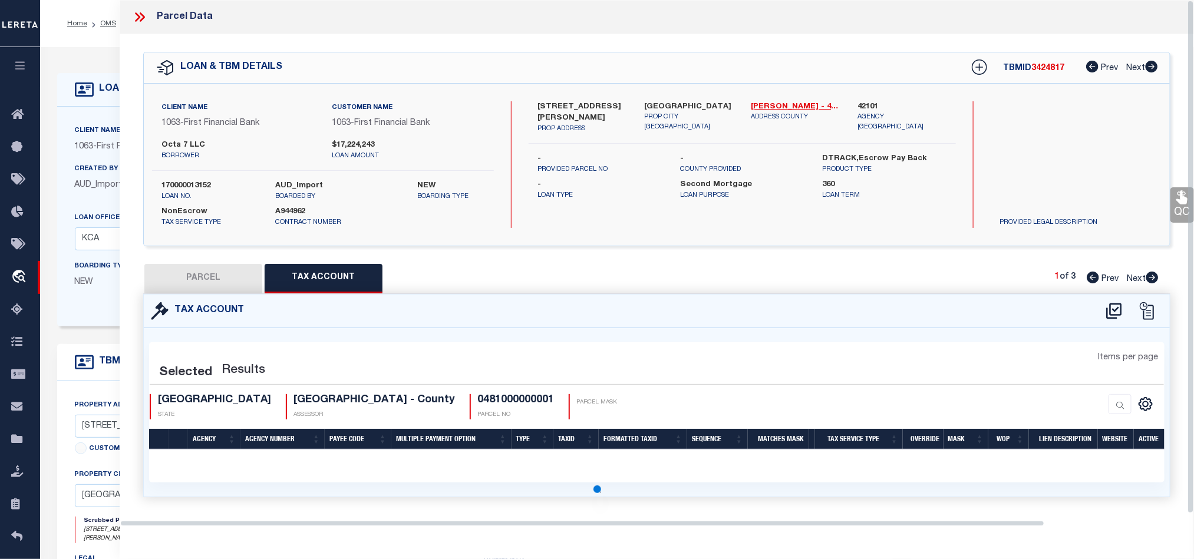
select select "100"
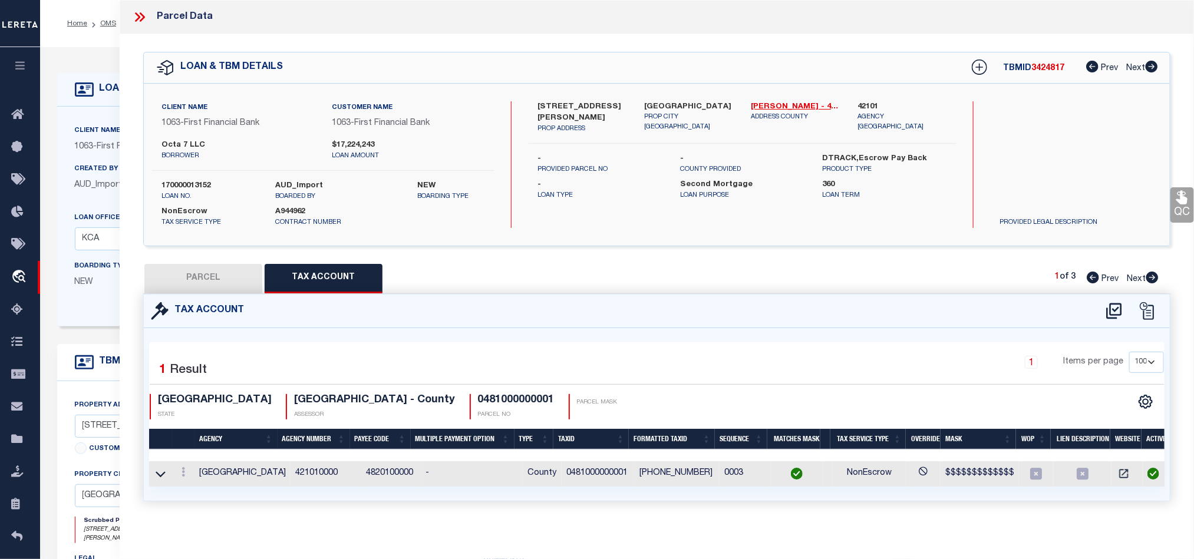
click at [207, 290] on button "PARCEL" at bounding box center [203, 278] width 118 height 29
select select "AS"
checkbox input "false"
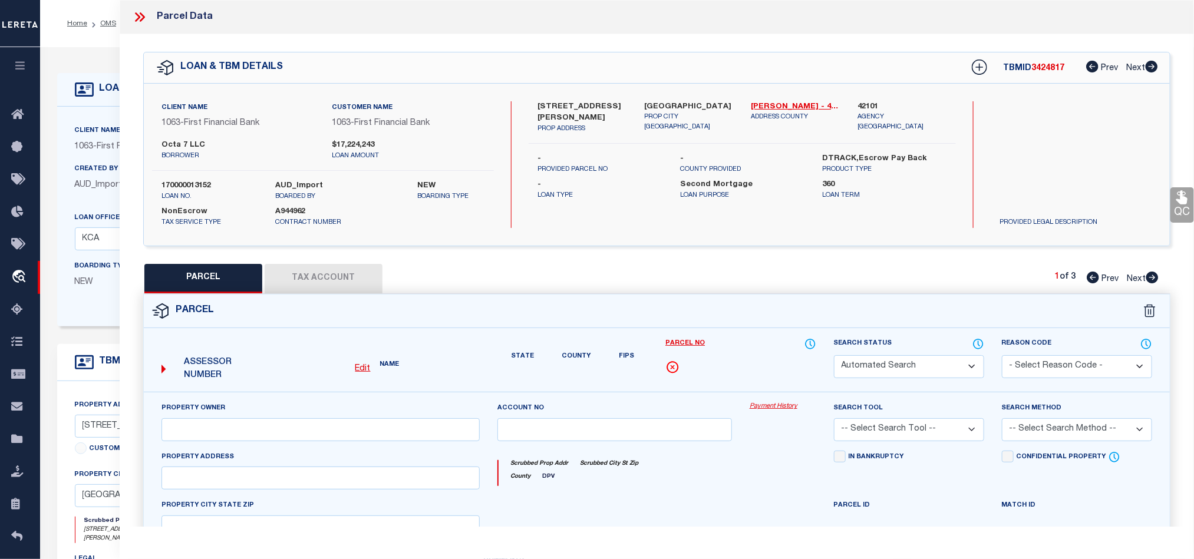
select select "IP"
type input "[PERSON_NAME]"
type input "[STREET_ADDRESS][PERSON_NAME]"
checkbox input "false"
type input "KATY TX 77493"
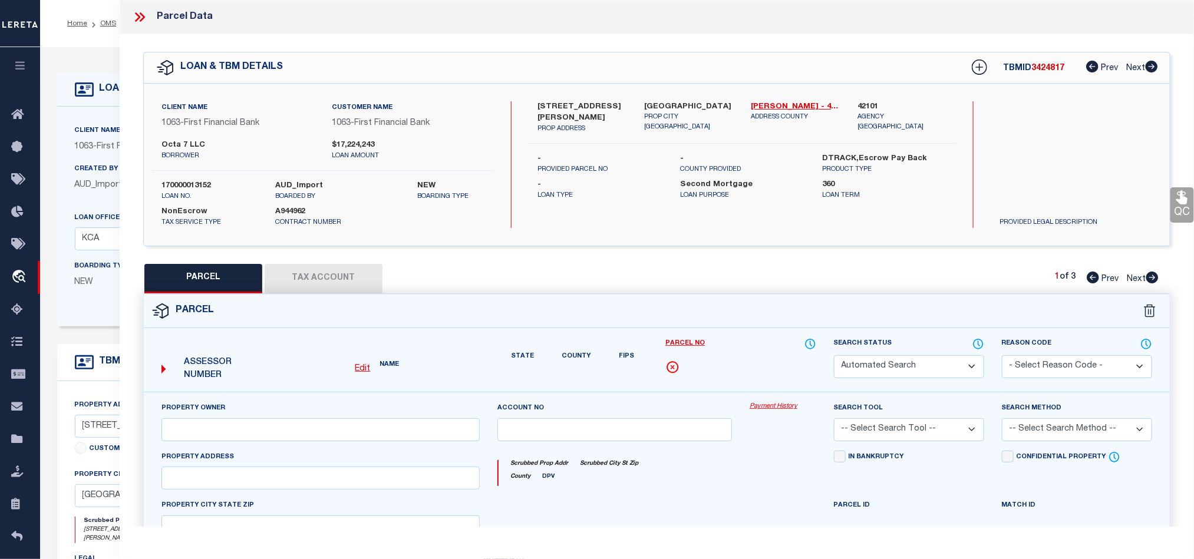
type textarea "PT TR 1C (HOMESITE) ABST 1563 H&TCRR CO SEC 68"
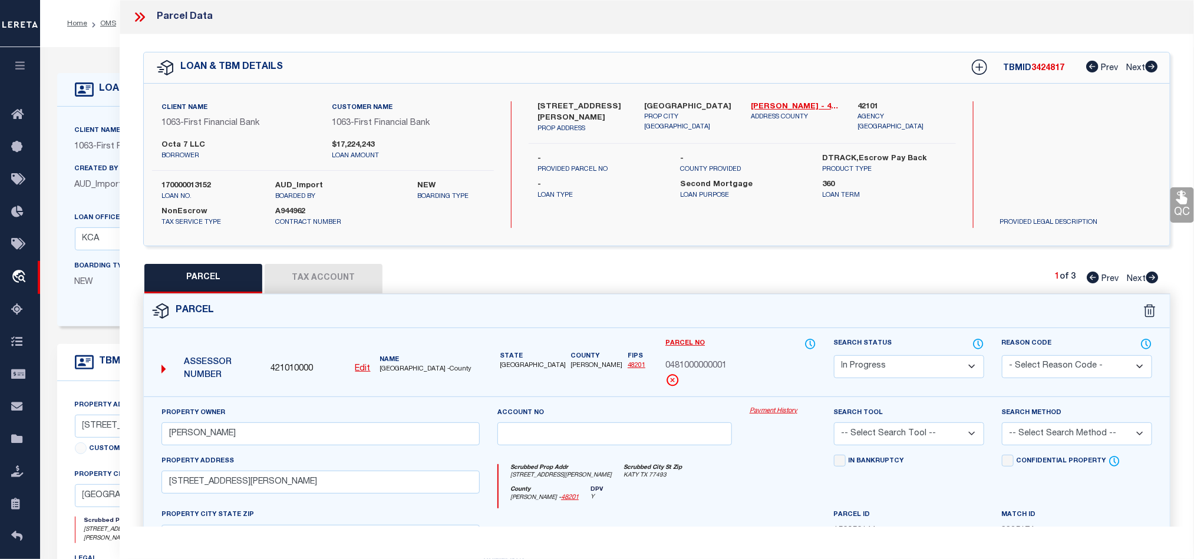
click at [932, 365] on select "Automated Search Bad Parcel Complete Duplicate Parcel High Dollar Reporting In …" at bounding box center [909, 366] width 150 height 23
select select "PC"
click at [834, 356] on select "Automated Search Bad Parcel Complete Duplicate Parcel High Dollar Reporting In …" at bounding box center [909, 366] width 150 height 23
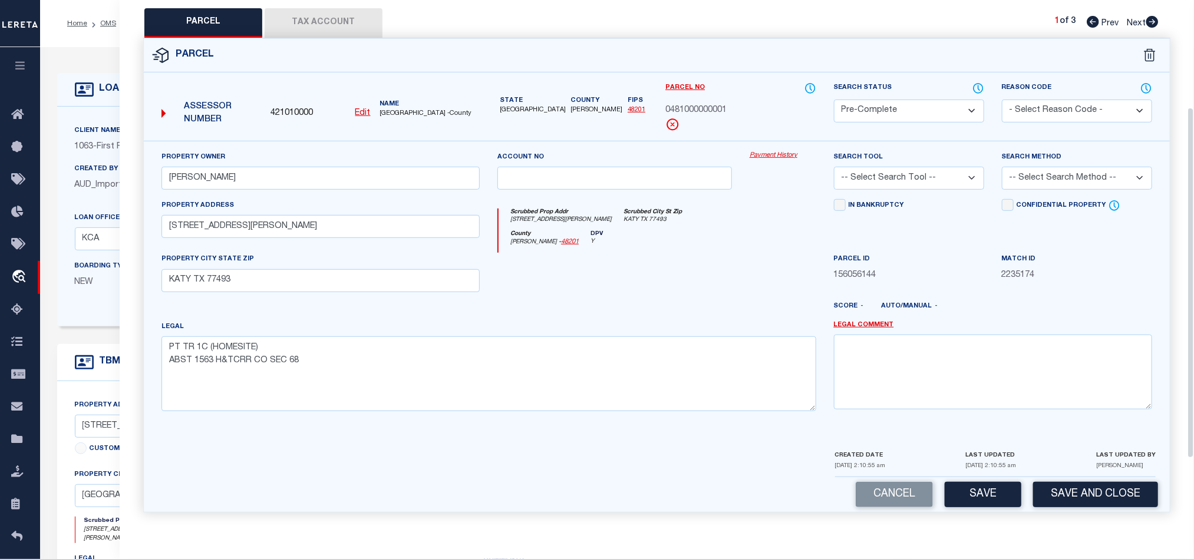
scroll to position [263, 0]
click at [1075, 174] on select "-- Select Search Method -- Property Address Legal Liability Info Provided" at bounding box center [1077, 178] width 150 height 23
select select "LEG"
click at [1002, 167] on select "-- Select Search Method -- Property Address Legal Liability Info Provided" at bounding box center [1077, 178] width 150 height 23
drag, startPoint x: 937, startPoint y: 174, endPoint x: 944, endPoint y: 175, distance: 7.2
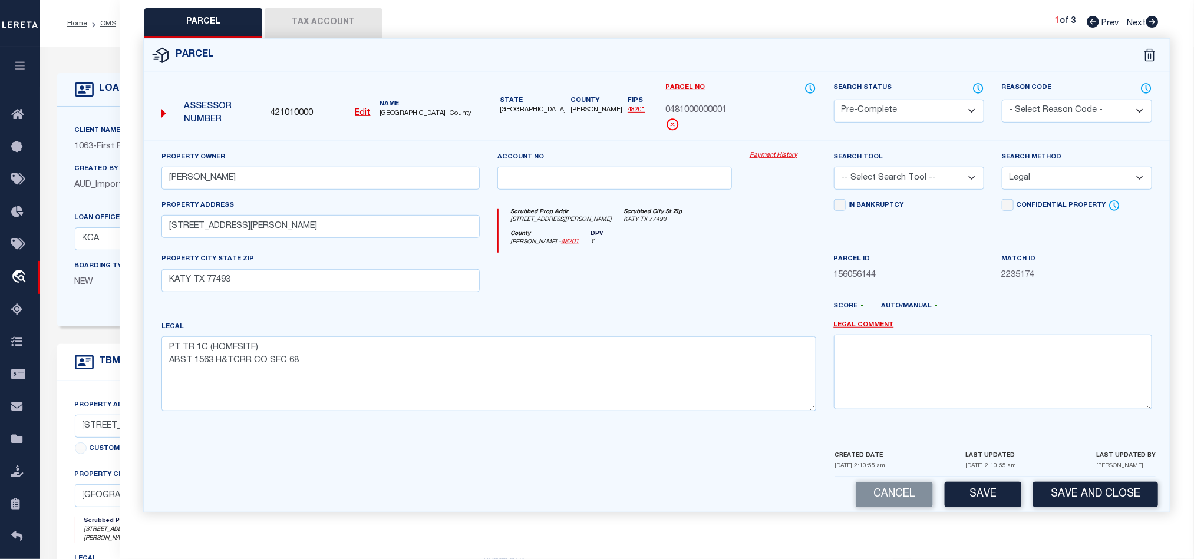
click at [937, 174] on select "-- Select Search Tool -- 3rd Party Website Agency File Agency Website ATLS CNV-…" at bounding box center [909, 178] width 150 height 23
select select "AGW"
click at [834, 167] on select "-- Select Search Tool -- 3rd Party Website Agency File Agency Website ATLS CNV-…" at bounding box center [909, 178] width 150 height 23
click at [679, 269] on div at bounding box center [614, 277] width 252 height 48
click at [1097, 493] on button "Save and Close" at bounding box center [1095, 494] width 125 height 25
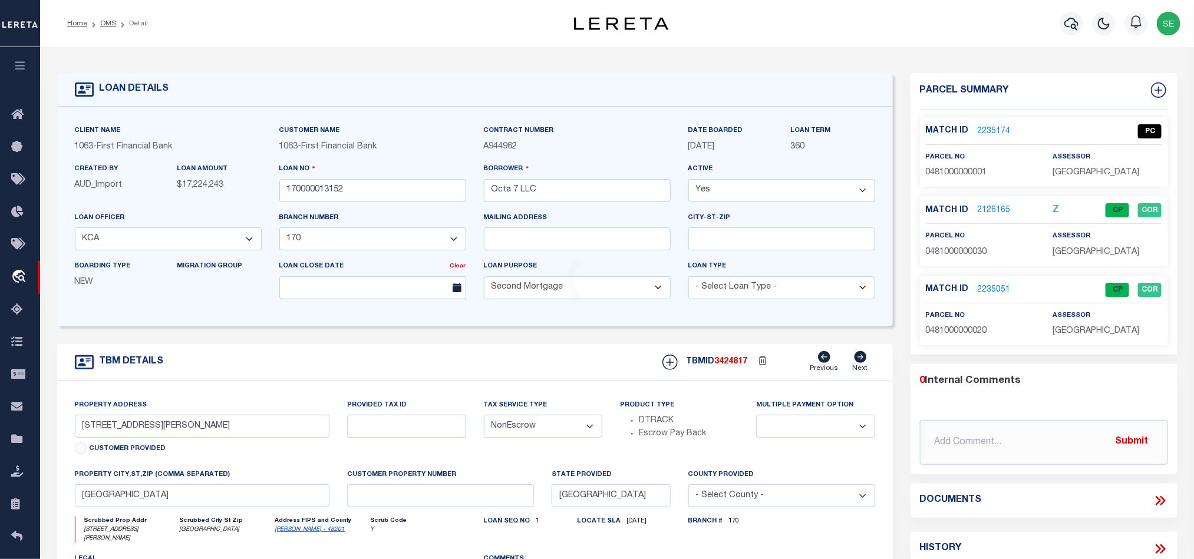
select select
select select "92690"
select select "2311"
click at [518, 361] on div "TBM DETAILS TBMID 3424817 Previous Next" at bounding box center [475, 362] width 836 height 37
click at [407, 195] on input "170000013152" at bounding box center [372, 190] width 187 height 23
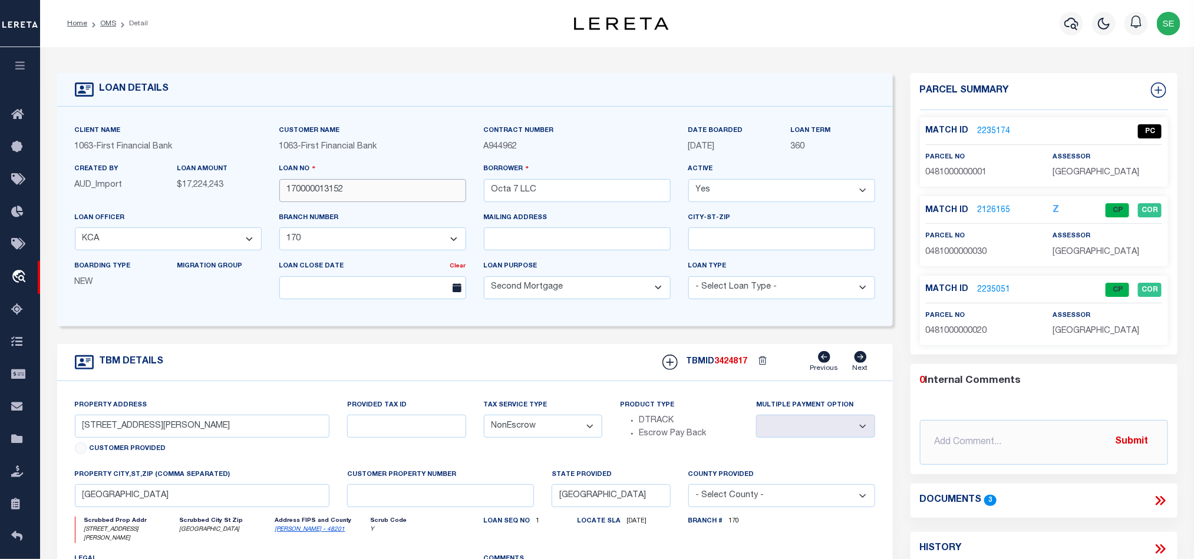
click at [407, 195] on input "170000013152" at bounding box center [372, 190] width 187 height 23
click at [734, 363] on span "3424817" at bounding box center [731, 362] width 33 height 8
copy span "3424817"
click at [1072, 256] on span "[GEOGRAPHIC_DATA]" at bounding box center [1095, 252] width 87 height 8
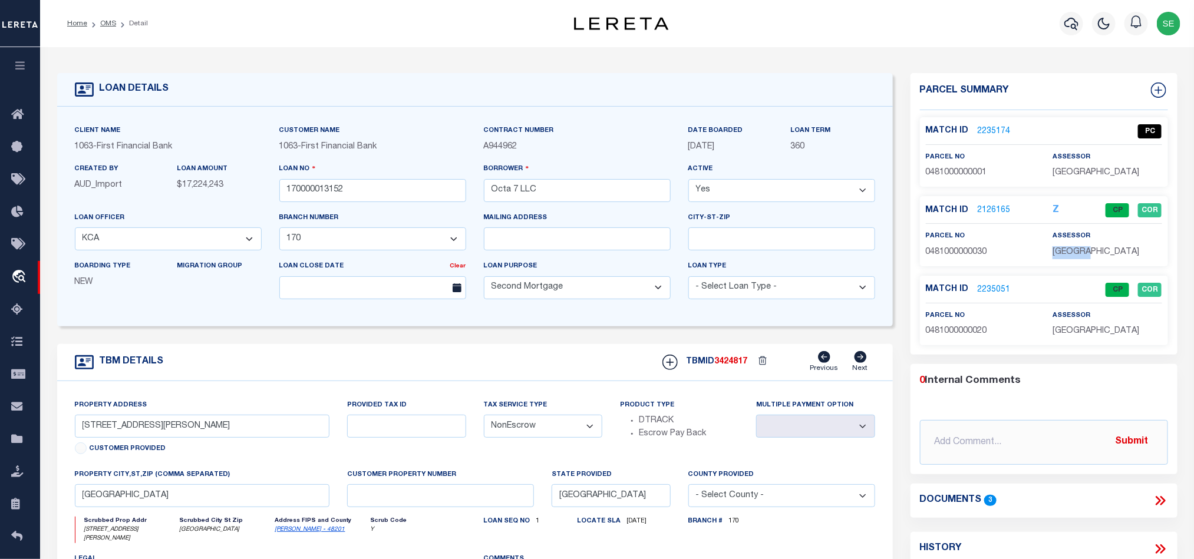
click at [1072, 256] on span "[GEOGRAPHIC_DATA]" at bounding box center [1095, 252] width 87 height 8
copy div "[GEOGRAPHIC_DATA]"
click at [943, 247] on p "0481000000030" at bounding box center [980, 252] width 109 height 13
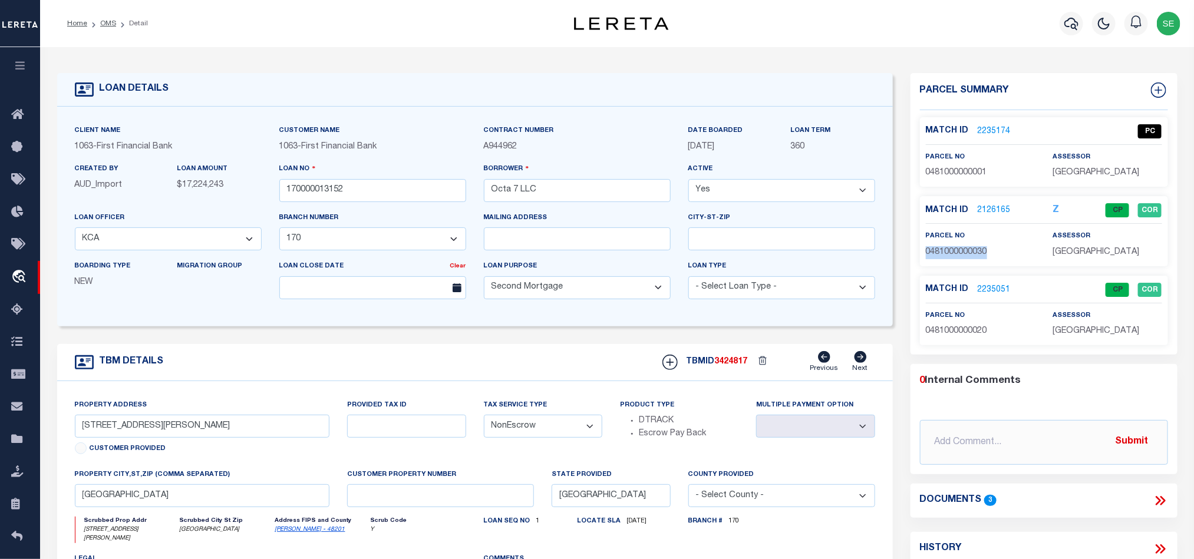
click at [991, 205] on link "2126165" at bounding box center [994, 210] width 33 height 12
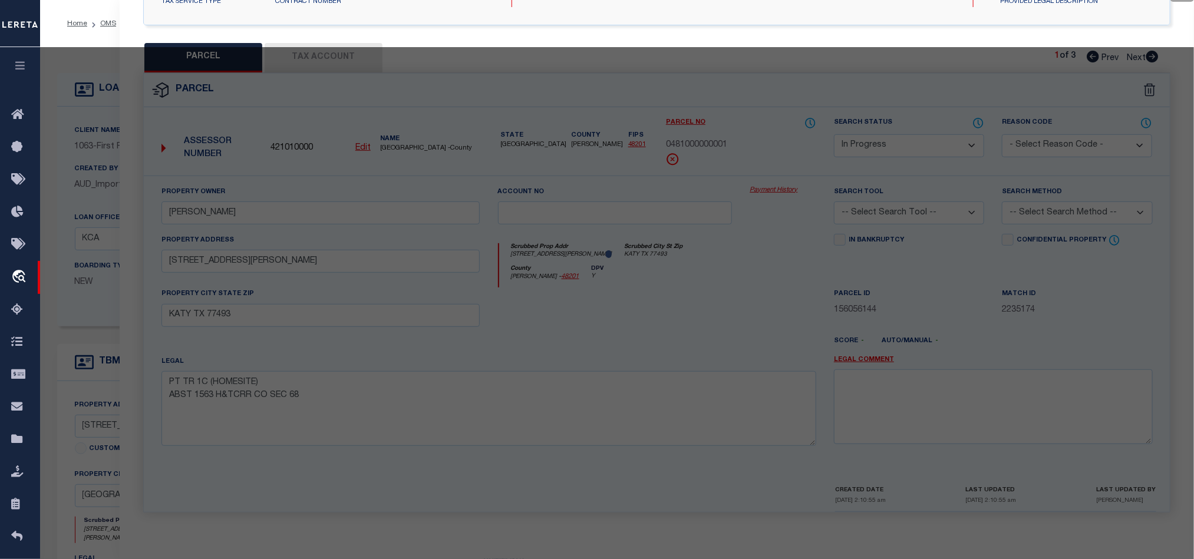
select select "AS"
checkbox input "false"
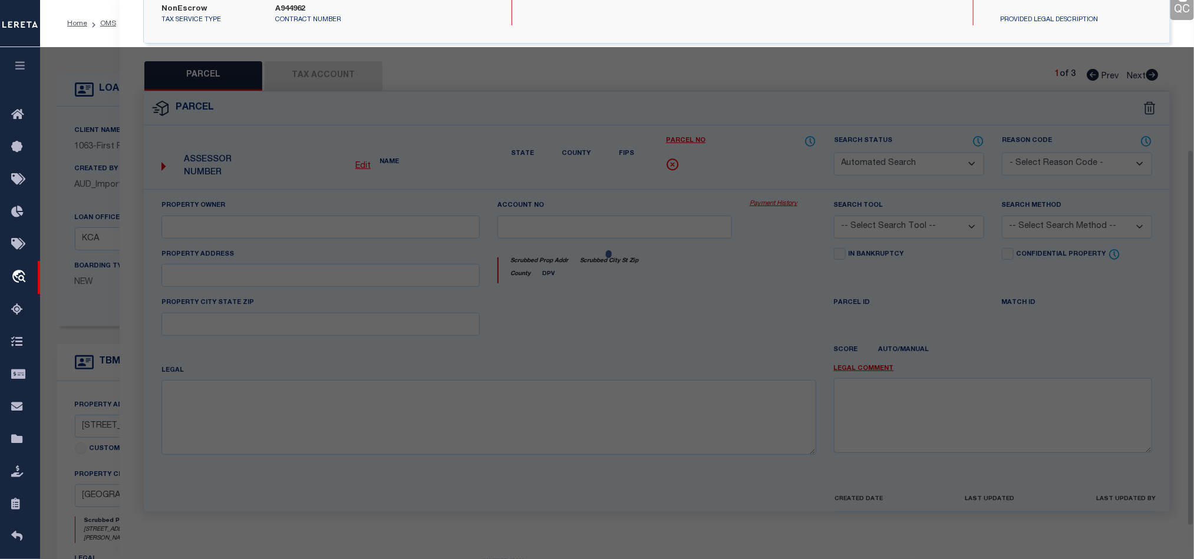
select select "CP"
type input "[PERSON_NAME]"
select select "AGW"
select select "LEG"
type input "[STREET_ADDRESS][PERSON_NAME]"
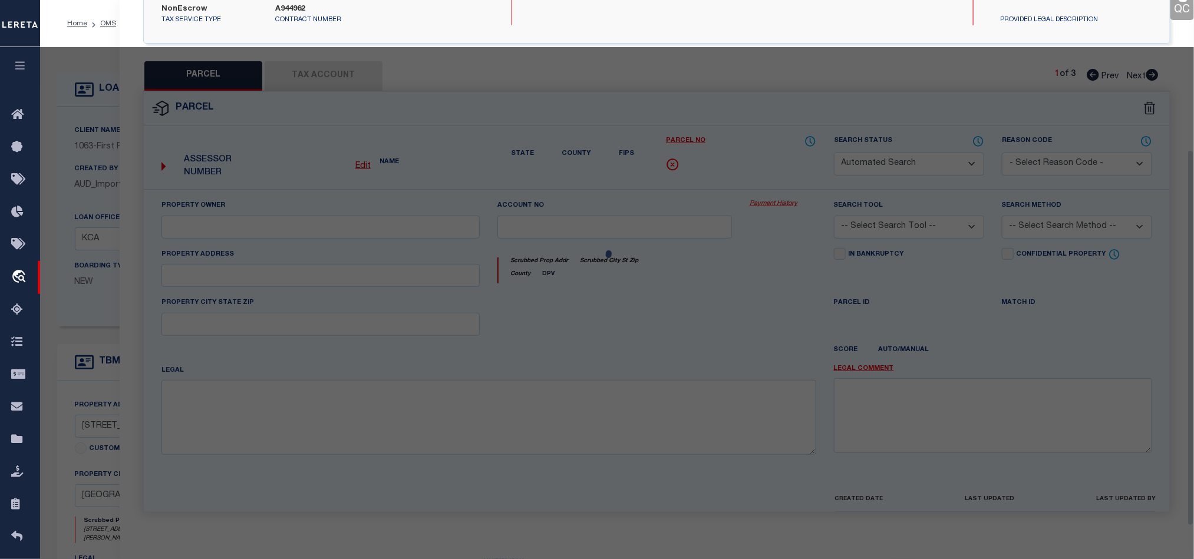
type input "KATY TX 77493"
type textarea "PT TR 1C (AG-USE) ABST 1563 H&TCRR CO SEC 68"
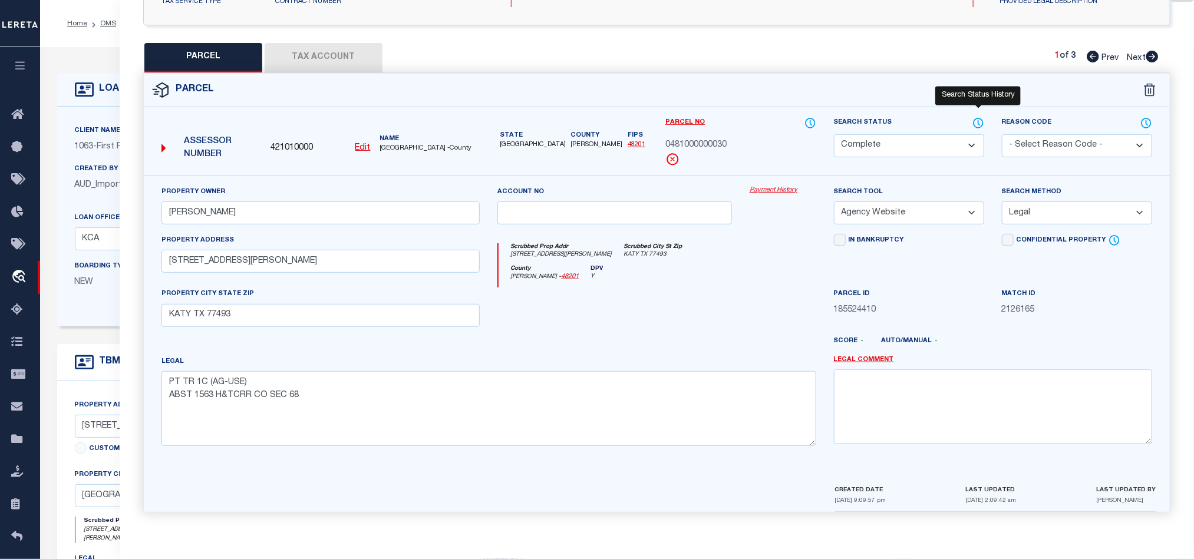
click at [974, 117] on icon at bounding box center [978, 123] width 12 height 13
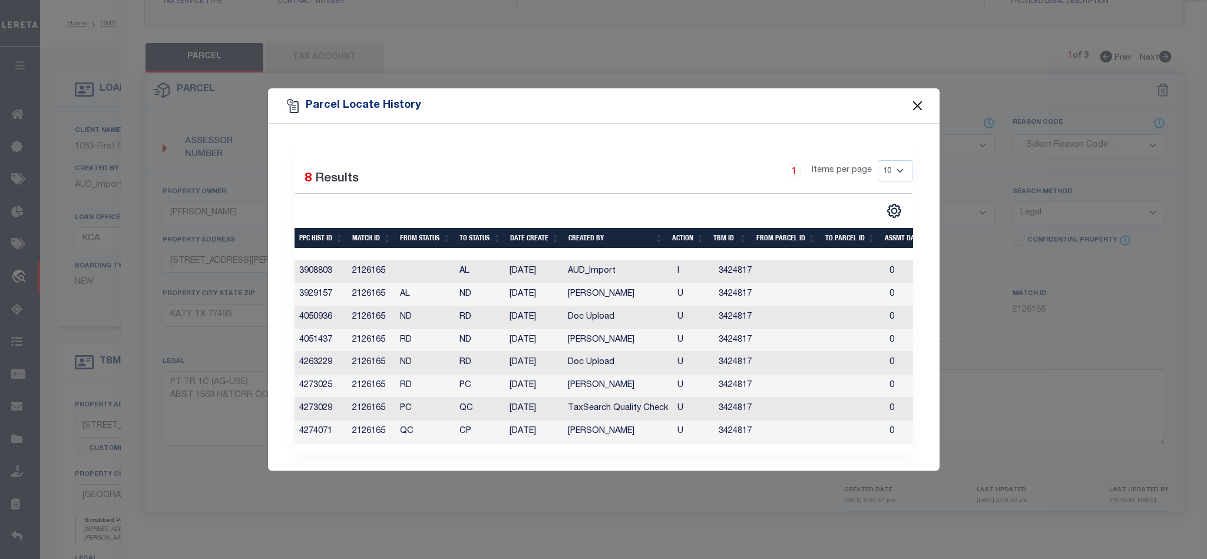
click at [916, 105] on button "Close" at bounding box center [917, 105] width 15 height 15
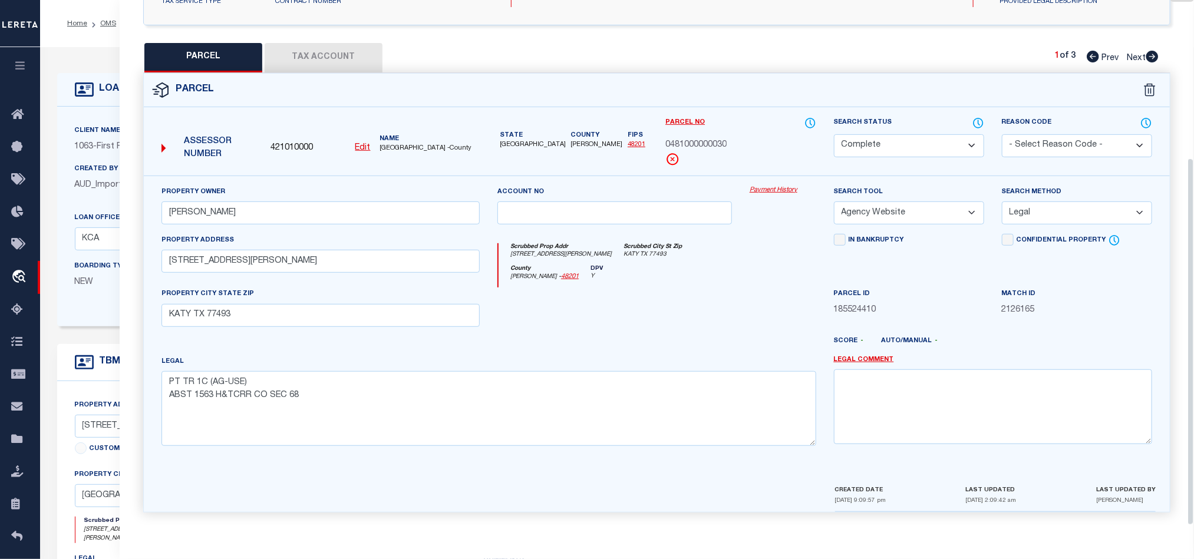
scroll to position [0, 0]
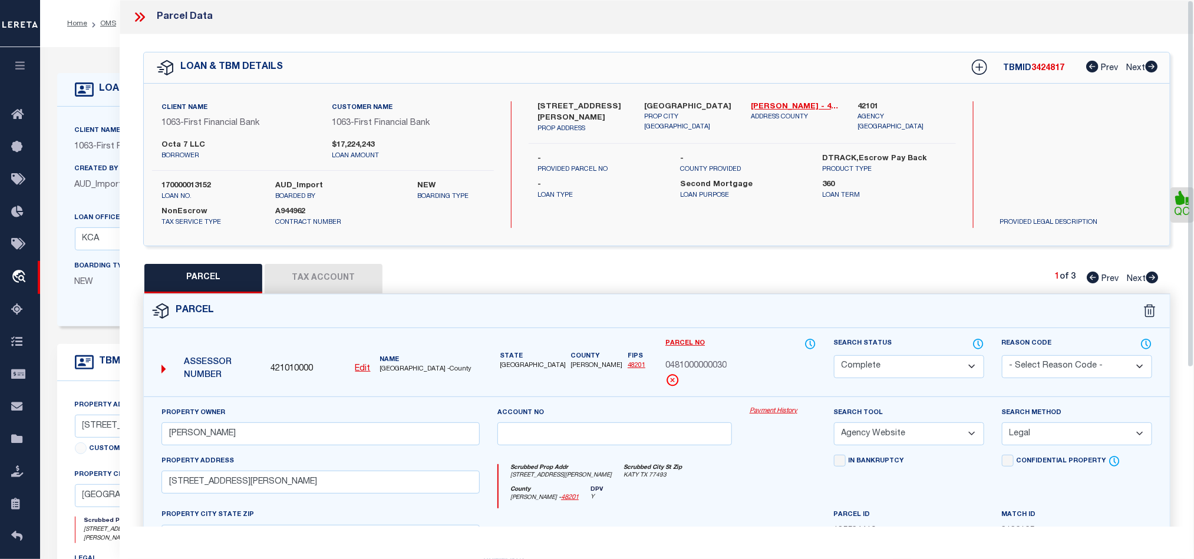
click at [147, 16] on icon at bounding box center [139, 16] width 15 height 15
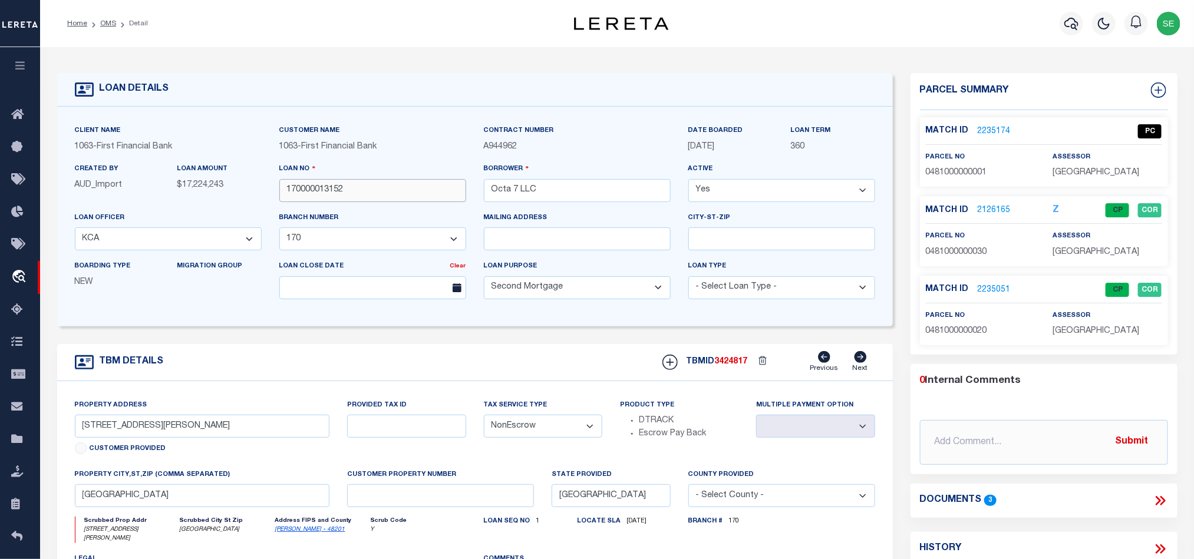
click at [361, 187] on input "170000013152" at bounding box center [372, 190] width 187 height 23
click at [725, 366] on span "3424817" at bounding box center [731, 362] width 33 height 8
click at [1081, 338] on p "[GEOGRAPHIC_DATA]" at bounding box center [1106, 331] width 109 height 13
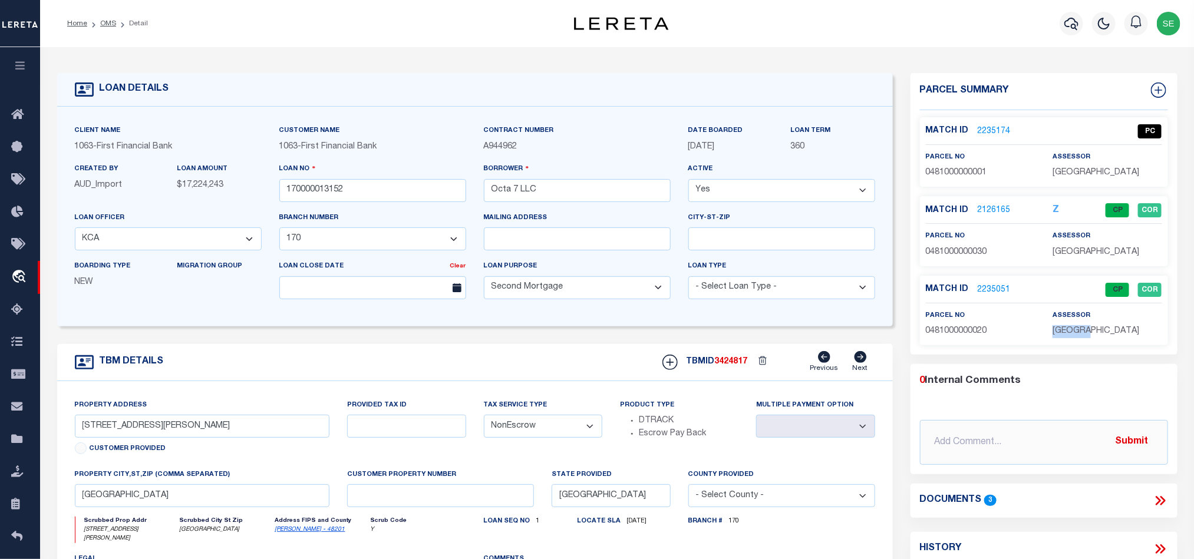
click at [1081, 338] on p "[GEOGRAPHIC_DATA]" at bounding box center [1106, 331] width 109 height 13
click at [951, 335] on span "0481000000020" at bounding box center [956, 331] width 61 height 8
click at [989, 131] on link "2235174" at bounding box center [994, 132] width 33 height 12
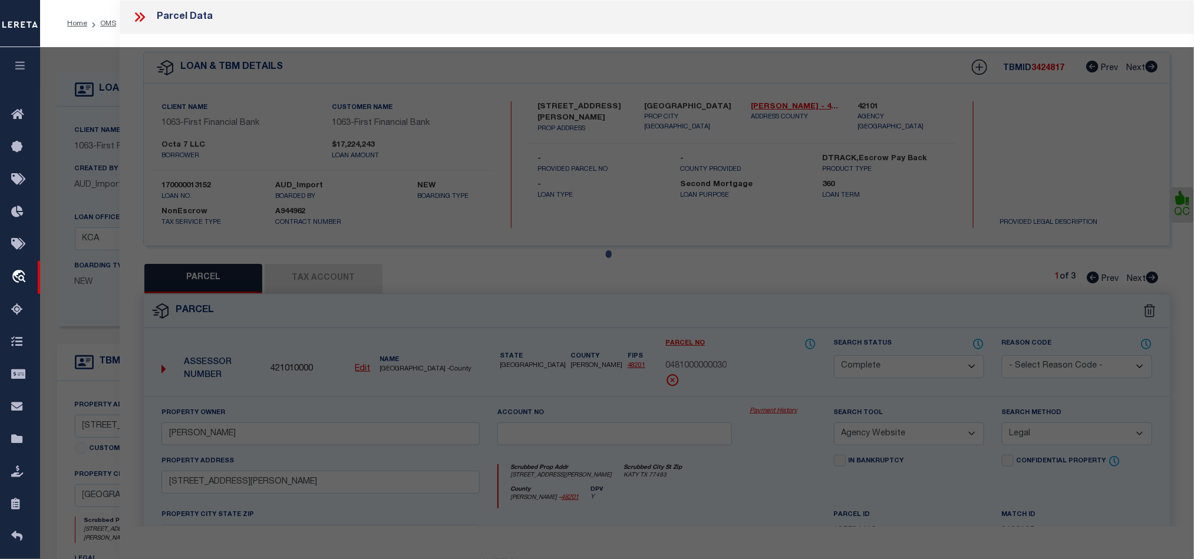
select select "AS"
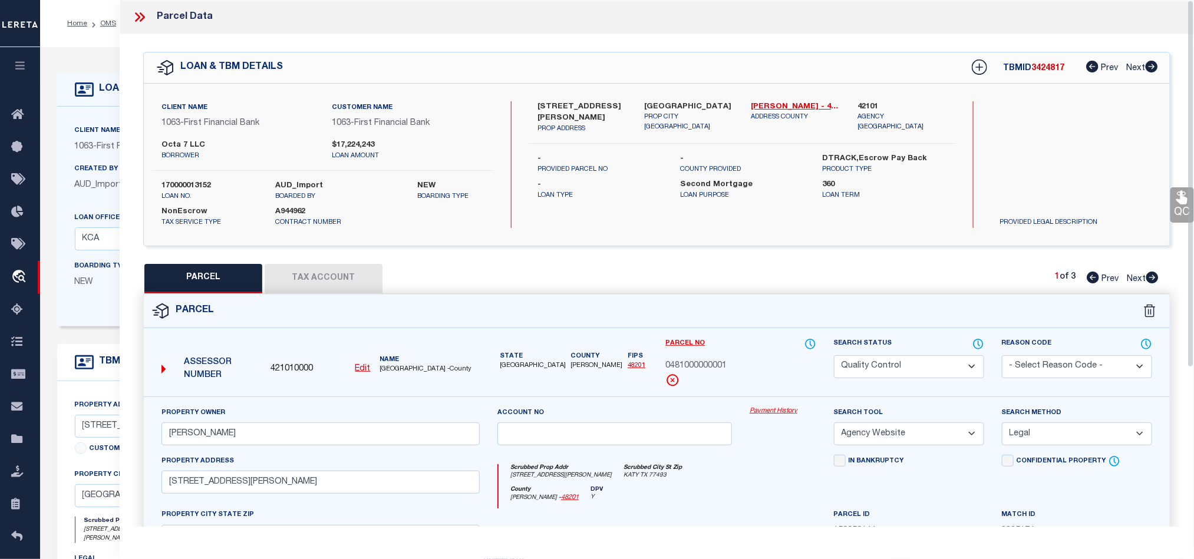
click at [895, 361] on select "Automated Search Bad Parcel Complete Duplicate Parcel High Dollar Reporting In …" at bounding box center [909, 366] width 150 height 23
drag, startPoint x: 702, startPoint y: 458, endPoint x: 711, endPoint y: 458, distance: 8.8
click at [702, 455] on div "Account no" at bounding box center [614, 431] width 252 height 48
click at [1178, 199] on icon at bounding box center [1181, 197] width 15 height 15
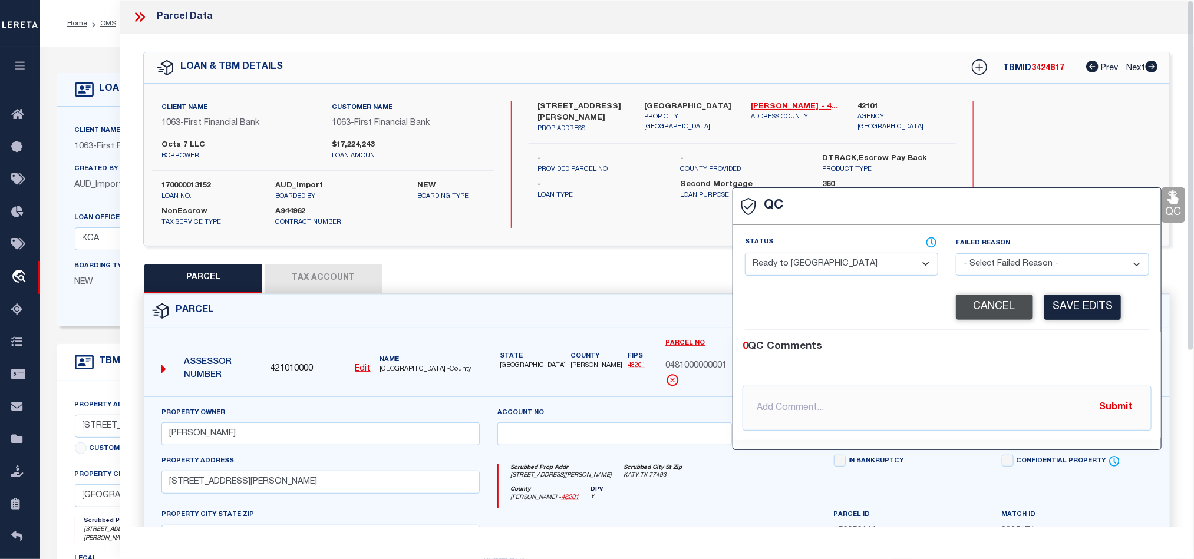
drag, startPoint x: 851, startPoint y: 257, endPoint x: 986, endPoint y: 299, distance: 141.8
click at [851, 257] on select "- Select Status - Ready to QC Correct Incorrect" at bounding box center [841, 264] width 193 height 23
click at [1061, 340] on div "0 QC Comments @[PERSON_NAME] @[PERSON_NAME] @[PERSON_NAME] @[PERSON_NAME] @[PER…" at bounding box center [947, 385] width 428 height 110
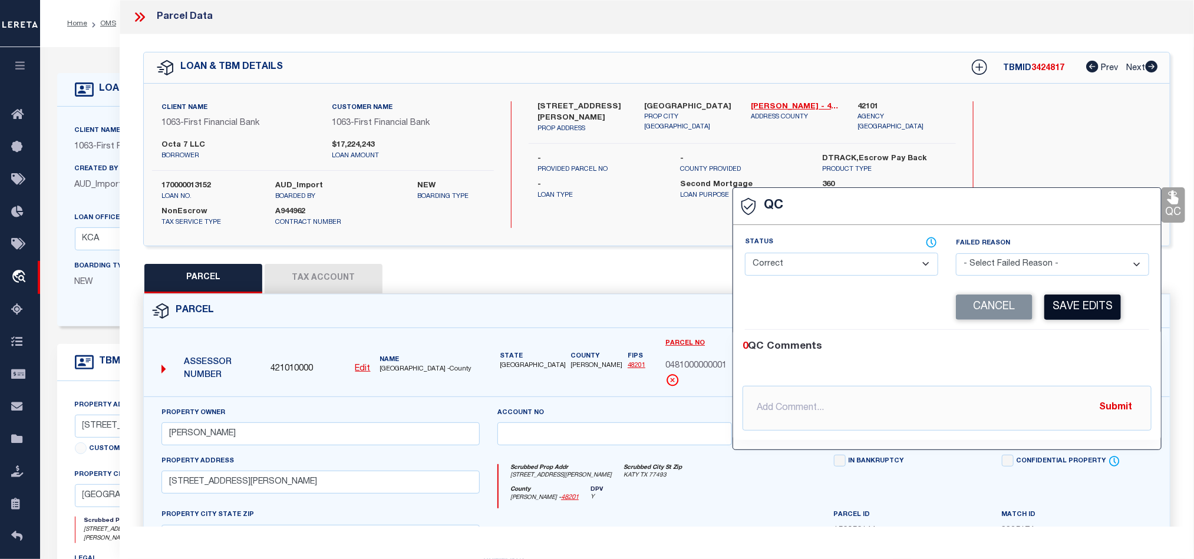
click at [1079, 305] on button "Save Edits" at bounding box center [1082, 307] width 77 height 25
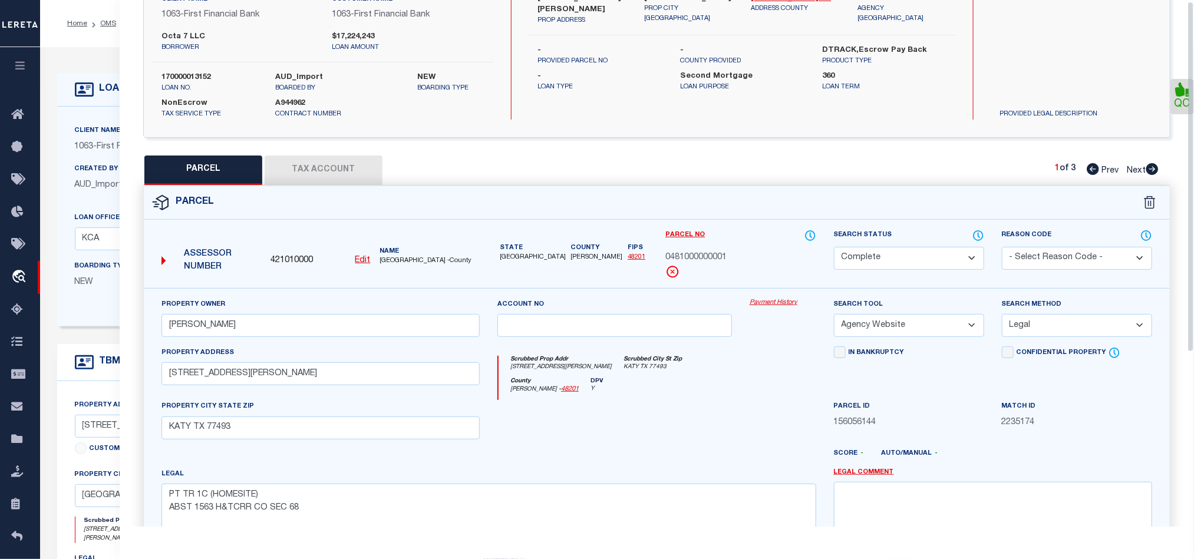
scroll to position [263, 0]
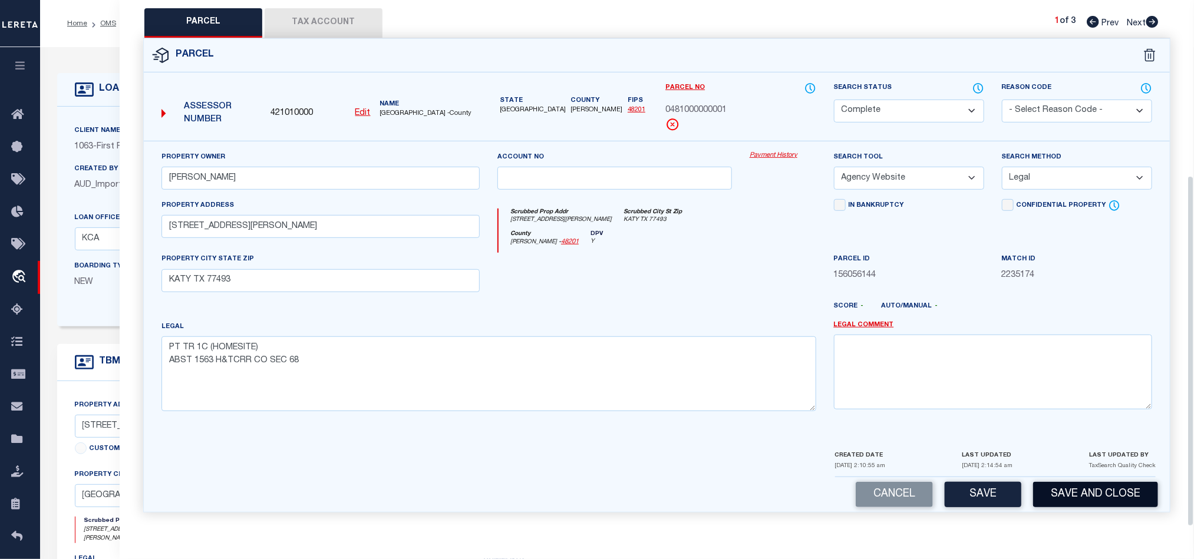
click at [1082, 486] on button "Save and Close" at bounding box center [1095, 494] width 125 height 25
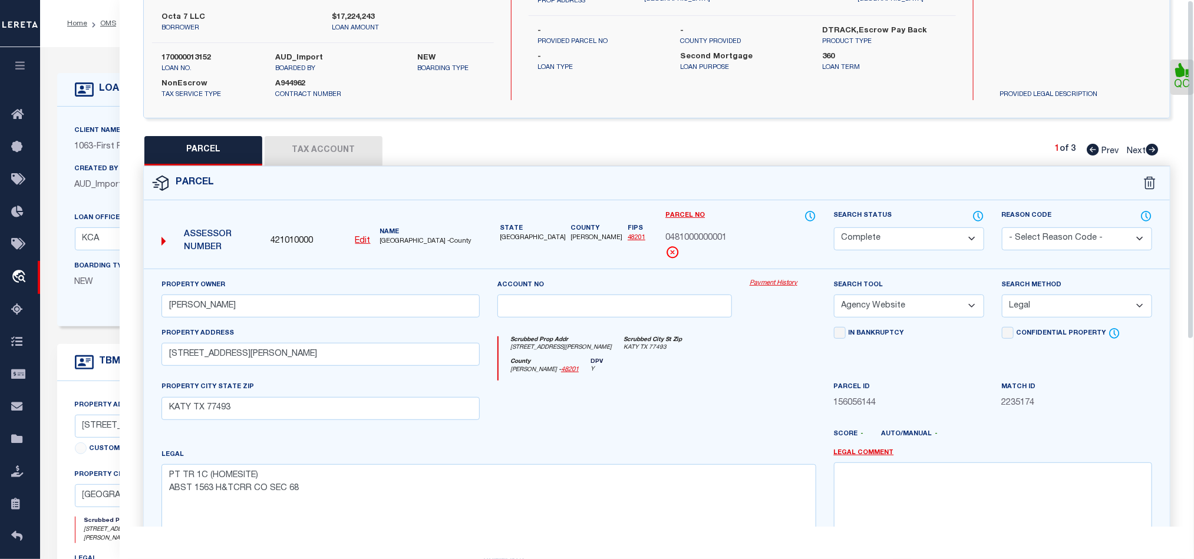
scroll to position [0, 0]
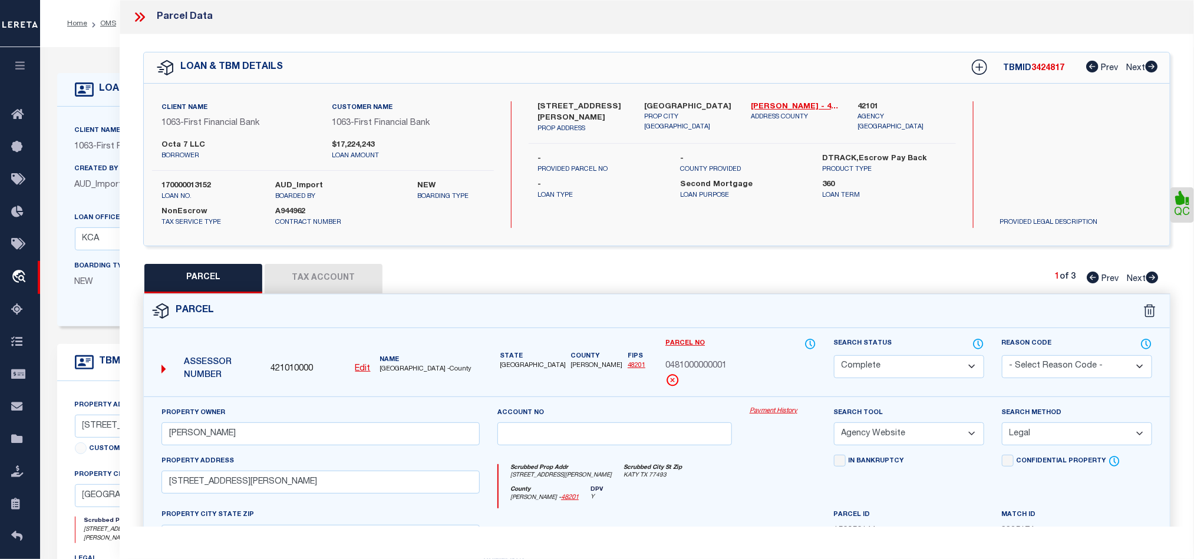
click at [138, 16] on icon at bounding box center [137, 16] width 5 height 9
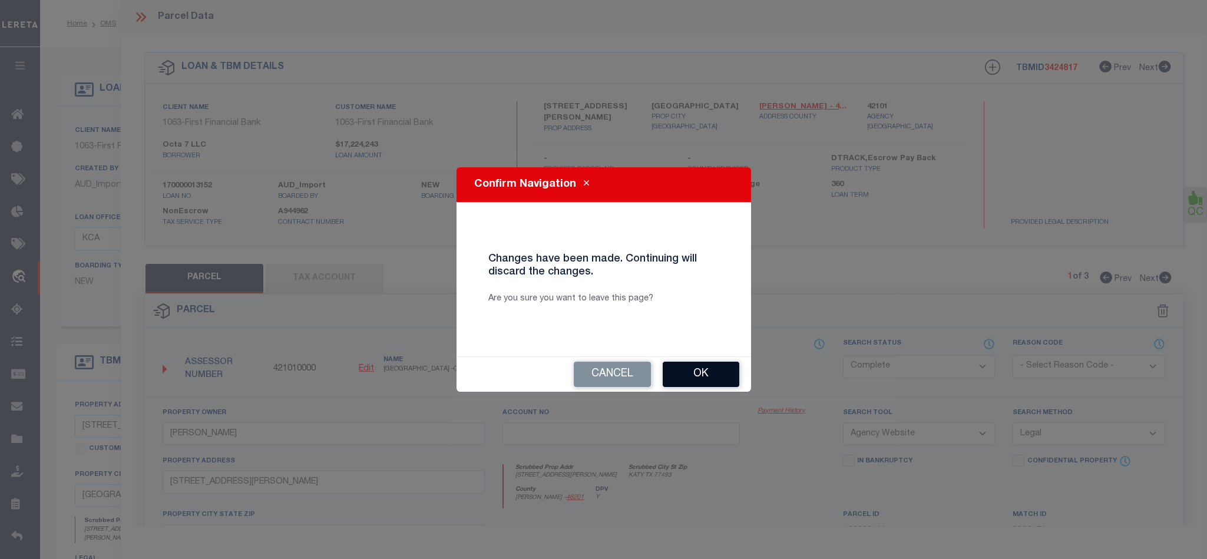
click at [704, 382] on button "Ok" at bounding box center [701, 374] width 77 height 25
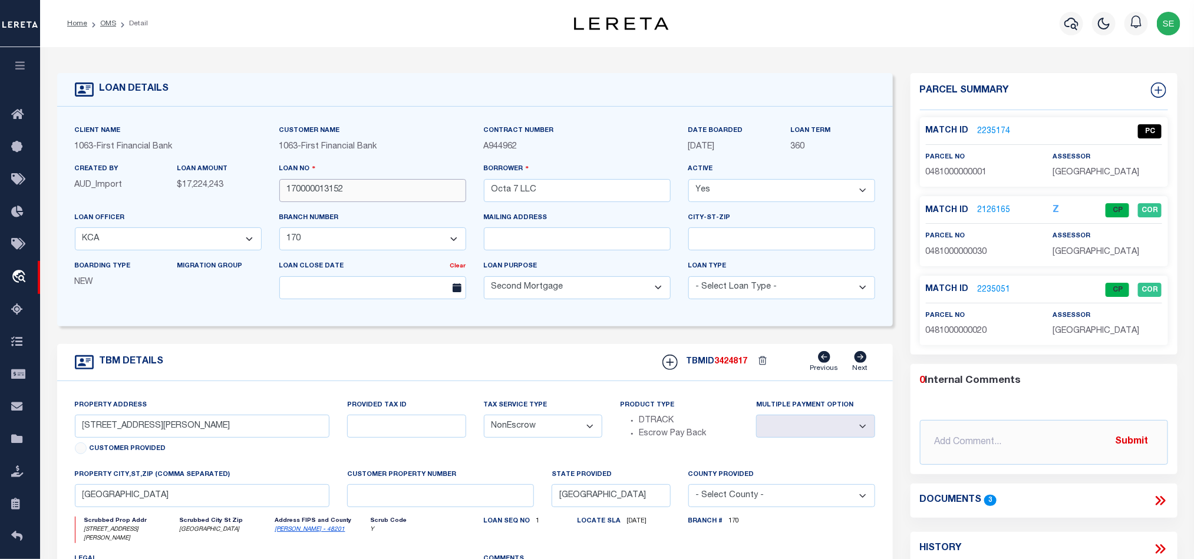
click at [354, 187] on input "170000013152" at bounding box center [372, 190] width 187 height 23
click at [731, 363] on span "3424817" at bounding box center [731, 362] width 33 height 8
click at [1084, 163] on div "assessor HARRIS COUNTY" at bounding box center [1106, 165] width 109 height 29
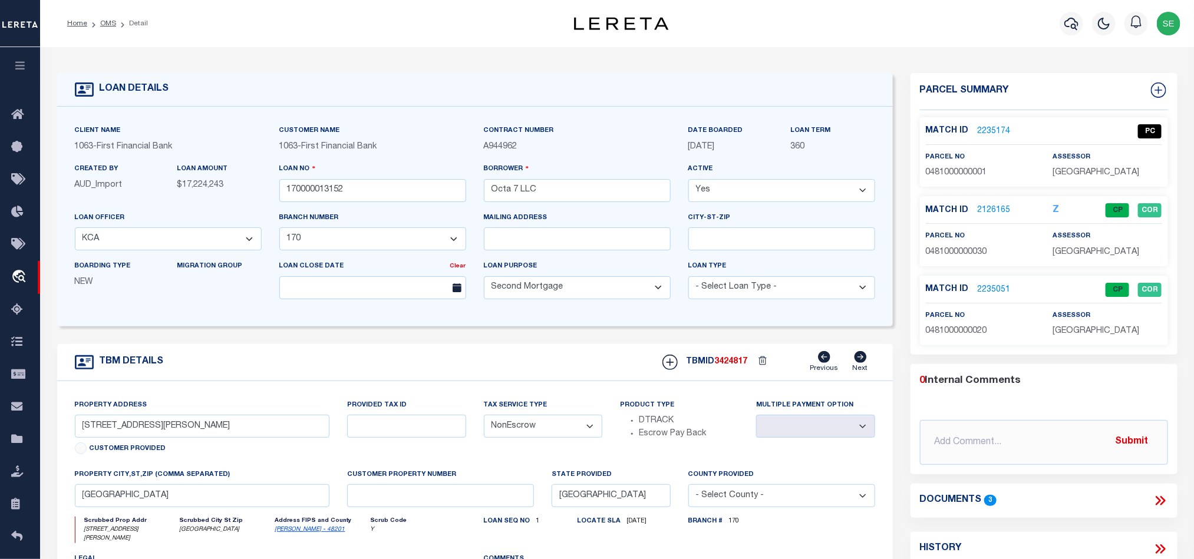
click at [1084, 169] on span "[GEOGRAPHIC_DATA]" at bounding box center [1095, 173] width 87 height 8
click at [955, 173] on span "0481000000001" at bounding box center [956, 173] width 61 height 8
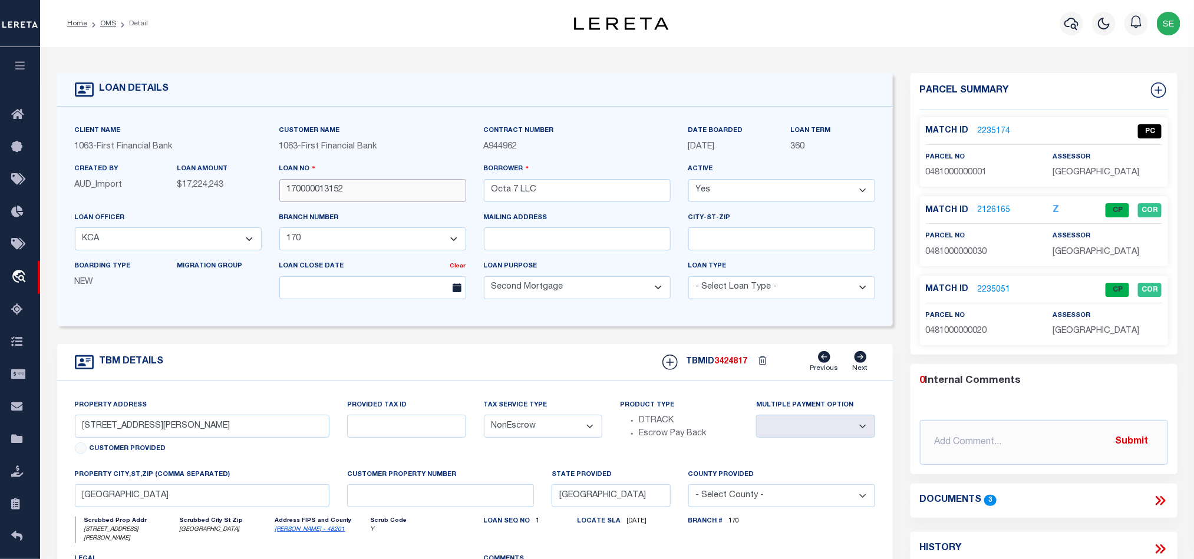
click at [423, 193] on input "170000013152" at bounding box center [372, 190] width 187 height 23
click at [742, 366] on span "3424817" at bounding box center [731, 362] width 33 height 8
click at [1104, 172] on span "[GEOGRAPHIC_DATA]" at bounding box center [1095, 173] width 87 height 8
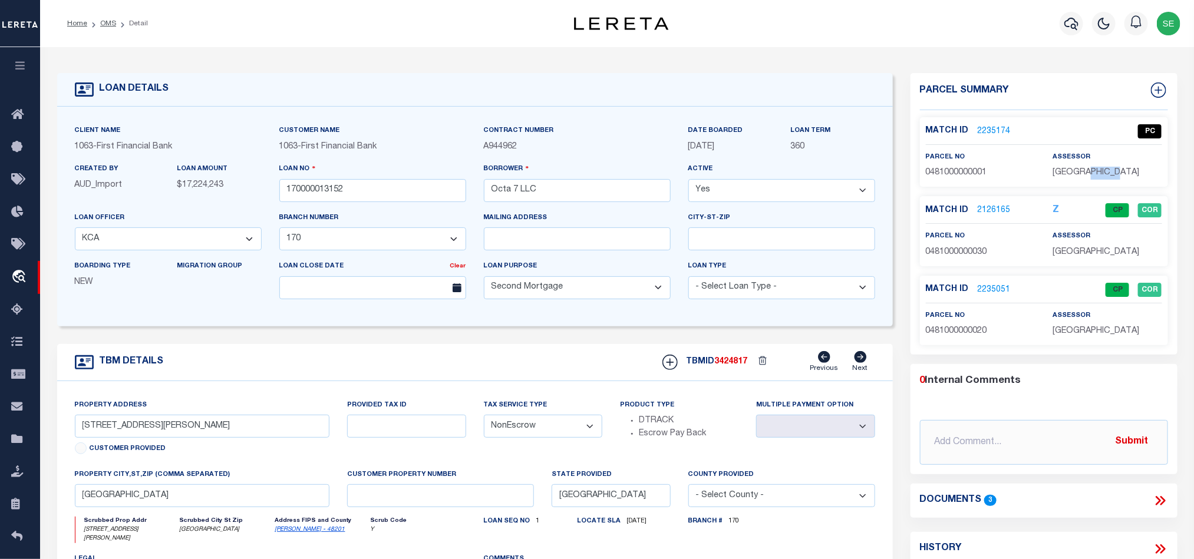
click at [1104, 172] on span "[GEOGRAPHIC_DATA]" at bounding box center [1095, 173] width 87 height 8
click at [970, 172] on span "0481000000001" at bounding box center [956, 173] width 61 height 8
click at [582, 340] on form "LOAN DETAILS Client Name 1063 - Customer Name" at bounding box center [475, 399] width 836 height 653
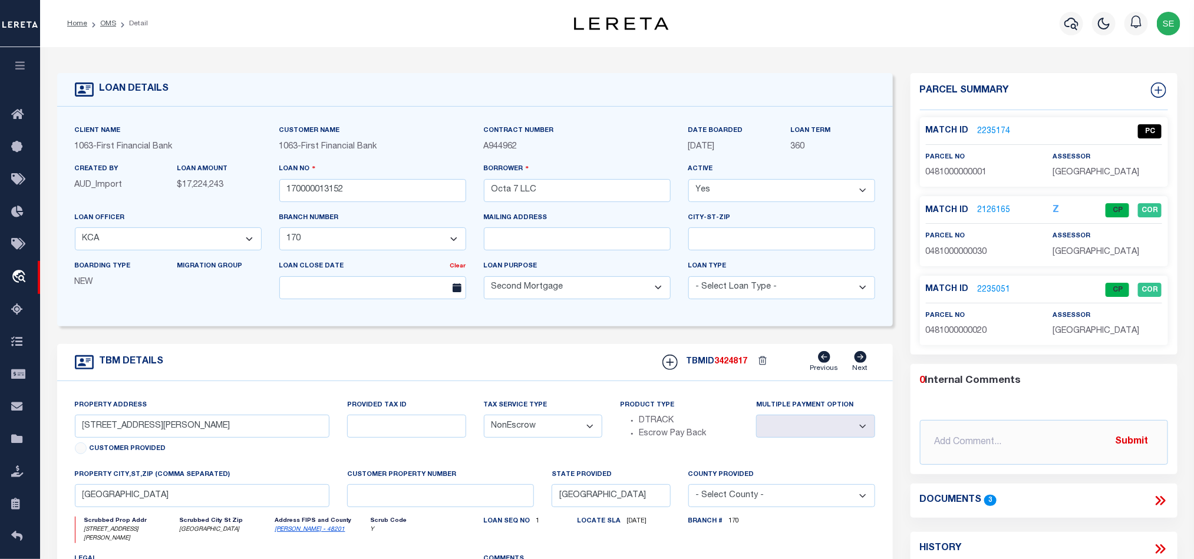
click at [503, 365] on div "TBM DETAILS TBMID 3424817 Previous Next" at bounding box center [475, 362] width 836 height 37
click at [107, 27] on link "OMS" at bounding box center [108, 23] width 16 height 7
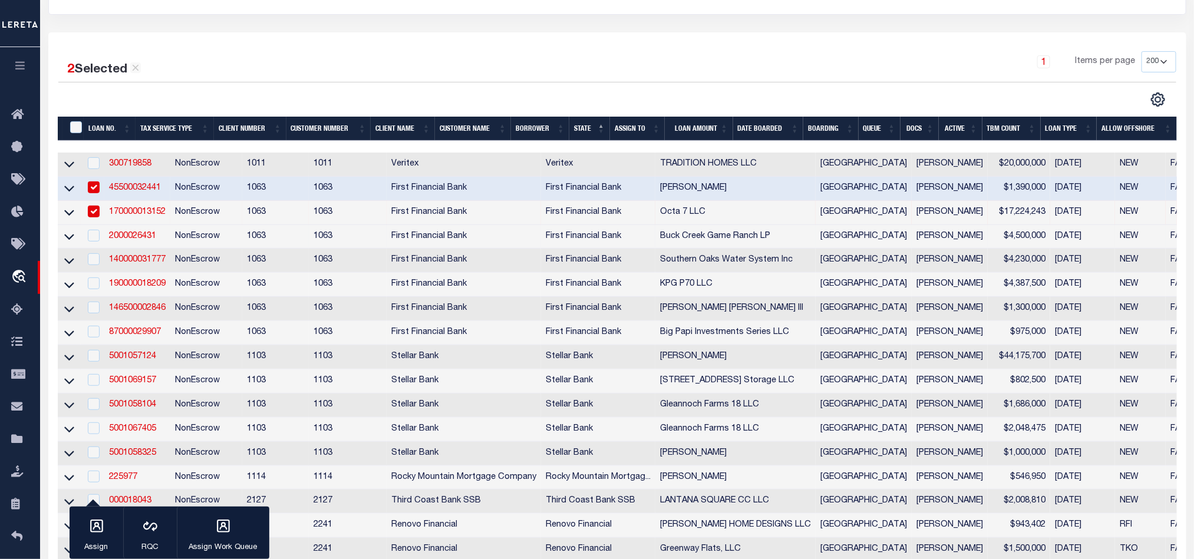
scroll to position [177, 0]
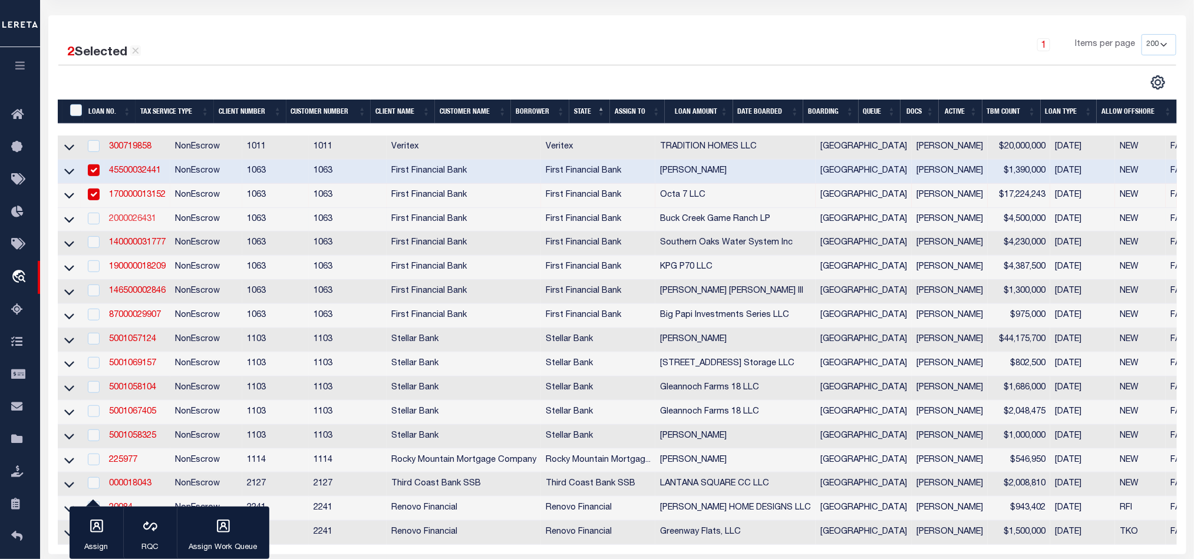
click at [120, 220] on link "2000026431" at bounding box center [132, 219] width 47 height 8
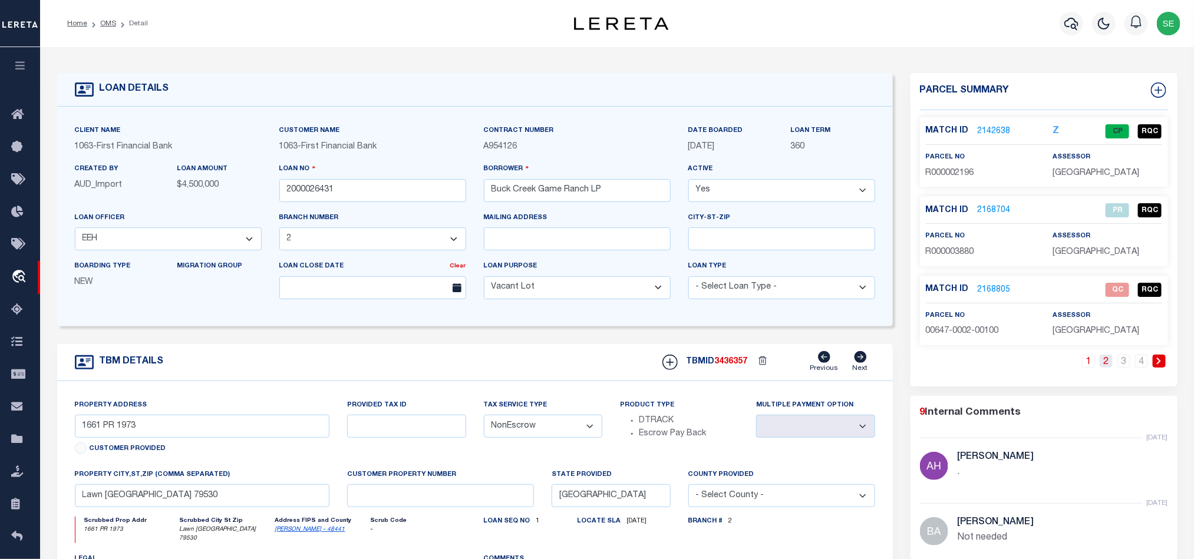
click at [1107, 368] on link "2" at bounding box center [1106, 361] width 13 height 13
click at [1091, 366] on link "1" at bounding box center [1088, 361] width 13 height 13
click at [527, 356] on div "TBM DETAILS TBMID 3436357 Previous Next" at bounding box center [475, 362] width 836 height 37
click at [105, 22] on link "OMS" at bounding box center [108, 23] width 16 height 7
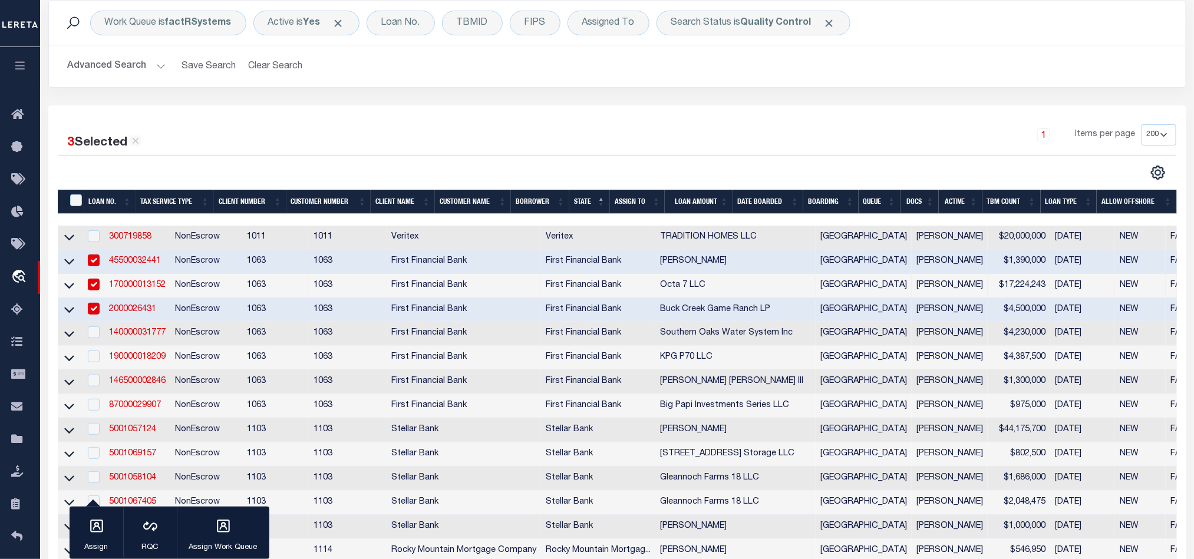
scroll to position [88, 0]
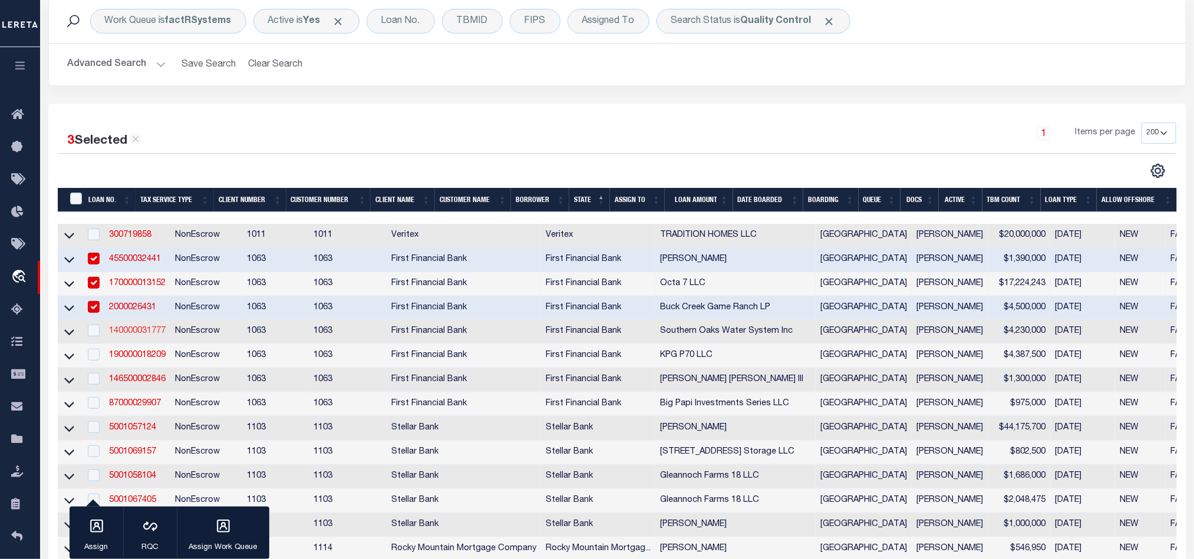
click at [122, 334] on link "140000031777" at bounding box center [137, 331] width 57 height 8
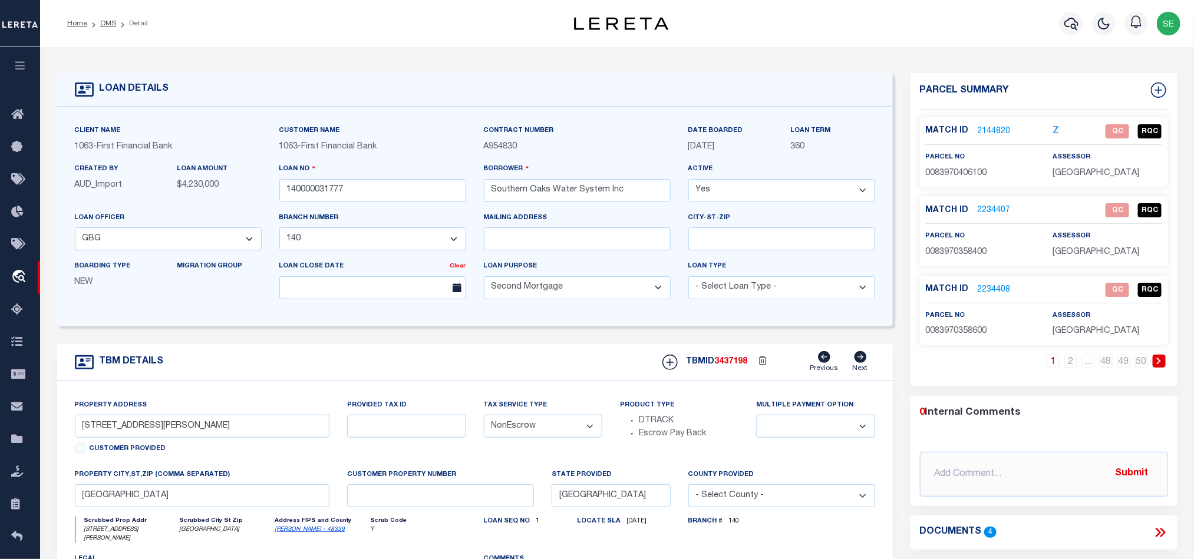
click at [542, 368] on div "TBM DETAILS TBMID 3437198 Previous Next" at bounding box center [475, 362] width 836 height 37
click at [995, 131] on link "2144820" at bounding box center [994, 132] width 33 height 12
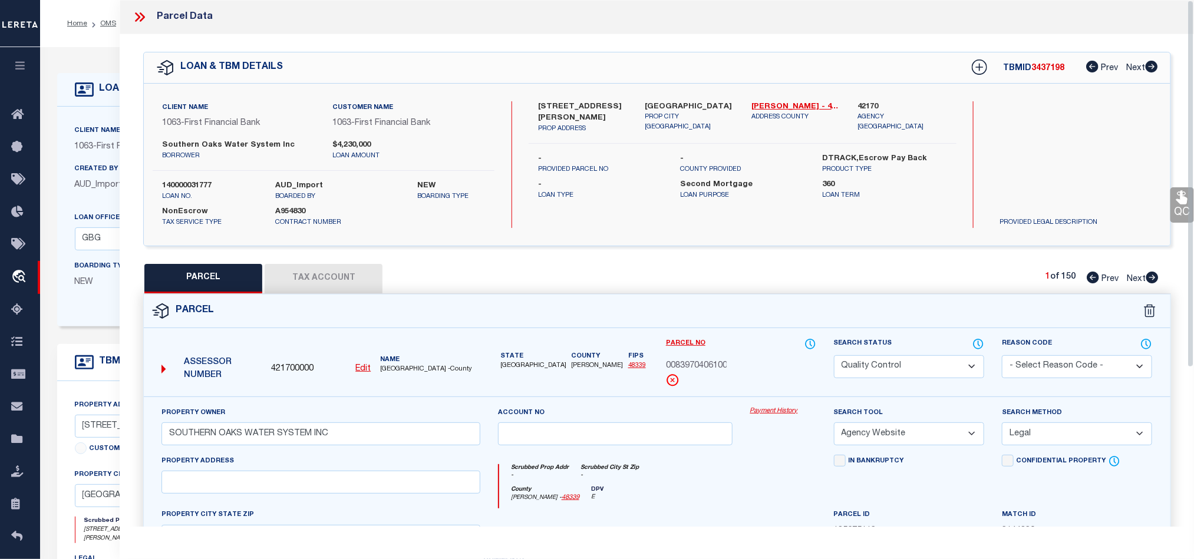
click at [752, 308] on div "Parcel" at bounding box center [657, 312] width 1026 height 34
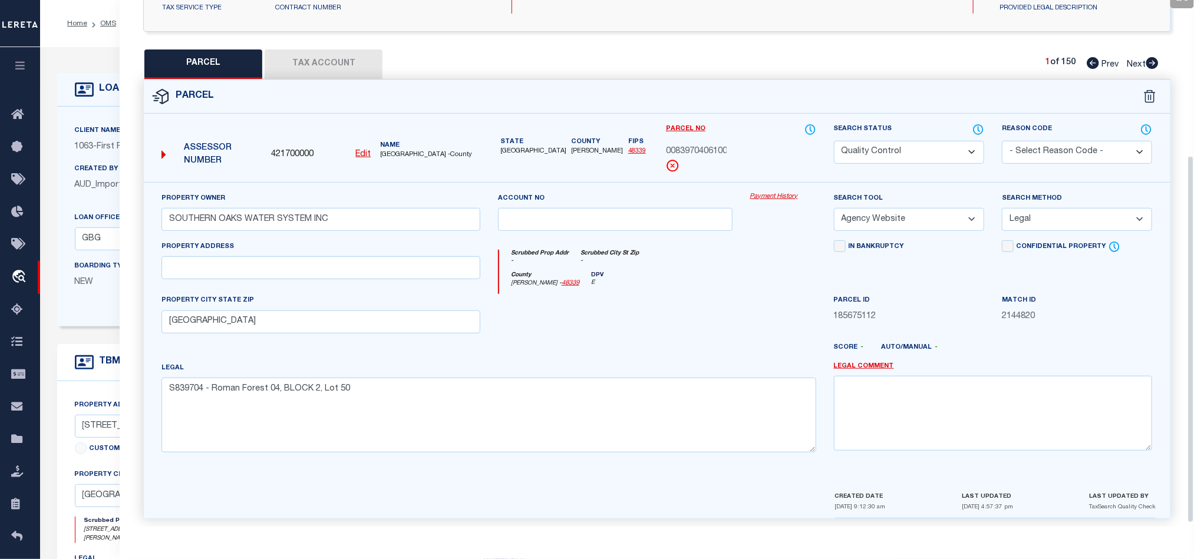
scroll to position [228, 0]
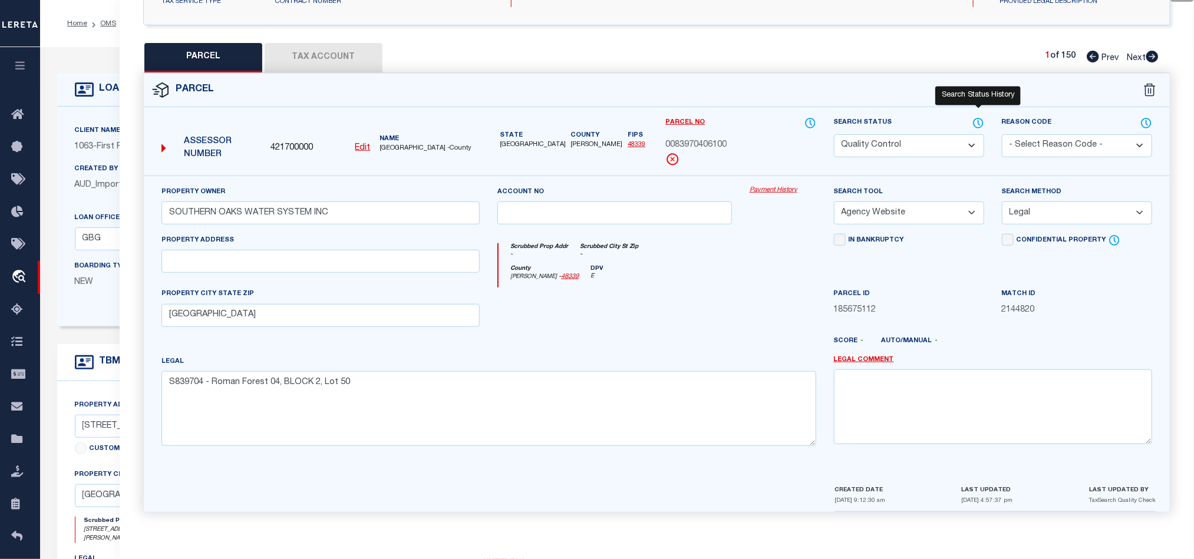
click at [978, 120] on icon at bounding box center [978, 122] width 1 height 5
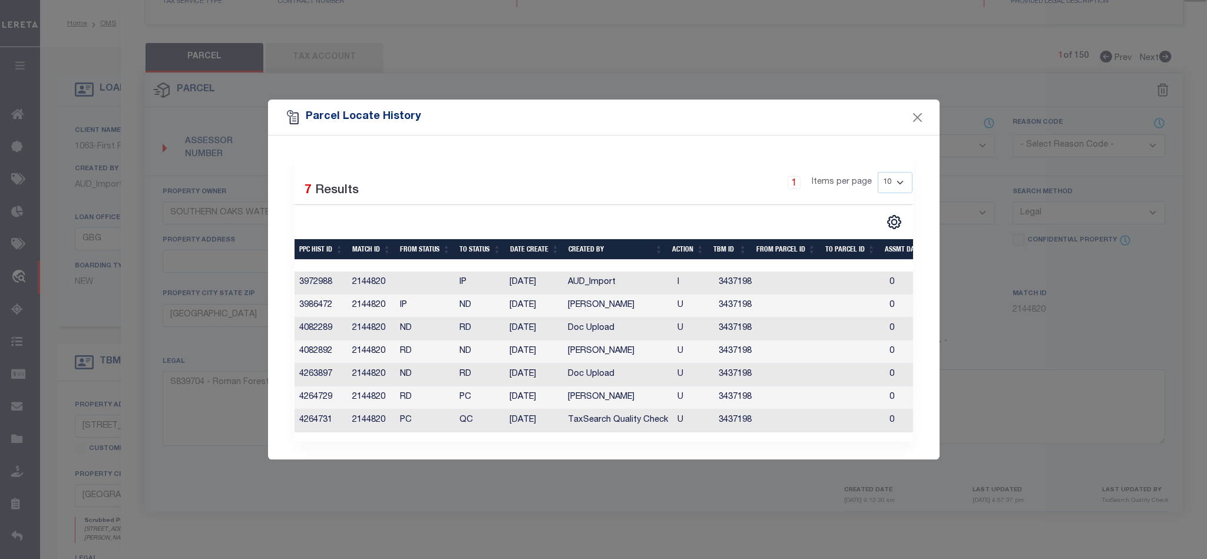
click at [913, 120] on div "Parcel Locate History" at bounding box center [604, 117] width 672 height 35
click at [916, 111] on button "Close" at bounding box center [917, 117] width 15 height 15
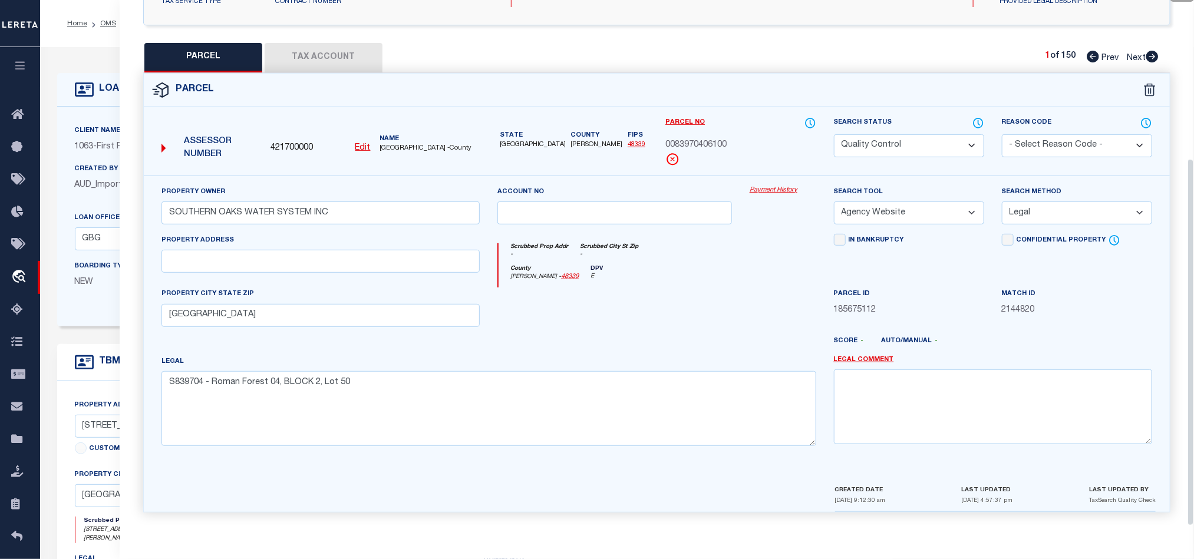
click at [665, 350] on div at bounding box center [699, 345] width 252 height 19
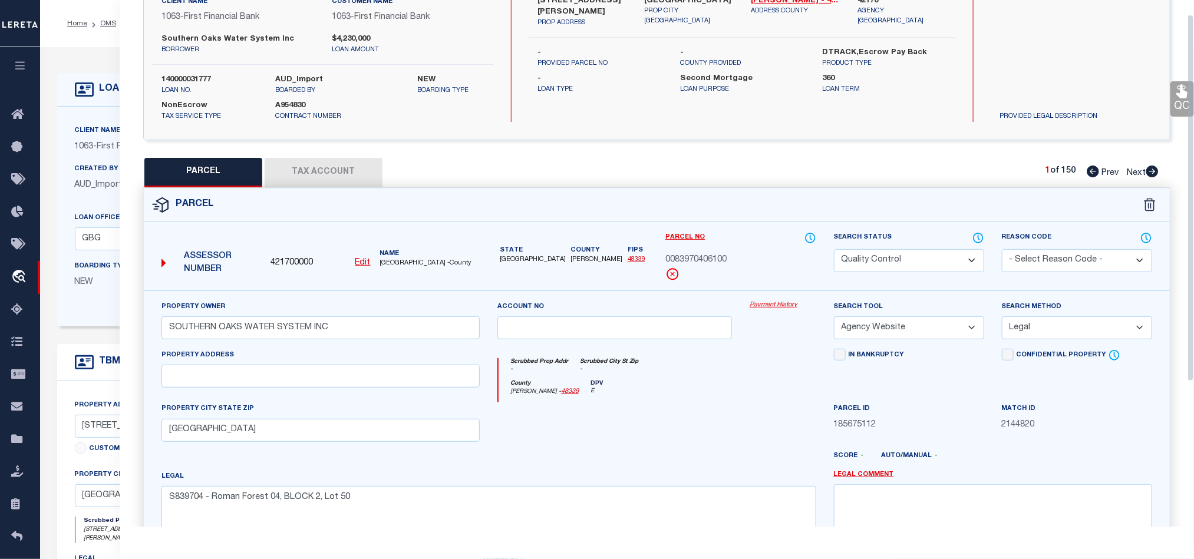
scroll to position [0, 0]
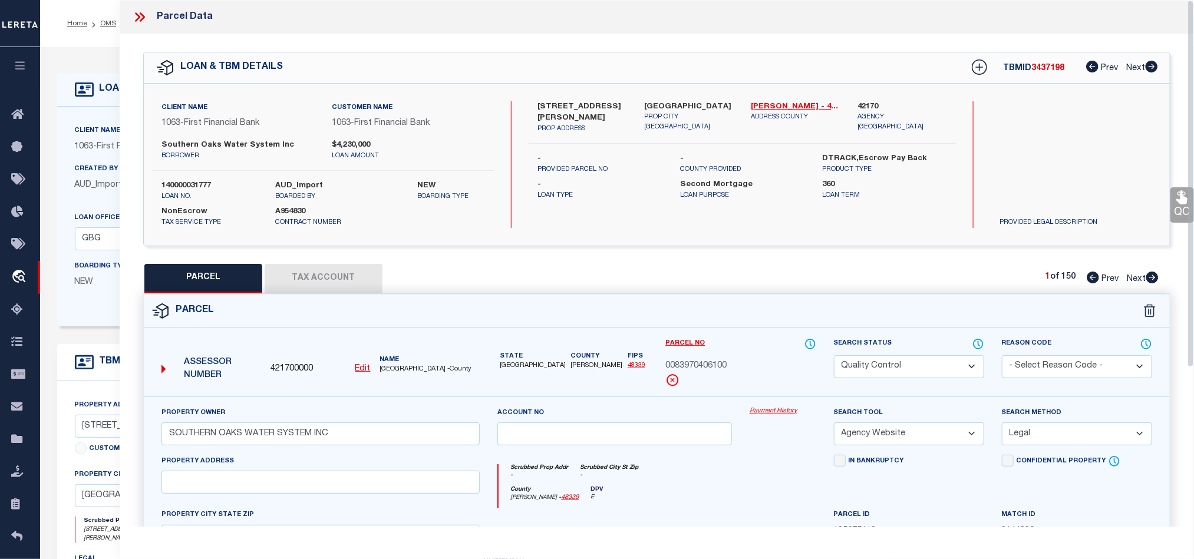
click at [142, 12] on icon at bounding box center [139, 16] width 15 height 15
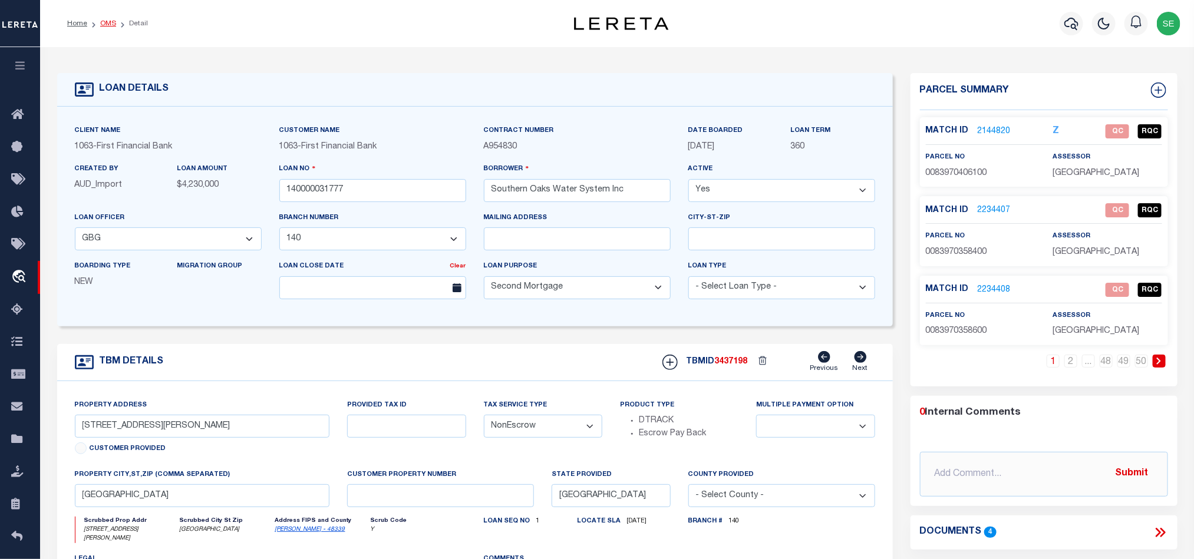
click at [107, 20] on link "OMS" at bounding box center [108, 23] width 16 height 7
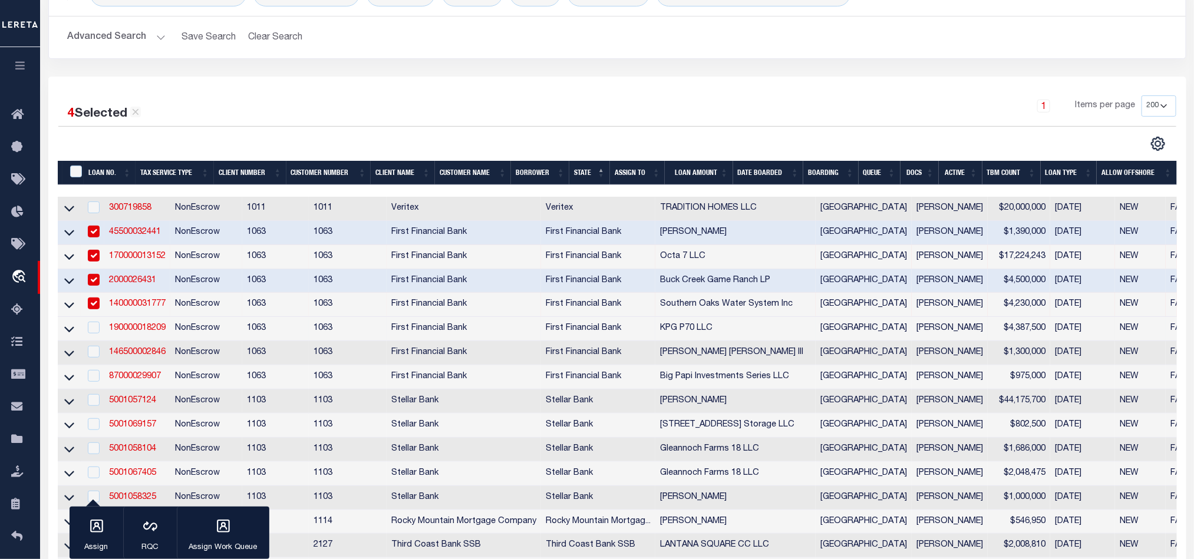
scroll to position [177, 0]
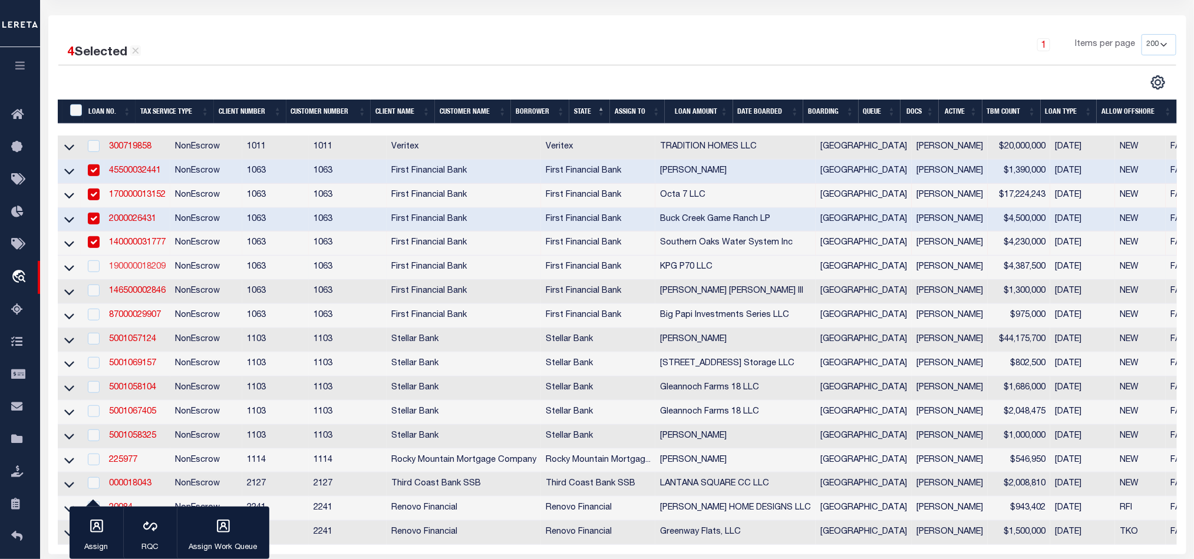
click at [144, 271] on link "190000018209" at bounding box center [137, 267] width 57 height 8
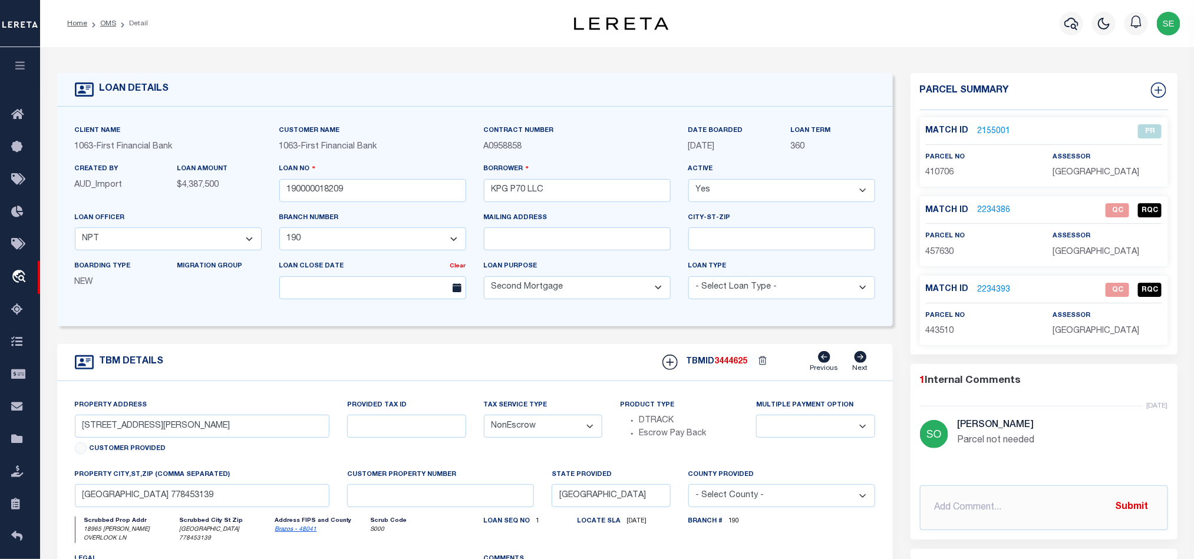
click at [514, 368] on div "TBM DETAILS TBMID 3444625 Previous Next" at bounding box center [475, 362] width 836 height 37
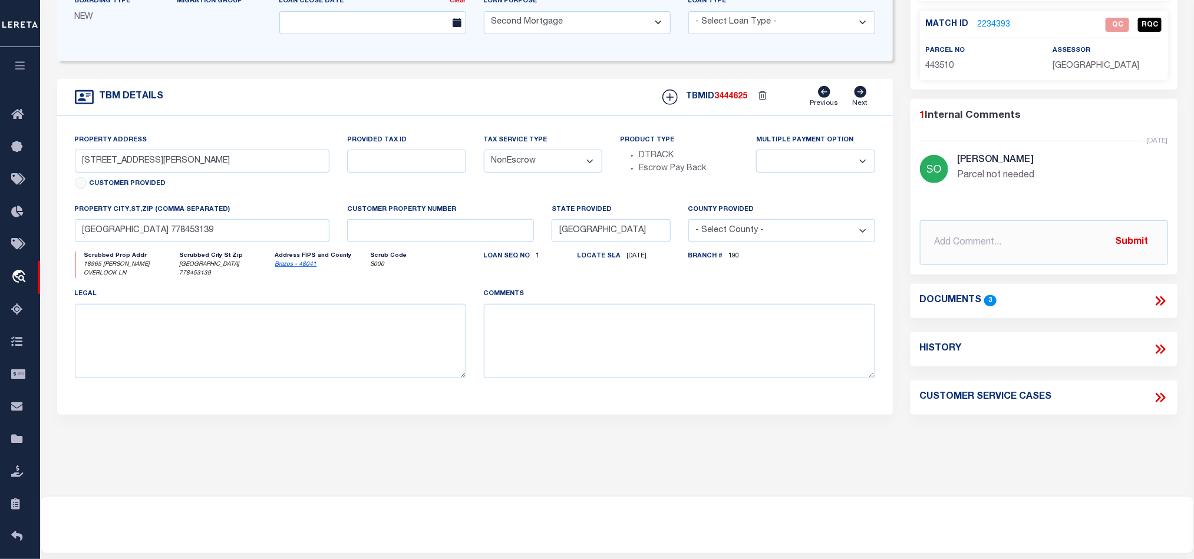
click at [1156, 303] on icon at bounding box center [1160, 300] width 15 height 15
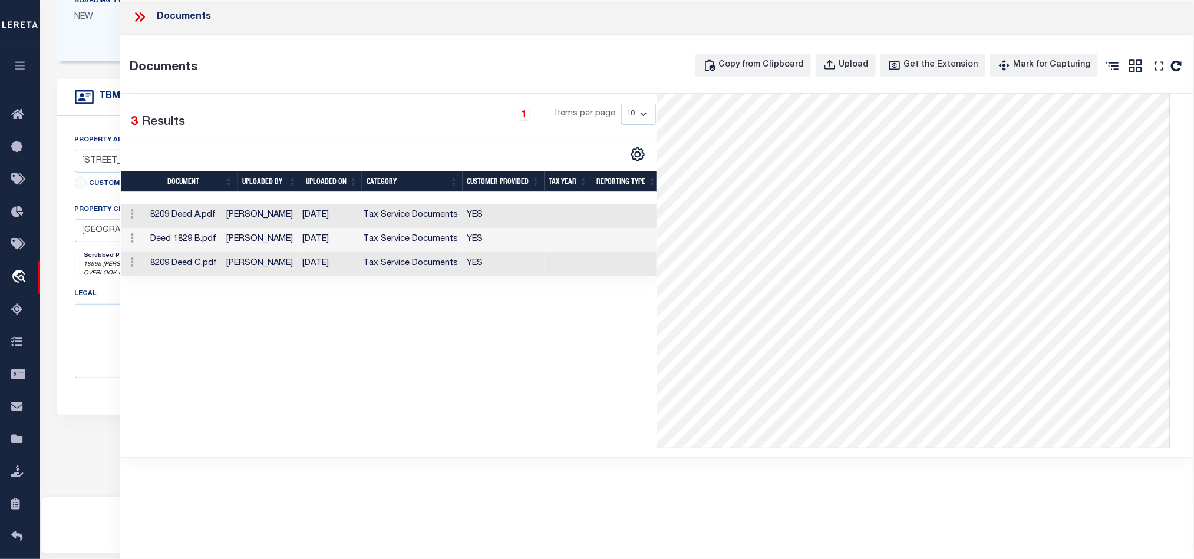
click at [552, 223] on td at bounding box center [568, 216] width 48 height 24
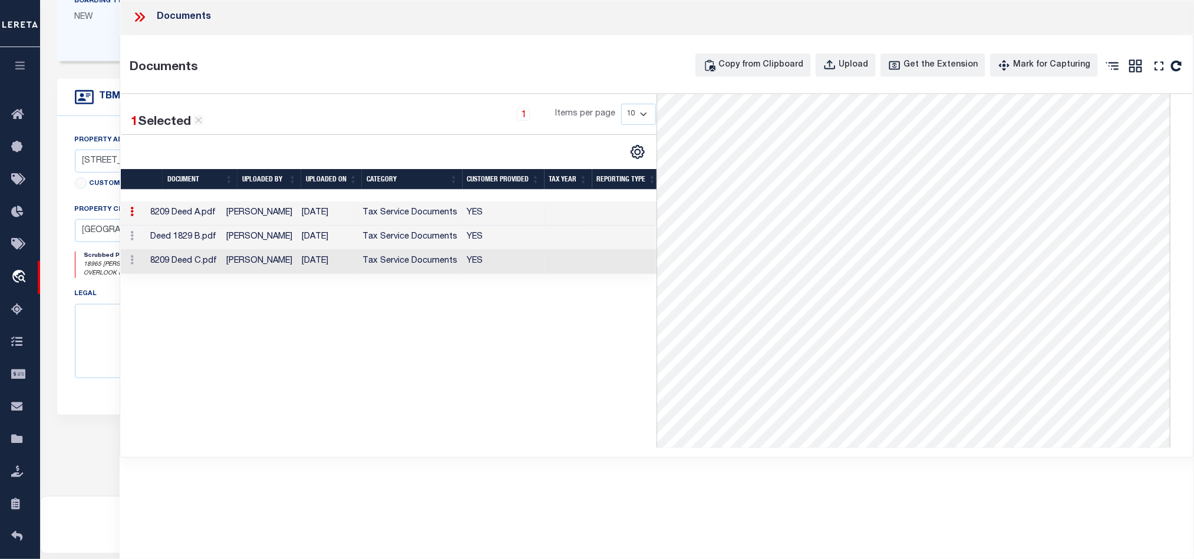
click at [479, 241] on td "YES" at bounding box center [504, 238] width 82 height 24
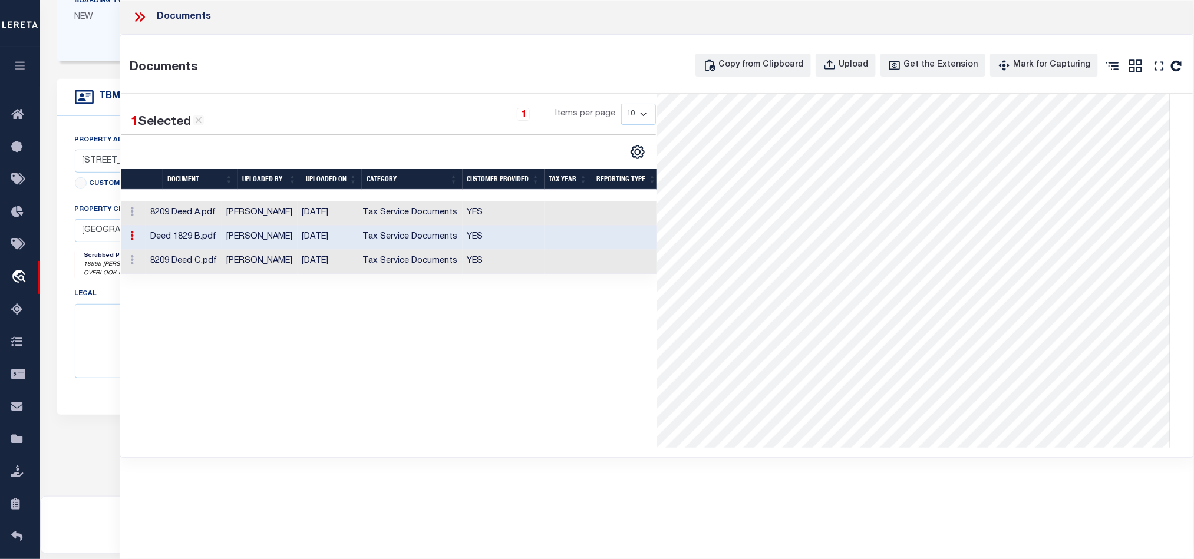
scroll to position [0, 0]
click at [463, 264] on td "YES" at bounding box center [504, 262] width 82 height 24
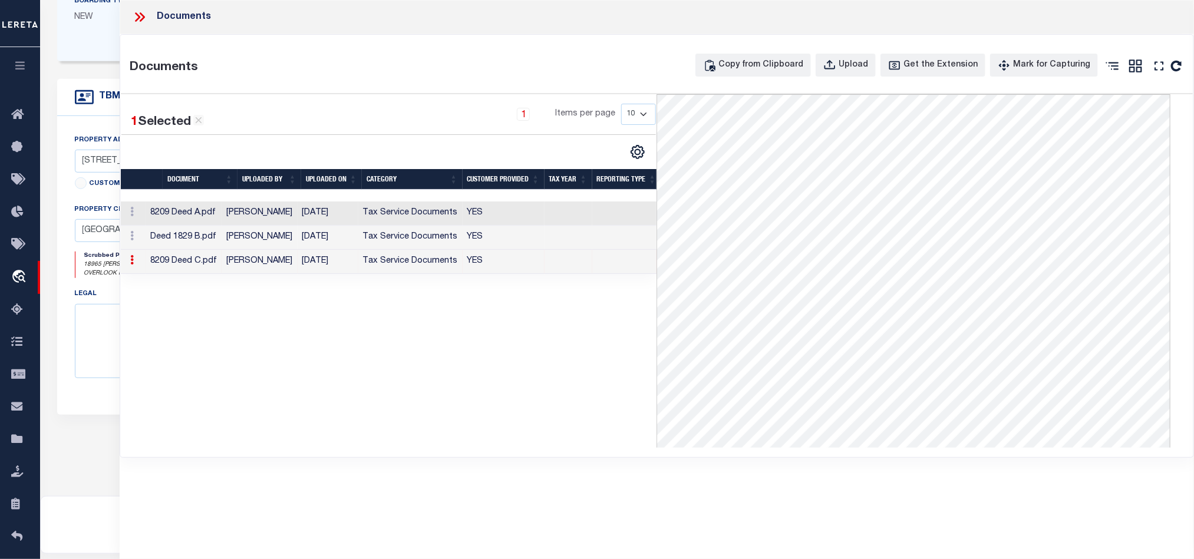
click at [140, 13] on icon at bounding box center [139, 16] width 15 height 15
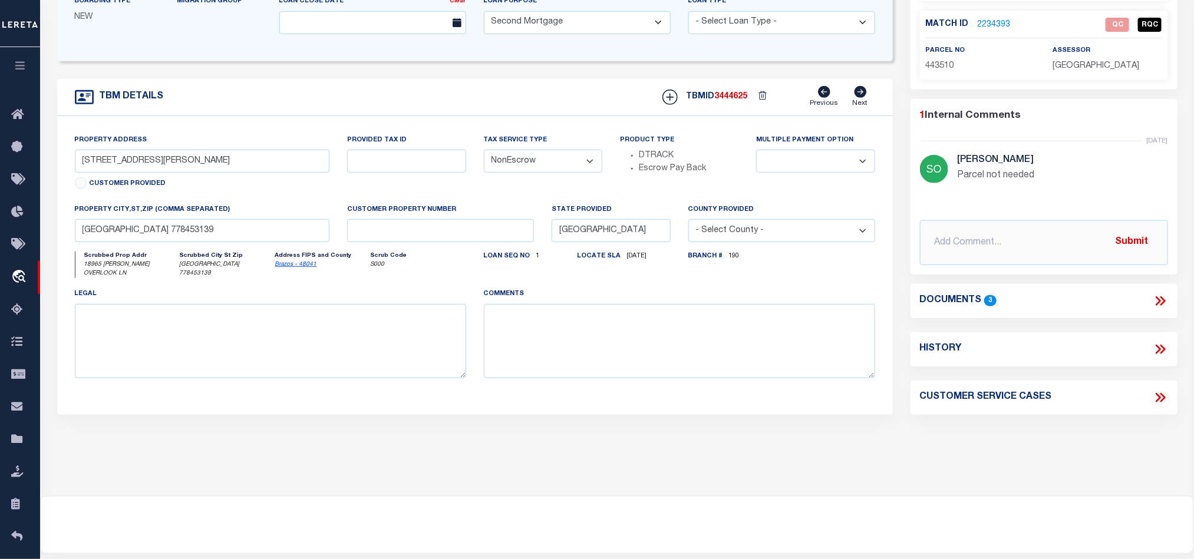
click at [1038, 449] on div "Parcel Summary Match ID 2155001 1" at bounding box center [1044, 134] width 285 height 653
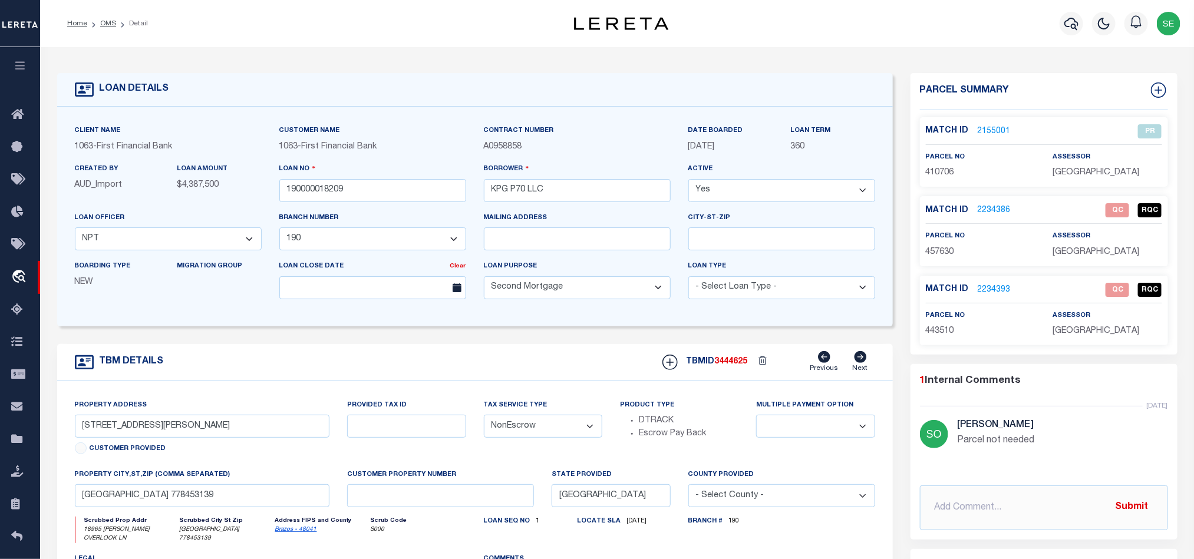
click at [424, 364] on div "TBM DETAILS TBMID 3444625 Previous Next" at bounding box center [475, 362] width 836 height 37
